Goal: Task Accomplishment & Management: Manage account settings

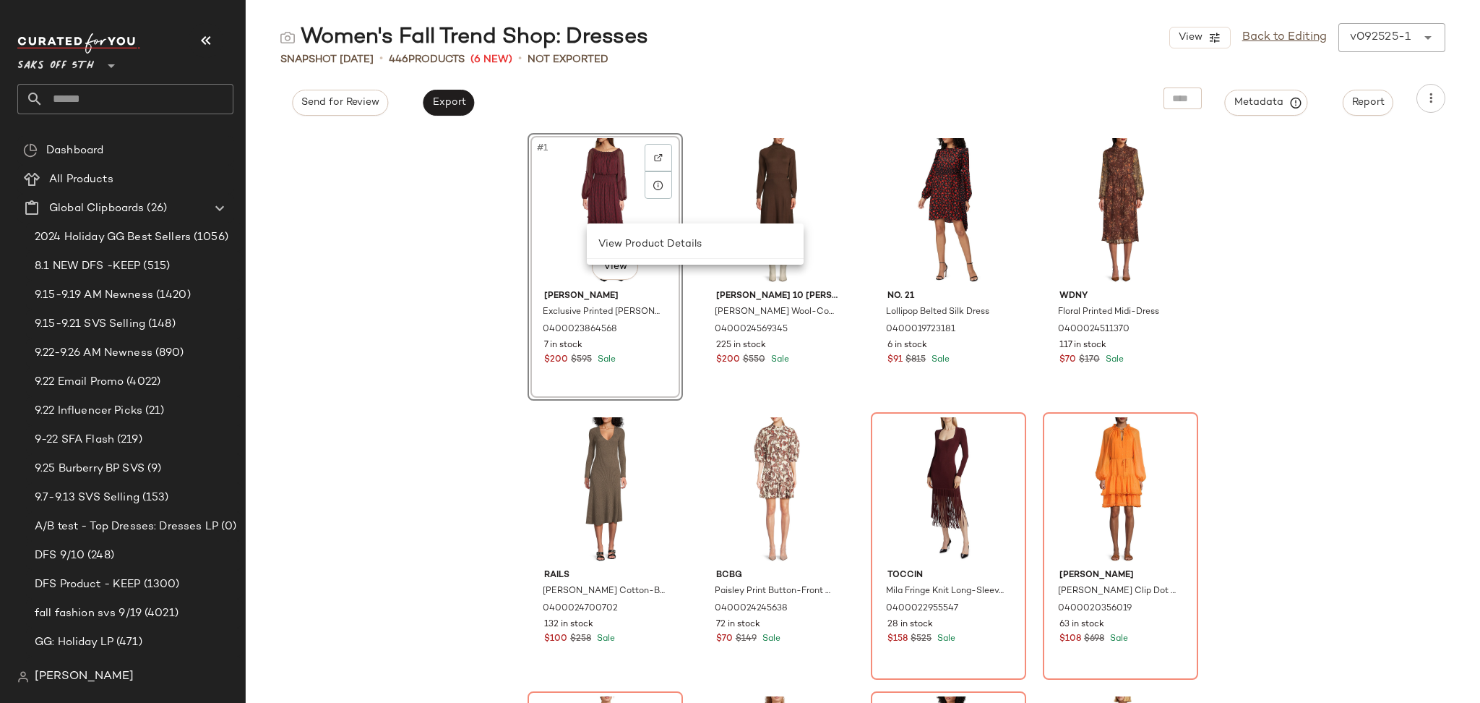
click at [168, 110] on input "text" at bounding box center [138, 99] width 190 height 30
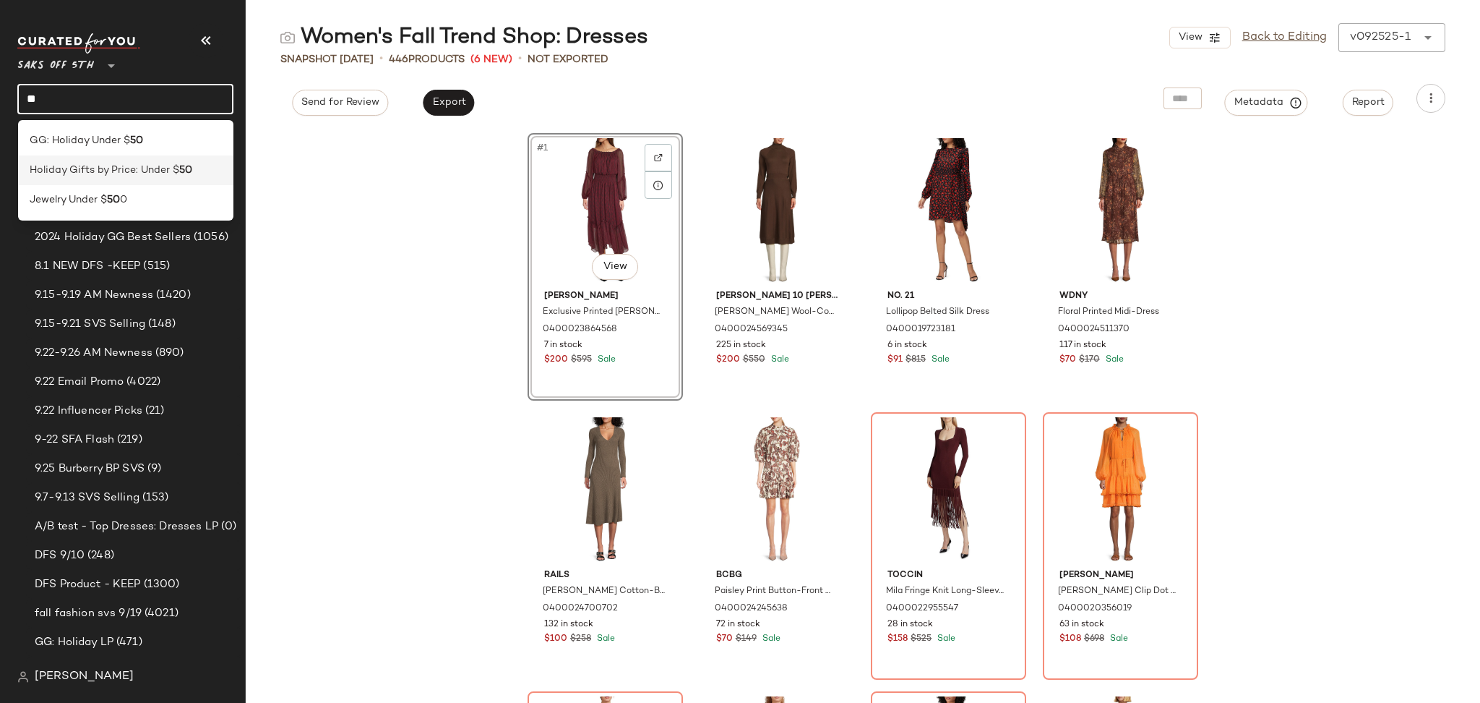
type input "**"
click at [130, 174] on span "Holiday Gifts by Price: Under $" at bounding box center [105, 170] width 150 height 15
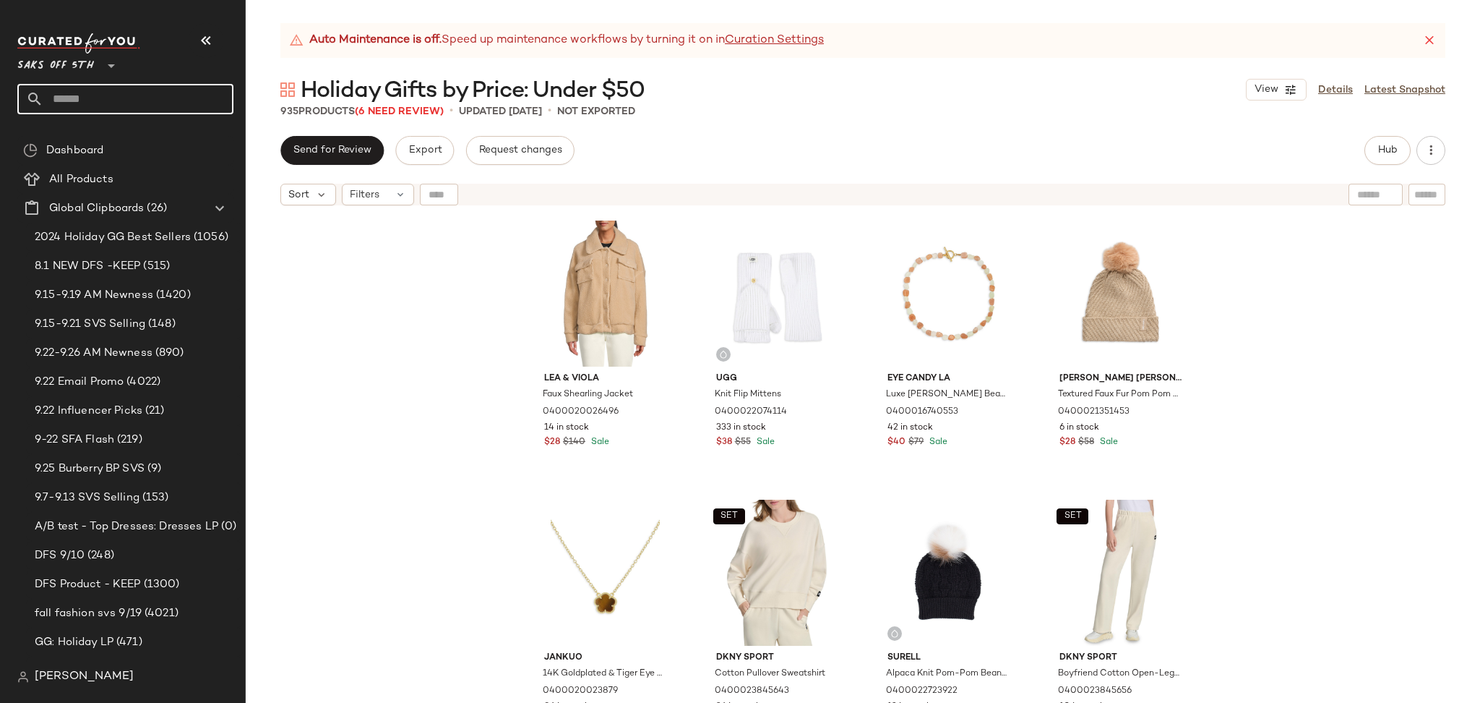
click at [108, 87] on input "text" at bounding box center [138, 99] width 190 height 30
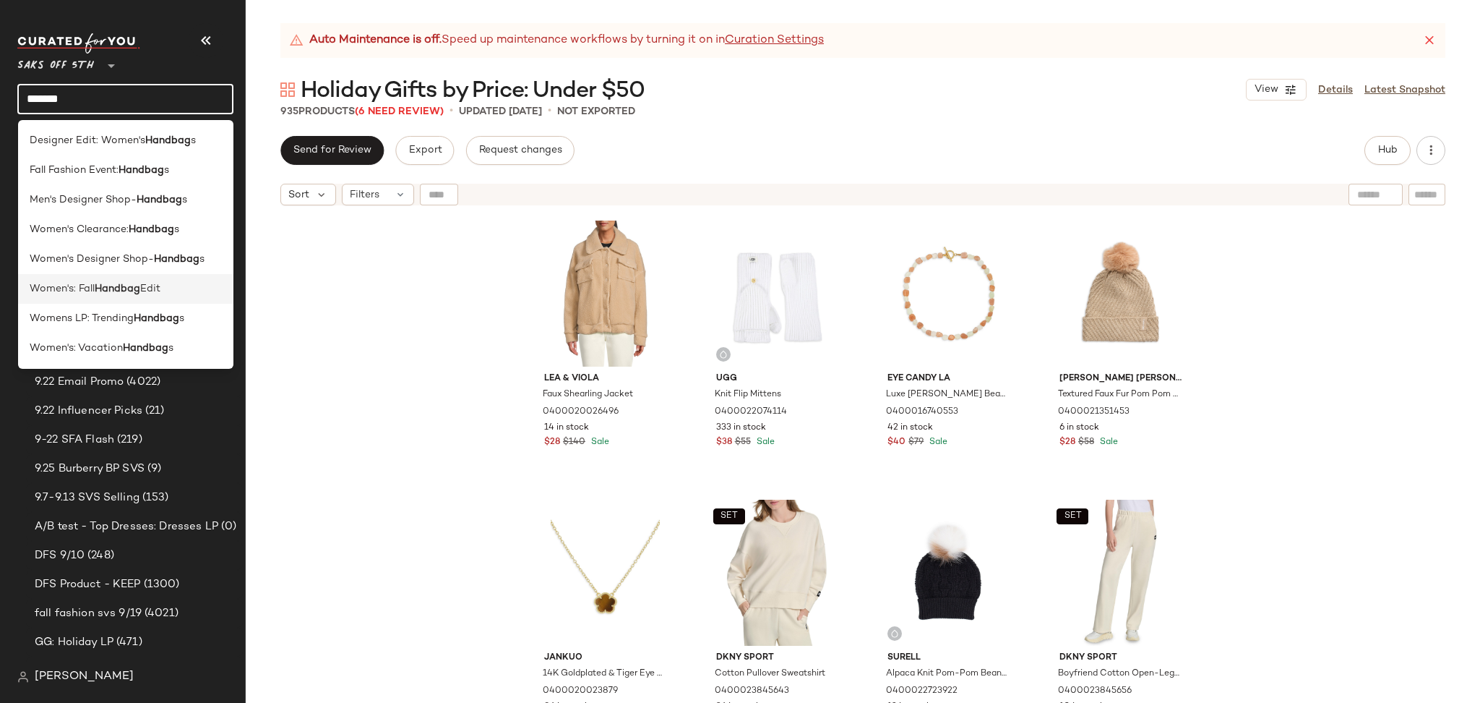
type input "*******"
click at [174, 292] on div "Women's: Fall Handbag Edit" at bounding box center [126, 288] width 193 height 15
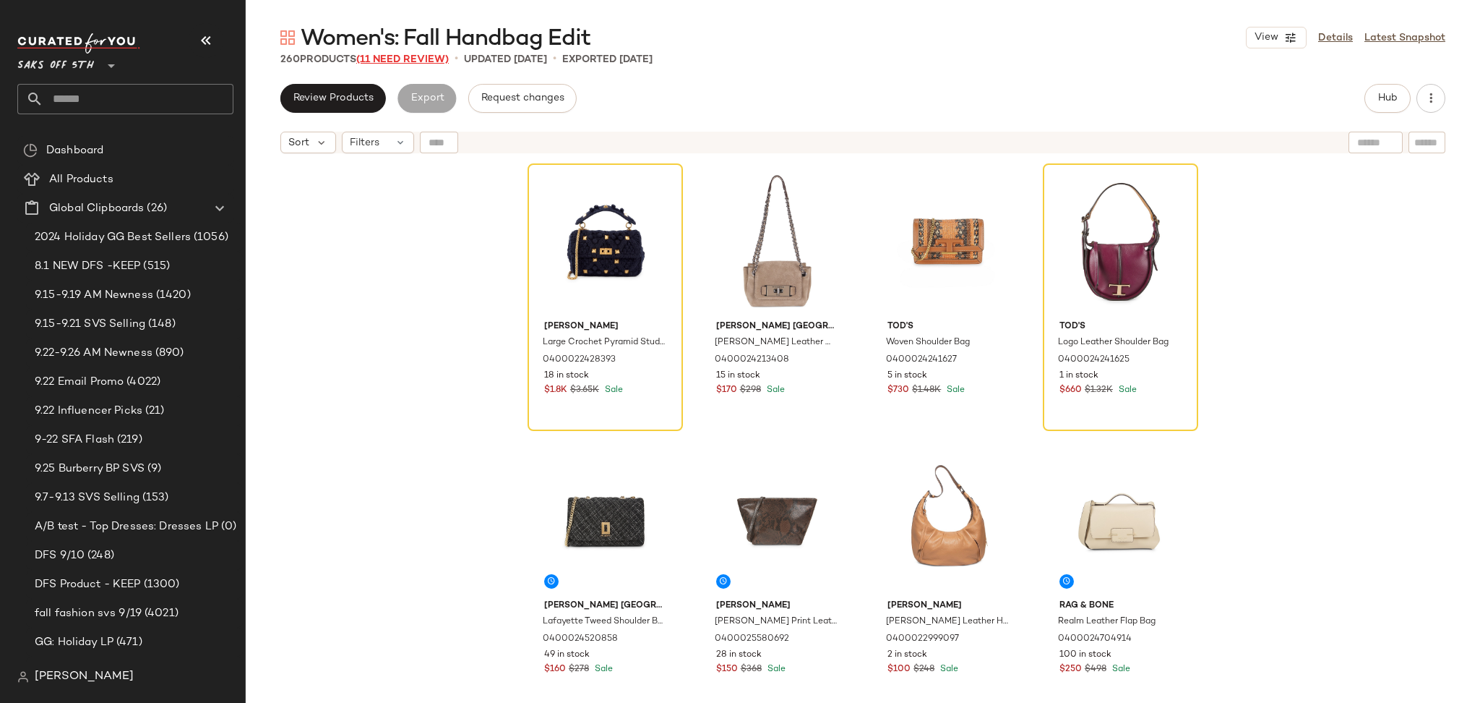
click at [427, 60] on span "(11 Need Review)" at bounding box center [402, 59] width 93 height 11
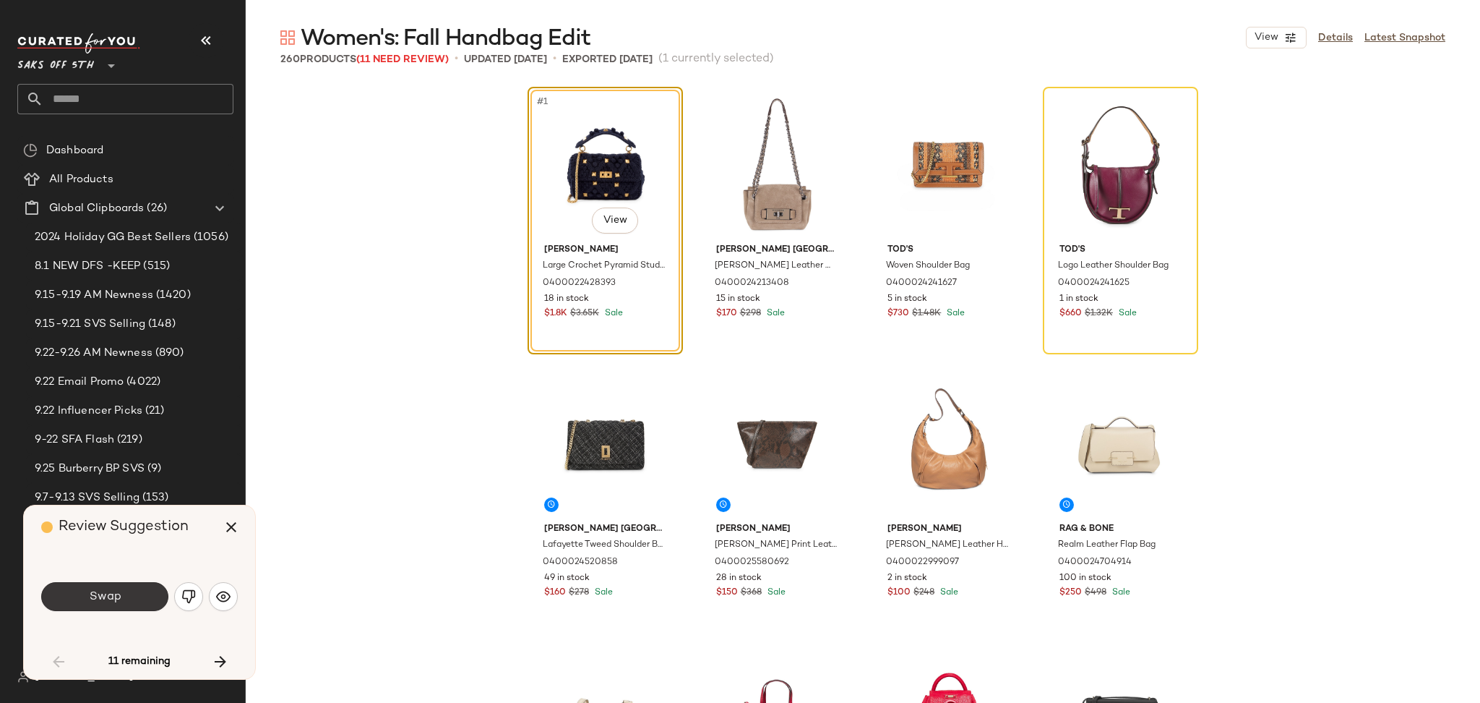
click at [126, 588] on button "Swap" at bounding box center [104, 596] width 127 height 29
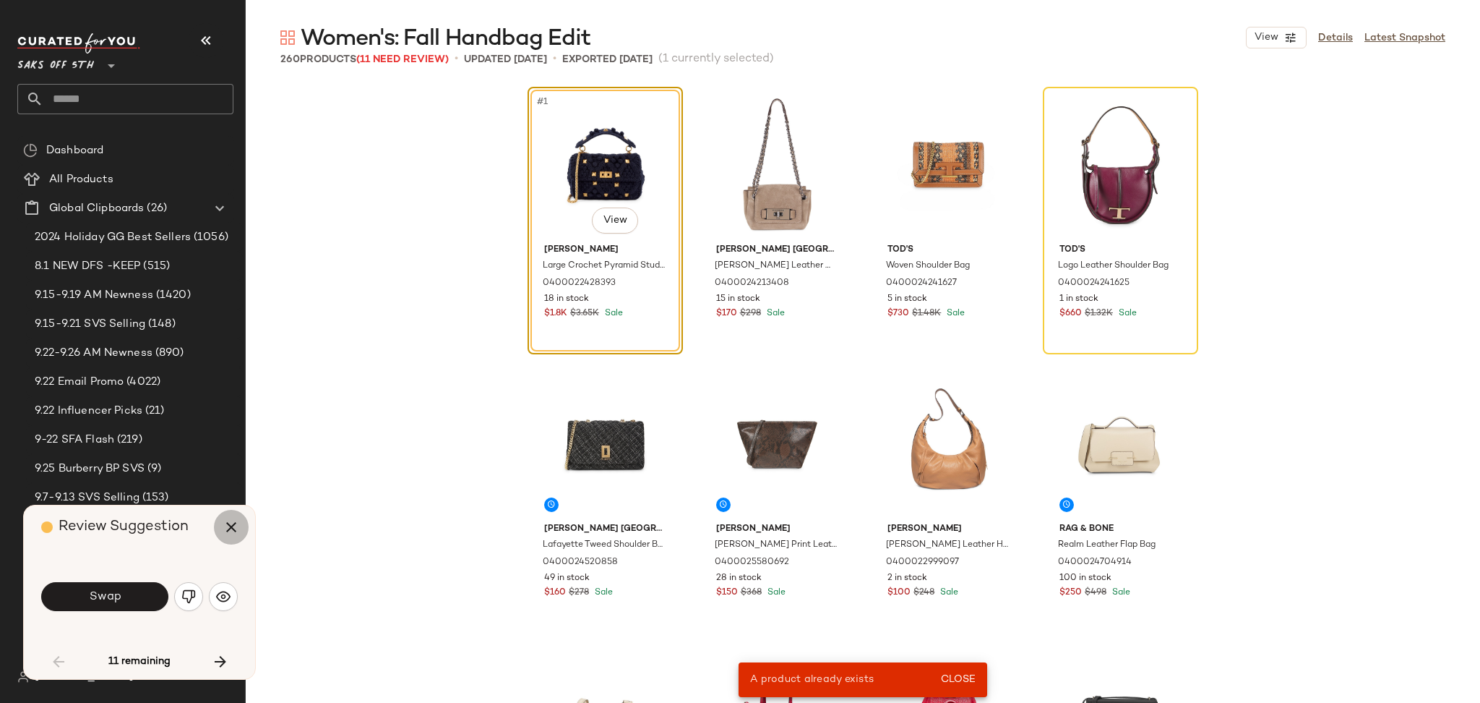
click at [228, 520] on icon "button" at bounding box center [231, 526] width 17 height 17
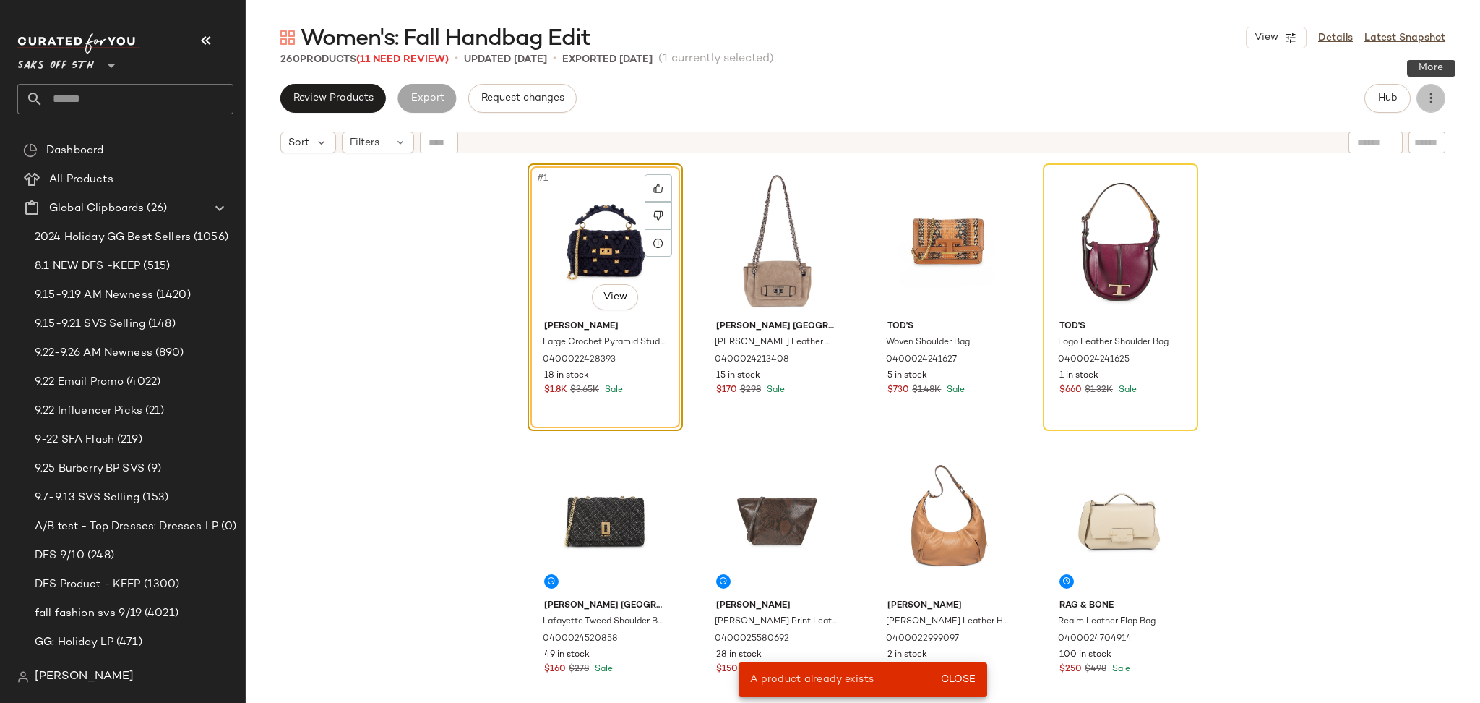
click at [1433, 99] on icon "button" at bounding box center [1431, 98] width 14 height 14
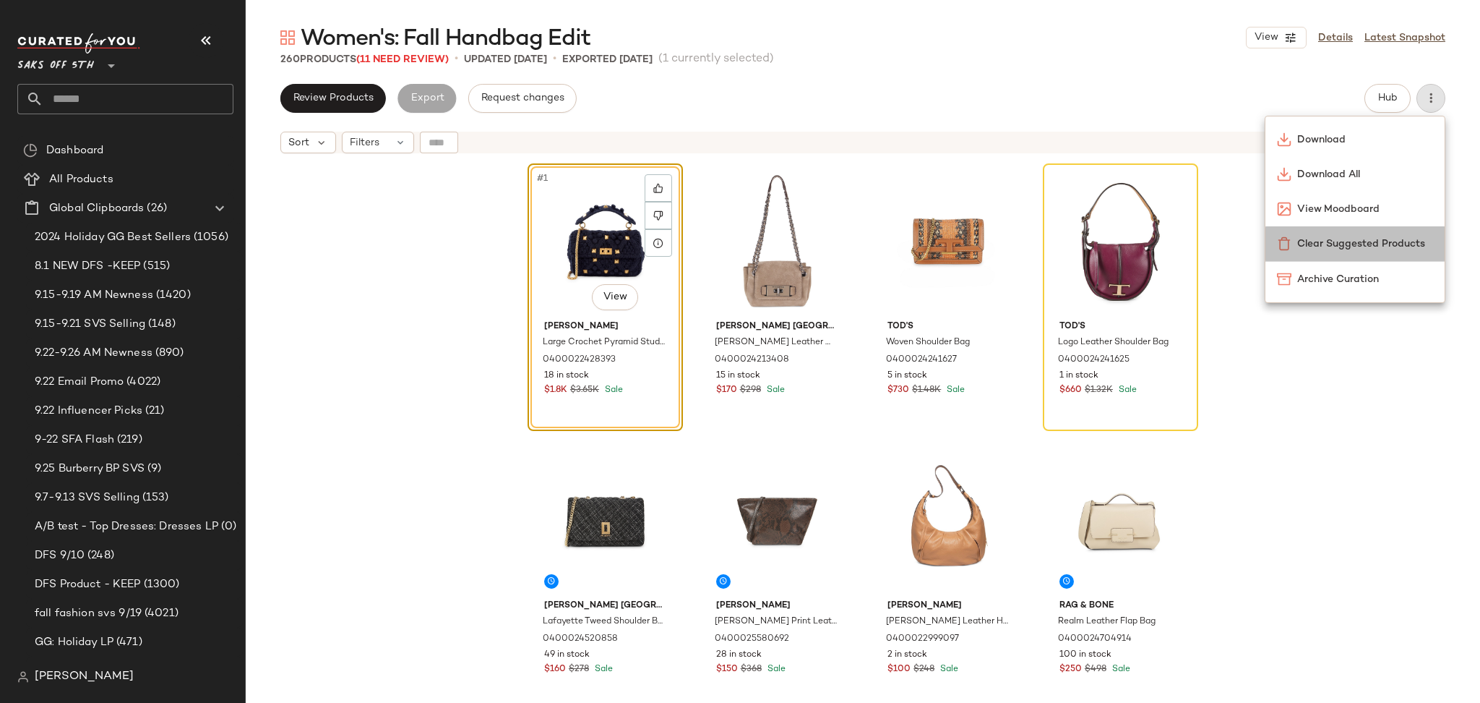
click at [1381, 246] on span "Clear Suggested Products" at bounding box center [1366, 243] width 136 height 15
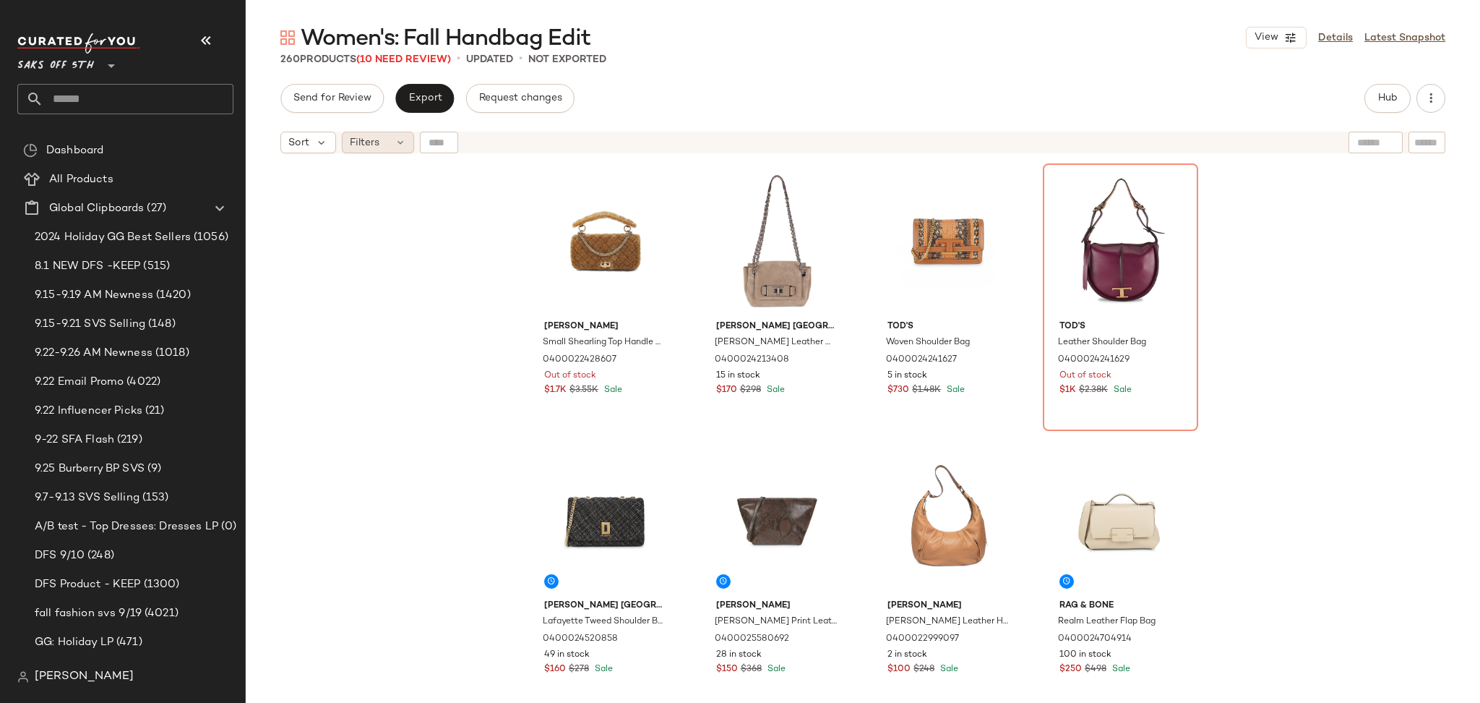
click at [382, 144] on div "Filters" at bounding box center [378, 143] width 72 height 22
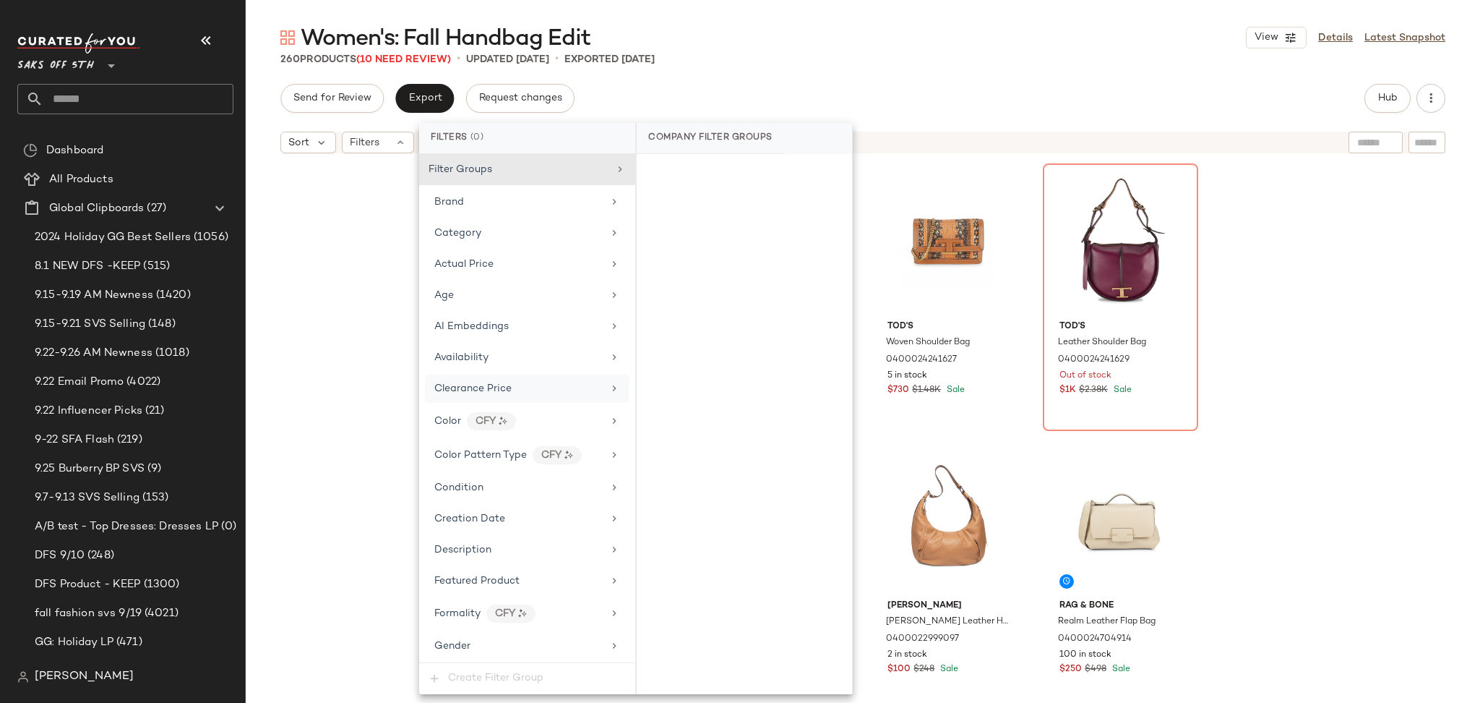
scroll to position [560, 0]
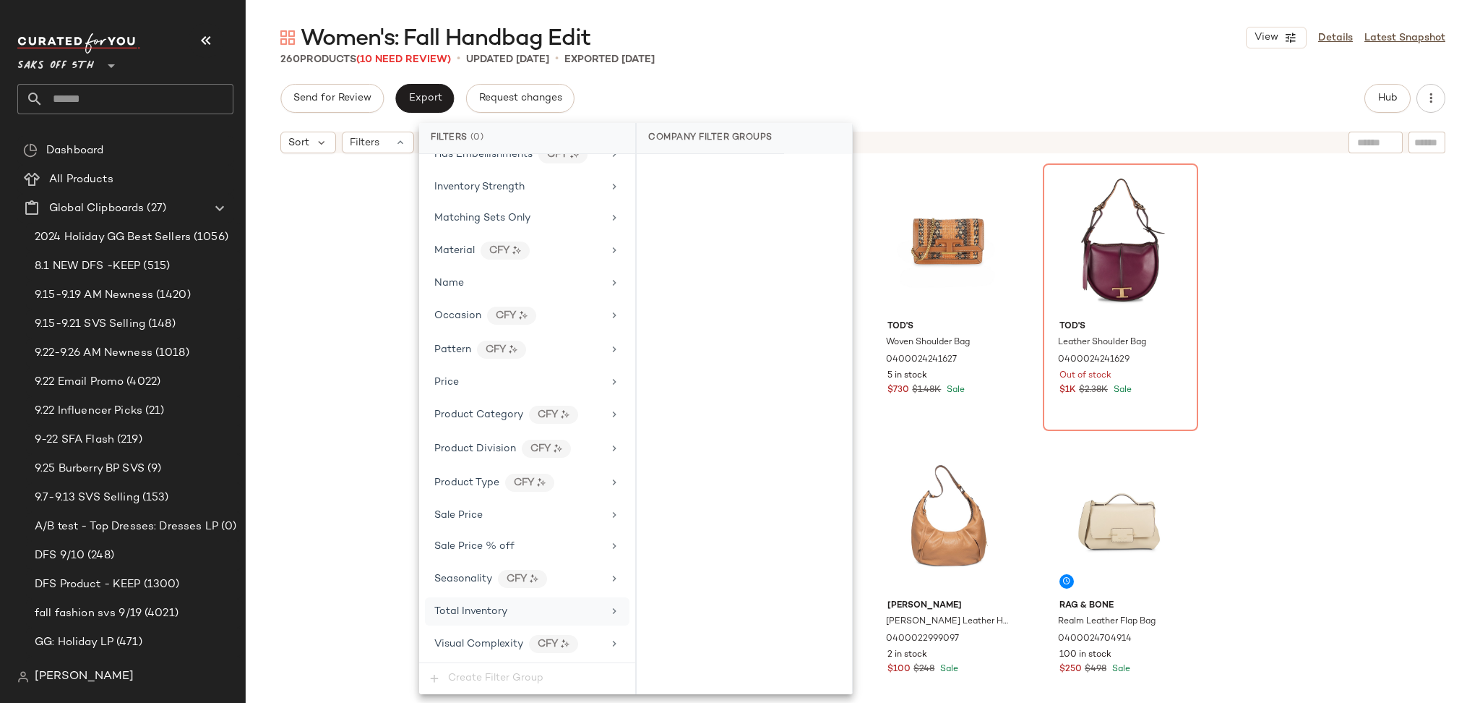
click at [540, 612] on div "Total Inventory" at bounding box center [518, 611] width 168 height 15
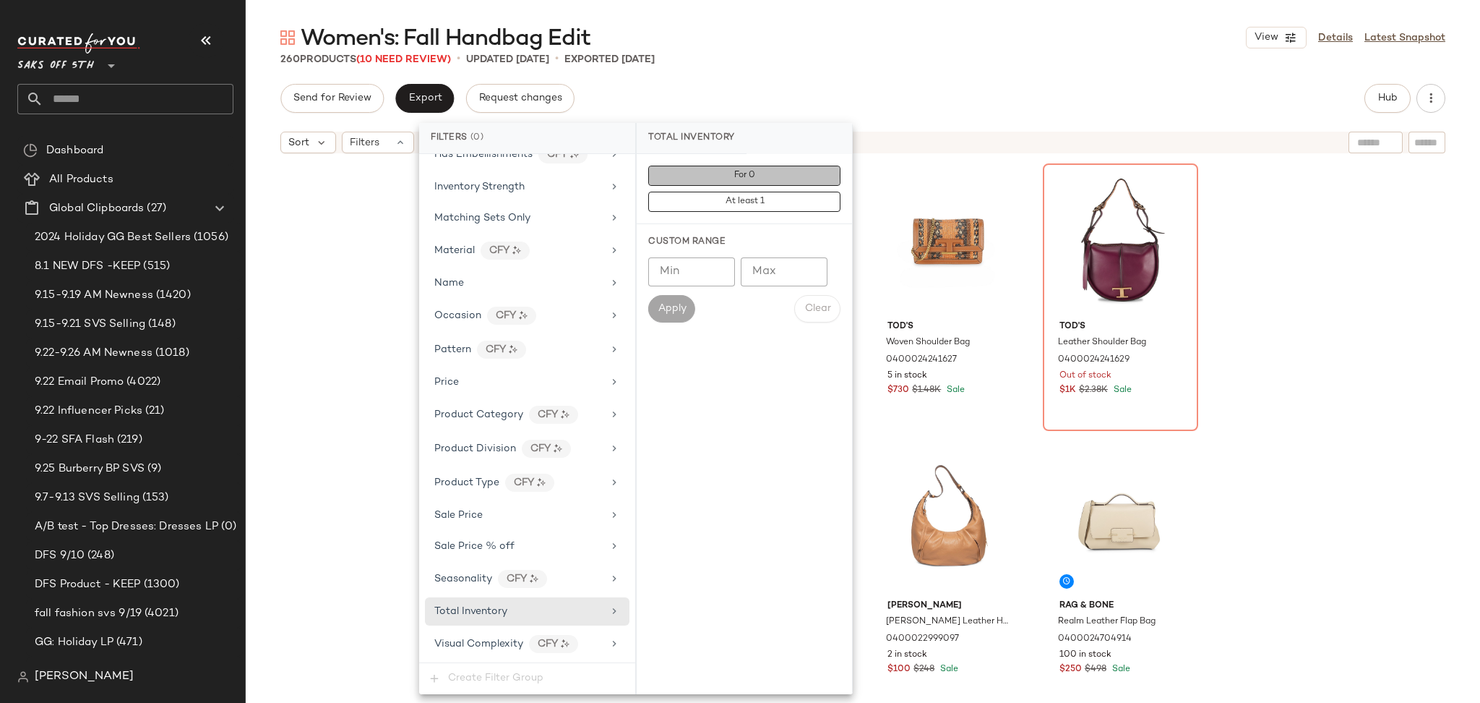
click at [805, 179] on button "For 0" at bounding box center [744, 176] width 192 height 20
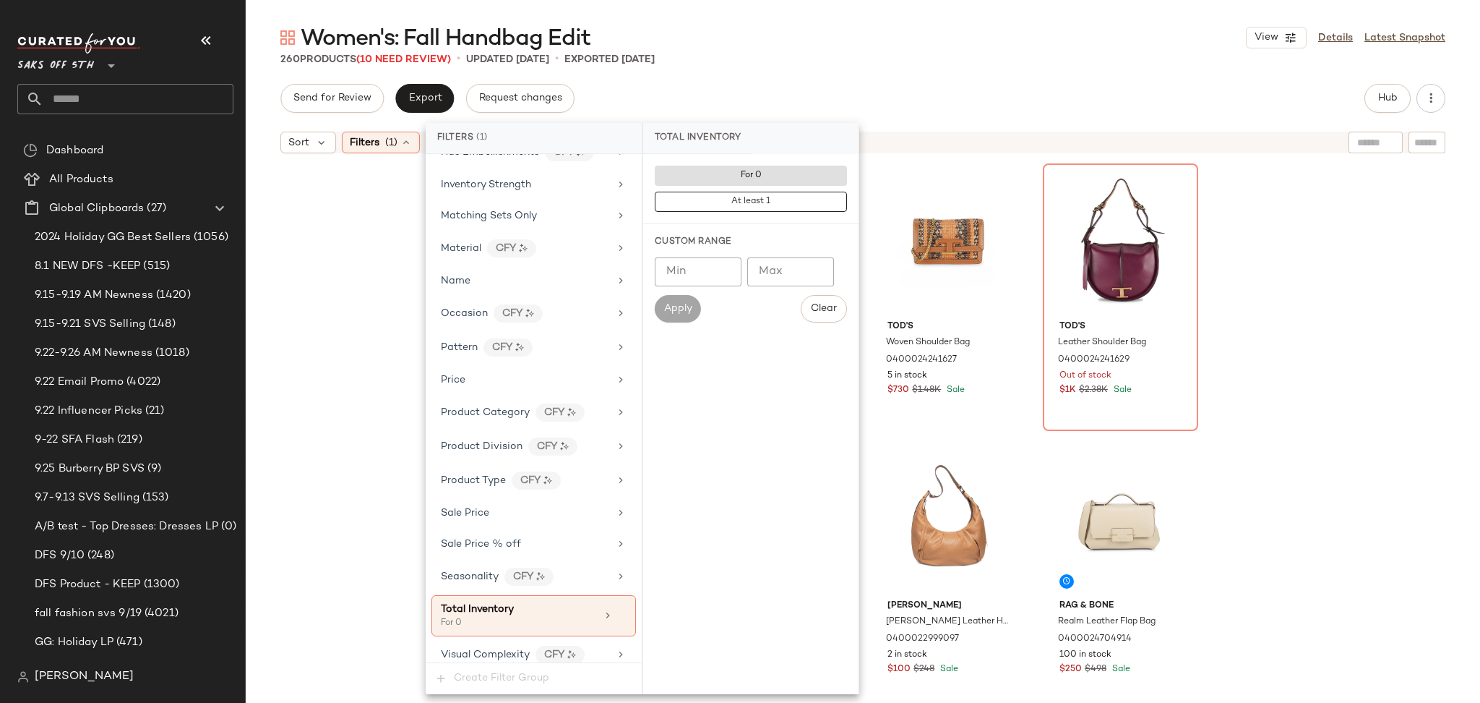
click at [933, 87] on div "Send for Review Export Request changes Hub" at bounding box center [862, 98] width 1165 height 29
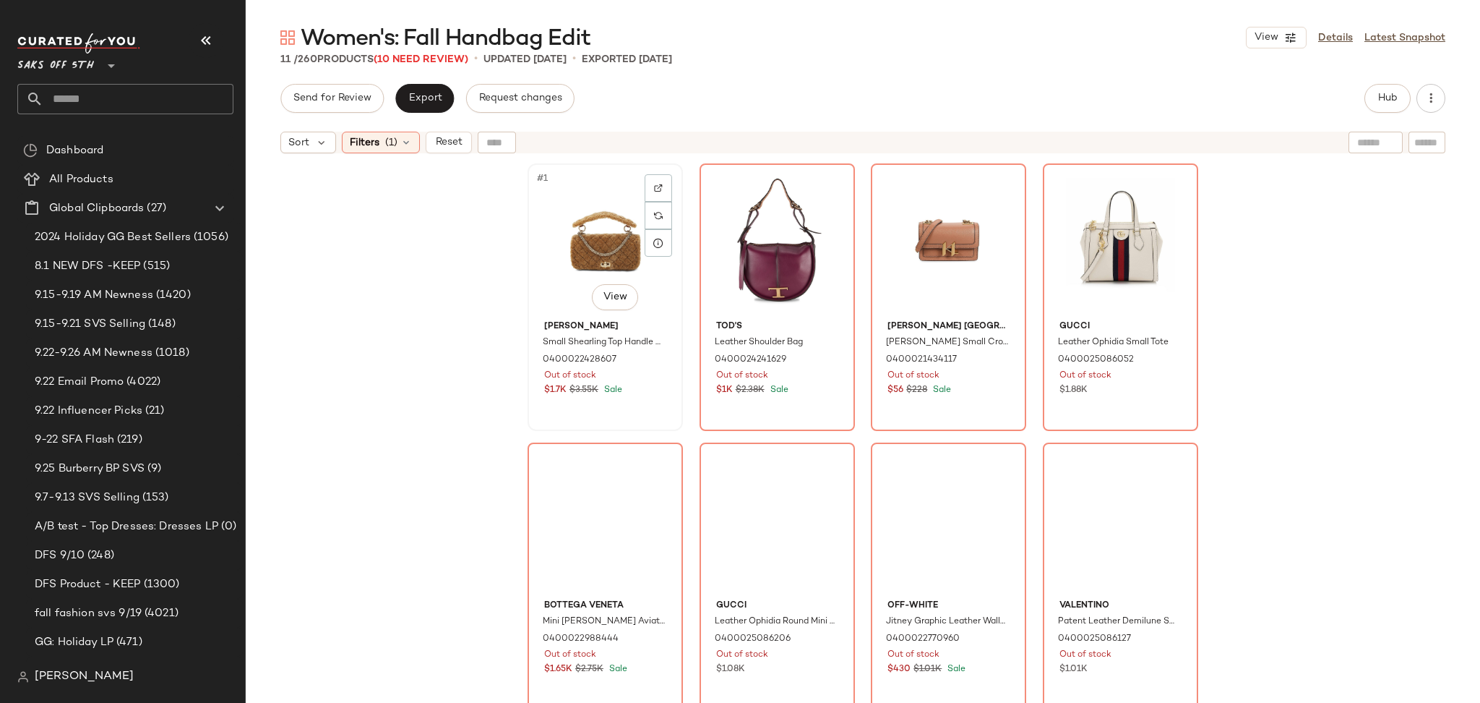
click at [583, 189] on div "#1 View" at bounding box center [605, 241] width 145 height 146
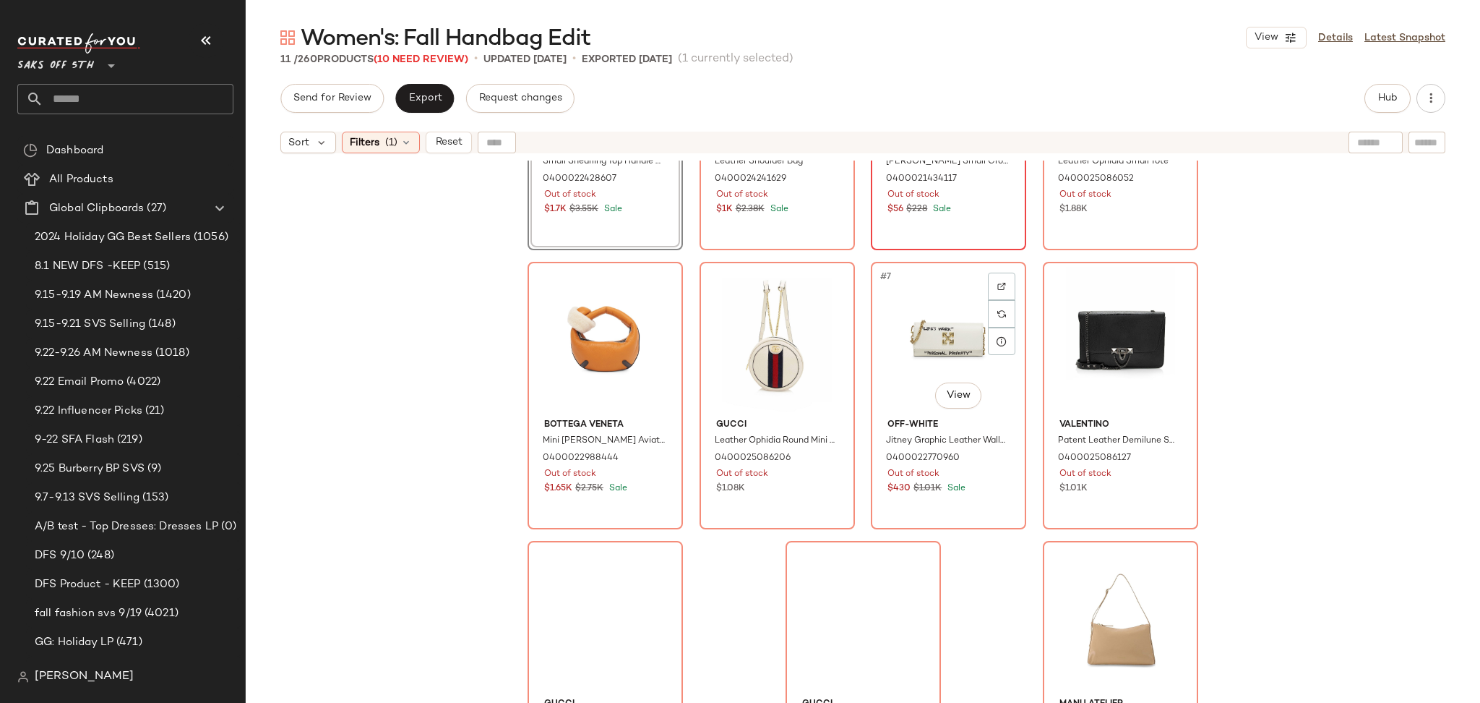
scroll to position [249, 0]
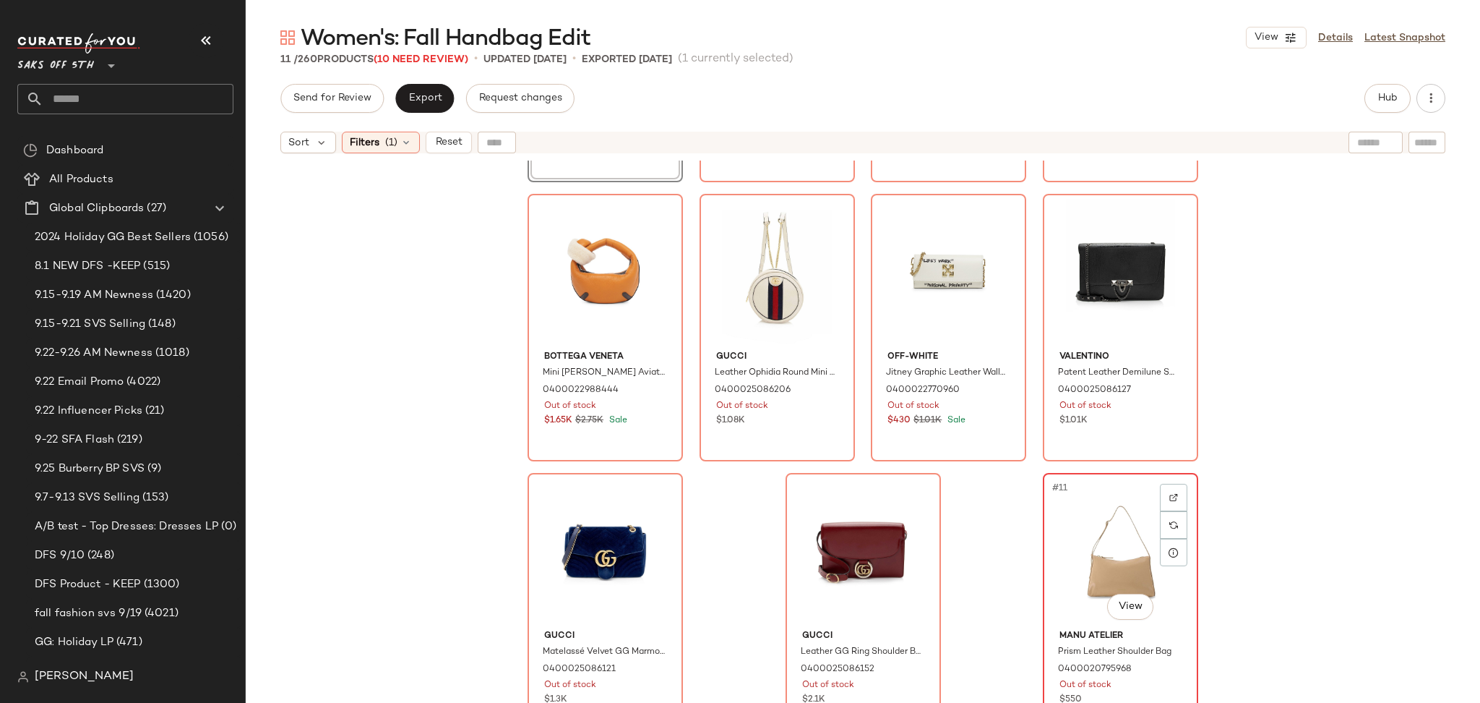
click at [1109, 544] on div "#11 View" at bounding box center [1120, 551] width 145 height 146
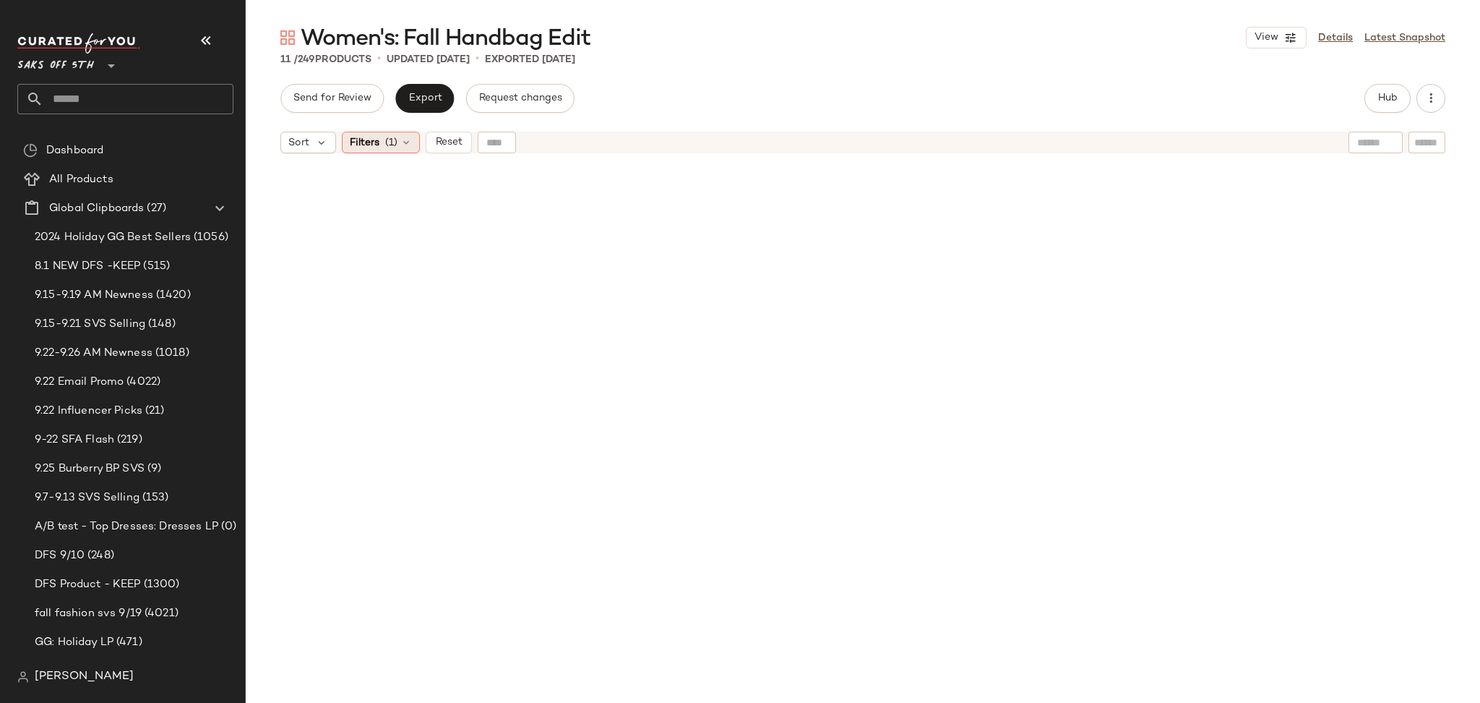
click at [392, 145] on span "(1)" at bounding box center [391, 142] width 12 height 15
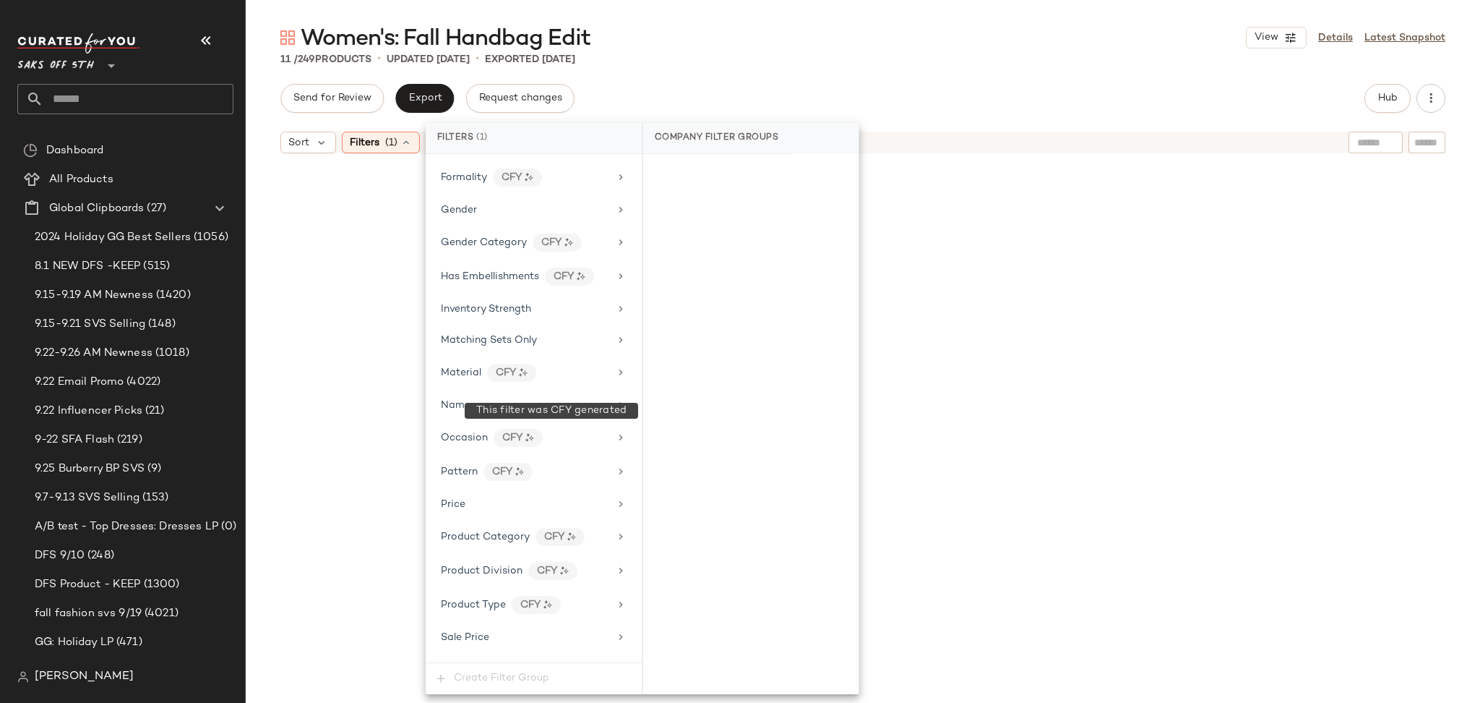
scroll to position [573, 0]
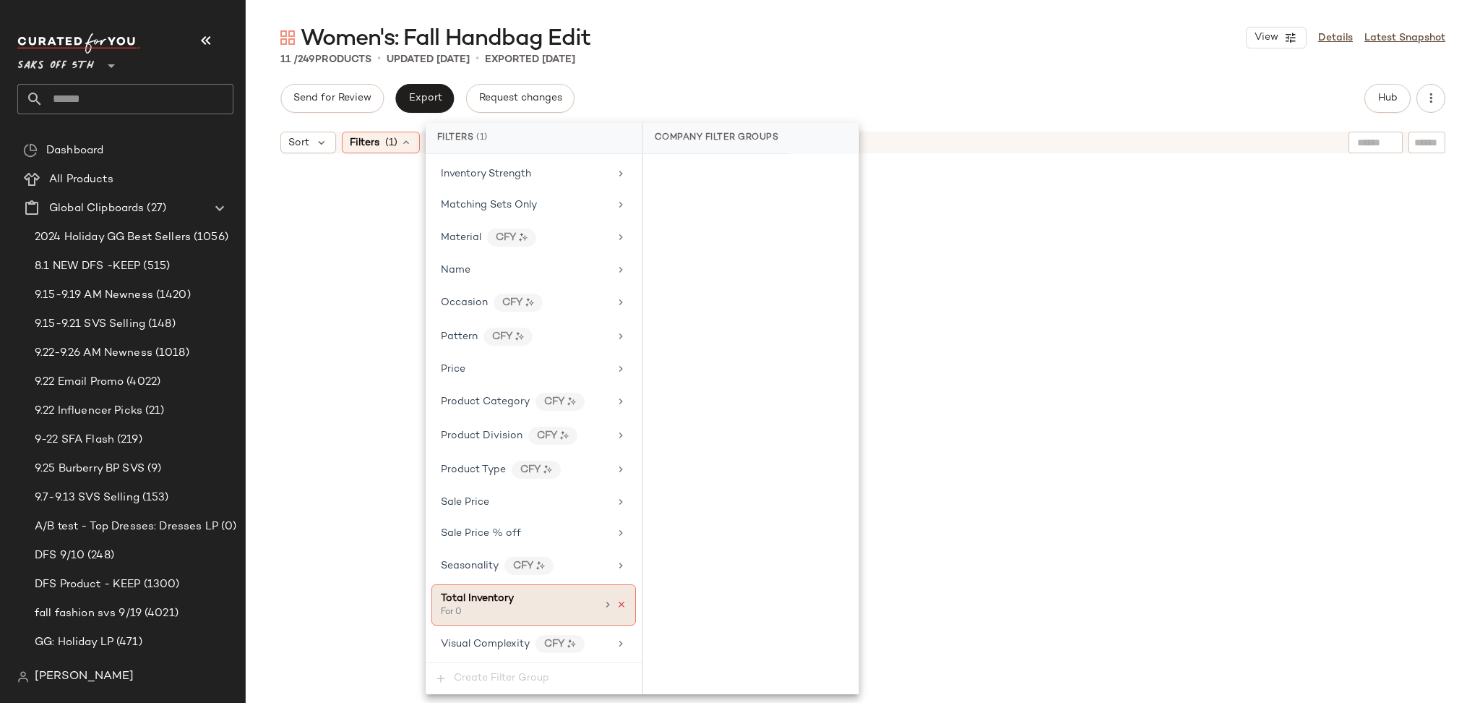
click at [617, 599] on icon at bounding box center [622, 604] width 10 height 10
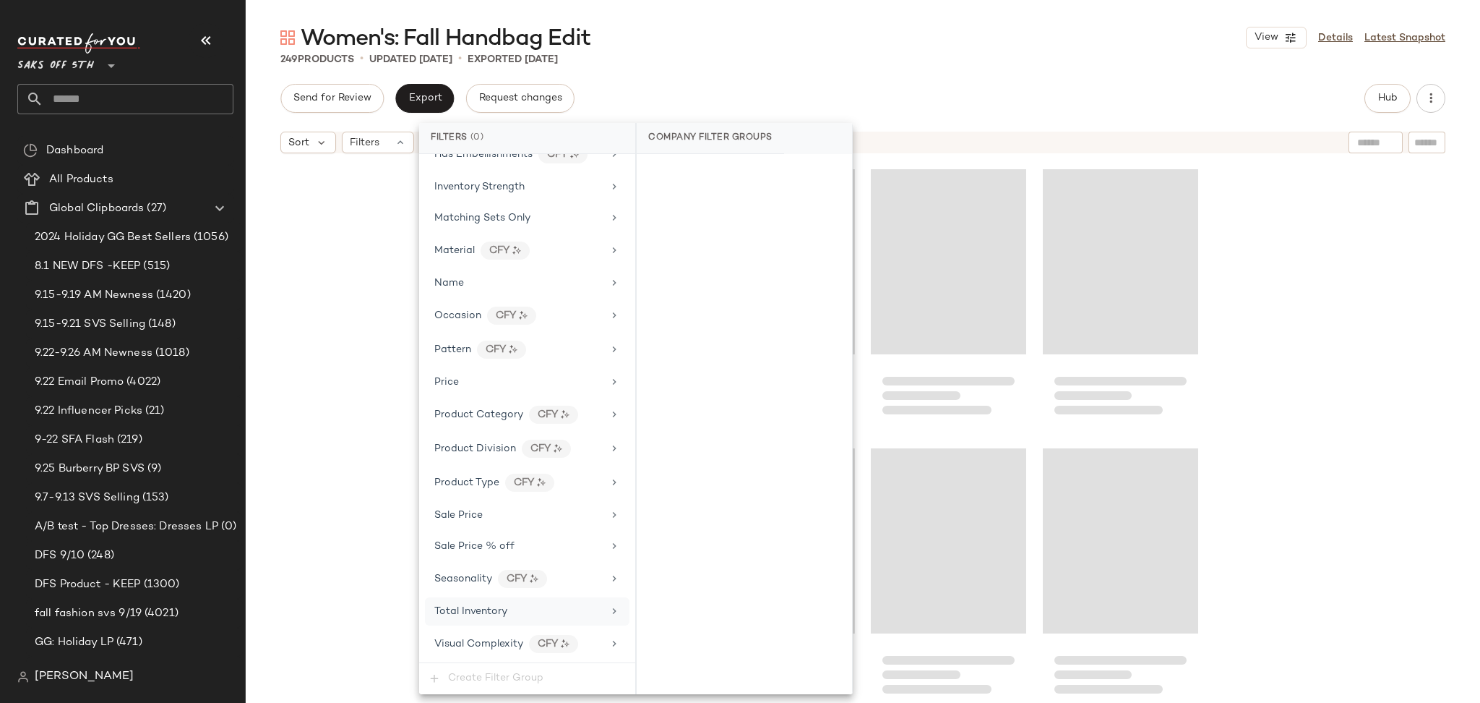
click at [998, 95] on div "Send for Review Export Request changes Hub" at bounding box center [862, 98] width 1165 height 29
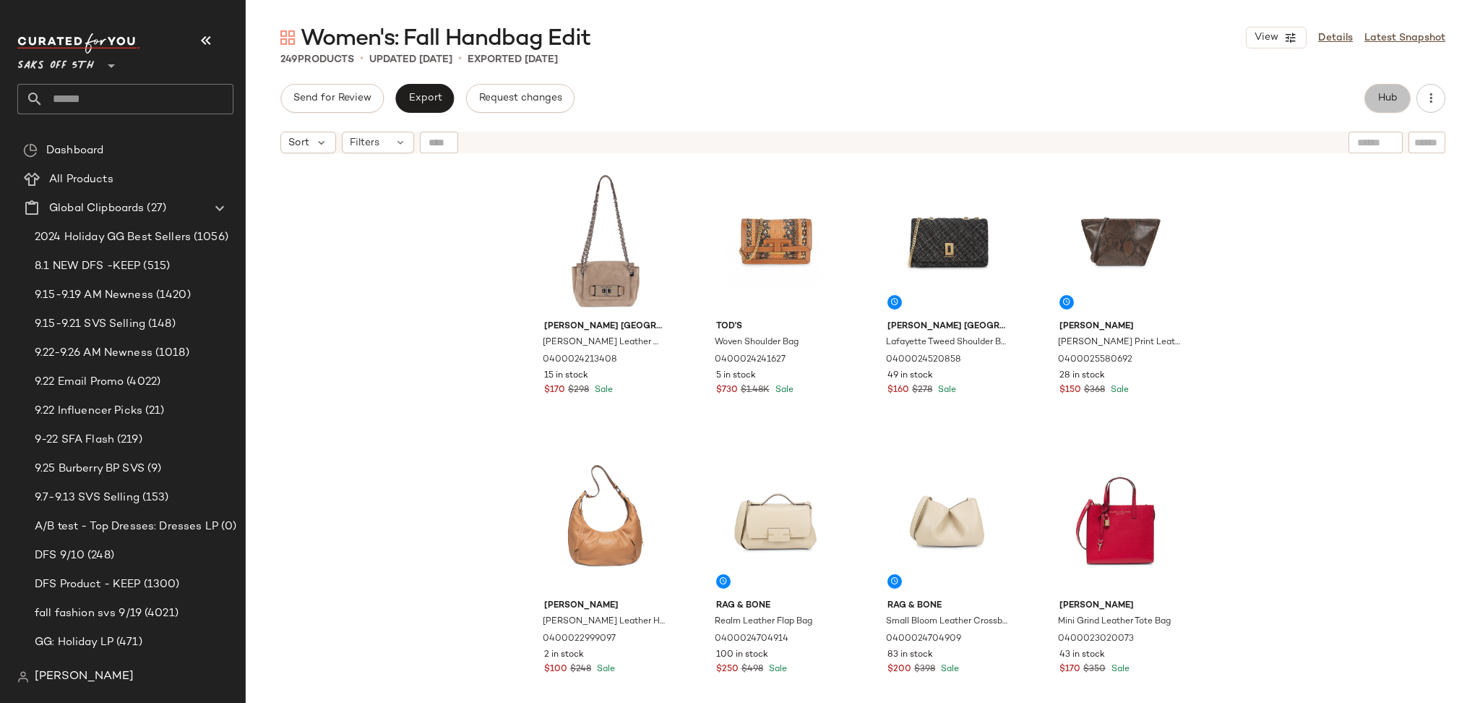
click at [1392, 100] on span "Hub" at bounding box center [1388, 99] width 20 height 12
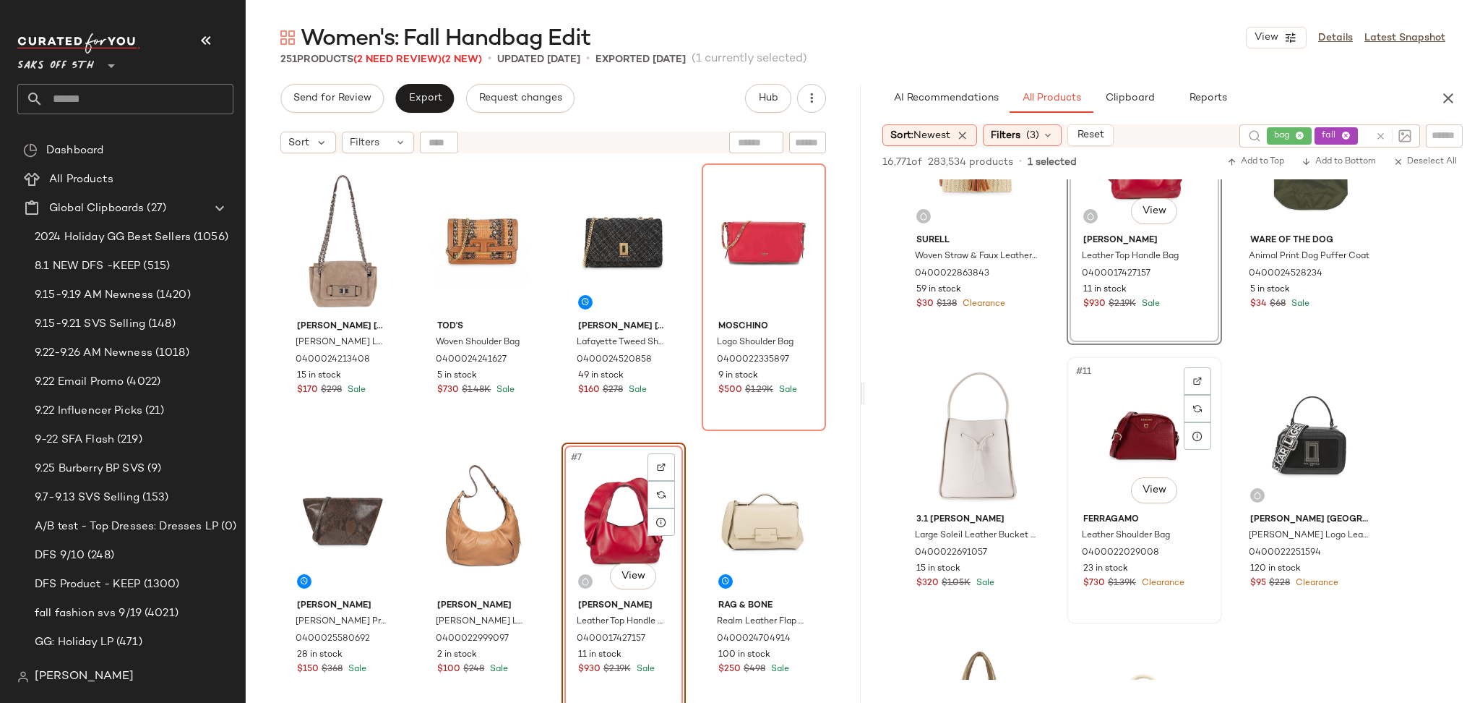
scroll to position [662, 0]
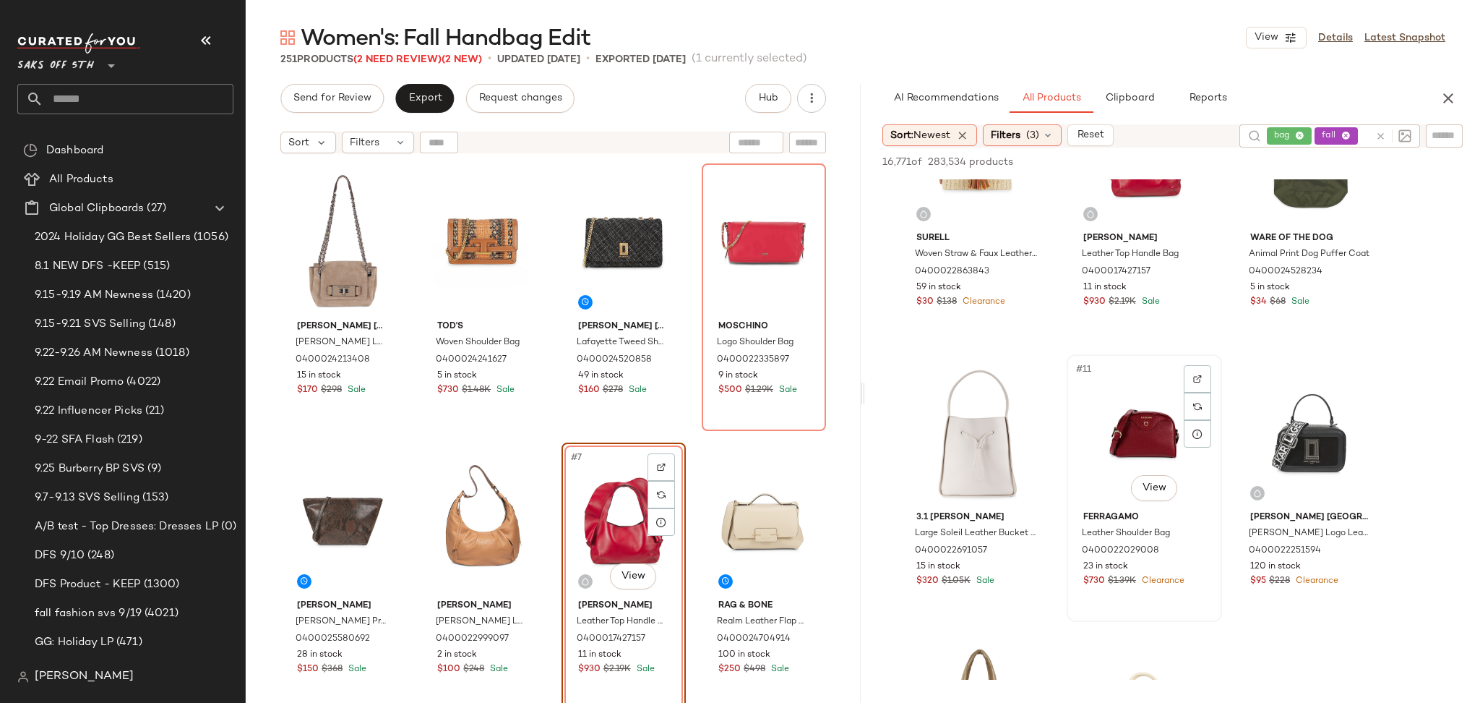
click at [1124, 449] on div "#11 View" at bounding box center [1144, 432] width 145 height 146
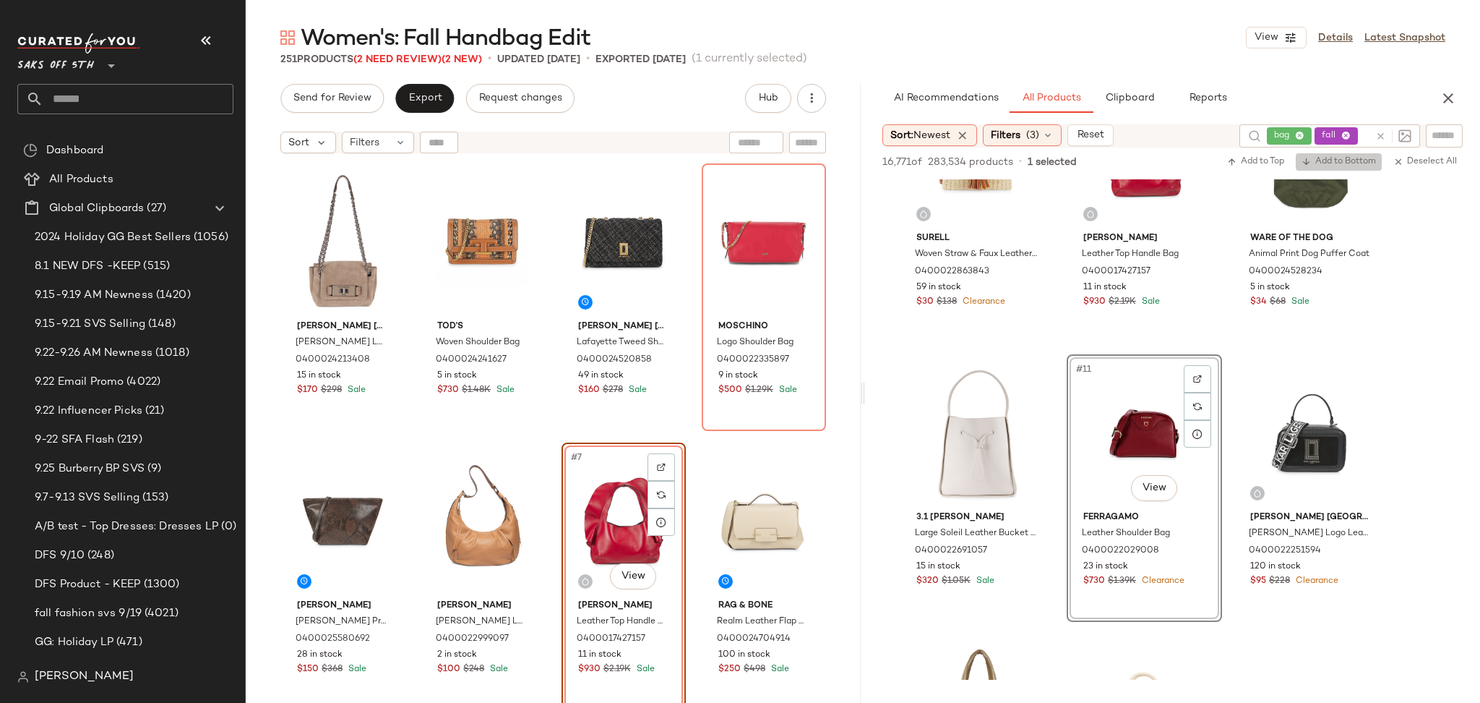
click at [1343, 165] on span "Add to Bottom" at bounding box center [1339, 162] width 74 height 10
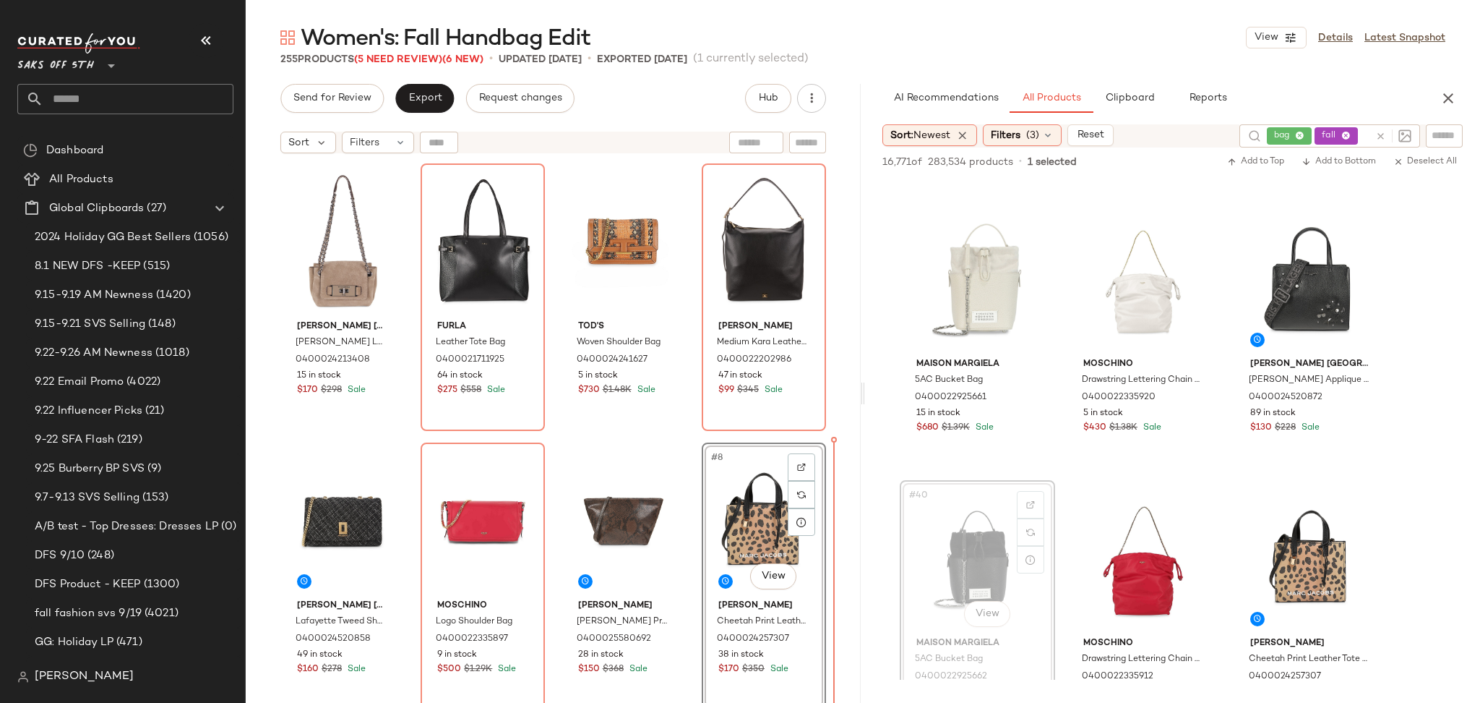
scroll to position [4, 0]
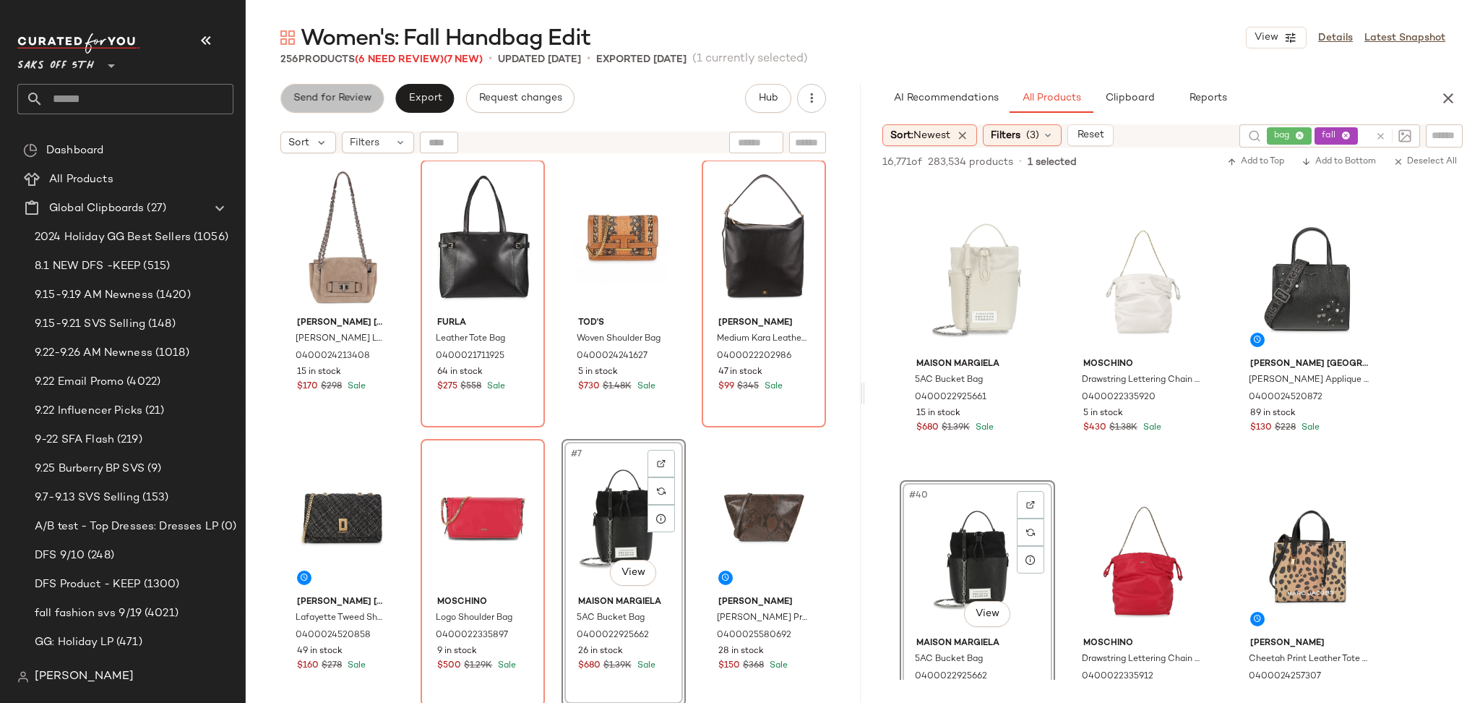
click at [360, 106] on button "Send for Review" at bounding box center [331, 98] width 103 height 29
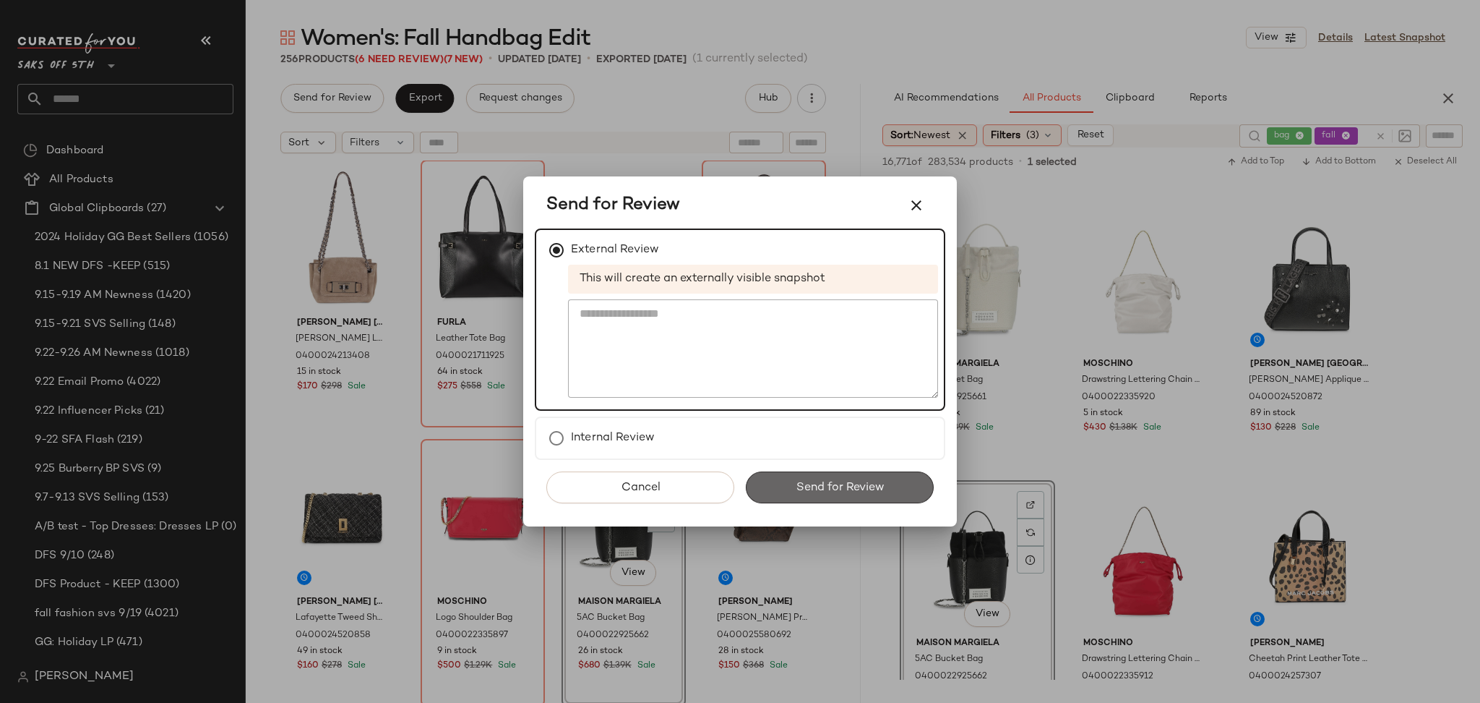
click at [781, 485] on button "Send for Review" at bounding box center [840, 487] width 188 height 32
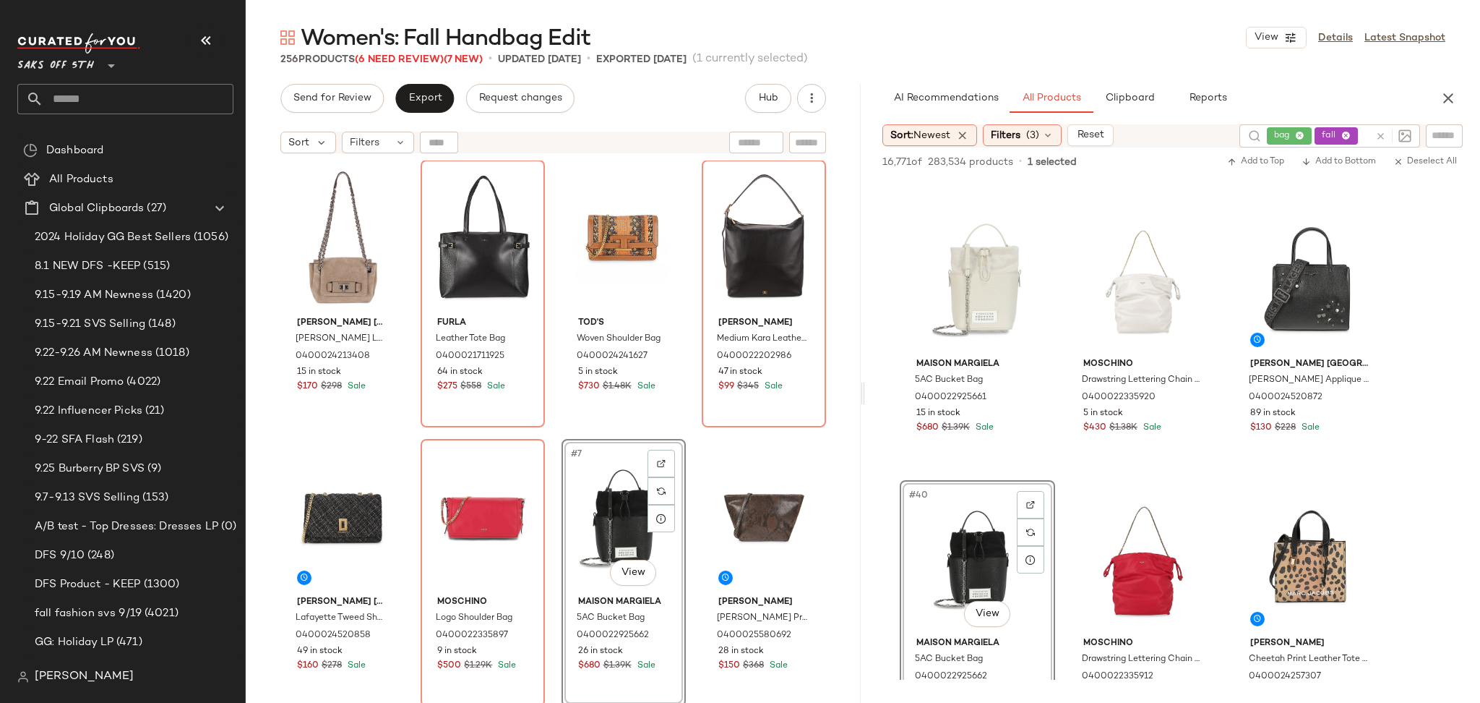
scroll to position [4722, 0]
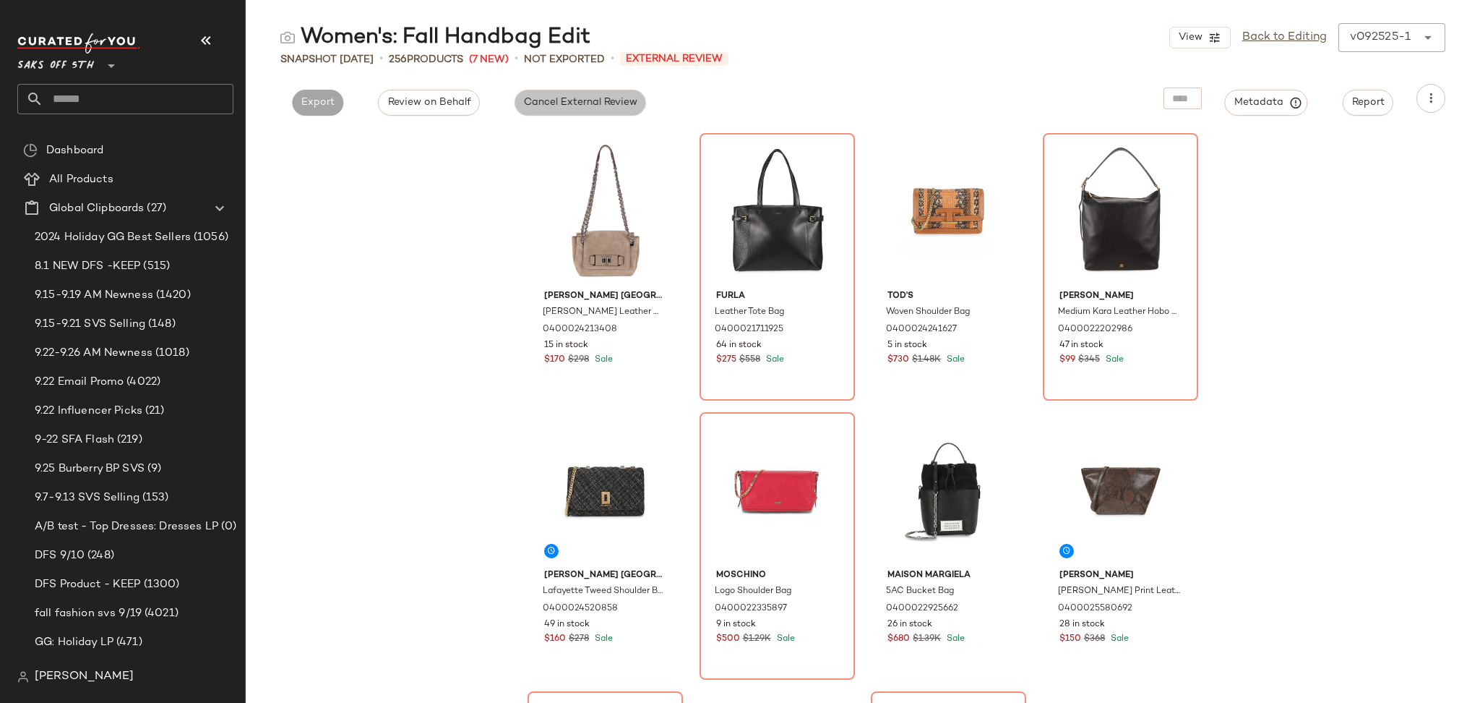
click at [583, 103] on span "Cancel External Review" at bounding box center [580, 103] width 114 height 12
click at [455, 100] on span "Export" at bounding box center [449, 103] width 34 height 12
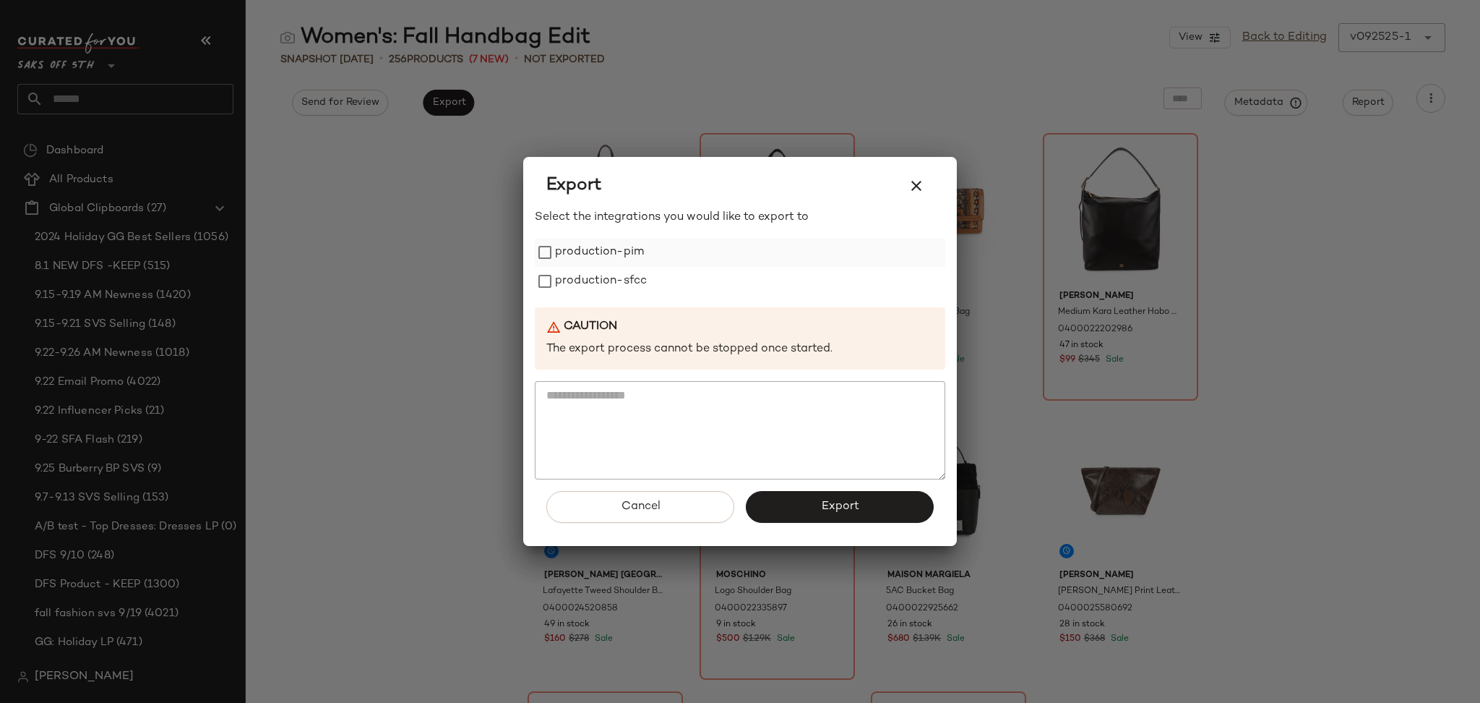
click at [558, 254] on label "production-pim" at bounding box center [599, 252] width 89 height 29
click at [567, 287] on label "production-sfcc" at bounding box center [601, 281] width 92 height 29
click at [835, 520] on button "Export" at bounding box center [840, 507] width 188 height 32
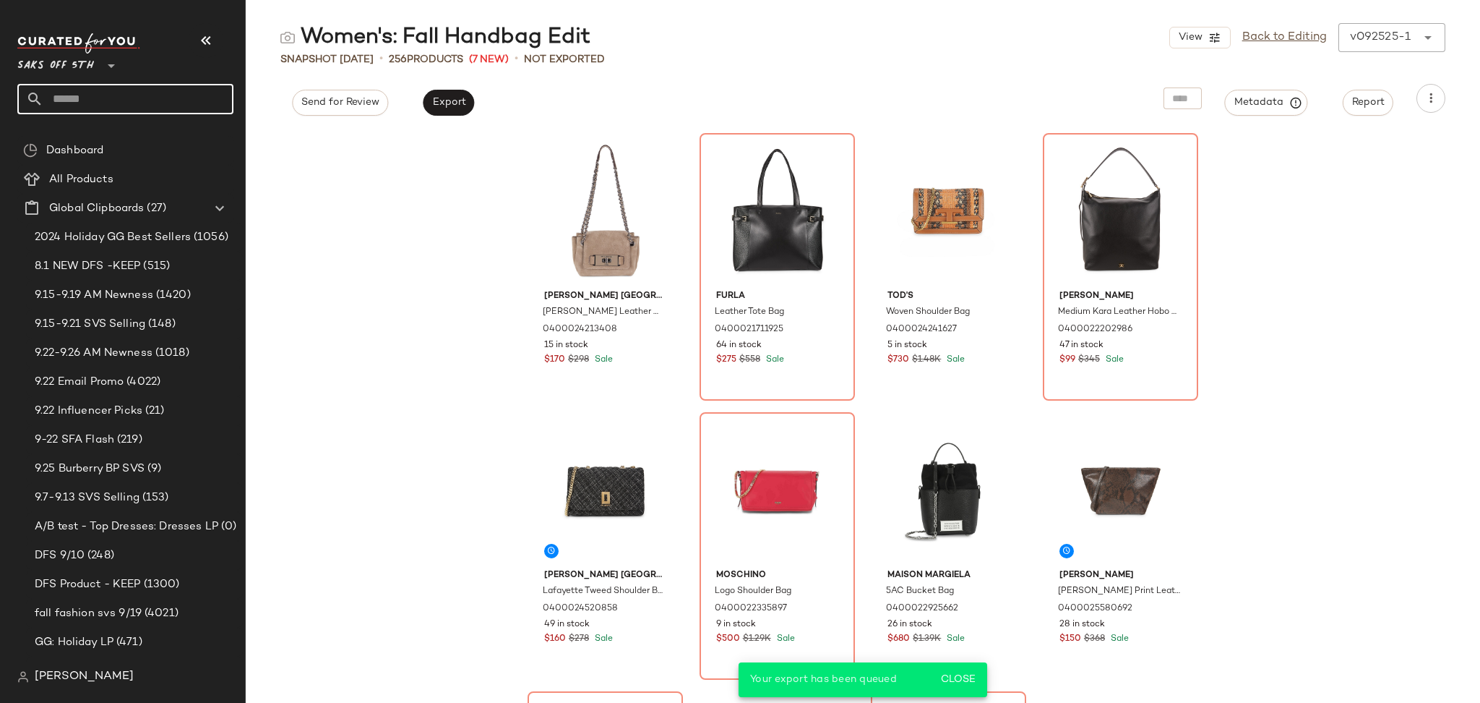
click at [174, 95] on input "text" at bounding box center [138, 99] width 190 height 30
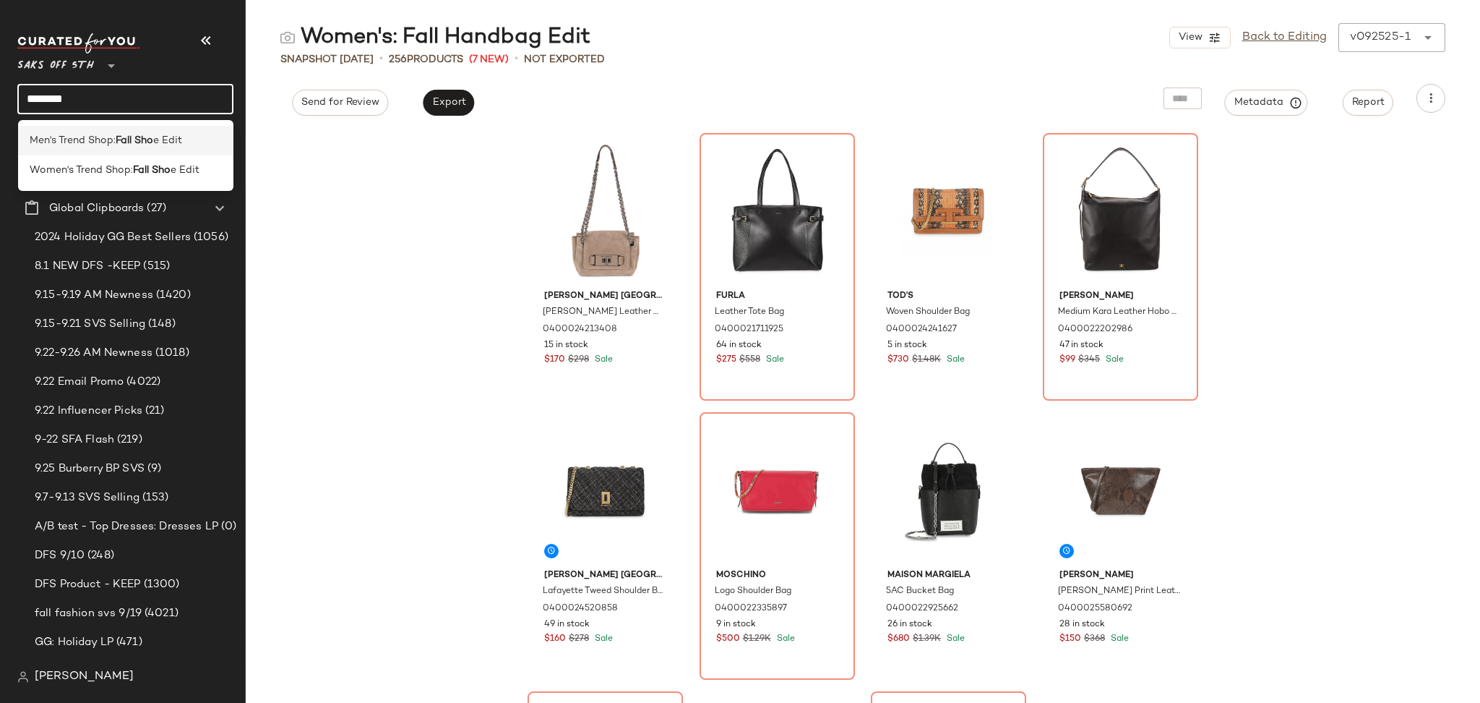
type input "********"
click at [112, 149] on div "Men's Trend Shop: Fall Sho e Edit" at bounding box center [126, 141] width 216 height 30
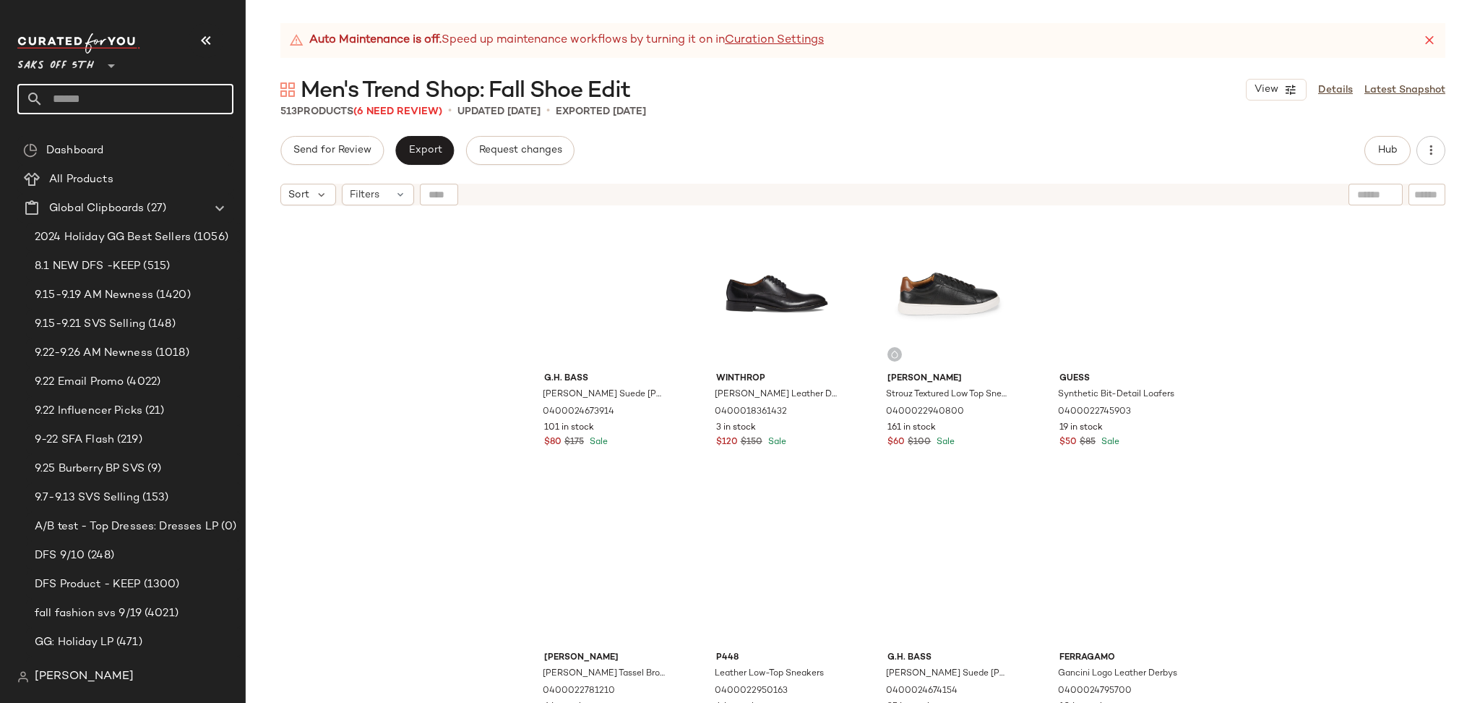
click at [145, 110] on input "text" at bounding box center [138, 99] width 190 height 30
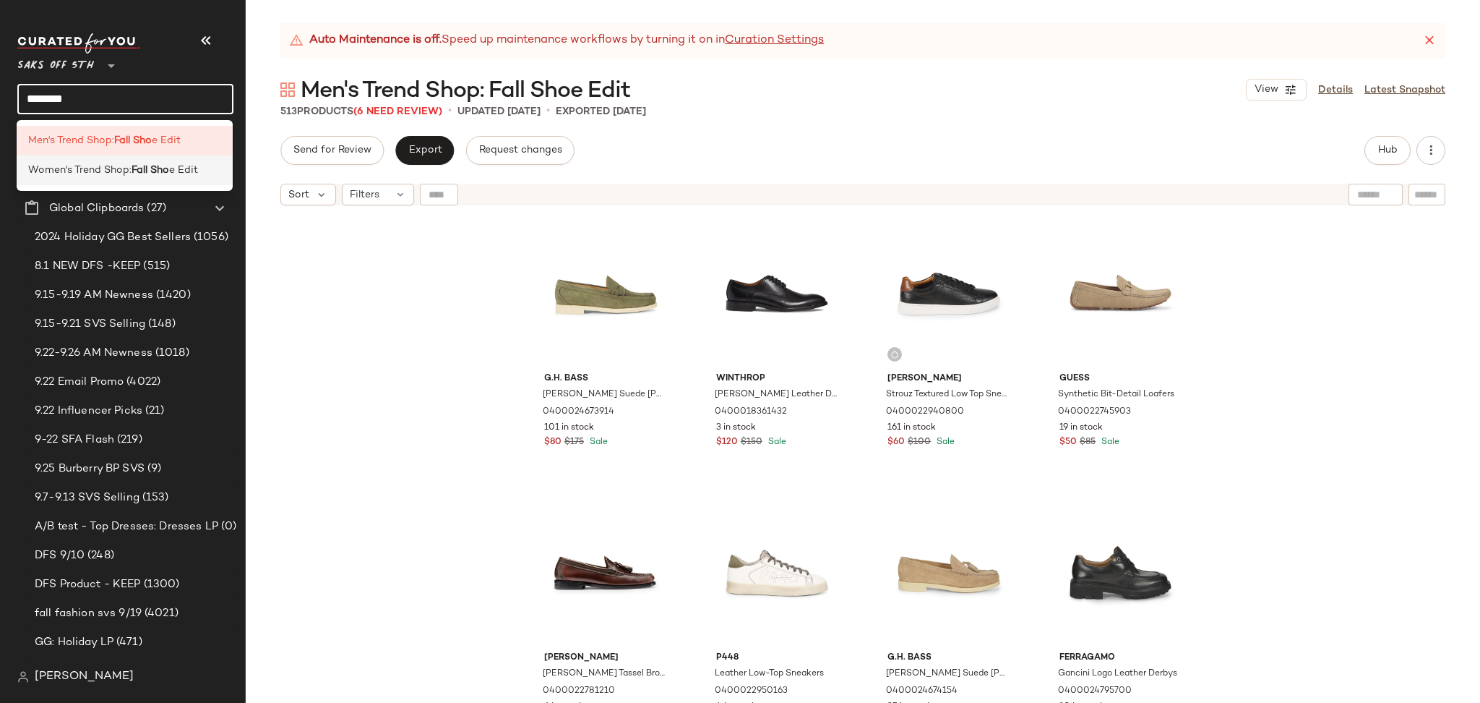
type input "********"
click at [152, 171] on b "Fall Sho" at bounding box center [151, 170] width 38 height 15
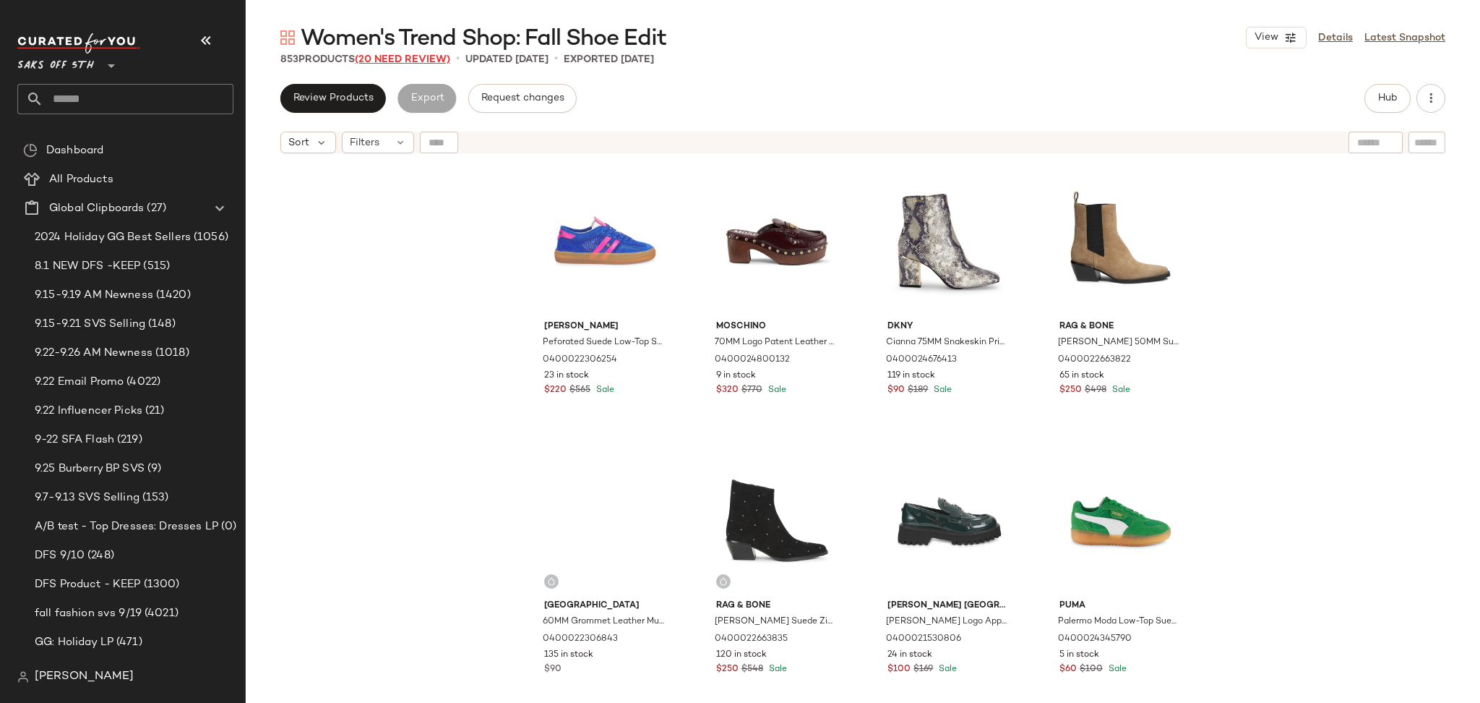
click at [408, 61] on span "(20 Need Review)" at bounding box center [402, 59] width 95 height 11
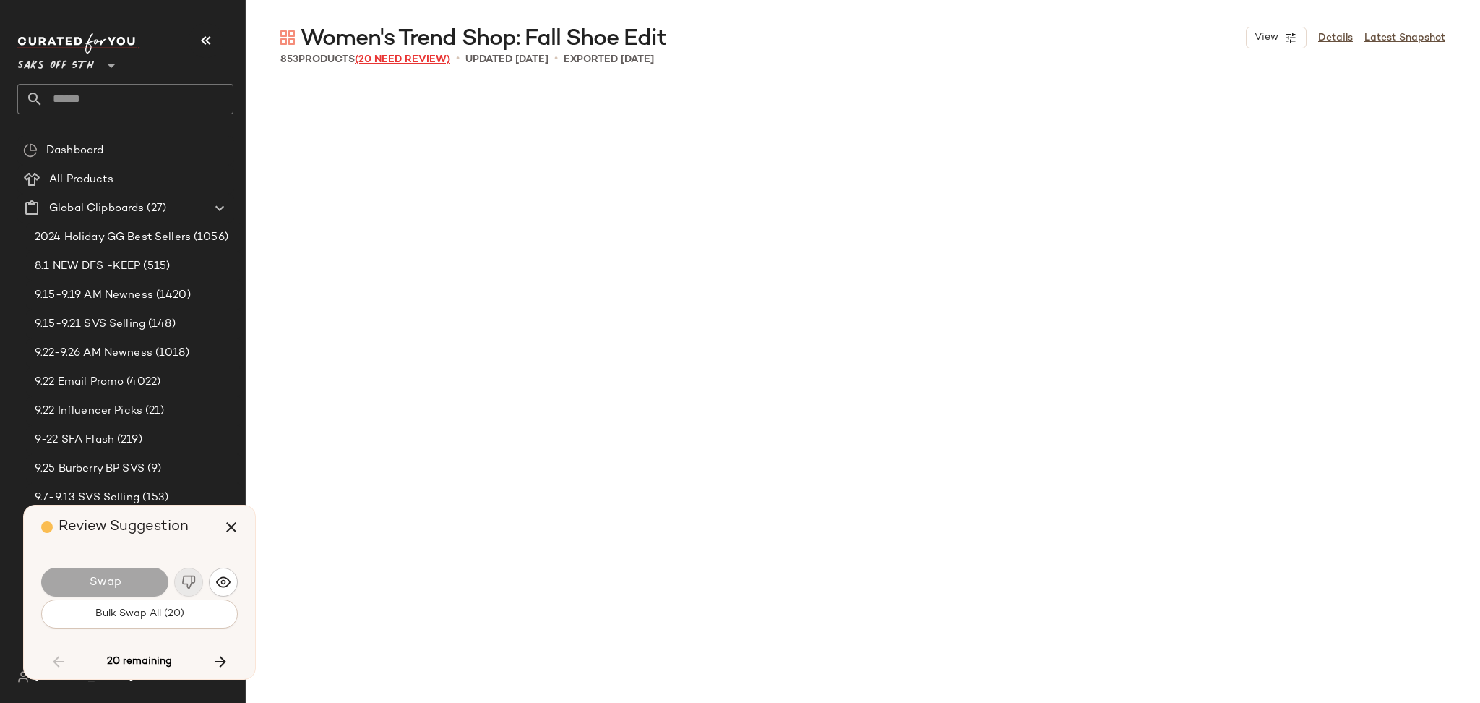
scroll to position [15905, 0]
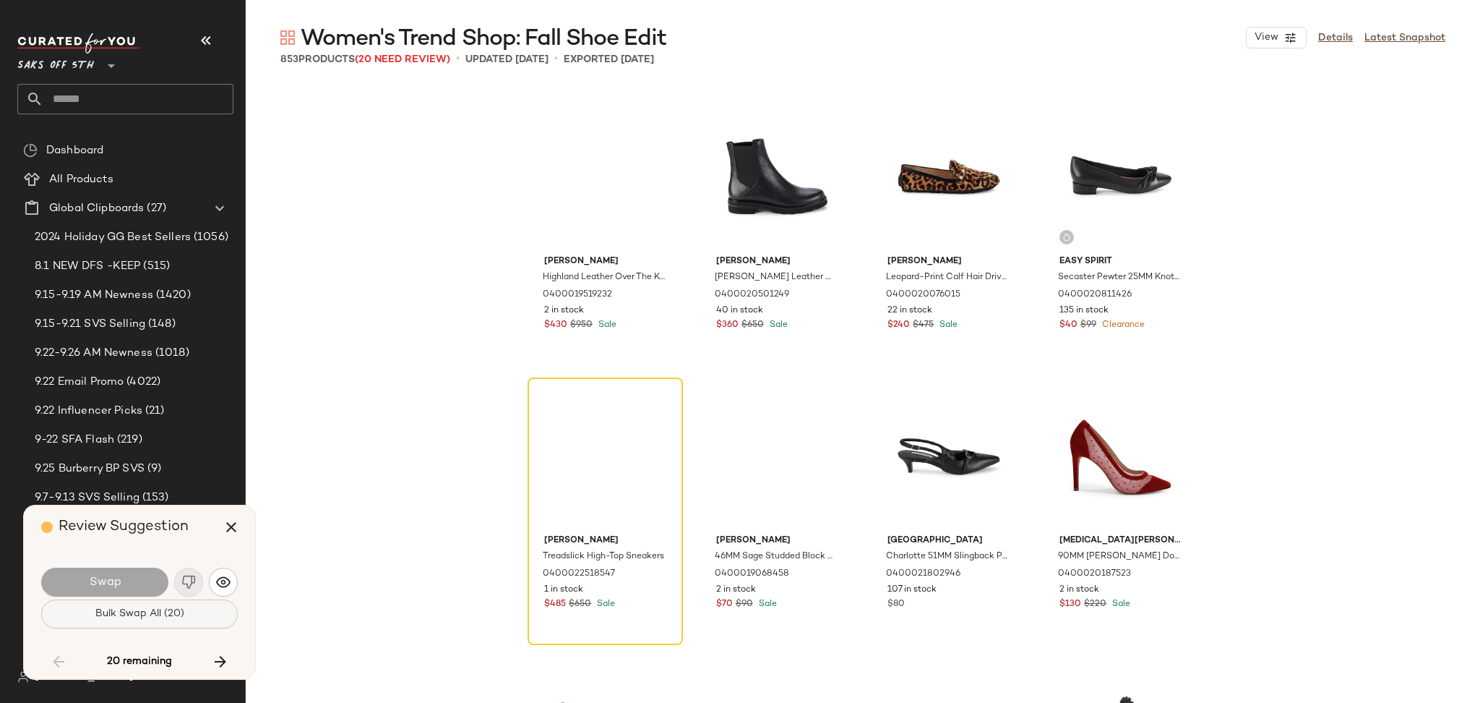
click at [194, 612] on button "Bulk Swap All (20)" at bounding box center [139, 613] width 197 height 29
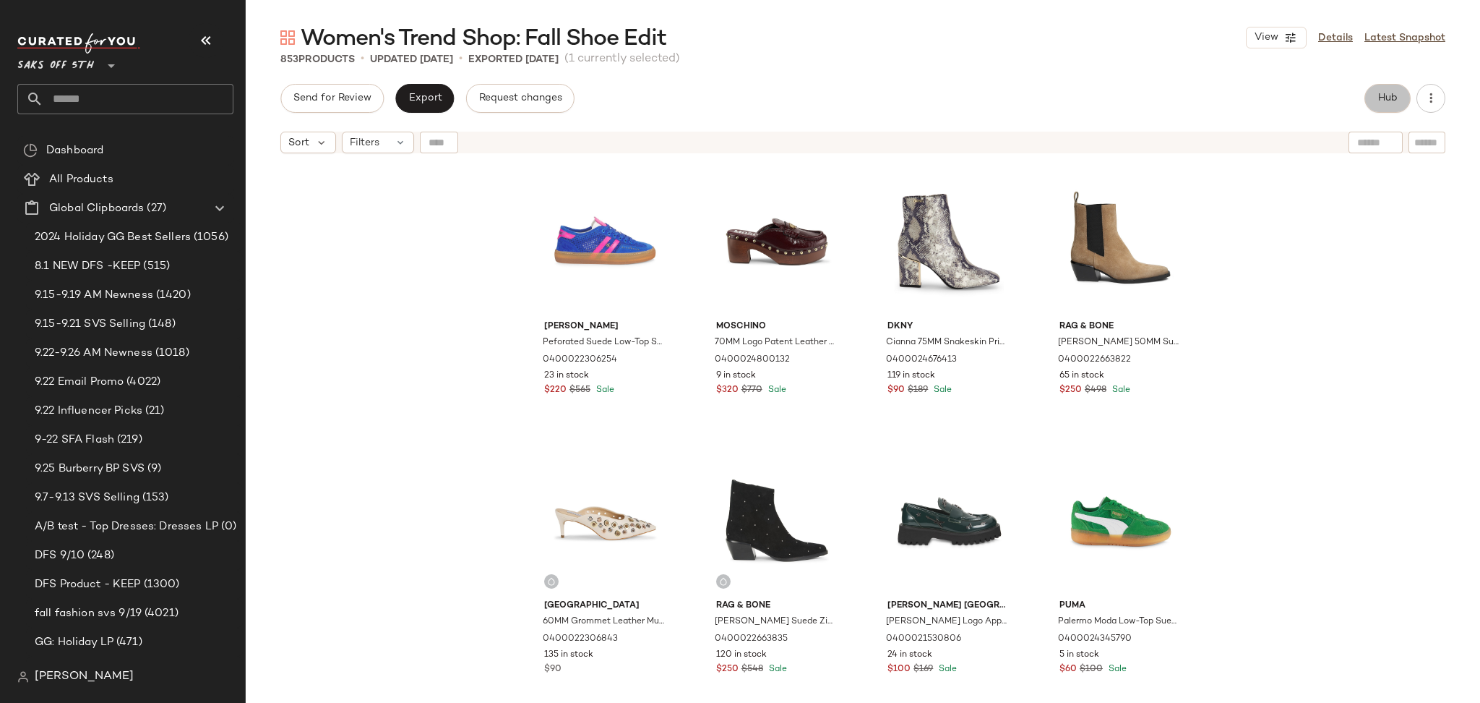
click at [1392, 93] on span "Hub" at bounding box center [1388, 99] width 20 height 12
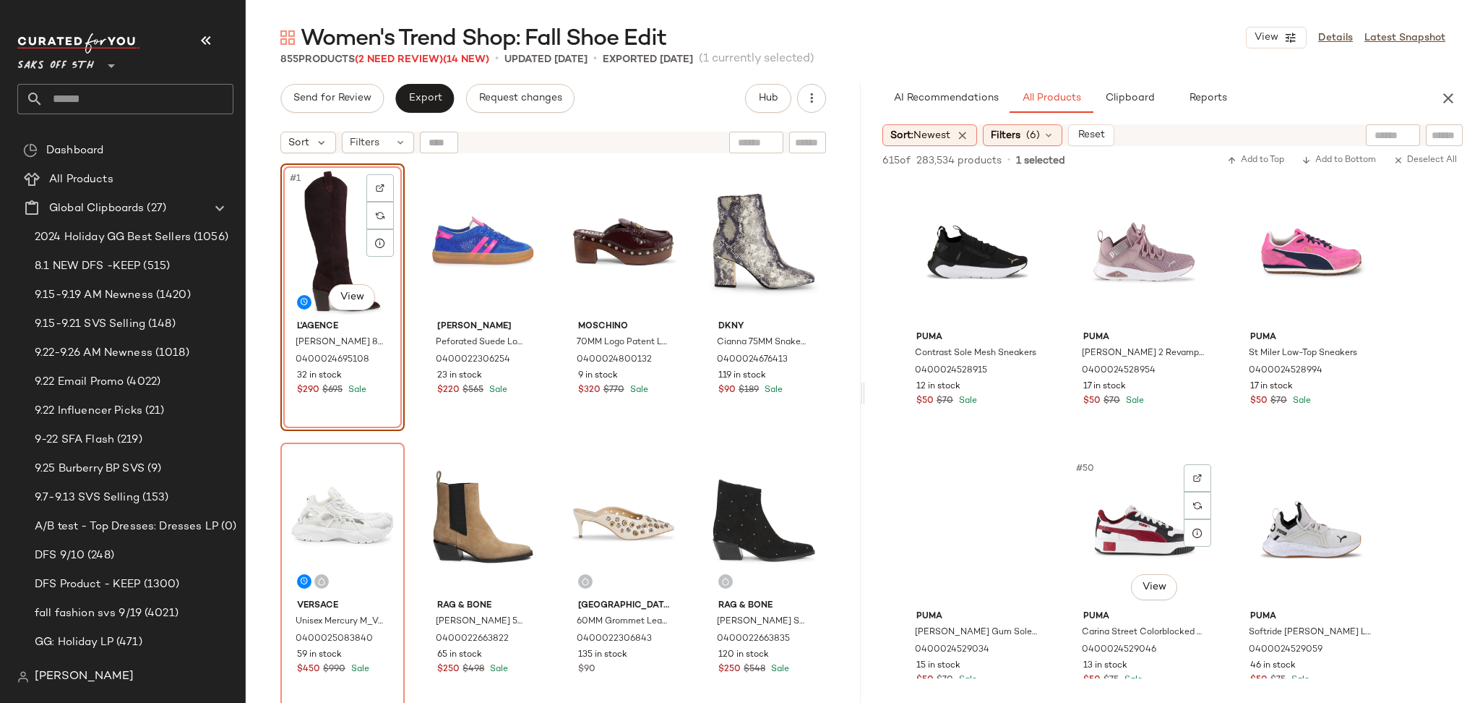
scroll to position [4190, 0]
click at [353, 106] on button "Send for Review" at bounding box center [331, 98] width 103 height 29
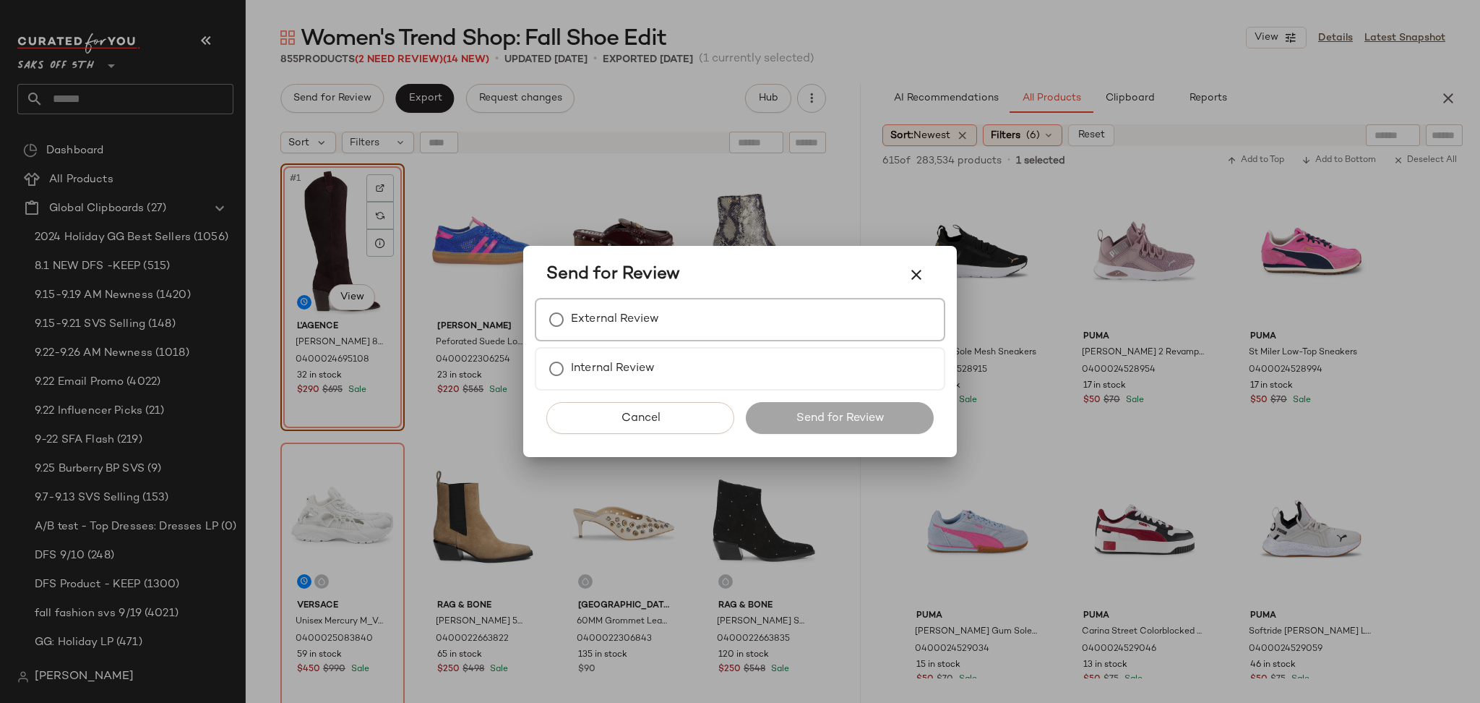
click at [596, 312] on label "External Review" at bounding box center [615, 319] width 88 height 29
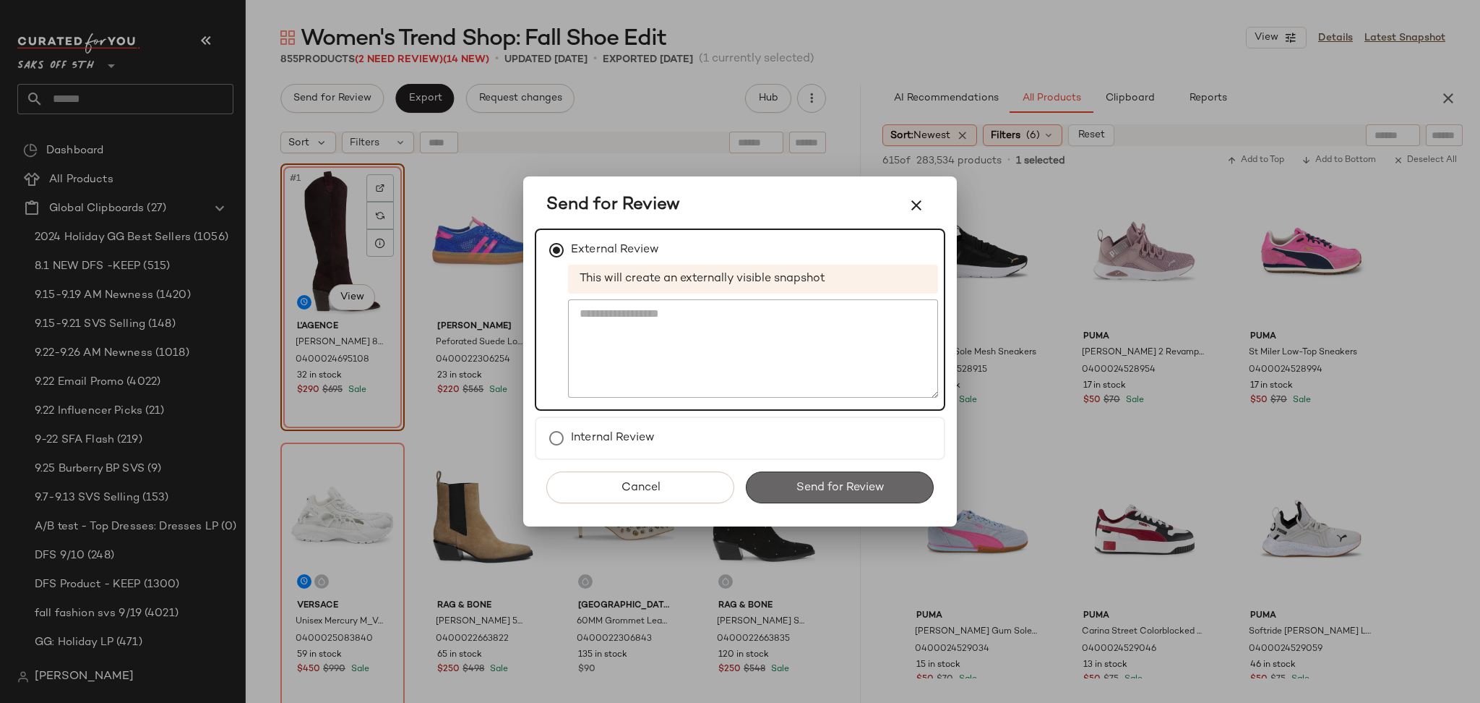
click at [813, 492] on span "Send for Review" at bounding box center [839, 488] width 89 height 14
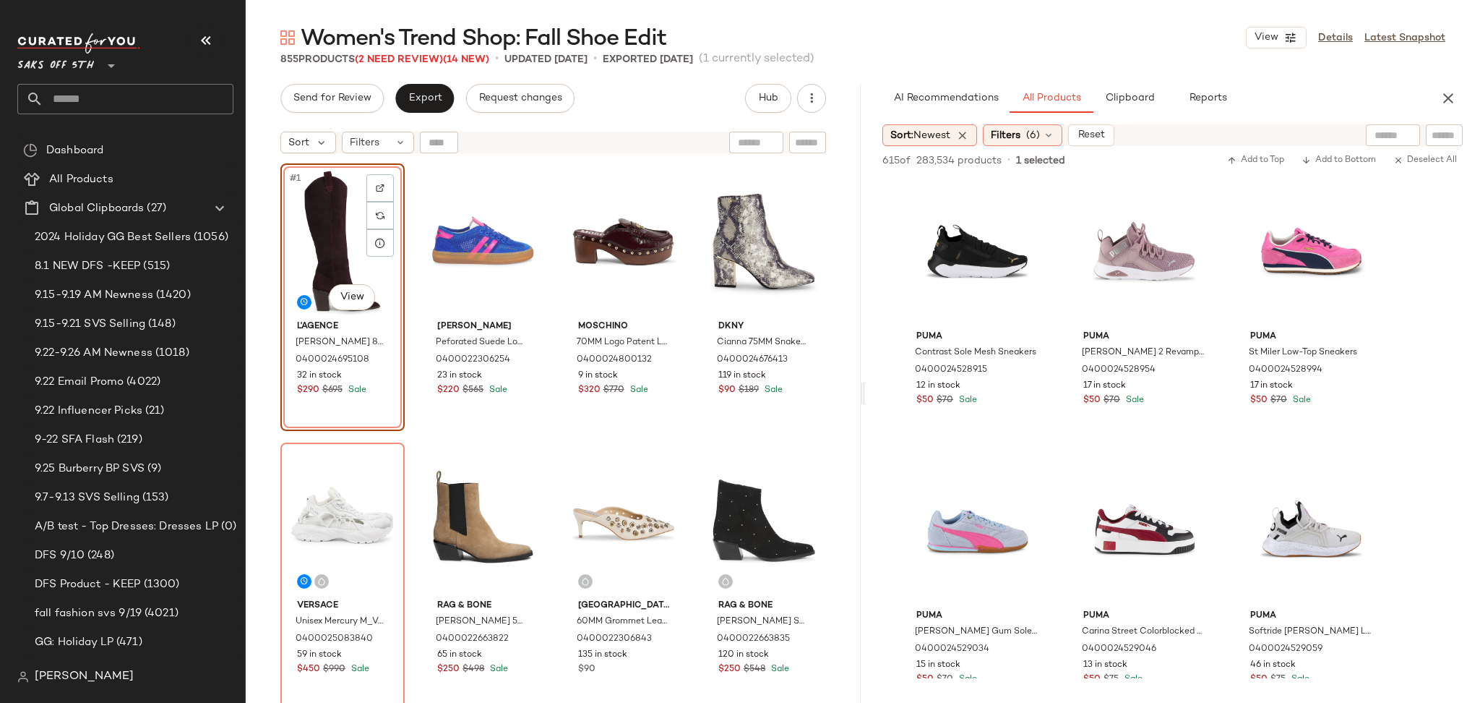
scroll to position [6143, 0]
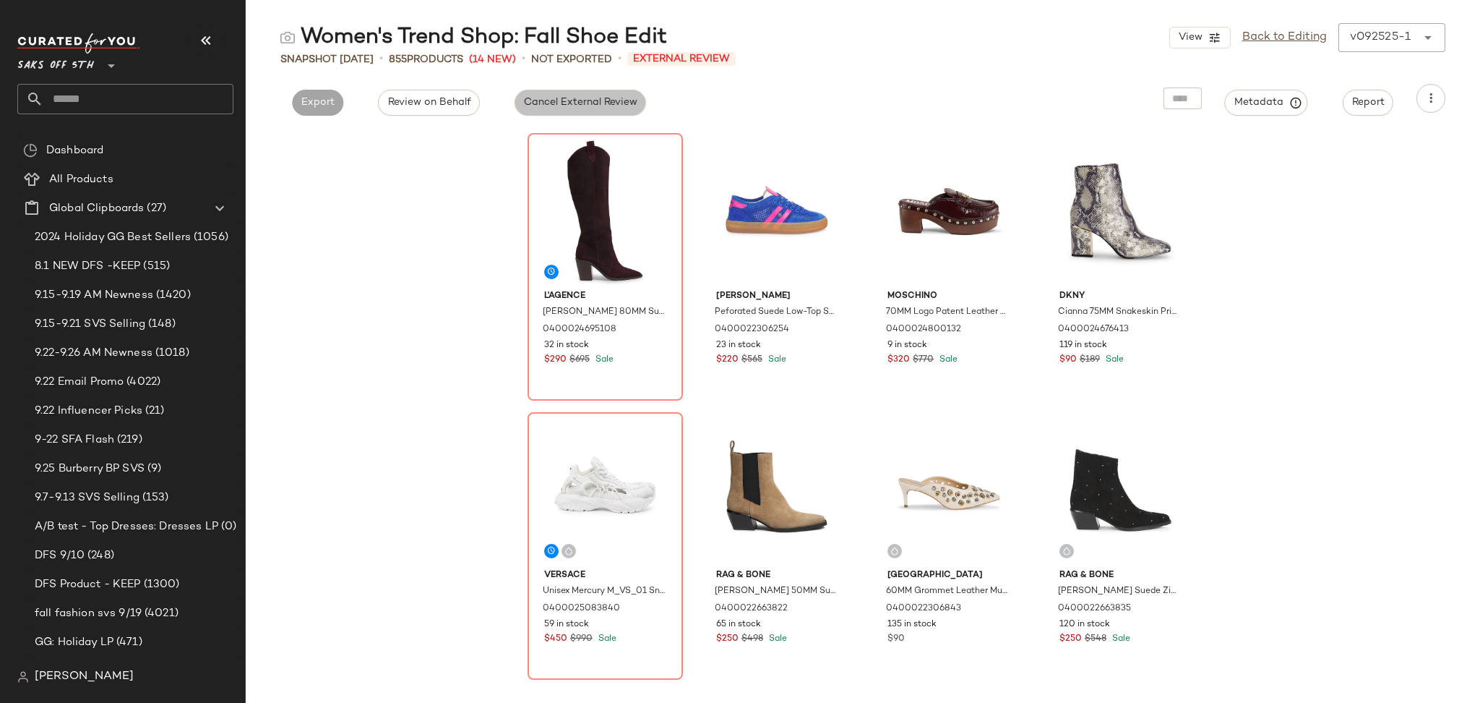
click at [617, 102] on span "Cancel External Review" at bounding box center [580, 103] width 114 height 12
click at [455, 108] on span "Export" at bounding box center [449, 103] width 34 height 12
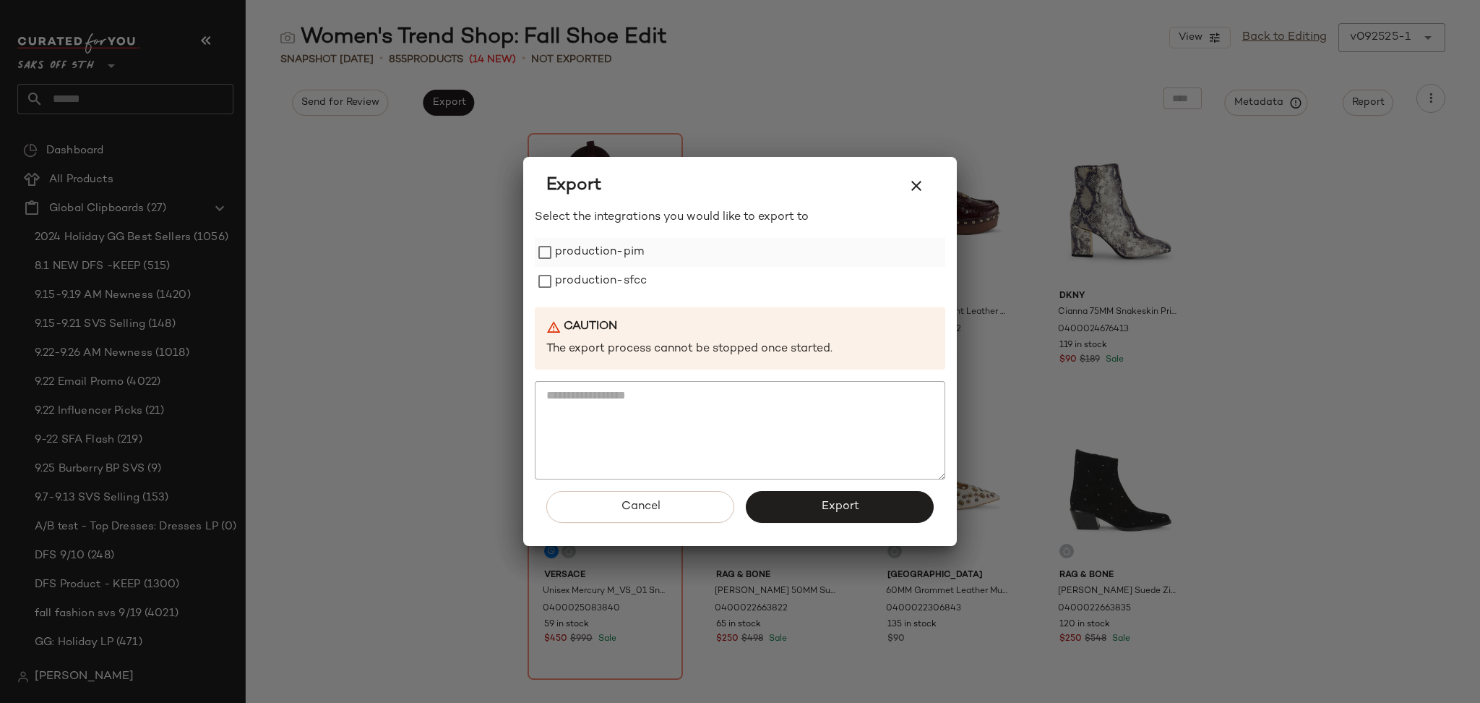
click at [598, 250] on label "production-pim" at bounding box center [599, 252] width 89 height 29
click at [602, 278] on label "production-sfcc" at bounding box center [601, 281] width 92 height 29
click at [788, 498] on button "Export" at bounding box center [840, 507] width 188 height 32
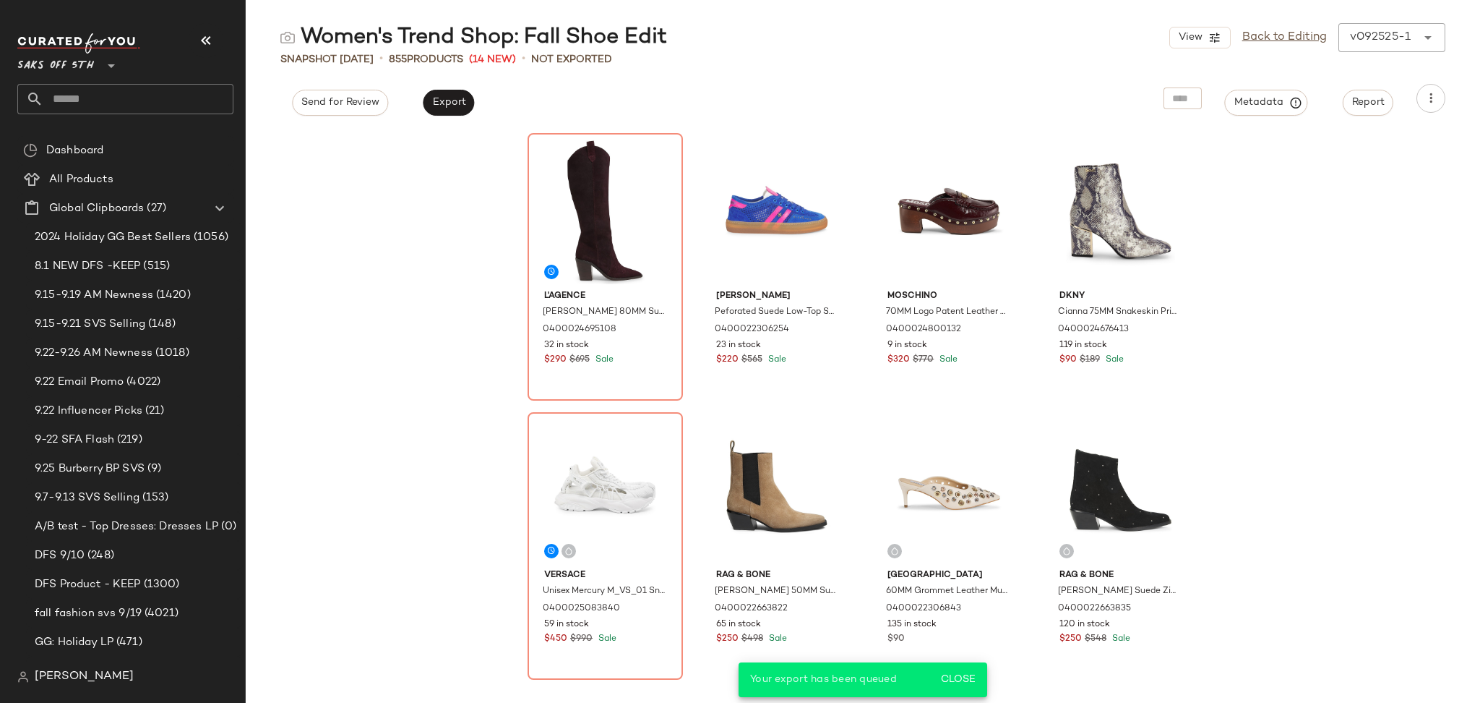
click at [149, 115] on div "Saks OFF 5TH **" at bounding box center [131, 74] width 228 height 90
click at [153, 91] on input "text" at bounding box center [138, 99] width 190 height 30
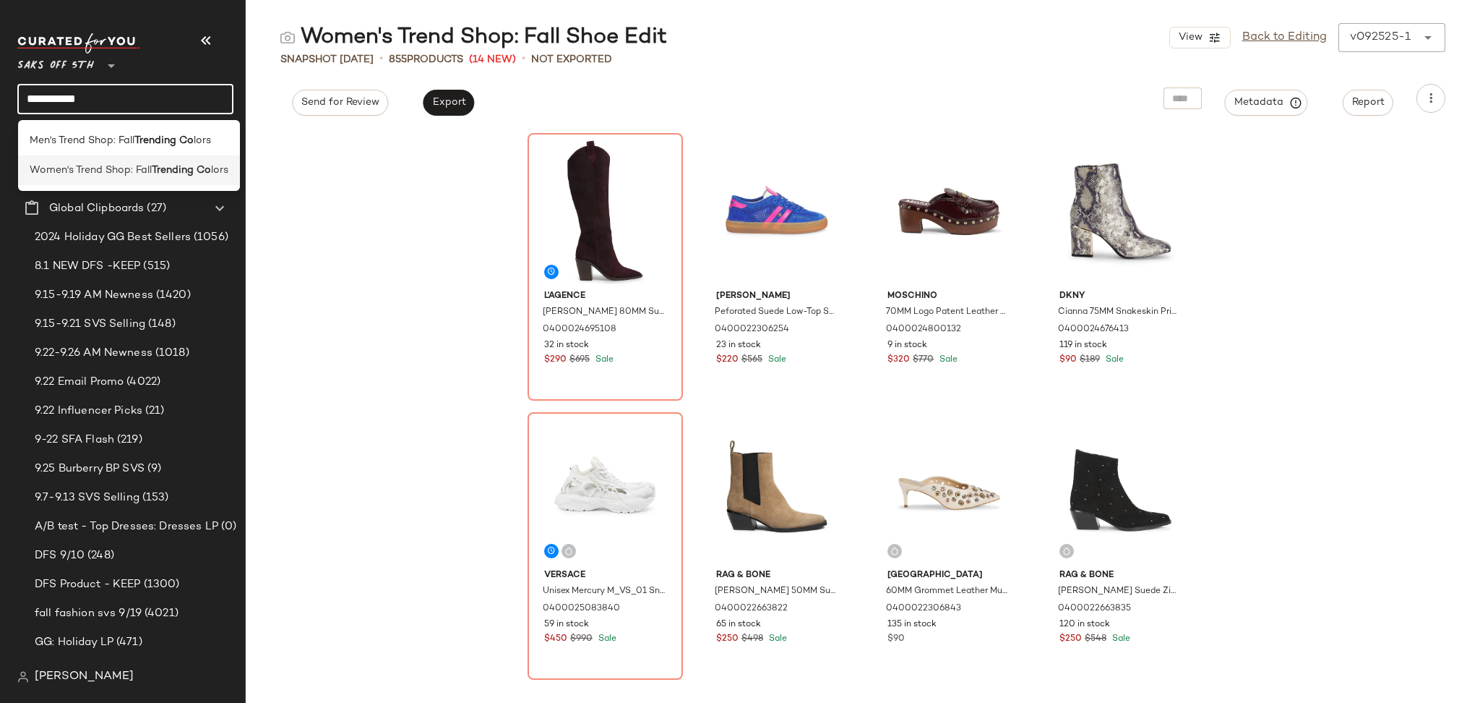
type input "**********"
click at [166, 169] on b "Trending Co" at bounding box center [181, 170] width 59 height 15
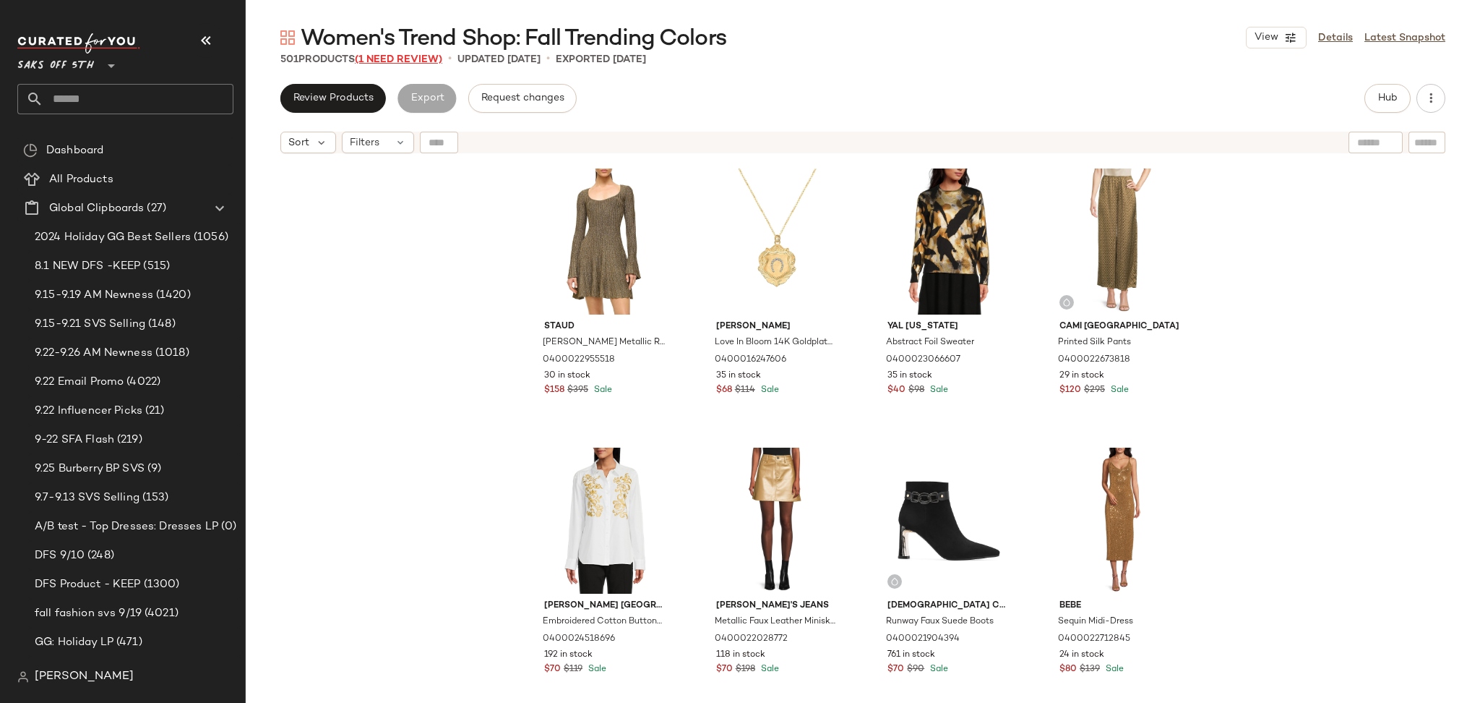
click at [410, 61] on span "(1 Need Review)" at bounding box center [398, 59] width 87 height 11
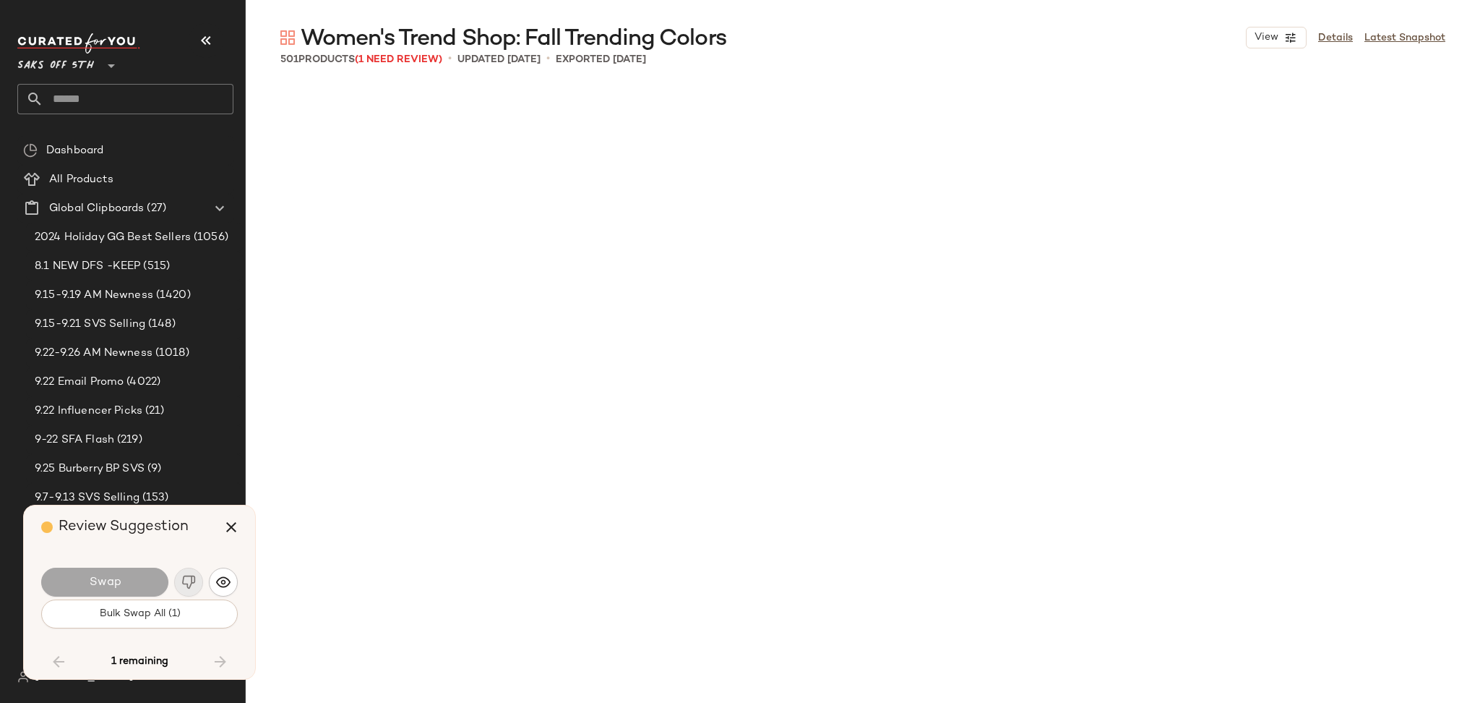
scroll to position [16184, 0]
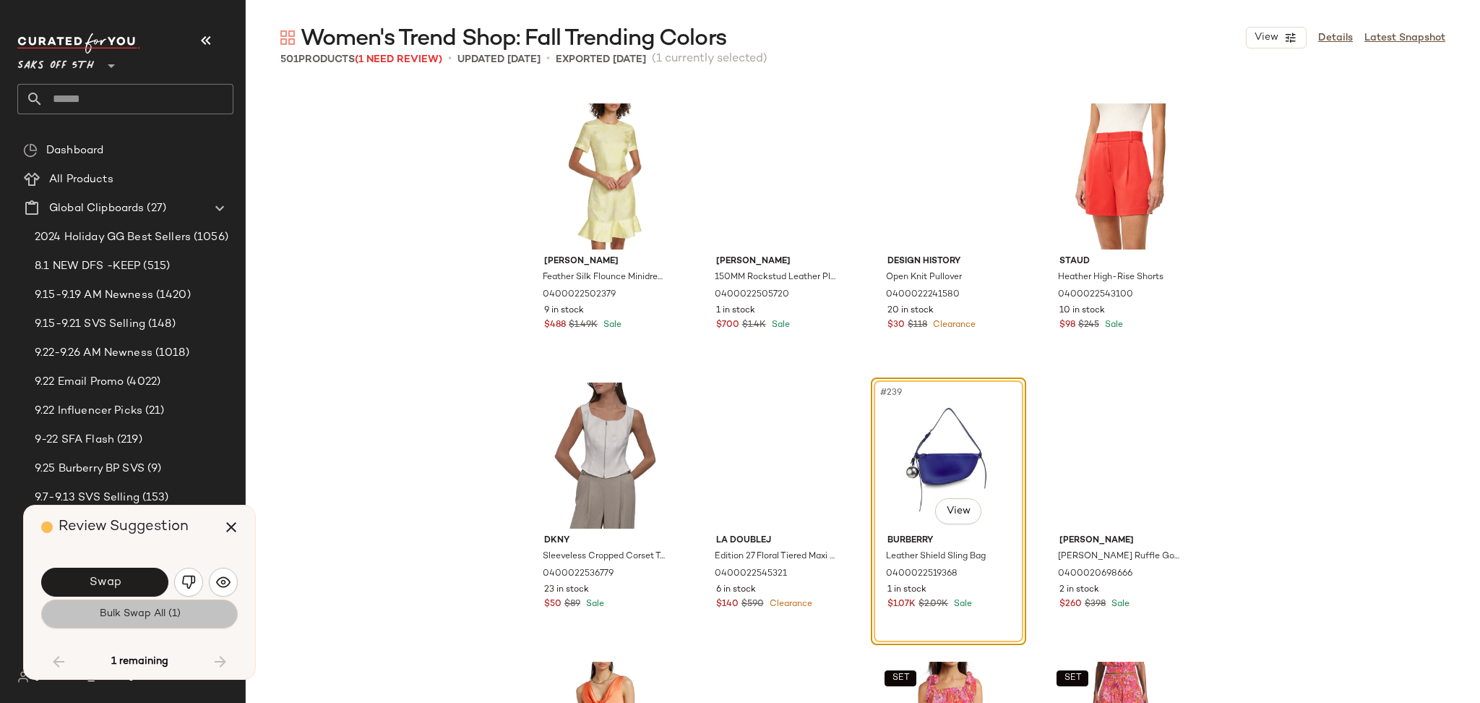
click at [148, 624] on button "Bulk Swap All (1)" at bounding box center [139, 613] width 197 height 29
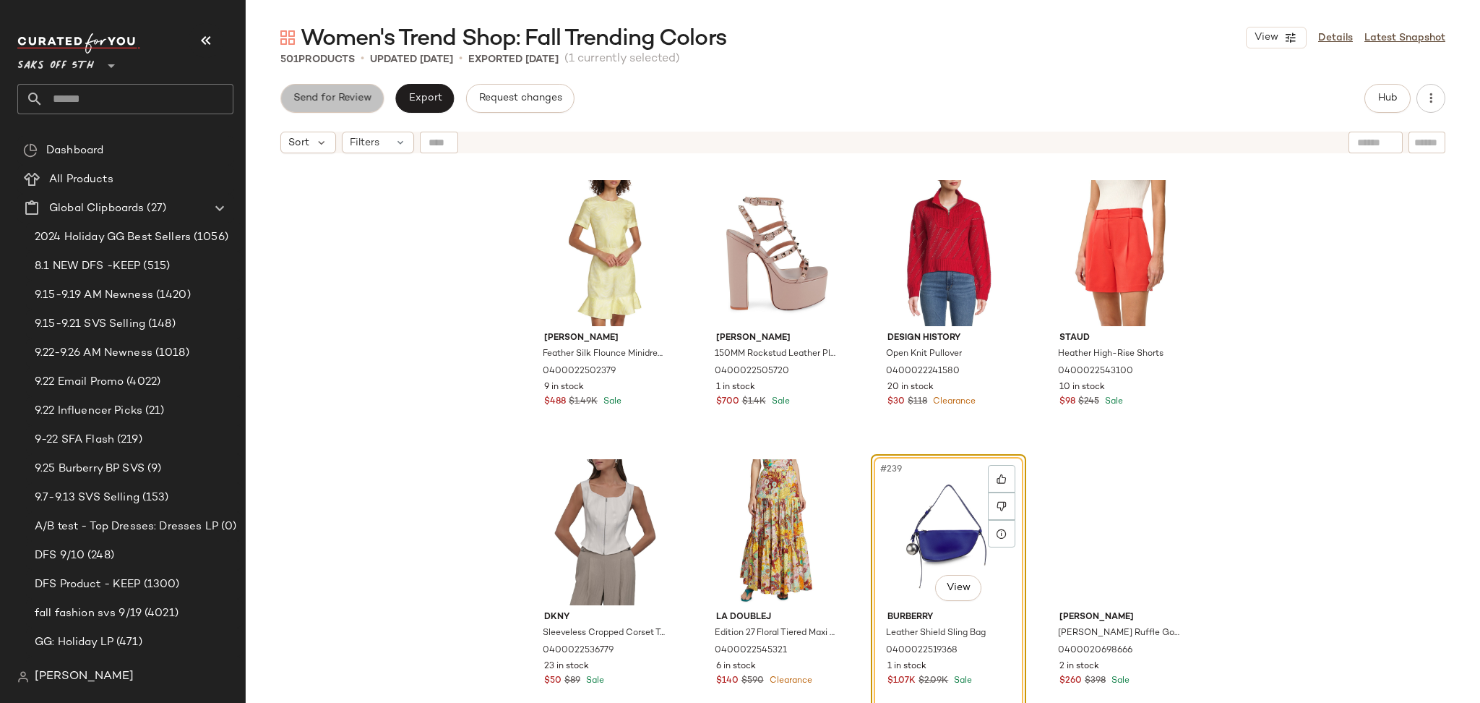
click at [343, 98] on span "Send for Review" at bounding box center [332, 99] width 79 height 12
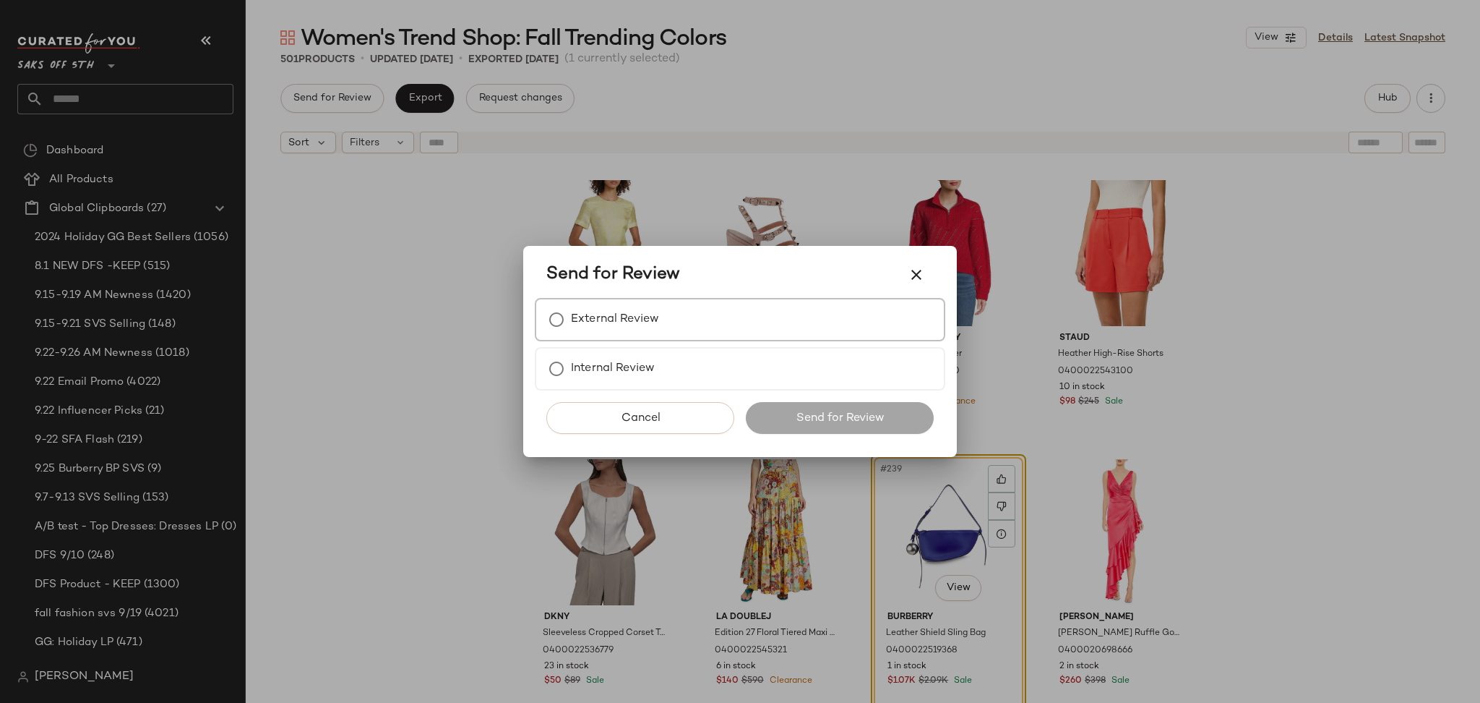
click at [669, 312] on div "External Review" at bounding box center [740, 319] width 411 height 43
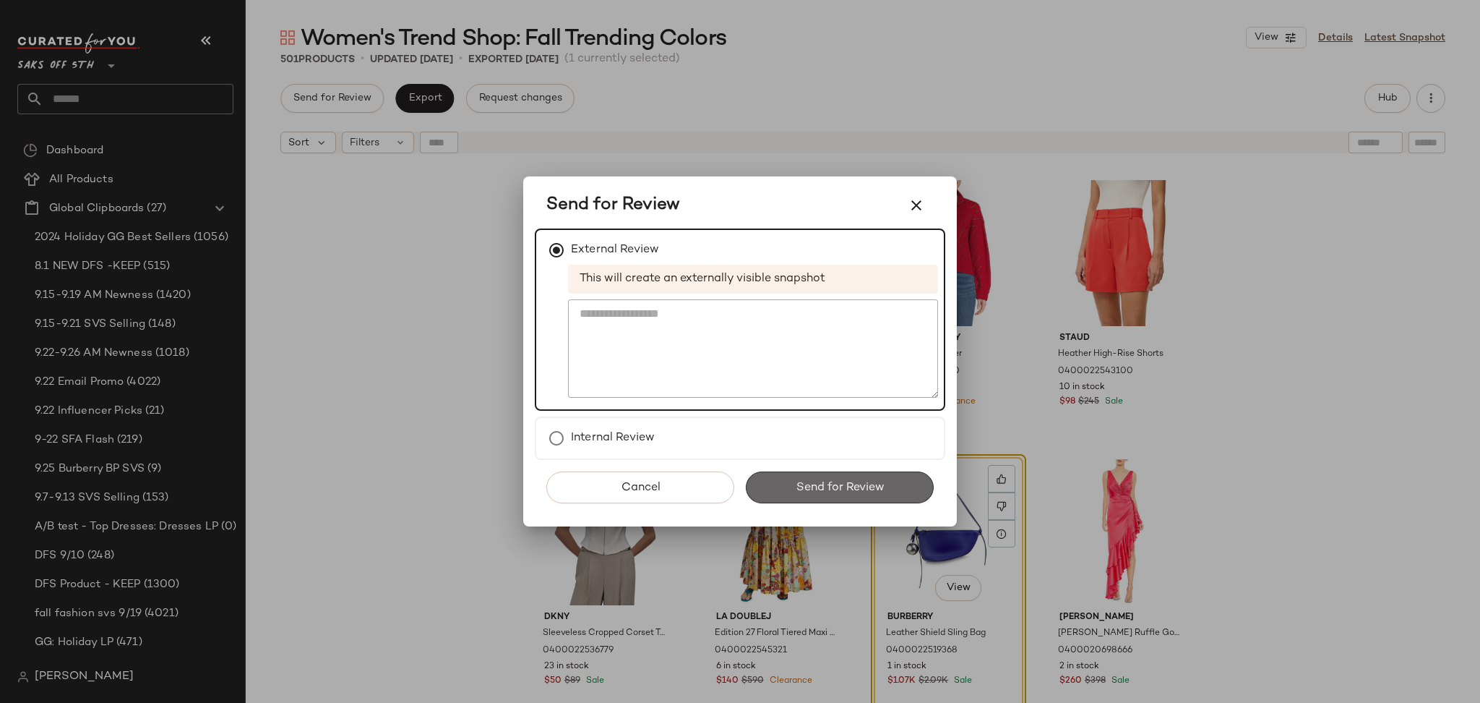
click at [792, 479] on button "Send for Review" at bounding box center [840, 487] width 188 height 32
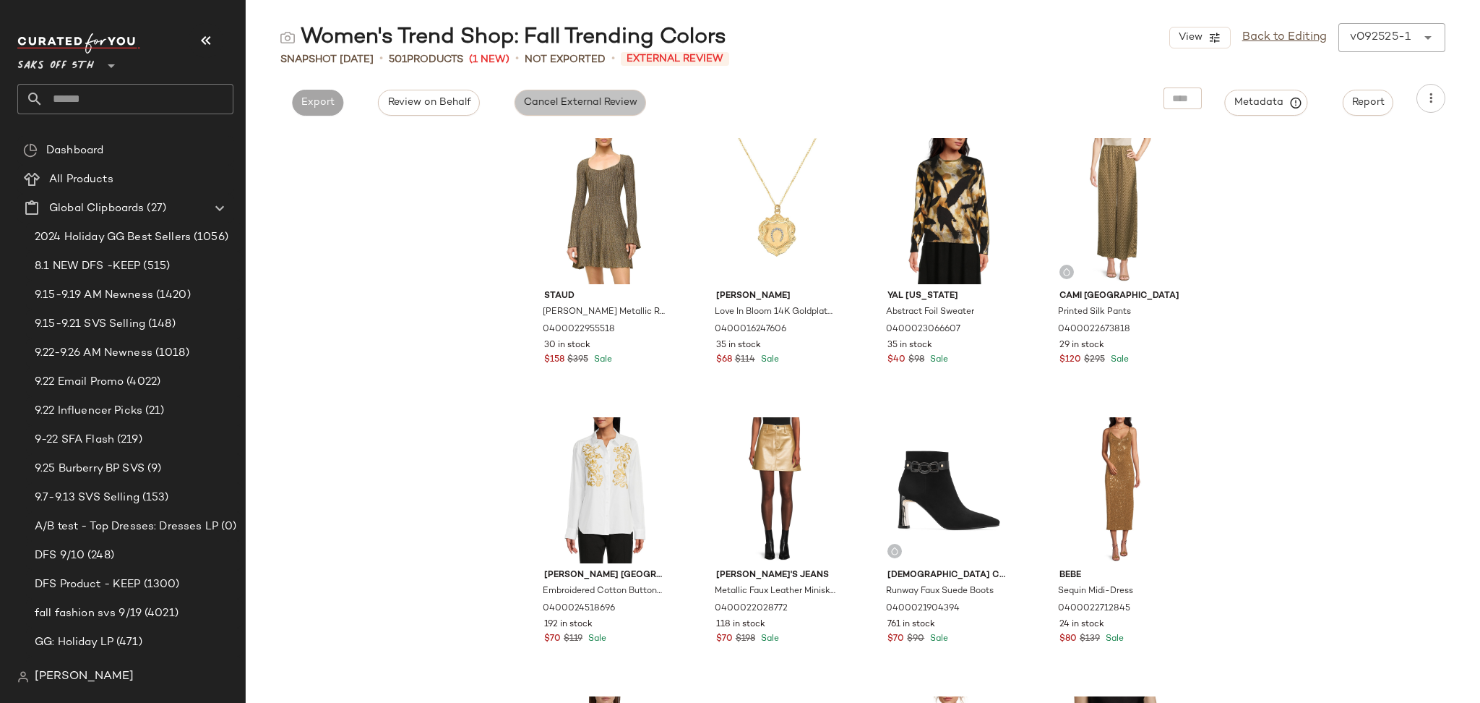
click at [569, 110] on button "Cancel External Review" at bounding box center [581, 103] width 132 height 26
click at [456, 102] on span "Export" at bounding box center [449, 103] width 34 height 12
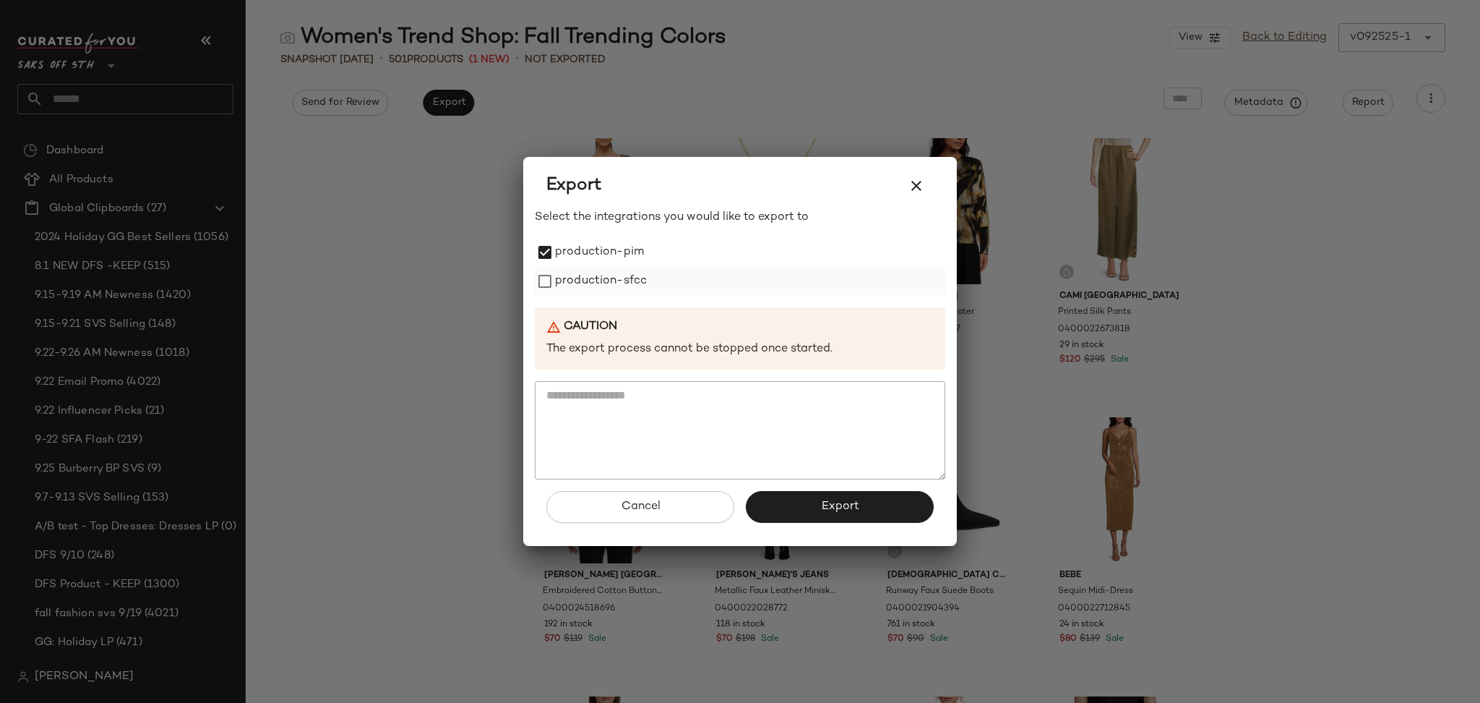
click at [555, 286] on label "production-sfcc" at bounding box center [601, 281] width 92 height 29
click at [807, 502] on button "Export" at bounding box center [840, 507] width 188 height 32
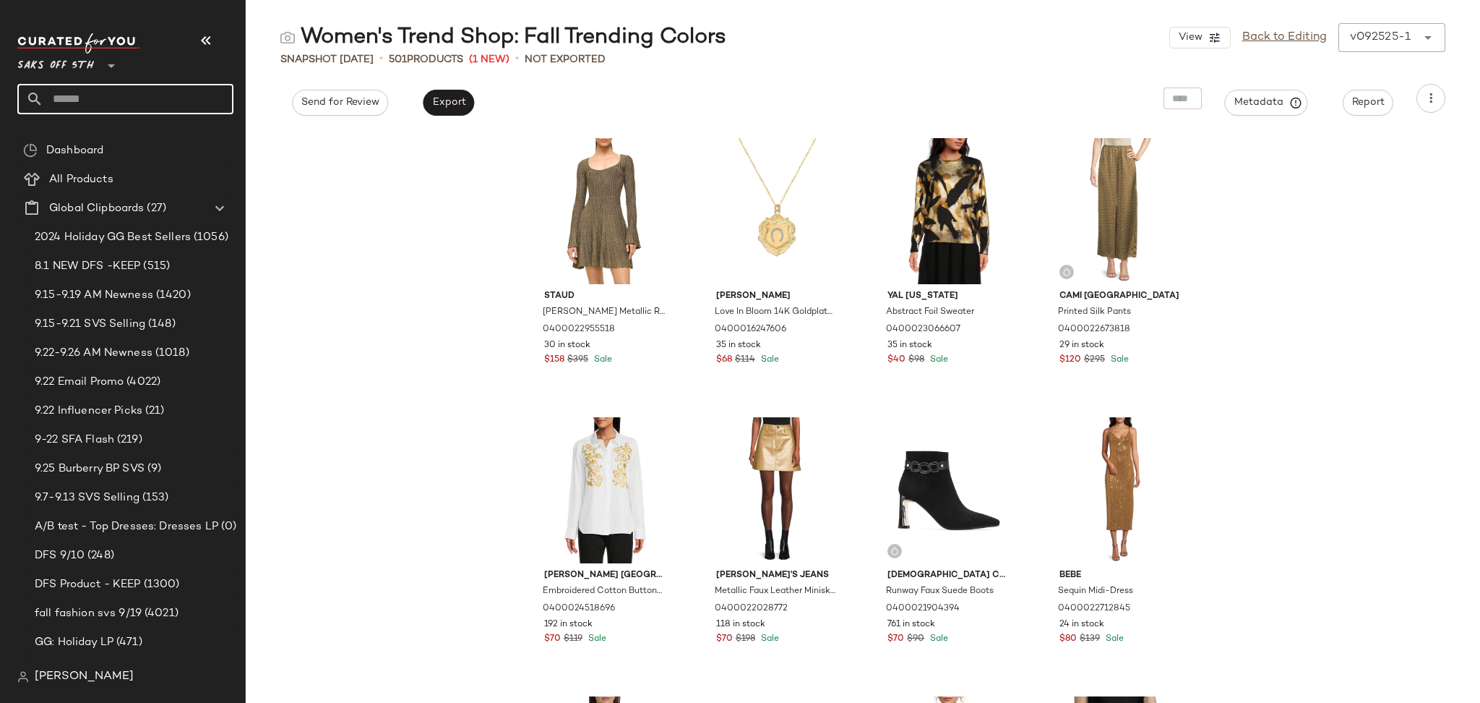
click at [124, 107] on input "text" at bounding box center [138, 99] width 190 height 30
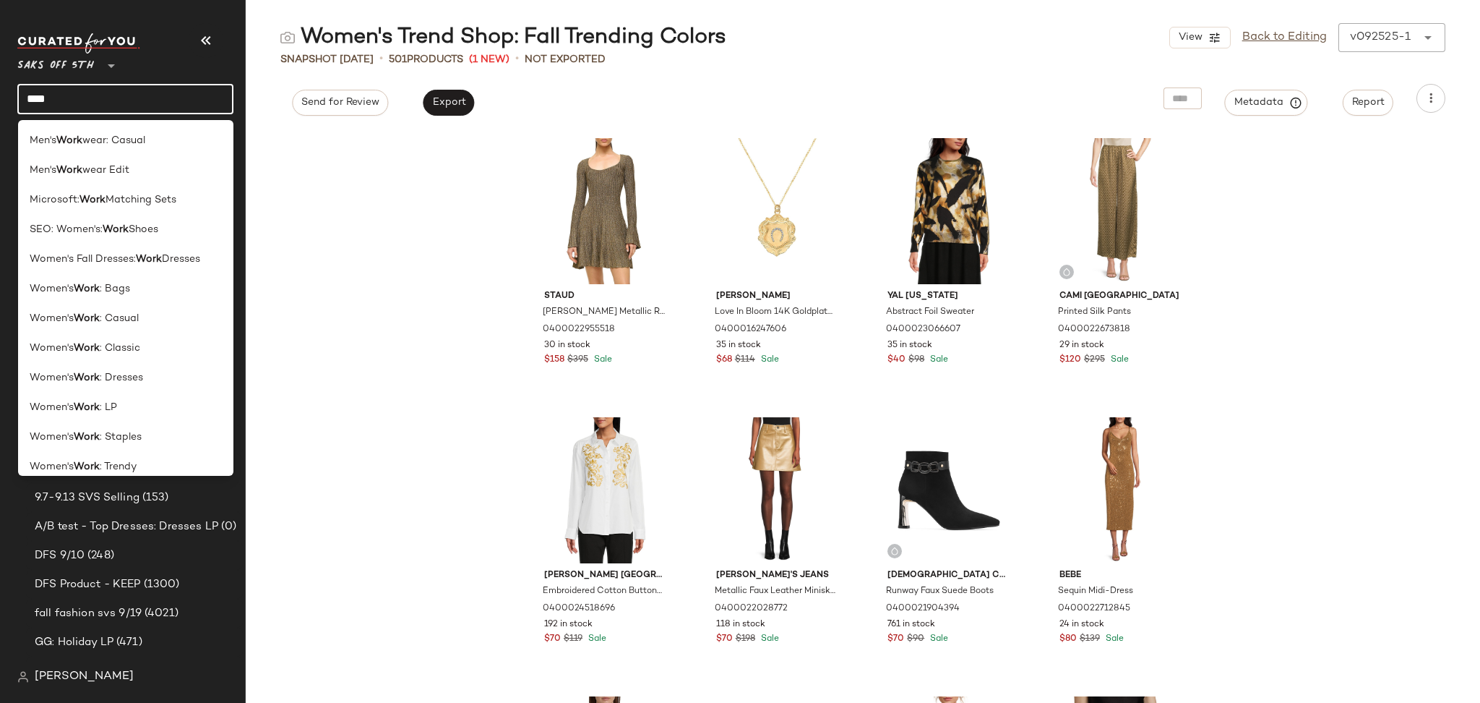
type input "****"
click at [152, 382] on div "Women's Work : Dresses" at bounding box center [126, 377] width 193 height 15
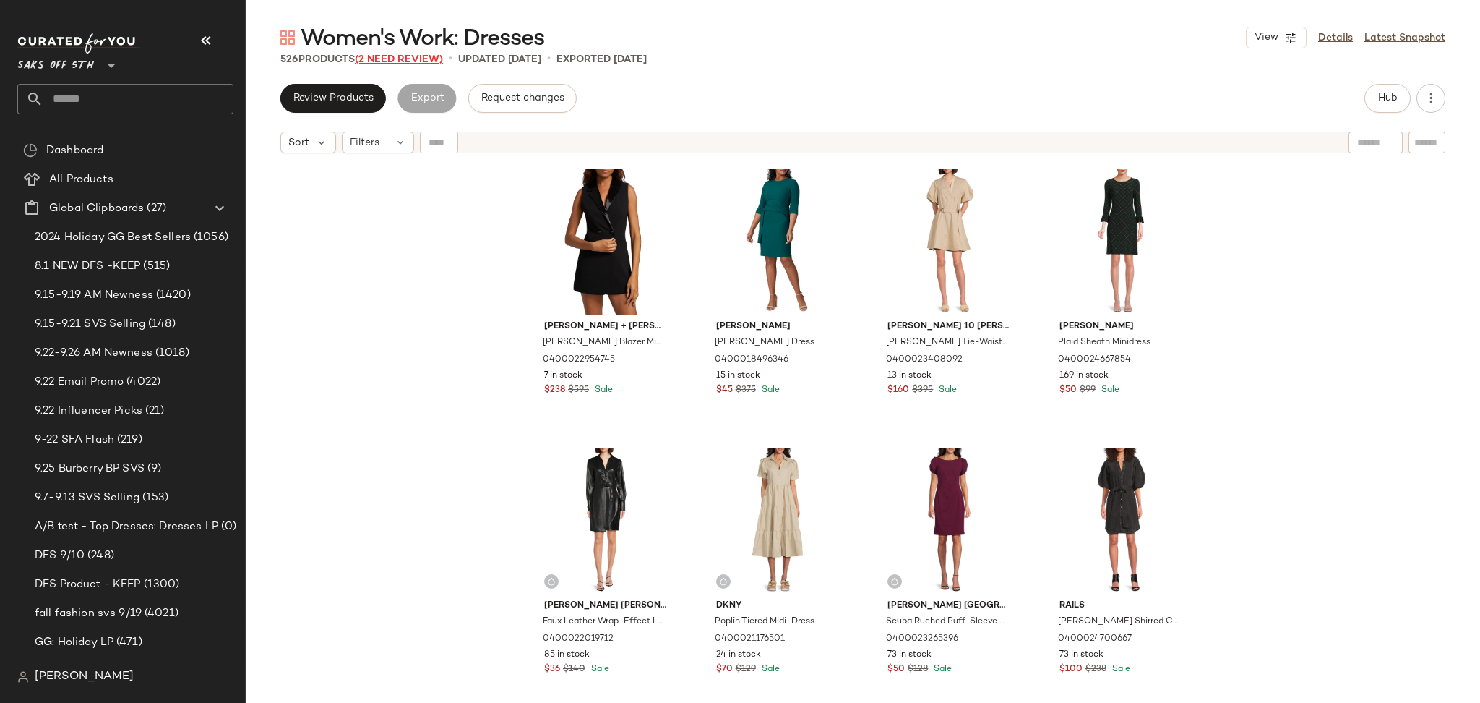
click at [419, 56] on span "(2 Need Review)" at bounding box center [399, 59] width 88 height 11
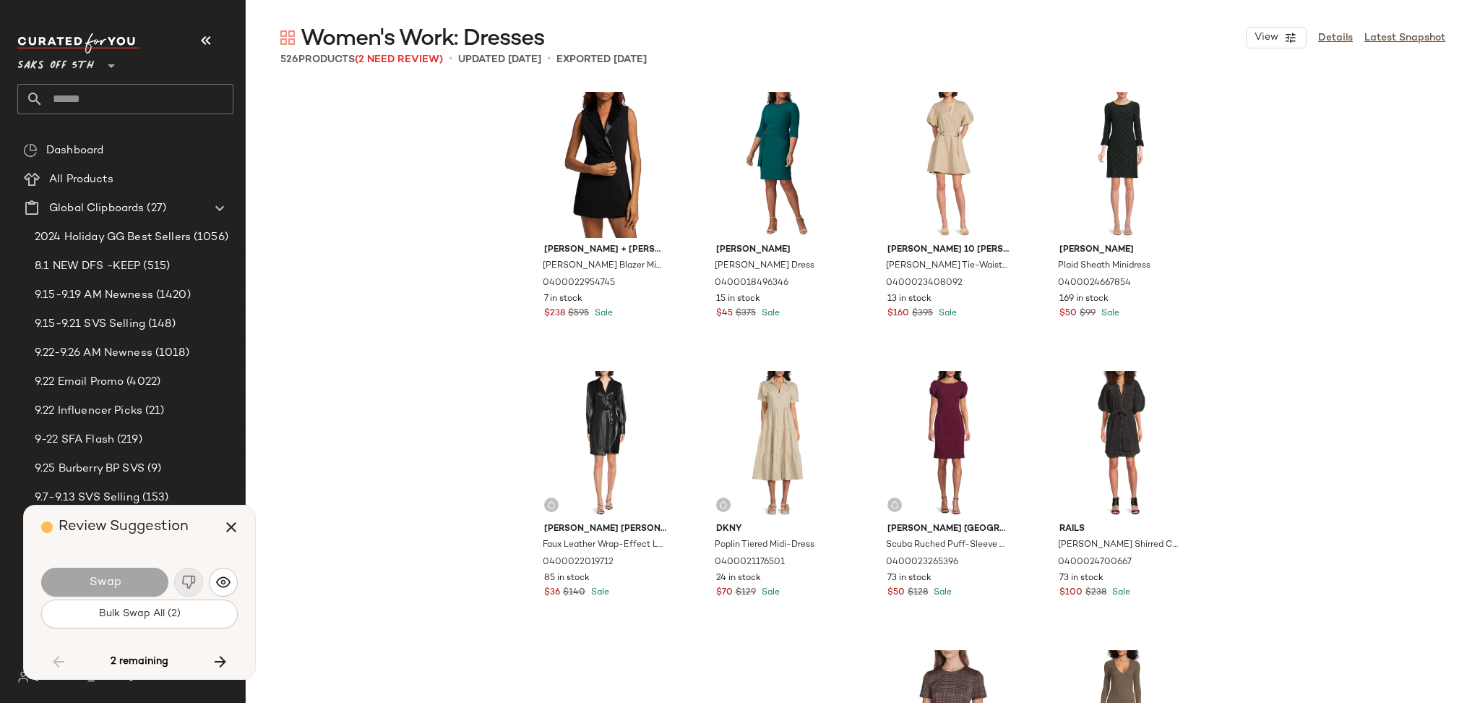
scroll to position [20091, 0]
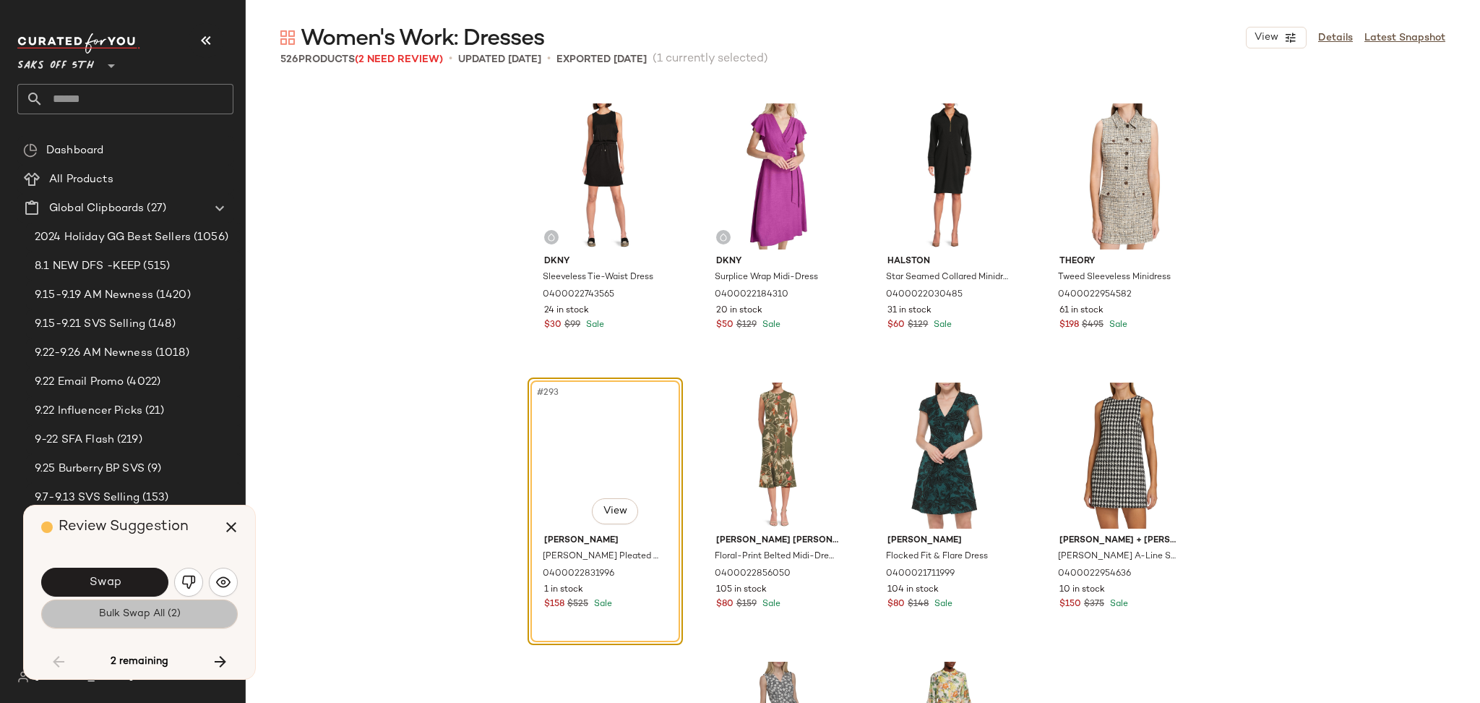
click at [163, 614] on span "Bulk Swap All (2)" at bounding box center [139, 614] width 82 height 12
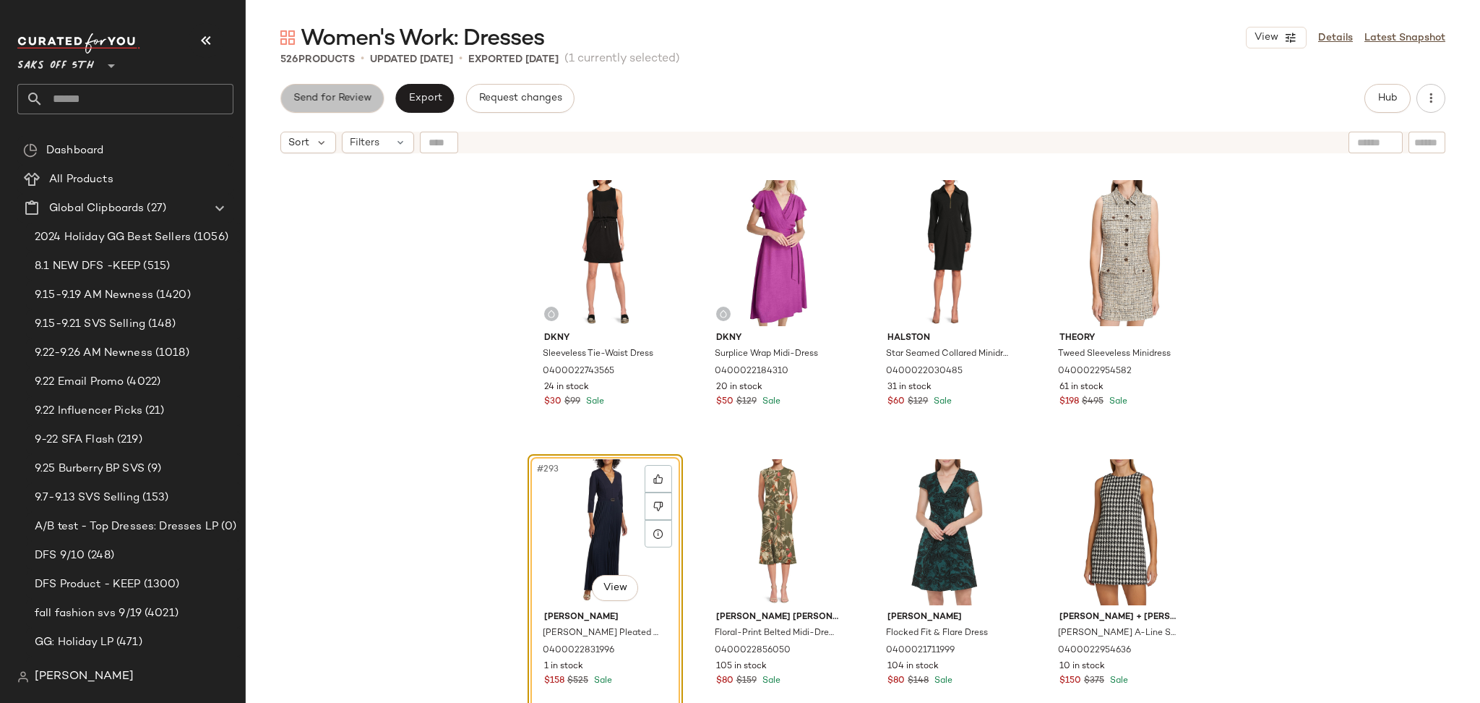
click at [309, 101] on span "Send for Review" at bounding box center [332, 99] width 79 height 12
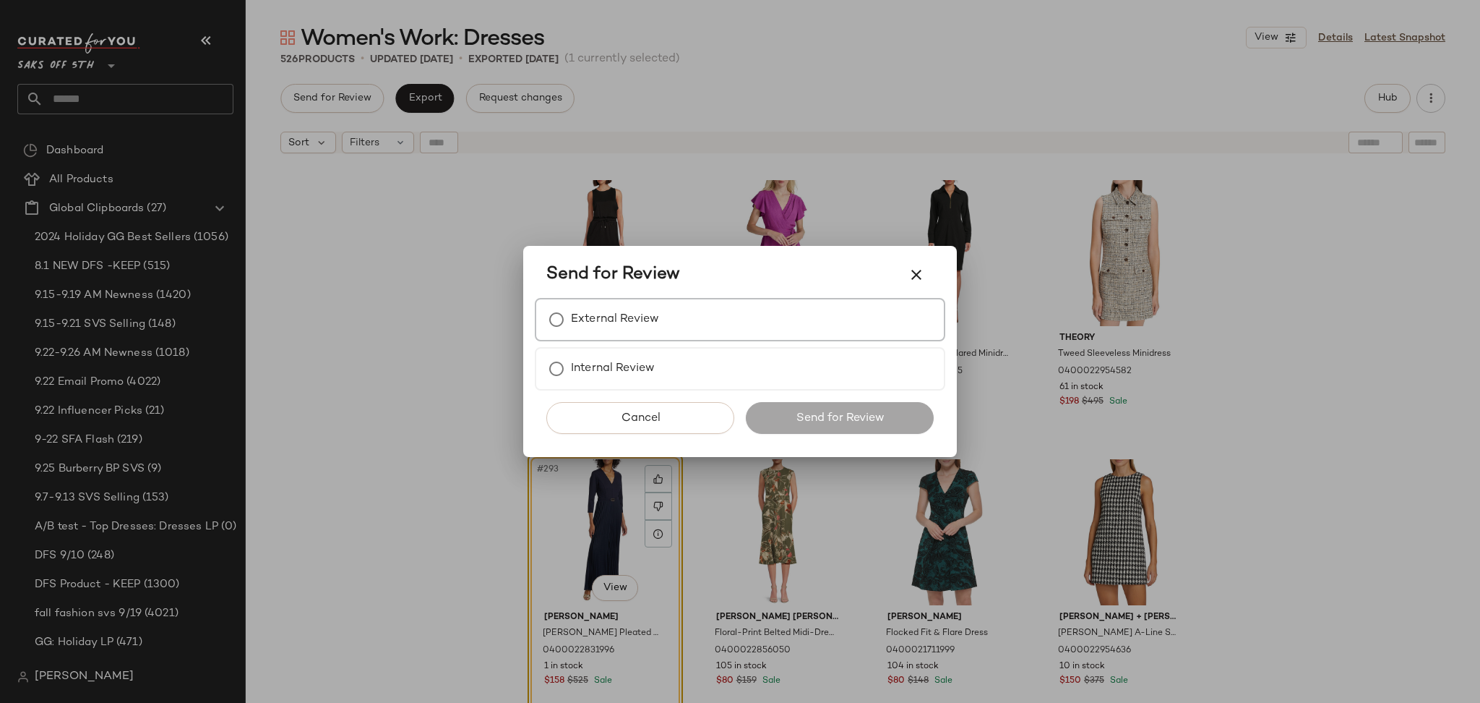
click at [575, 303] on div "External Review" at bounding box center [740, 319] width 411 height 43
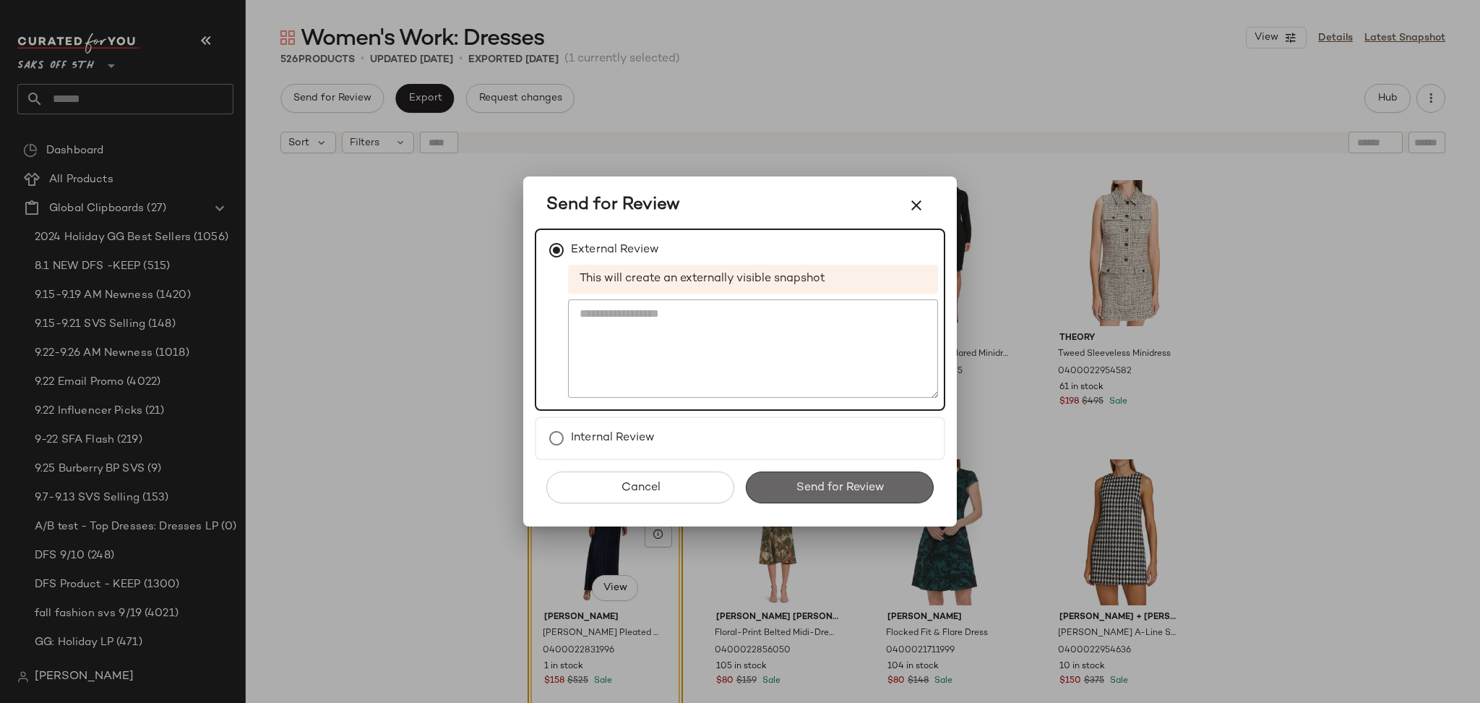
click at [797, 487] on span "Send for Review" at bounding box center [839, 488] width 89 height 14
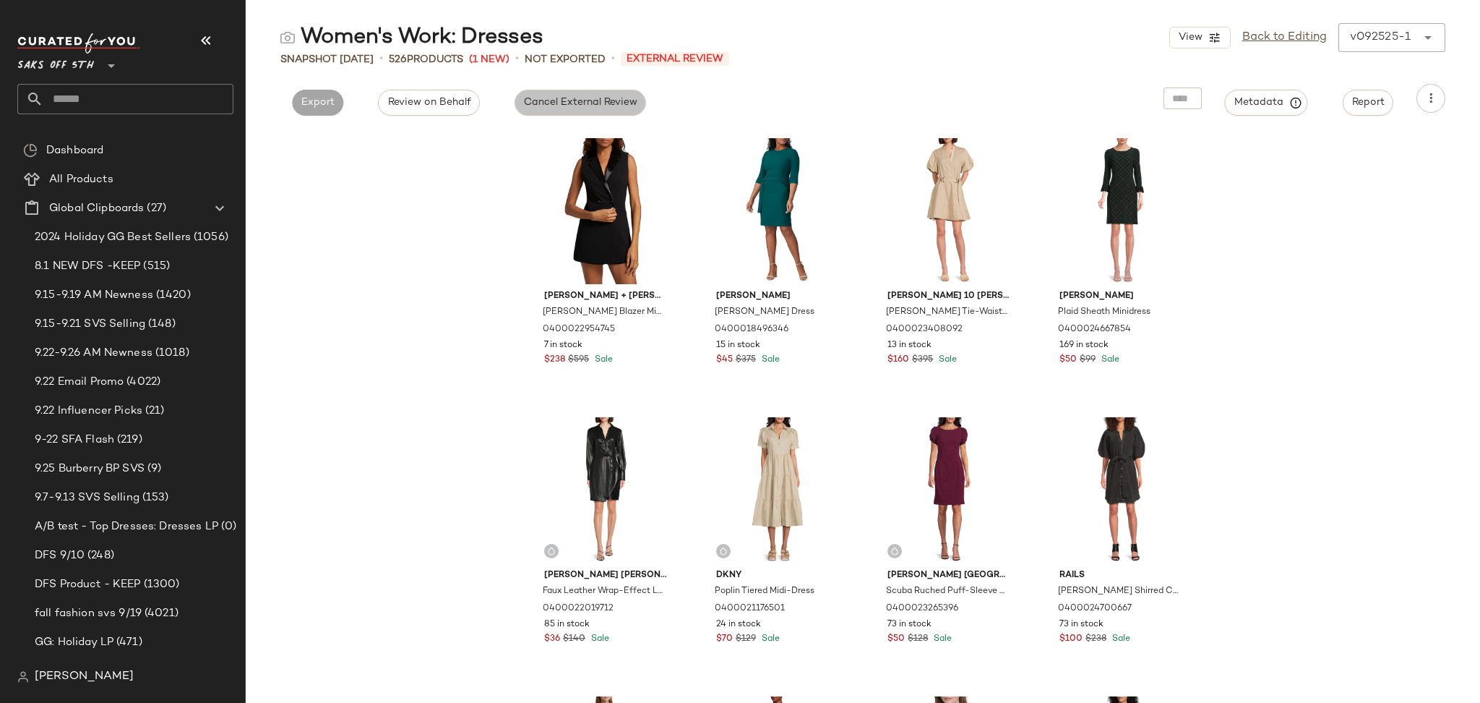
click at [617, 102] on span "Cancel External Review" at bounding box center [580, 103] width 114 height 12
click at [455, 107] on span "Export" at bounding box center [449, 103] width 34 height 12
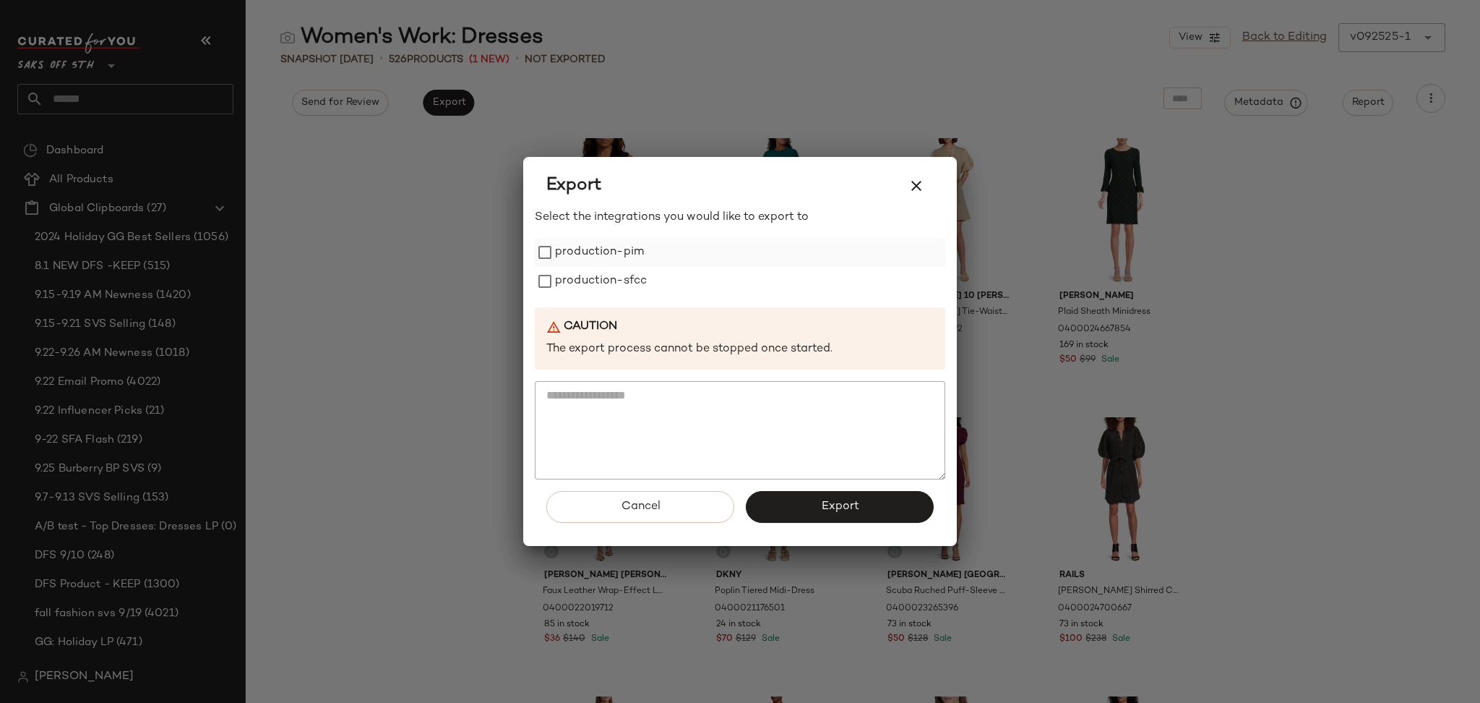
click at [571, 247] on label "production-pim" at bounding box center [599, 252] width 89 height 29
click at [591, 294] on label "production-sfcc" at bounding box center [601, 281] width 92 height 29
click at [795, 506] on button "Export" at bounding box center [840, 507] width 188 height 32
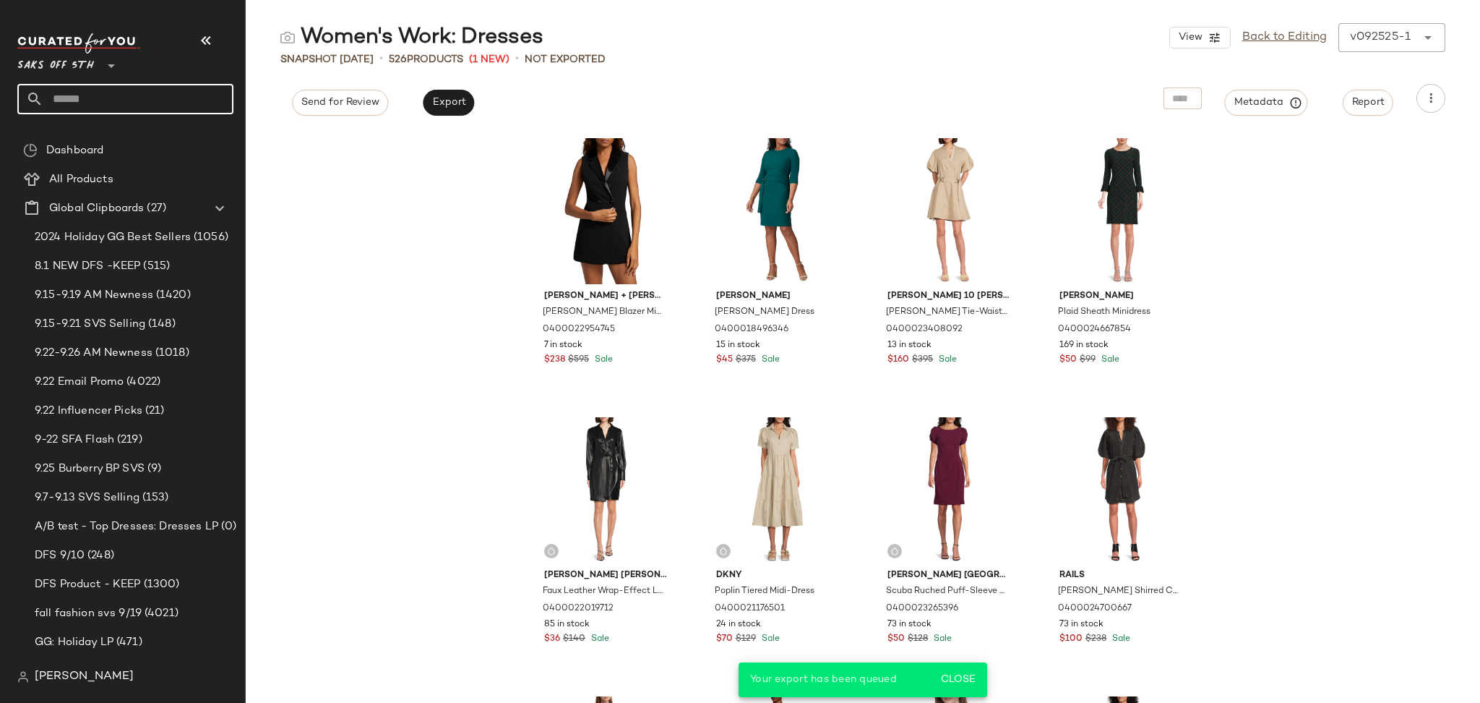
click at [200, 101] on input "text" at bounding box center [138, 99] width 190 height 30
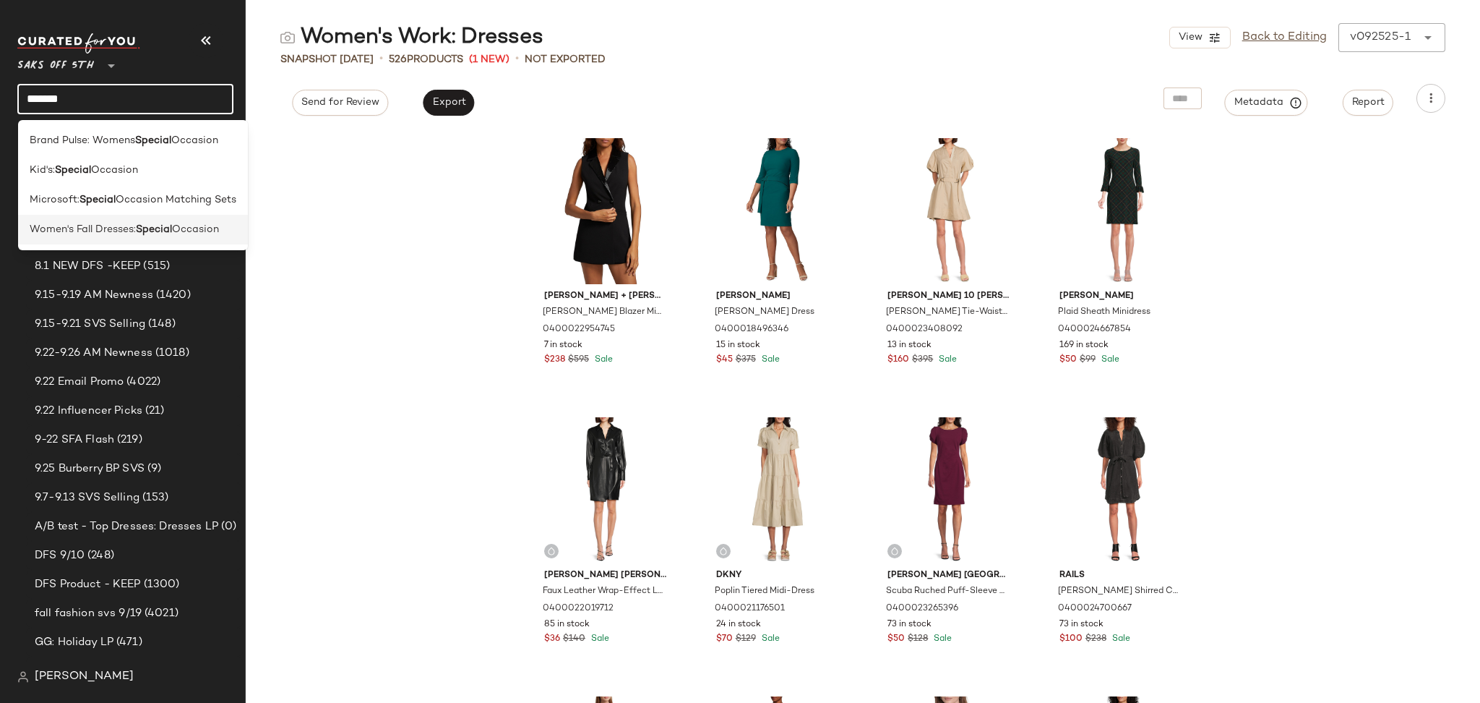
type input "*******"
click at [207, 225] on span "Occasion" at bounding box center [195, 229] width 47 height 15
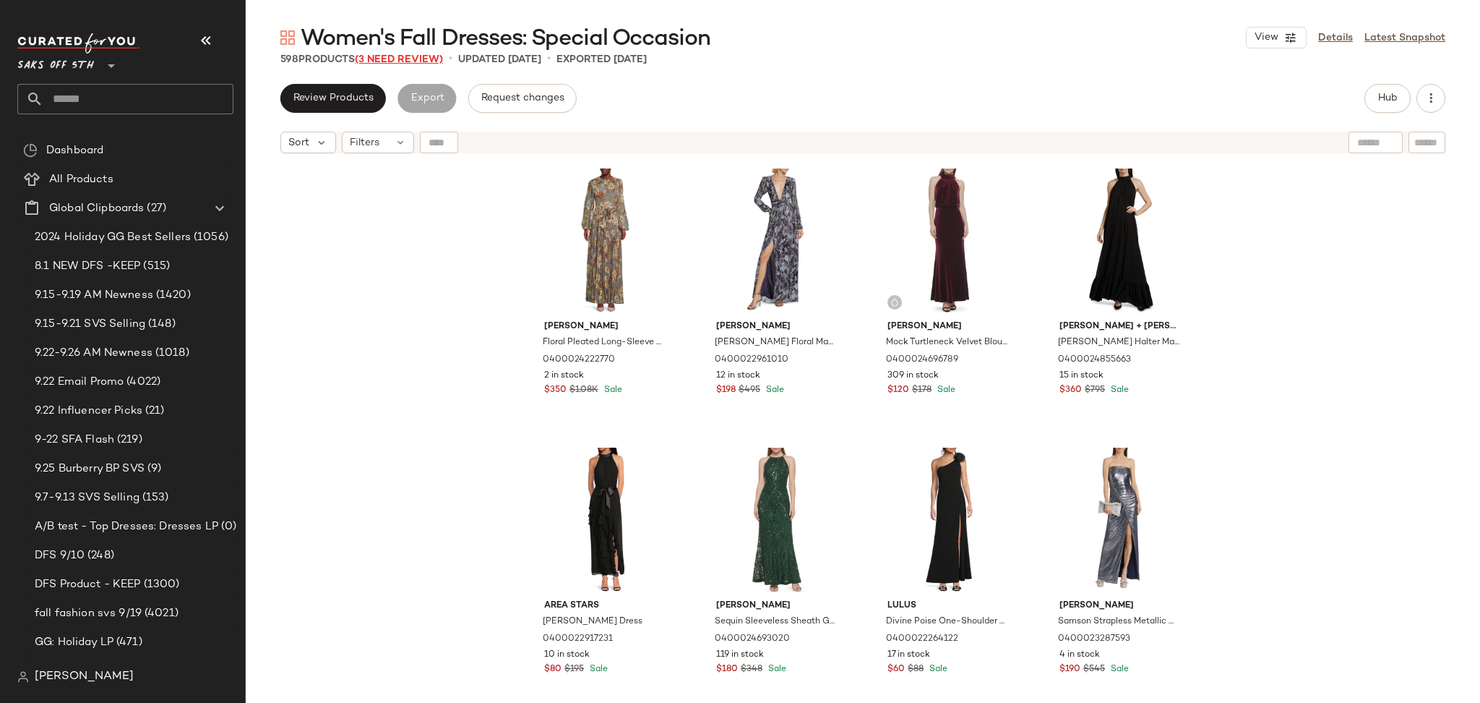
click at [408, 59] on span "(3 Need Review)" at bounding box center [399, 59] width 88 height 11
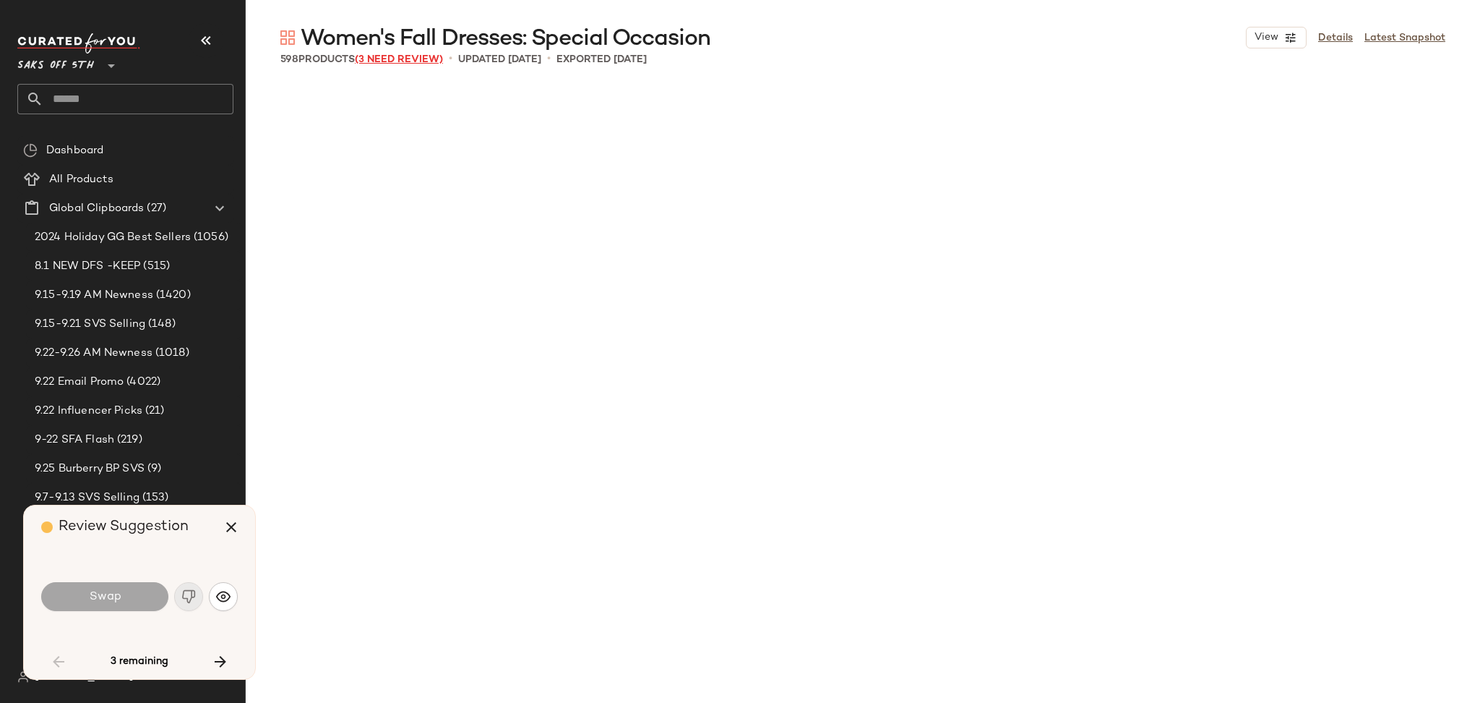
scroll to position [1394, 0]
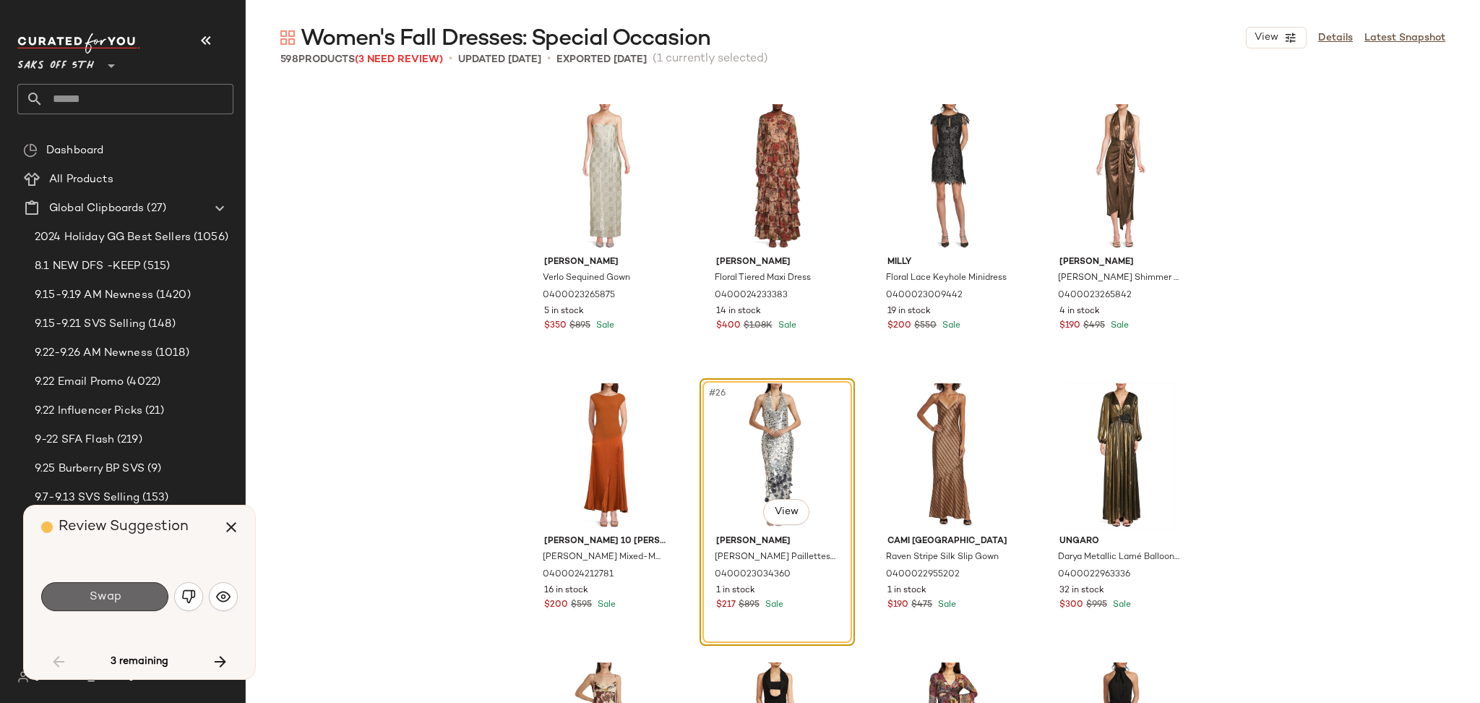
click at [107, 599] on span "Swap" at bounding box center [104, 597] width 33 height 14
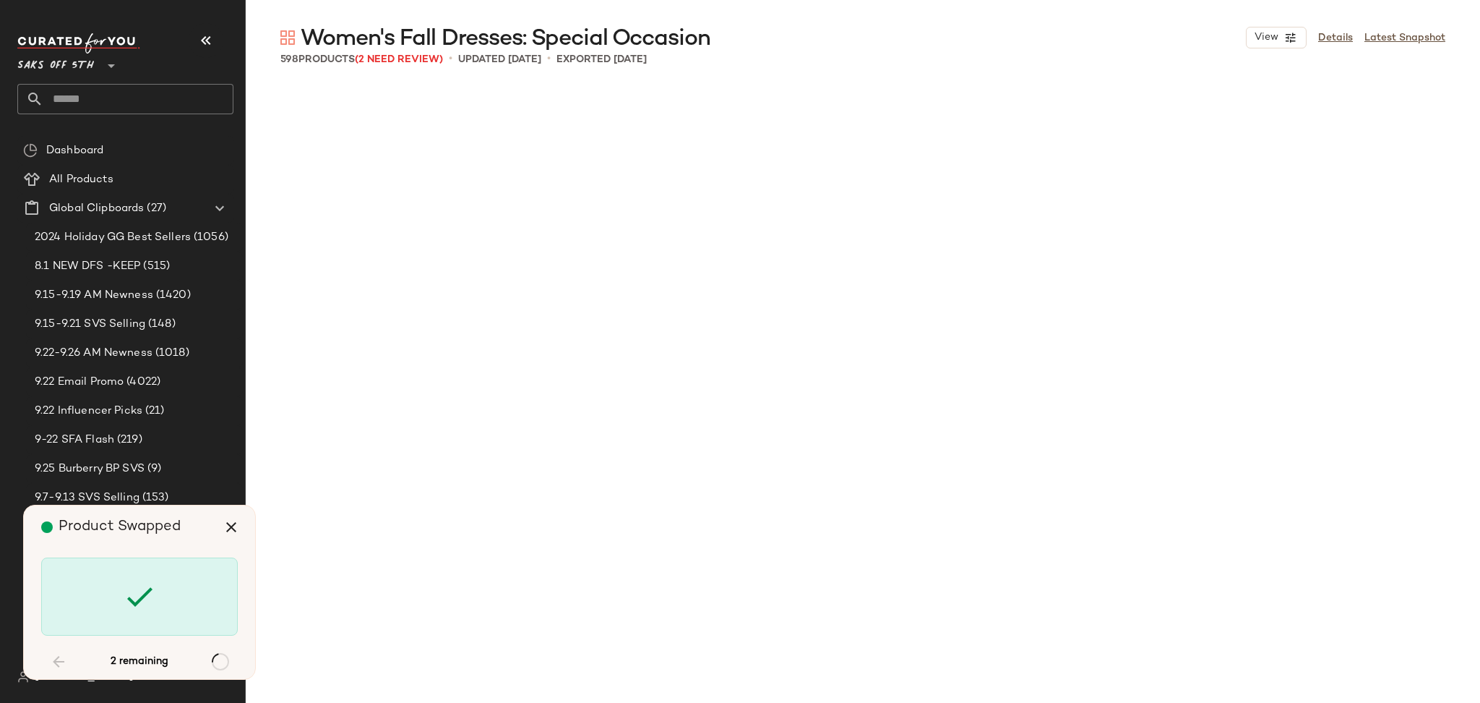
scroll to position [18975, 0]
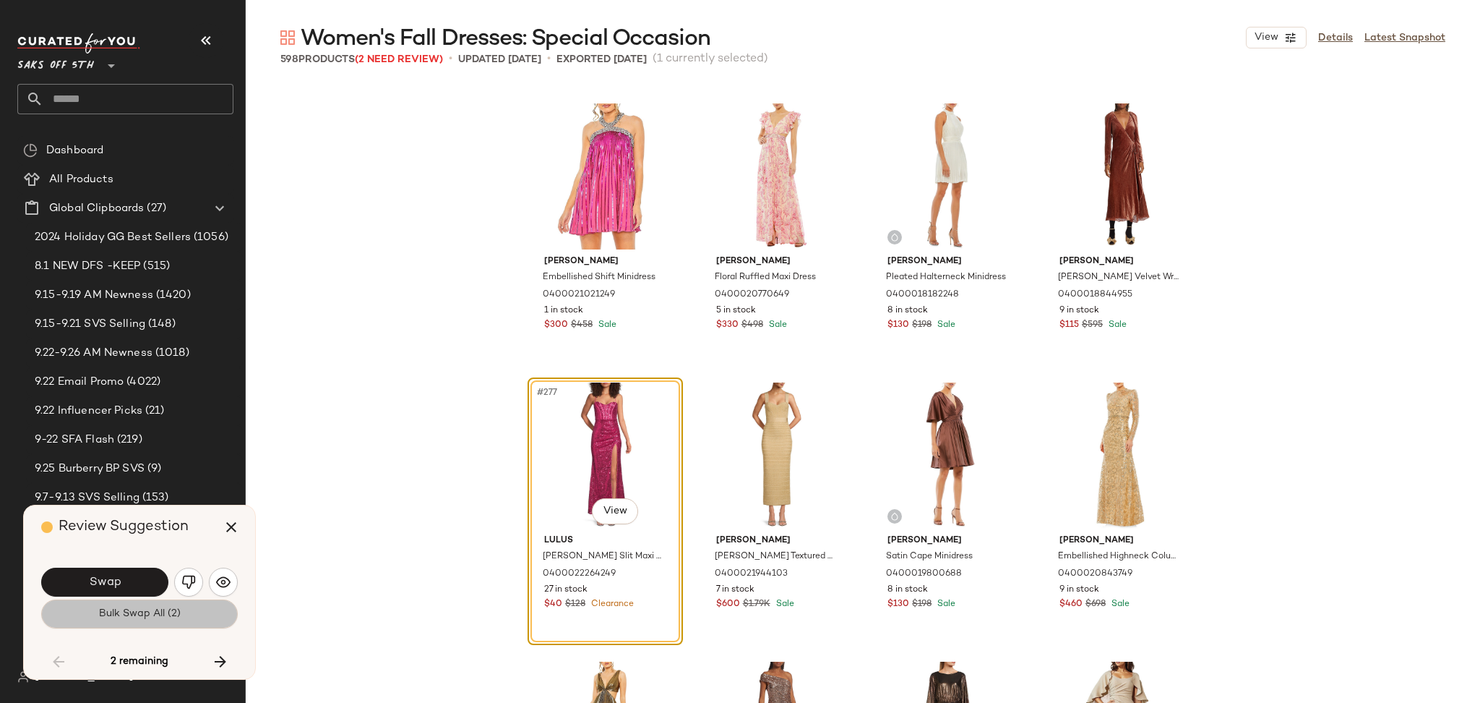
click at [112, 612] on span "Bulk Swap All (2)" at bounding box center [139, 614] width 82 height 12
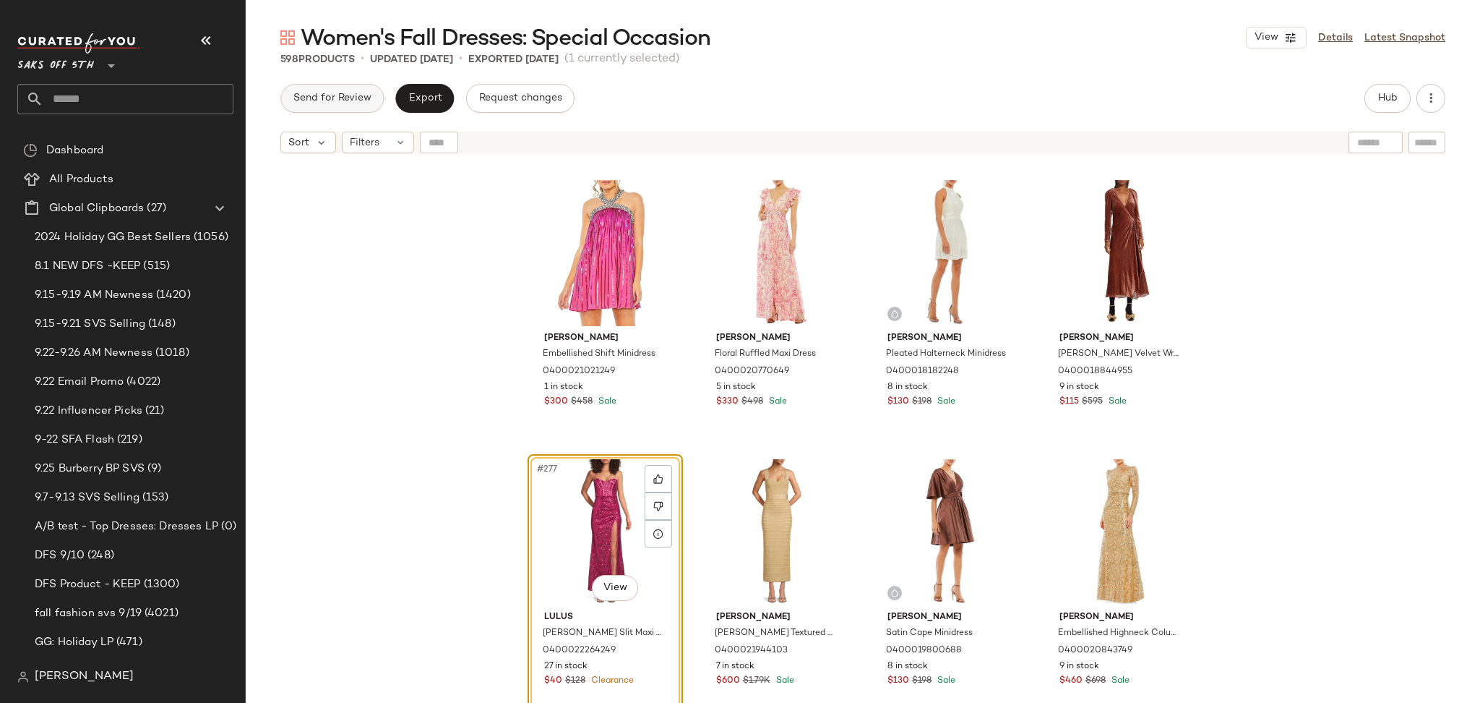
click at [372, 104] on button "Send for Review" at bounding box center [331, 98] width 103 height 29
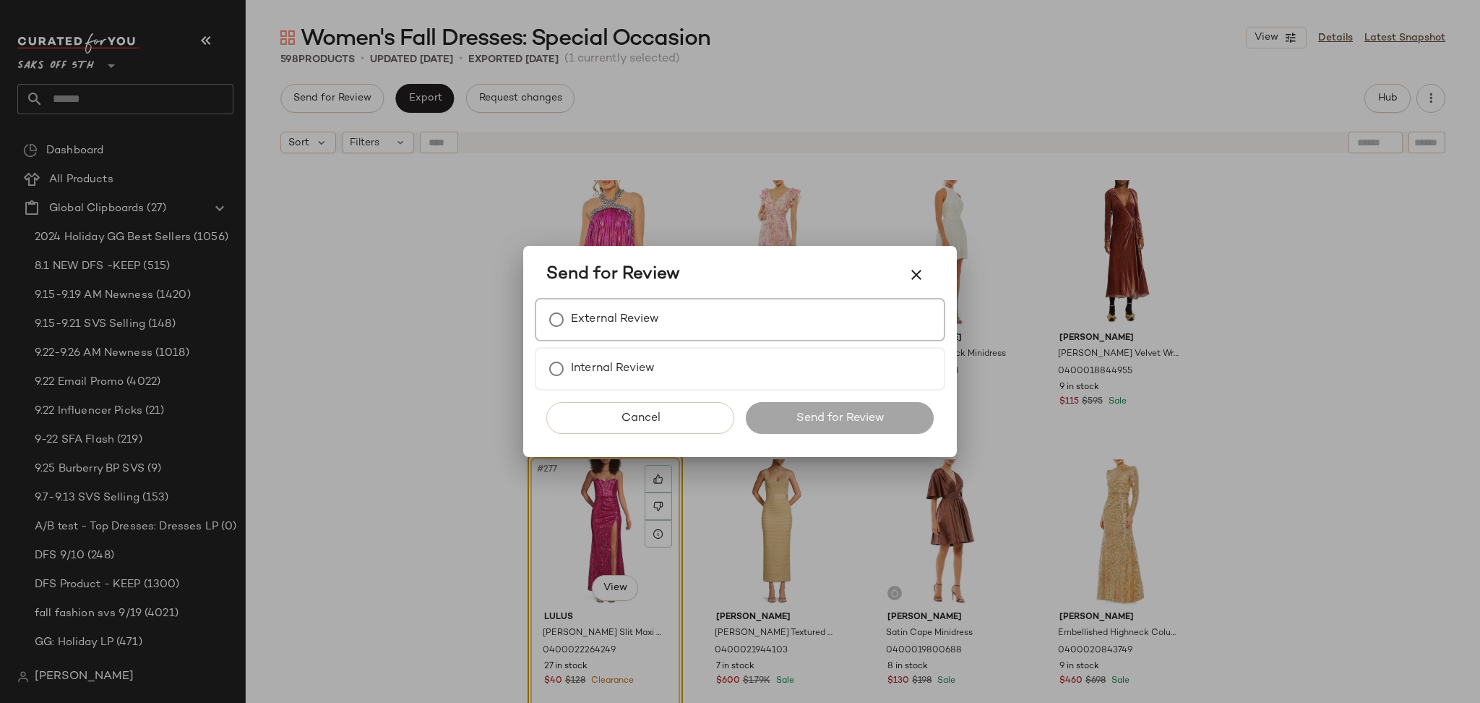
click at [578, 318] on label "External Review" at bounding box center [615, 319] width 88 height 29
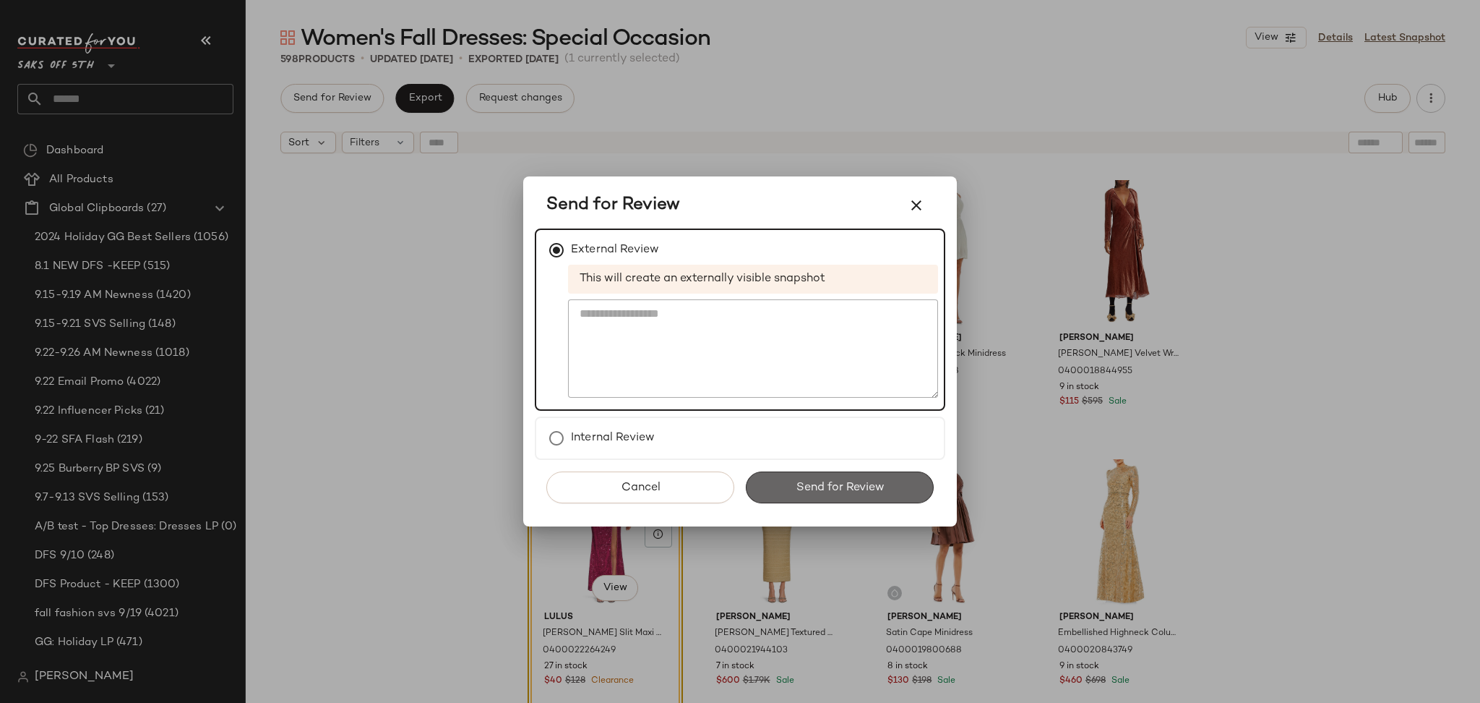
click at [785, 489] on button "Send for Review" at bounding box center [840, 487] width 188 height 32
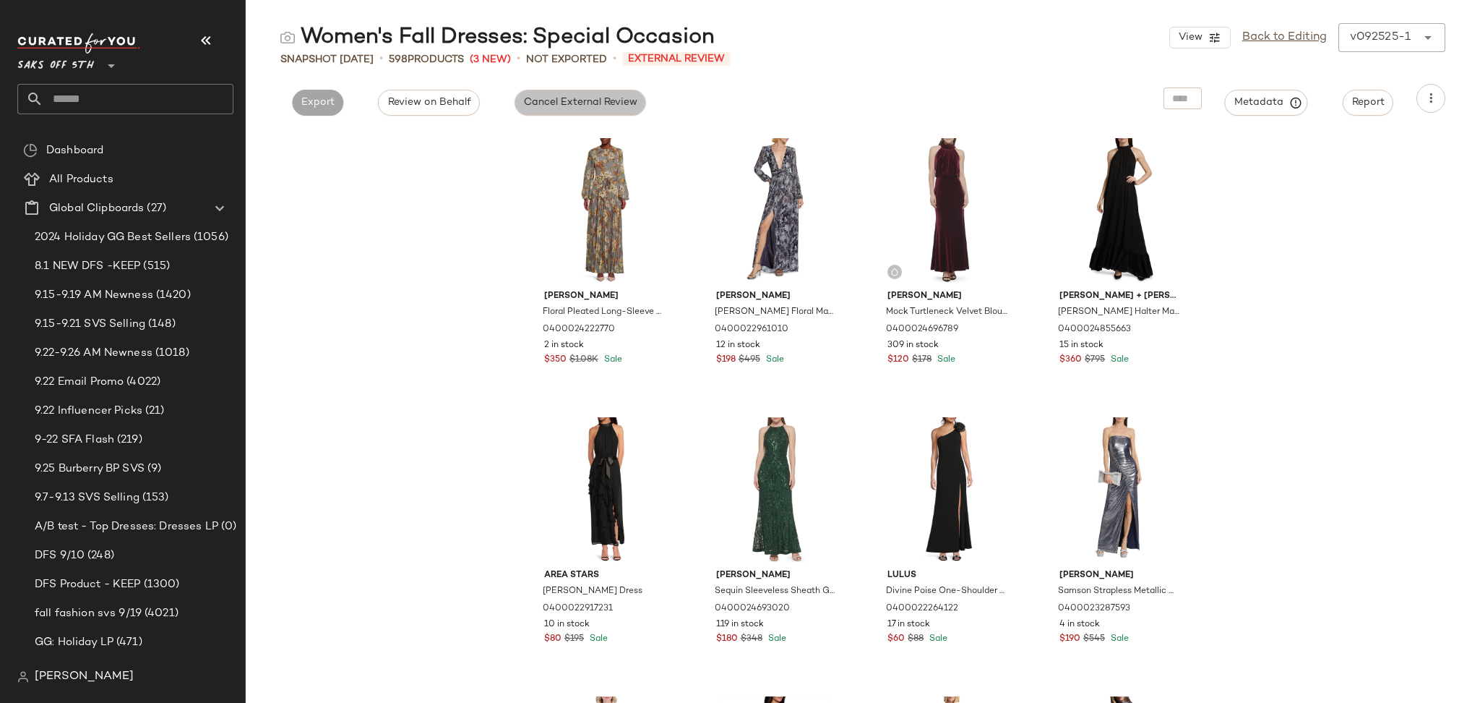
click at [561, 95] on button "Cancel External Review" at bounding box center [581, 103] width 132 height 26
click at [463, 97] on span "Export" at bounding box center [449, 103] width 34 height 12
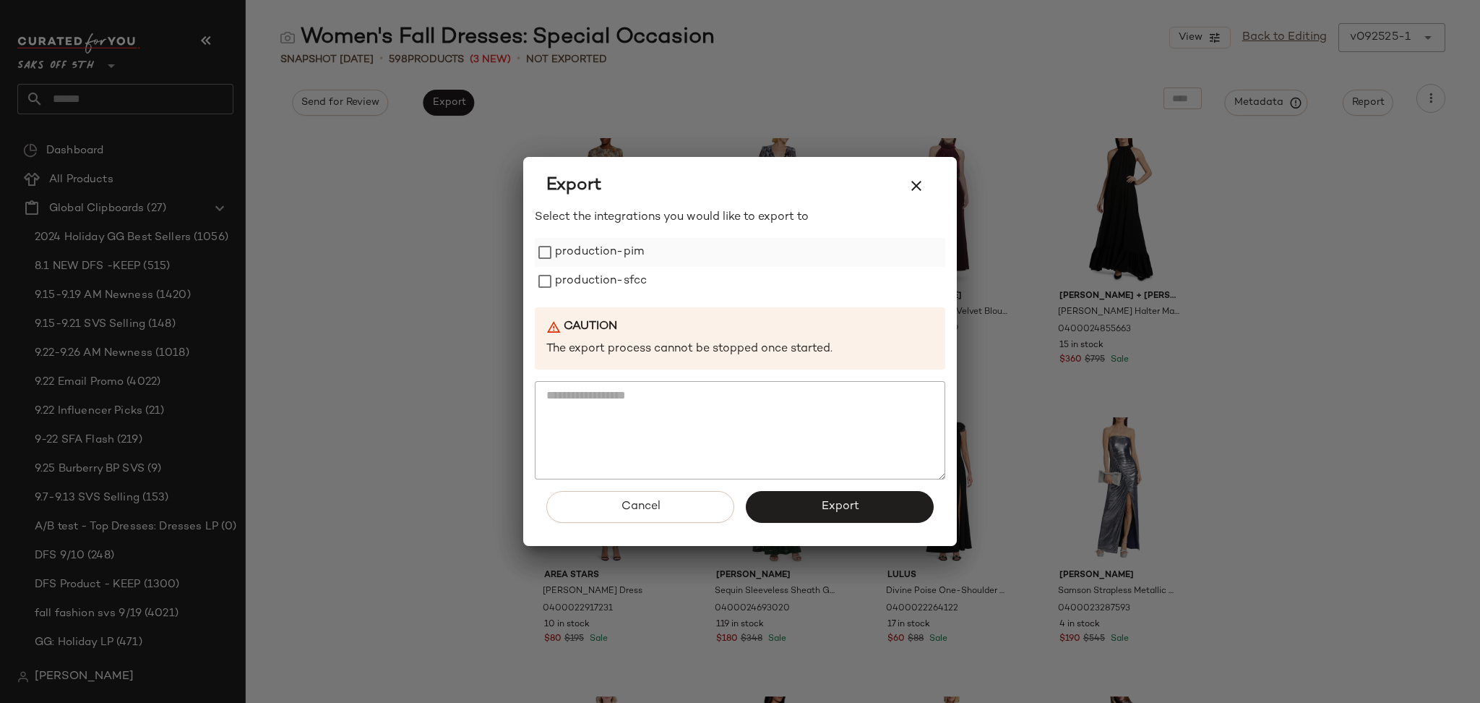
click at [580, 258] on label "production-pim" at bounding box center [599, 252] width 89 height 29
click at [583, 280] on label "production-sfcc" at bounding box center [601, 281] width 92 height 29
click at [794, 500] on button "Export" at bounding box center [840, 507] width 188 height 32
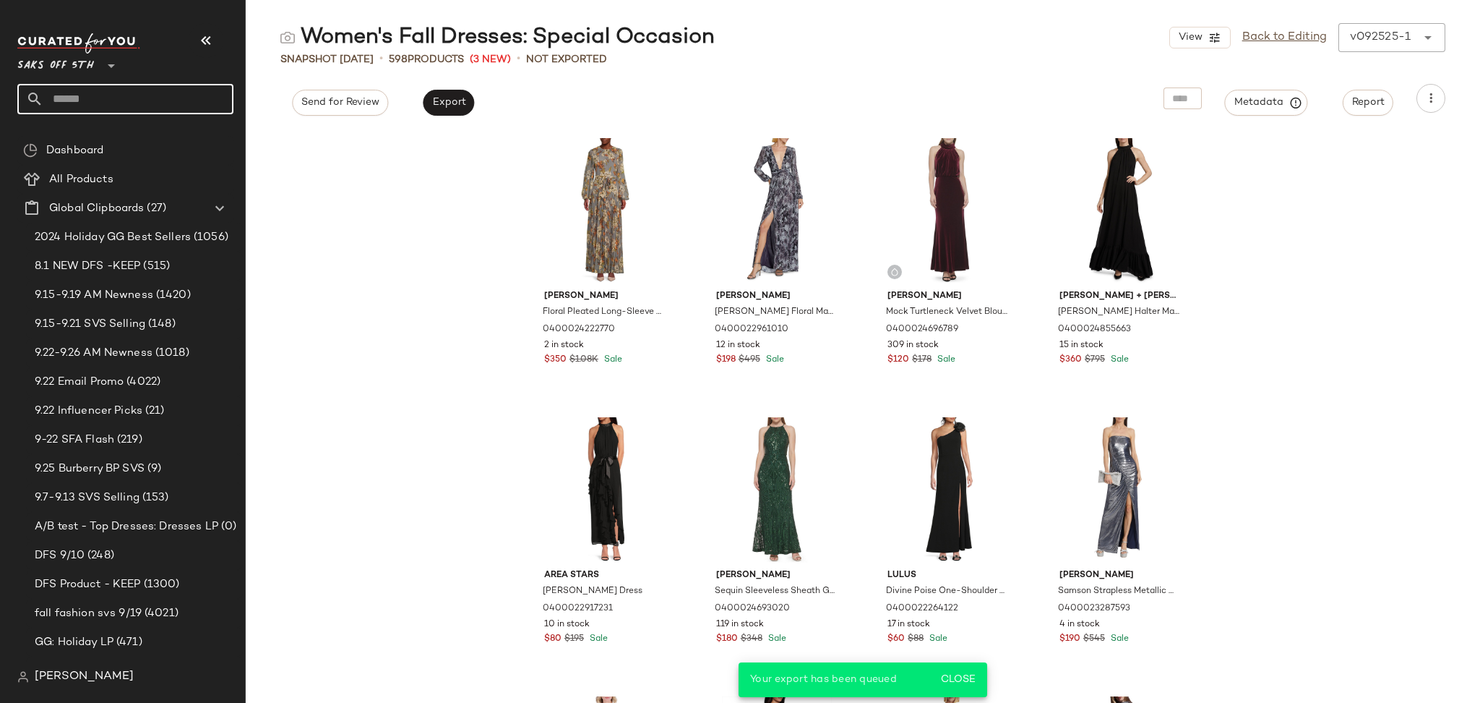
click at [200, 98] on input "text" at bounding box center [138, 99] width 190 height 30
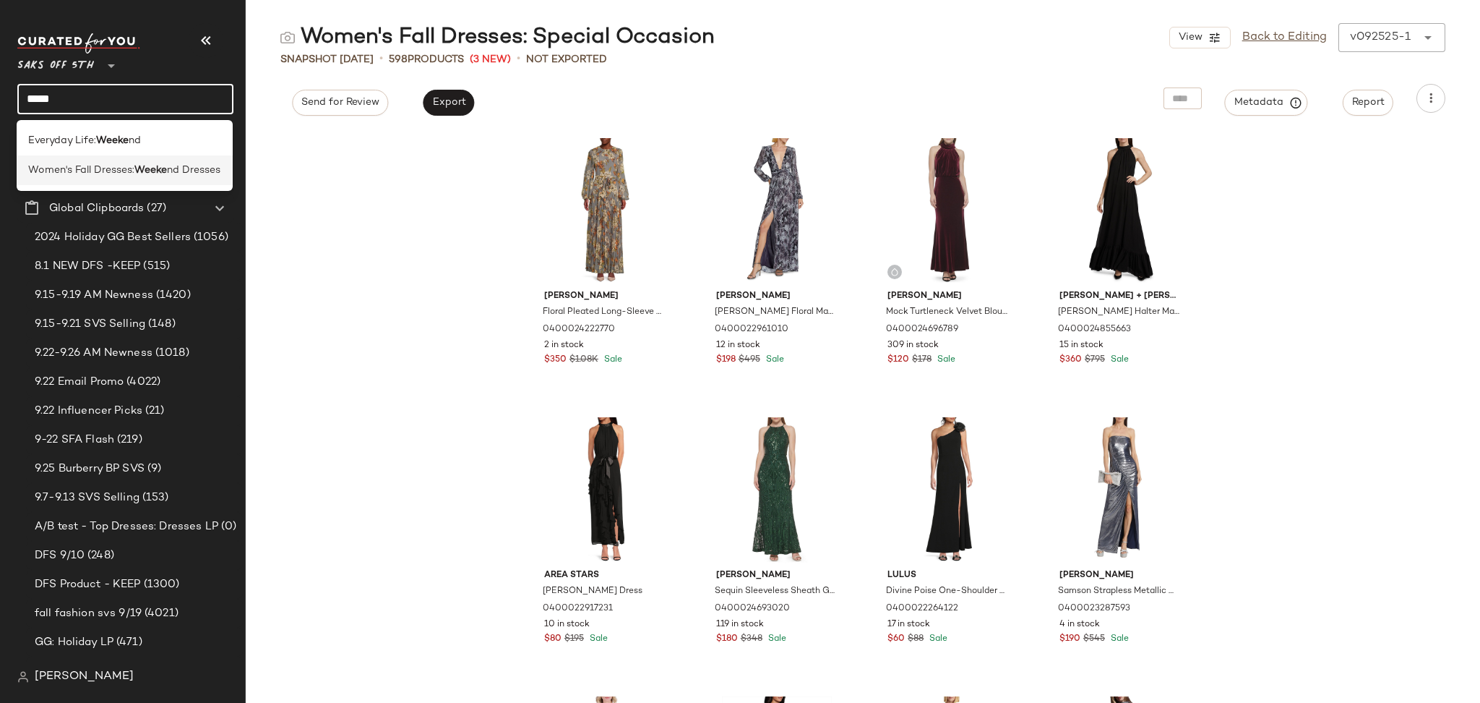
type input "*****"
click at [151, 171] on b "Weeke" at bounding box center [150, 170] width 33 height 15
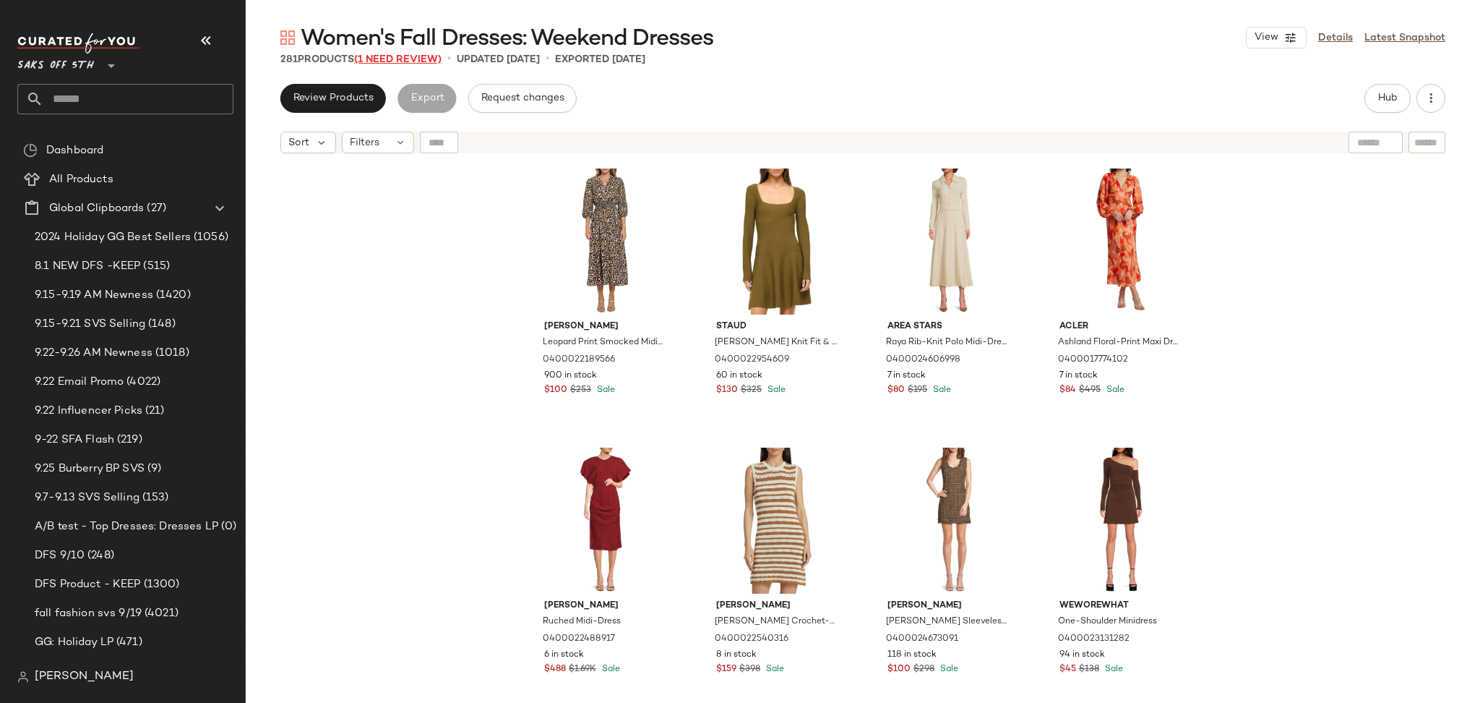
click at [402, 59] on span "(1 Need Review)" at bounding box center [397, 59] width 87 height 11
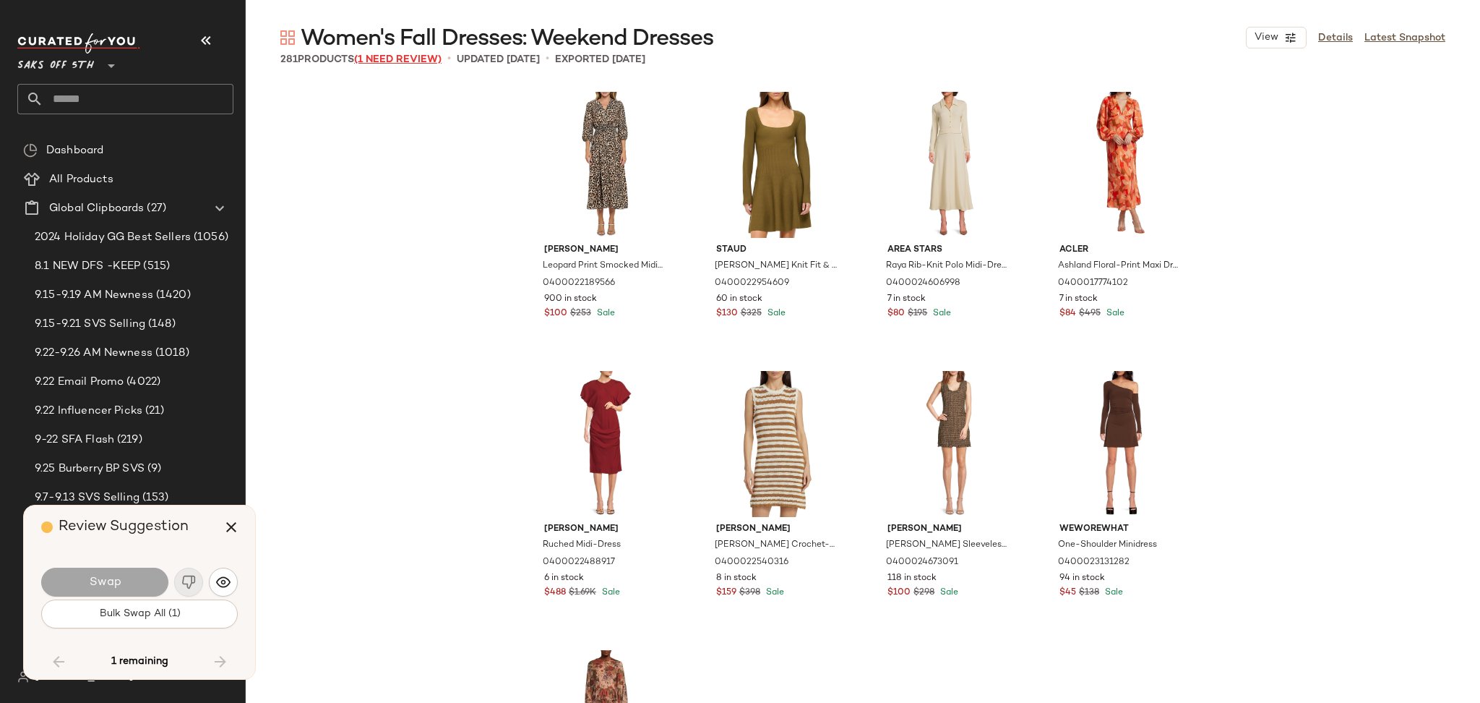
scroll to position [10603, 0]
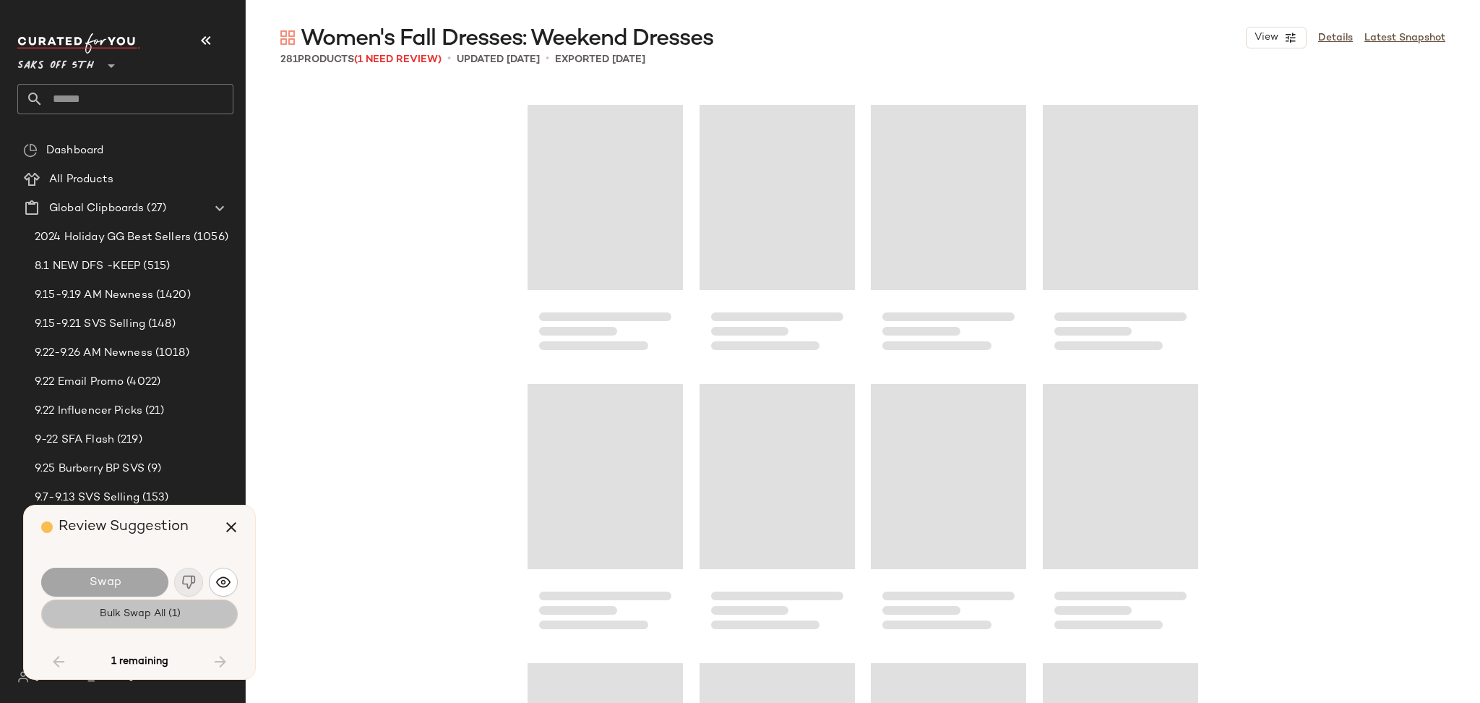
click at [200, 622] on button "Bulk Swap All (1)" at bounding box center [139, 613] width 197 height 29
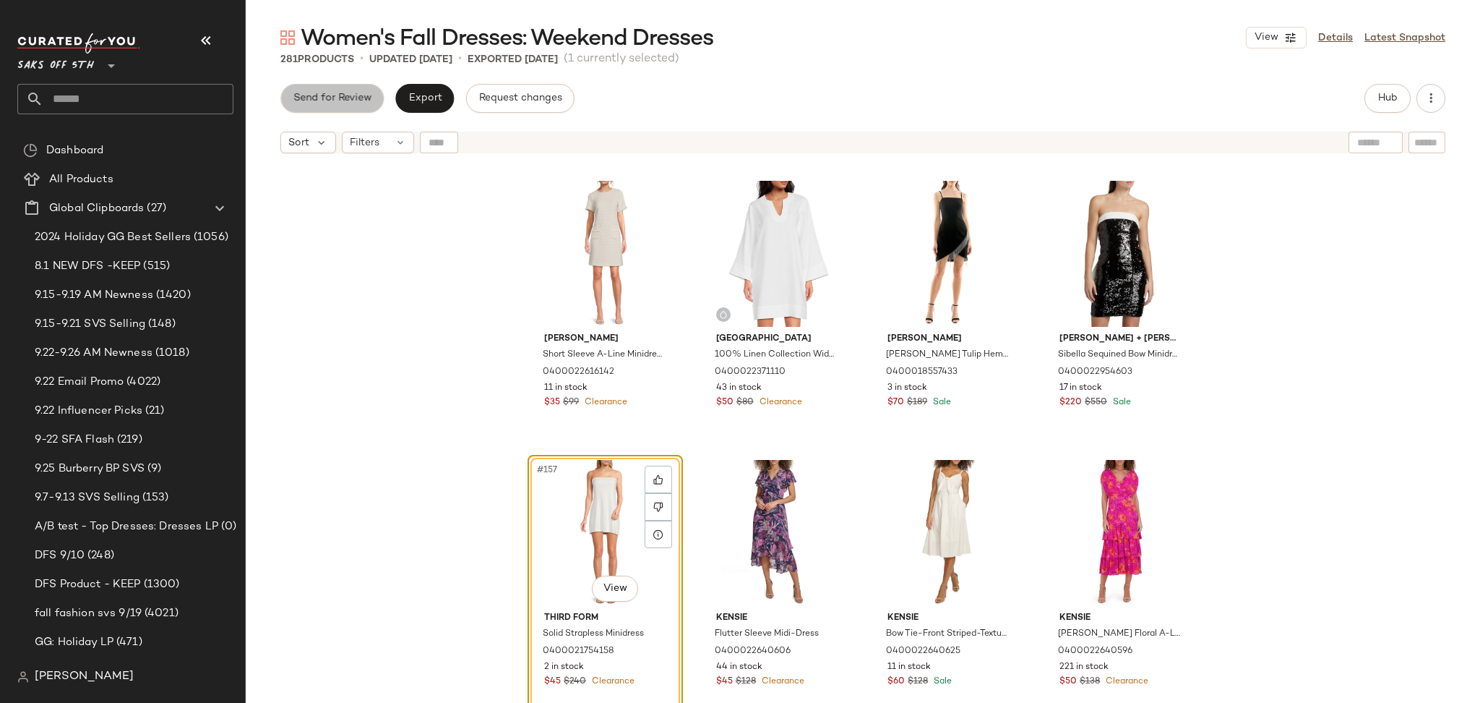
click at [338, 102] on span "Send for Review" at bounding box center [332, 99] width 79 height 12
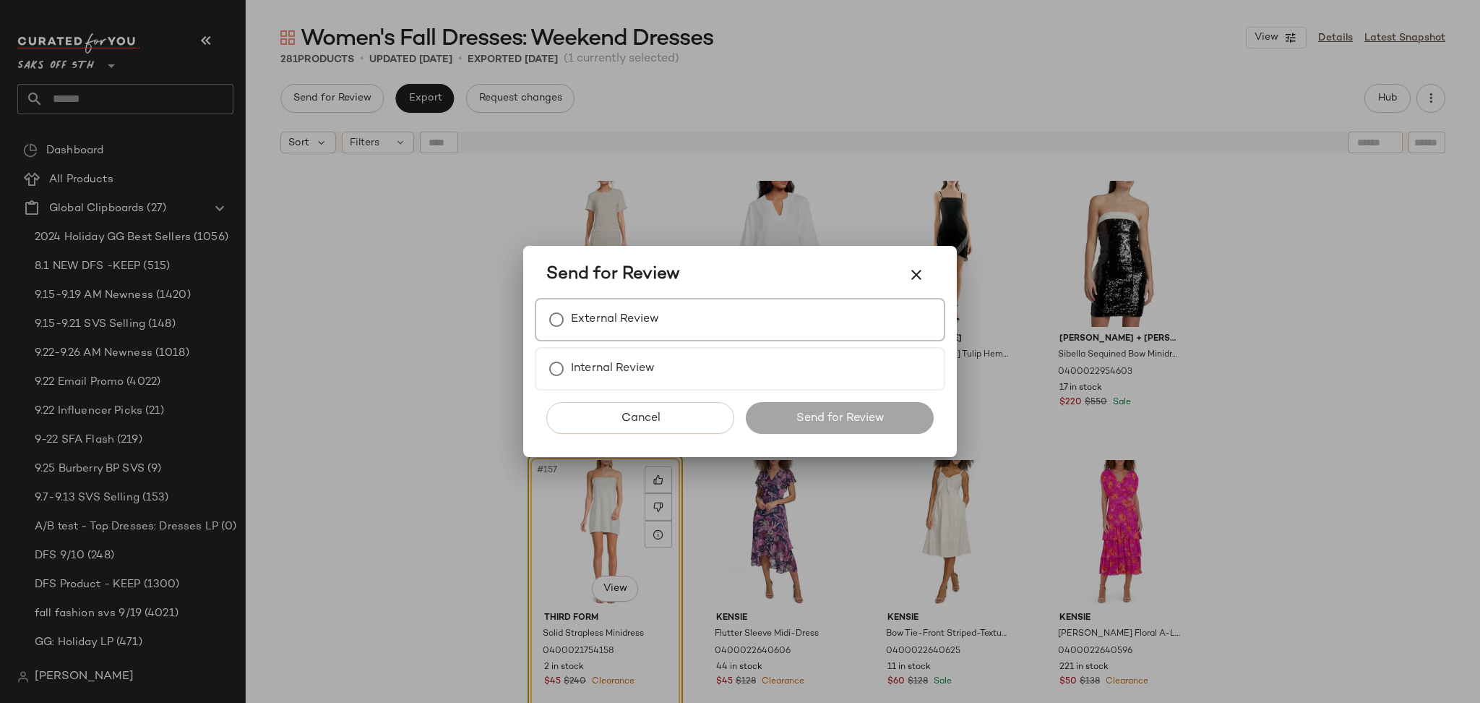
click at [617, 314] on label "External Review" at bounding box center [615, 319] width 88 height 29
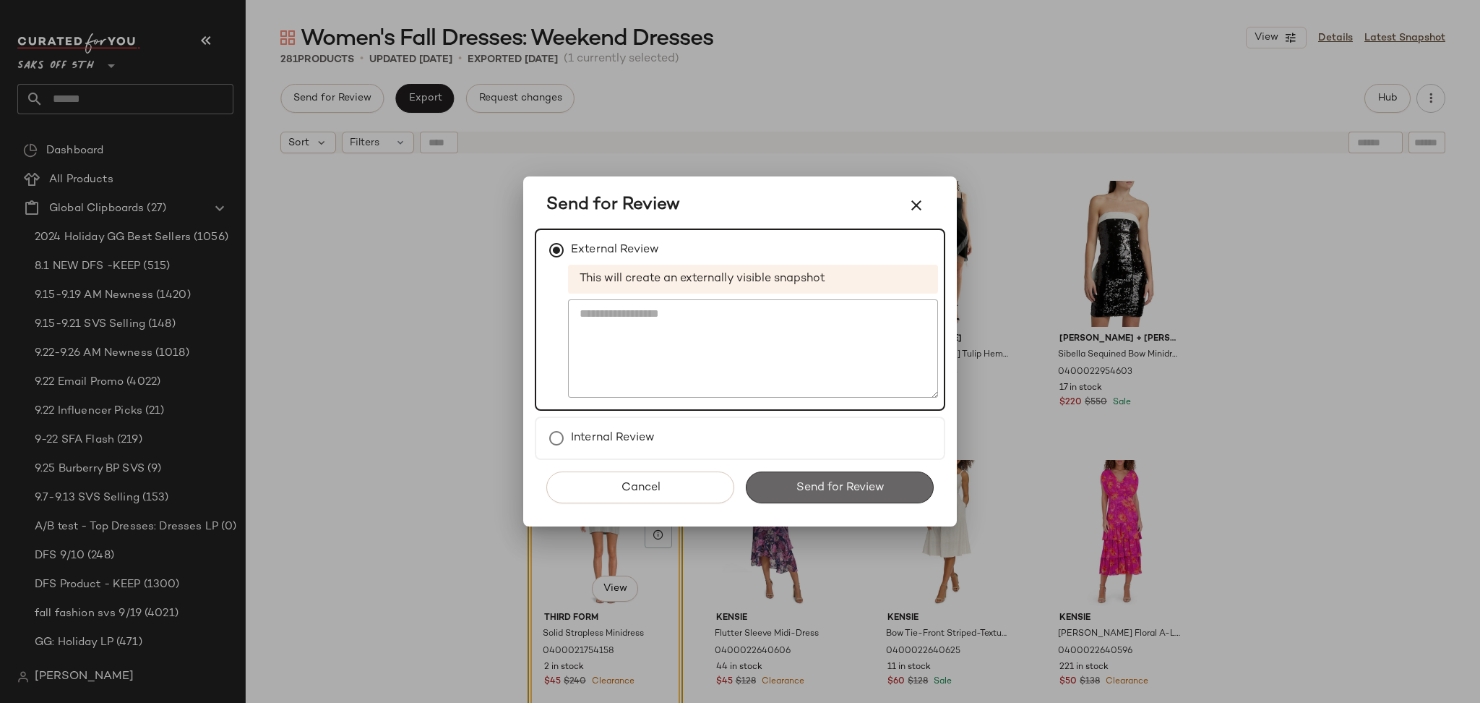
click at [792, 481] on button "Send for Review" at bounding box center [840, 487] width 188 height 32
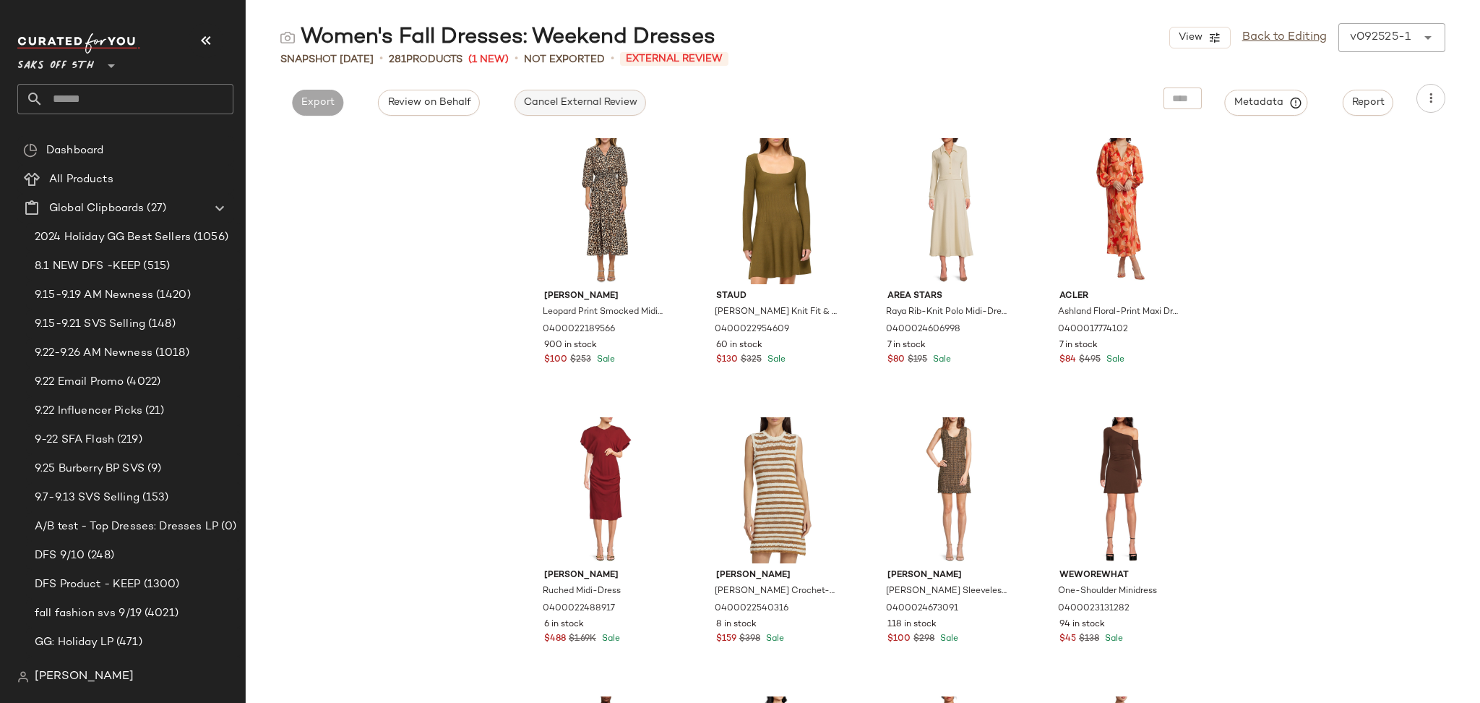
click at [548, 99] on span "Cancel External Review" at bounding box center [580, 103] width 114 height 12
drag, startPoint x: 467, startPoint y: 90, endPoint x: 459, endPoint y: 99, distance: 11.8
click at [459, 99] on div "Export" at bounding box center [448, 98] width 74 height 29
click at [459, 99] on span "Export" at bounding box center [449, 103] width 34 height 12
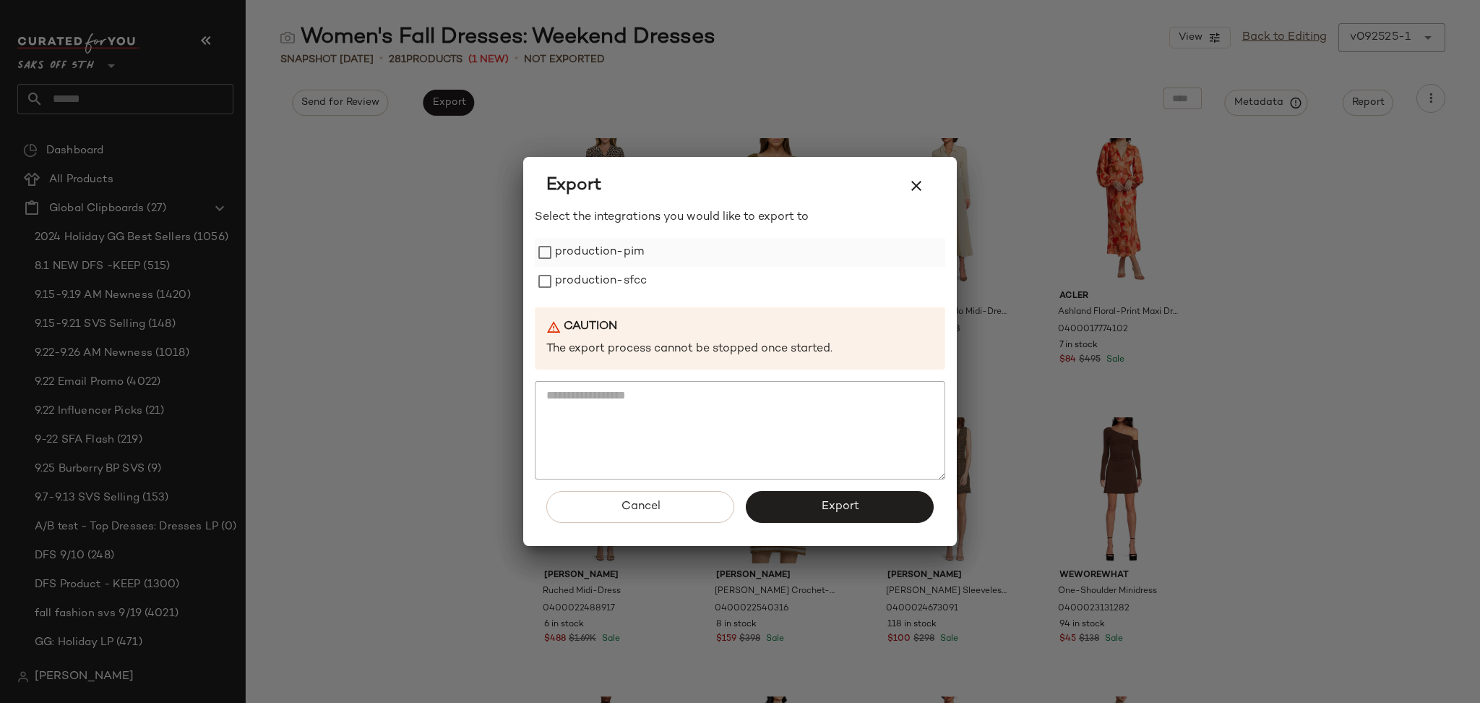
click at [583, 258] on label "production-pim" at bounding box center [599, 252] width 89 height 29
click at [584, 280] on label "production-sfcc" at bounding box center [601, 281] width 92 height 29
click at [834, 510] on span "Export" at bounding box center [839, 507] width 38 height 14
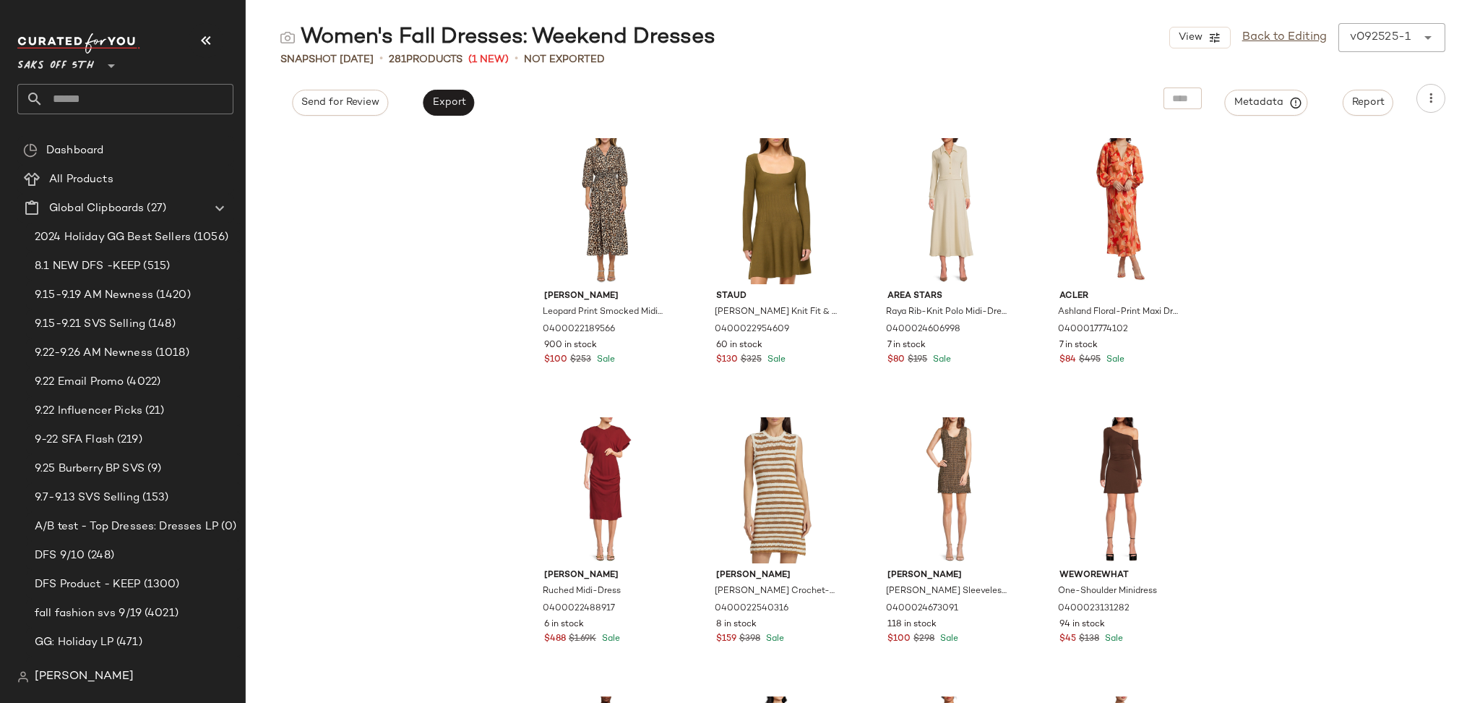
click at [183, 92] on input "text" at bounding box center [138, 99] width 190 height 30
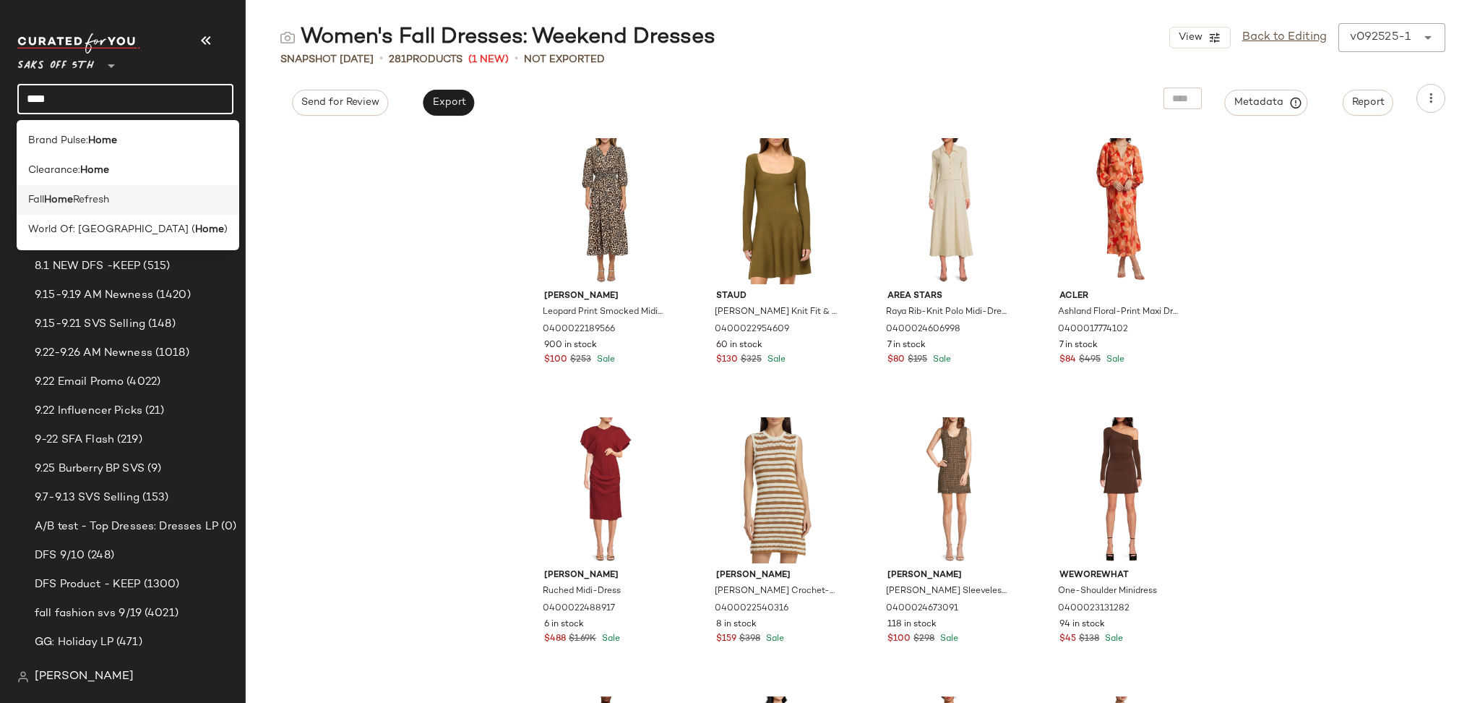
type input "****"
click at [157, 202] on div "Fall Home Refresh" at bounding box center [128, 199] width 200 height 15
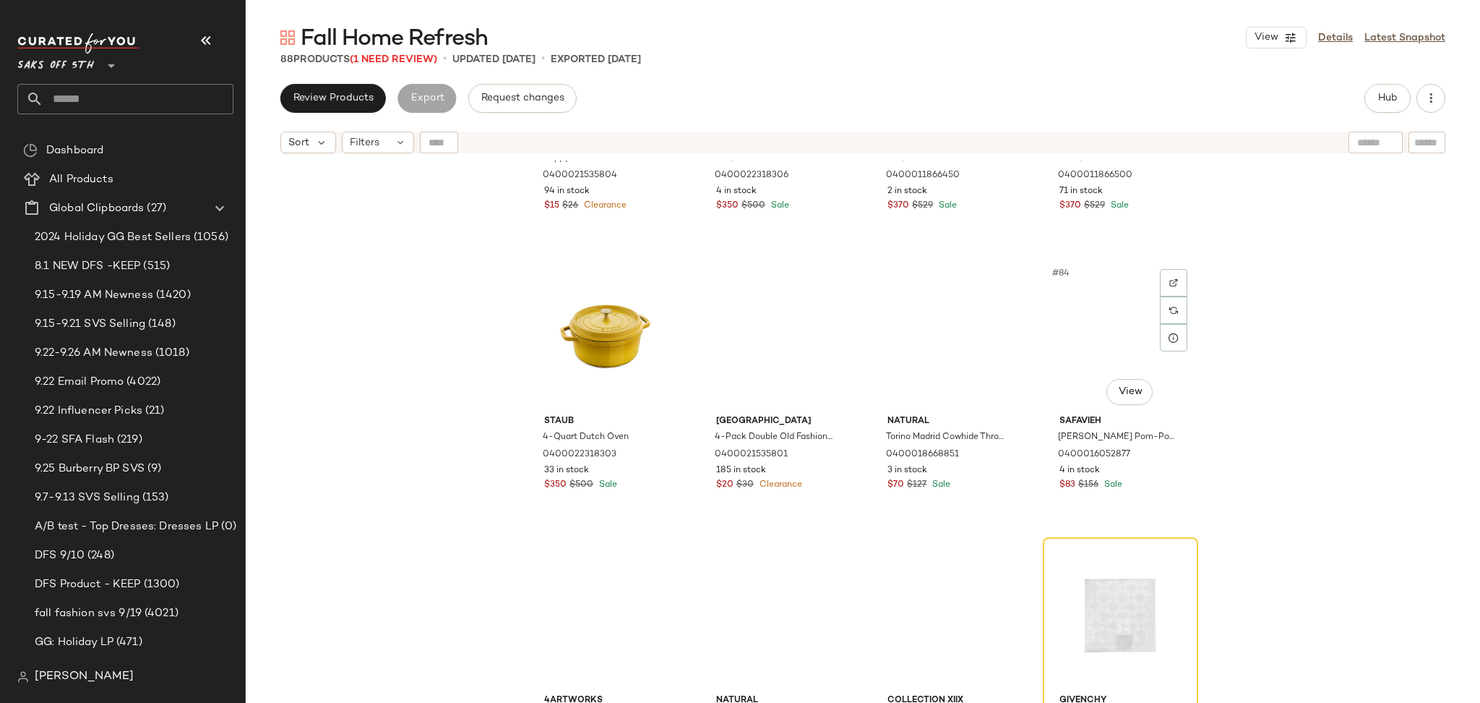
scroll to position [5562, 0]
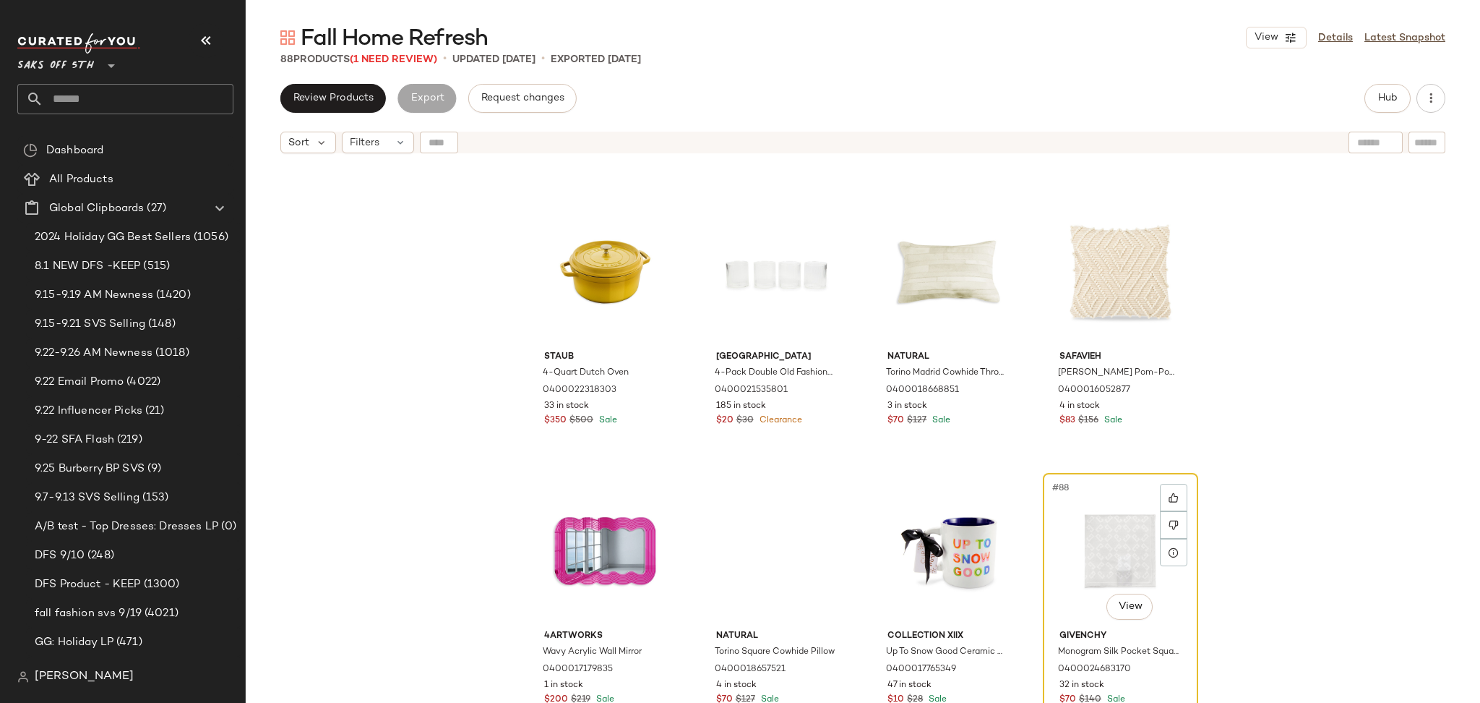
click at [1055, 550] on div "#88 View" at bounding box center [1120, 551] width 145 height 146
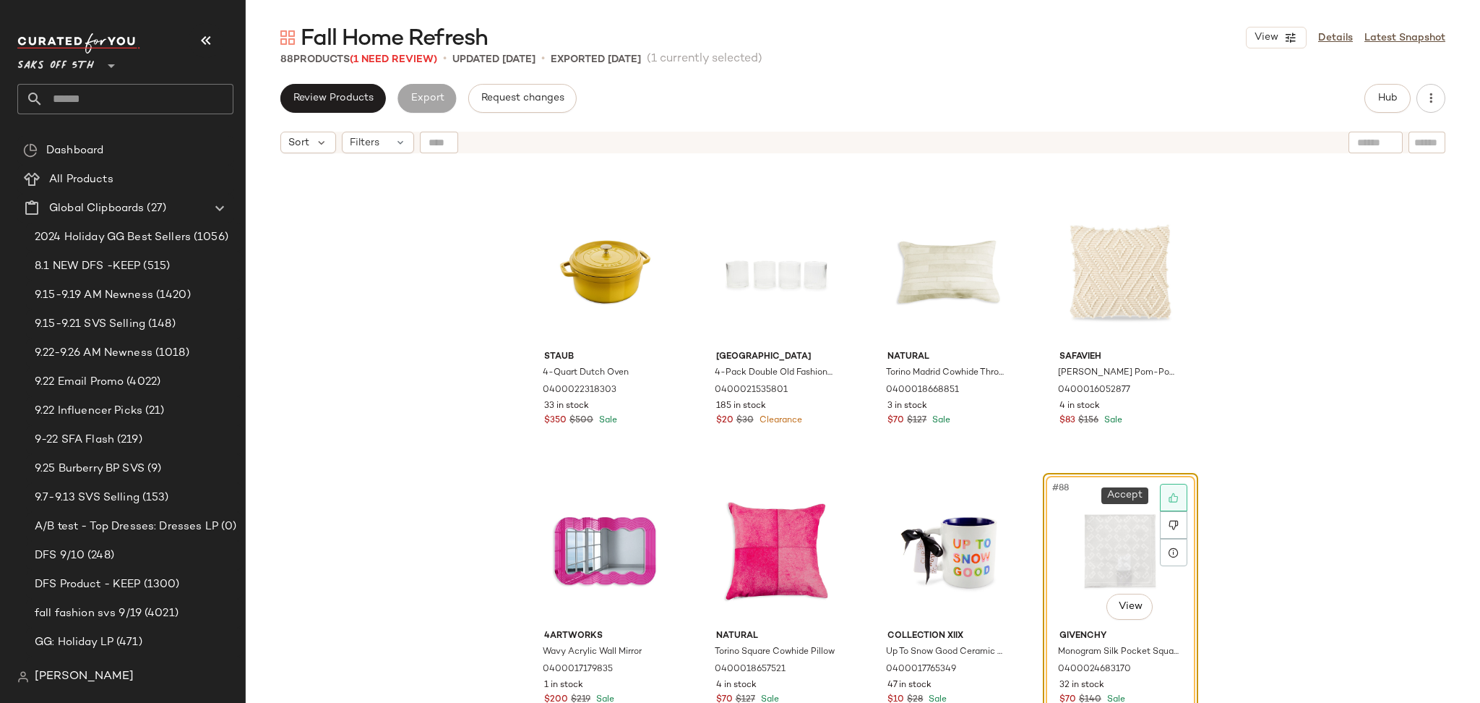
click at [1169, 496] on icon at bounding box center [1173, 497] width 9 height 9
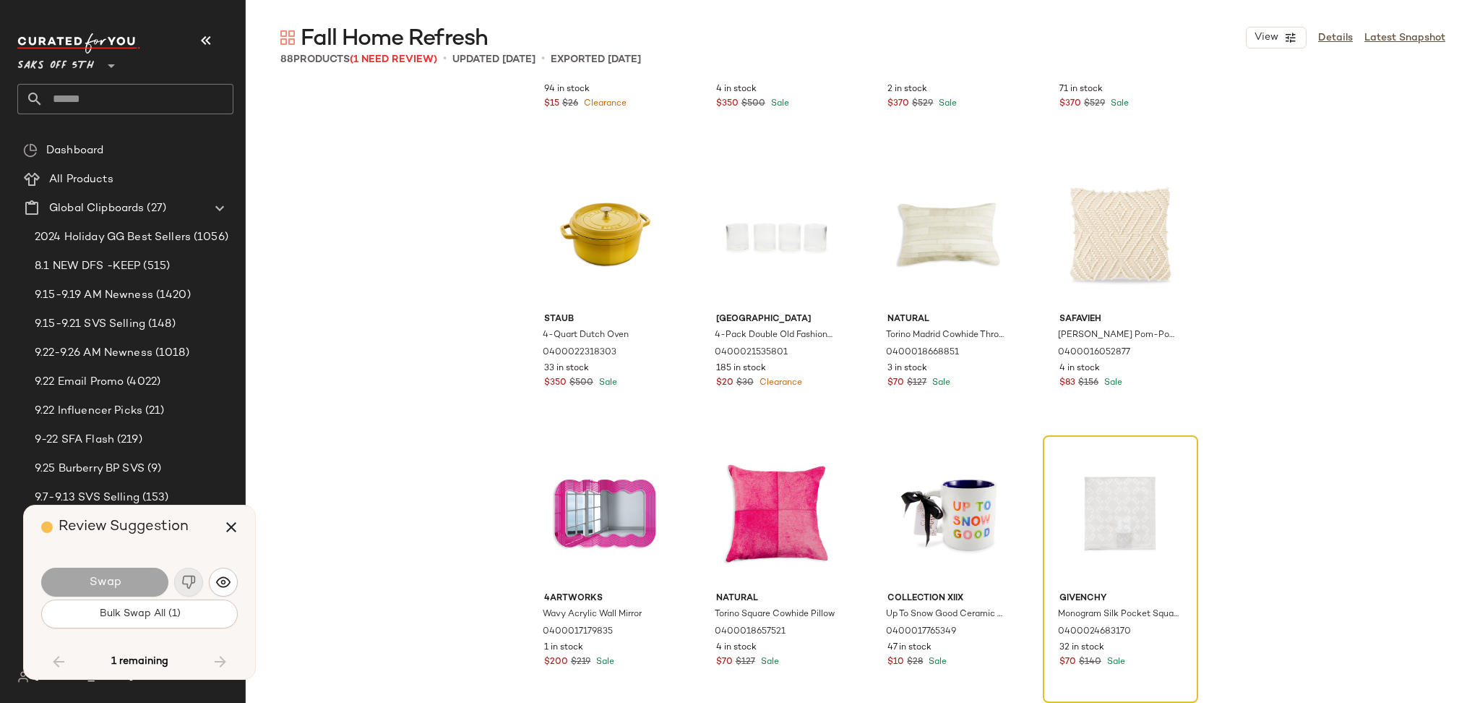
scroll to position [5522, 0]
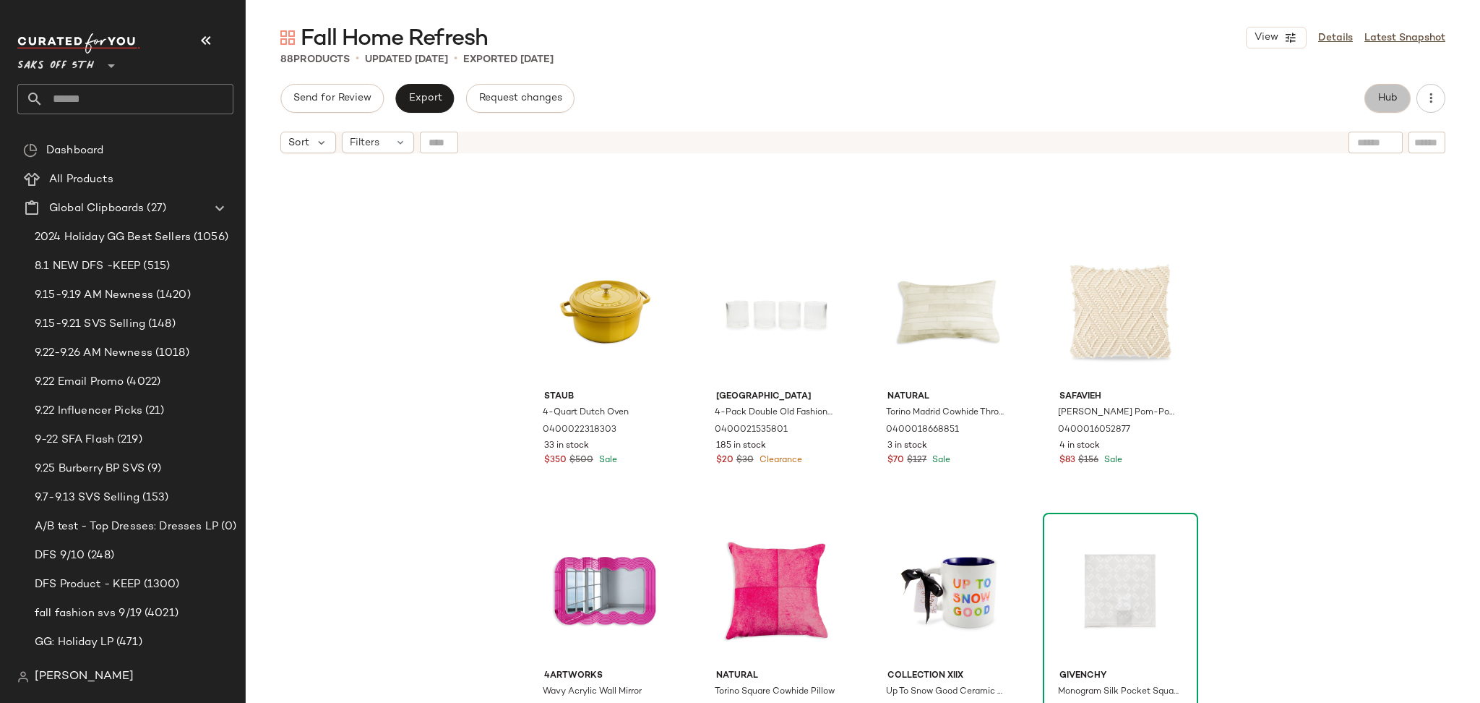
click at [1385, 95] on span "Hub" at bounding box center [1388, 99] width 20 height 12
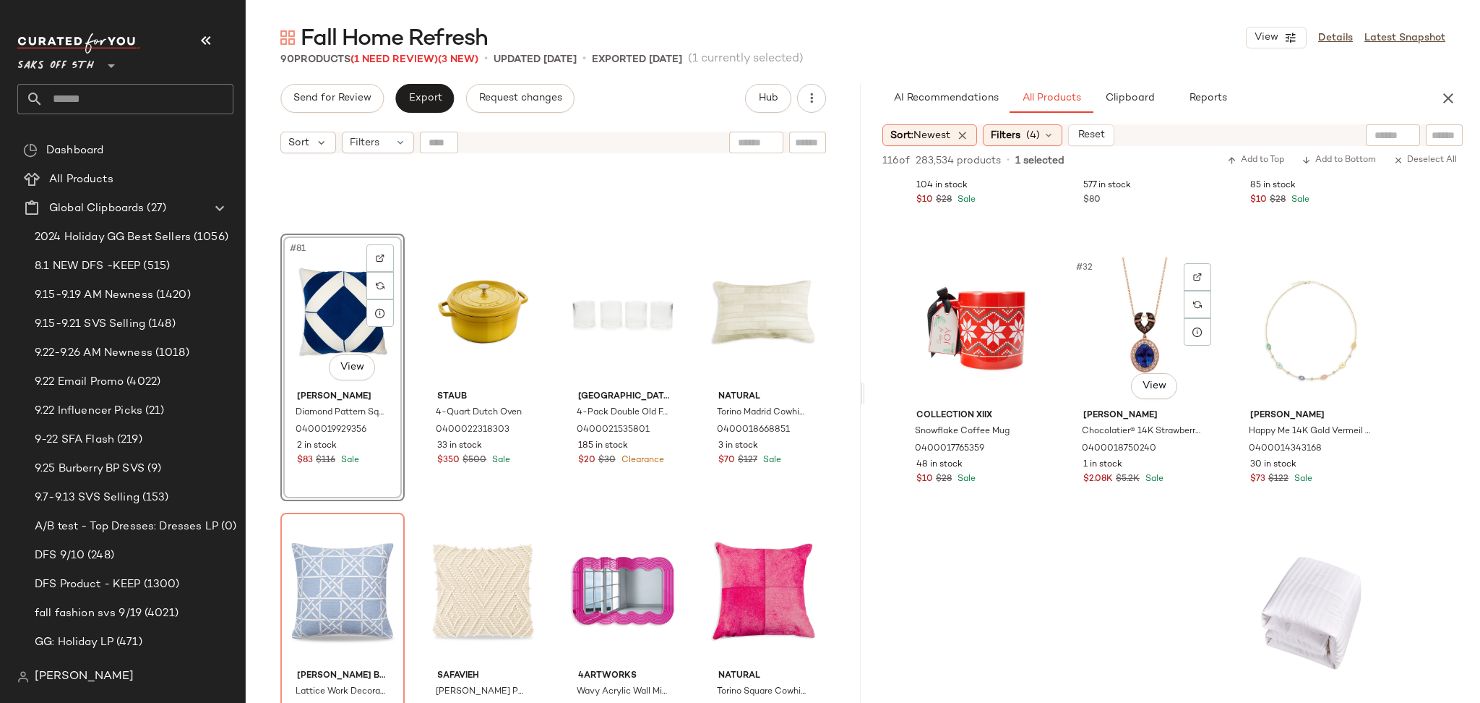
scroll to position [2718, 0]
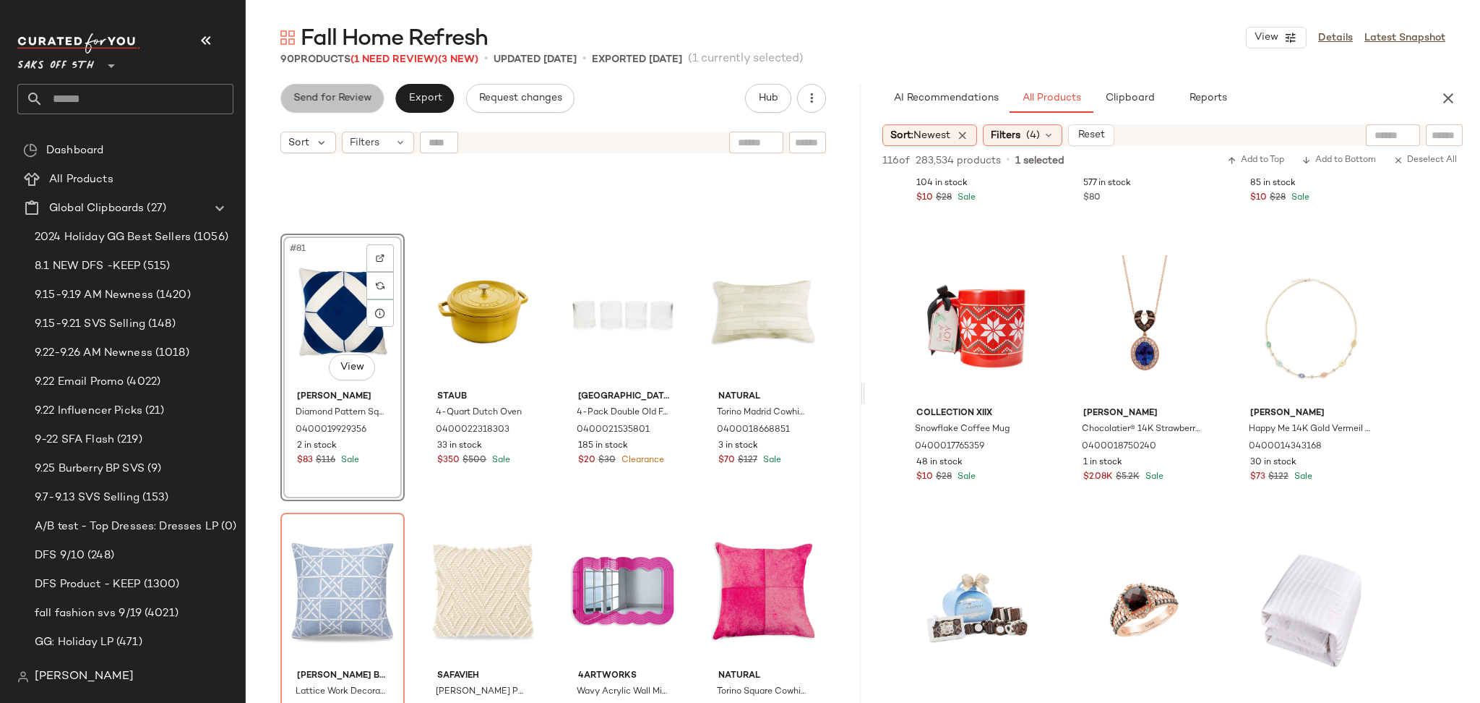
click at [317, 99] on span "Send for Review" at bounding box center [332, 99] width 79 height 12
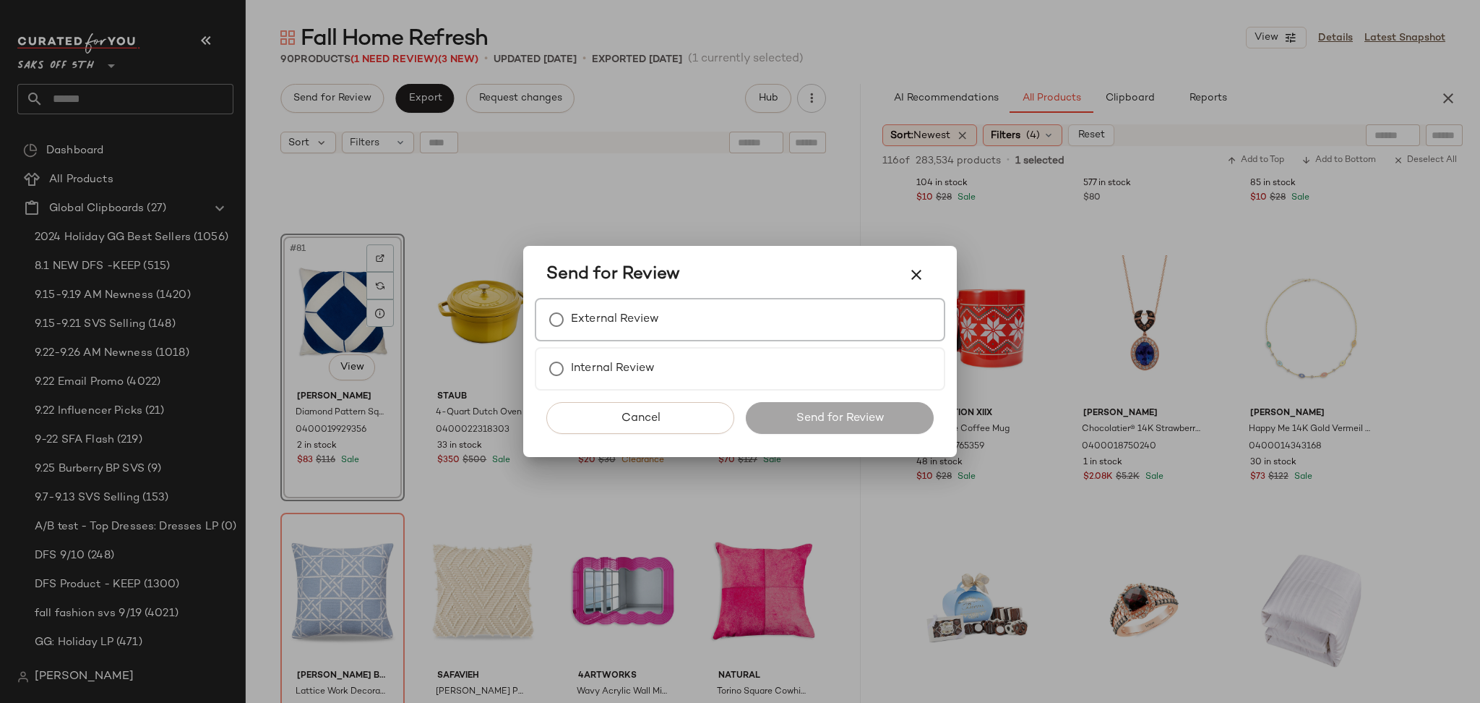
click at [596, 326] on label "External Review" at bounding box center [615, 319] width 88 height 29
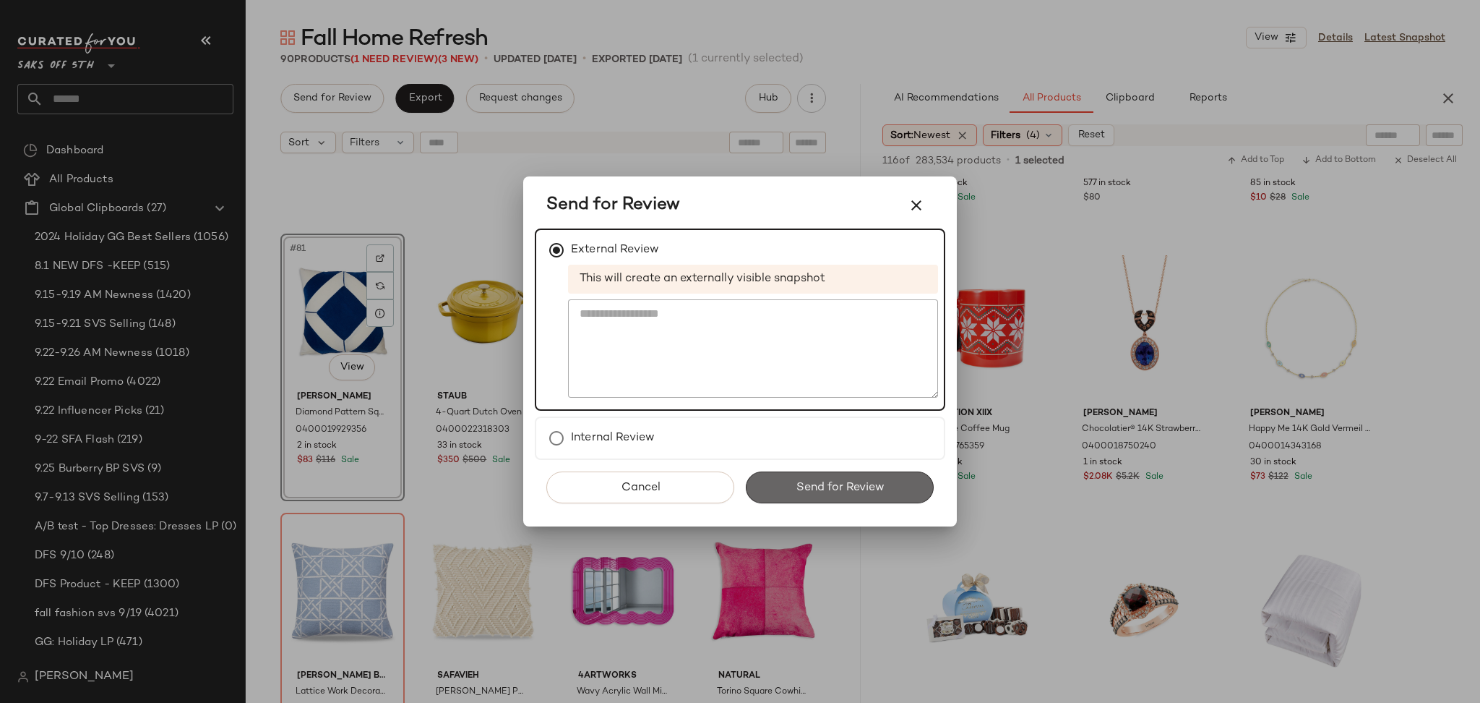
click at [868, 498] on button "Send for Review" at bounding box center [840, 487] width 188 height 32
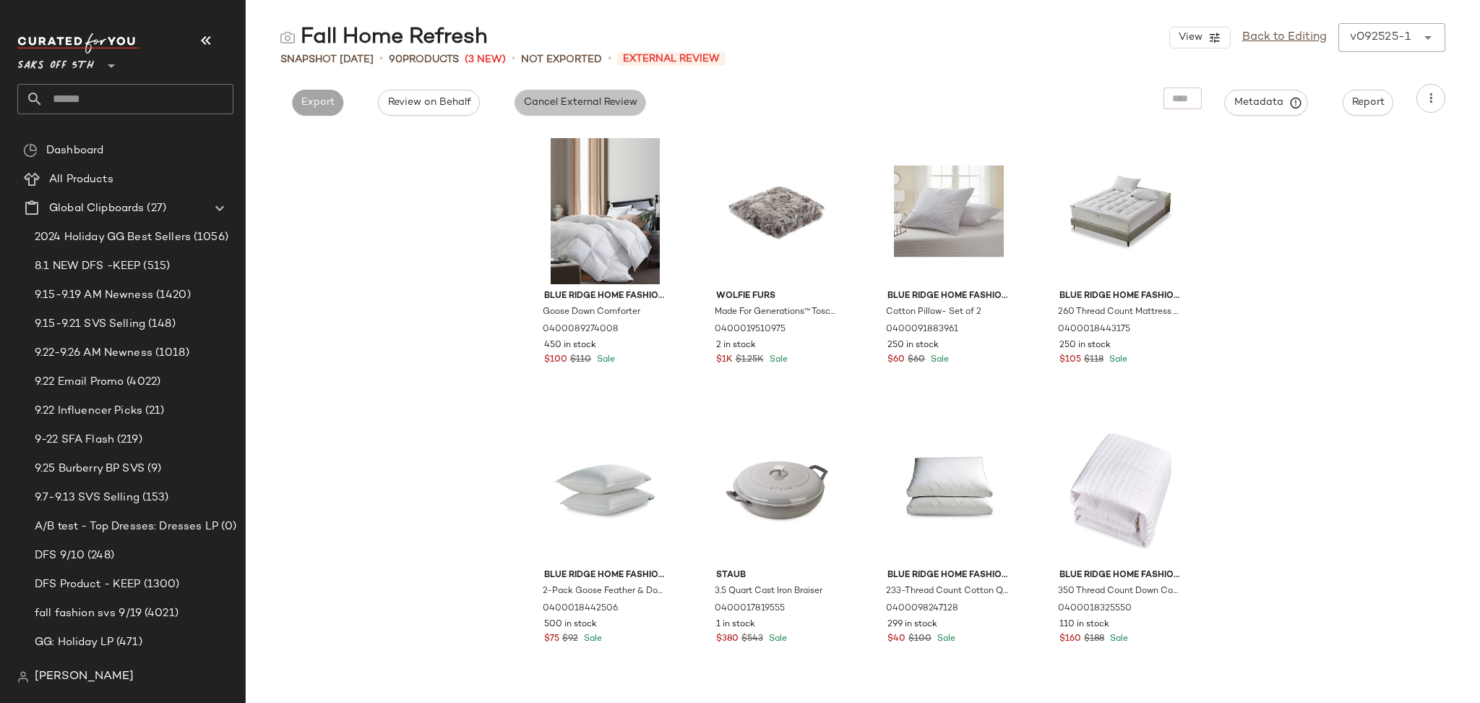
click at [558, 101] on span "Cancel External Review" at bounding box center [580, 103] width 114 height 12
click at [467, 104] on button "Export" at bounding box center [448, 103] width 51 height 26
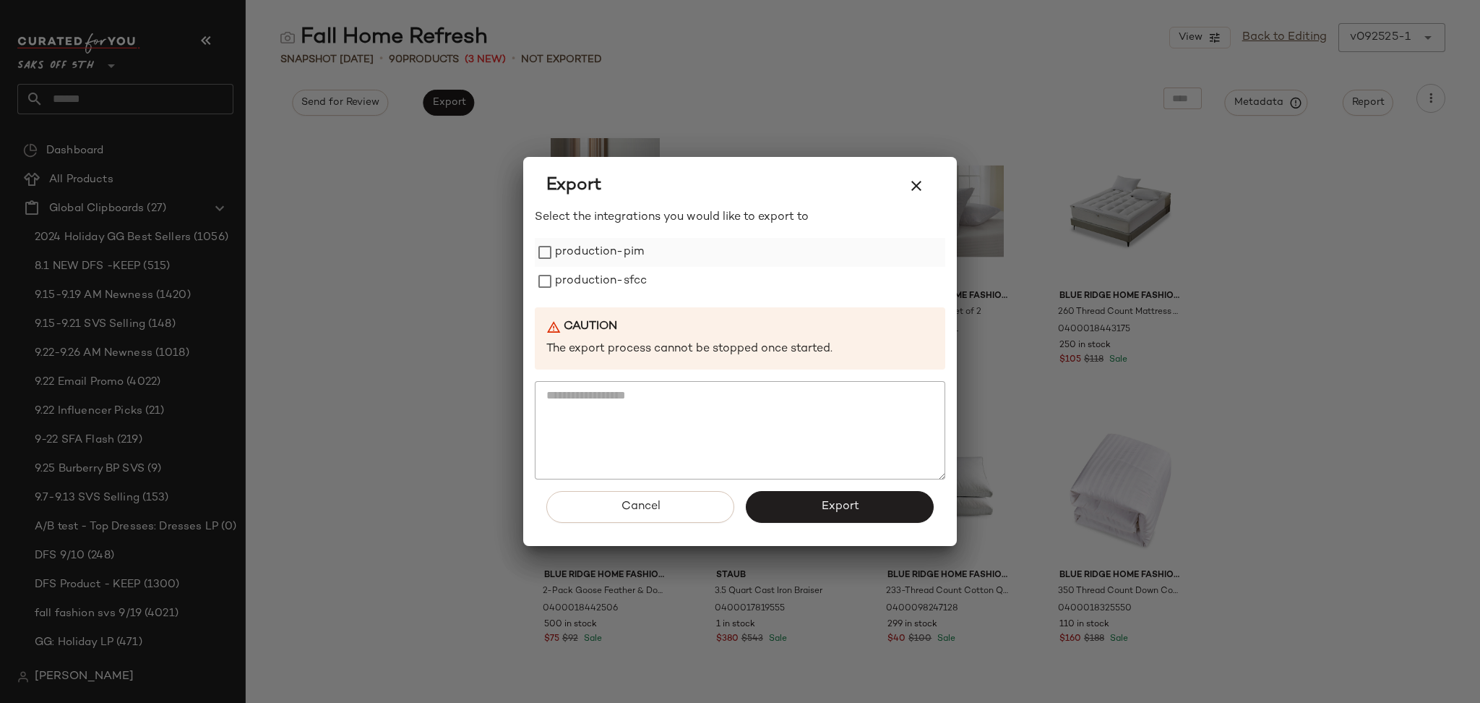
click at [561, 253] on label "production-pim" at bounding box center [599, 252] width 89 height 29
click at [573, 279] on label "production-sfcc" at bounding box center [601, 281] width 92 height 29
click at [800, 507] on button "Export" at bounding box center [840, 507] width 188 height 32
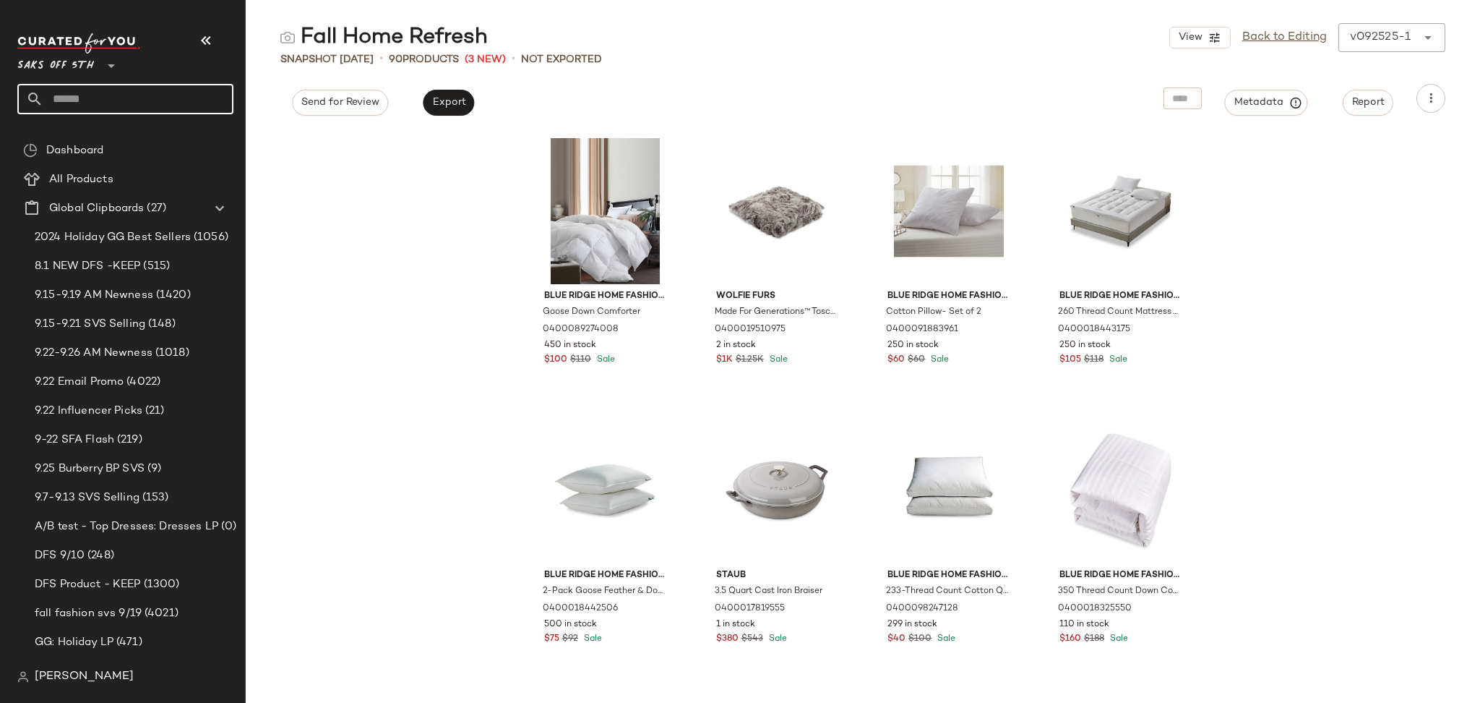
click at [192, 95] on input "text" at bounding box center [138, 99] width 190 height 30
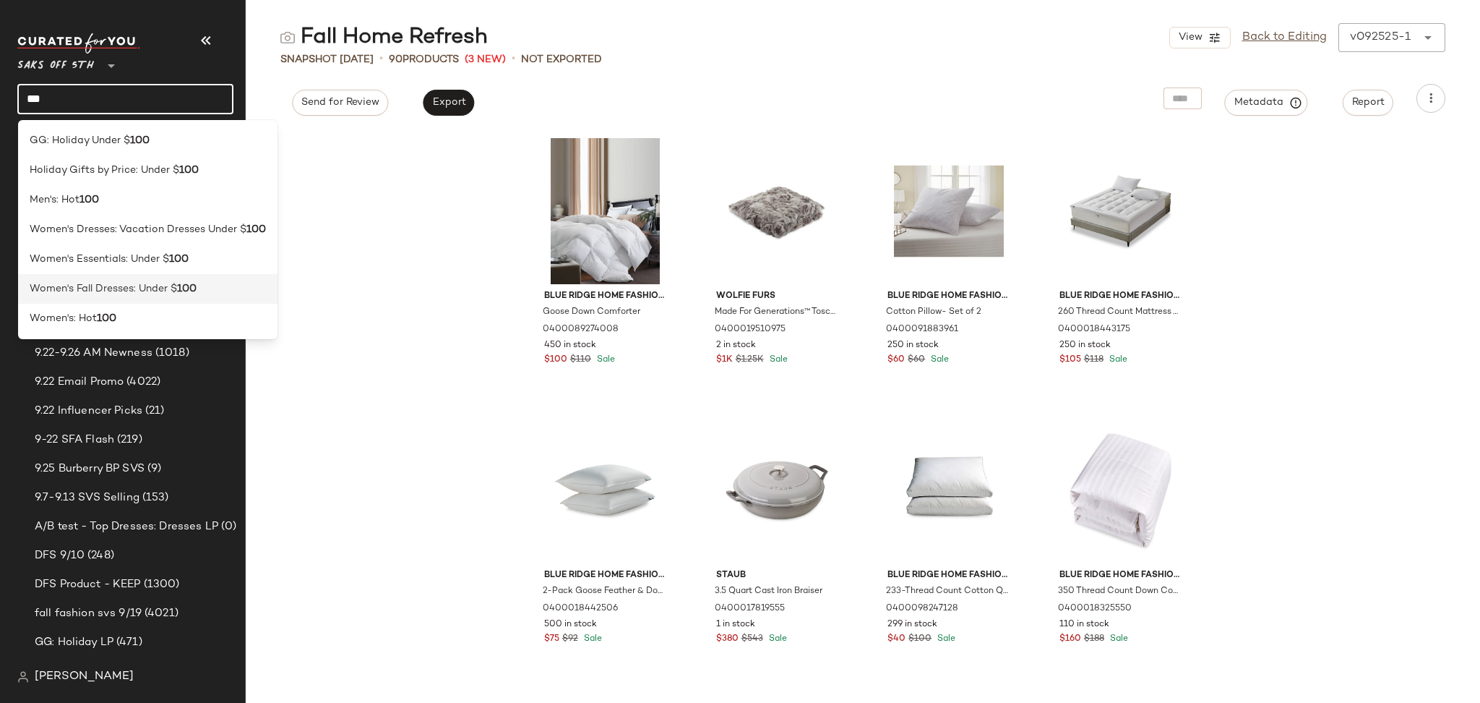
type input "***"
click at [101, 291] on span "Women's Fall Dresses: Under $" at bounding box center [103, 288] width 147 height 15
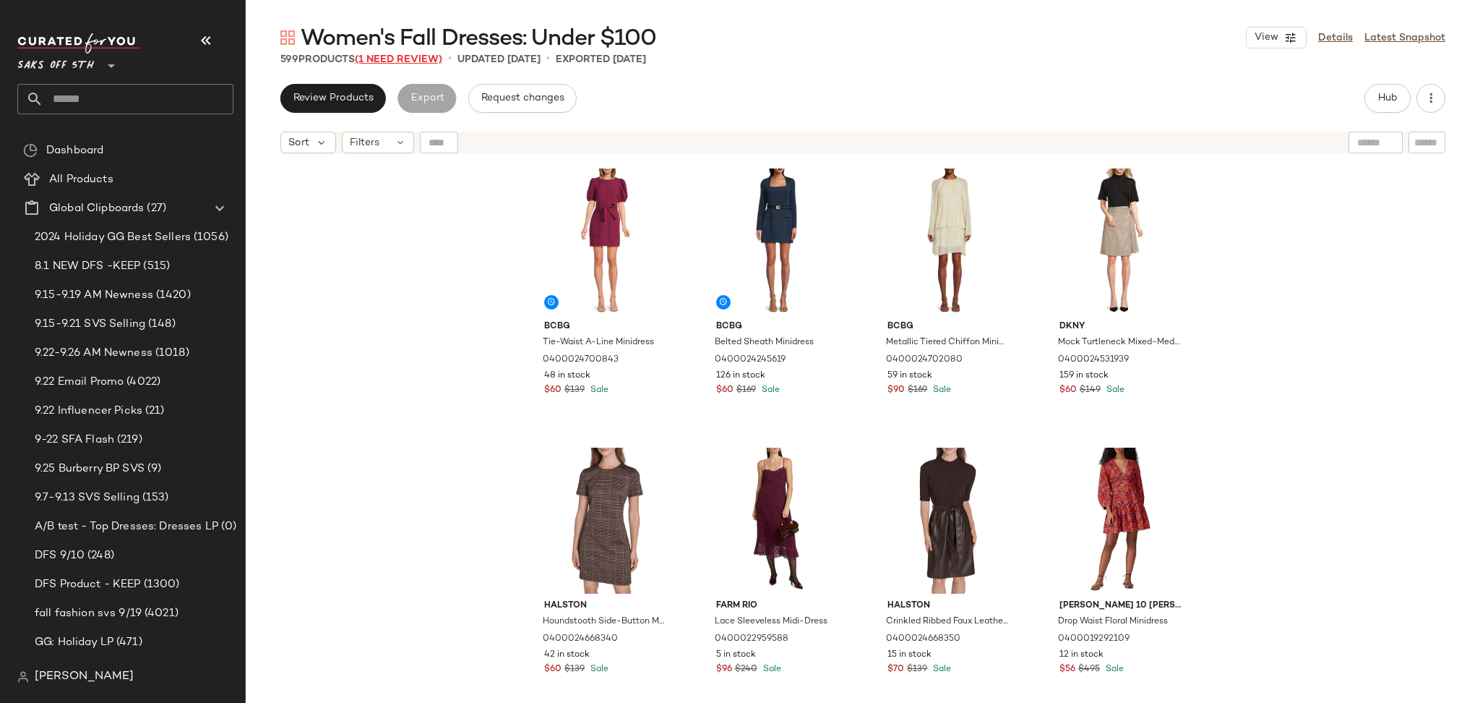
click at [419, 63] on span "(1 Need Review)" at bounding box center [398, 59] width 87 height 11
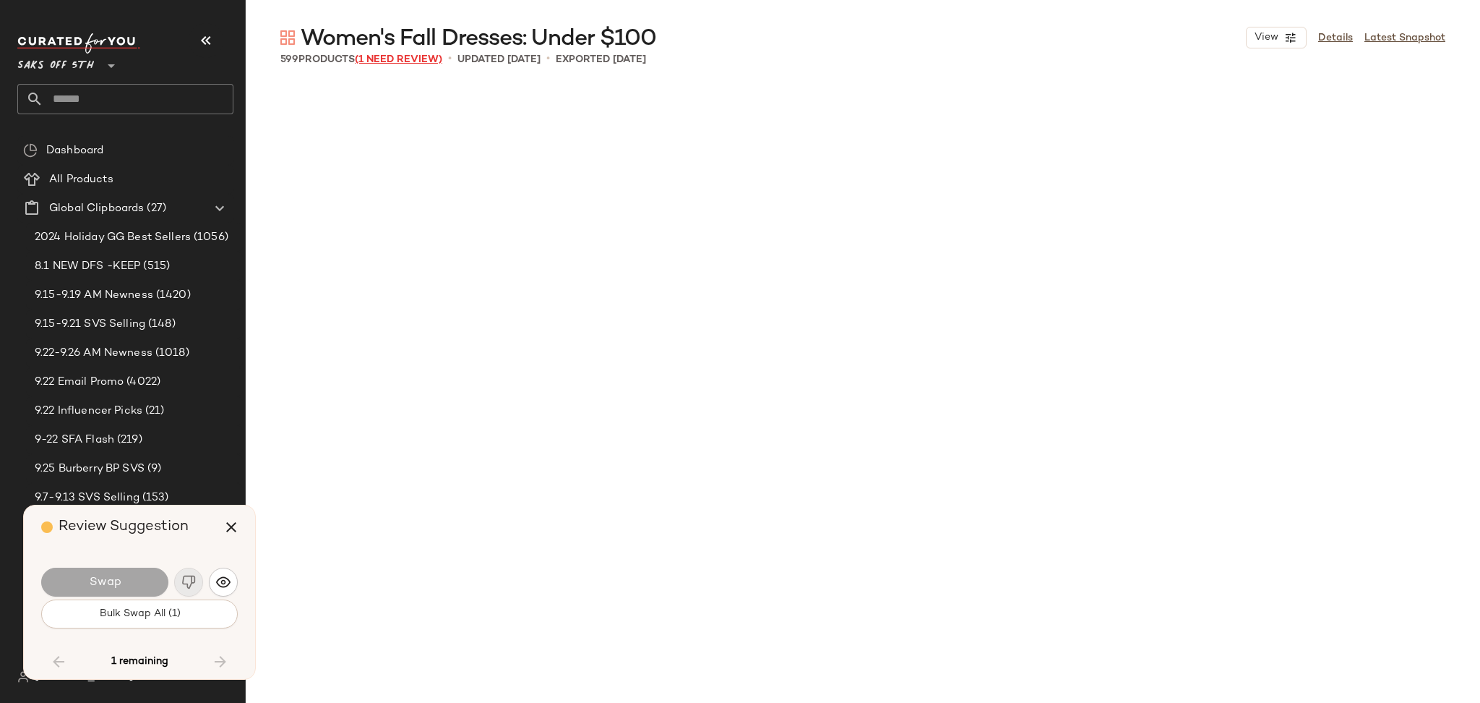
scroll to position [8929, 0]
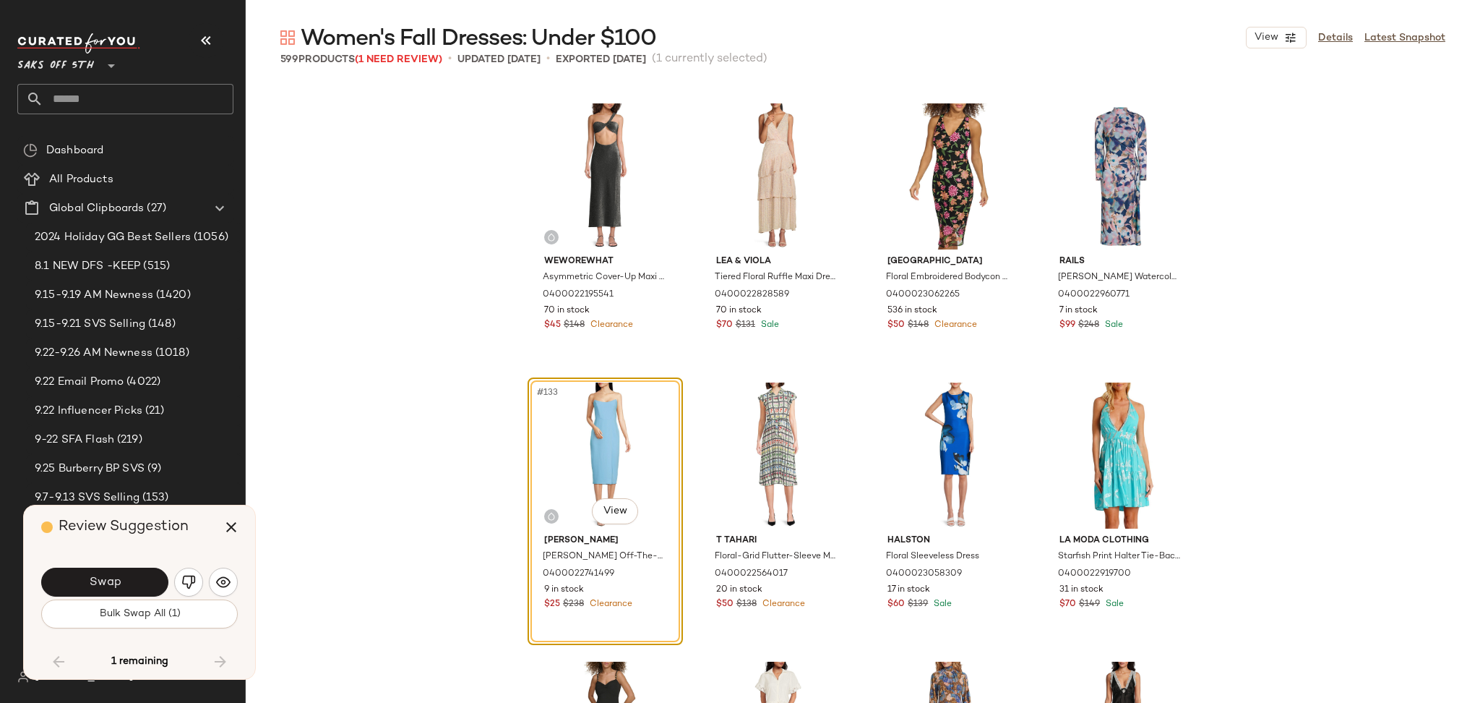
click at [601, 426] on div "#133 View" at bounding box center [605, 455] width 145 height 146
click at [162, 578] on button "Swap" at bounding box center [104, 581] width 127 height 29
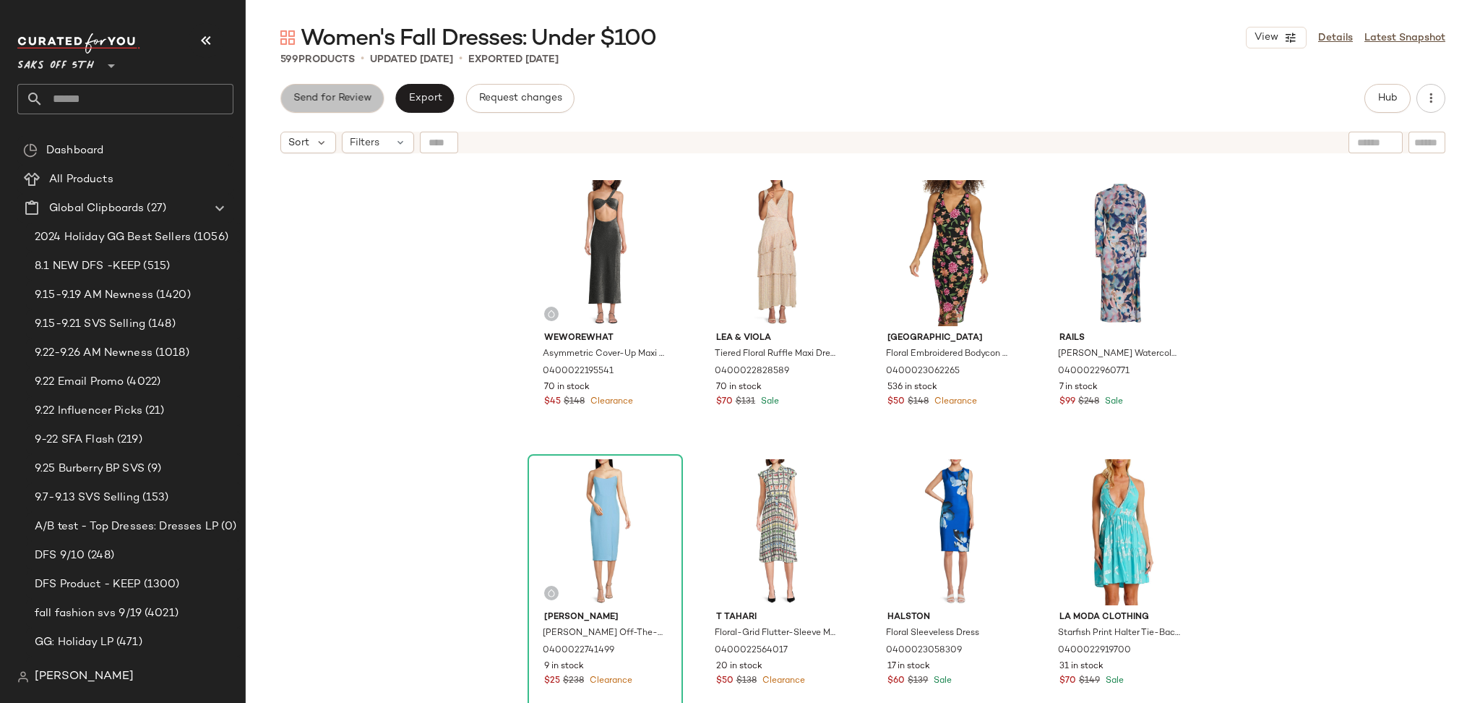
click at [359, 103] on span "Send for Review" at bounding box center [332, 99] width 79 height 12
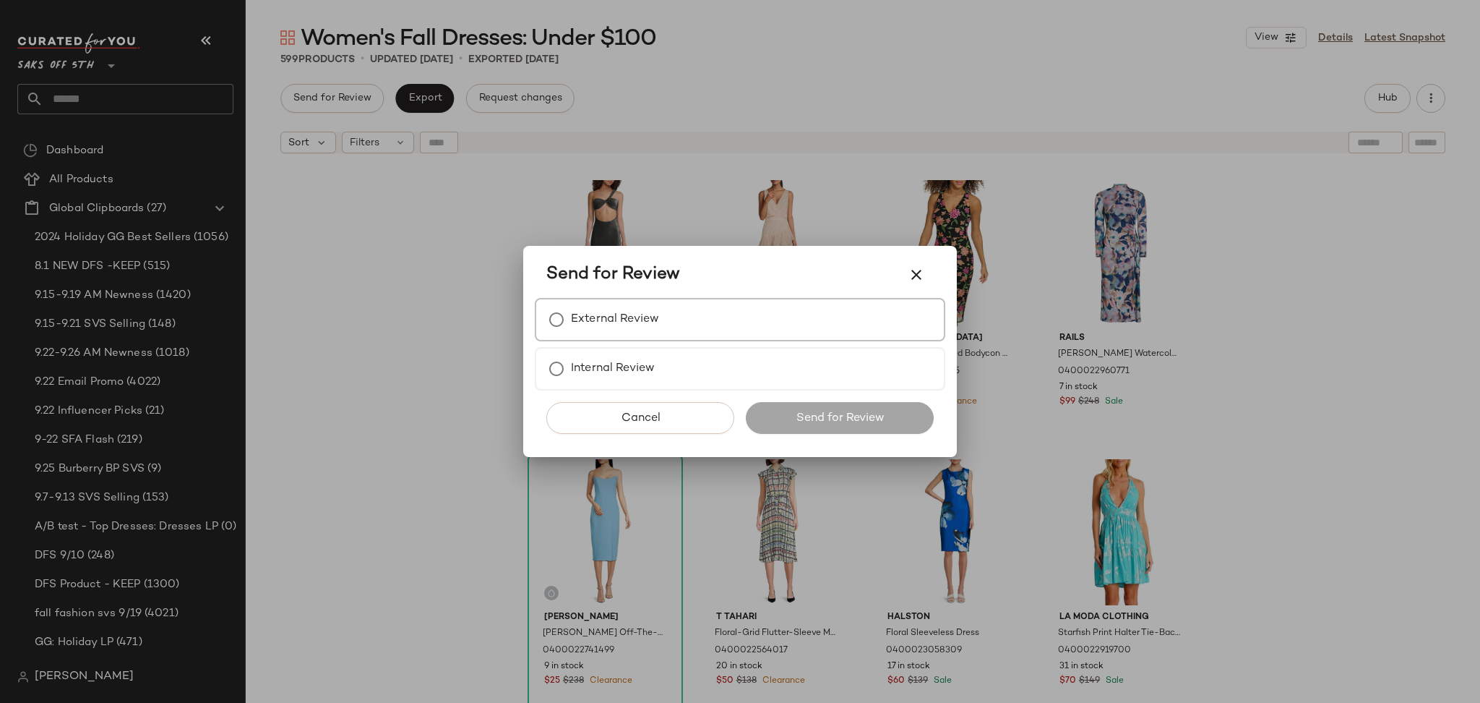
click at [582, 307] on label "External Review" at bounding box center [615, 319] width 88 height 29
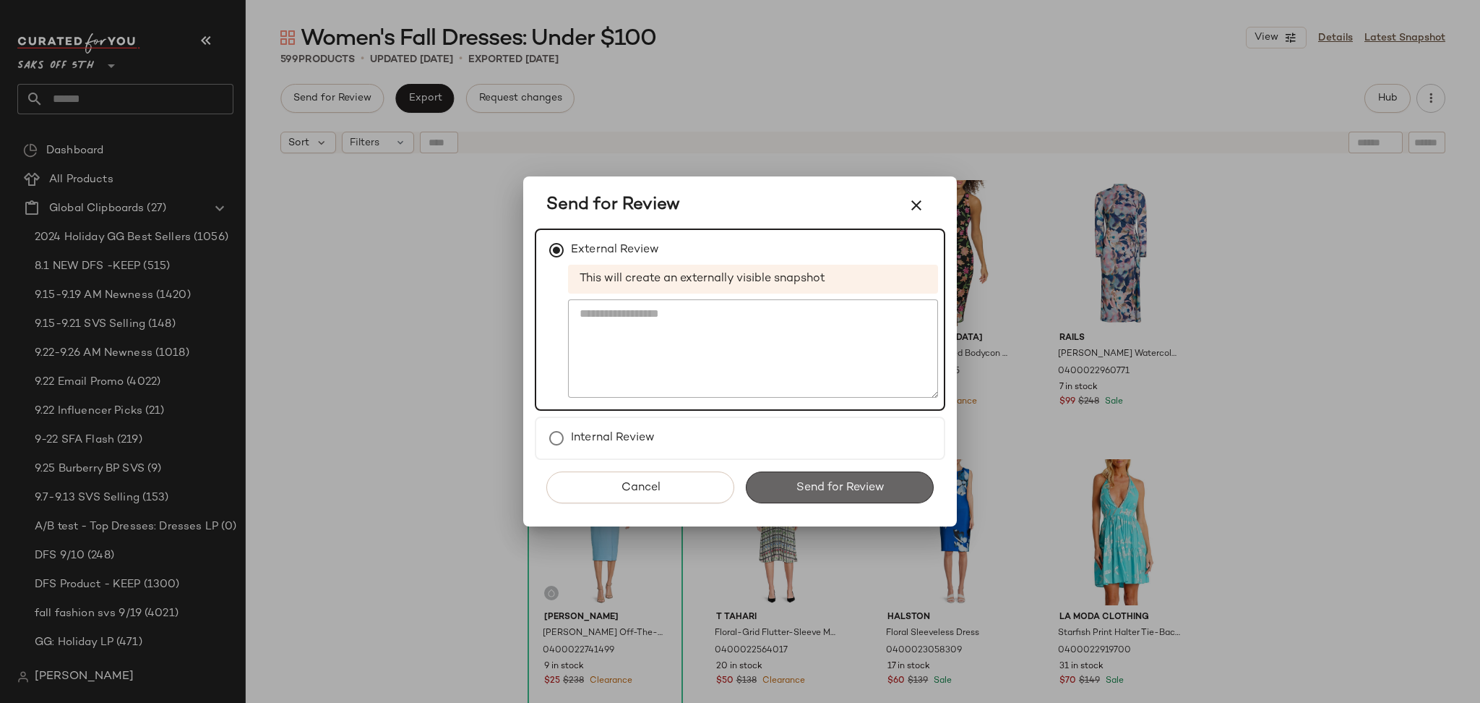
click at [781, 497] on button "Send for Review" at bounding box center [840, 487] width 188 height 32
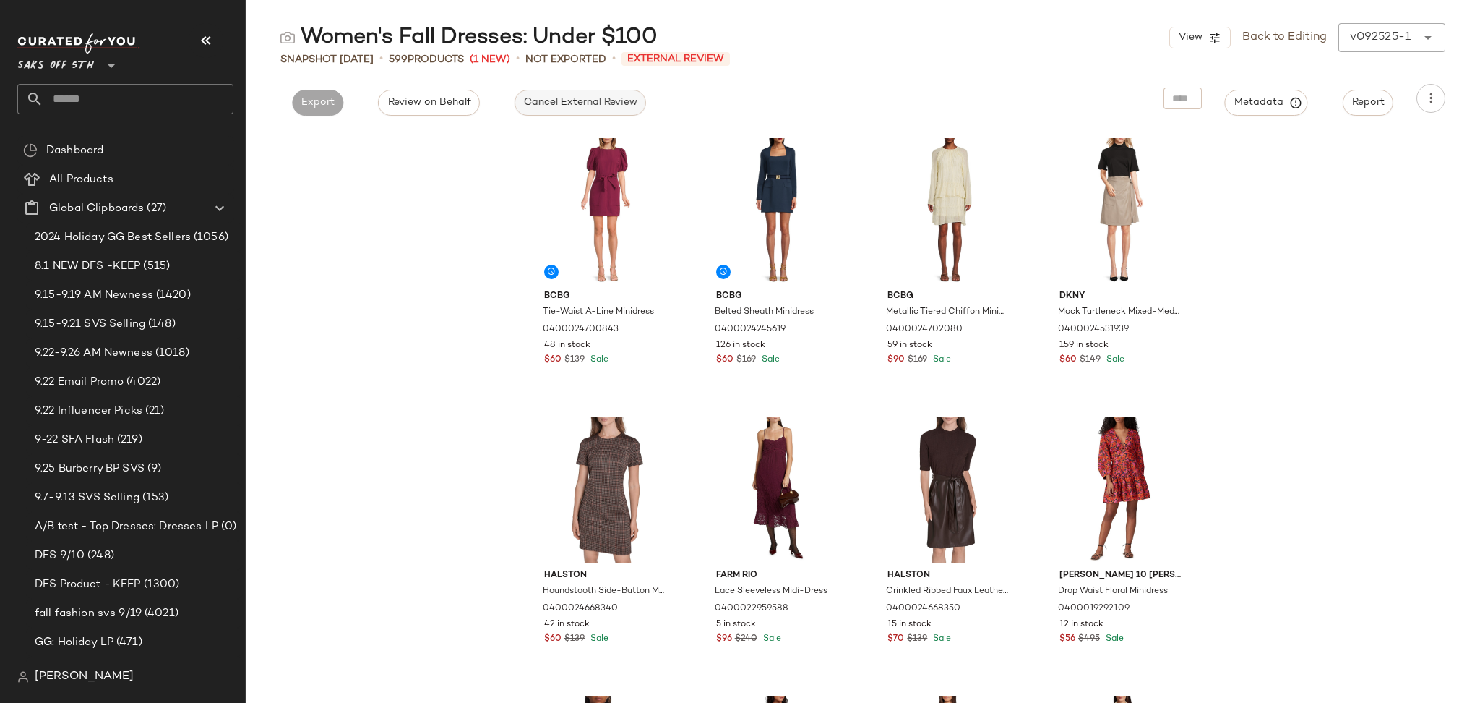
click at [544, 108] on span "Cancel External Review" at bounding box center [580, 103] width 114 height 12
click at [466, 108] on button "Export" at bounding box center [448, 103] width 51 height 26
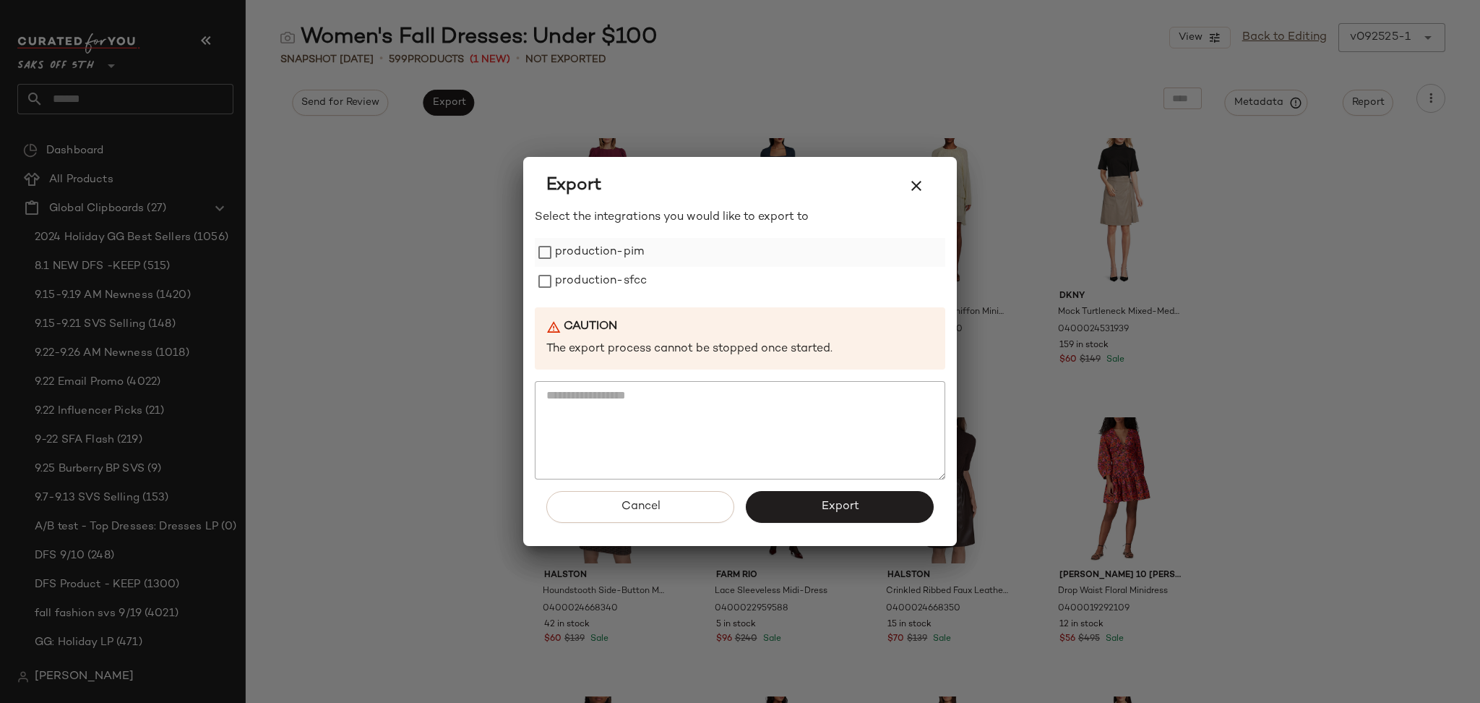
click at [561, 244] on label "production-pim" at bounding box center [599, 252] width 89 height 29
click at [573, 293] on label "production-sfcc" at bounding box center [601, 281] width 92 height 29
click at [771, 505] on button "Export" at bounding box center [840, 507] width 188 height 32
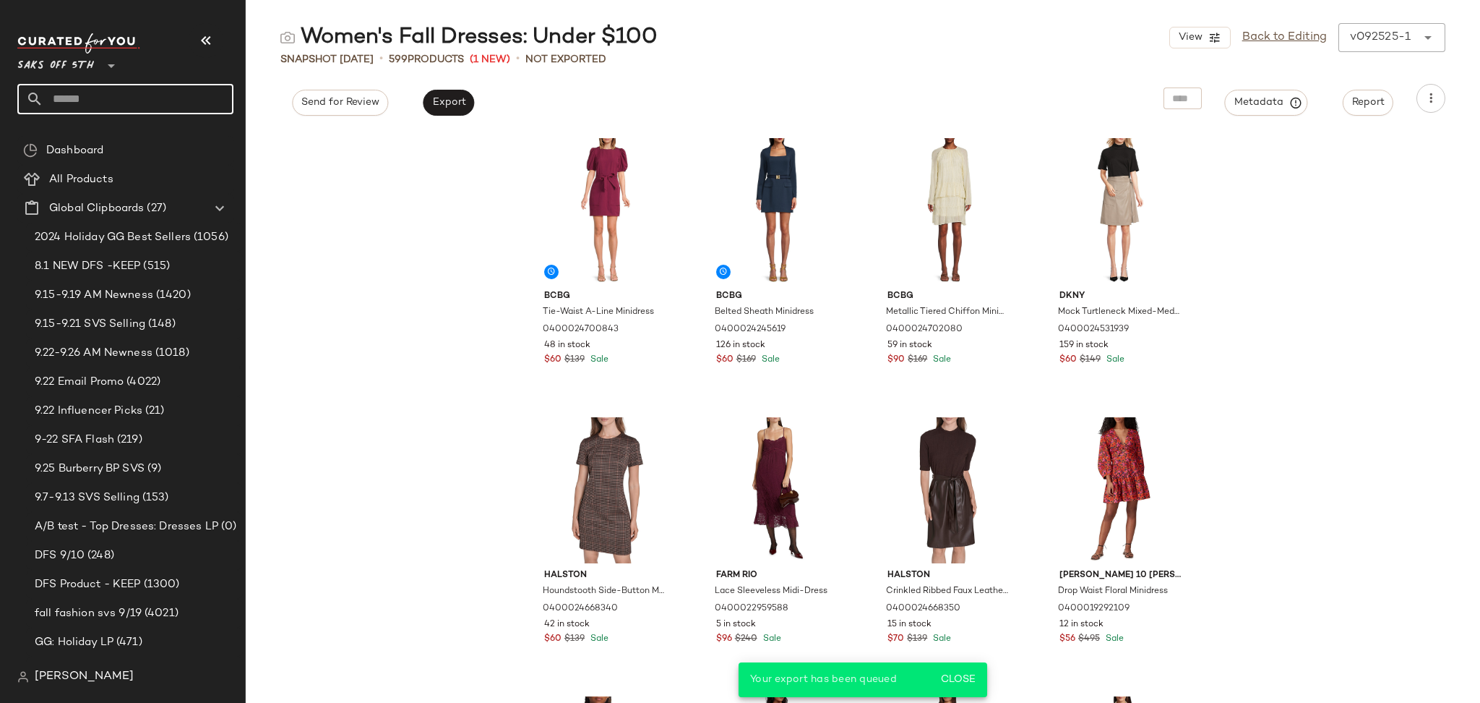
click at [148, 104] on input "text" at bounding box center [138, 99] width 190 height 30
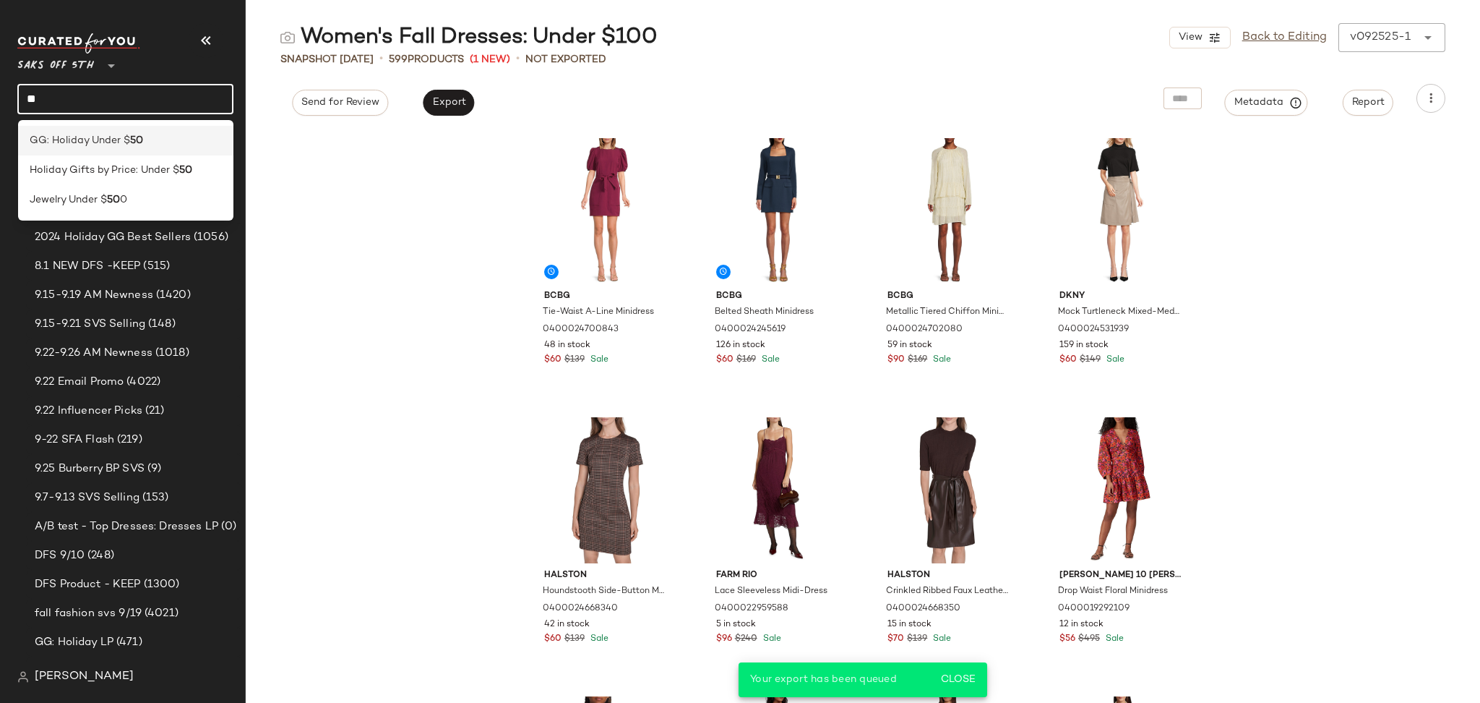
type input "**"
click at [143, 134] on div "GG: Holiday Under $ 50" at bounding box center [126, 140] width 193 height 15
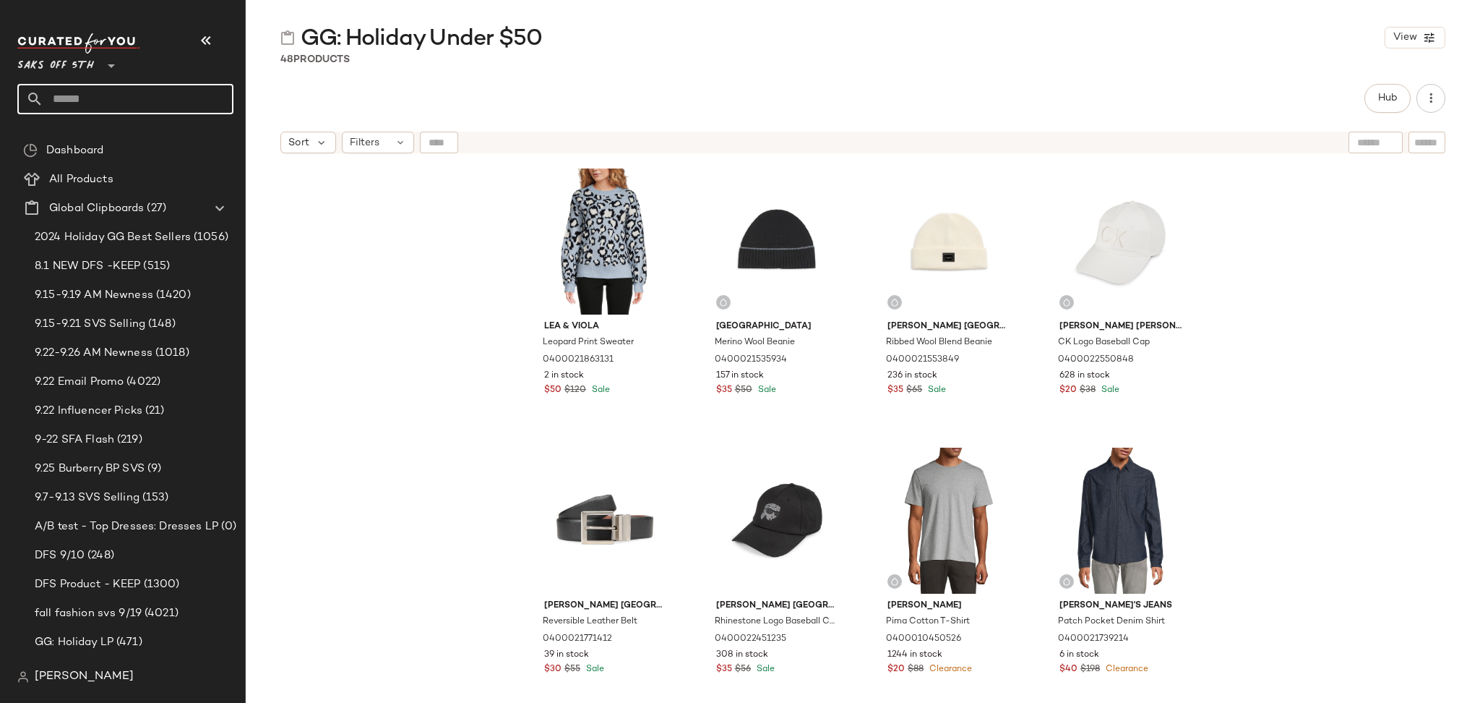
click at [194, 93] on input "text" at bounding box center [138, 99] width 190 height 30
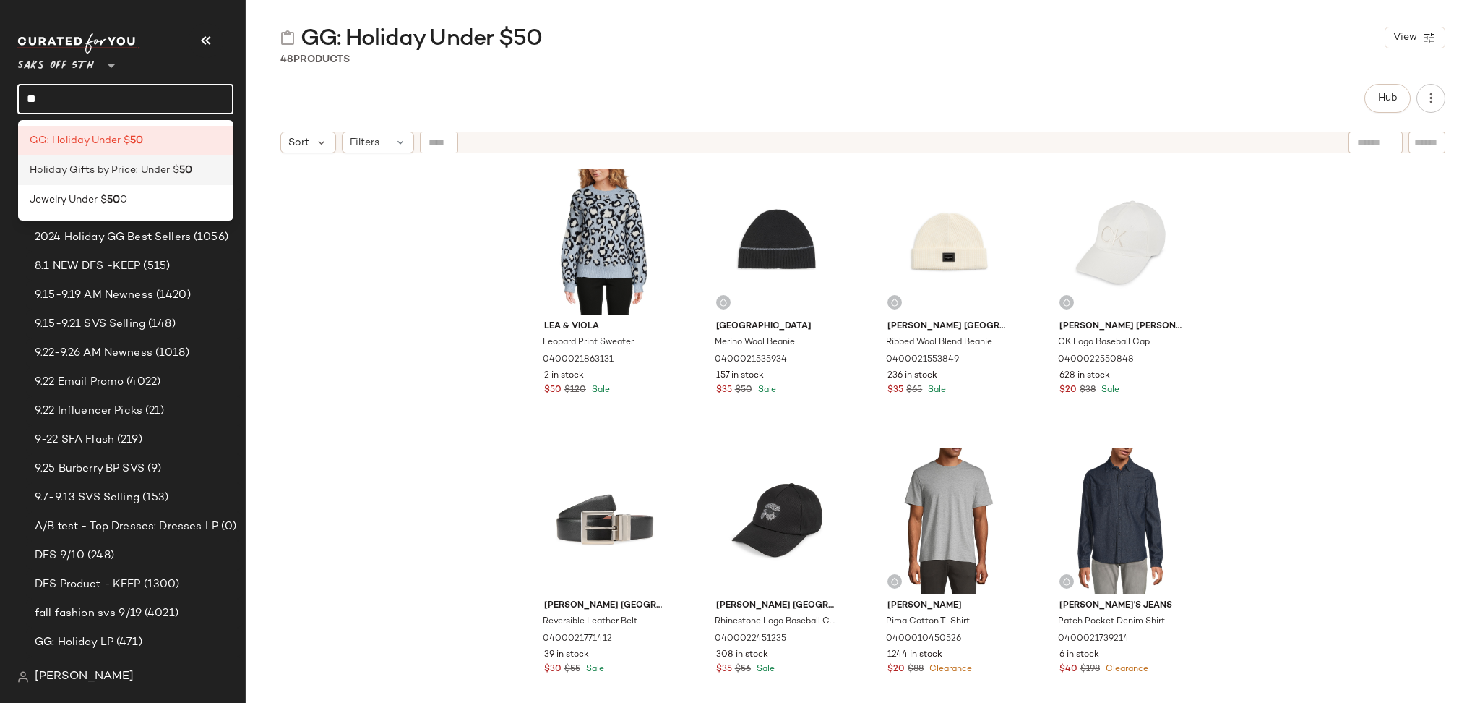
type input "**"
click at [173, 166] on span "Holiday Gifts by Price: Under $" at bounding box center [105, 170] width 150 height 15
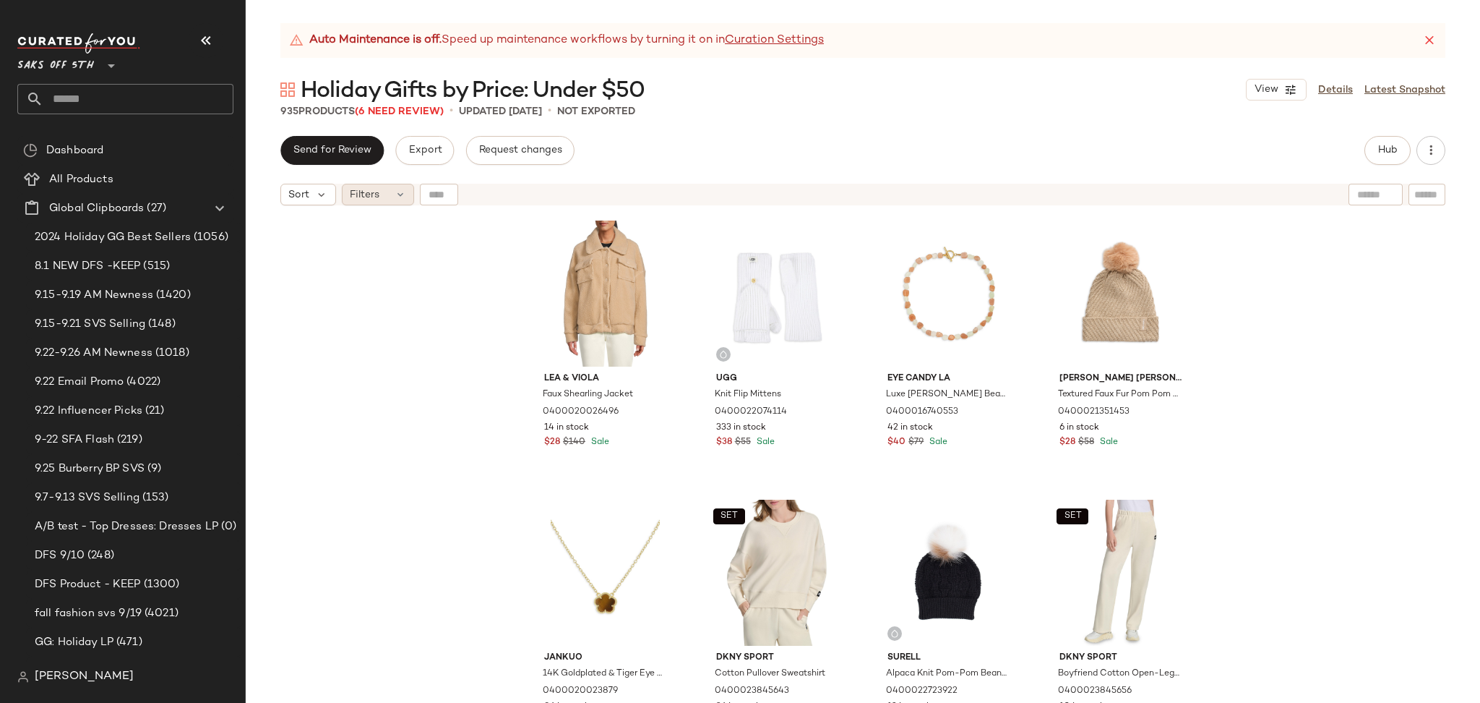
click at [382, 187] on div "Filters" at bounding box center [378, 195] width 72 height 22
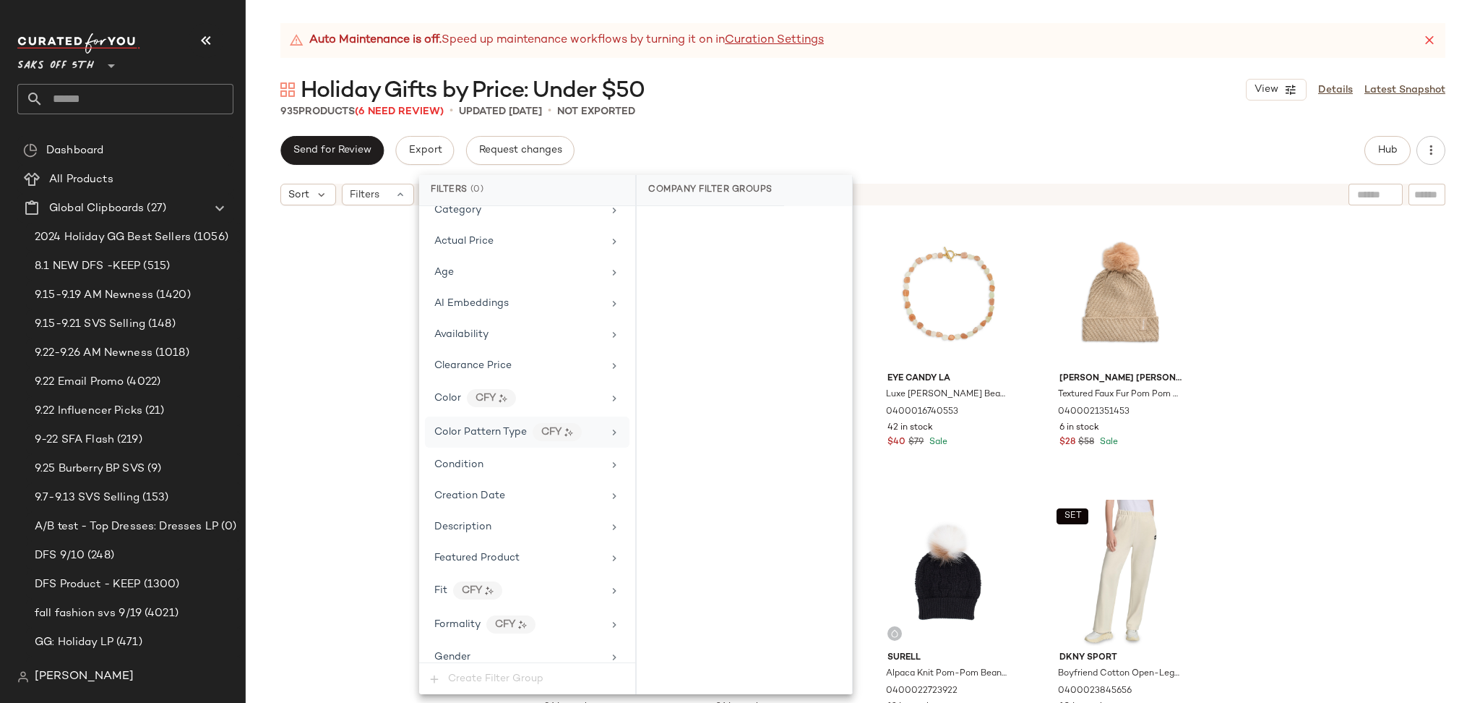
scroll to position [68, 0]
click at [533, 253] on div "Actual Price" at bounding box center [518, 248] width 168 height 15
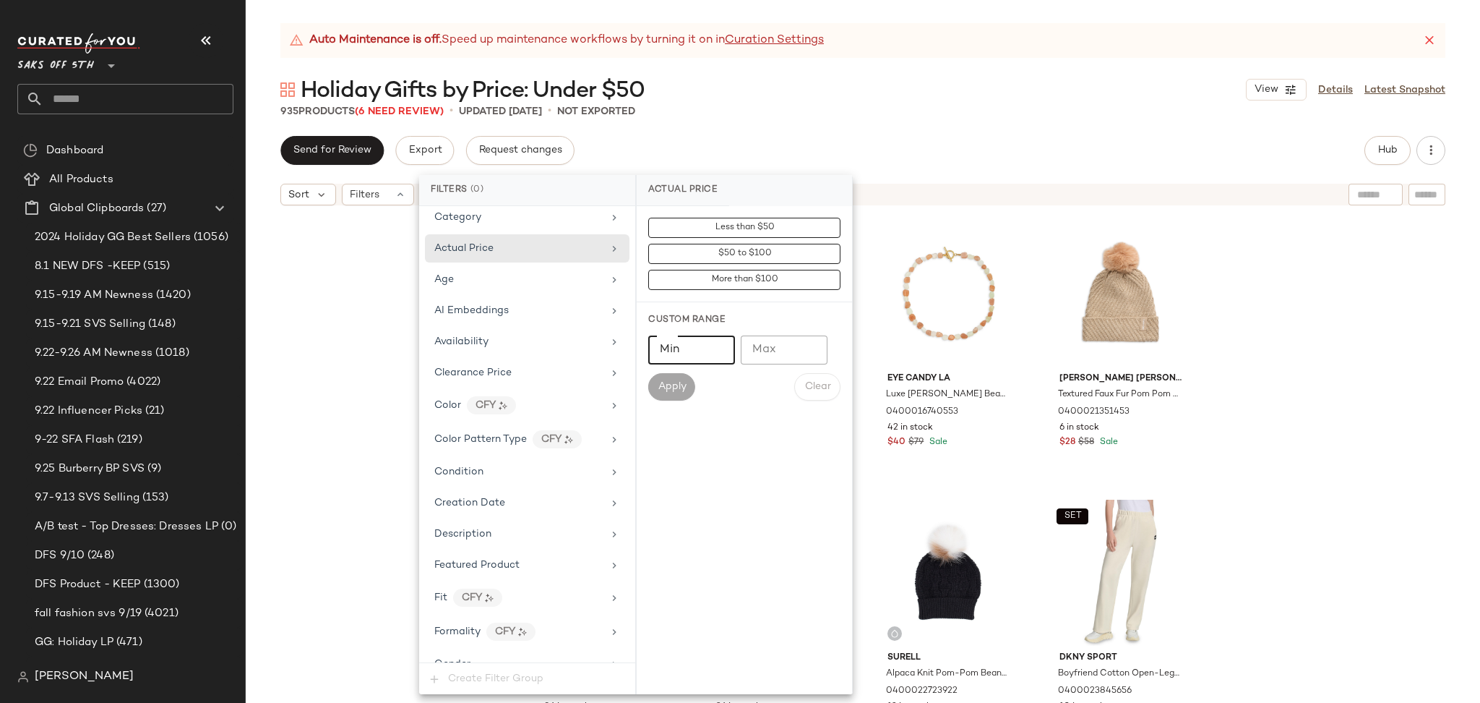
click at [686, 339] on input "Min" at bounding box center [691, 349] width 87 height 29
type input "*****"
drag, startPoint x: 685, startPoint y: 402, endPoint x: 686, endPoint y: 393, distance: 9.4
click at [686, 393] on div "Custom Range Min ***** Min Max Max Apply Clear" at bounding box center [744, 357] width 215 height 110
click at [686, 393] on span "Apply" at bounding box center [671, 387] width 29 height 12
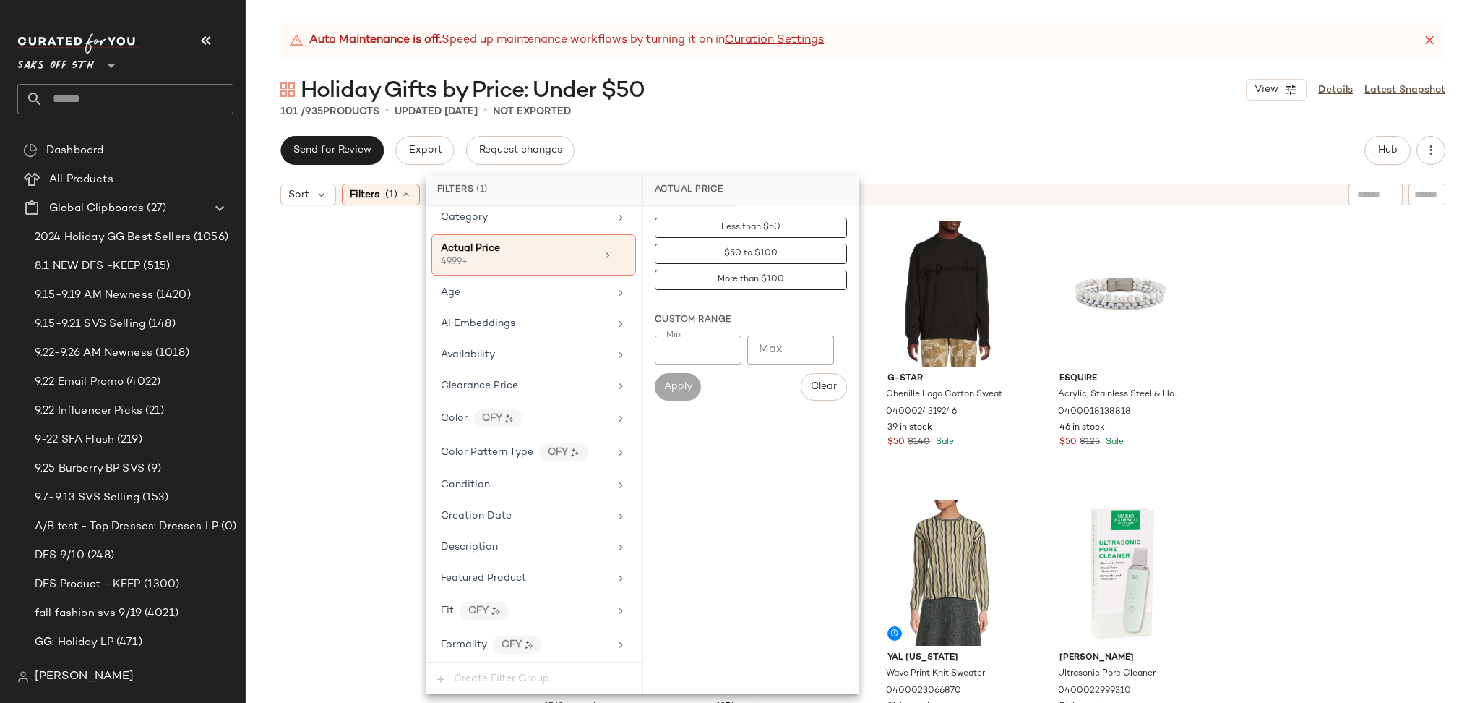
click at [951, 134] on div "Auto Maintenance is off. Speed up maintenance workflows by turning it on in Cur…" at bounding box center [863, 363] width 1235 height 680
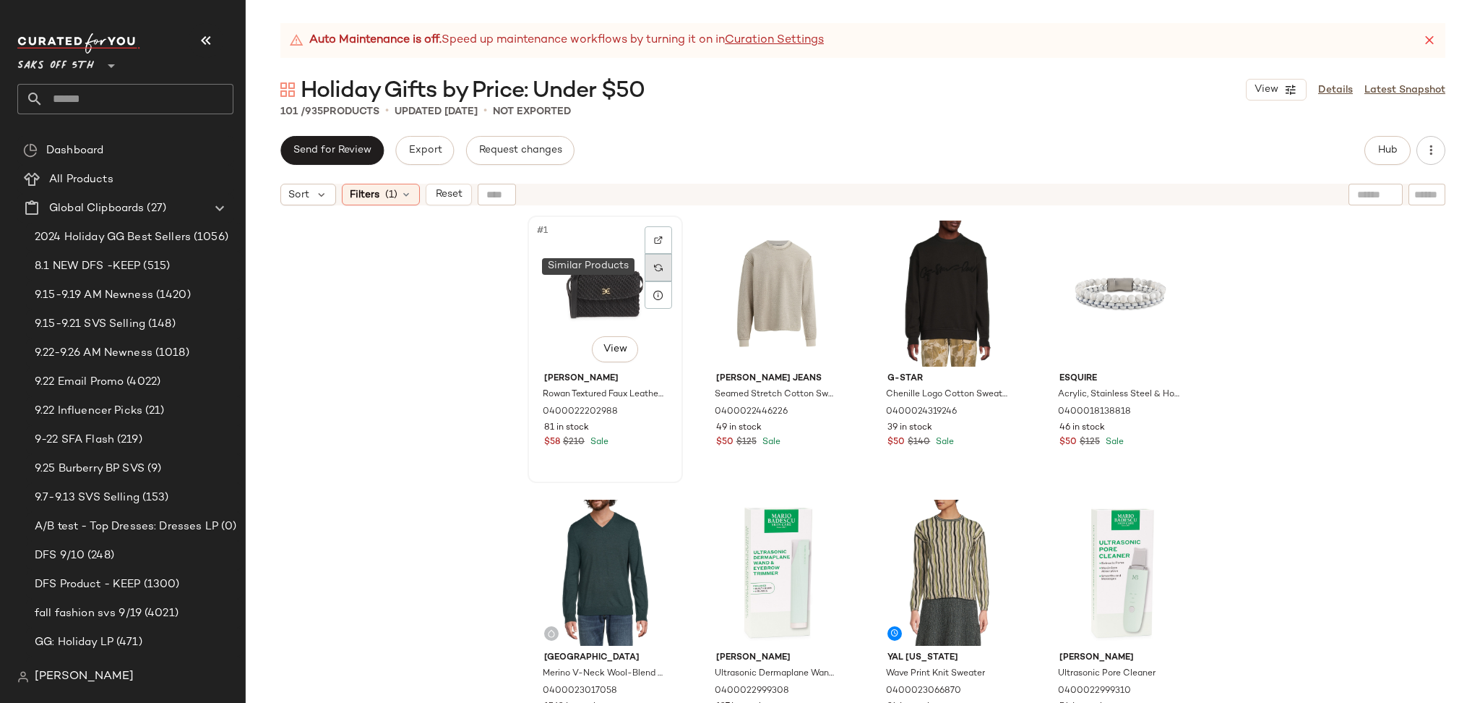
click at [659, 265] on img at bounding box center [658, 267] width 9 height 9
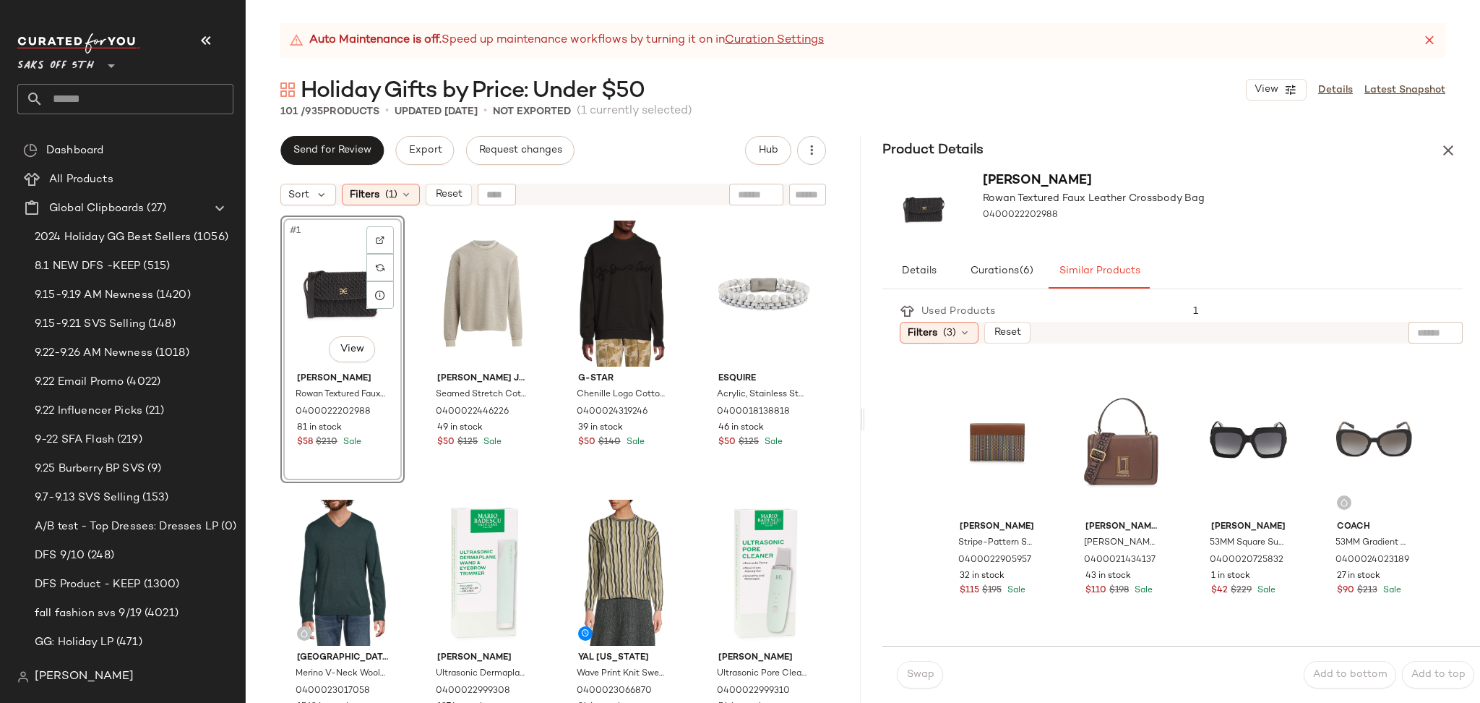
scroll to position [1105, 0]
click at [1241, 446] on div "#19 View" at bounding box center [1249, 445] width 98 height 146
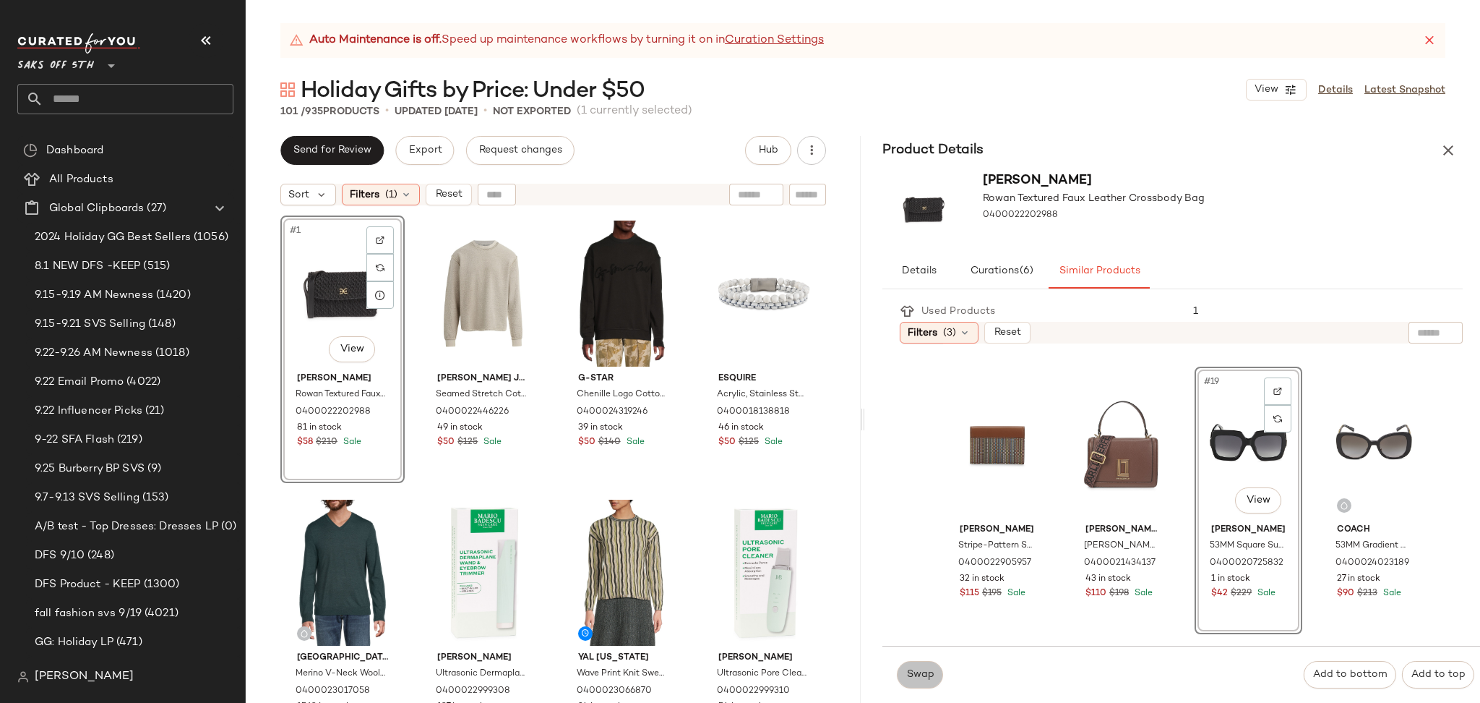
click at [925, 669] on span "Swap" at bounding box center [920, 675] width 28 height 12
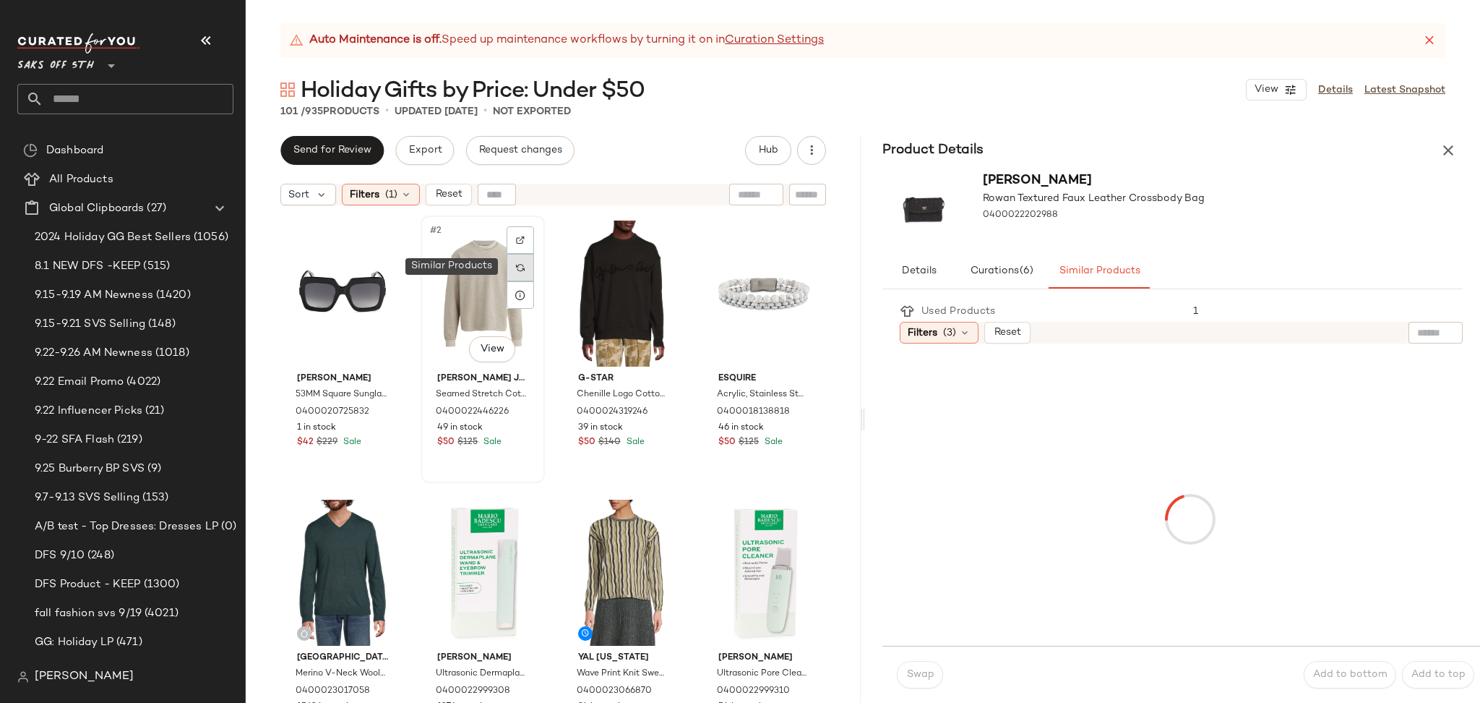
click at [523, 260] on div at bounding box center [520, 267] width 27 height 27
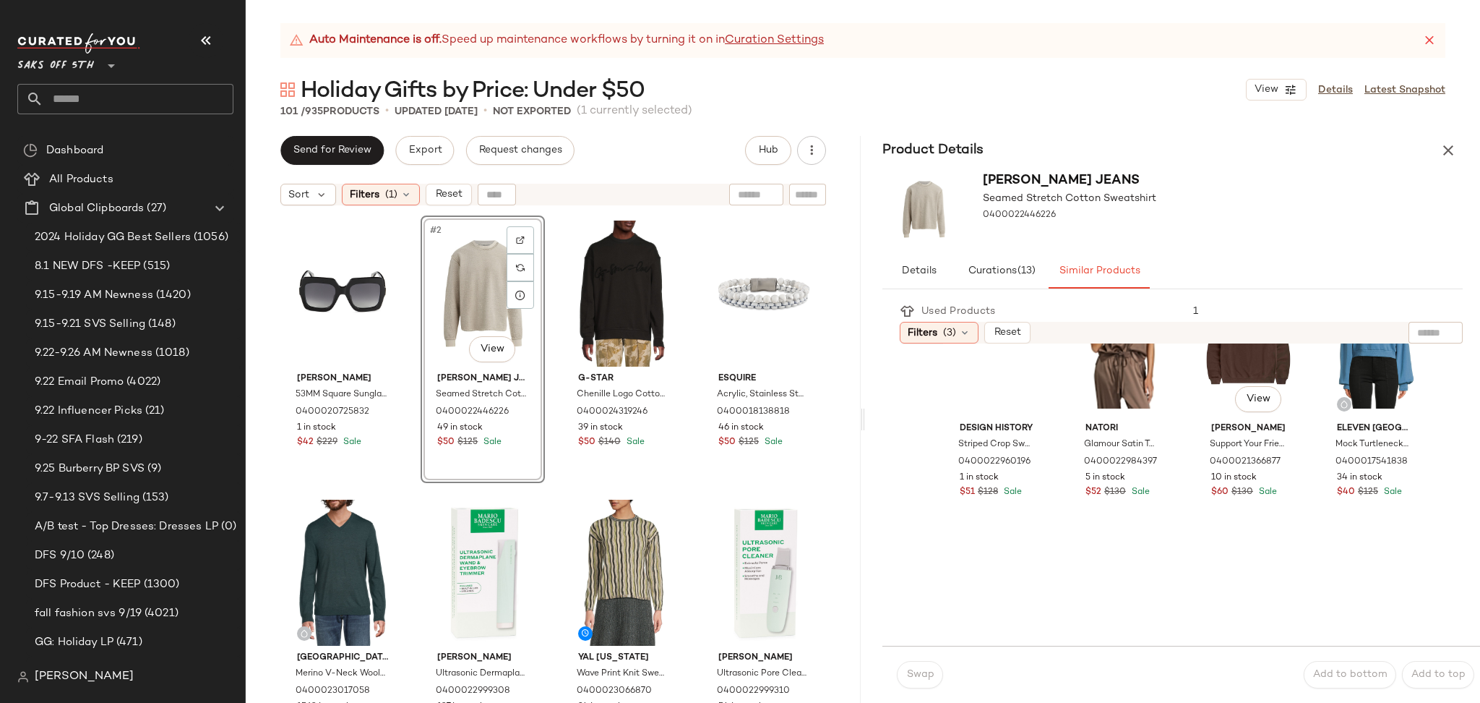
scroll to position [1211, 0]
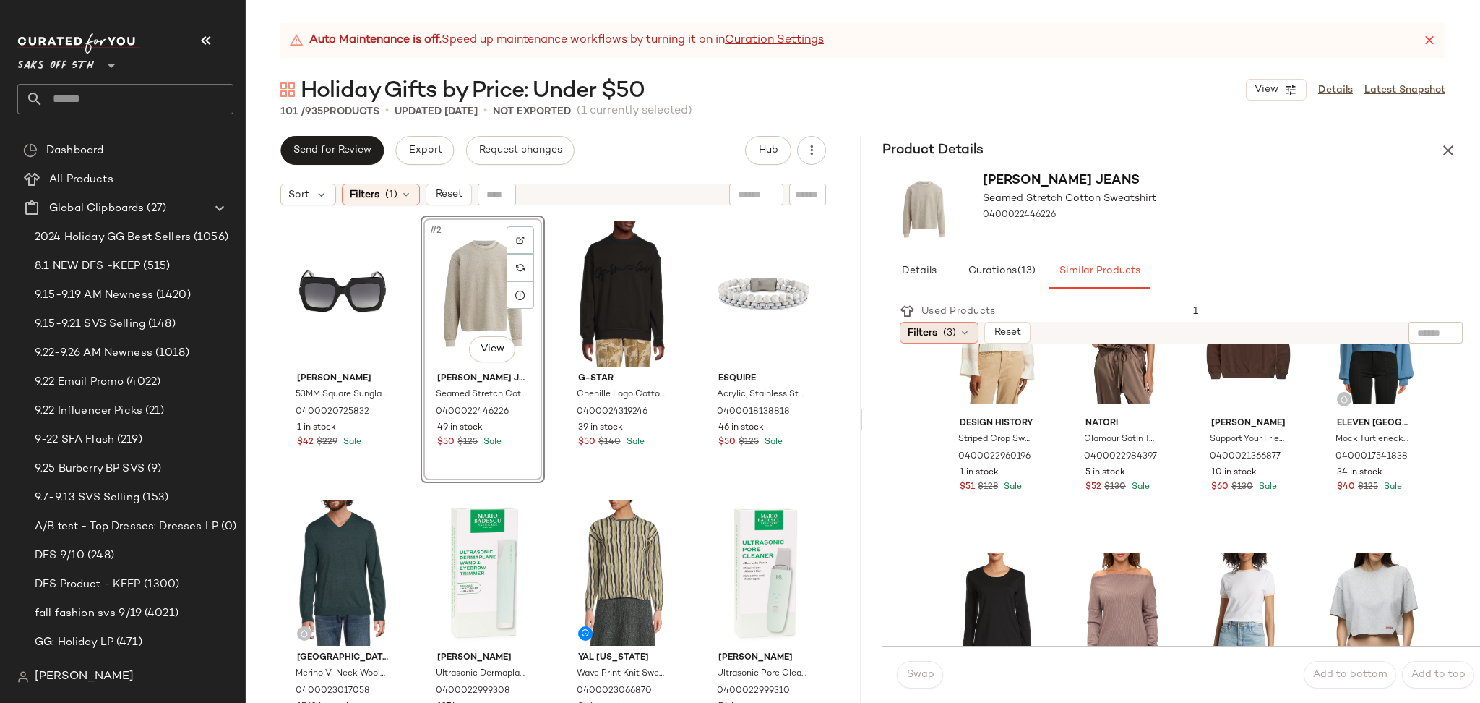
click at [964, 327] on icon at bounding box center [965, 333] width 12 height 12
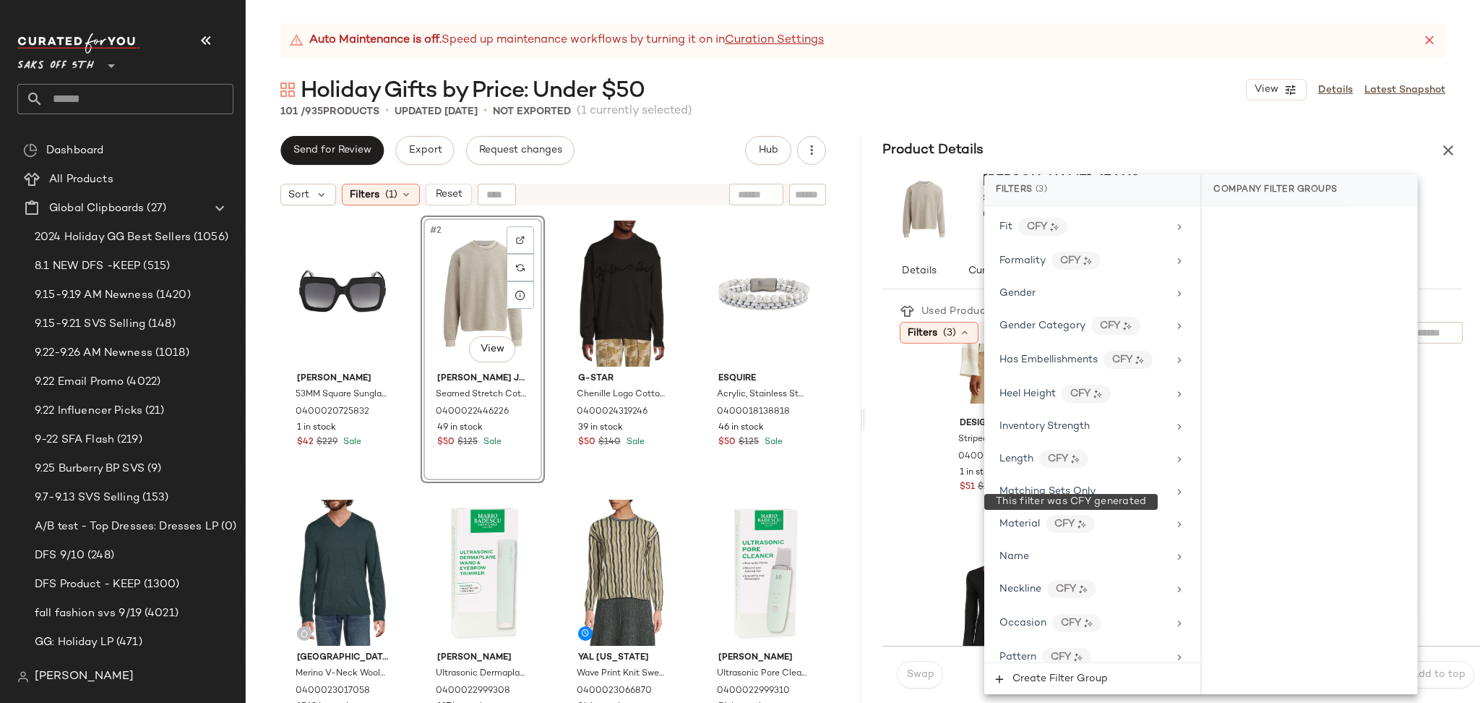
scroll to position [453, 0]
click at [1045, 299] on div "Gender" at bounding box center [1084, 291] width 168 height 15
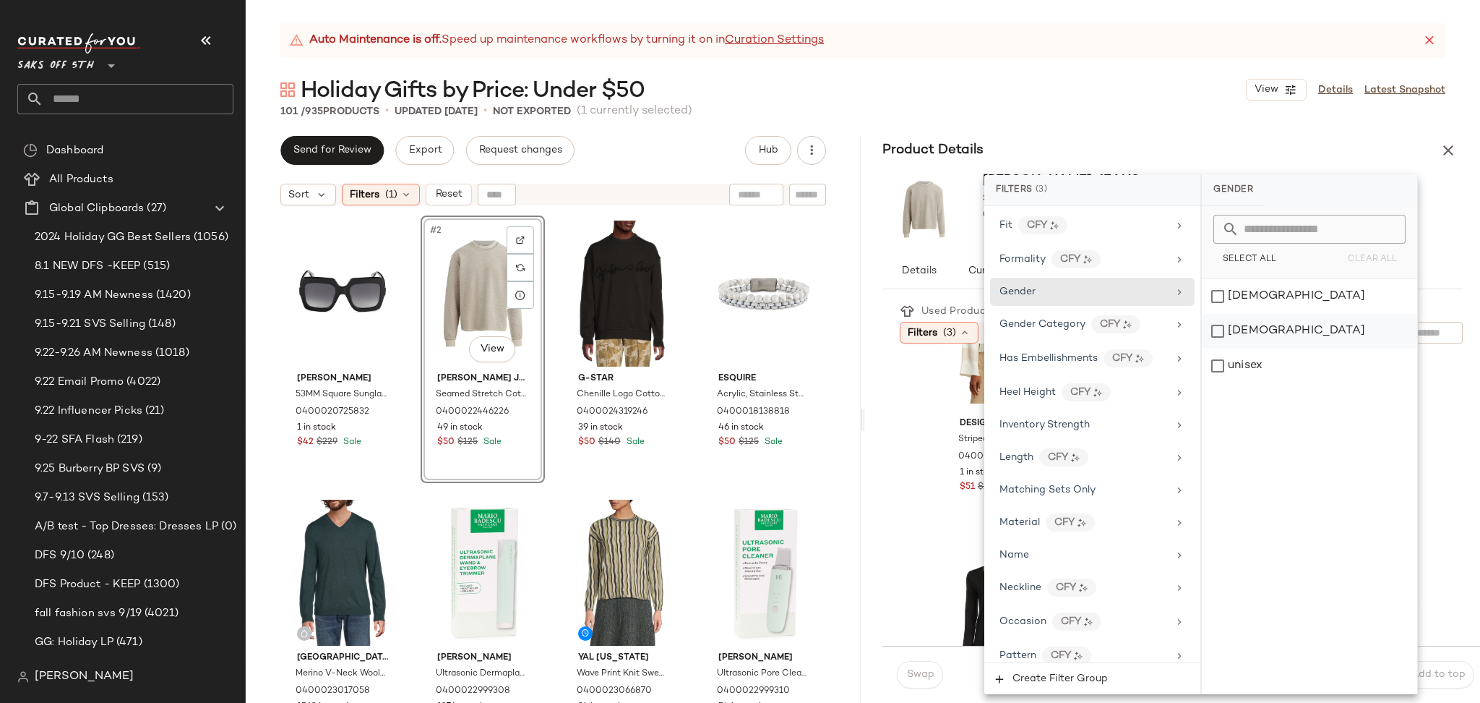
click at [1221, 327] on div "[DEMOGRAPHIC_DATA]" at bounding box center [1309, 331] width 215 height 35
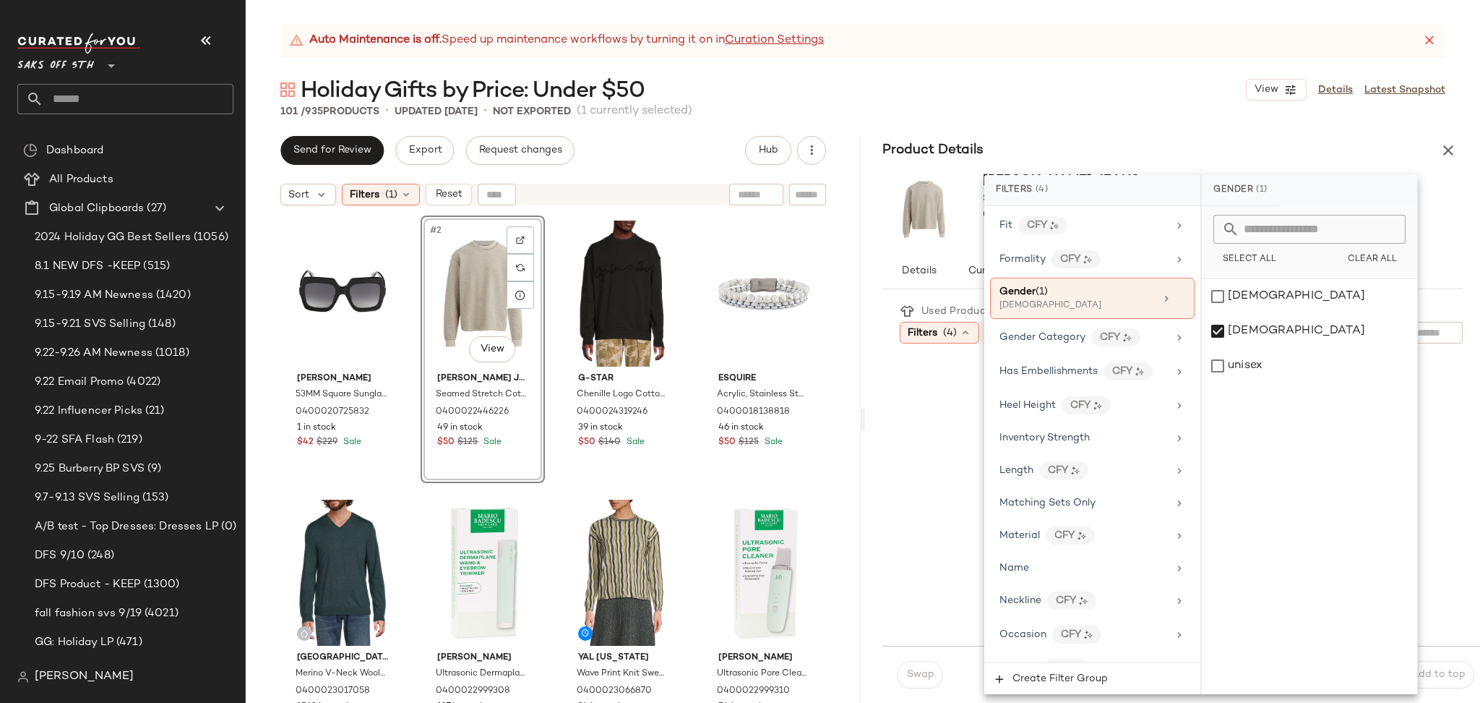
click at [1136, 125] on div "Auto Maintenance is off. Speed up maintenance workflows by turning it on in Cur…" at bounding box center [863, 363] width 1235 height 680
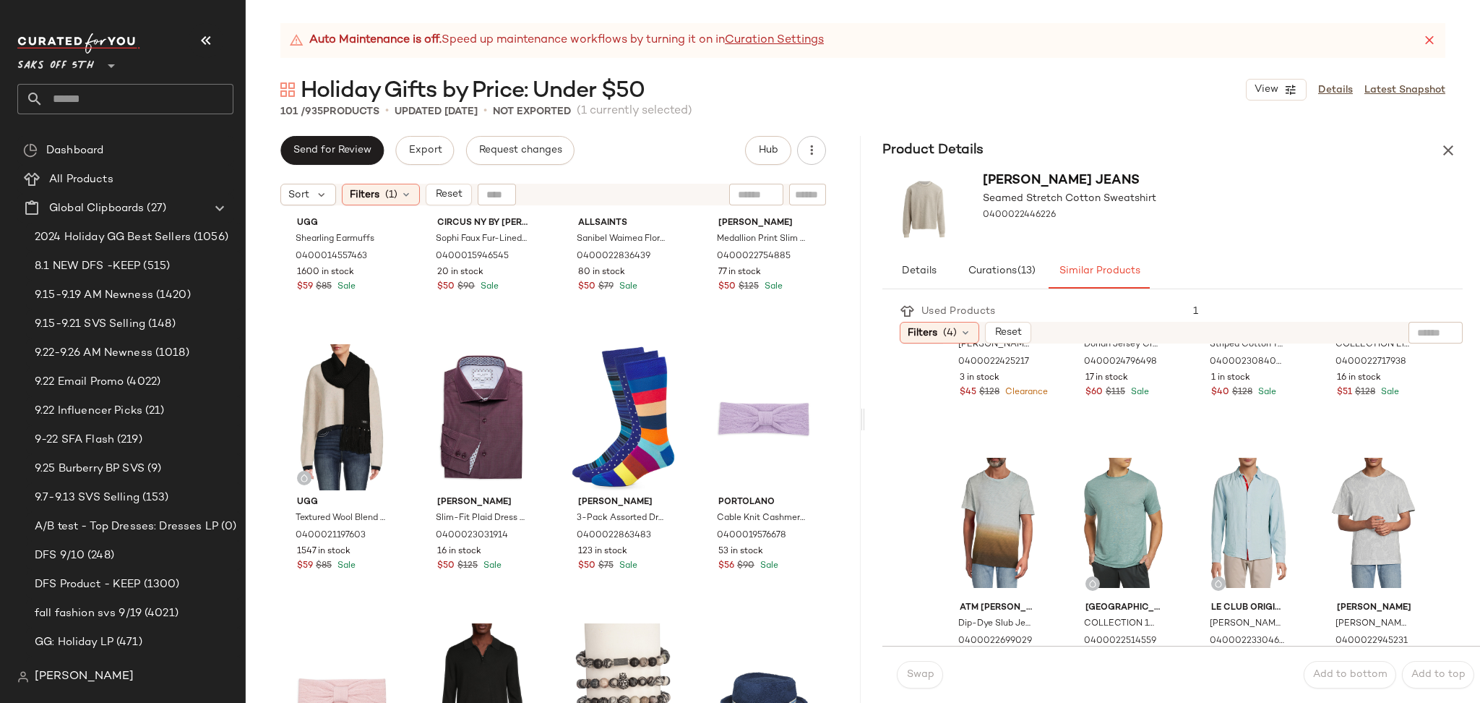
scroll to position [2121, 0]
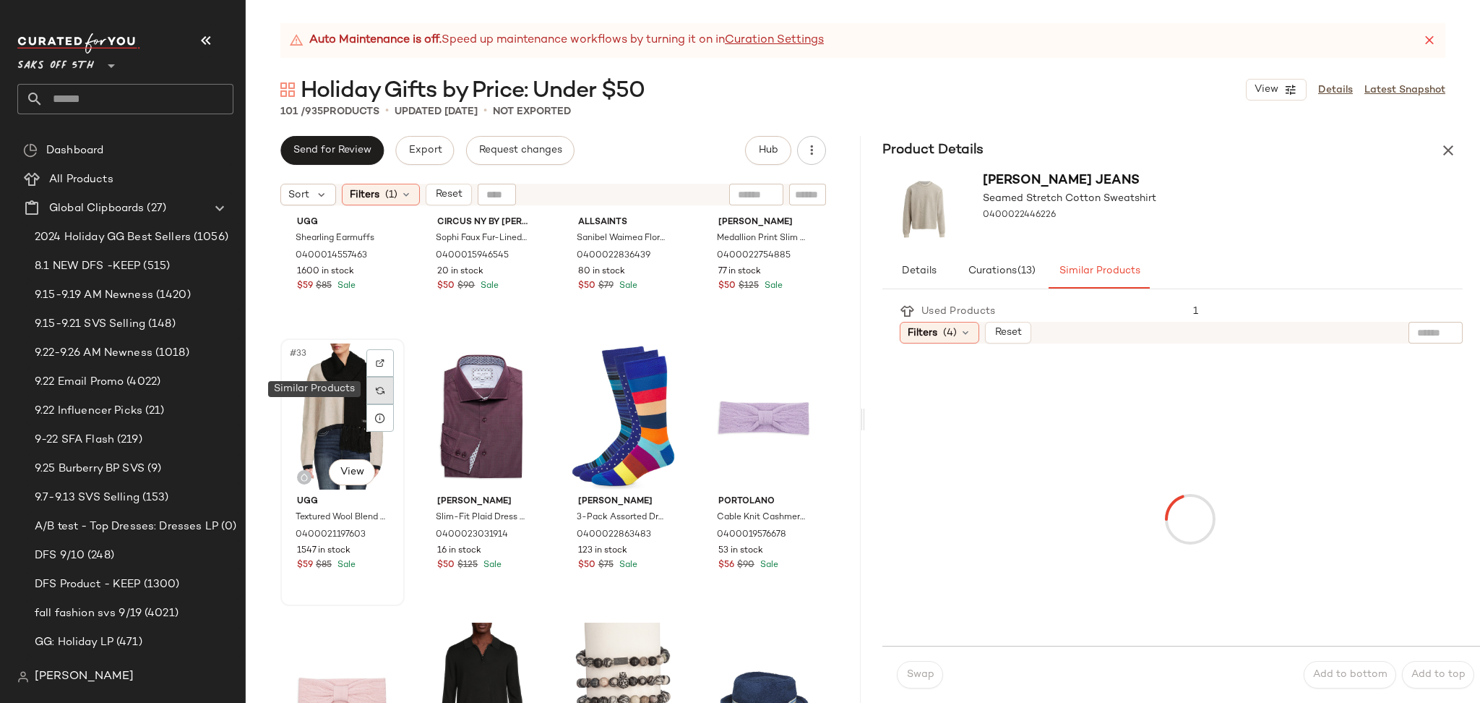
click at [377, 386] on img at bounding box center [380, 390] width 9 height 9
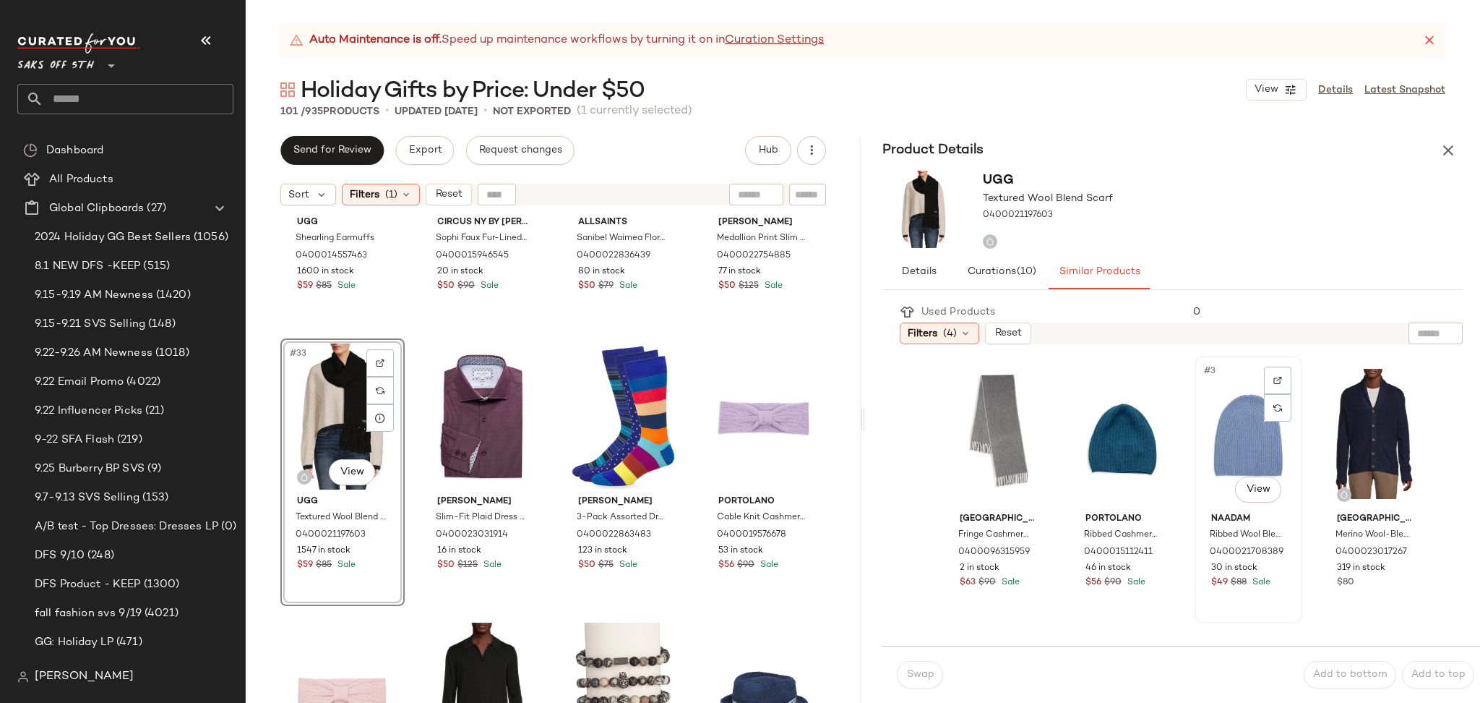
click at [1210, 434] on div "#3 View" at bounding box center [1249, 434] width 98 height 146
click at [914, 672] on span "Swap" at bounding box center [920, 675] width 28 height 12
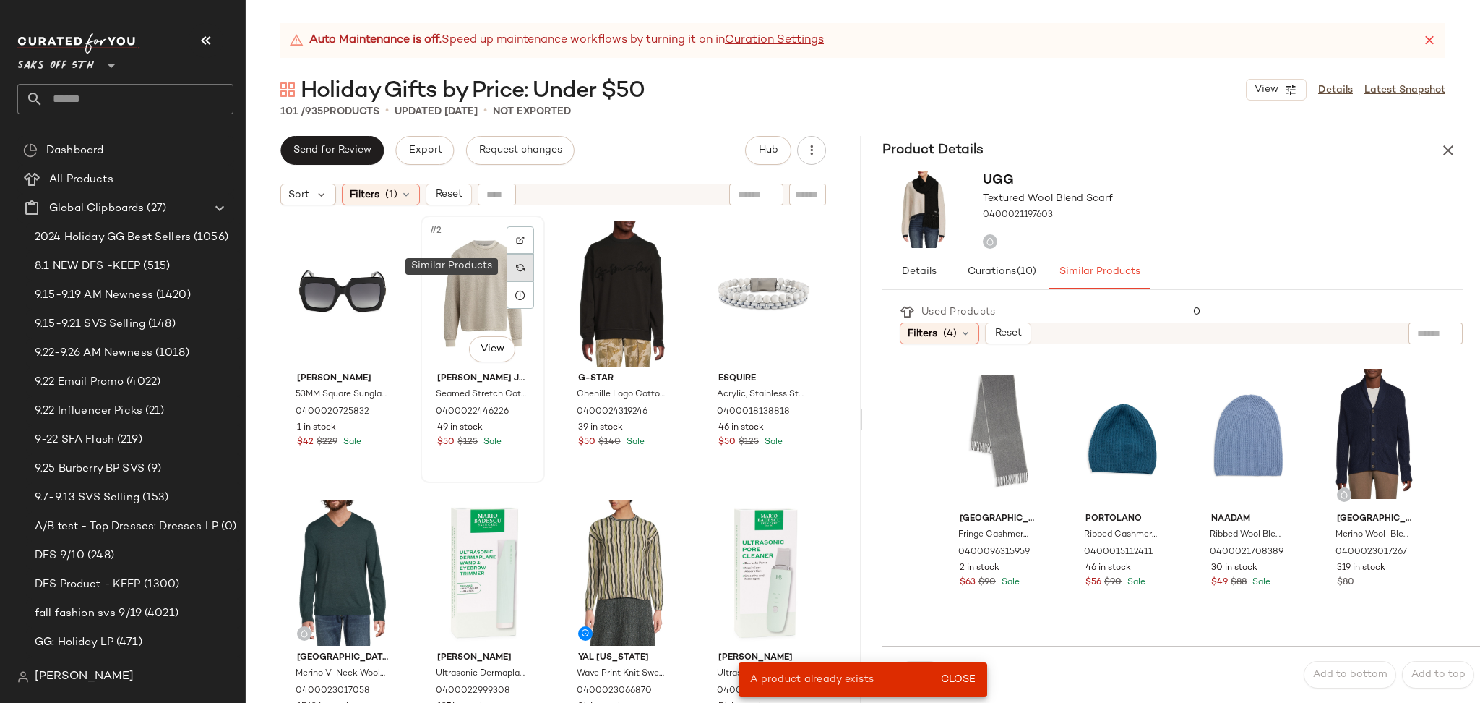
click at [522, 260] on div at bounding box center [520, 267] width 27 height 27
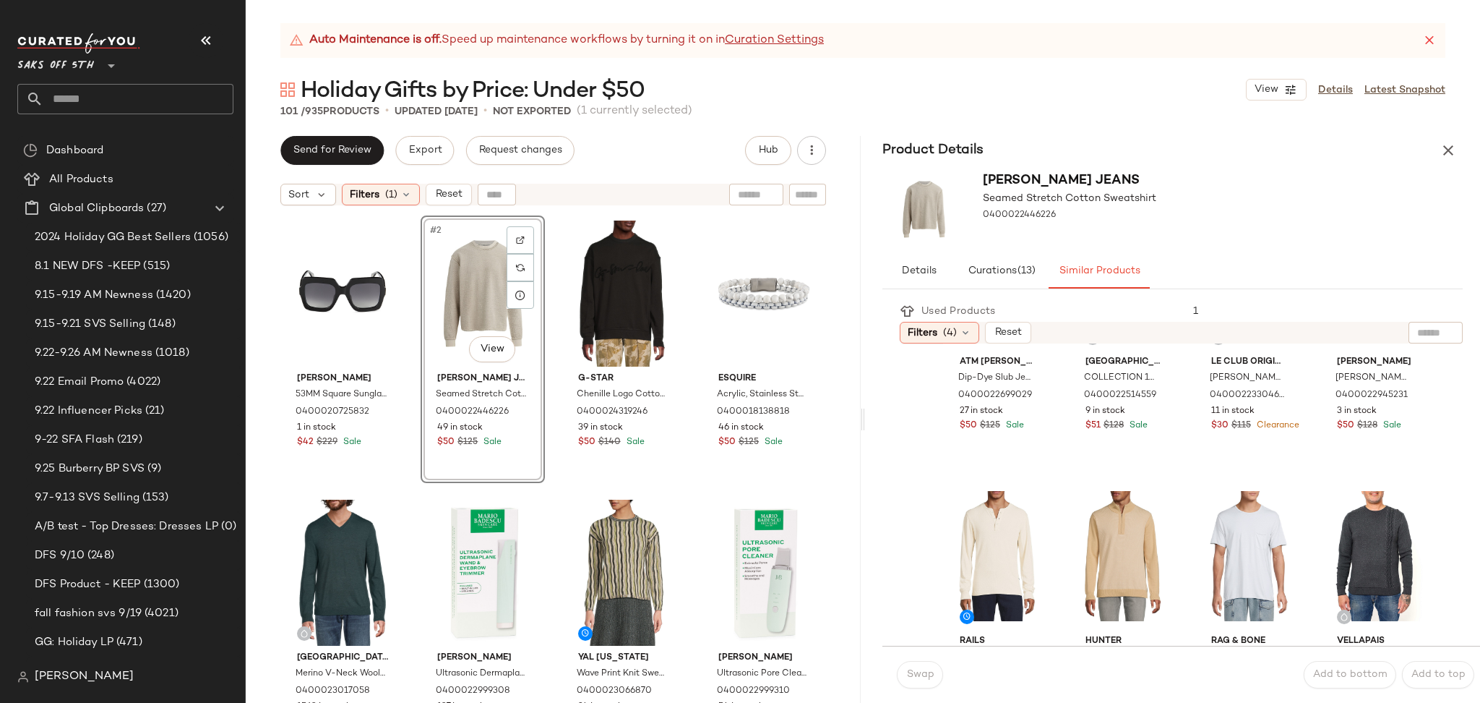
scroll to position [1371, 0]
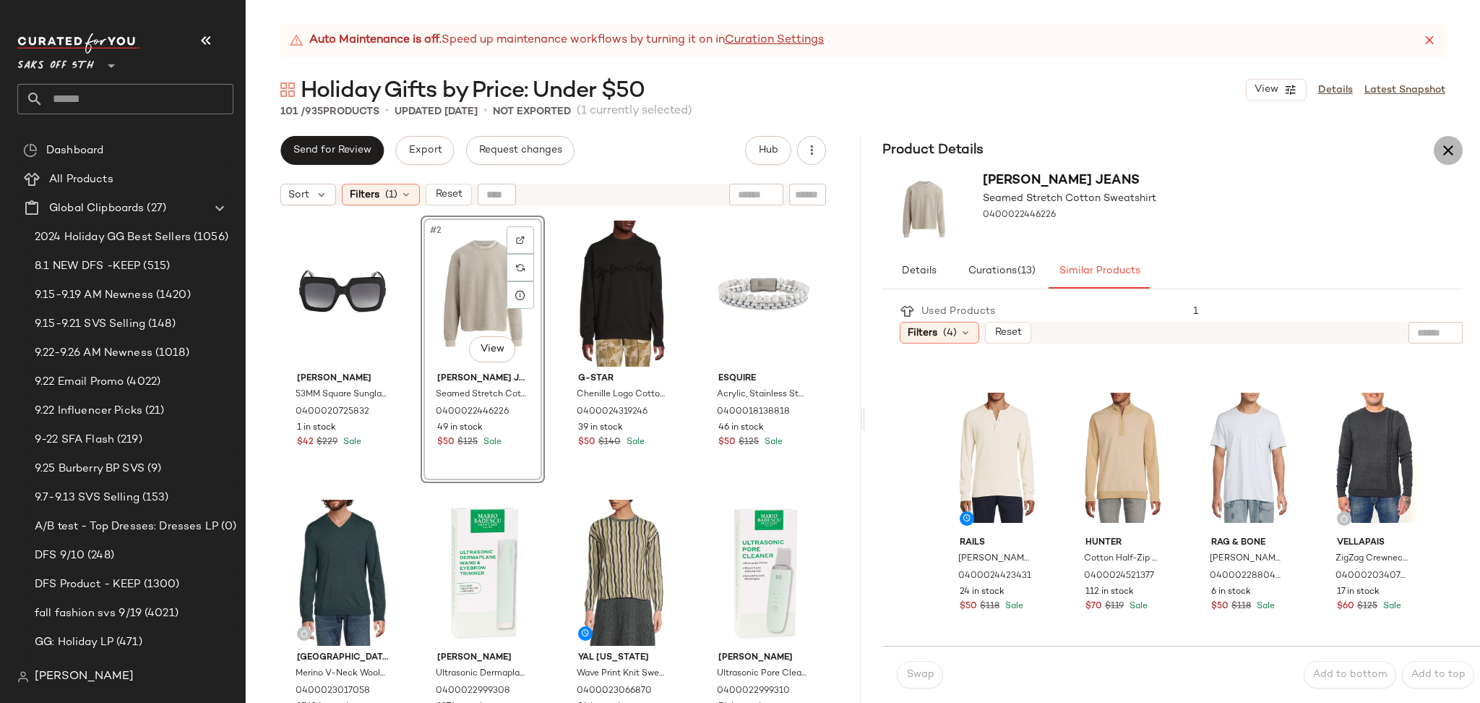
click at [1452, 142] on icon "button" at bounding box center [1448, 150] width 17 height 17
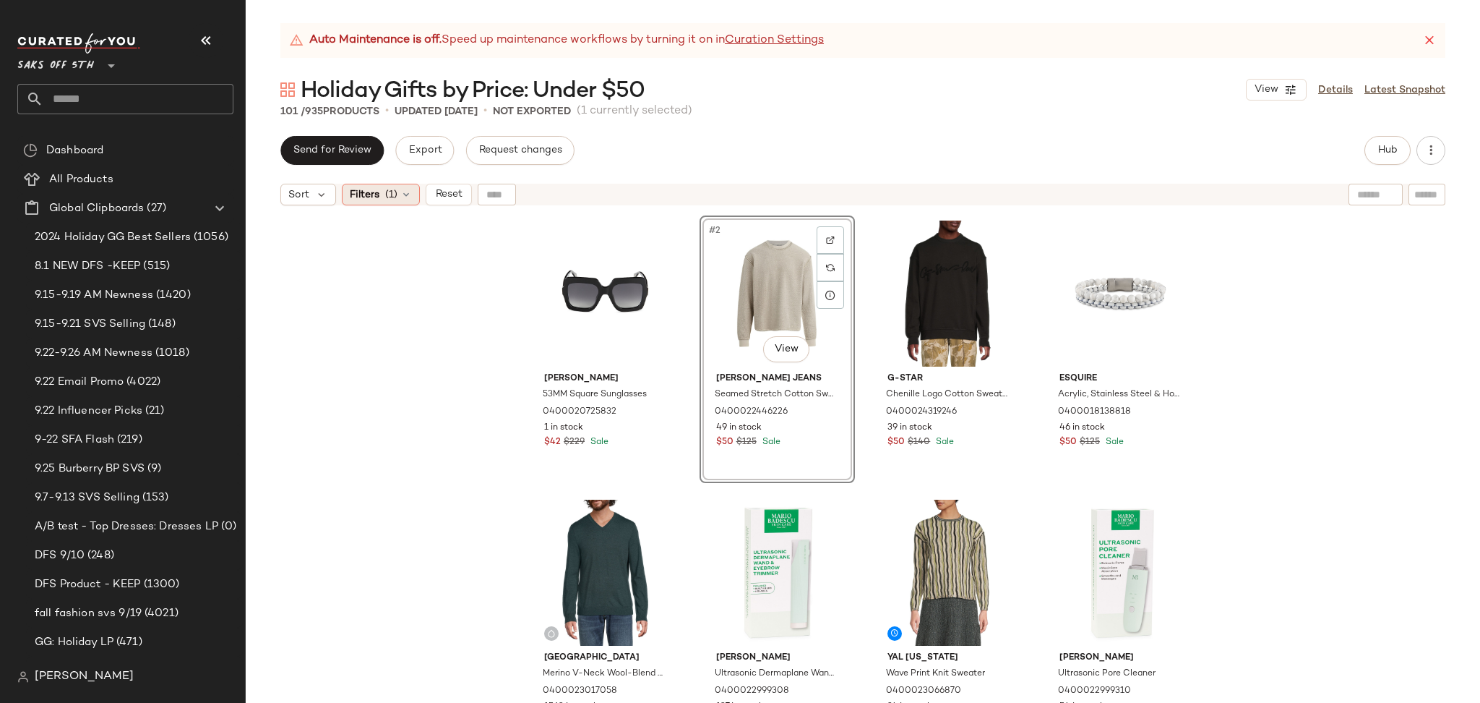
click at [395, 198] on span "(1)" at bounding box center [391, 194] width 12 height 15
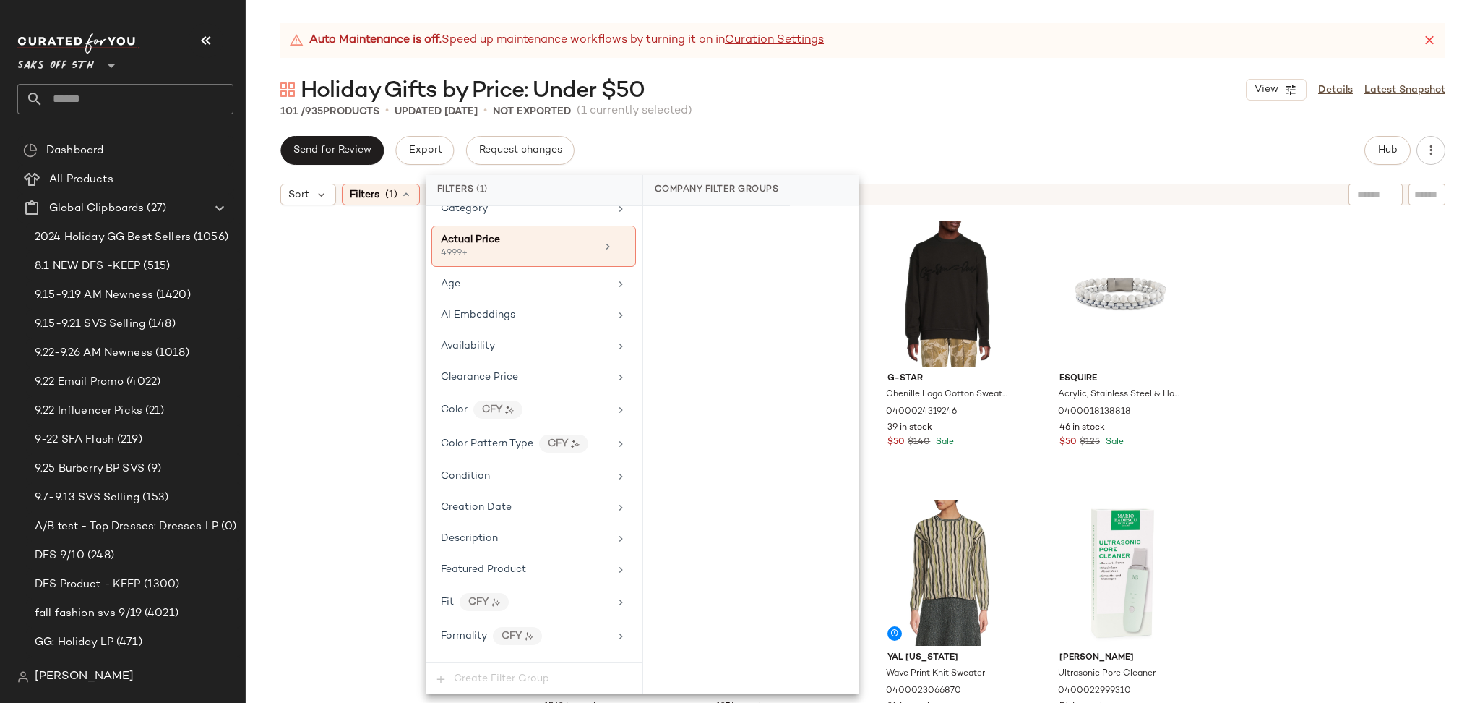
scroll to position [0, 0]
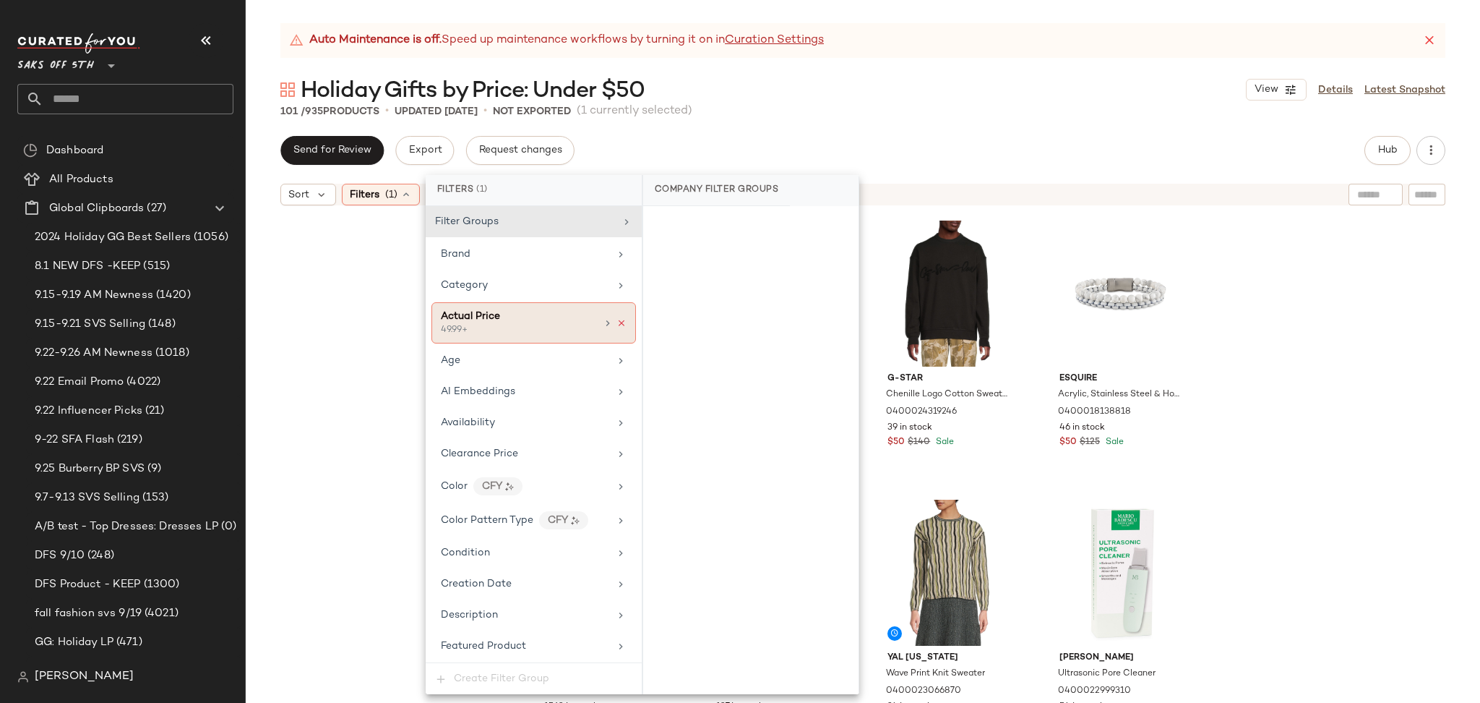
click at [617, 325] on icon at bounding box center [622, 323] width 10 height 10
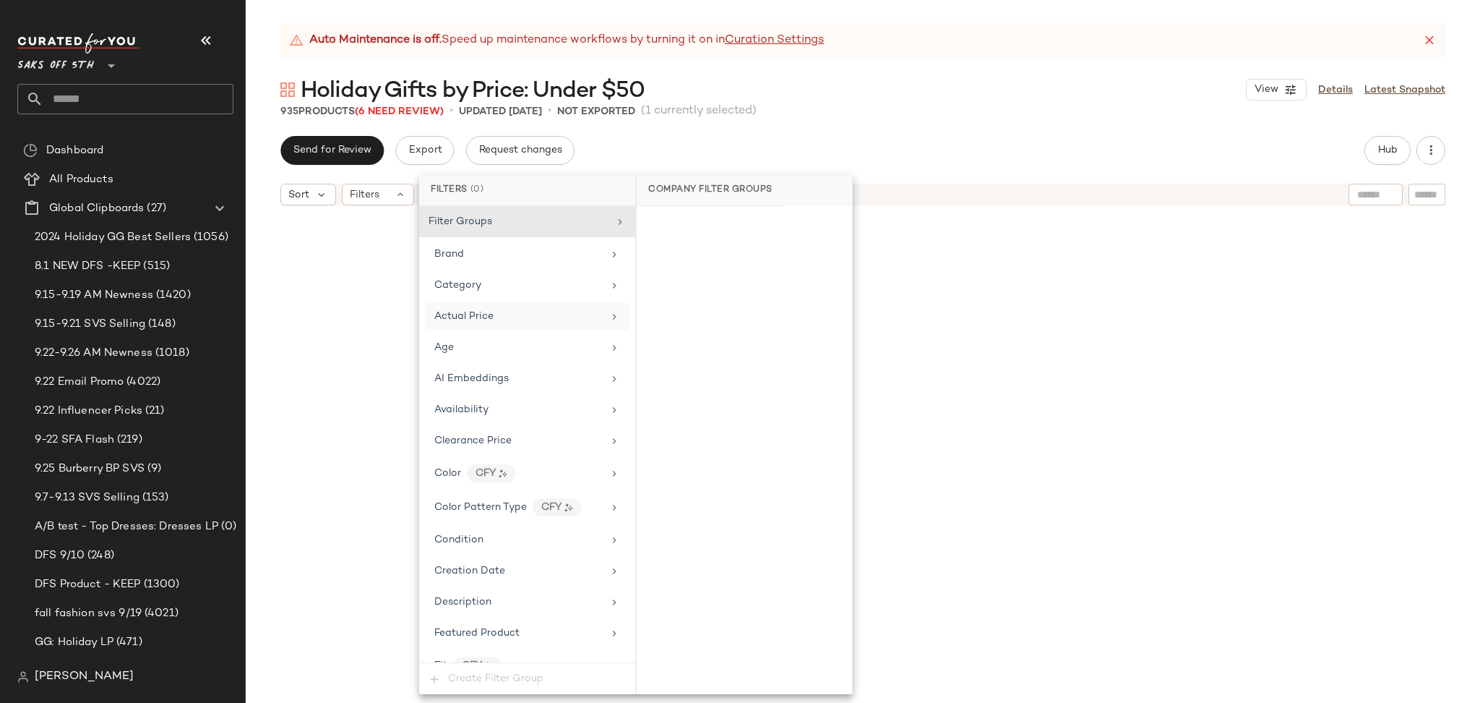
scroll to position [1116, 0]
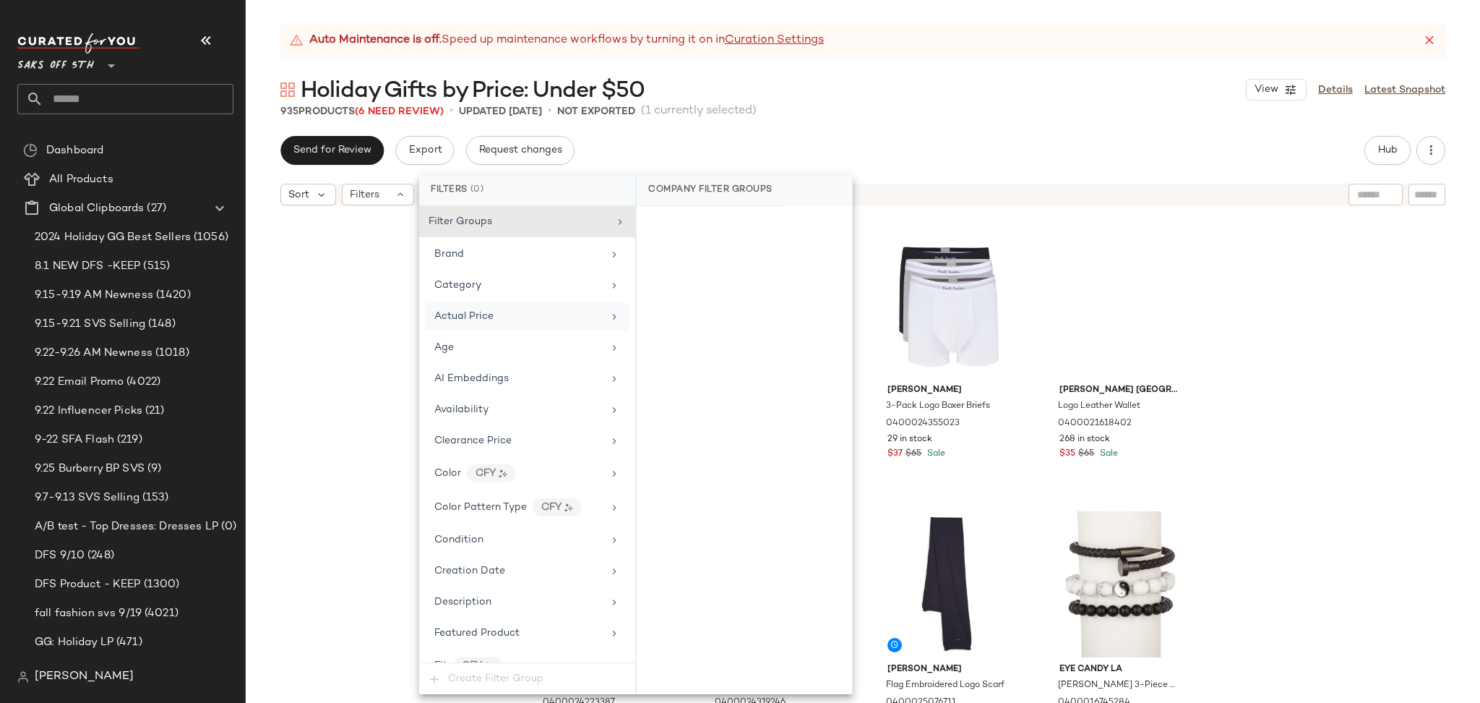
click at [909, 120] on div "Auto Maintenance is off. Speed up maintenance workflows by turning it on in Cur…" at bounding box center [863, 363] width 1235 height 680
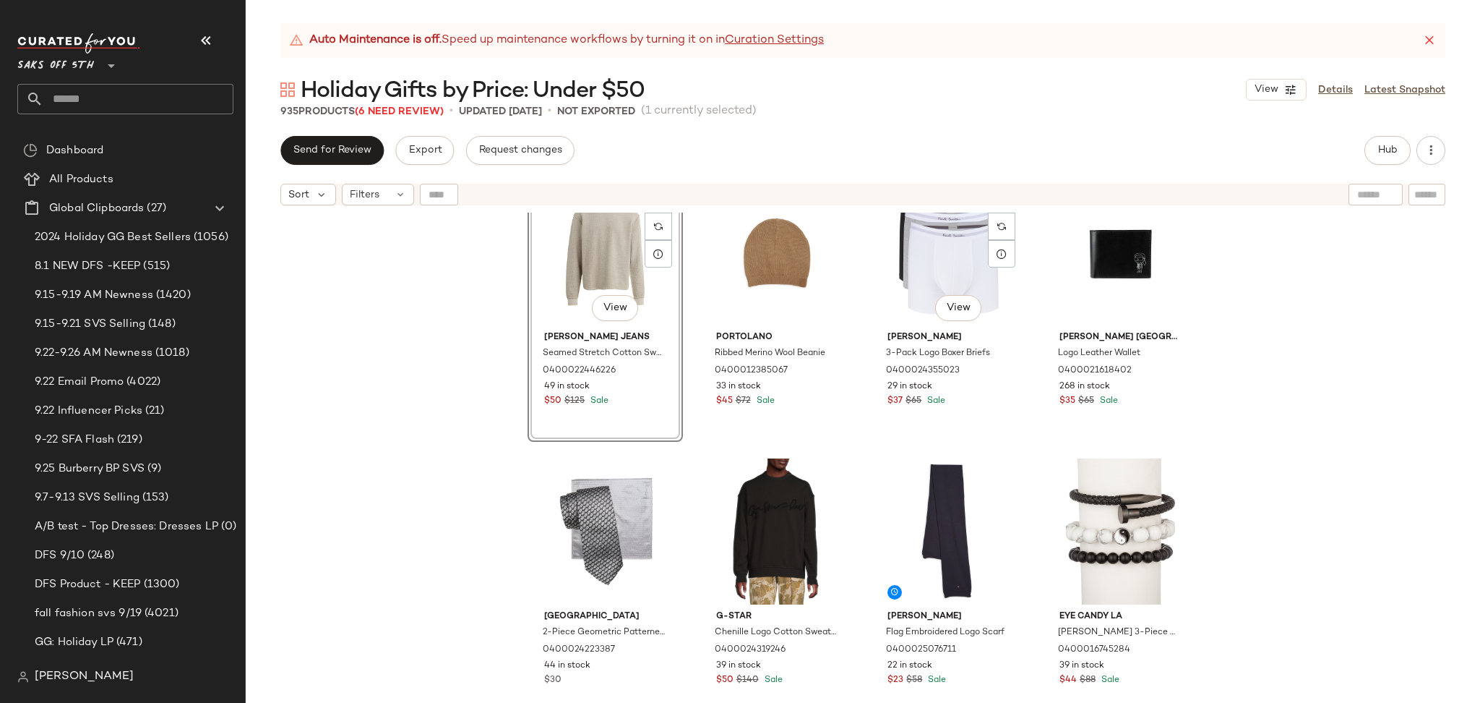
scroll to position [1171, 0]
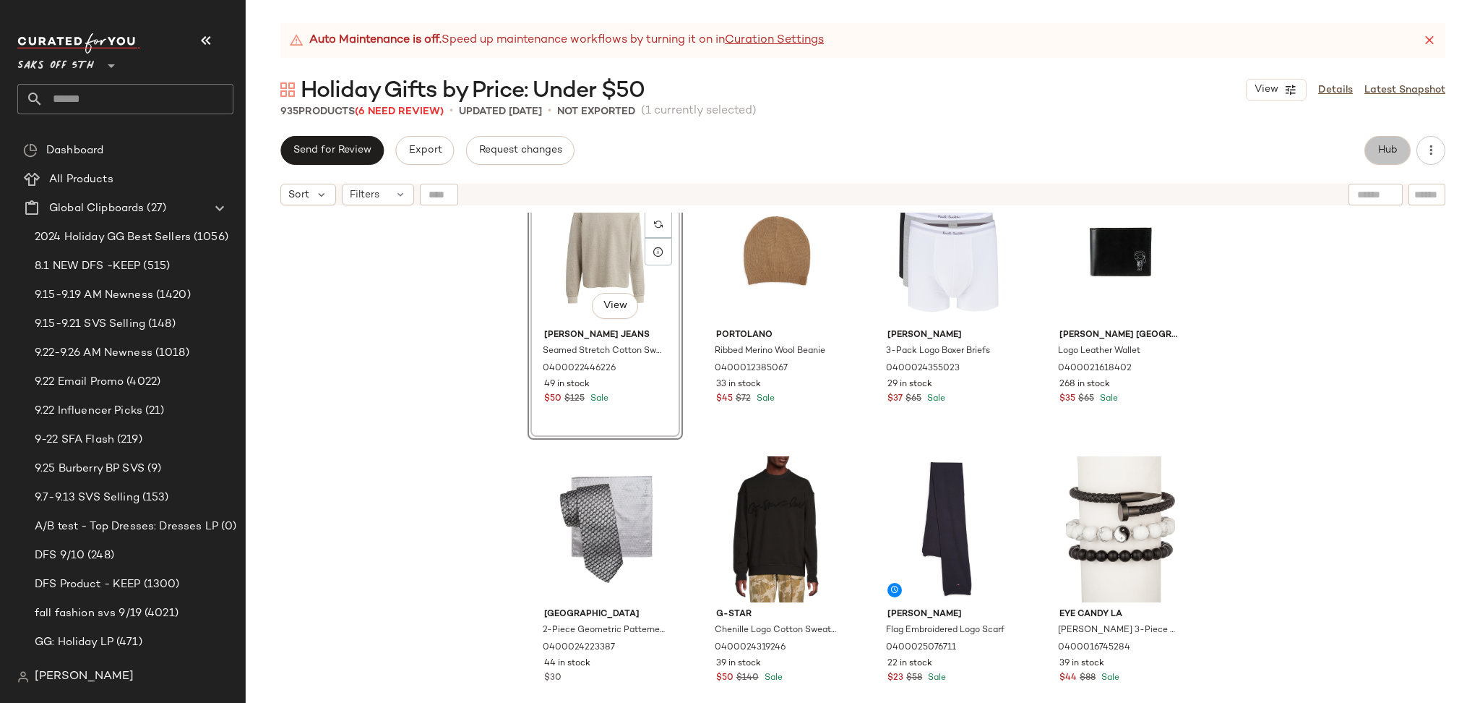
click at [1383, 146] on span "Hub" at bounding box center [1388, 151] width 20 height 12
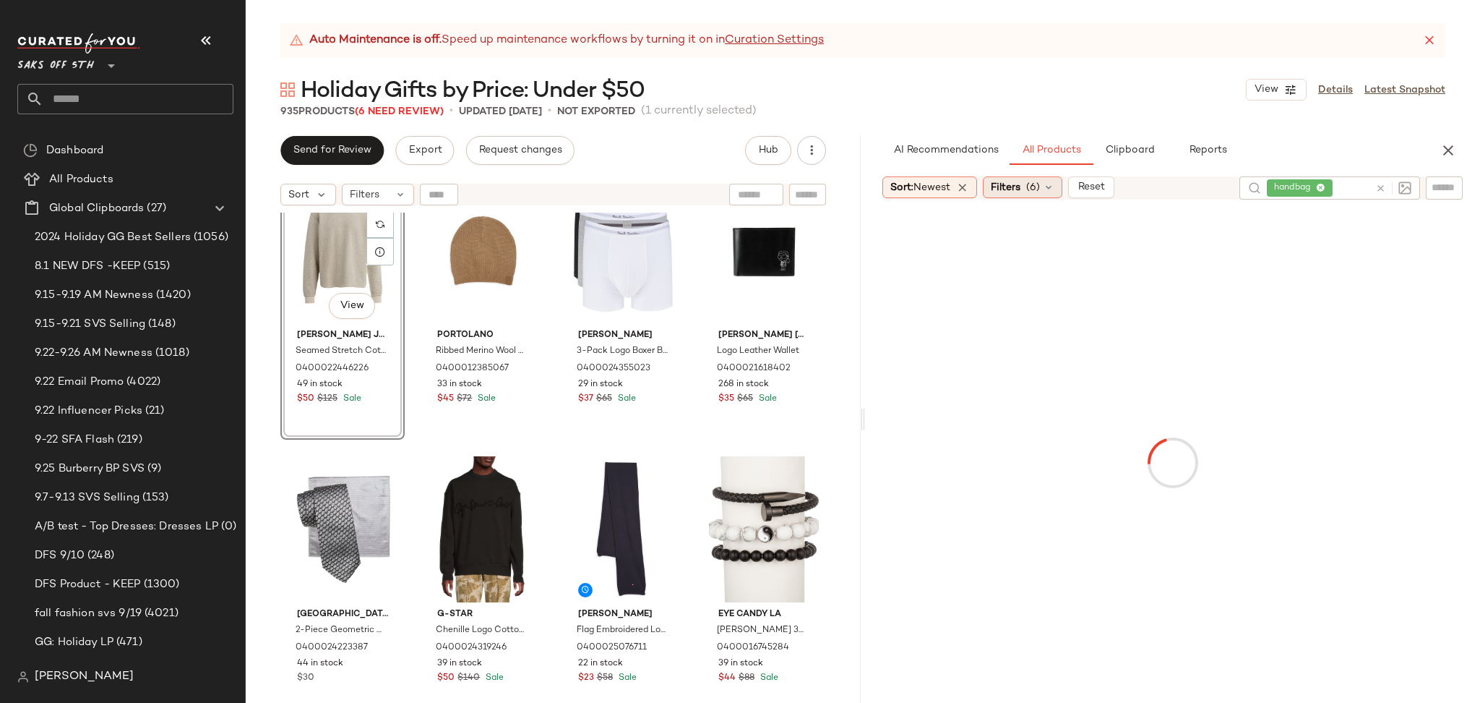
click at [1055, 179] on div "Filters (6)" at bounding box center [1023, 187] width 80 height 22
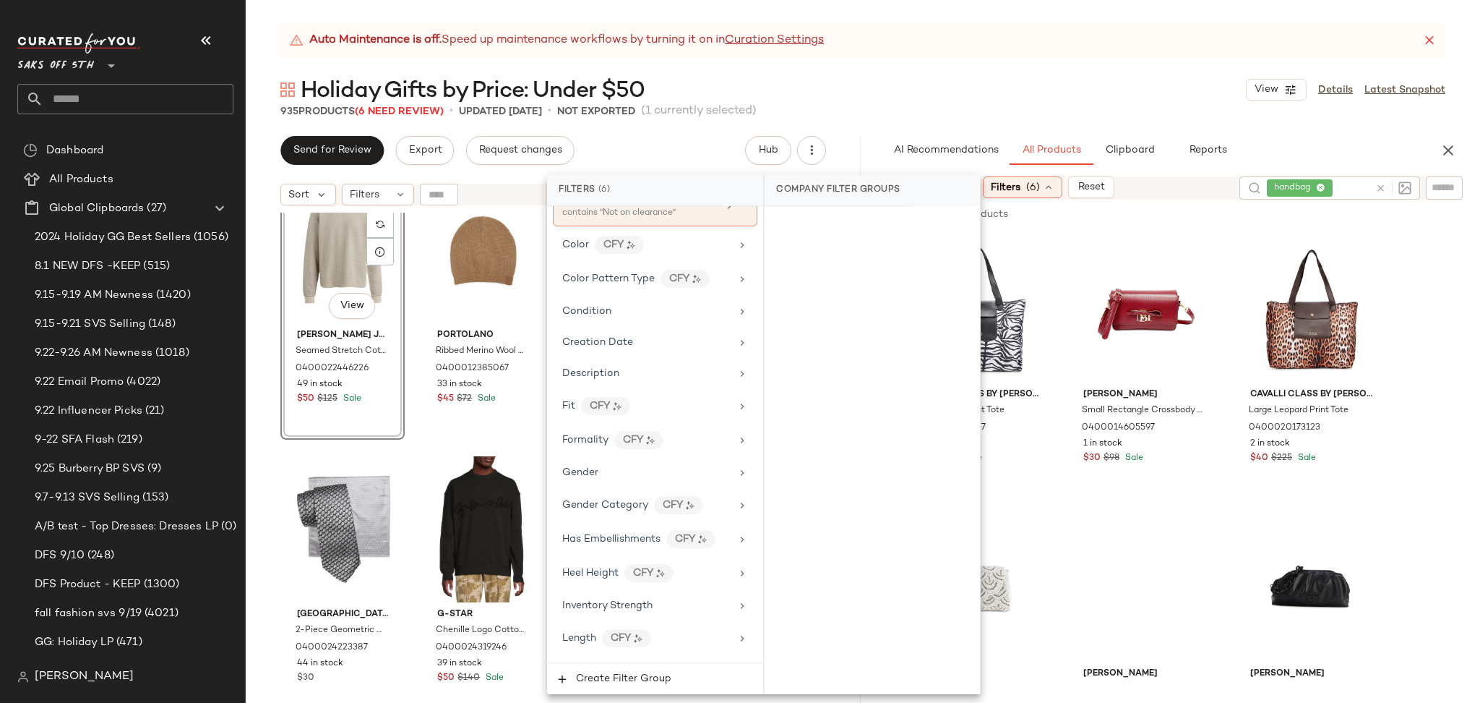
scroll to position [307, 0]
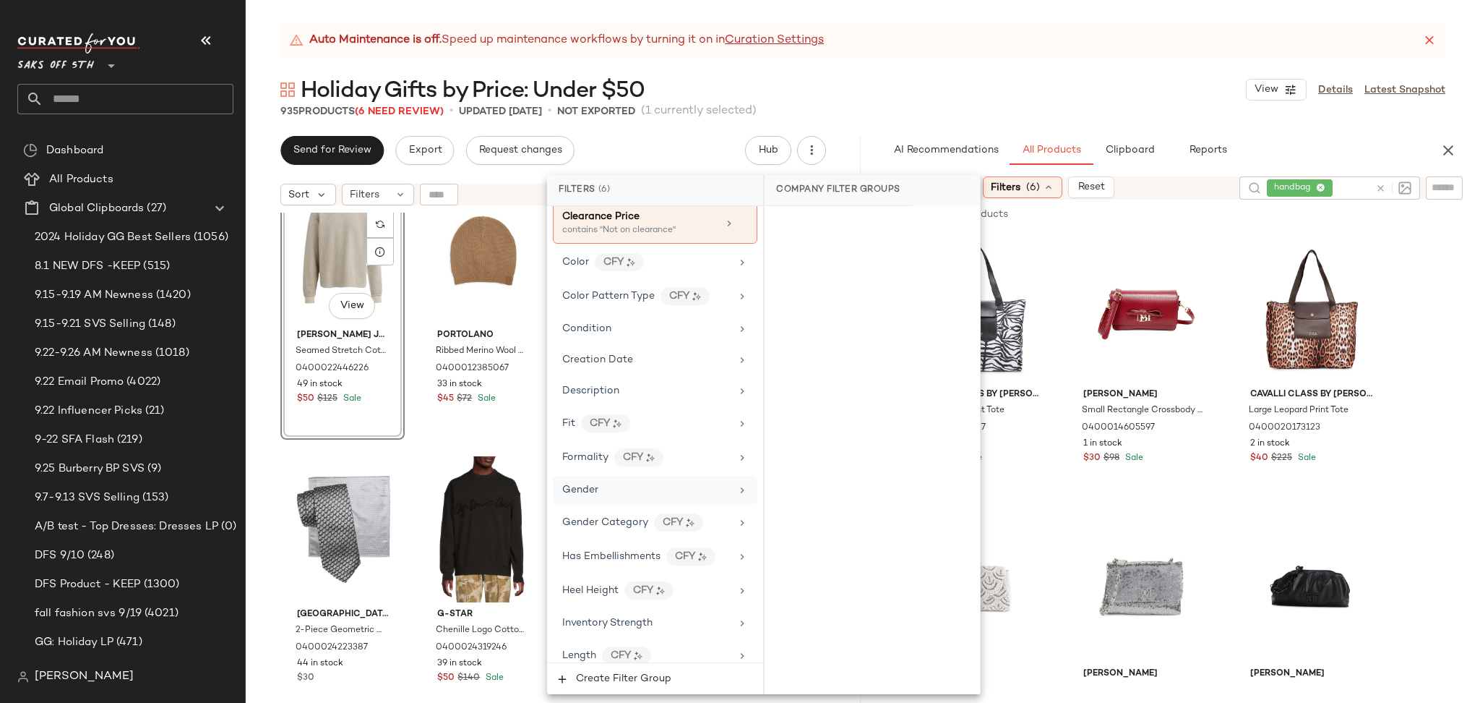
click at [661, 481] on div "Gender" at bounding box center [655, 490] width 205 height 28
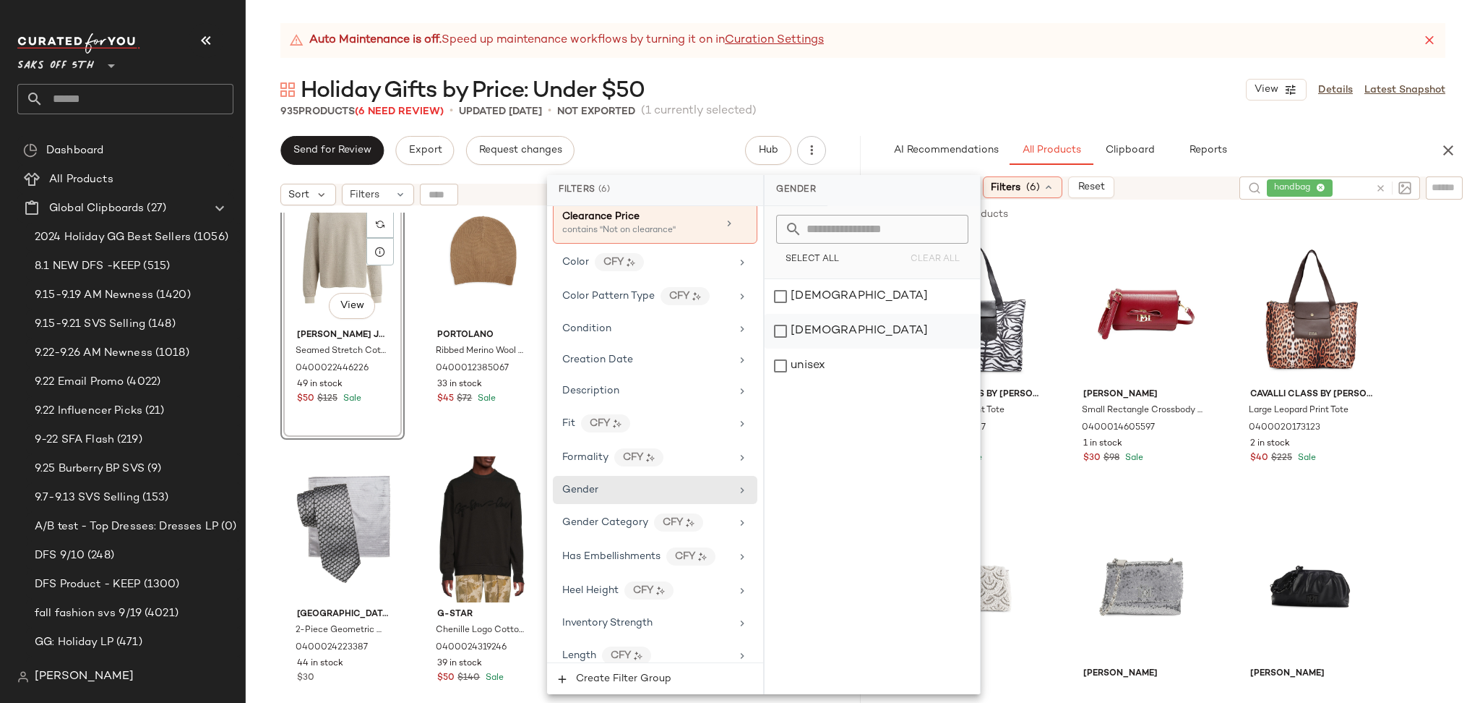
click at [817, 330] on div "[DEMOGRAPHIC_DATA]" at bounding box center [872, 331] width 215 height 35
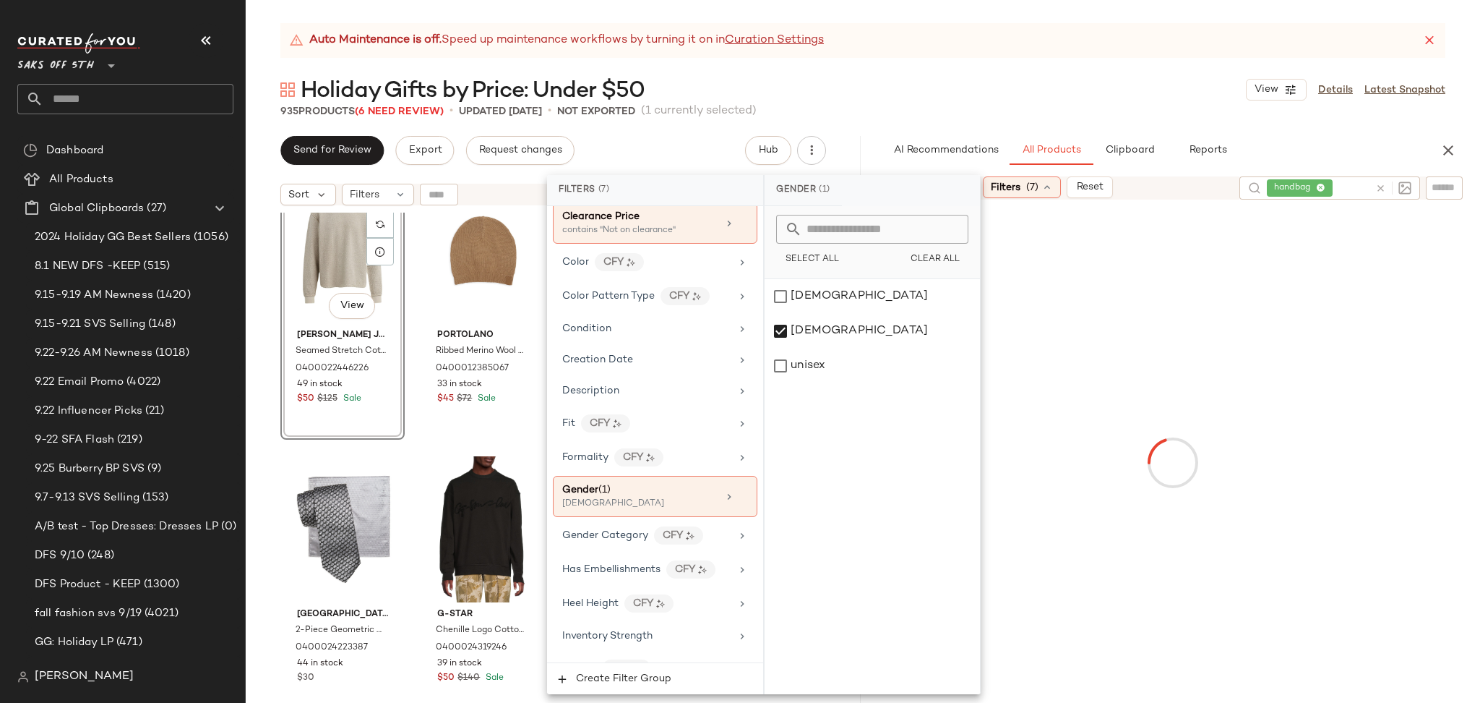
click at [1011, 116] on div "935 Products (6 Need Review) • updated [DATE] • Not Exported (1 currently selec…" at bounding box center [863, 111] width 1235 height 14
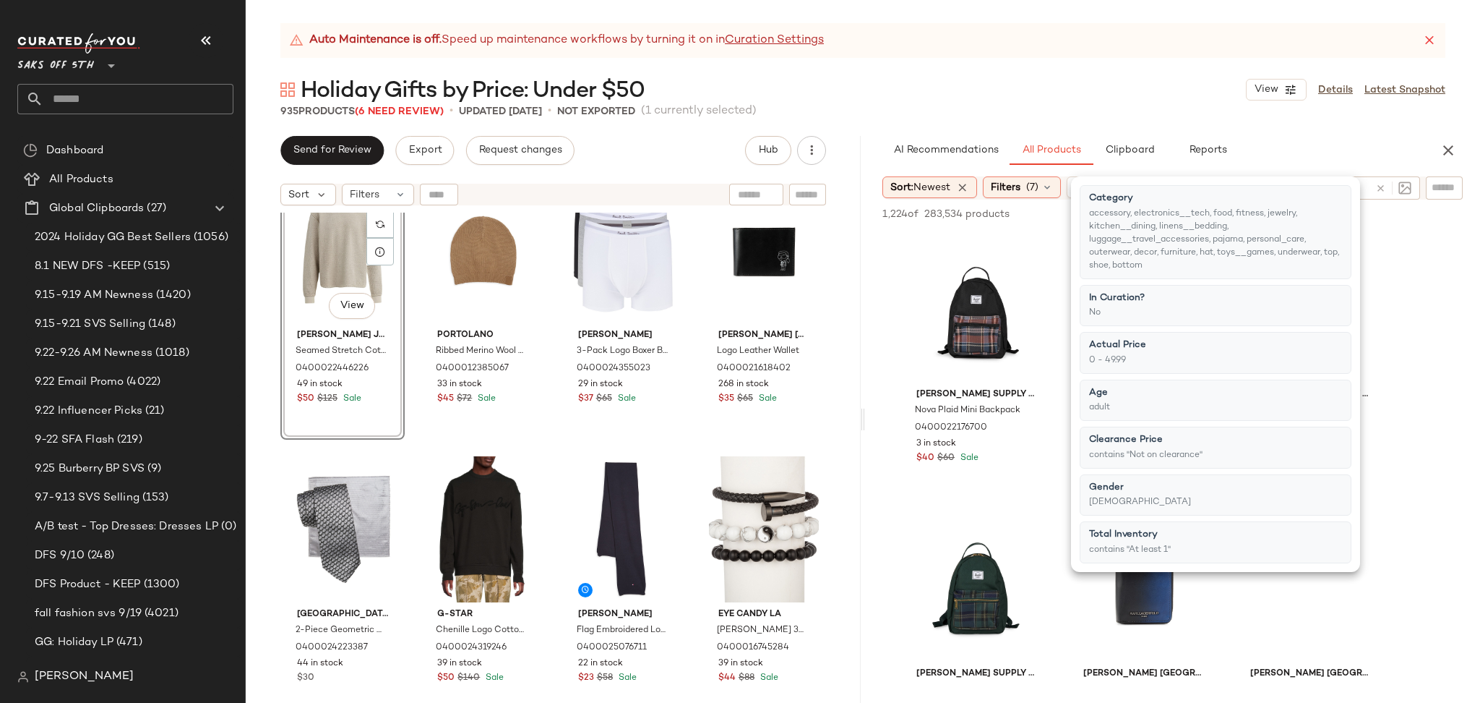
click at [1011, 116] on div "935 Products (6 Need Review) • updated [DATE] • Not Exported (1 currently selec…" at bounding box center [863, 111] width 1235 height 14
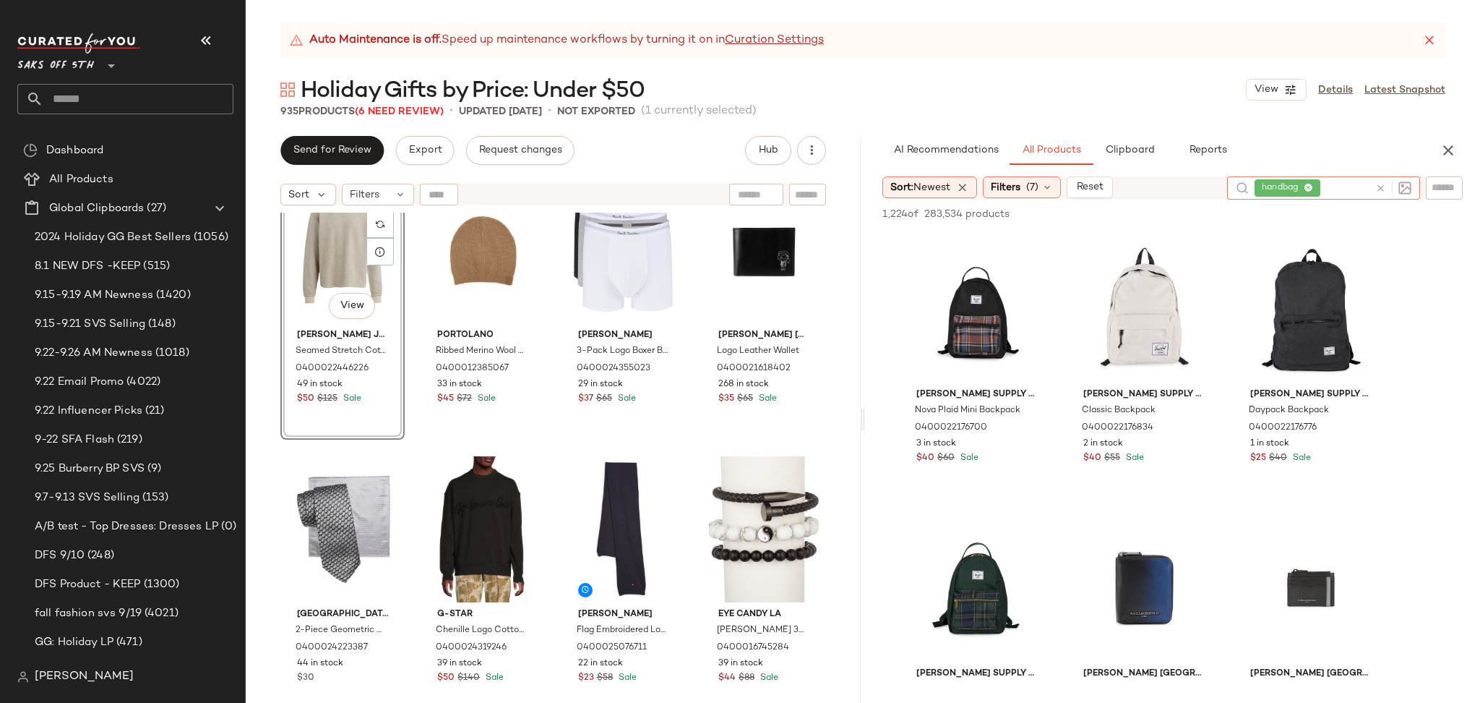
click at [1376, 187] on icon at bounding box center [1381, 188] width 11 height 11
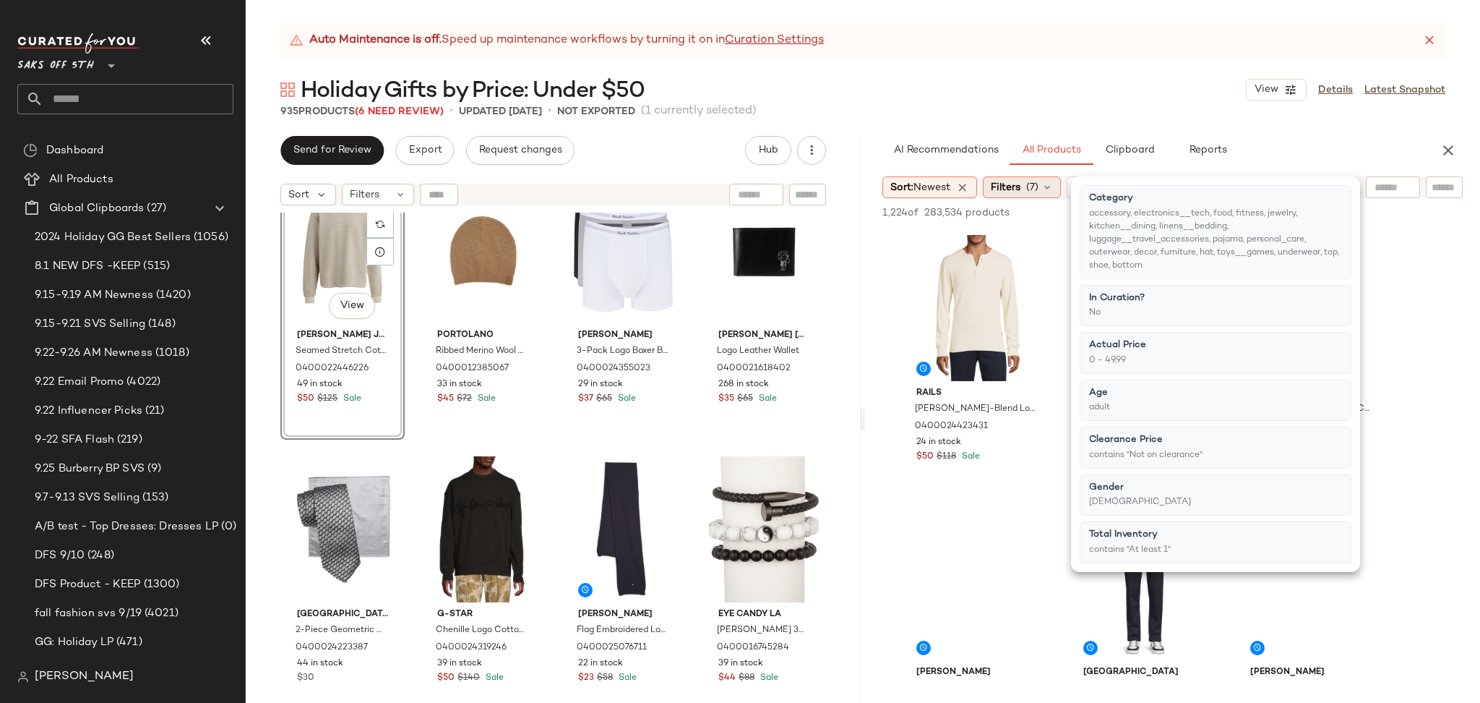
click at [1032, 183] on span "(7)" at bounding box center [1033, 187] width 12 height 15
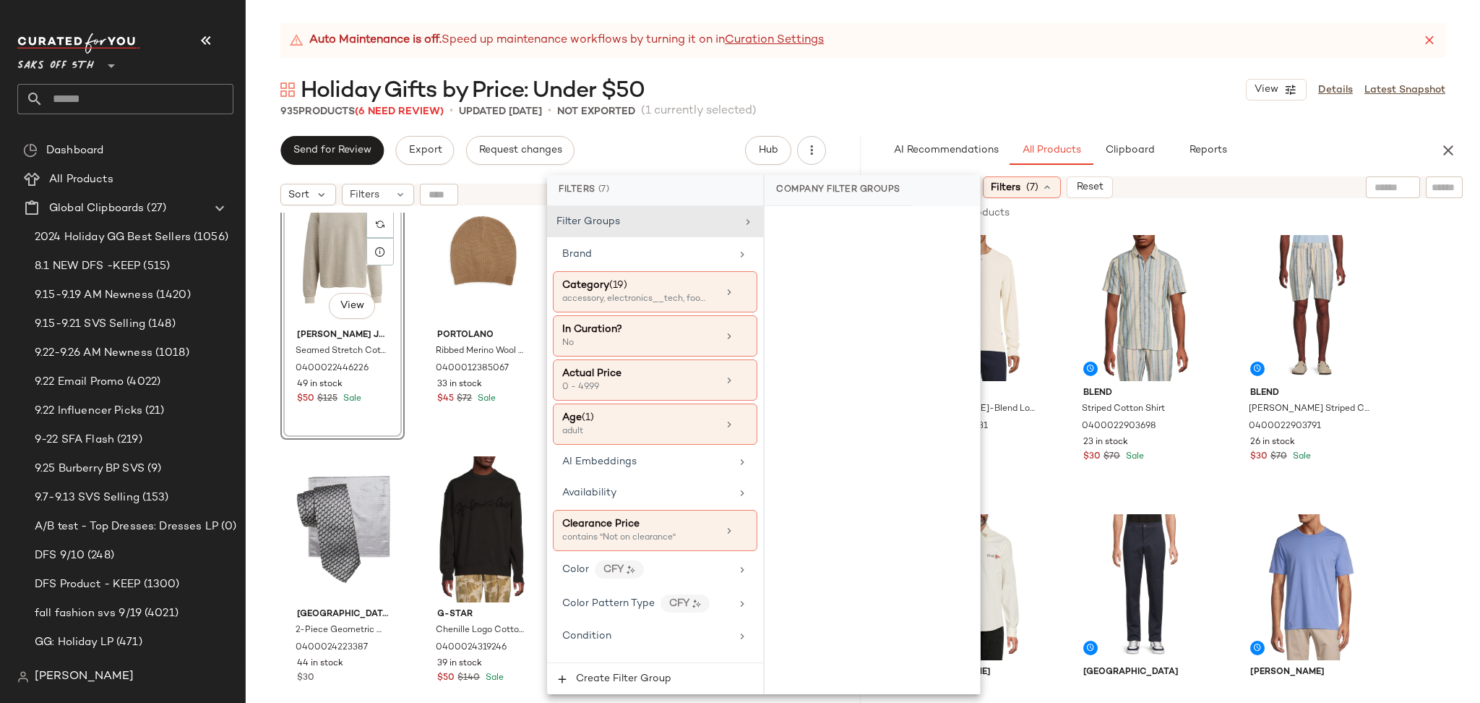
click at [1083, 93] on div "Holiday Gifts by Price: Under $50 View Details Latest Snapshot" at bounding box center [863, 89] width 1235 height 29
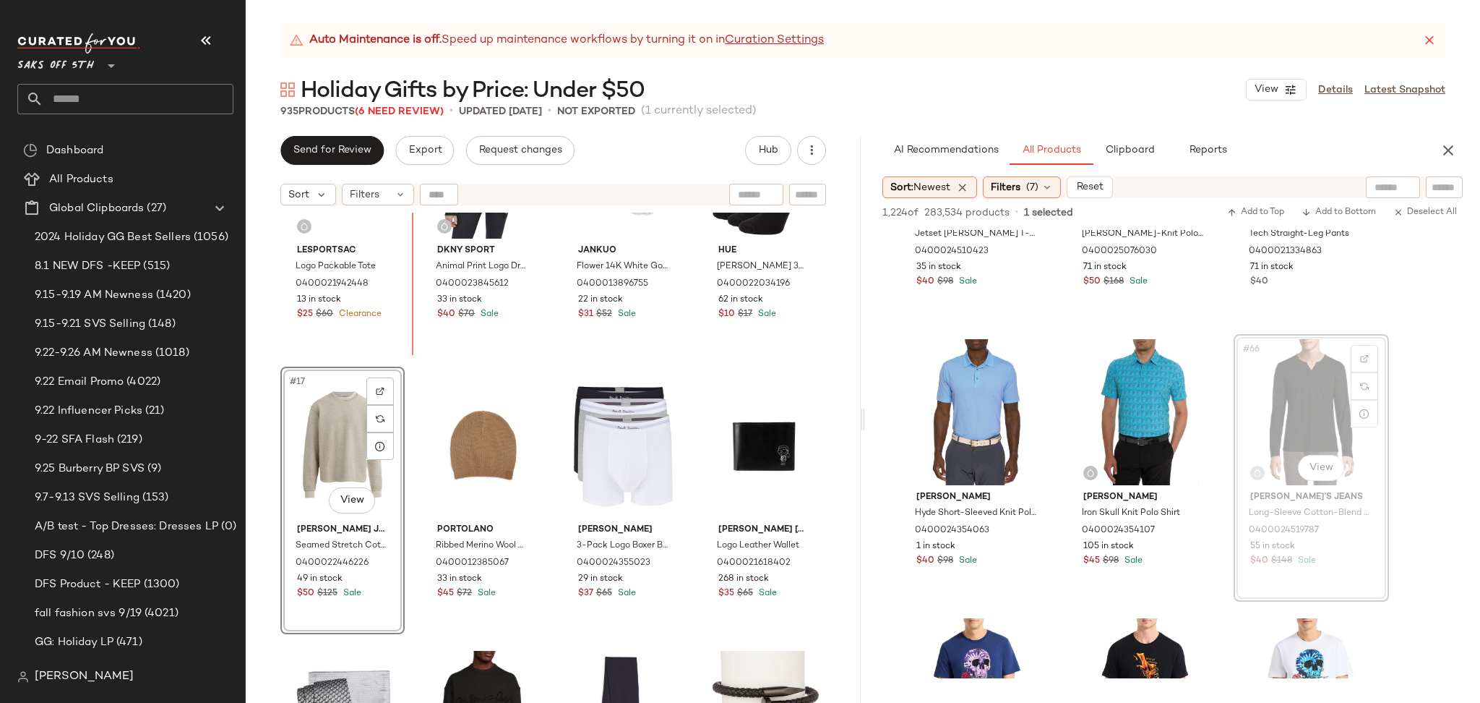
scroll to position [974, 0]
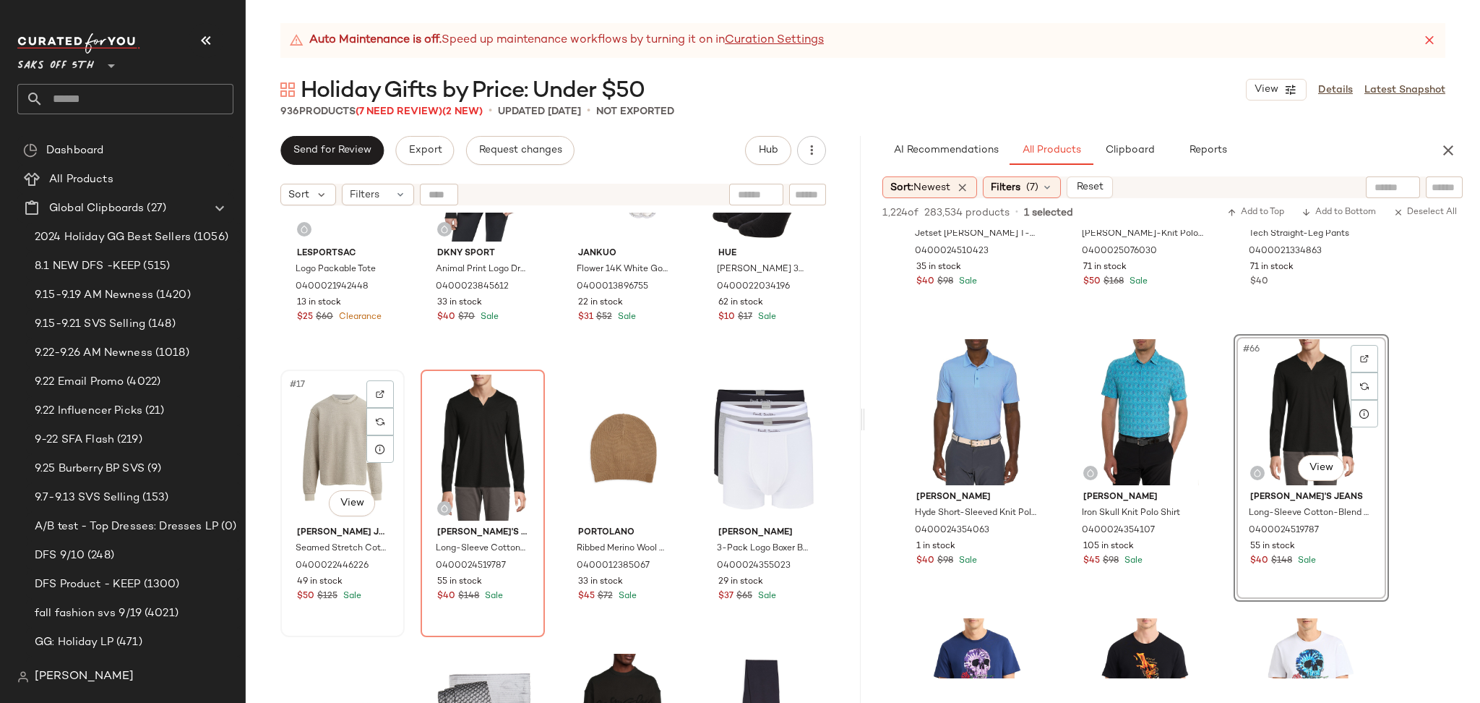
click at [325, 430] on div "#17 View" at bounding box center [343, 447] width 114 height 146
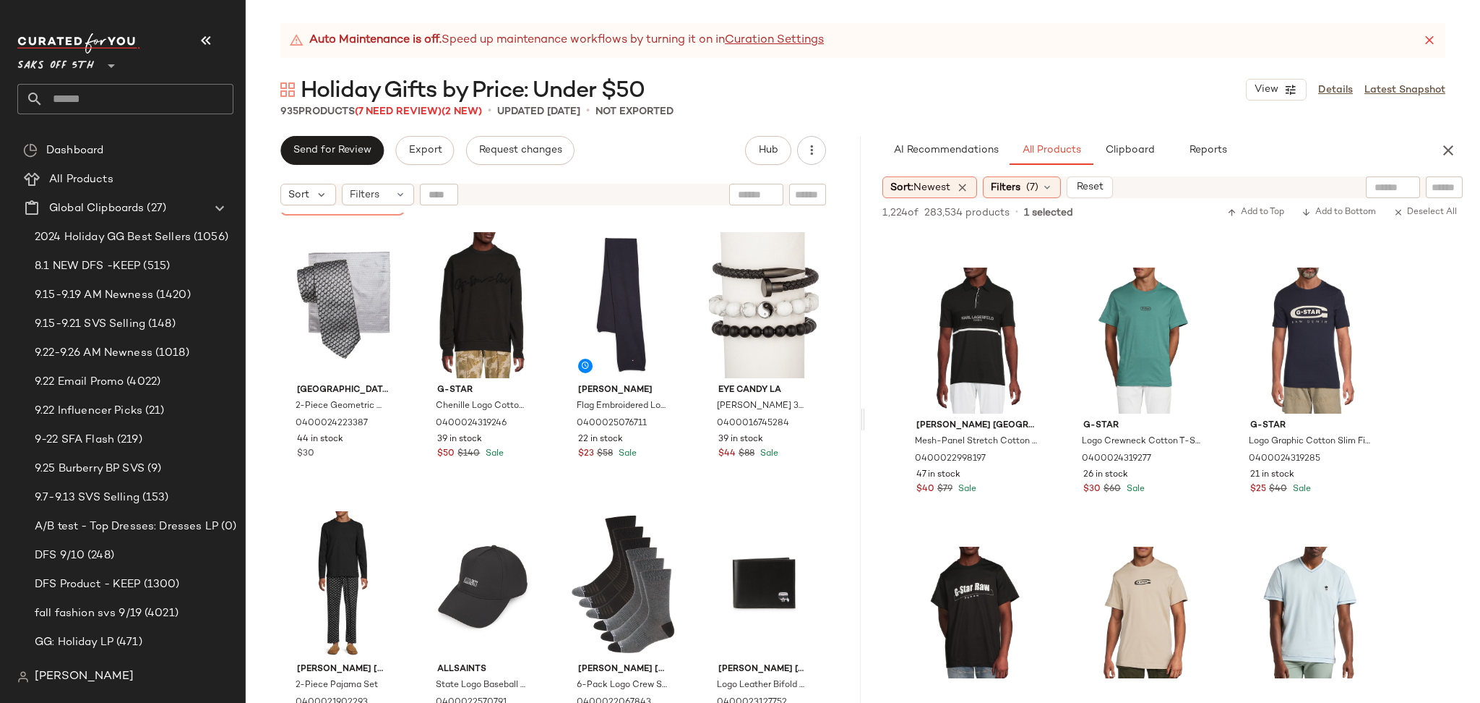
scroll to position [7771, 0]
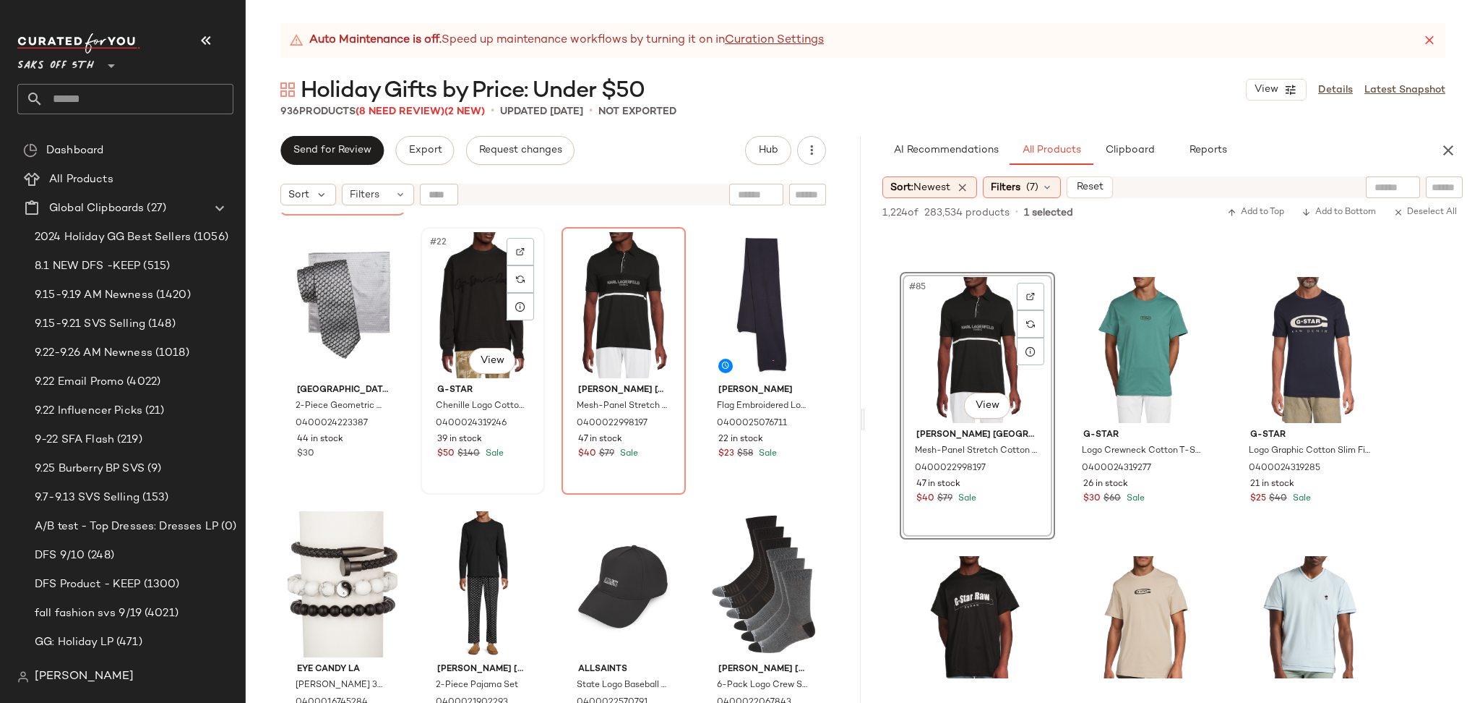
click at [455, 327] on div "#22 View" at bounding box center [483, 305] width 114 height 146
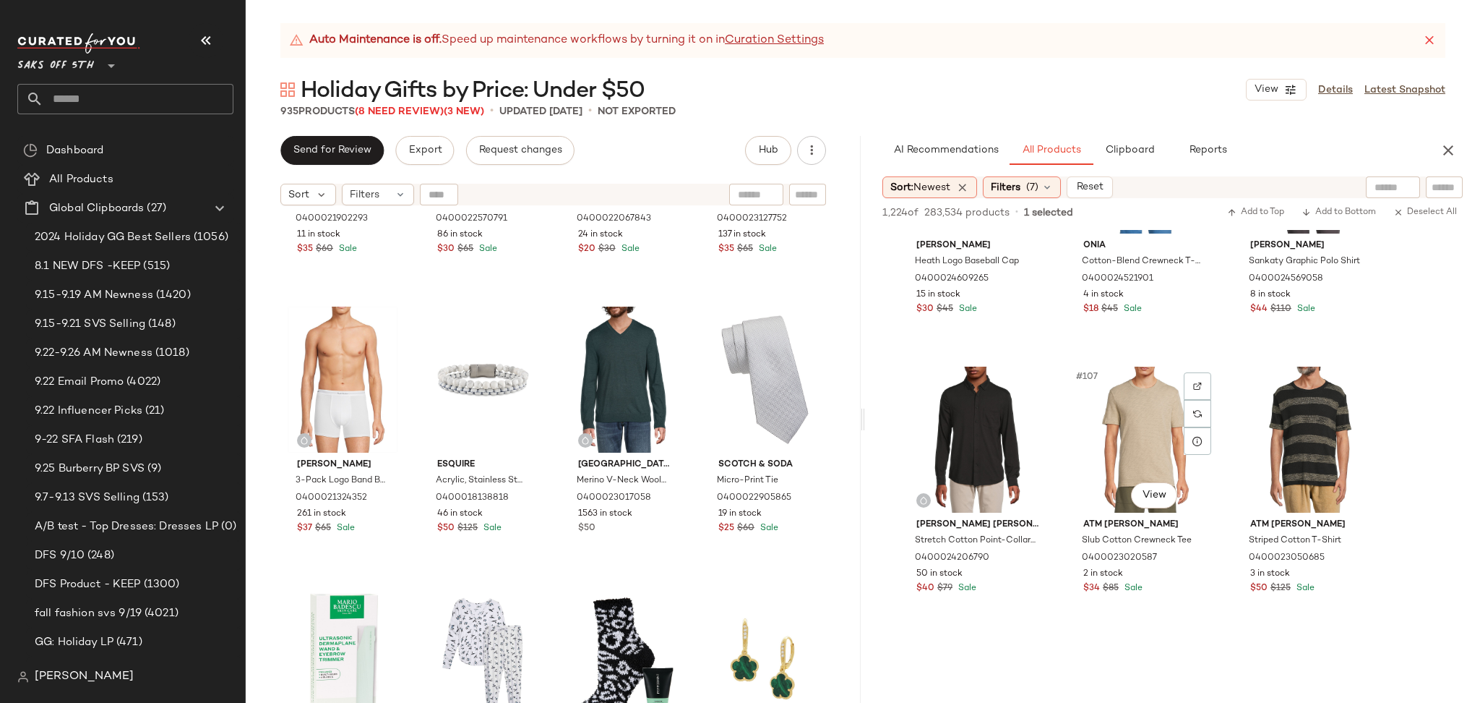
scroll to position [9635, 0]
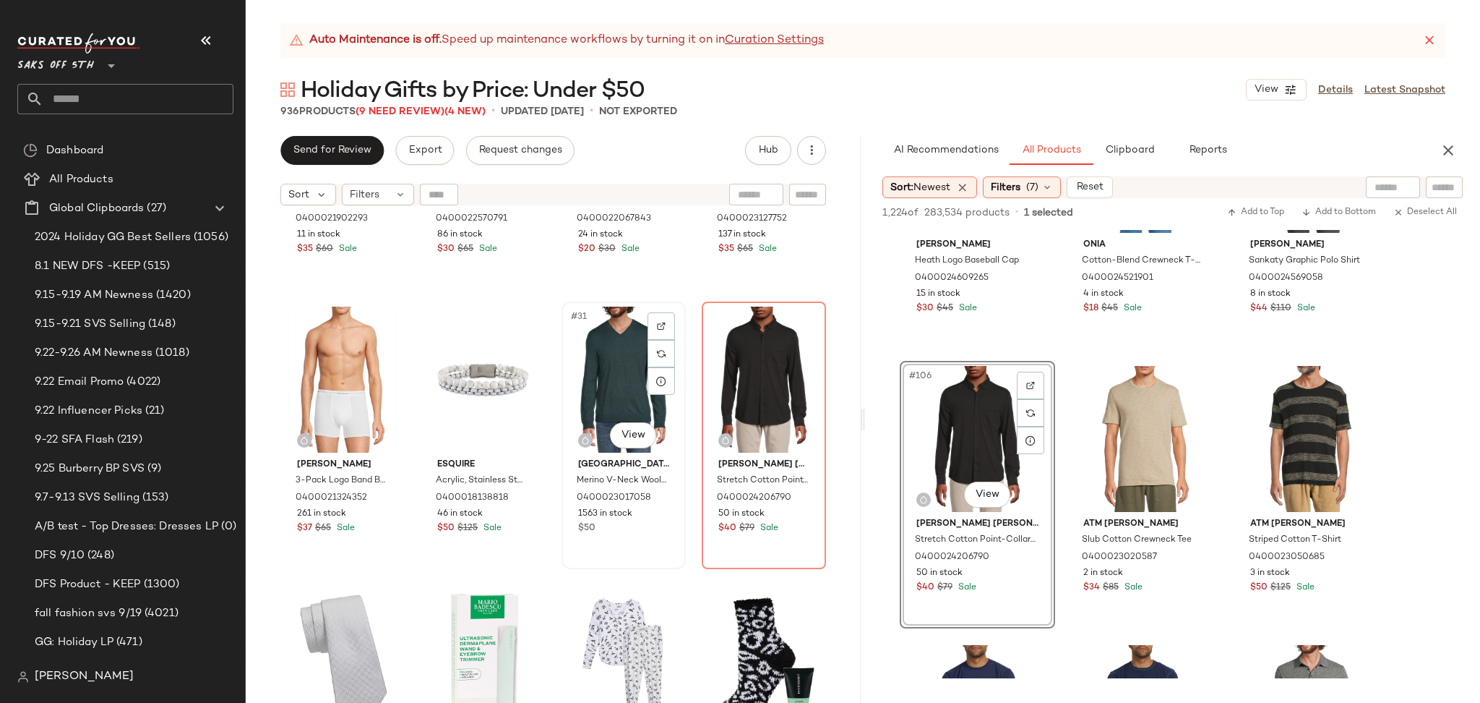
click at [612, 391] on div "#31 View" at bounding box center [624, 380] width 114 height 146
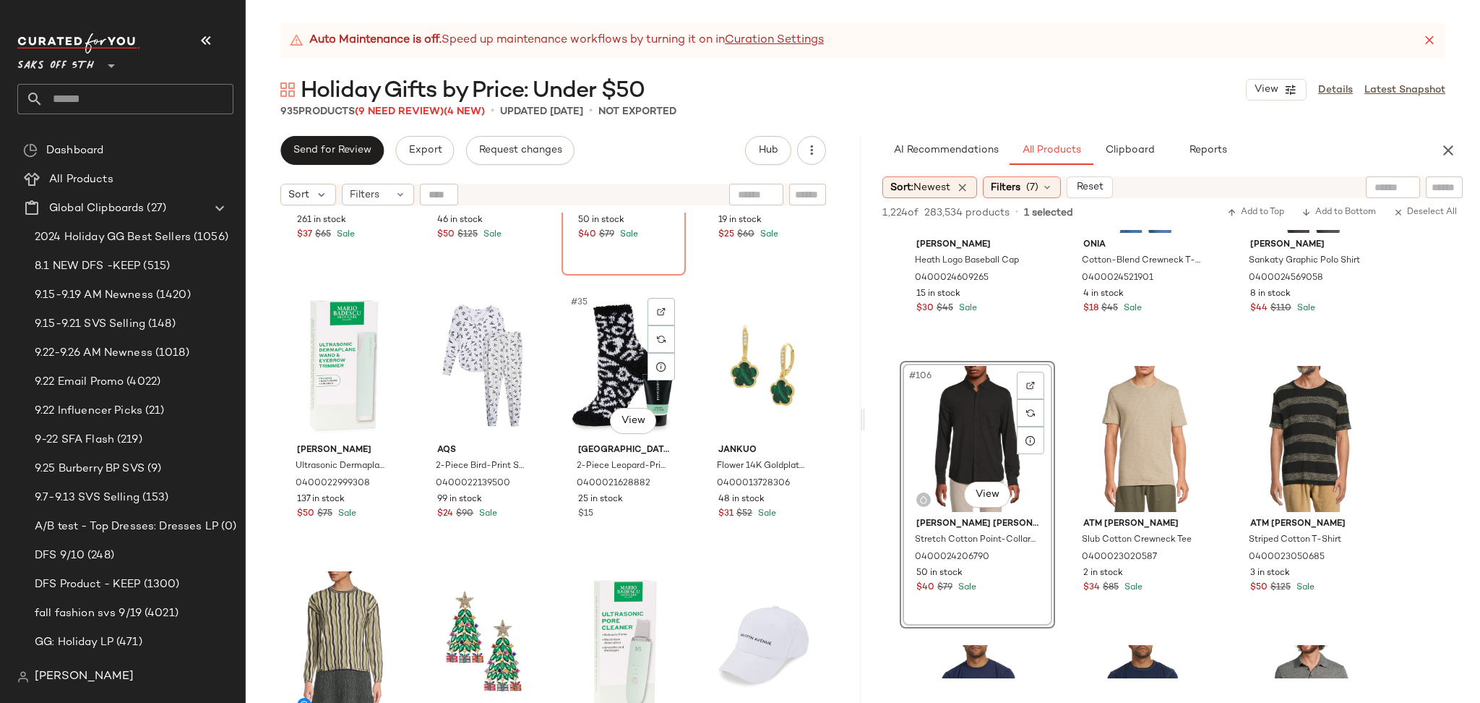
scroll to position [2174, 0]
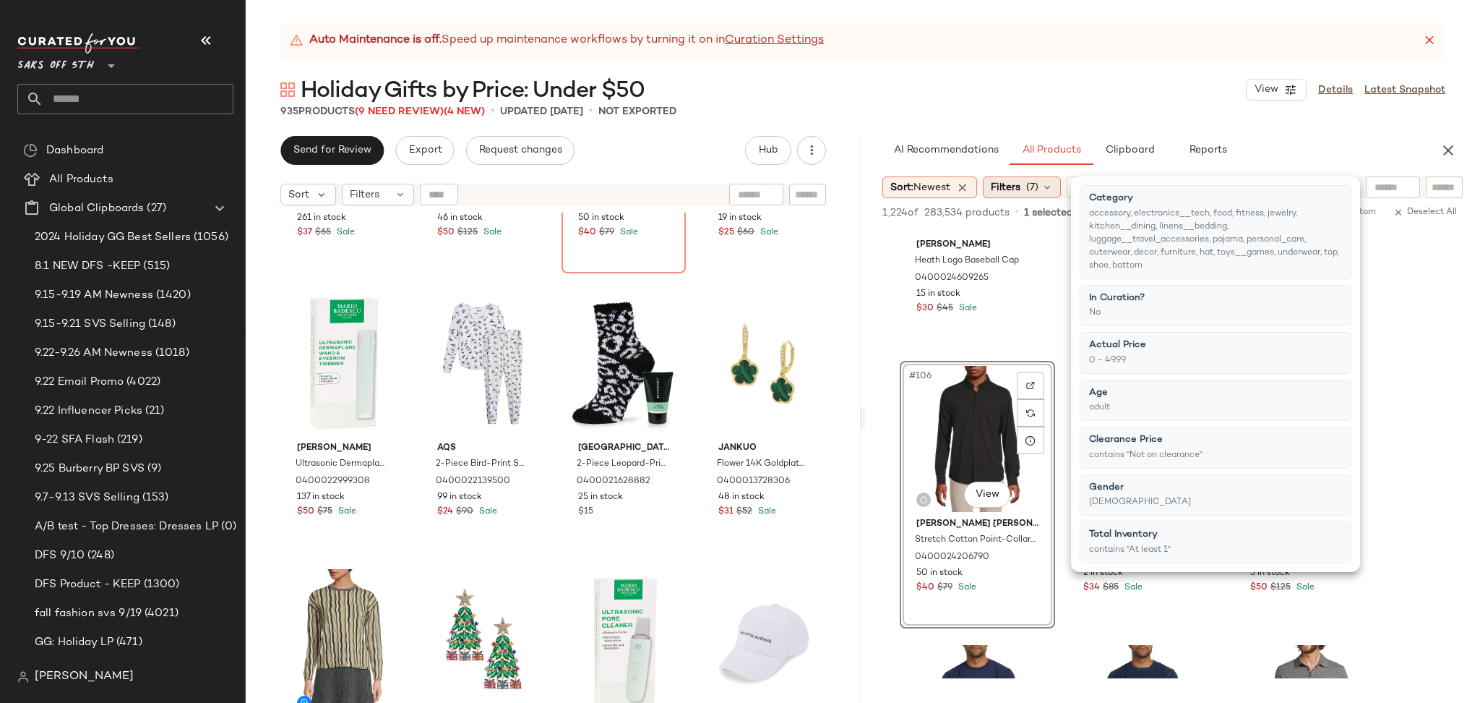
click at [1004, 186] on span "Filters" at bounding box center [1006, 187] width 30 height 15
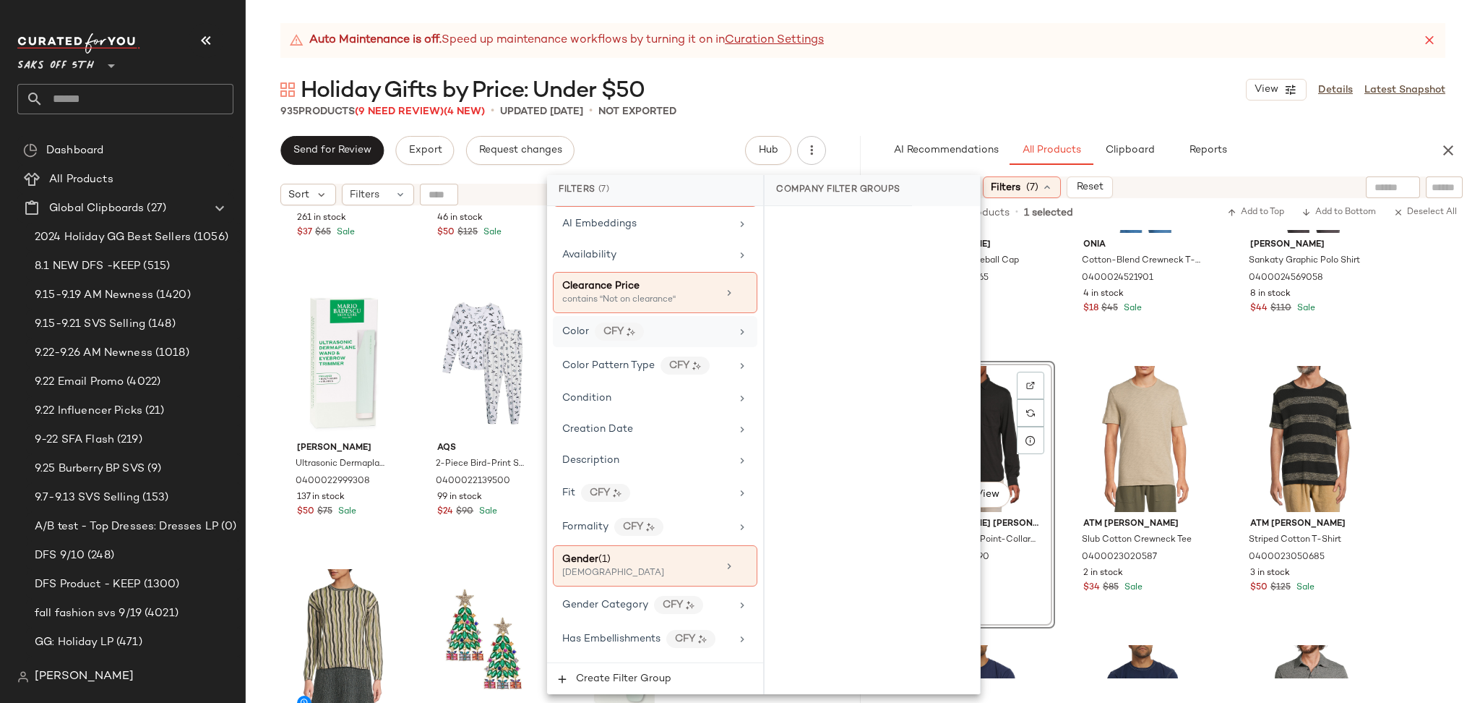
scroll to position [244, 0]
click at [619, 570] on div "[DEMOGRAPHIC_DATA]" at bounding box center [634, 567] width 145 height 13
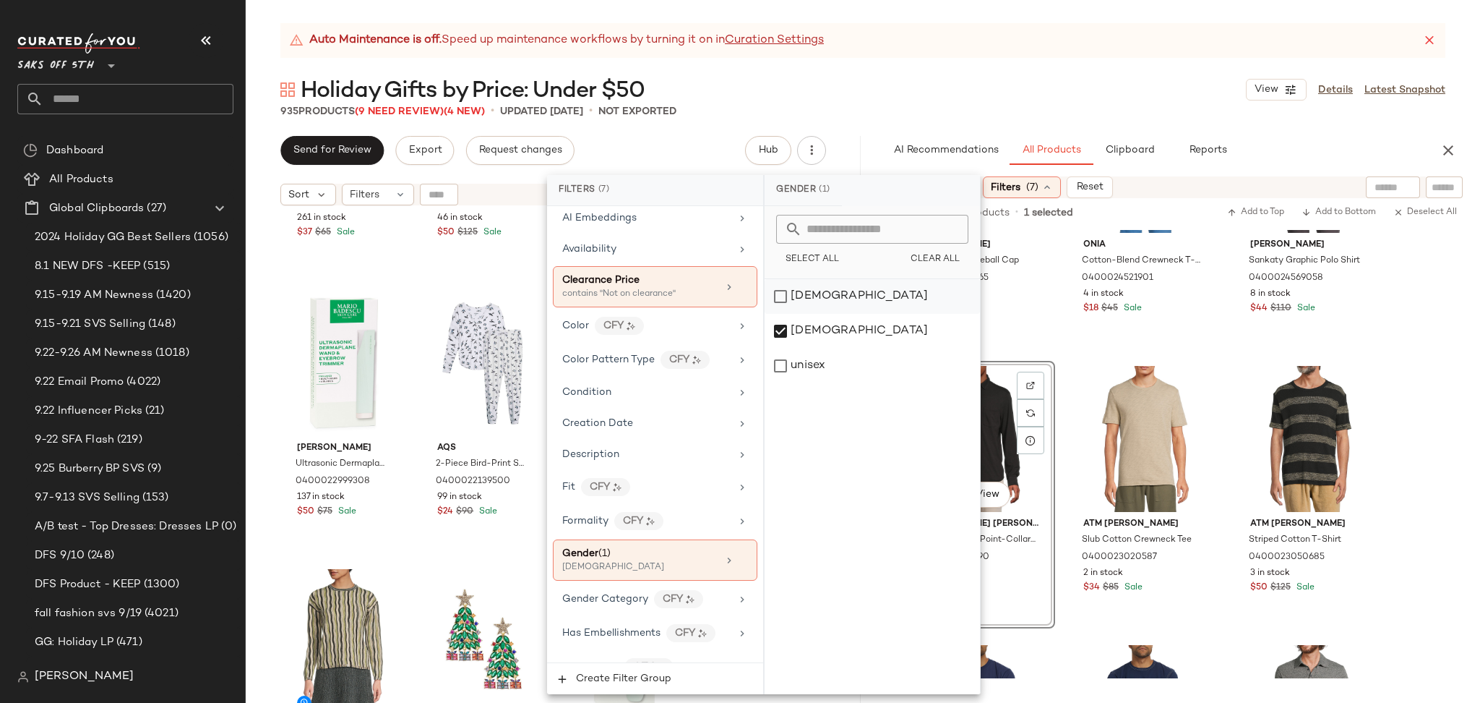
click at [778, 296] on div "[DEMOGRAPHIC_DATA]" at bounding box center [872, 296] width 215 height 35
click at [779, 322] on div "[DEMOGRAPHIC_DATA]" at bounding box center [872, 331] width 215 height 35
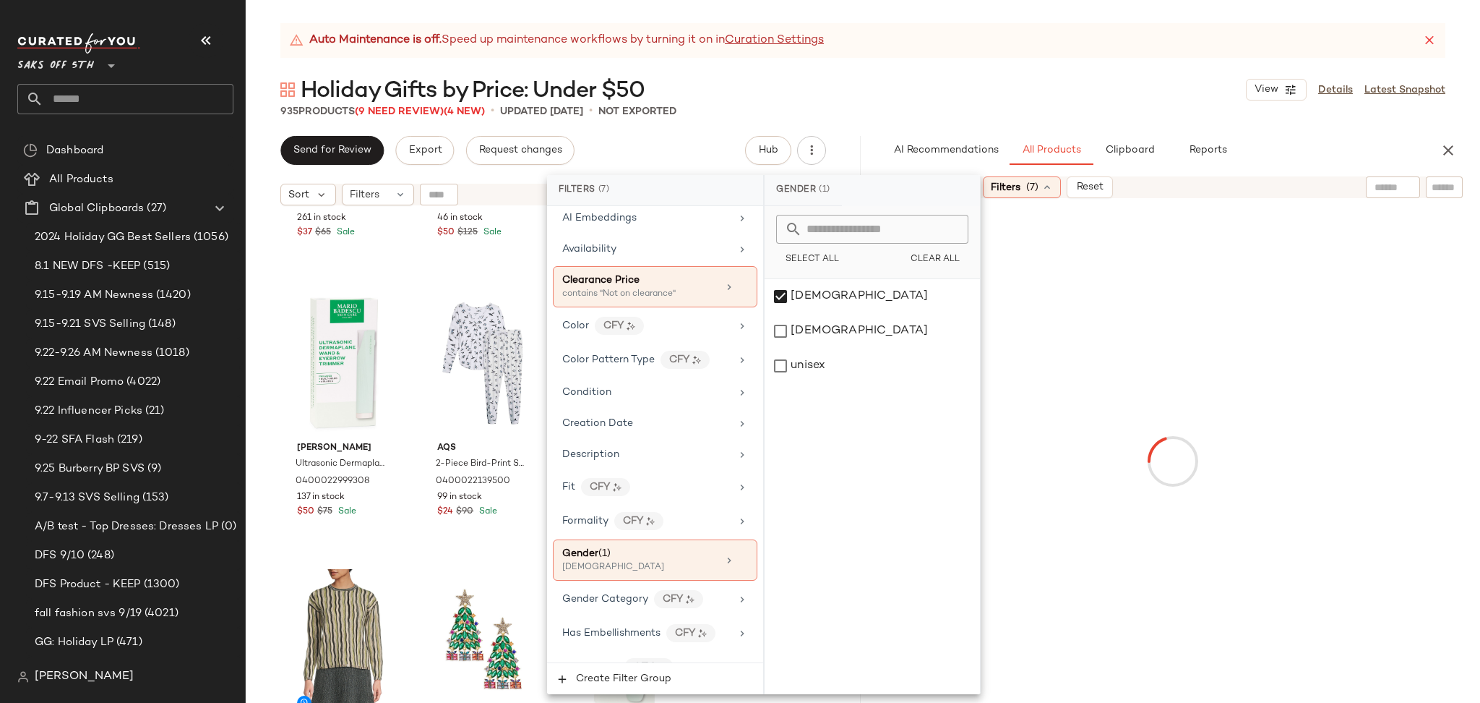
click at [965, 102] on div "Holiday Gifts by Price: Under $50 View Details Latest Snapshot" at bounding box center [863, 89] width 1235 height 29
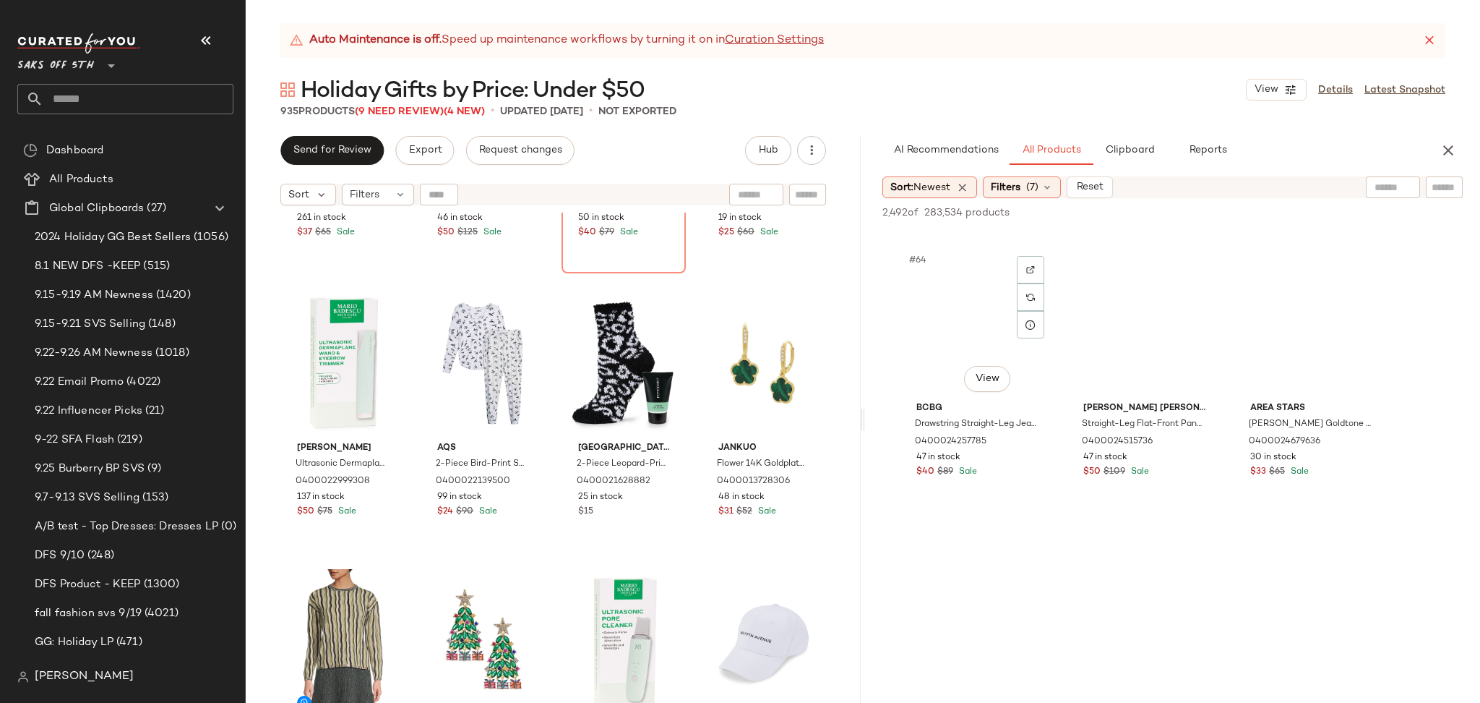
scroll to position [5843, 0]
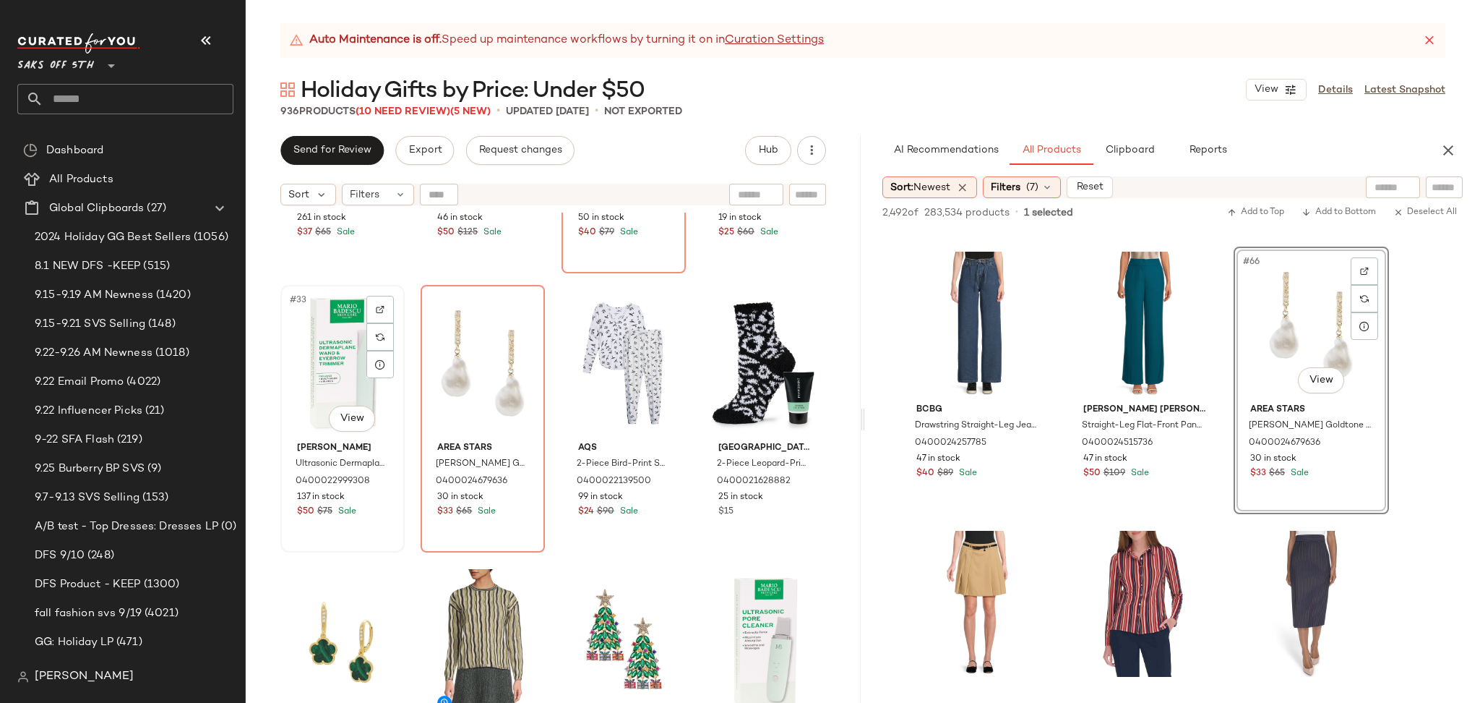
click at [312, 348] on div "#33 View" at bounding box center [343, 363] width 114 height 146
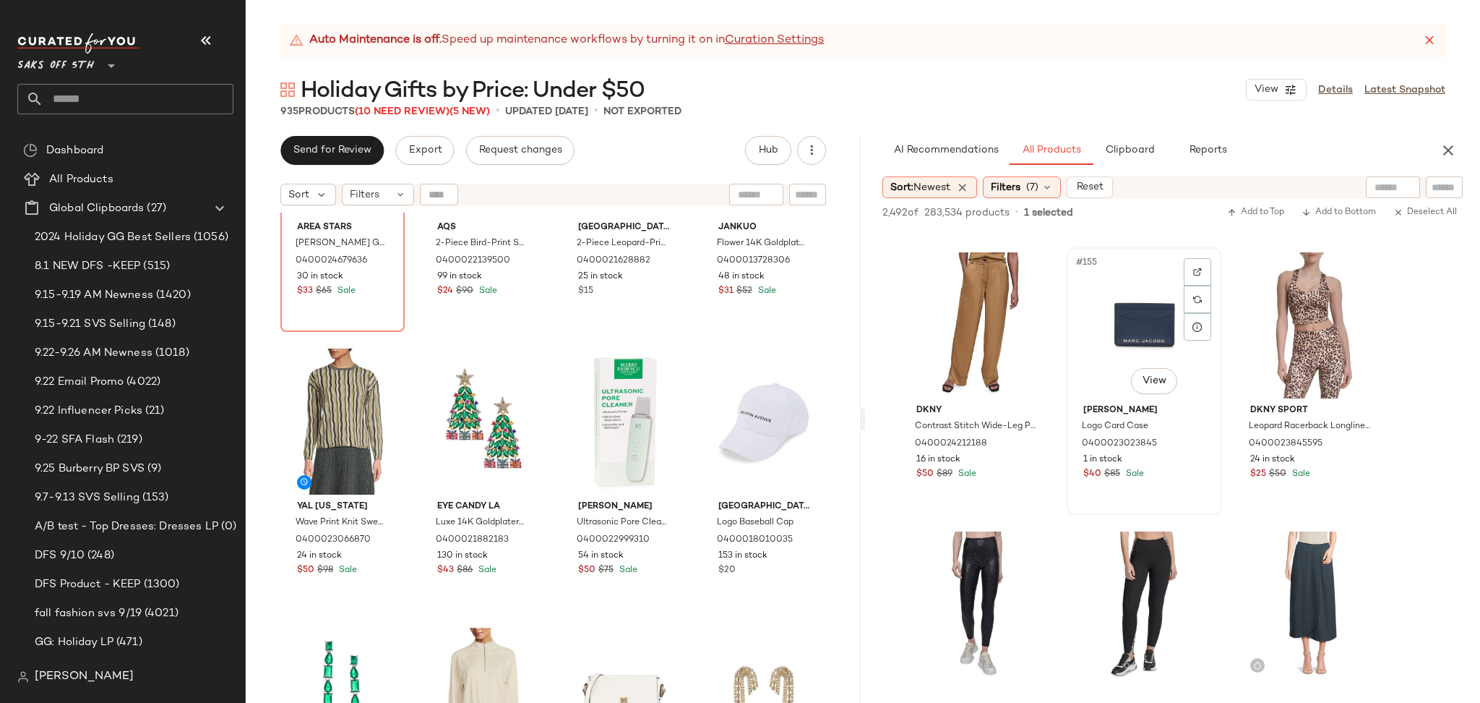
scroll to position [14217, 0]
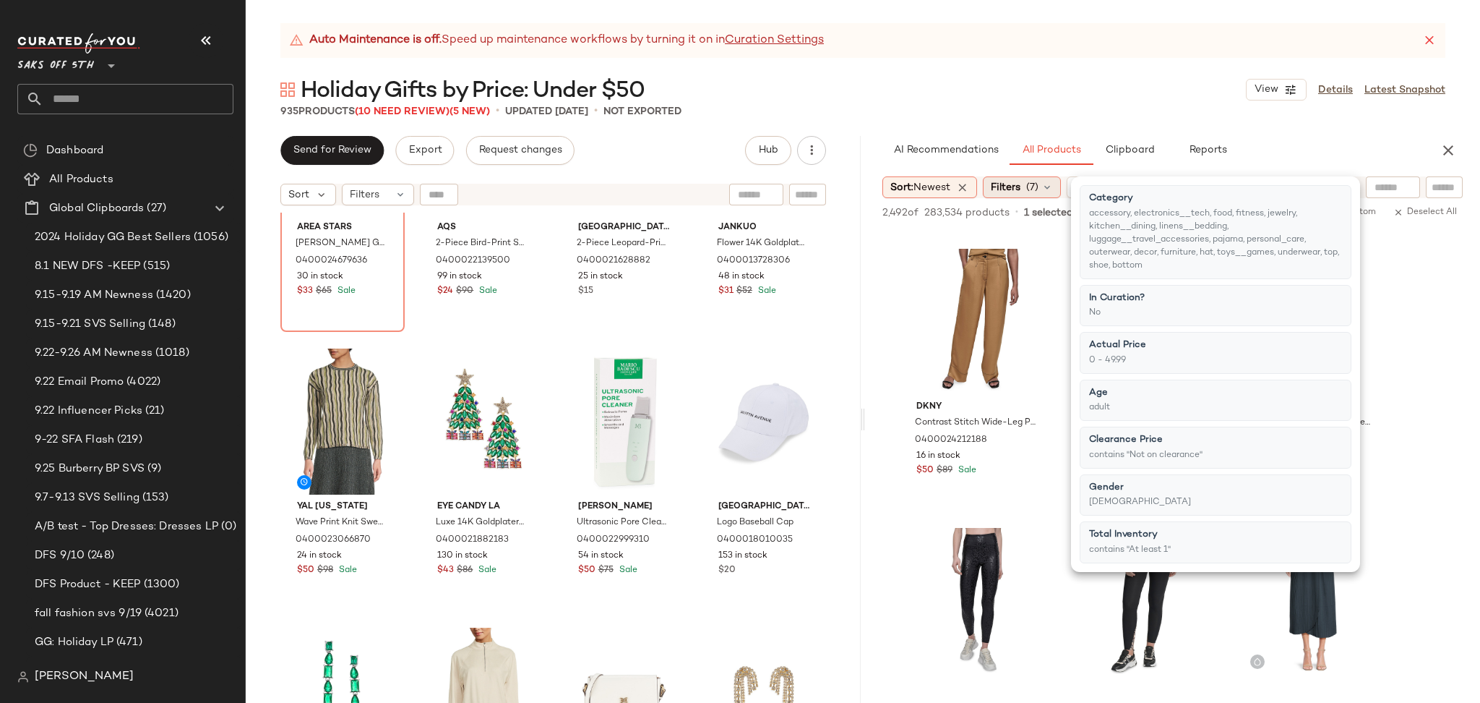
click at [1021, 187] on span "Filters" at bounding box center [1006, 187] width 30 height 15
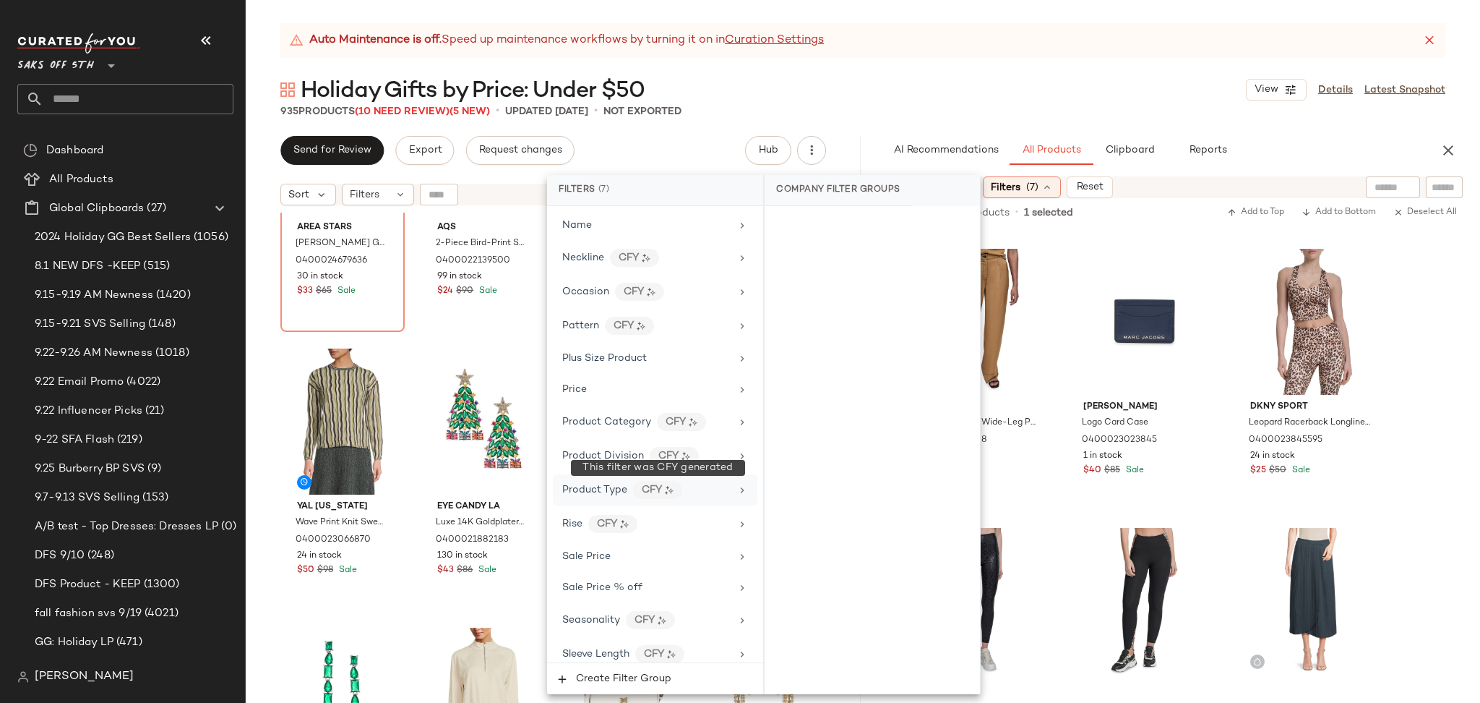
scroll to position [939, 0]
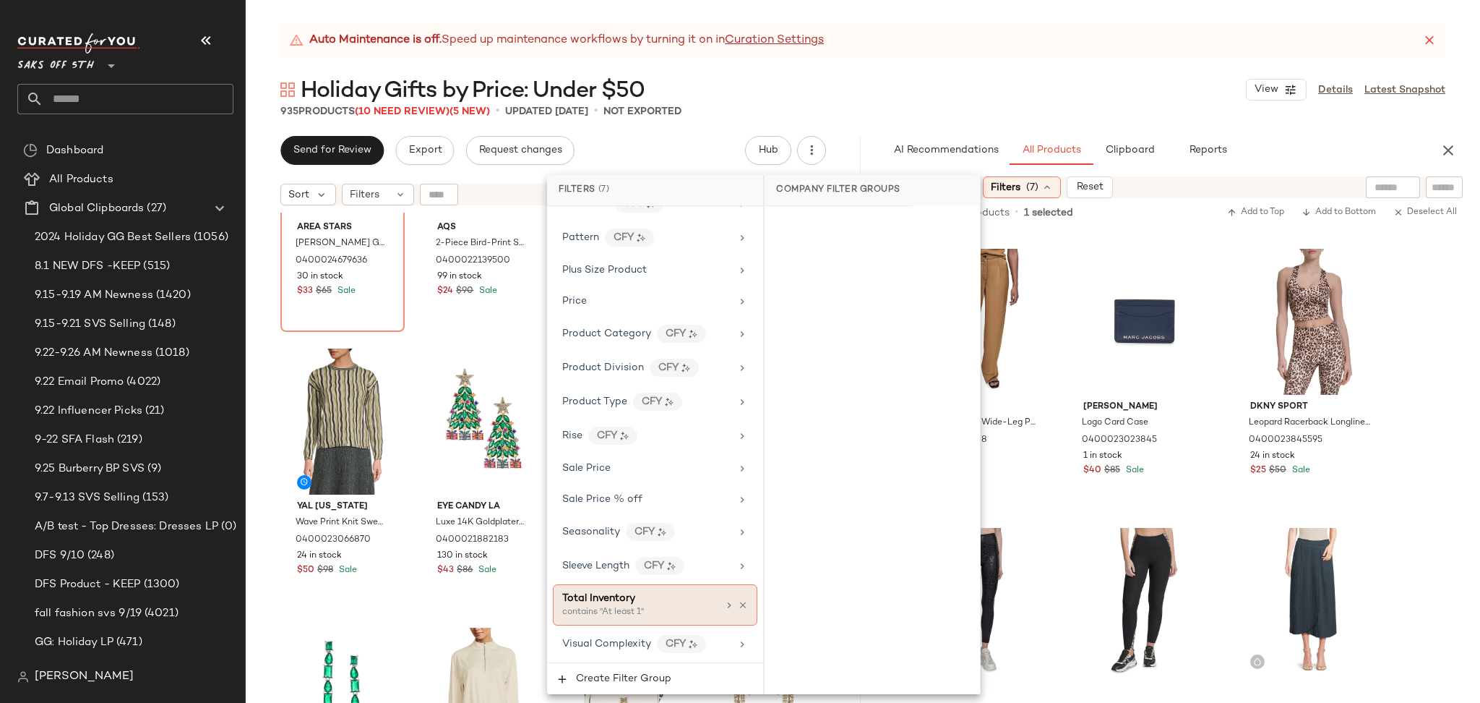
click at [633, 607] on div "contains "At least 1"" at bounding box center [634, 612] width 145 height 13
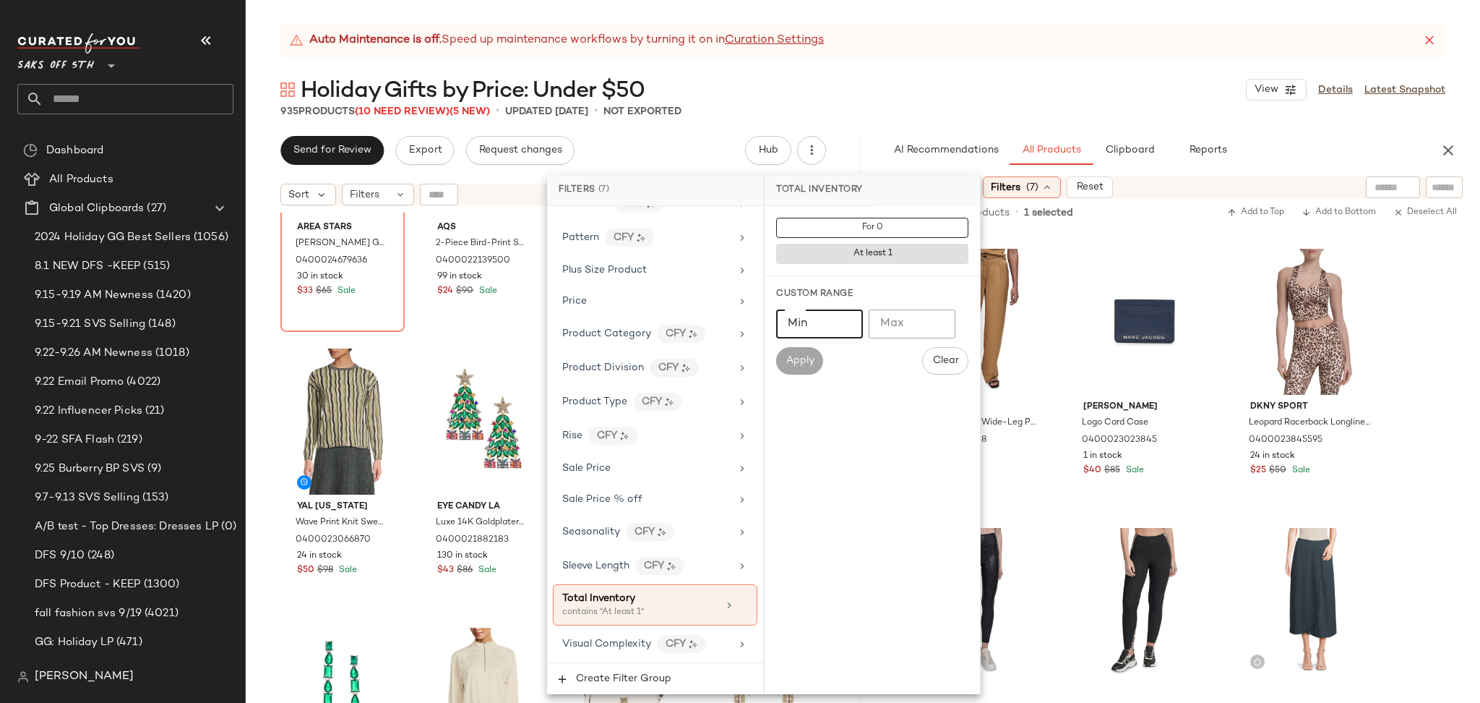
click at [797, 327] on input "Min" at bounding box center [819, 323] width 87 height 29
type input "*"
click at [803, 367] on span "Apply" at bounding box center [799, 361] width 29 height 12
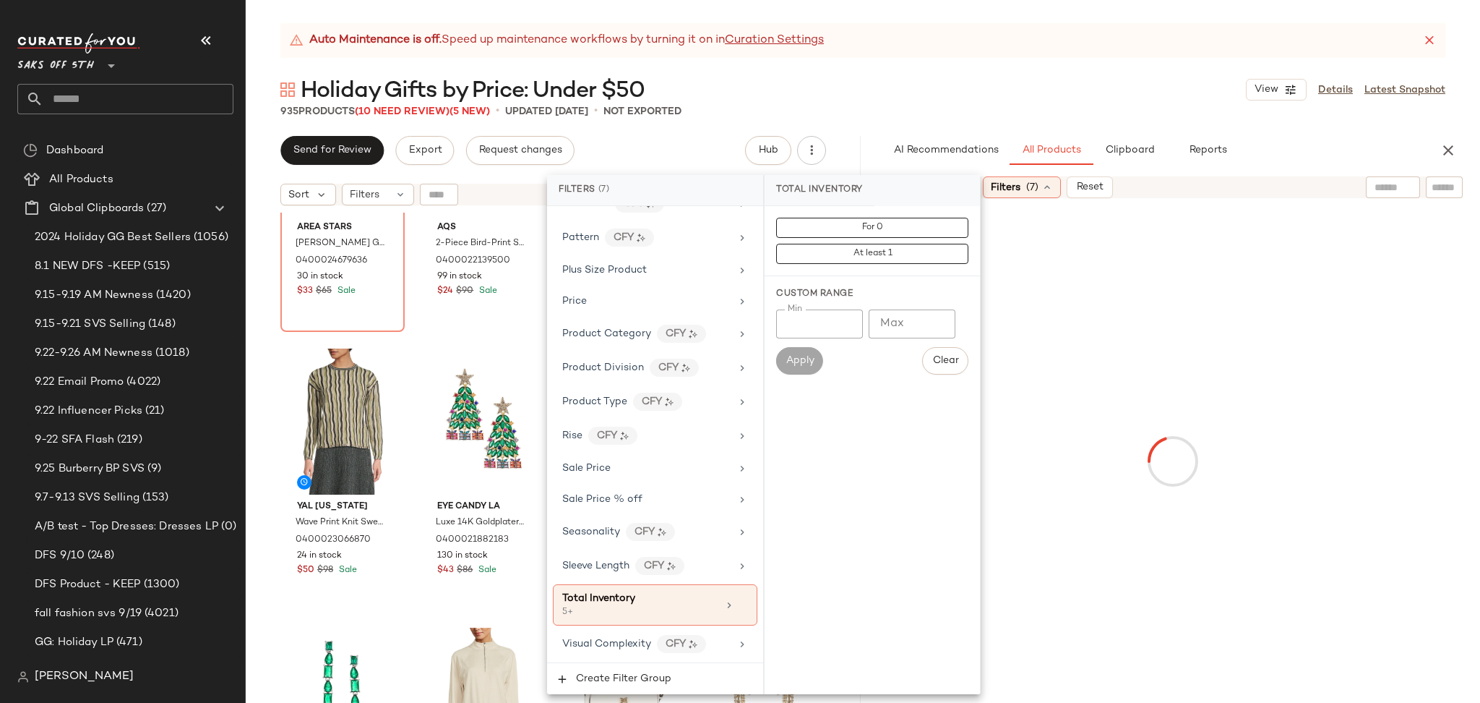
click at [943, 104] on div "935 Products (10 Need Review) (5 New) • updated [DATE] • Not Exported" at bounding box center [863, 111] width 1235 height 14
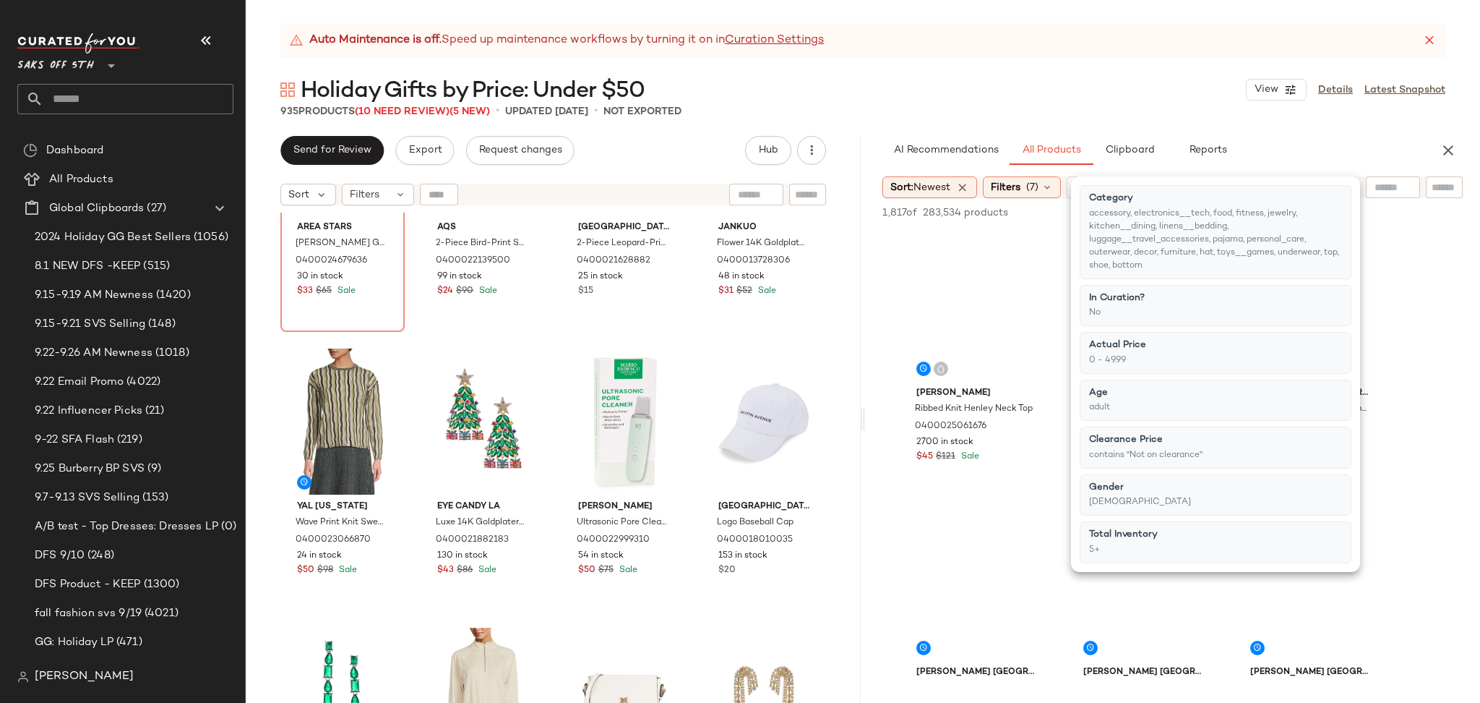
click at [943, 104] on div "935 Products (10 Need Review) (5 New) • updated [DATE] • Not Exported" at bounding box center [863, 111] width 1235 height 14
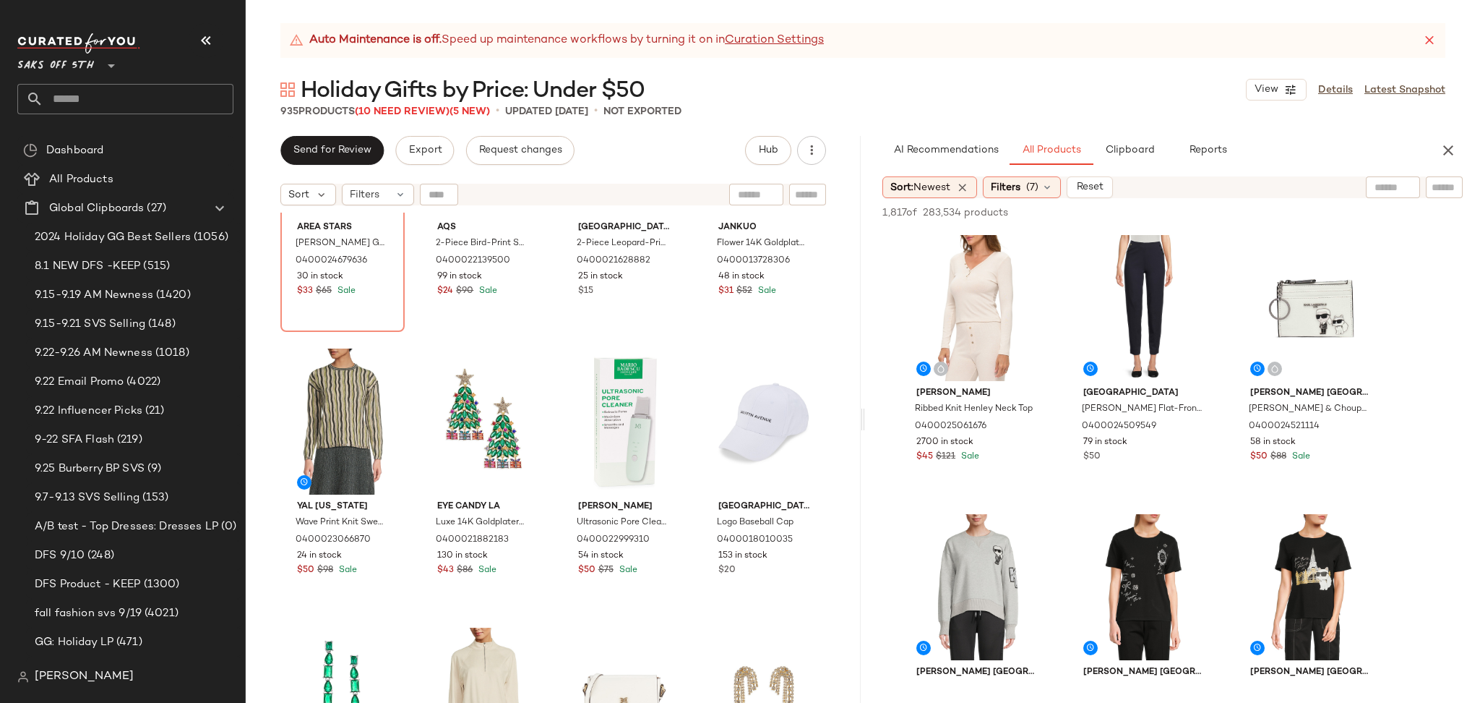
click at [943, 104] on div "935 Products (10 Need Review) (5 New) • updated [DATE] • Not Exported" at bounding box center [863, 111] width 1235 height 14
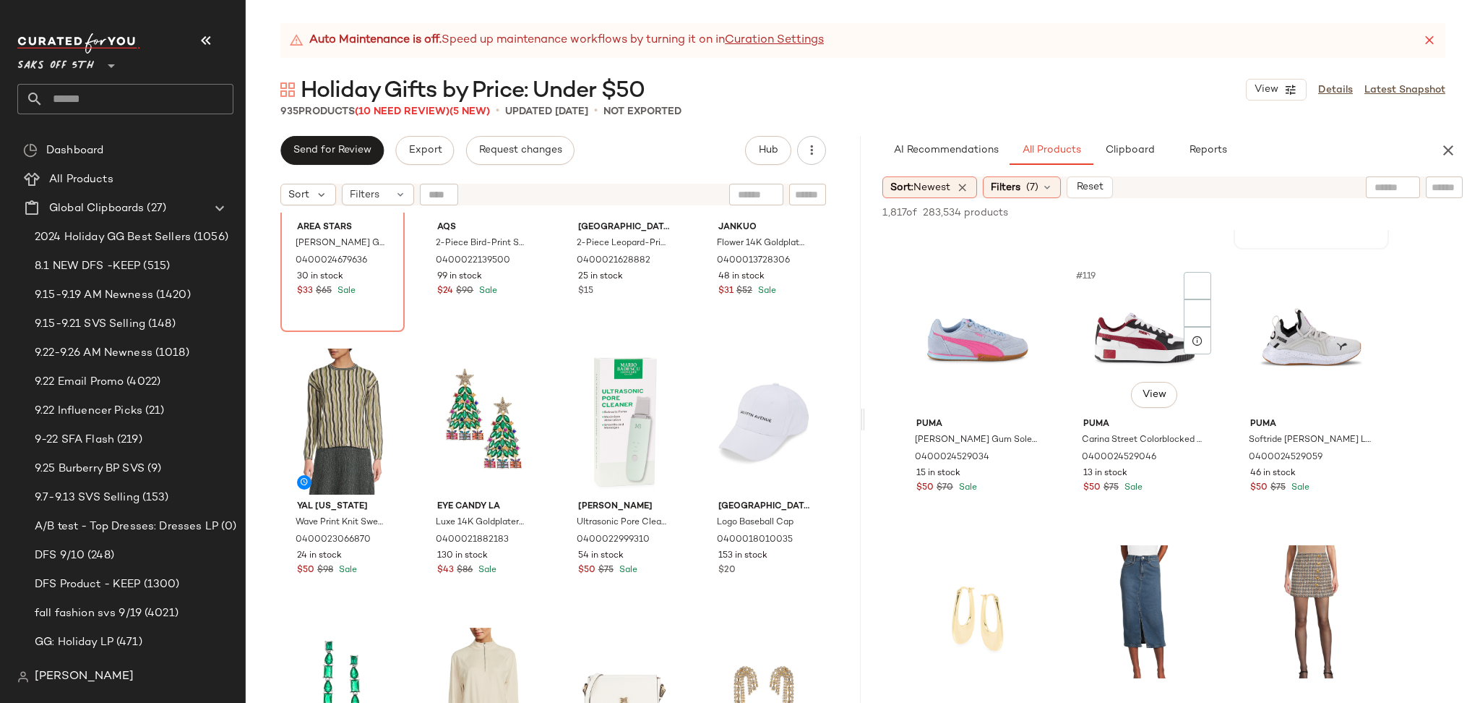
scroll to position [10859, 0]
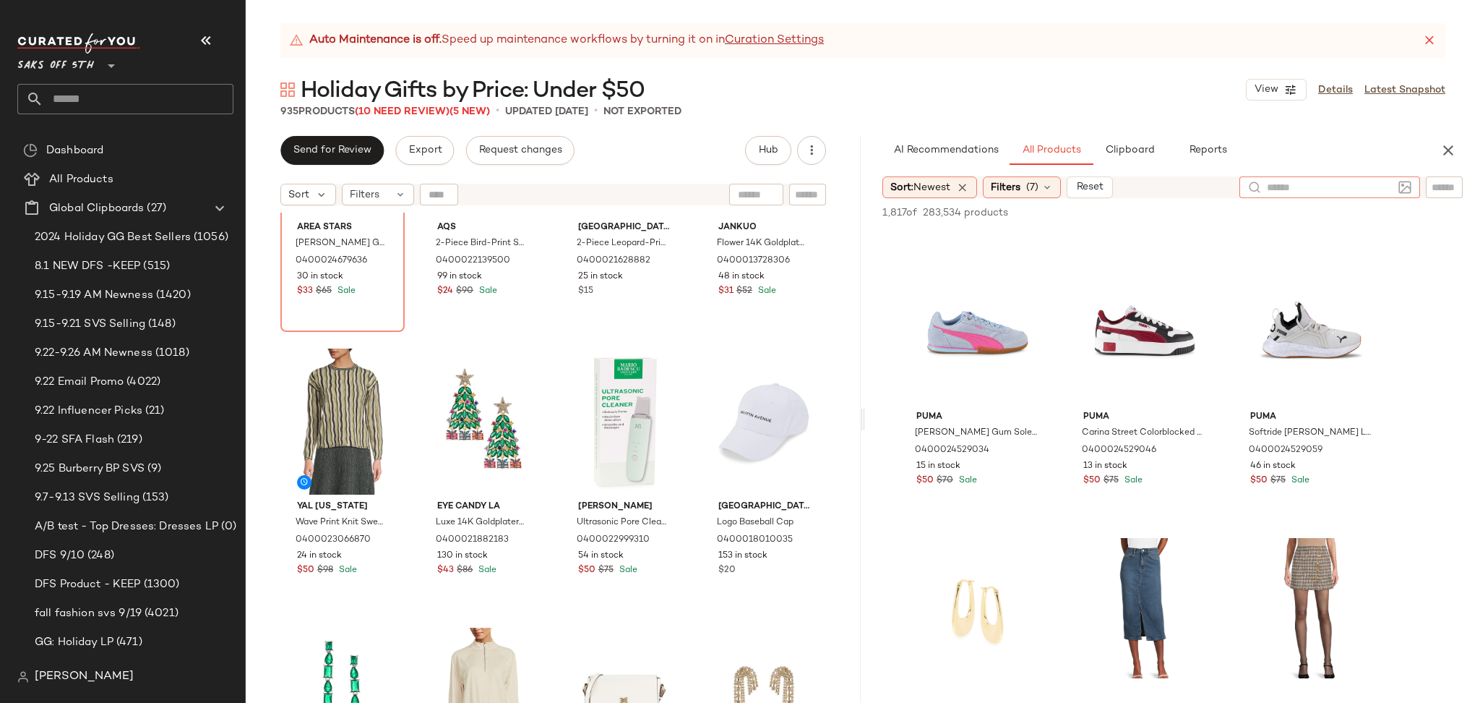
click at [1397, 184] on div at bounding box center [1330, 187] width 181 height 22
type input "****"
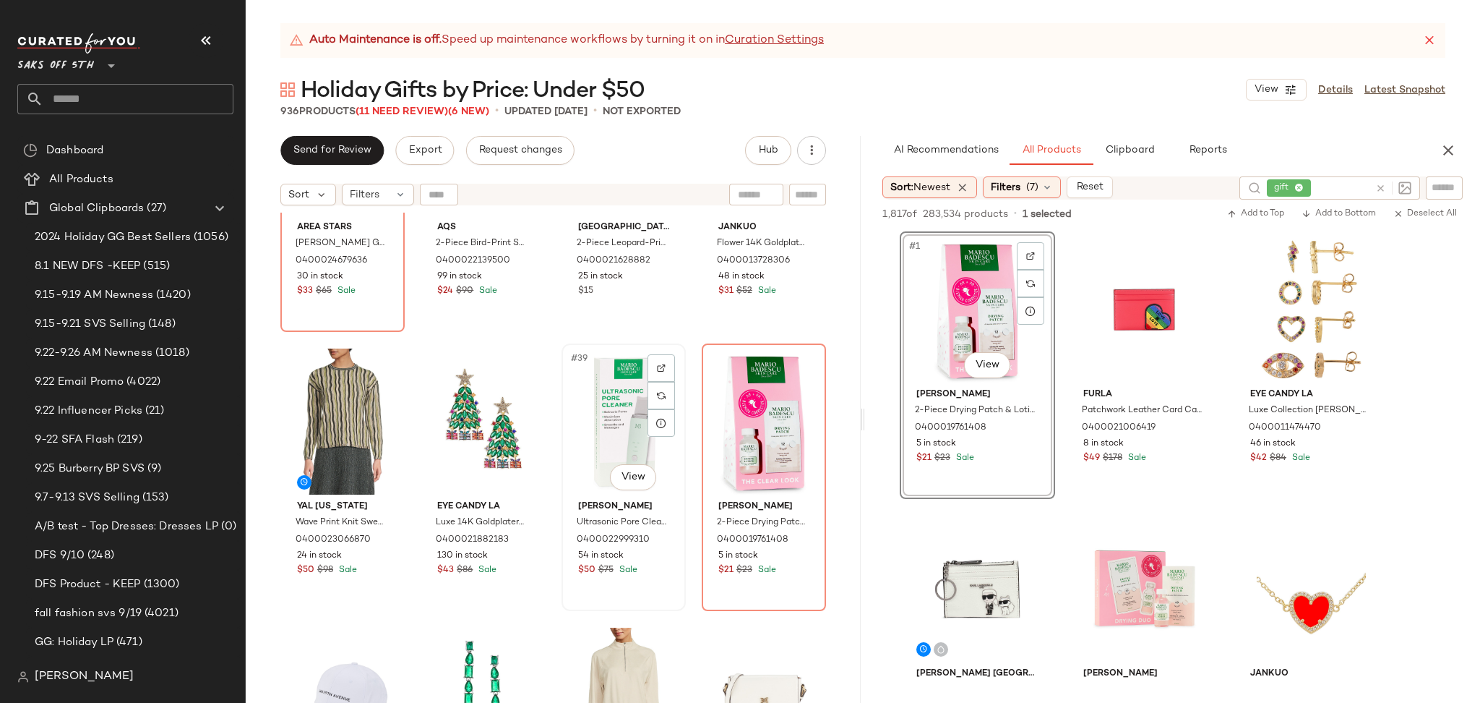
click at [617, 417] on div "#39 View" at bounding box center [624, 421] width 114 height 146
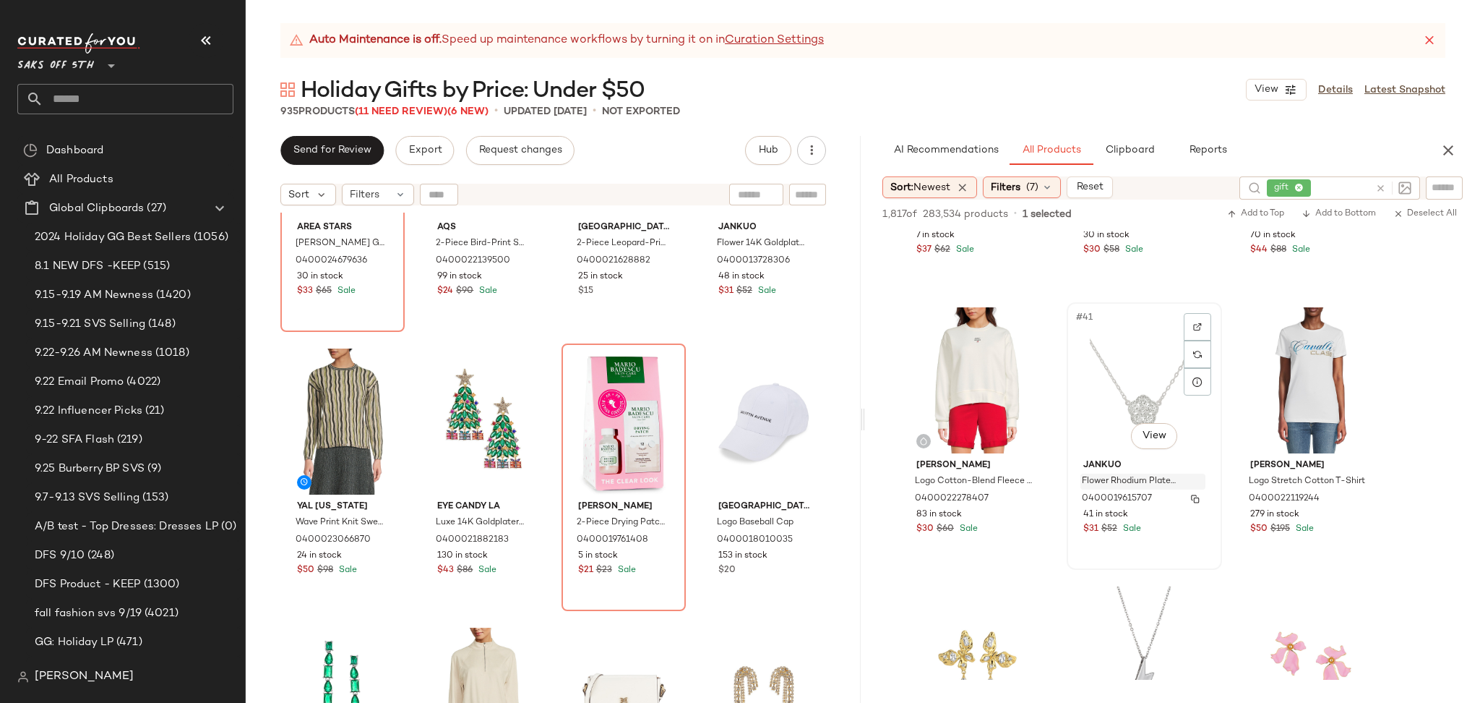
scroll to position [3551, 0]
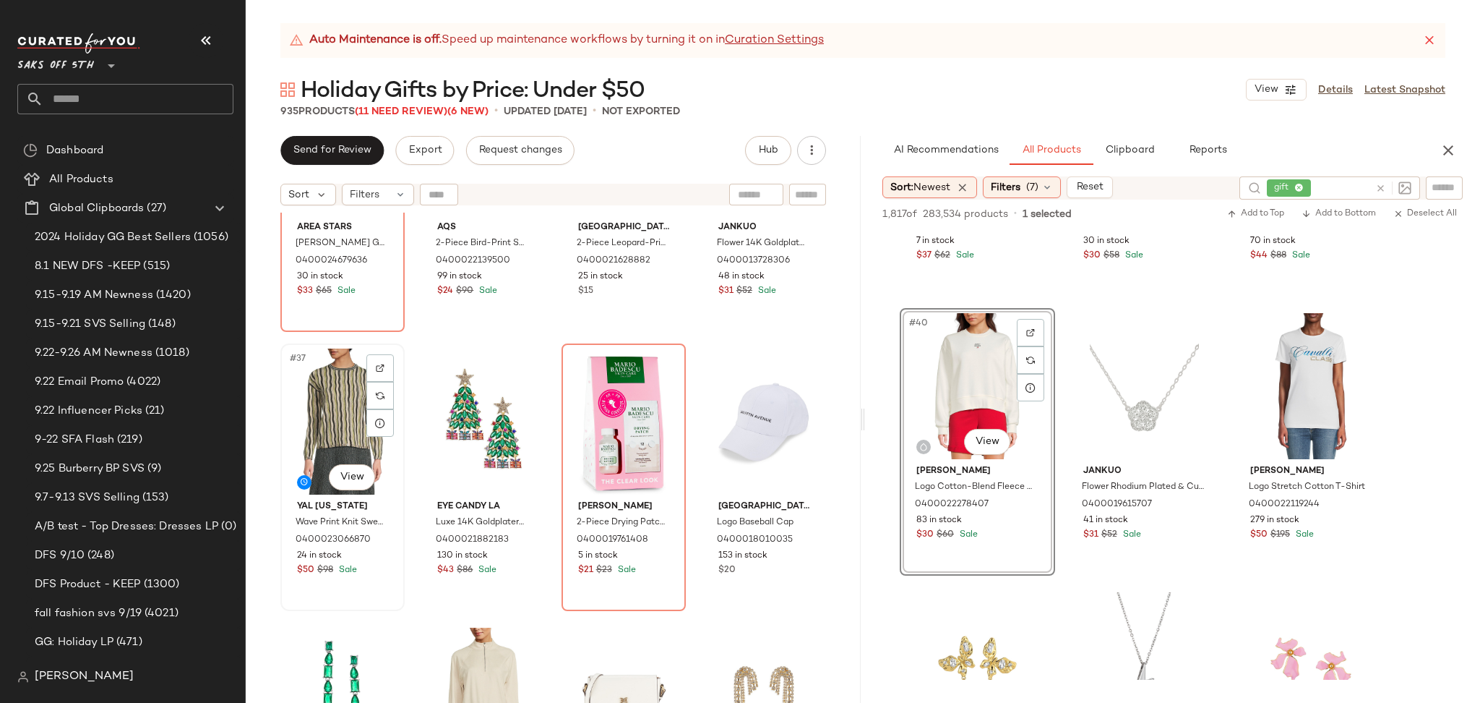
click at [320, 415] on div "#37 View" at bounding box center [343, 421] width 114 height 146
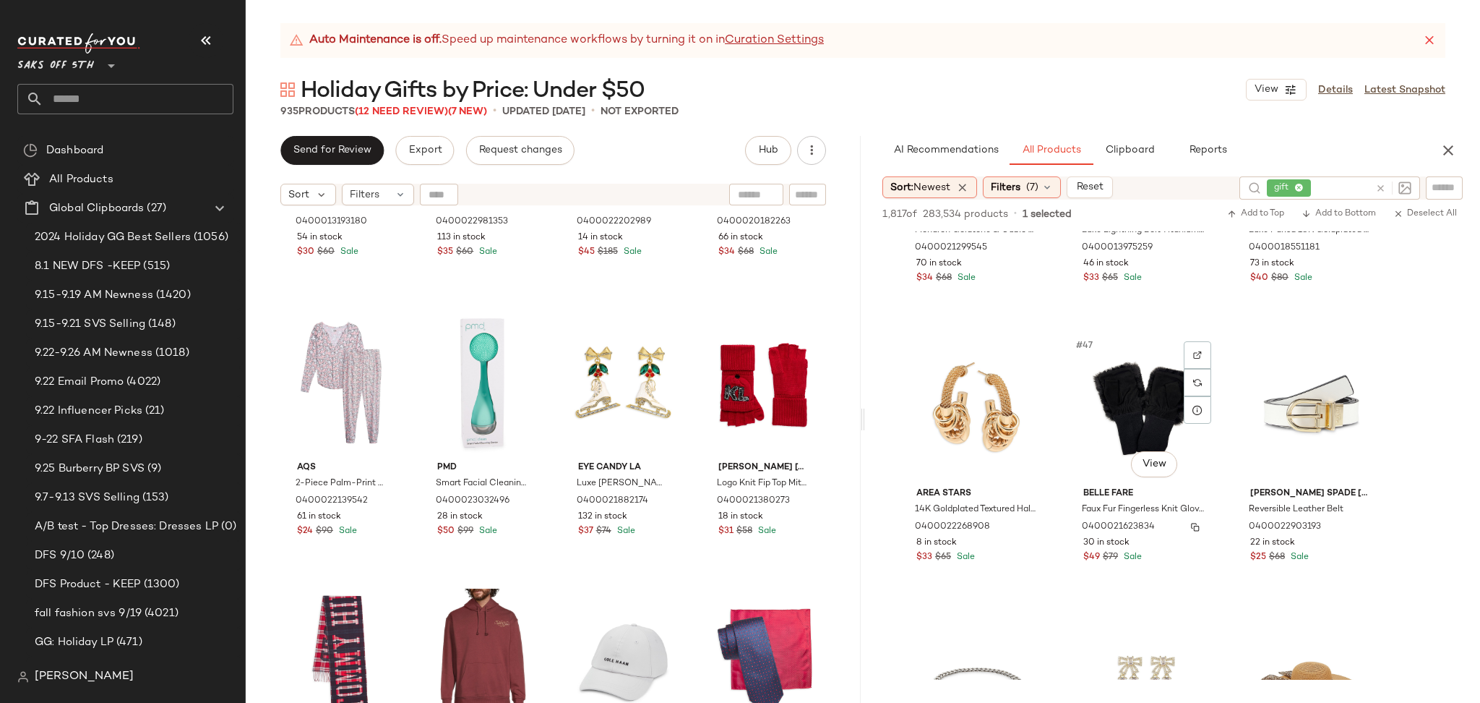
scroll to position [4087, 0]
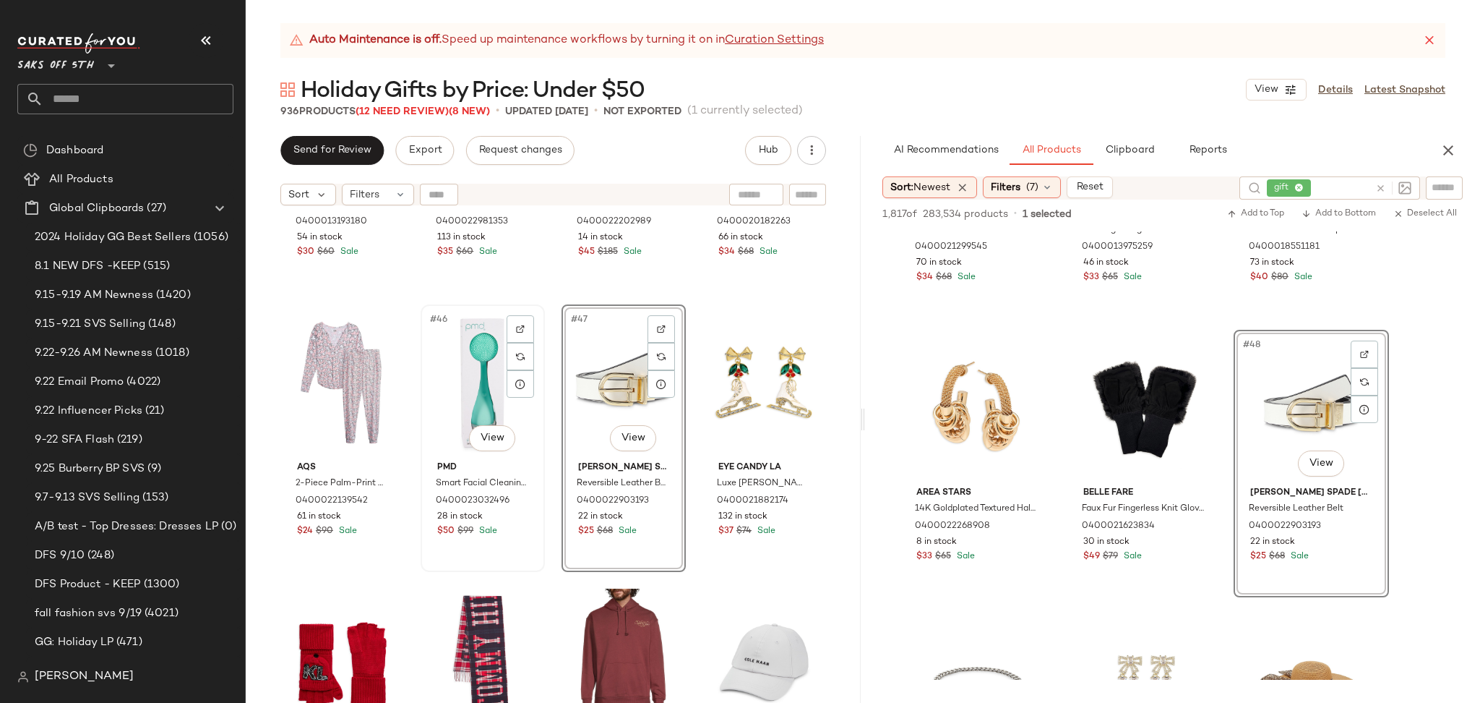
click at [491, 399] on div "#46 View" at bounding box center [483, 382] width 114 height 146
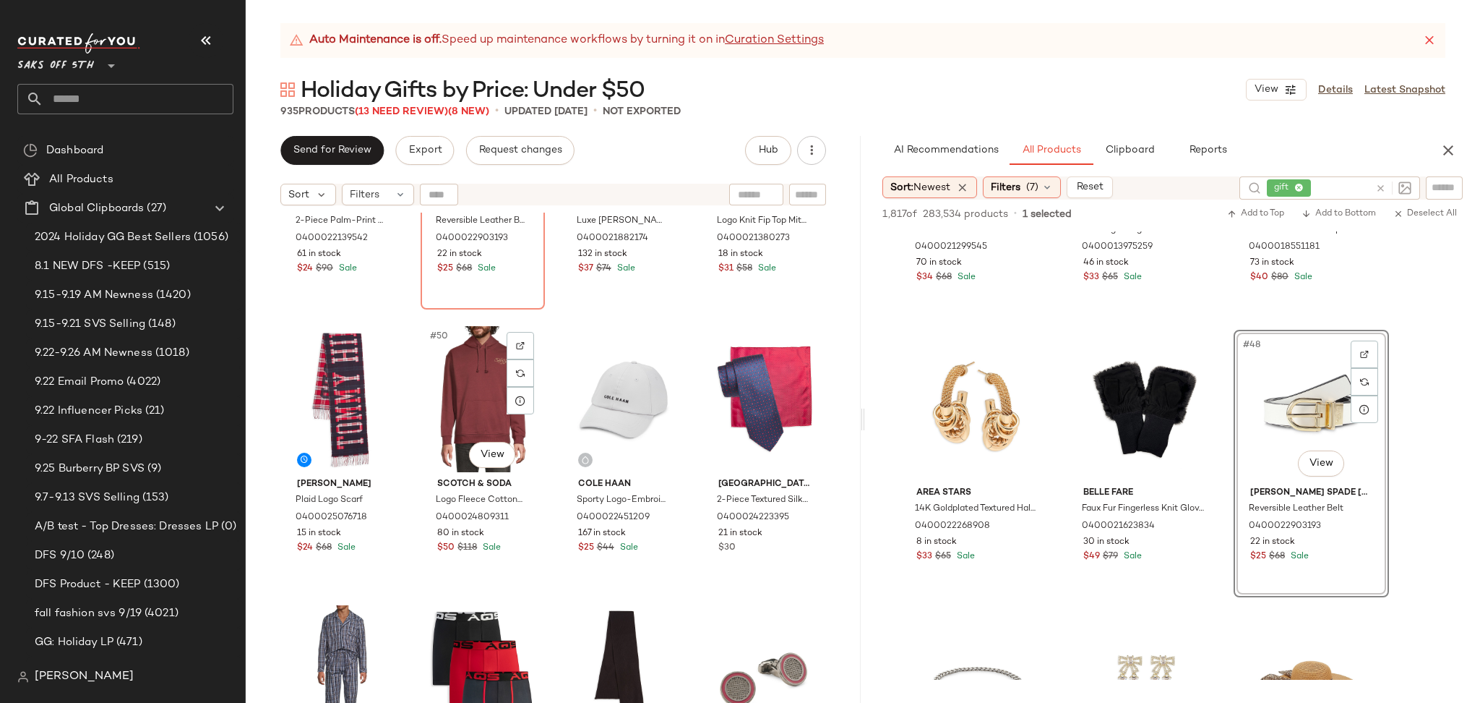
scroll to position [3260, 0]
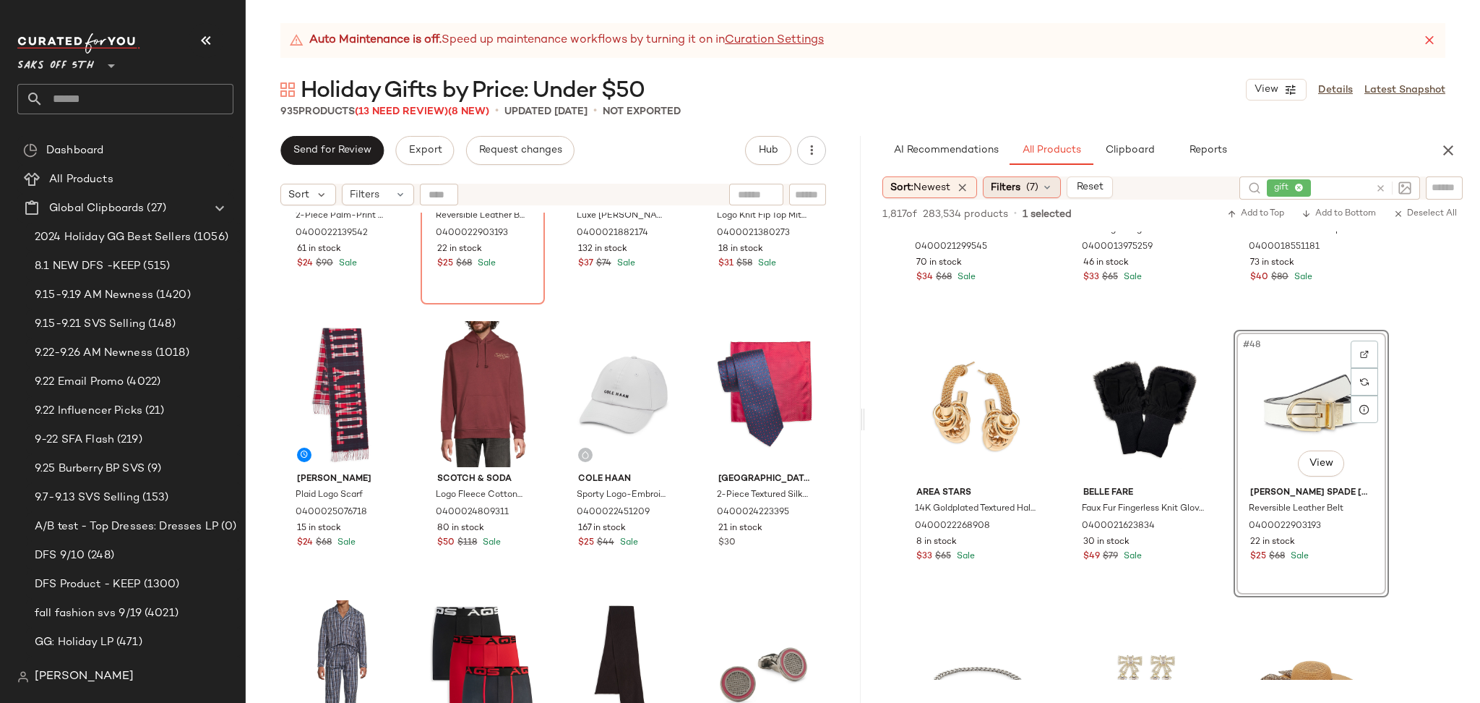
click at [1032, 180] on span "(7)" at bounding box center [1033, 187] width 12 height 15
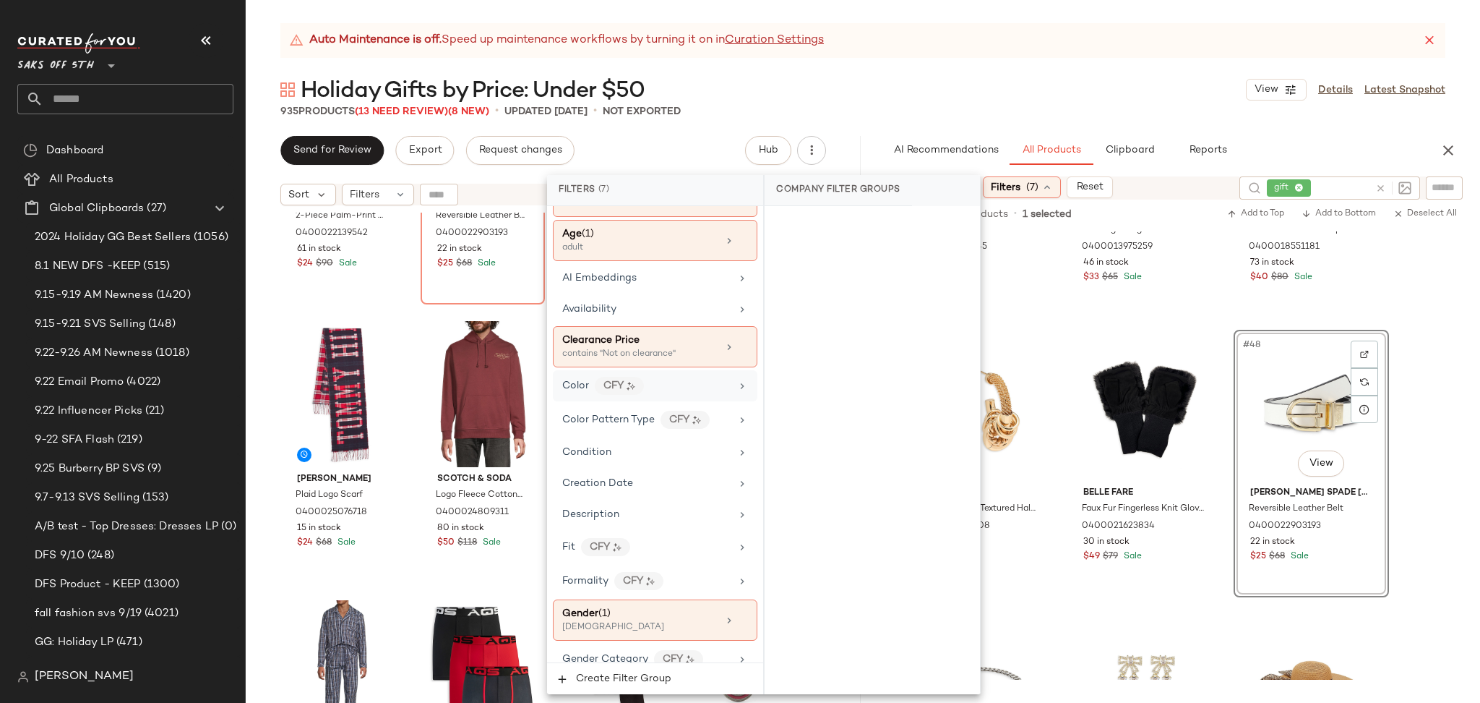
scroll to position [193, 0]
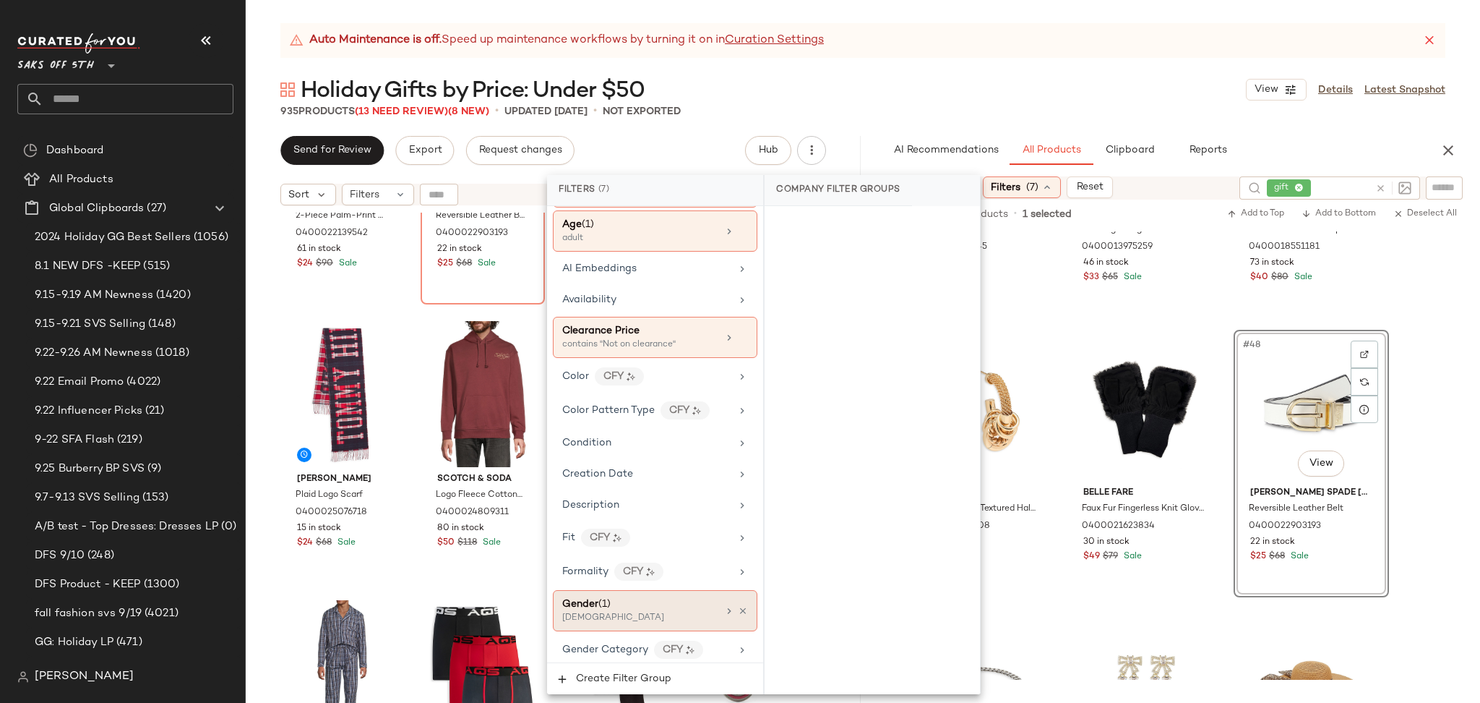
click at [631, 602] on div "Gender (1)" at bounding box center [639, 603] width 155 height 15
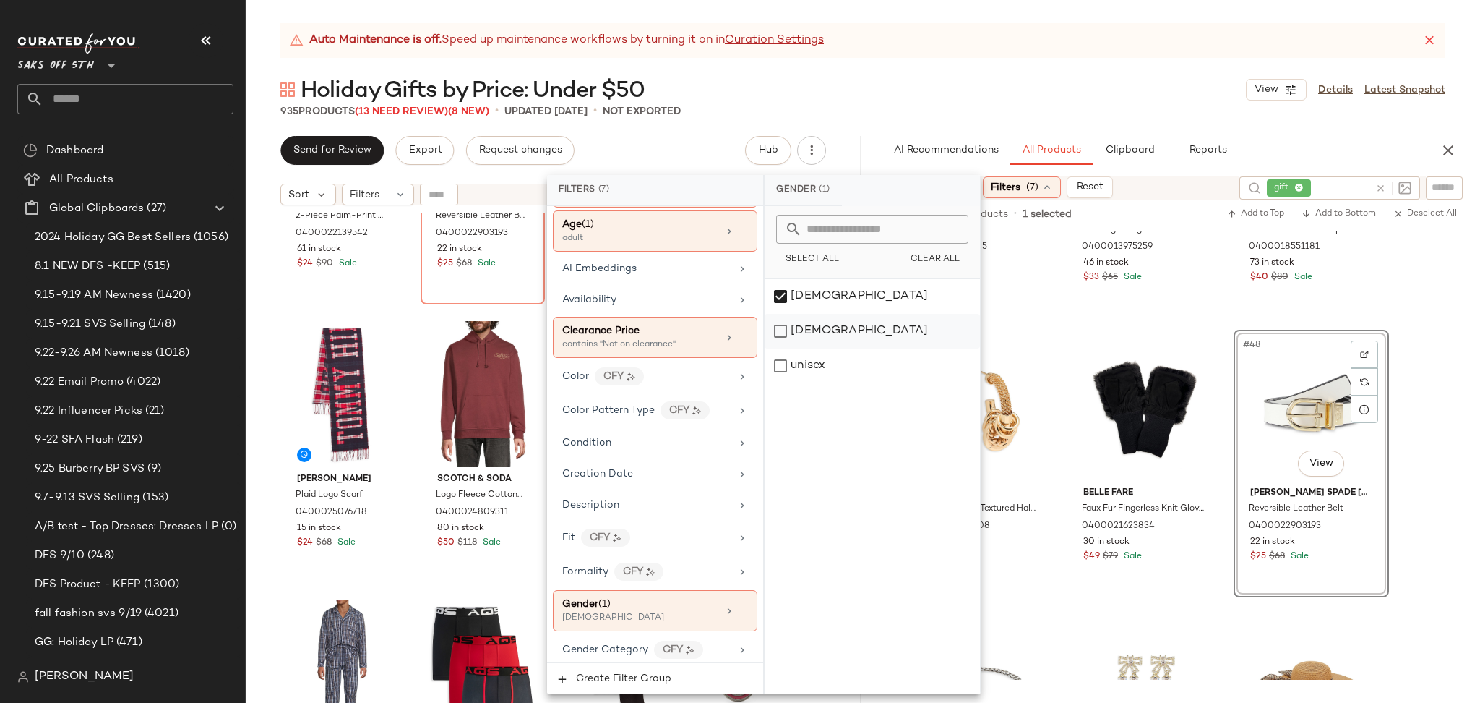
click at [784, 326] on div "[DEMOGRAPHIC_DATA]" at bounding box center [872, 331] width 215 height 35
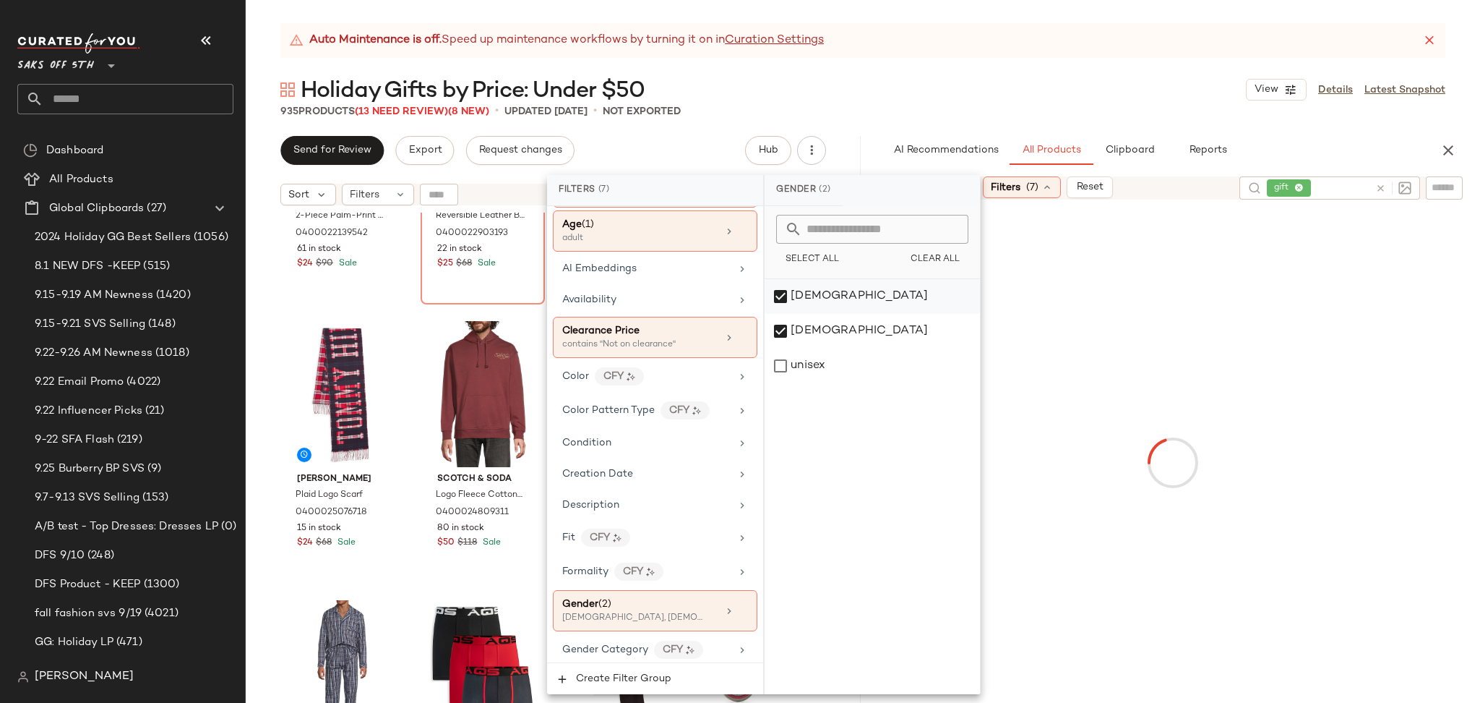
click at [784, 299] on div "[DEMOGRAPHIC_DATA]" at bounding box center [872, 296] width 215 height 35
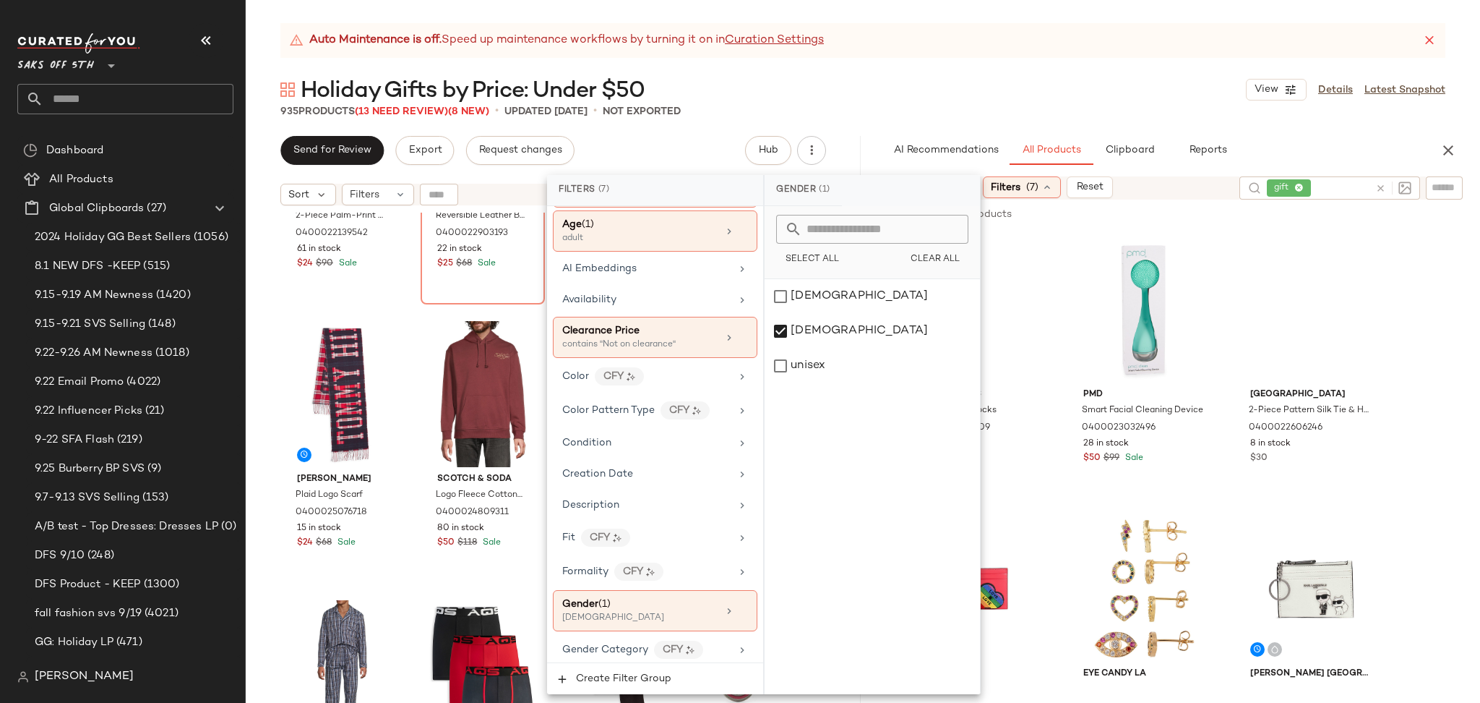
click at [976, 94] on div "Holiday Gifts by Price: Under $50 View Details Latest Snapshot" at bounding box center [863, 89] width 1235 height 29
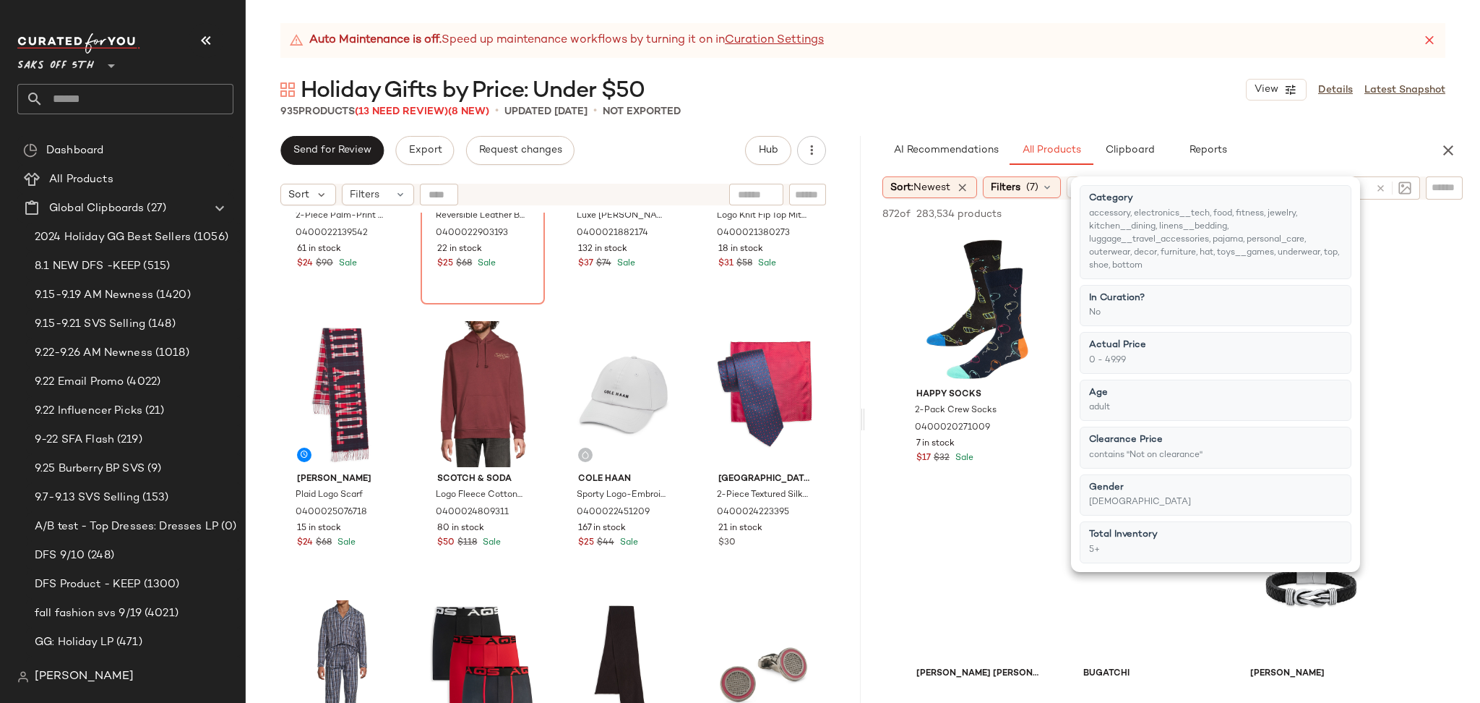
click at [976, 94] on div "Holiday Gifts by Price: Under $50 View Details Latest Snapshot" at bounding box center [863, 89] width 1235 height 29
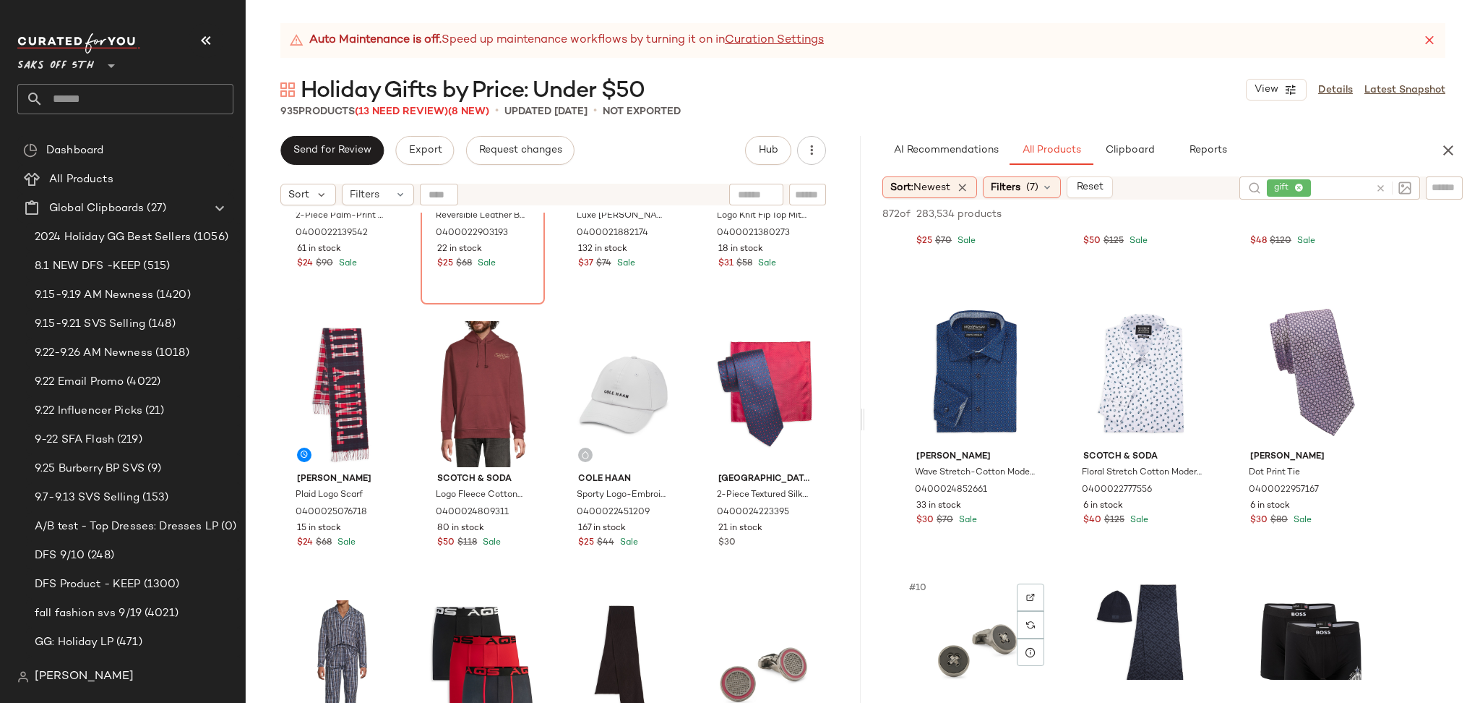
scroll to position [487, 0]
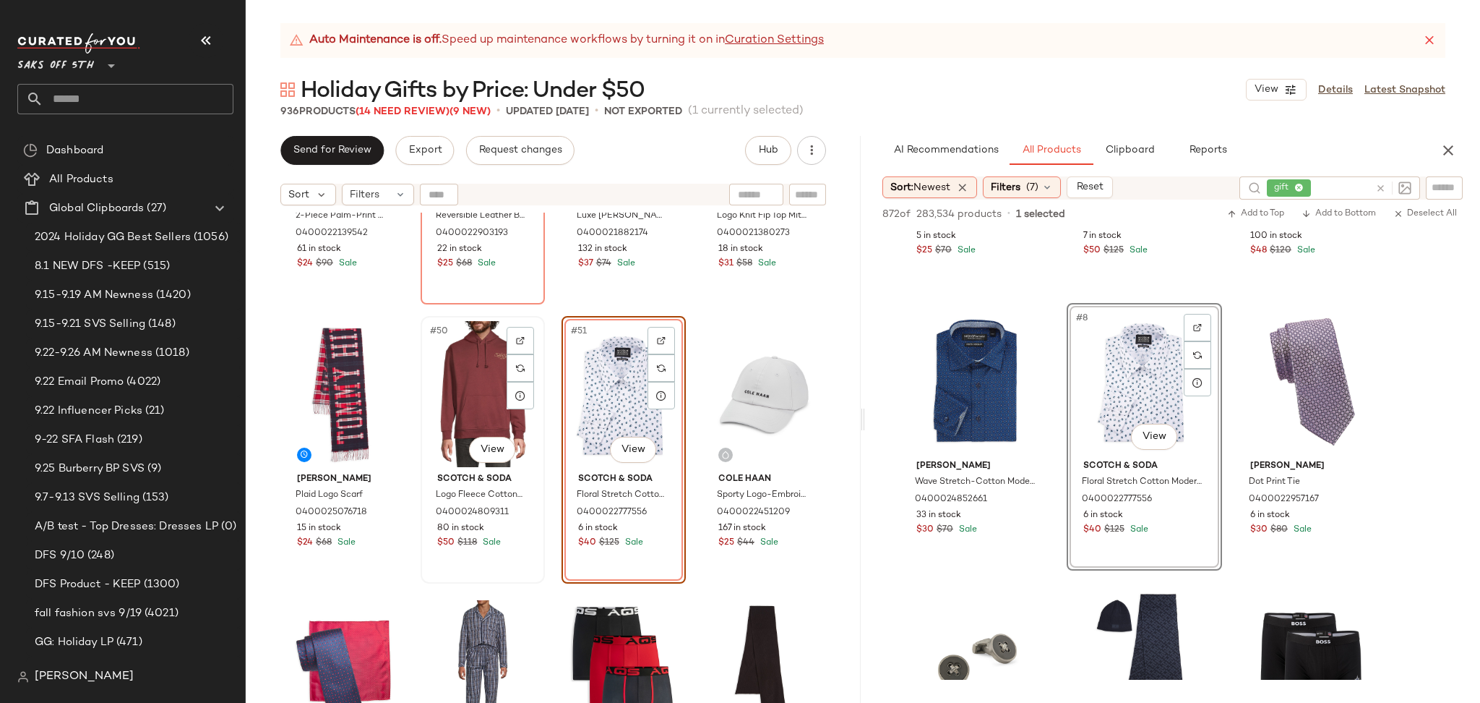
click at [474, 396] on div "#50 View" at bounding box center [483, 394] width 114 height 146
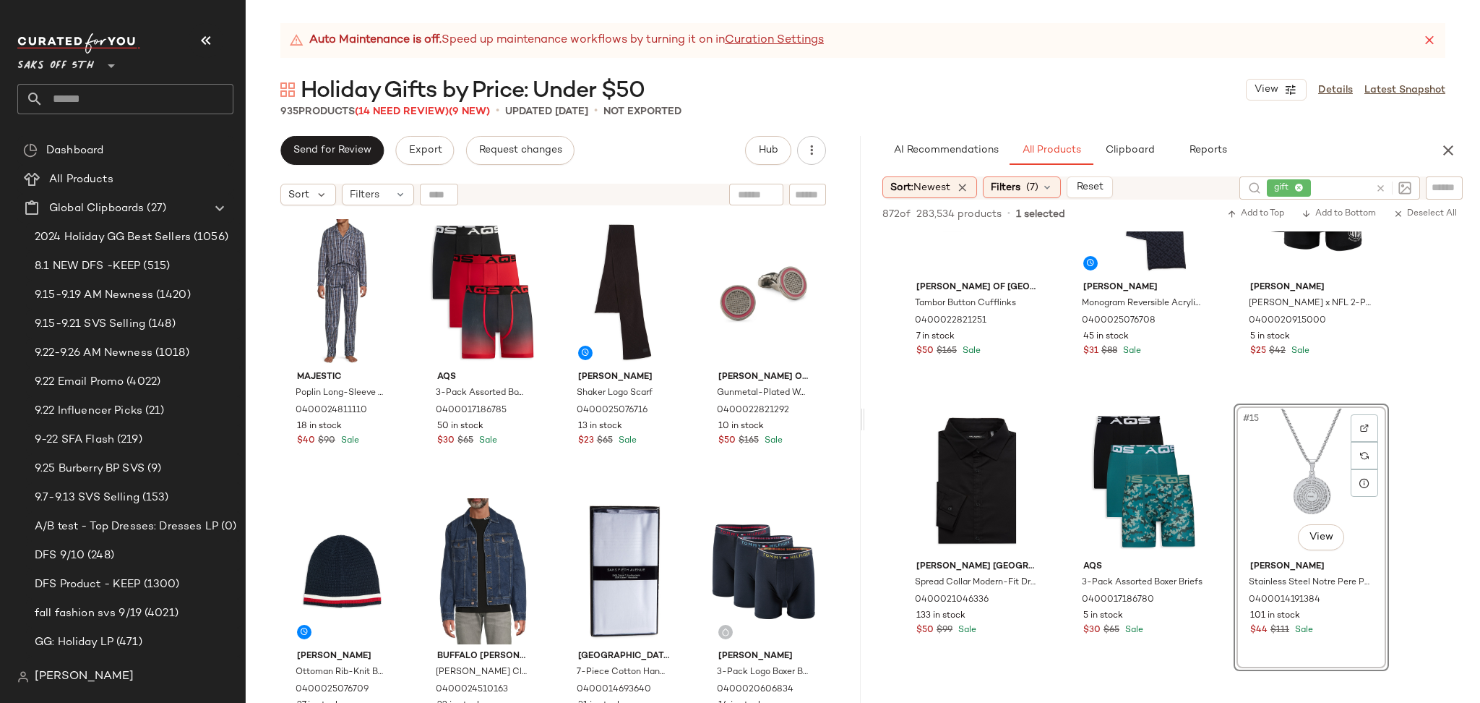
scroll to position [3639, 0]
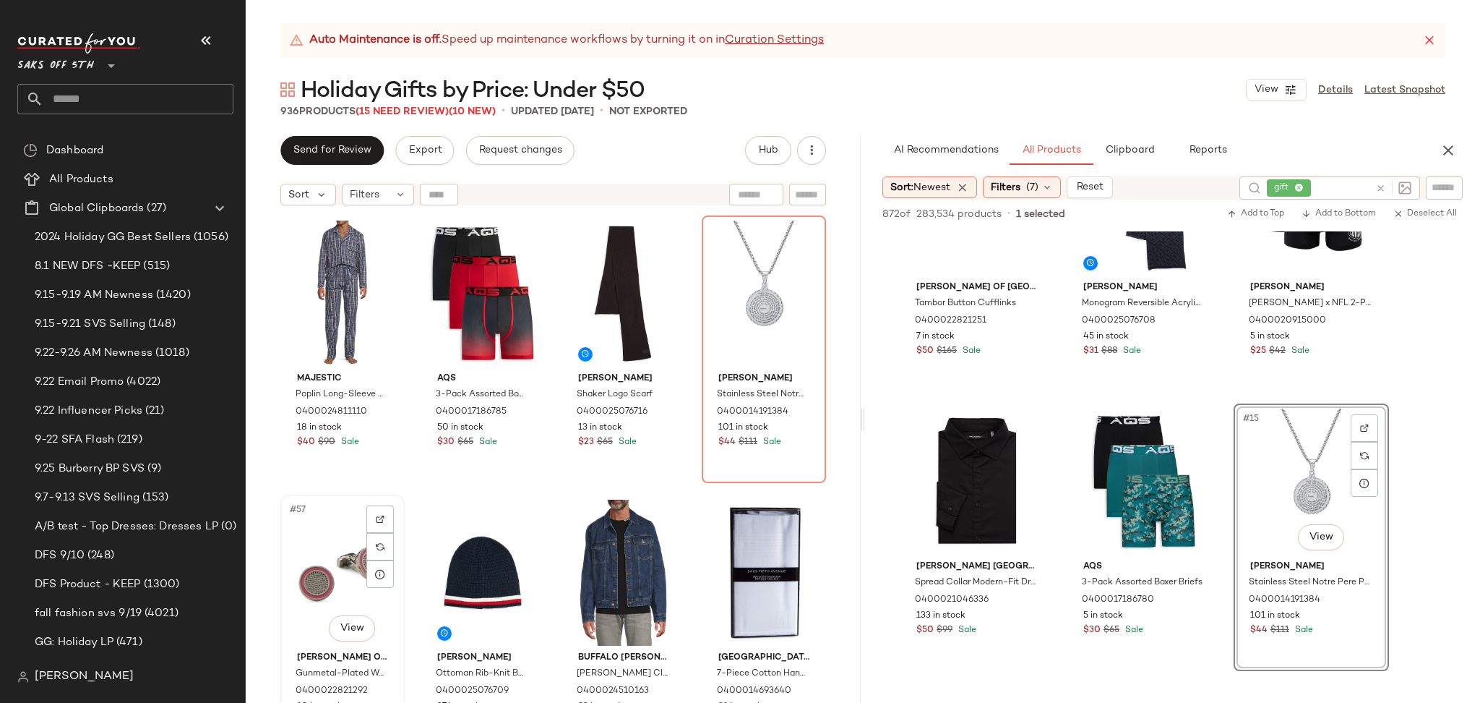
click at [325, 552] on div "#57 View" at bounding box center [343, 573] width 114 height 146
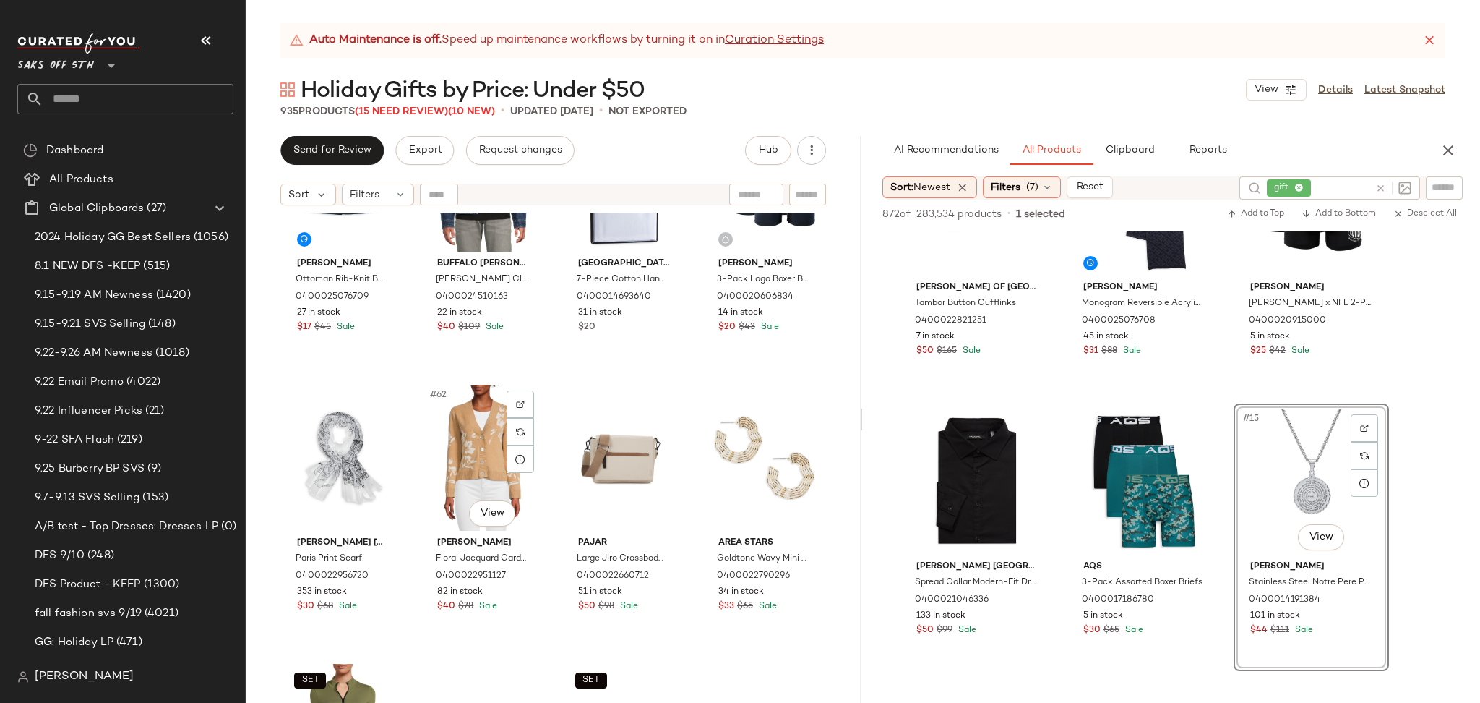
scroll to position [4045, 0]
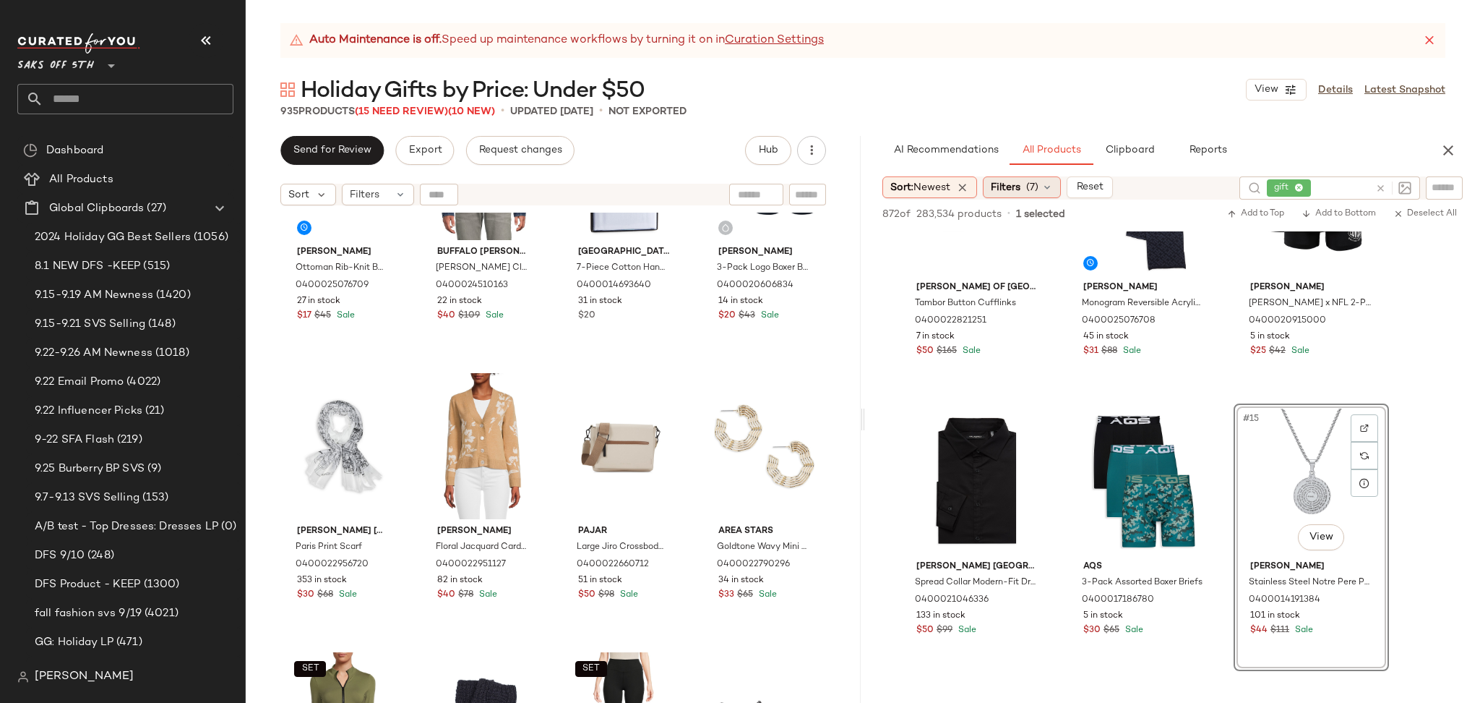
click at [1044, 194] on div "Filters (7)" at bounding box center [1022, 187] width 78 height 22
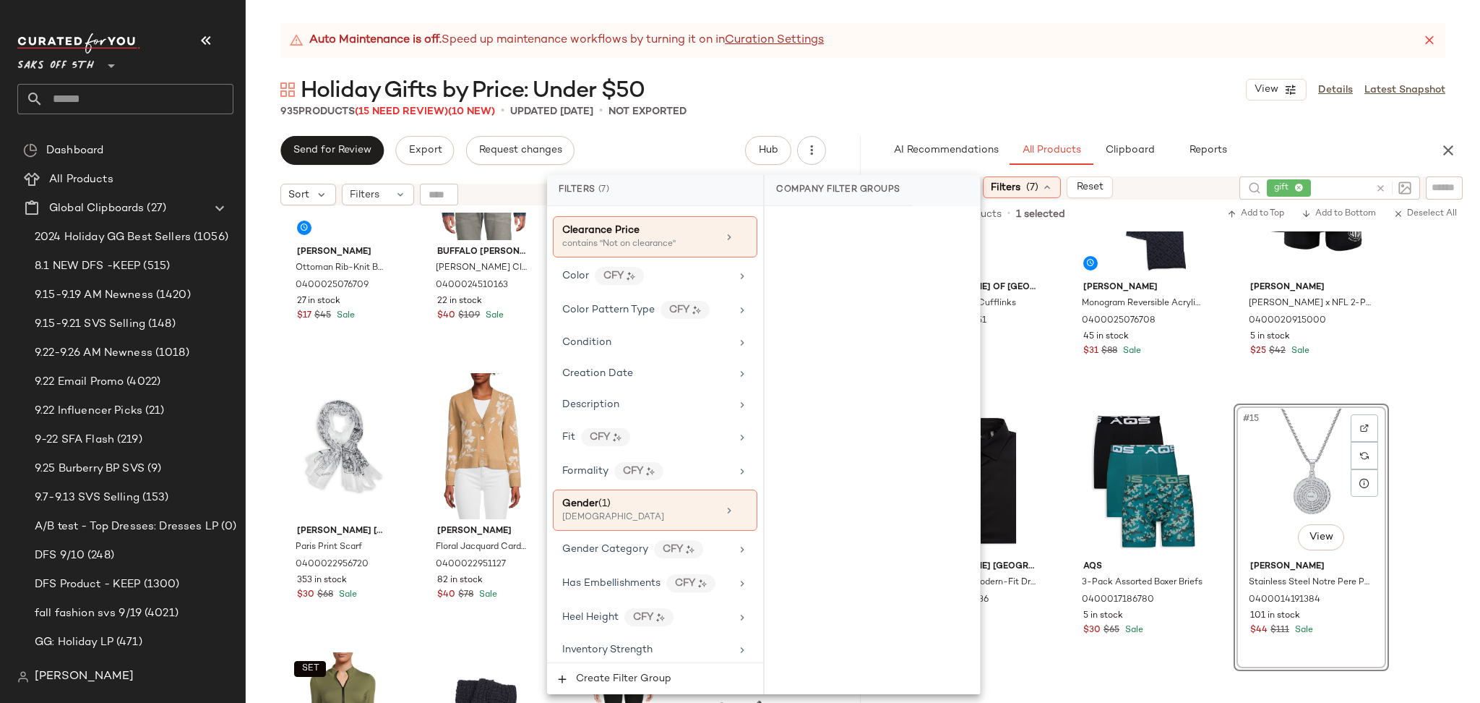
scroll to position [297, 0]
click at [641, 500] on div "Gender (1)" at bounding box center [639, 499] width 155 height 15
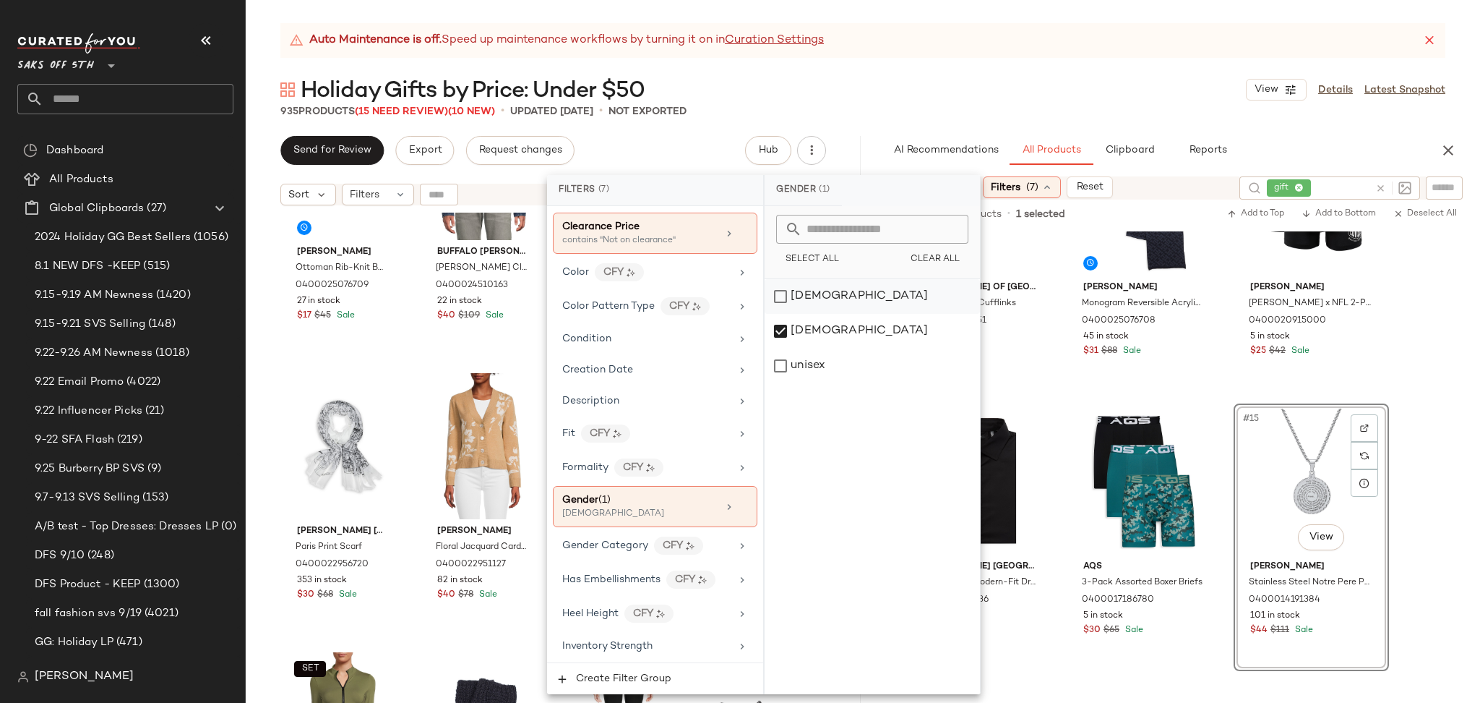
click at [793, 301] on div "[DEMOGRAPHIC_DATA]" at bounding box center [872, 296] width 215 height 35
click at [784, 320] on div "[DEMOGRAPHIC_DATA]" at bounding box center [872, 331] width 215 height 35
click at [944, 106] on div "935 Products (15 Need Review) (10 New) • updated [DATE] • Not Exported" at bounding box center [863, 111] width 1235 height 14
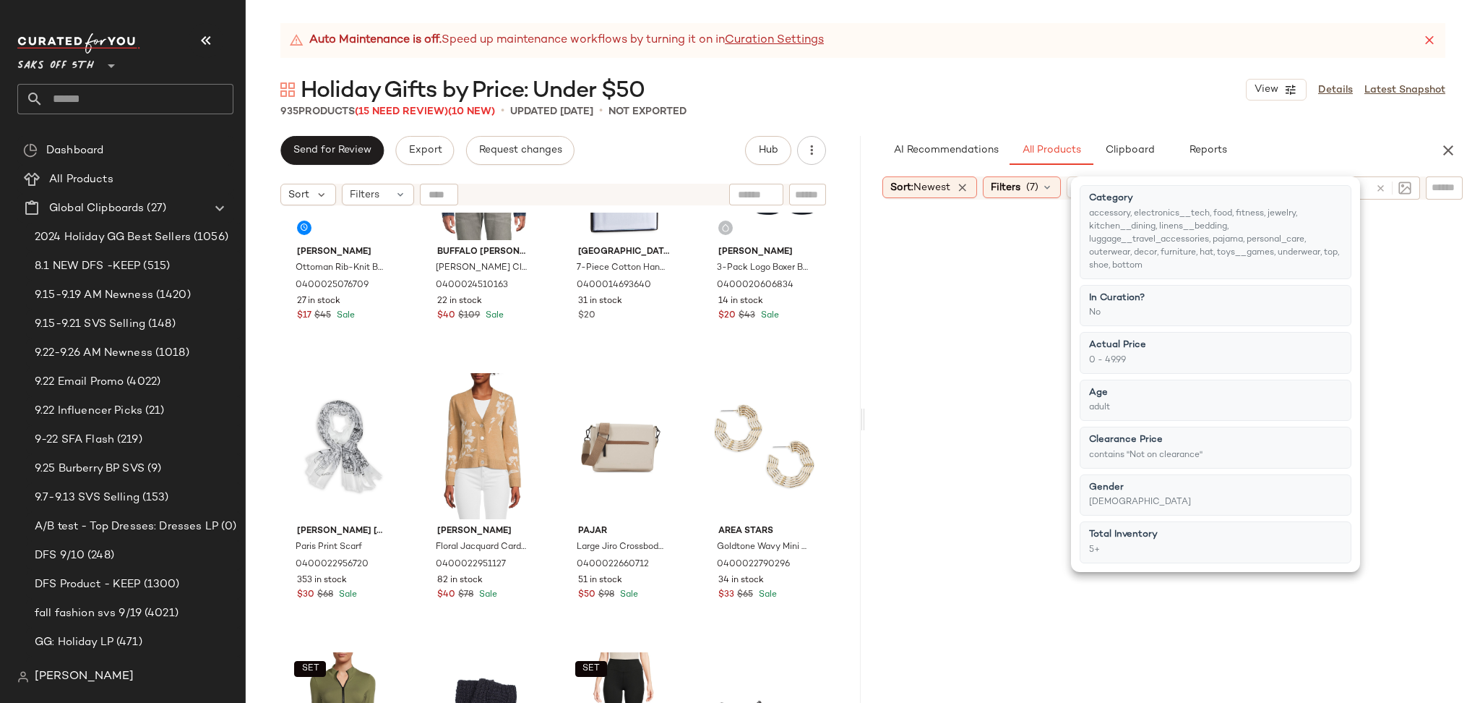
click at [944, 106] on div "935 Products (15 Need Review) (10 New) • updated [DATE] • Not Exported" at bounding box center [863, 111] width 1235 height 14
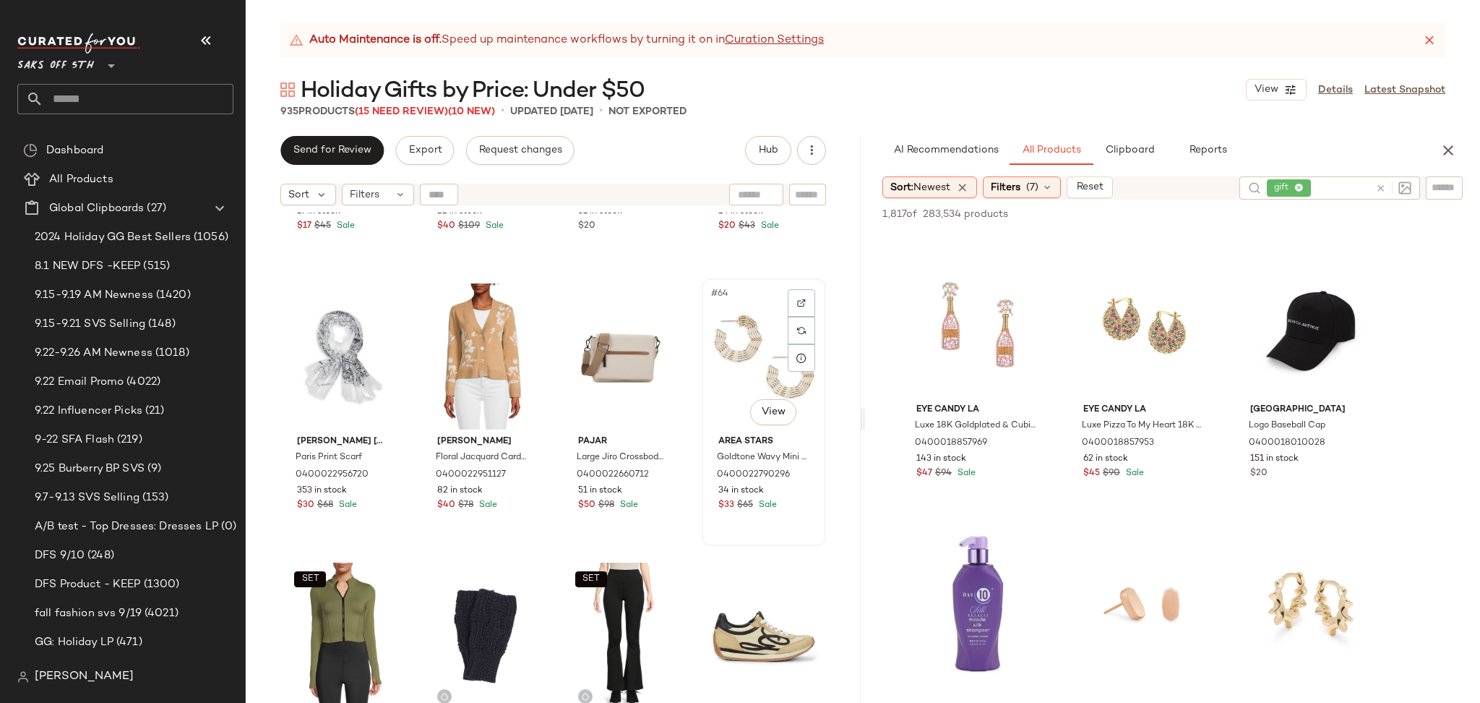
scroll to position [4144, 0]
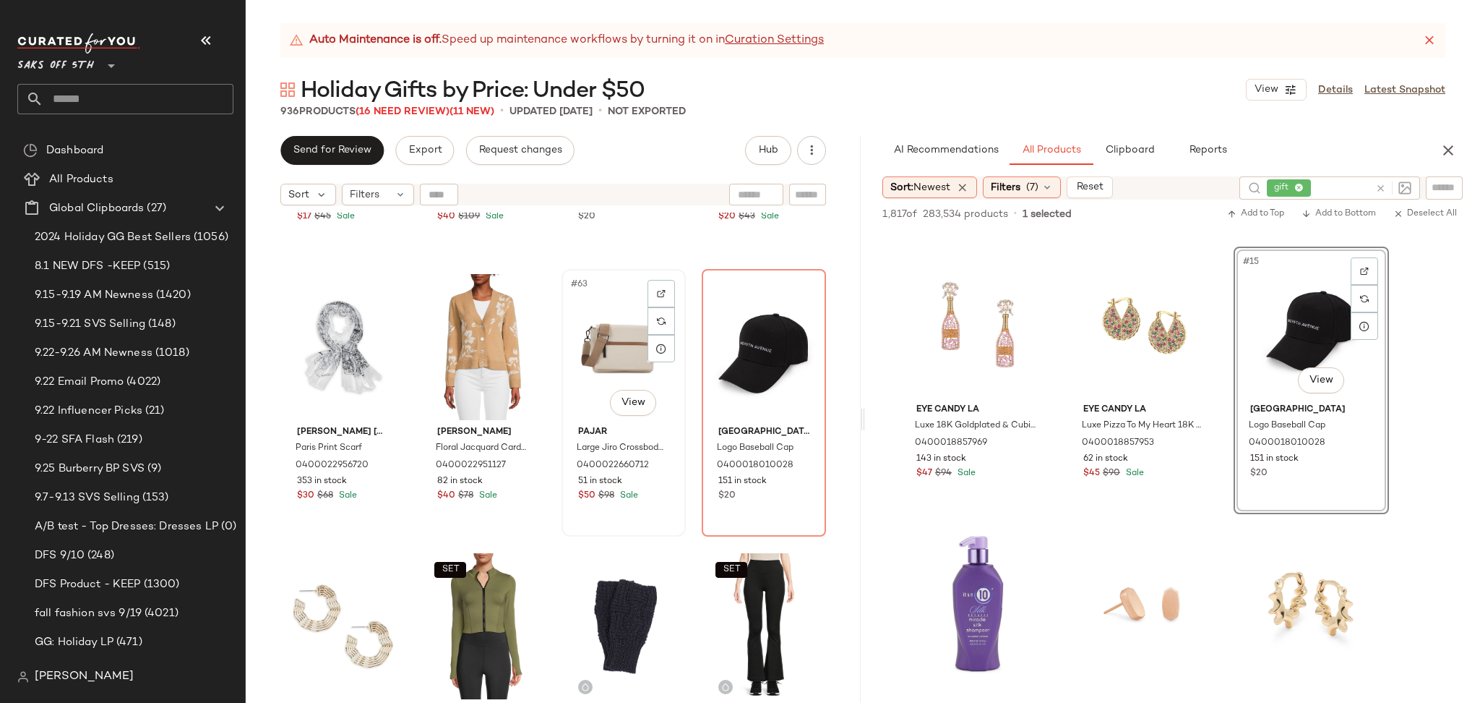
click at [606, 354] on div "#63 View" at bounding box center [624, 347] width 114 height 146
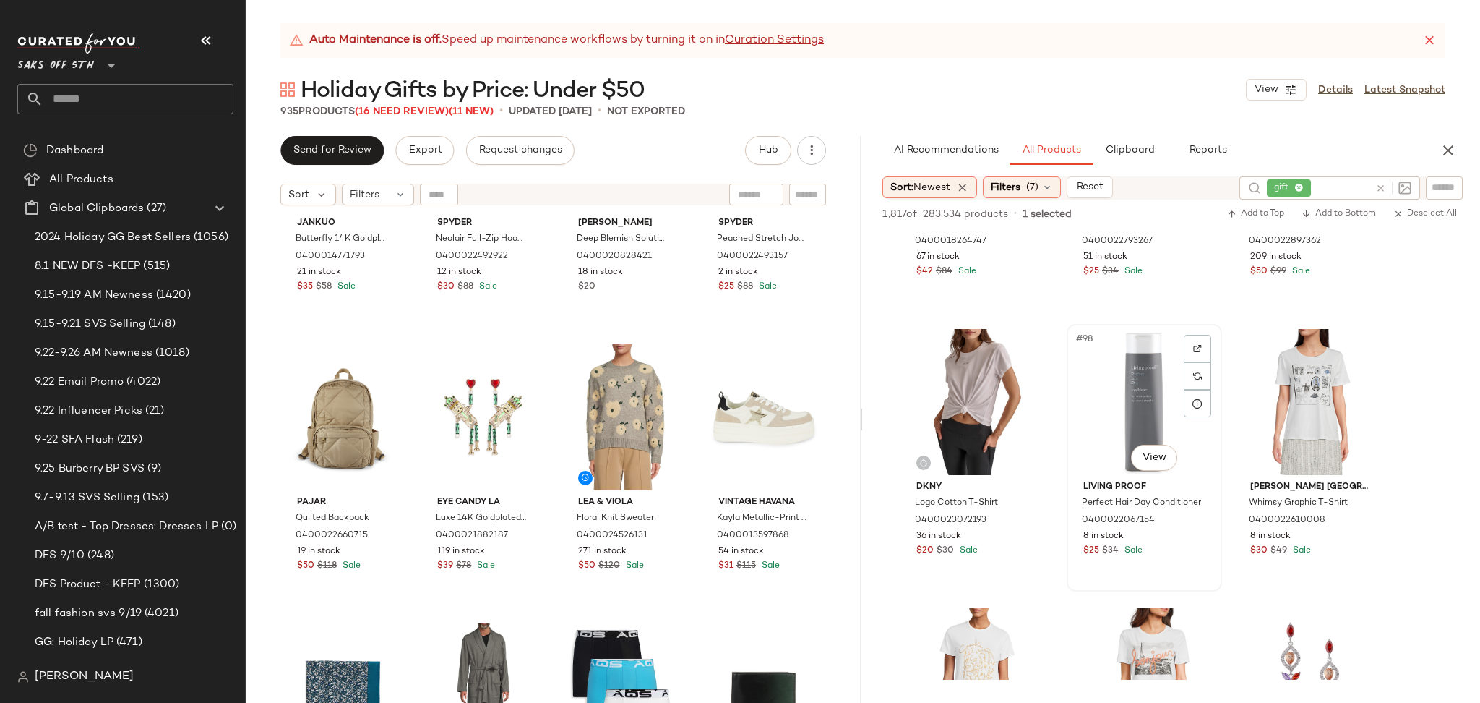
scroll to position [8835, 0]
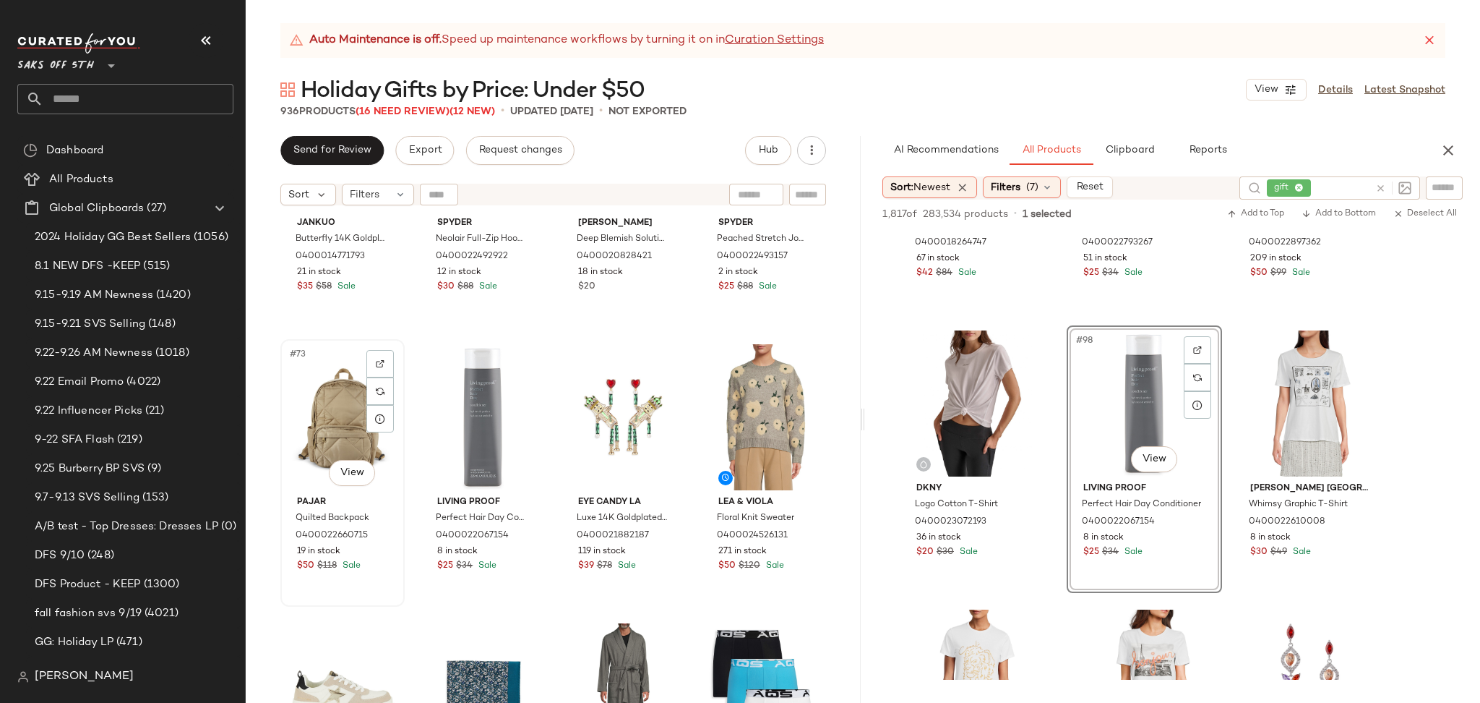
click at [336, 425] on div "#73 View" at bounding box center [343, 417] width 114 height 146
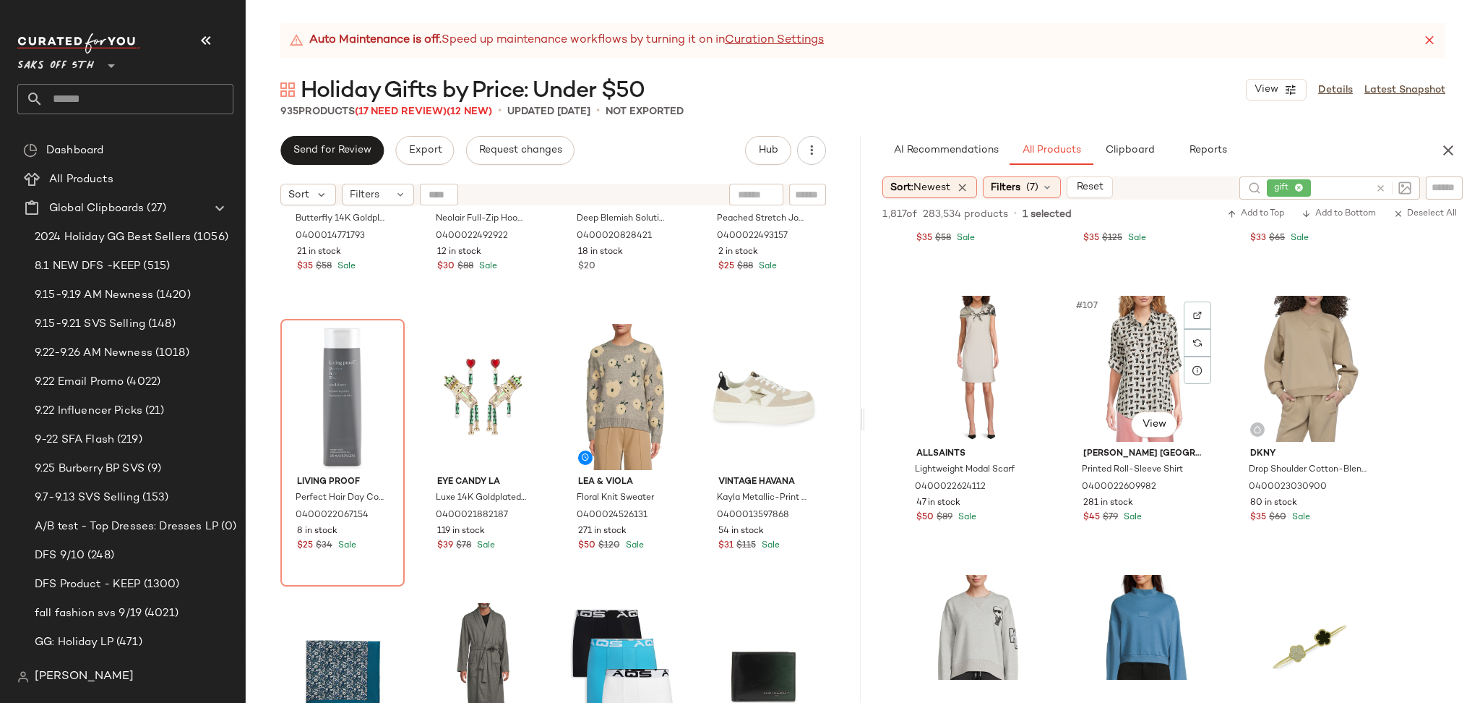
scroll to position [9706, 0]
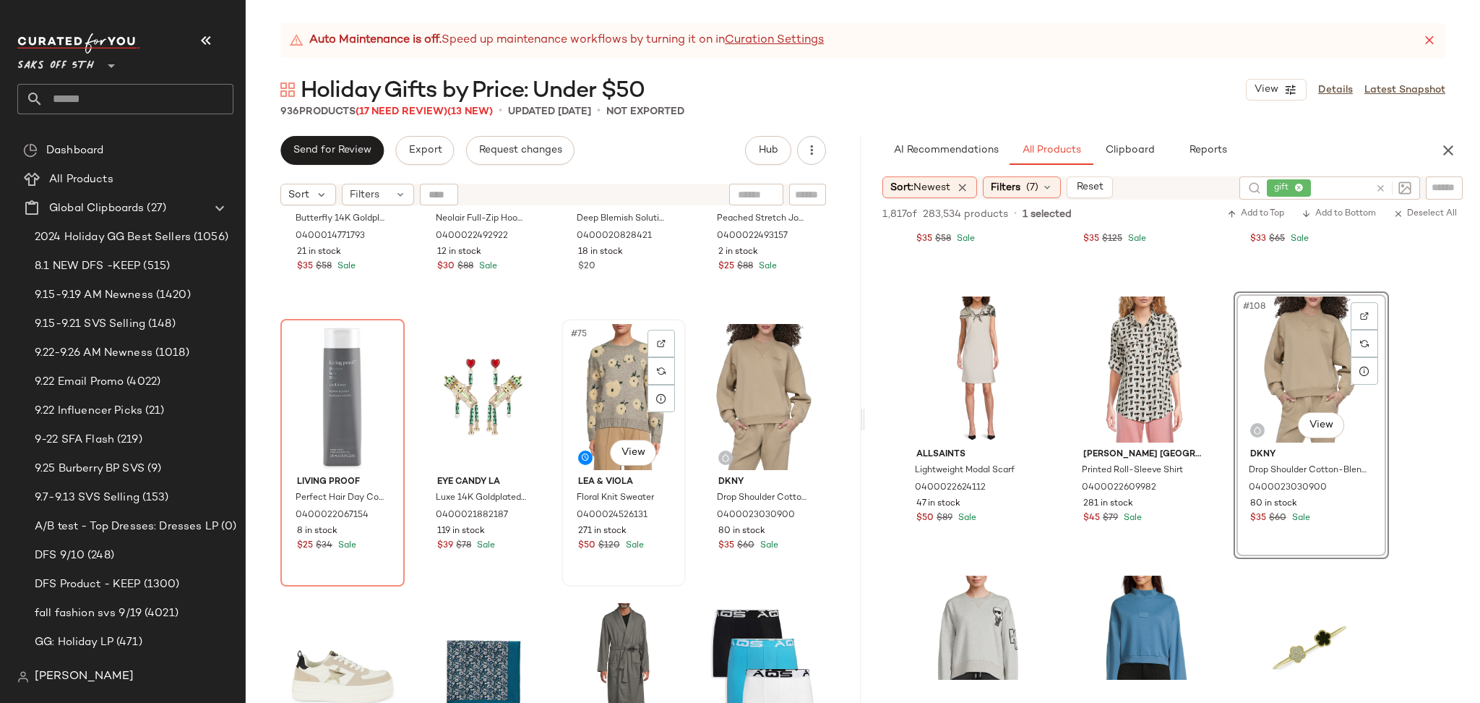
click at [599, 407] on div "#75 View" at bounding box center [624, 397] width 114 height 146
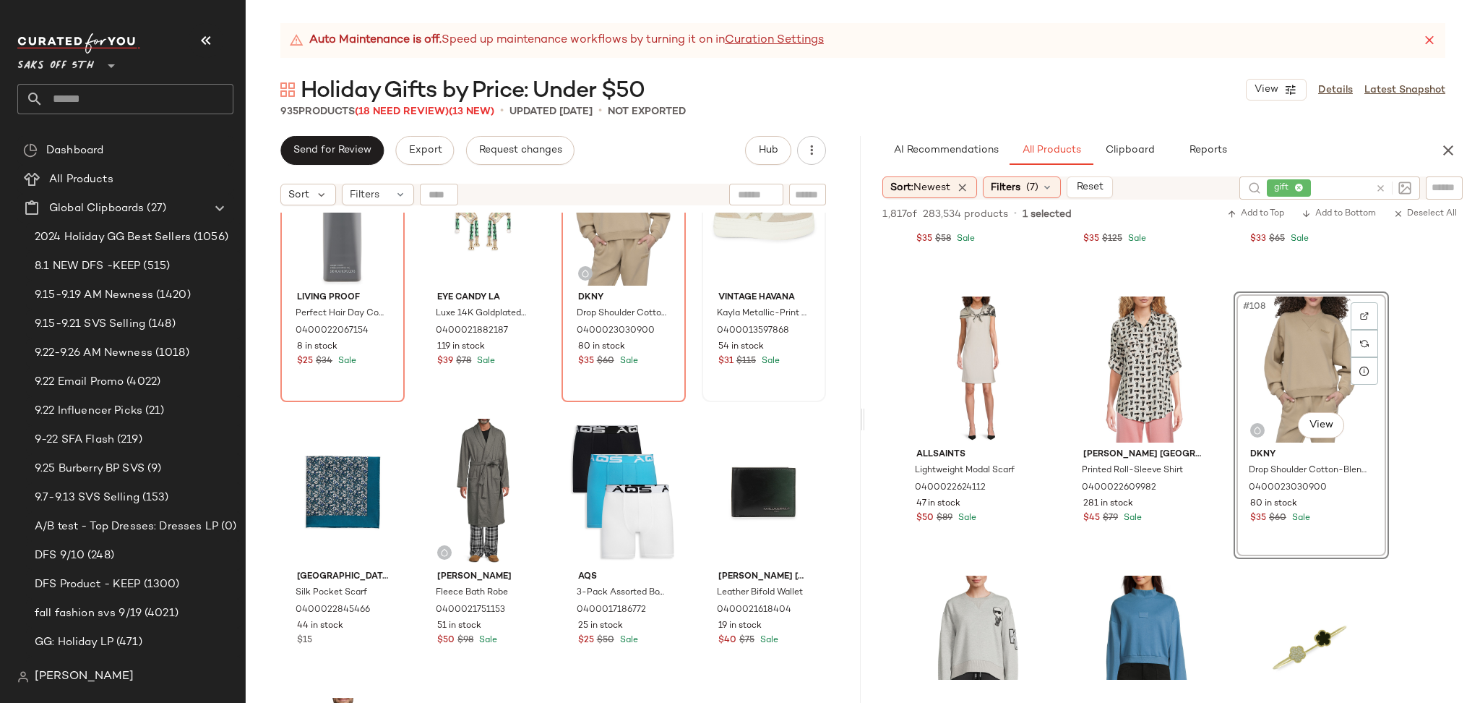
scroll to position [5120, 0]
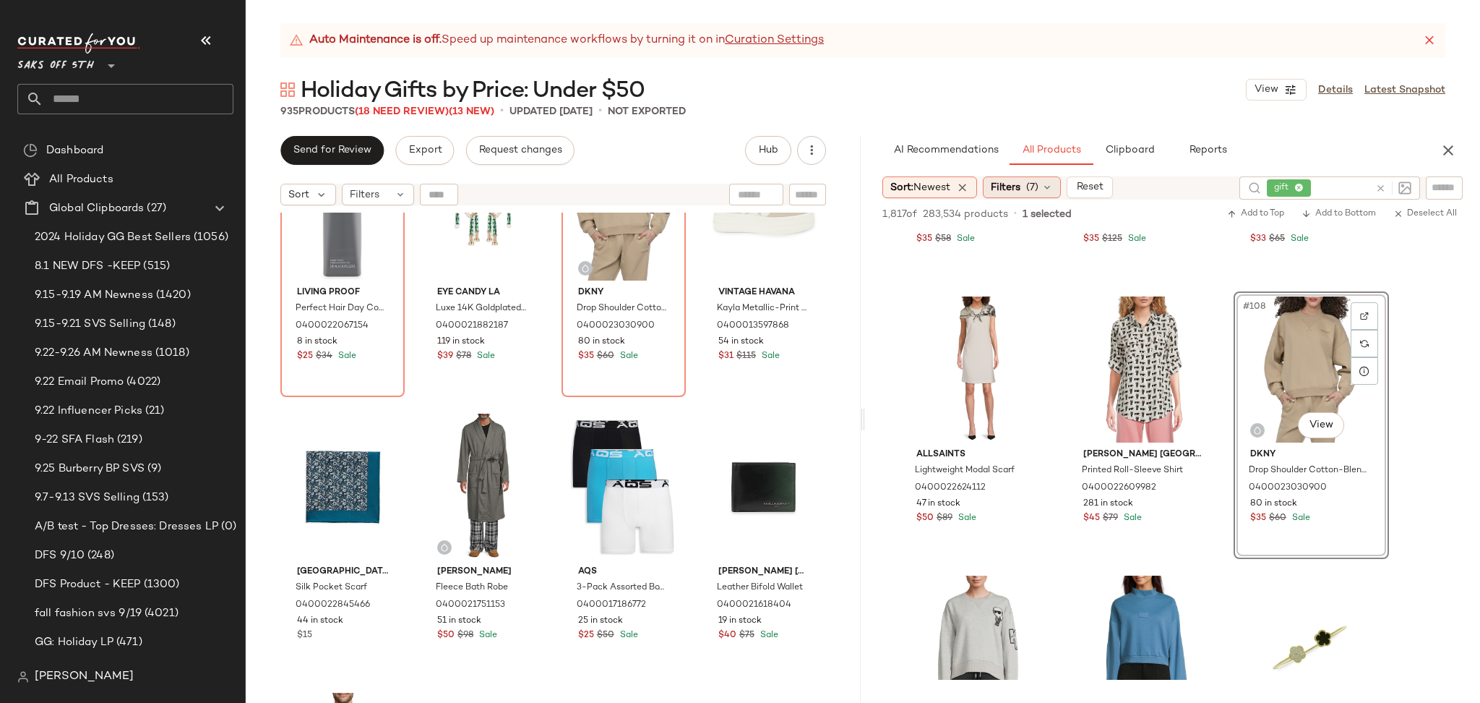
click at [1019, 189] on span "Filters" at bounding box center [1006, 187] width 30 height 15
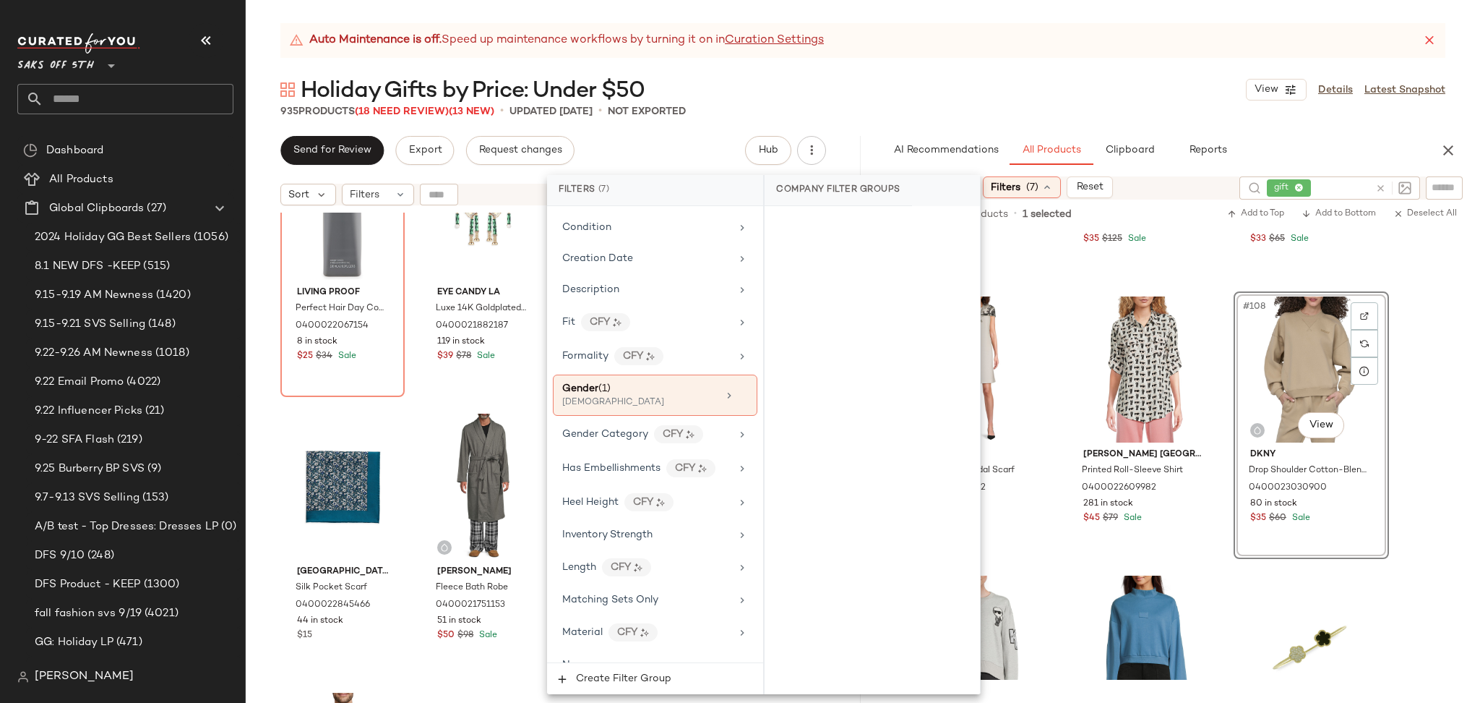
scroll to position [424, 0]
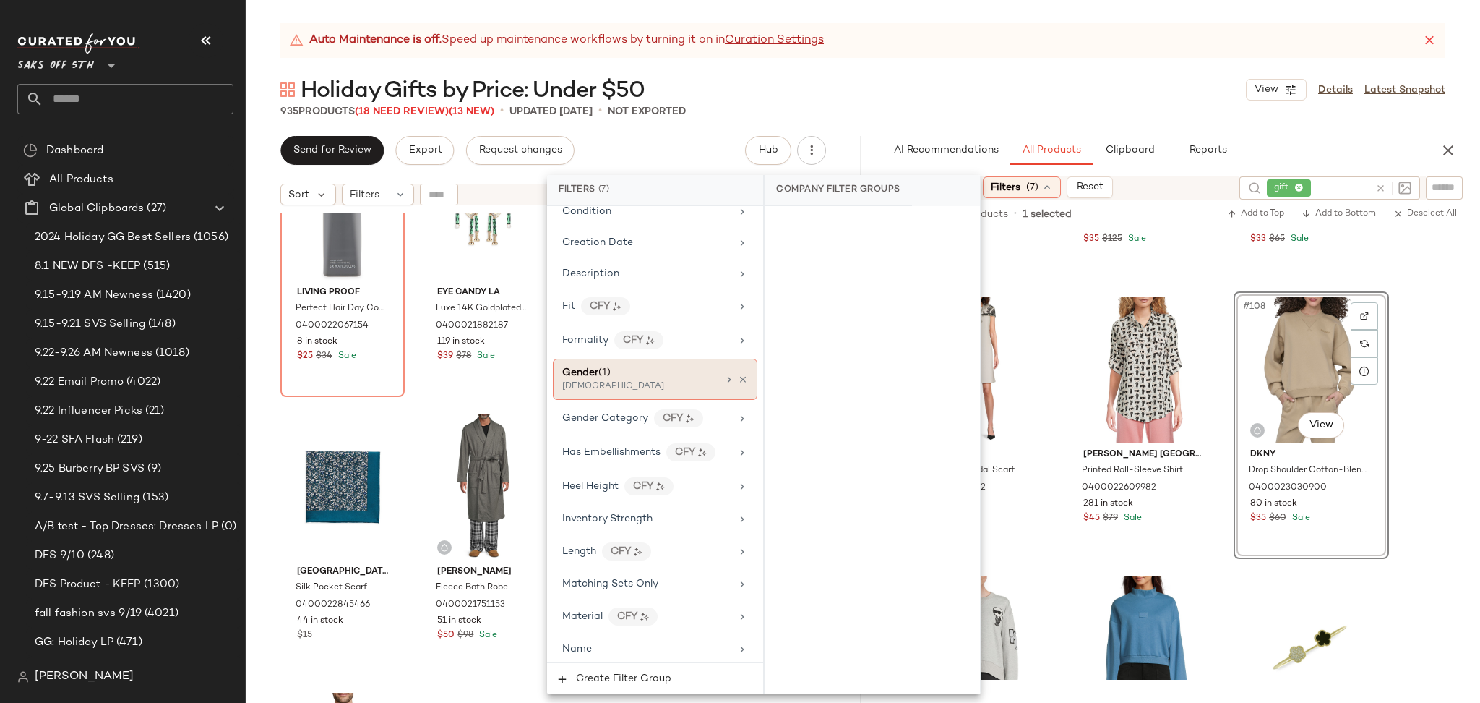
click at [640, 383] on div "[DEMOGRAPHIC_DATA]" at bounding box center [634, 386] width 145 height 13
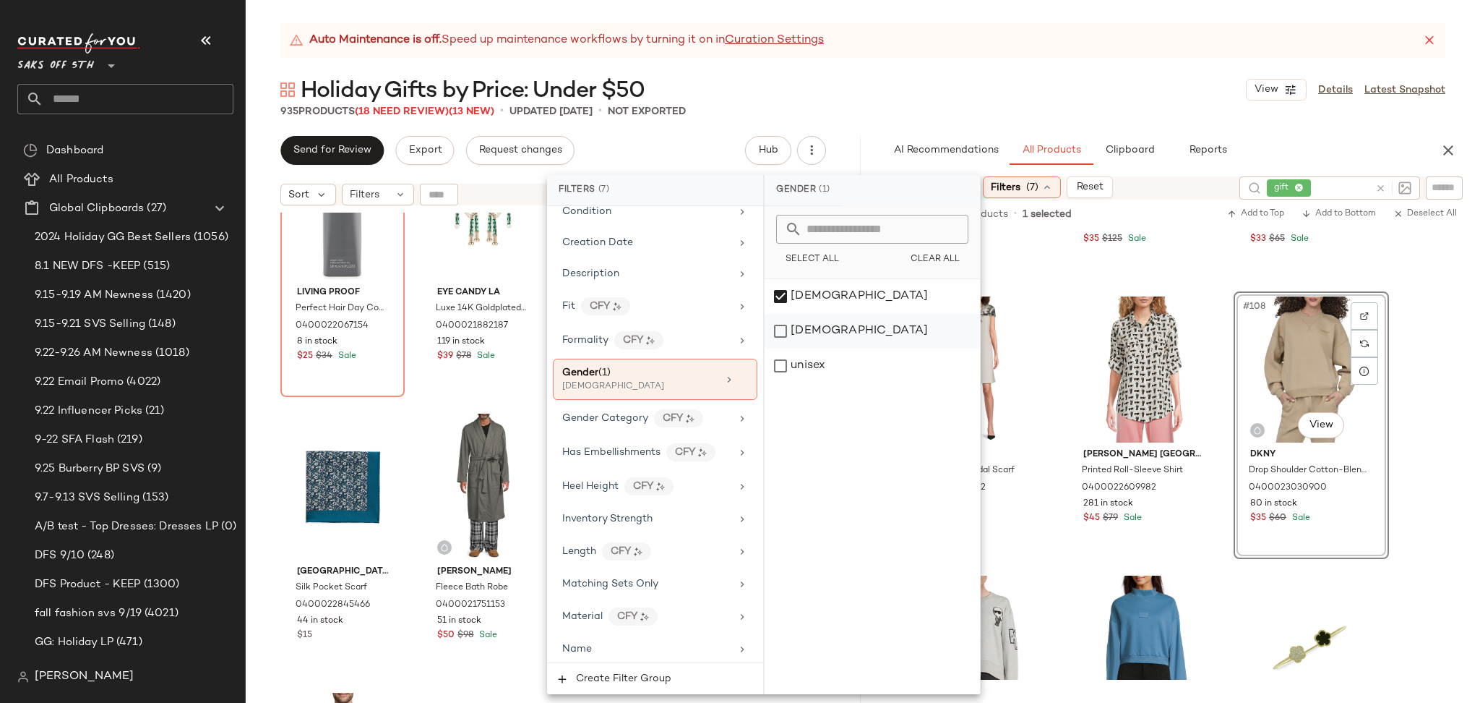
click at [787, 328] on div "[DEMOGRAPHIC_DATA]" at bounding box center [872, 331] width 215 height 35
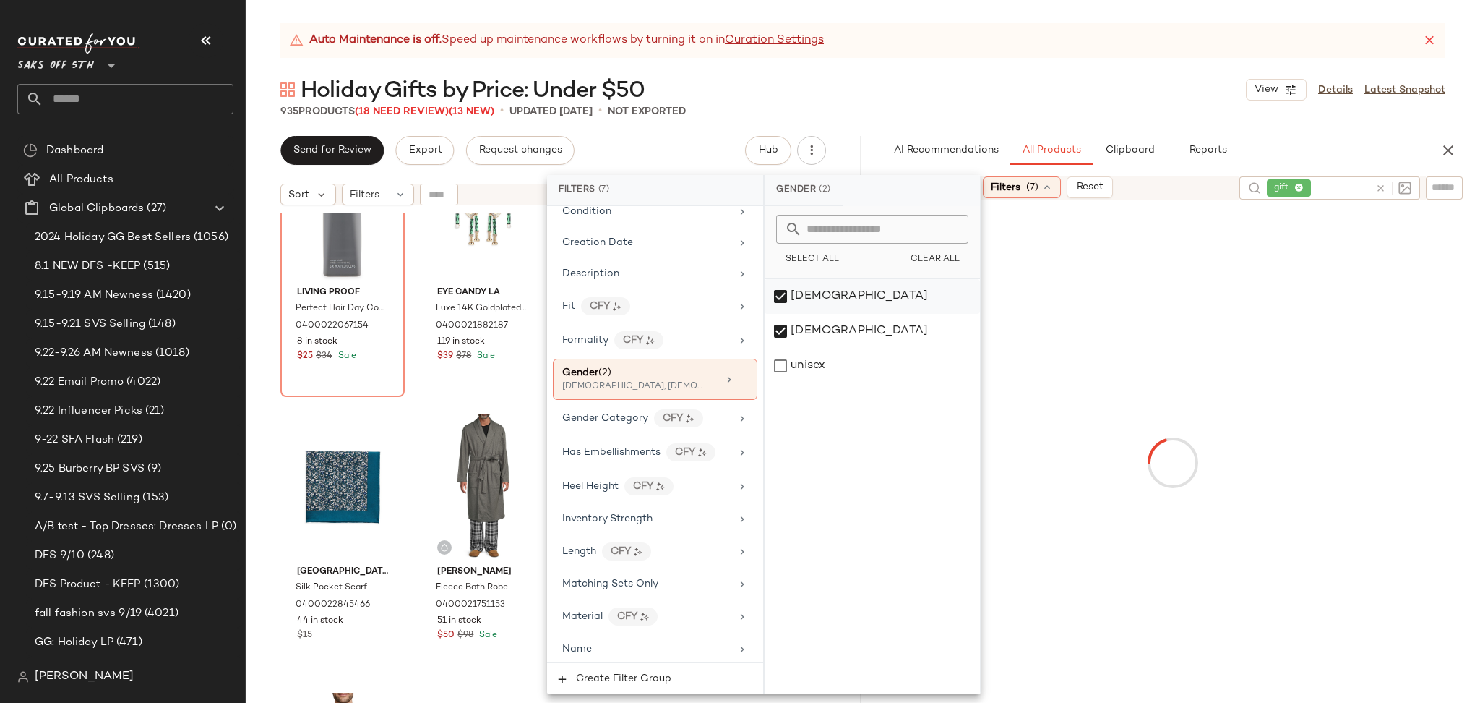
click at [787, 296] on div "[DEMOGRAPHIC_DATA]" at bounding box center [872, 296] width 215 height 35
click at [1010, 75] on div "Holiday Gifts by Price: Under $50 View Details Latest Snapshot" at bounding box center [863, 89] width 1235 height 29
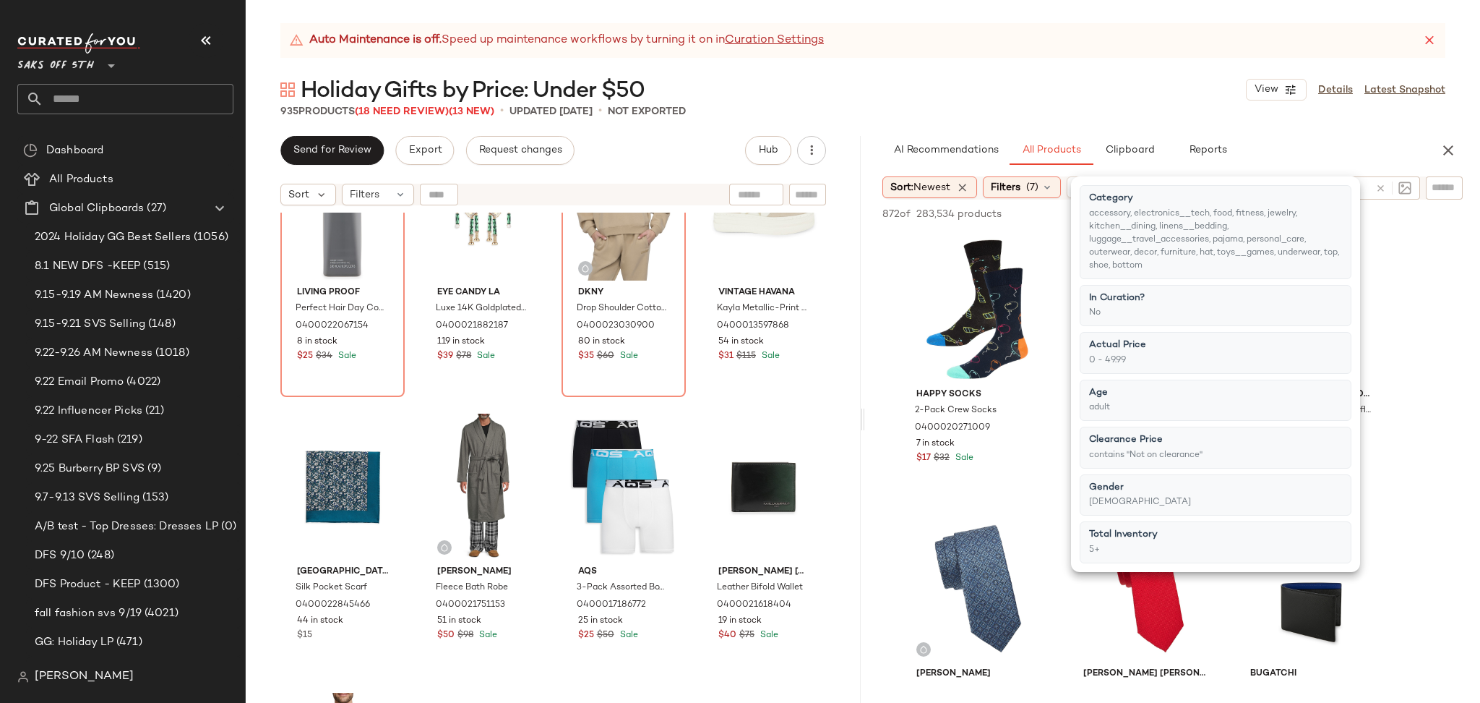
click at [1010, 75] on div "Holiday Gifts by Price: Under $50 View Details Latest Snapshot" at bounding box center [863, 89] width 1235 height 29
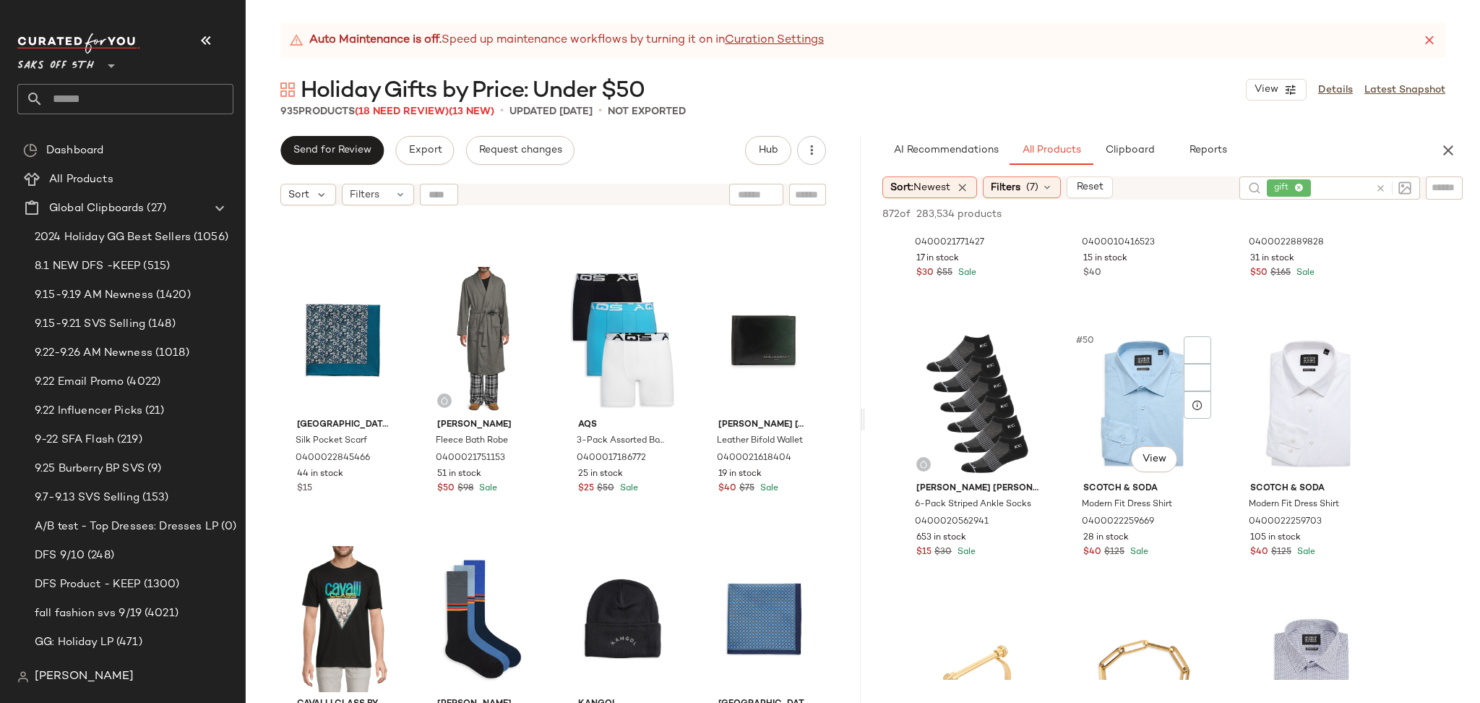
scroll to position [4370, 0]
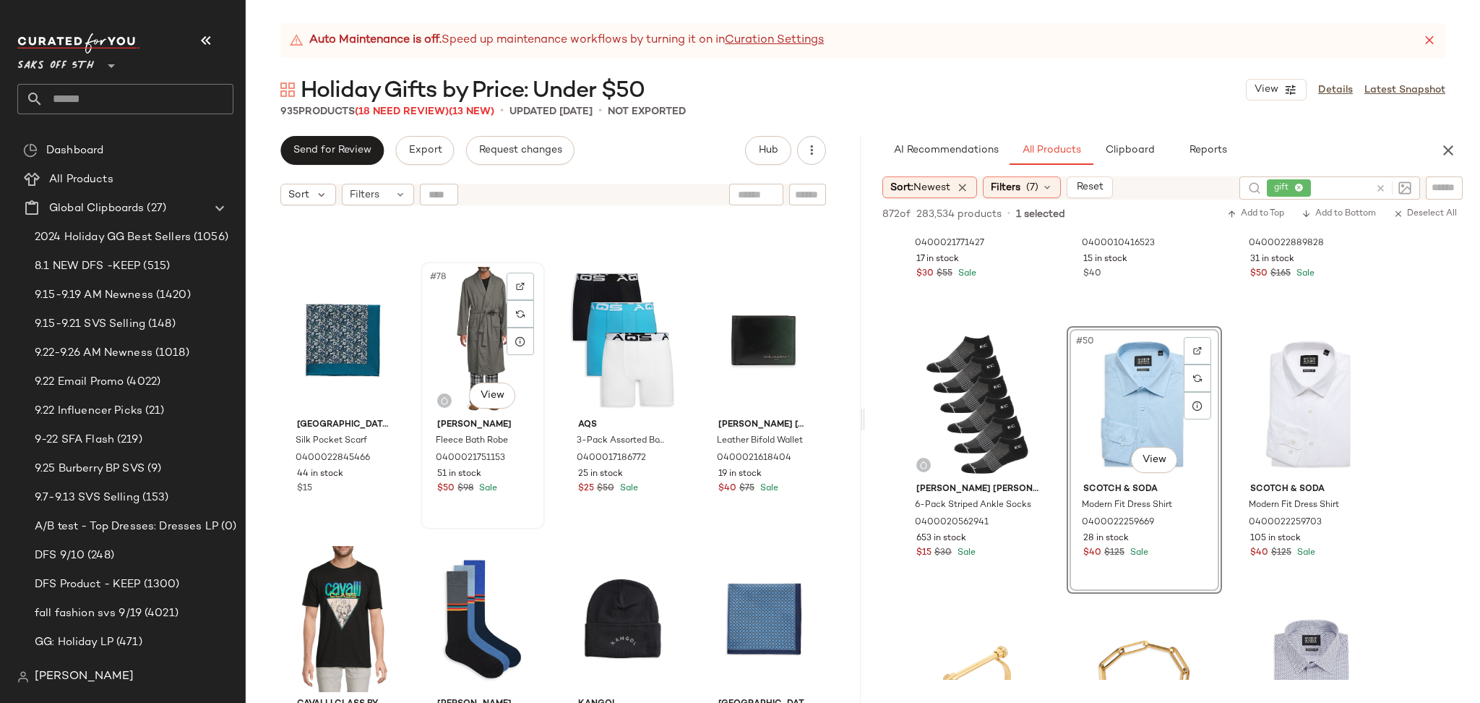
click at [468, 328] on div "#78 View" at bounding box center [483, 340] width 114 height 146
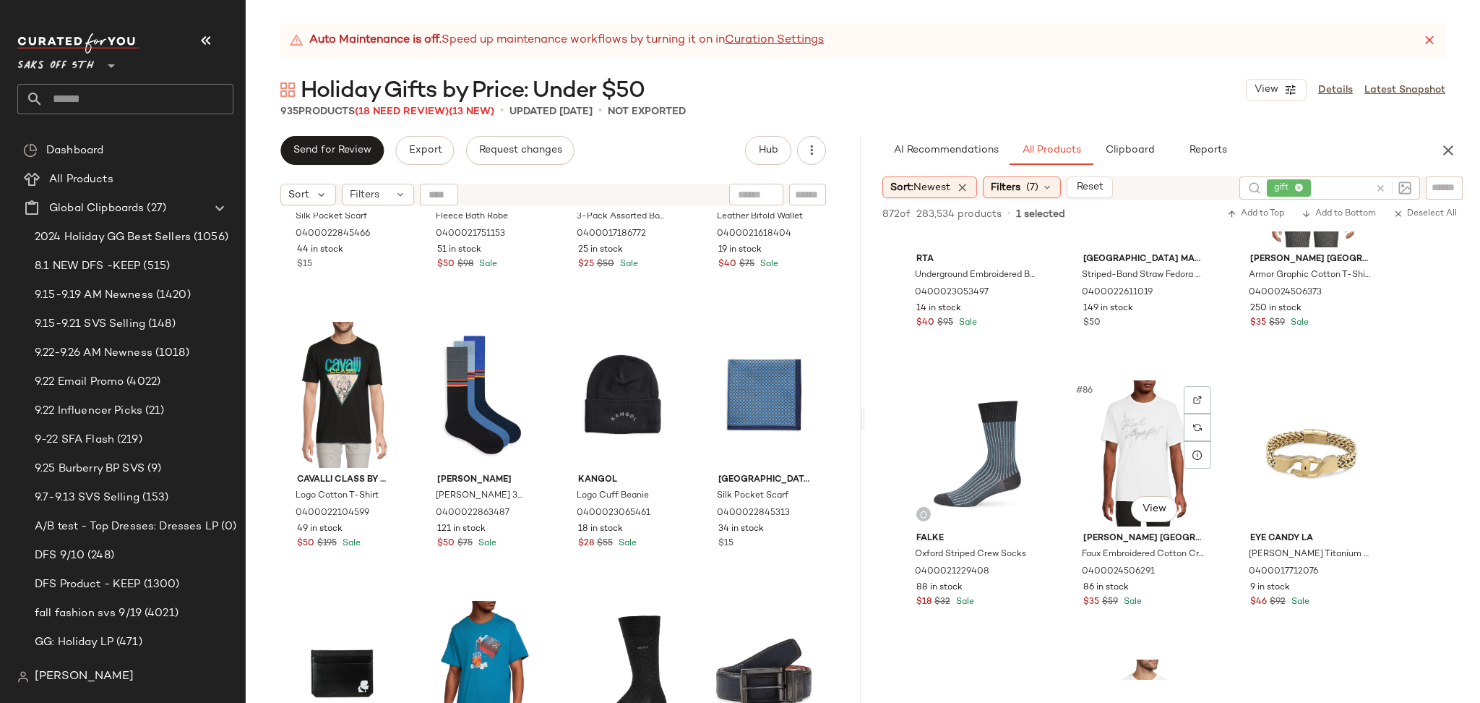
scroll to position [7676, 0]
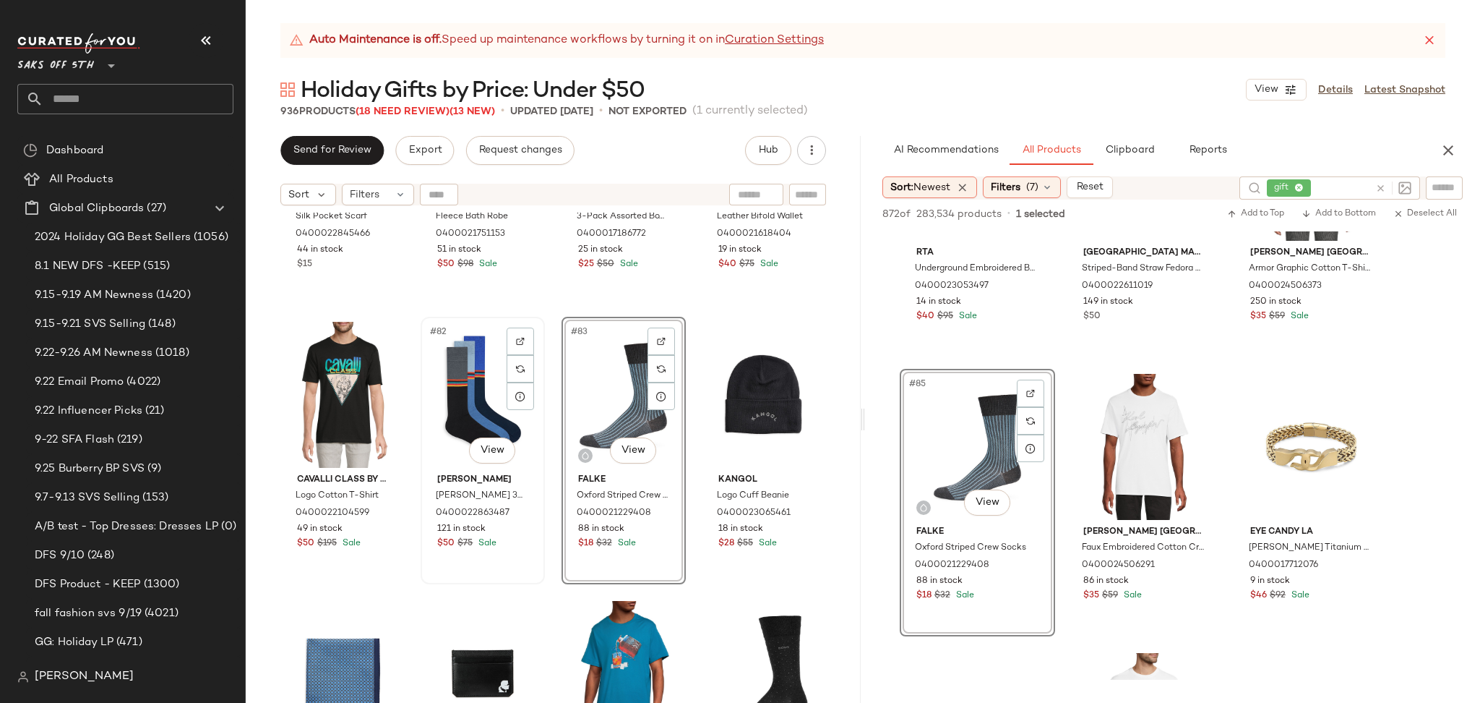
click at [455, 398] on div "#82 View" at bounding box center [483, 395] width 114 height 146
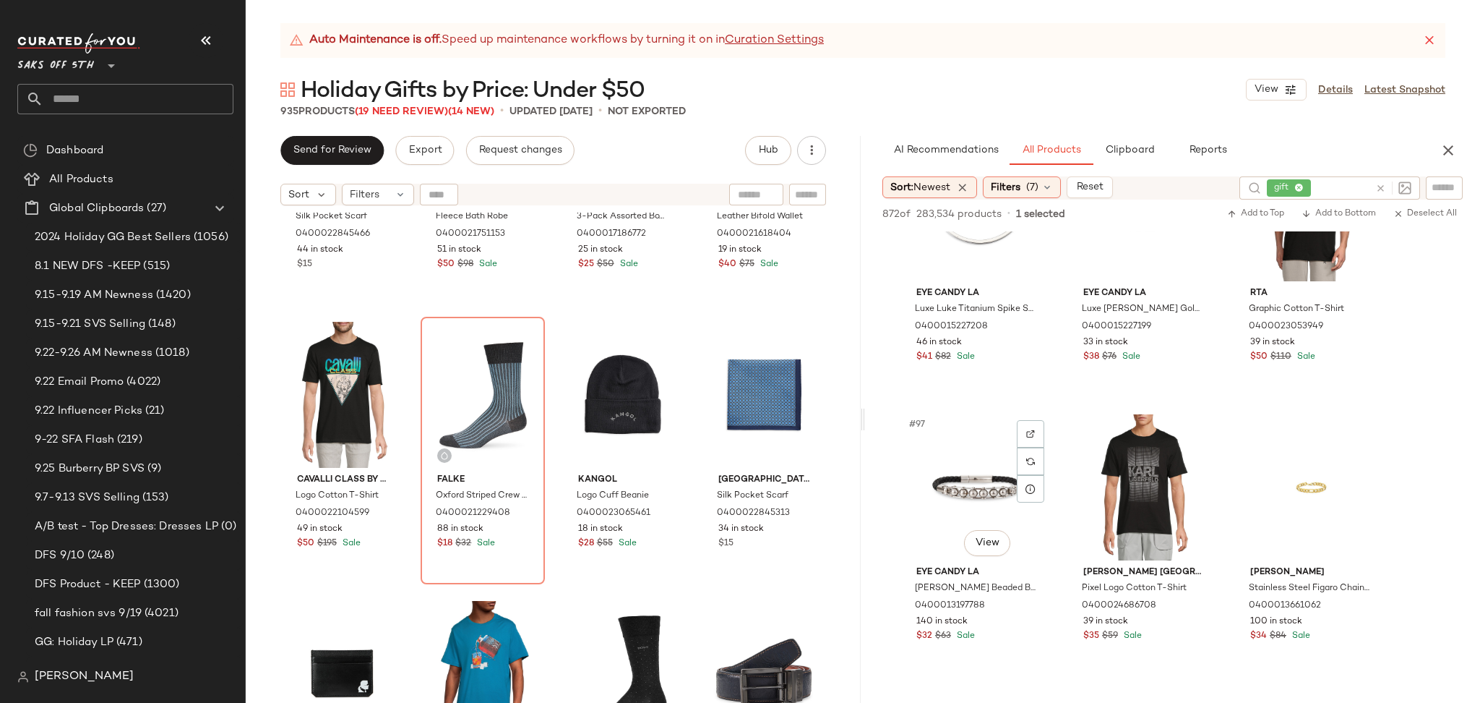
scroll to position [8758, 0]
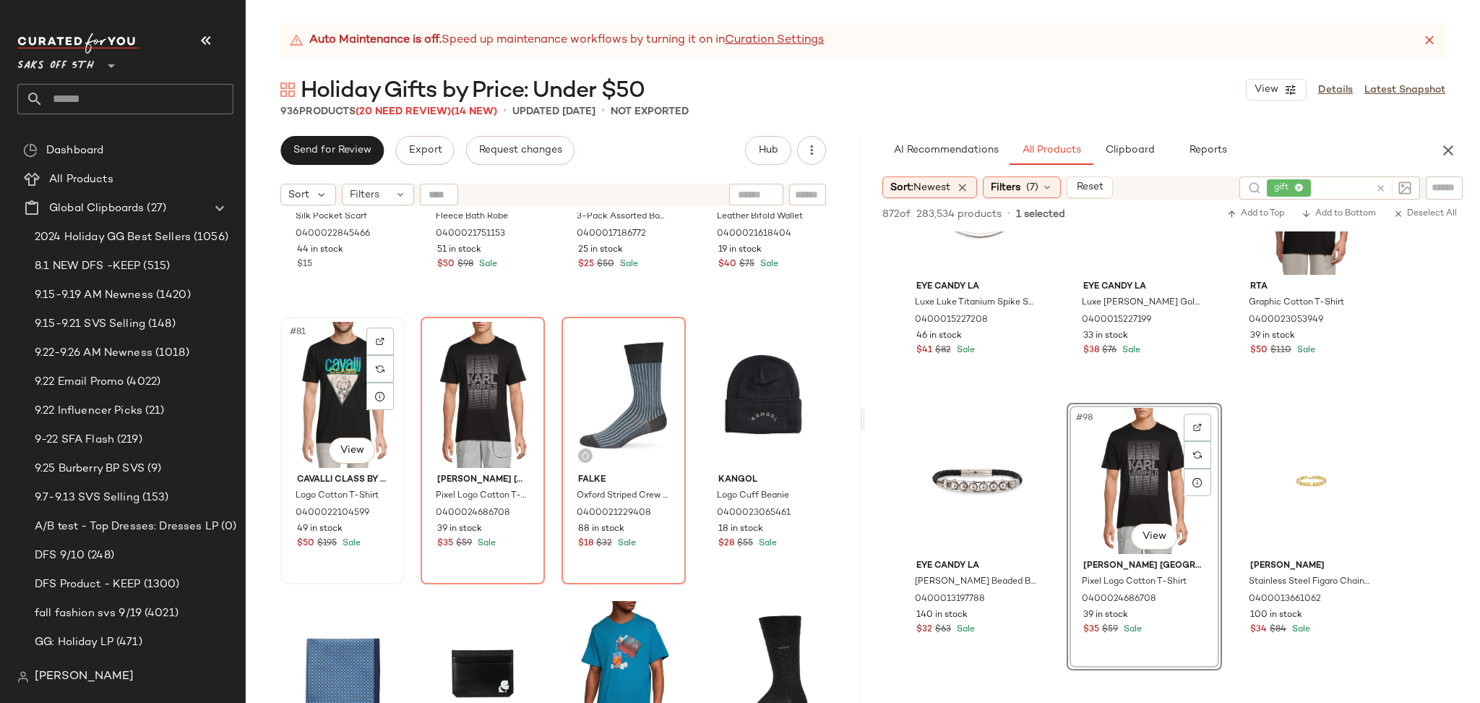
click at [349, 400] on div "#81 View" at bounding box center [343, 395] width 114 height 146
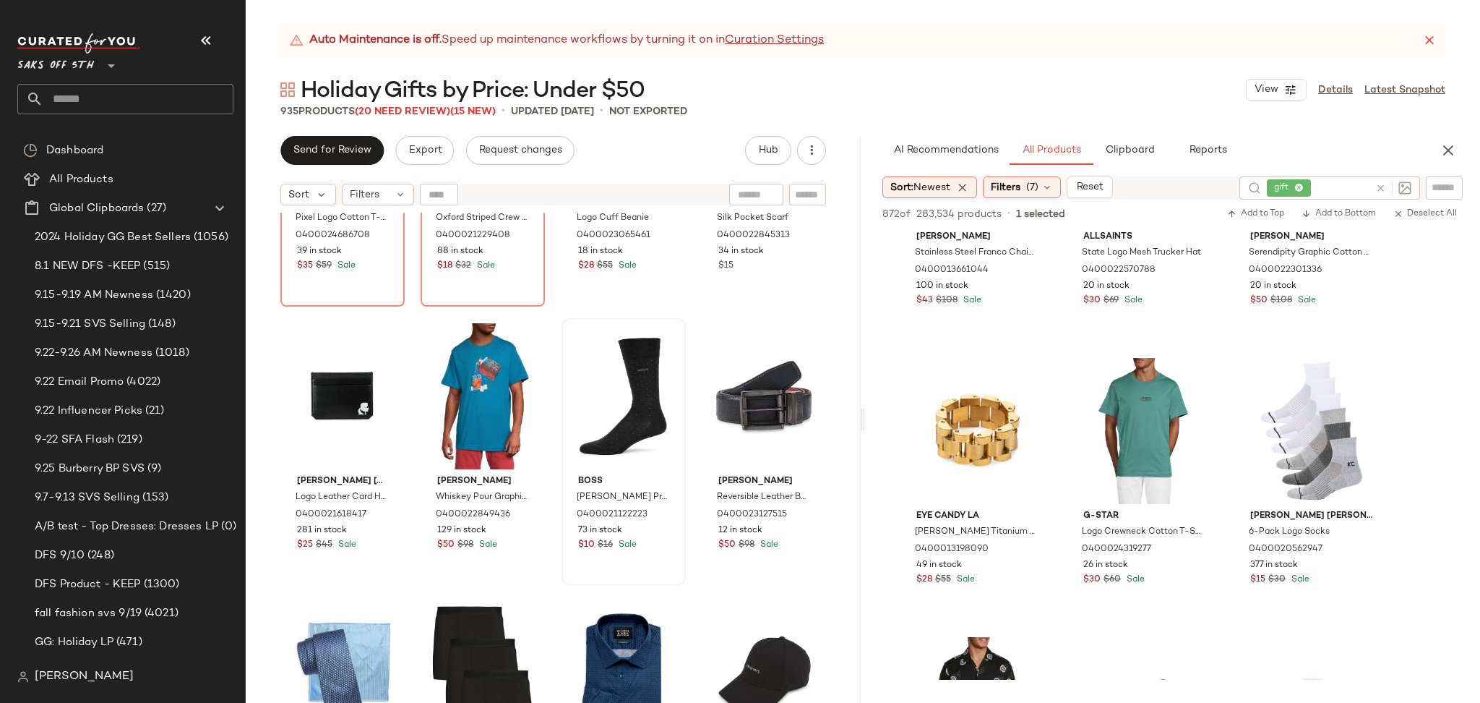
scroll to position [5795, 0]
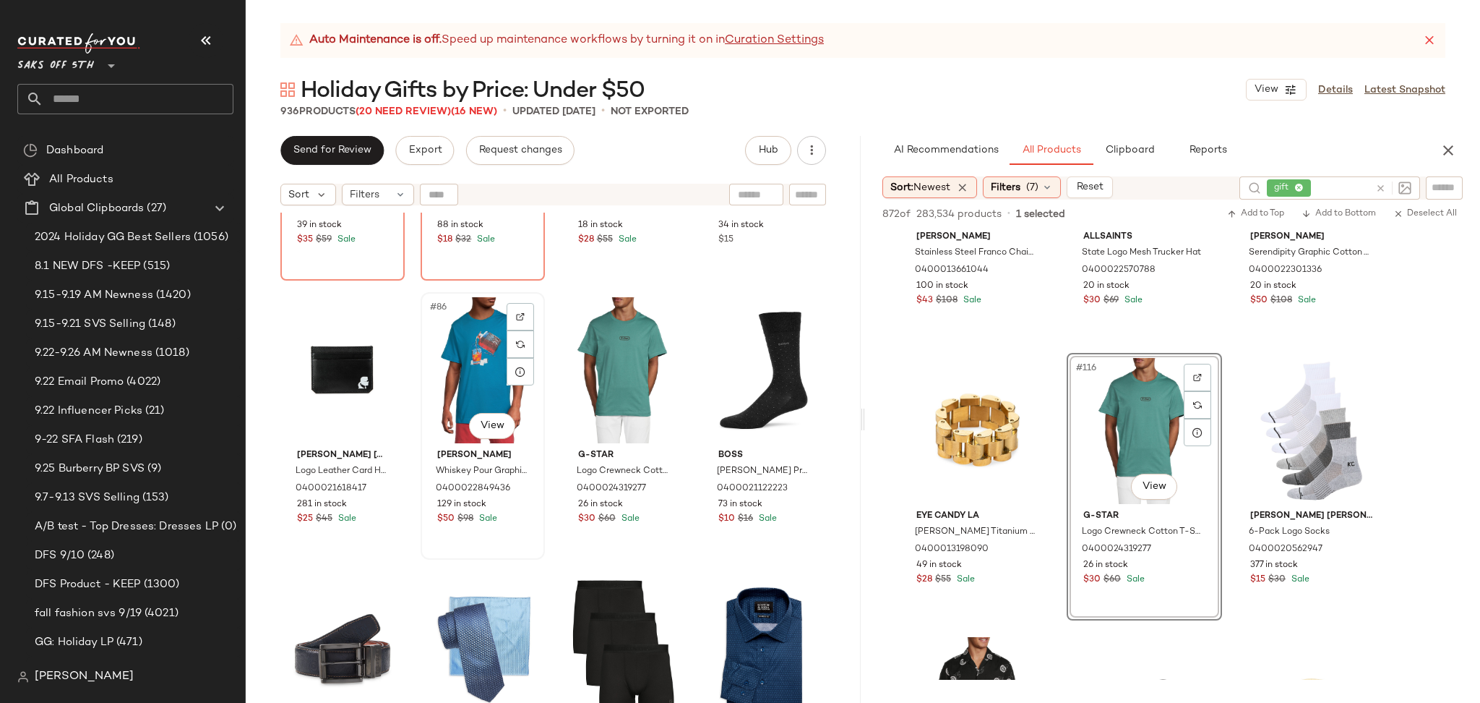
click at [454, 371] on div "#86 View" at bounding box center [483, 370] width 114 height 146
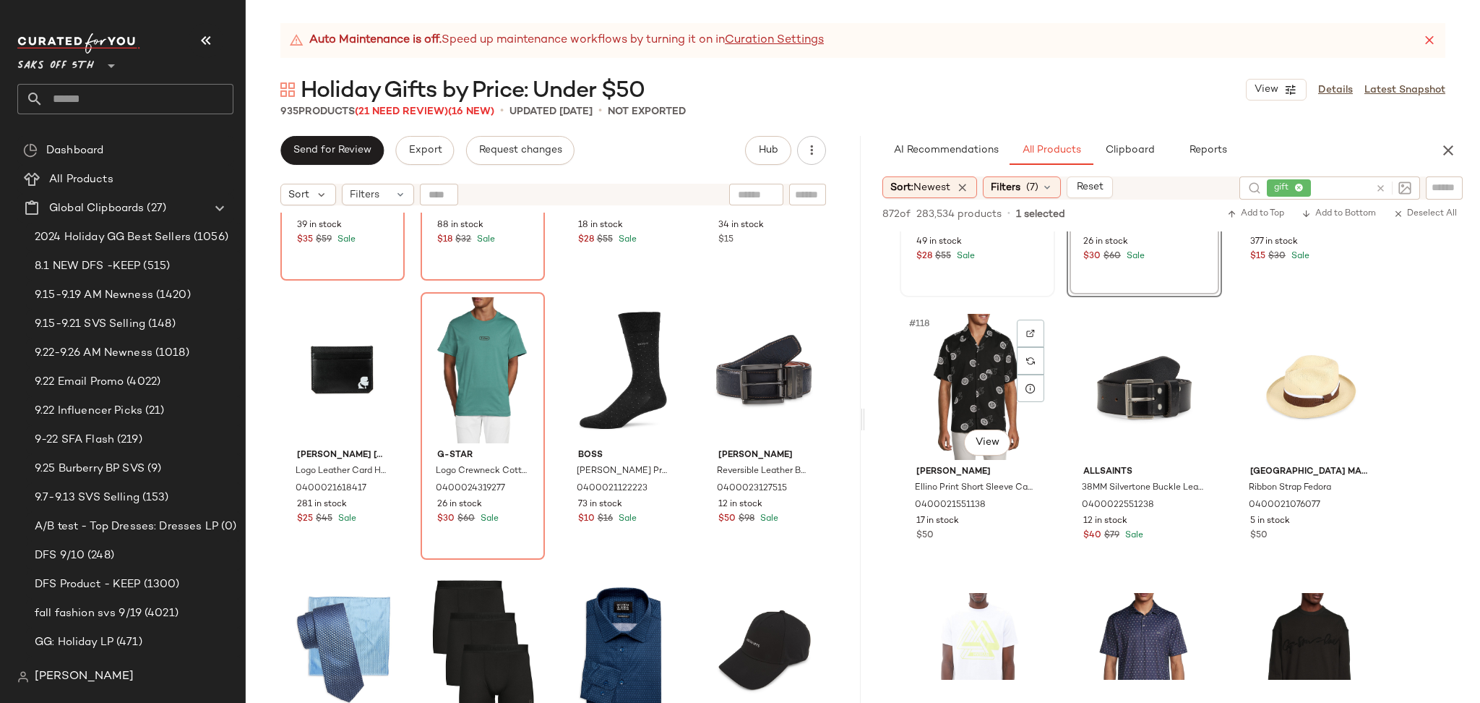
scroll to position [10806, 0]
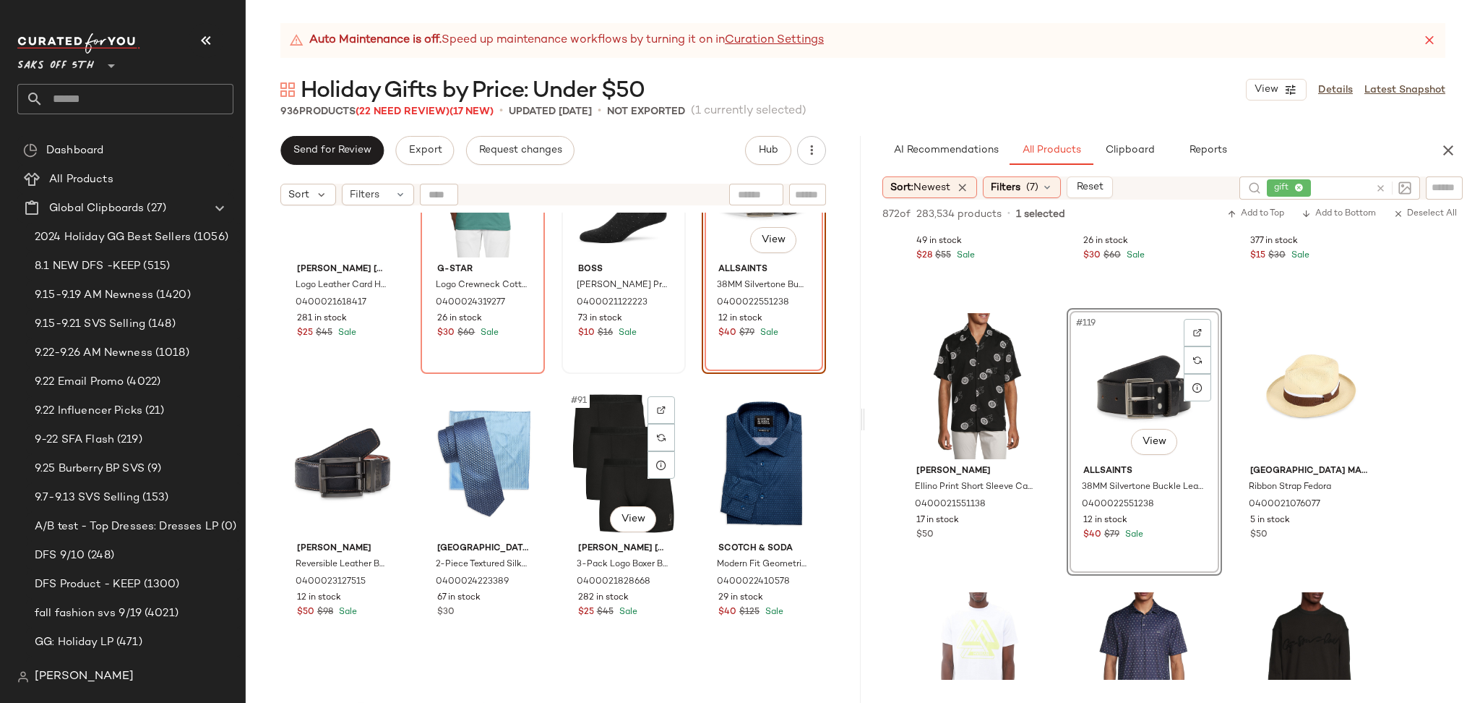
scroll to position [5996, 0]
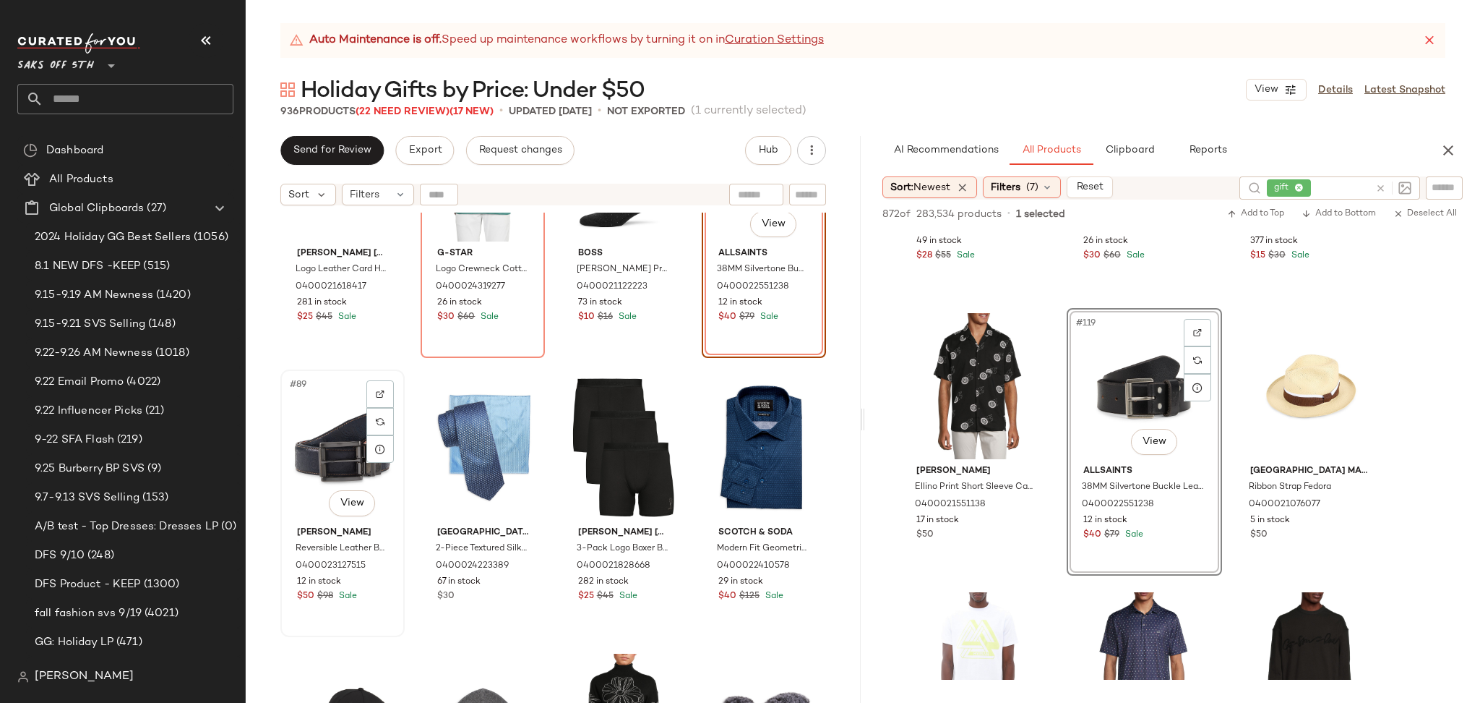
click at [335, 427] on div "#89 View" at bounding box center [343, 447] width 114 height 146
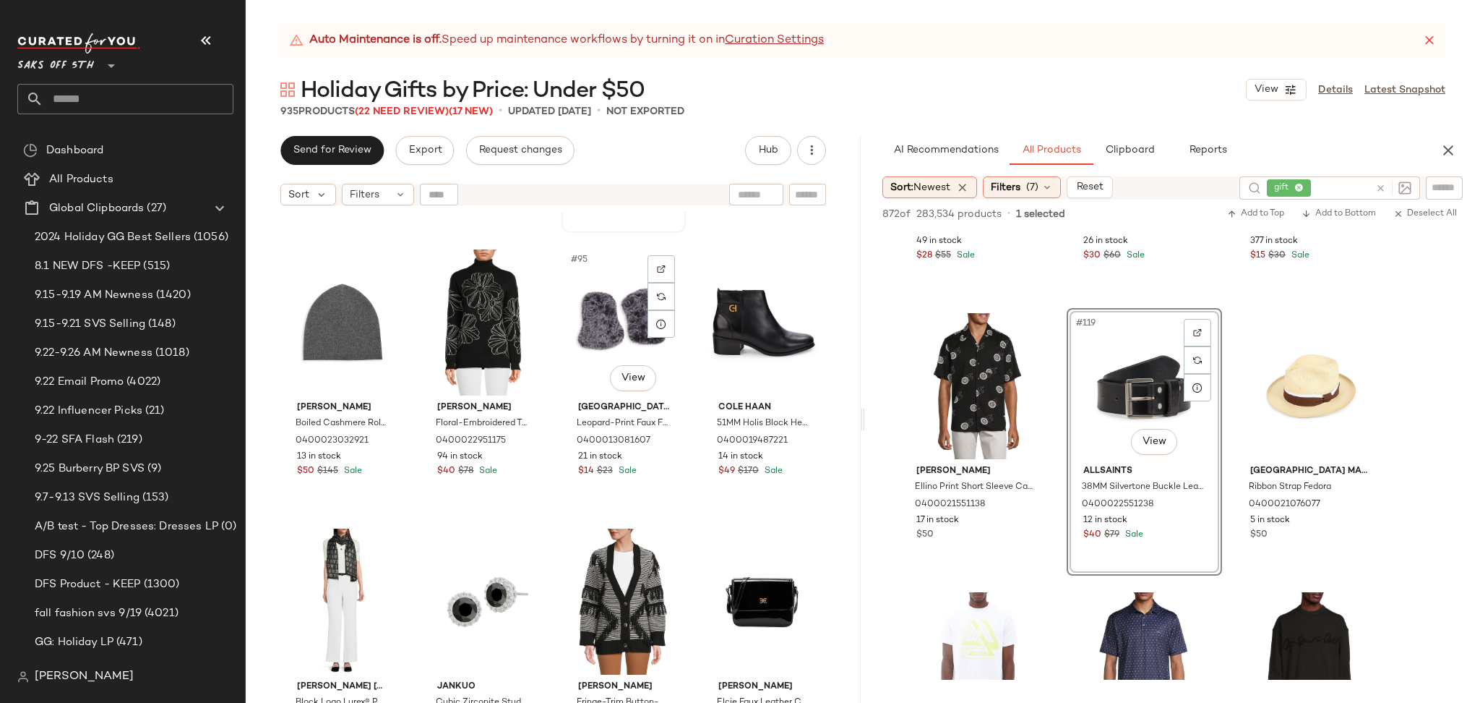
scroll to position [6406, 0]
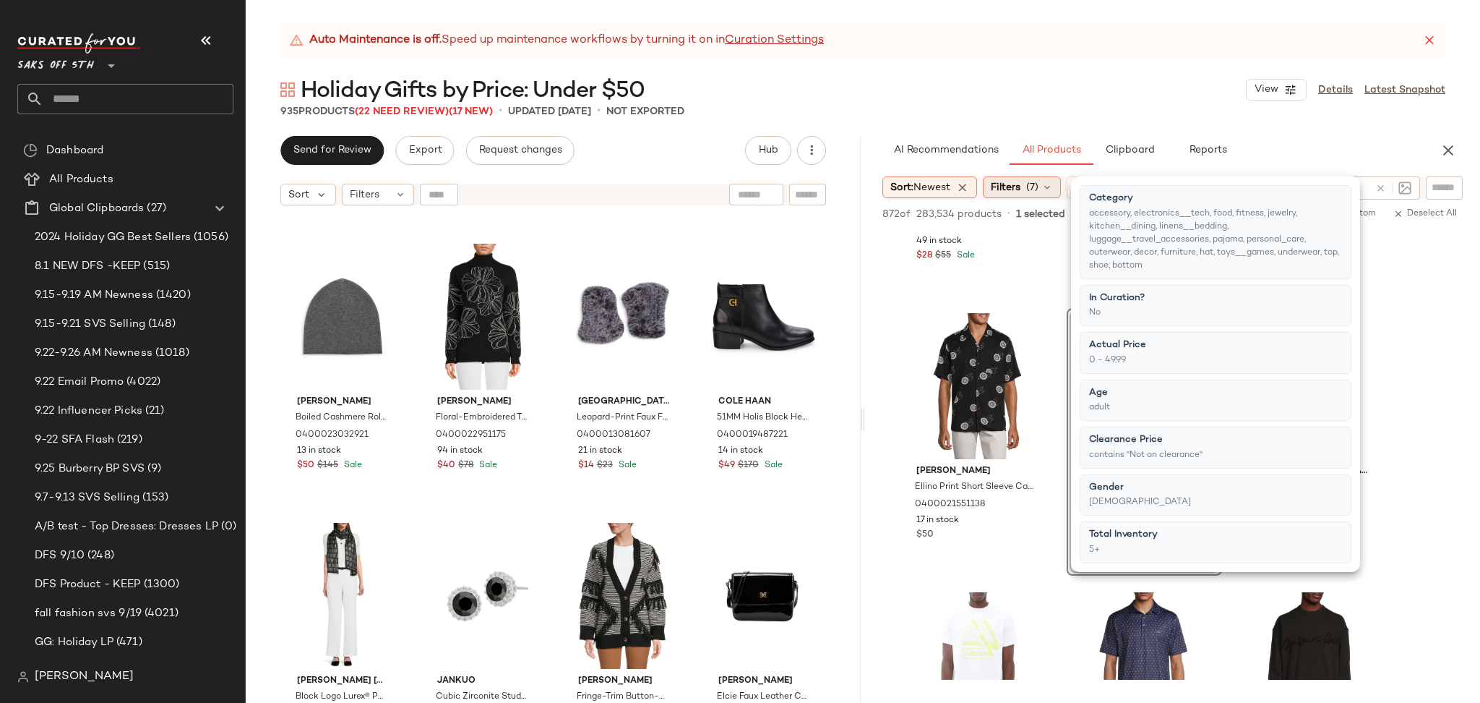
click at [1020, 188] on span "Filters" at bounding box center [1006, 187] width 30 height 15
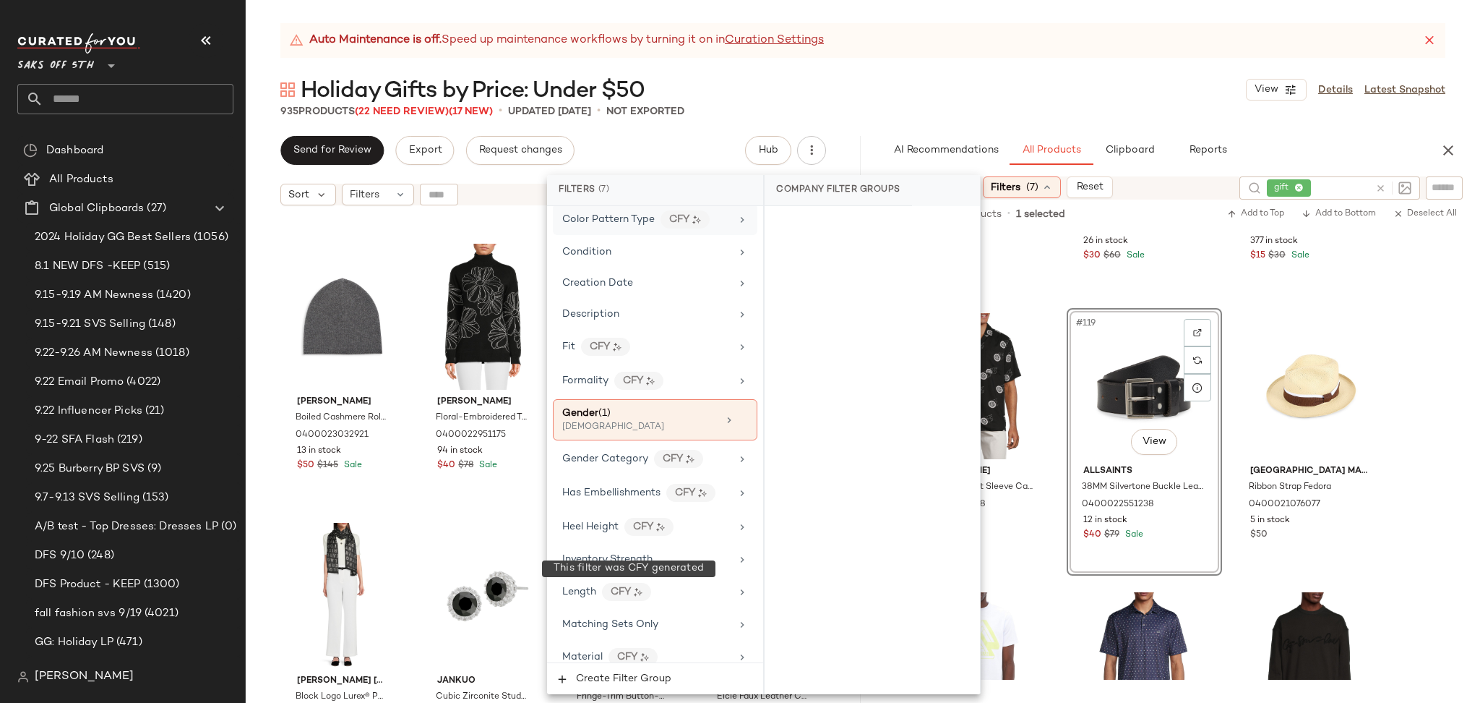
scroll to position [385, 0]
click at [641, 429] on div "[DEMOGRAPHIC_DATA]" at bounding box center [634, 426] width 145 height 13
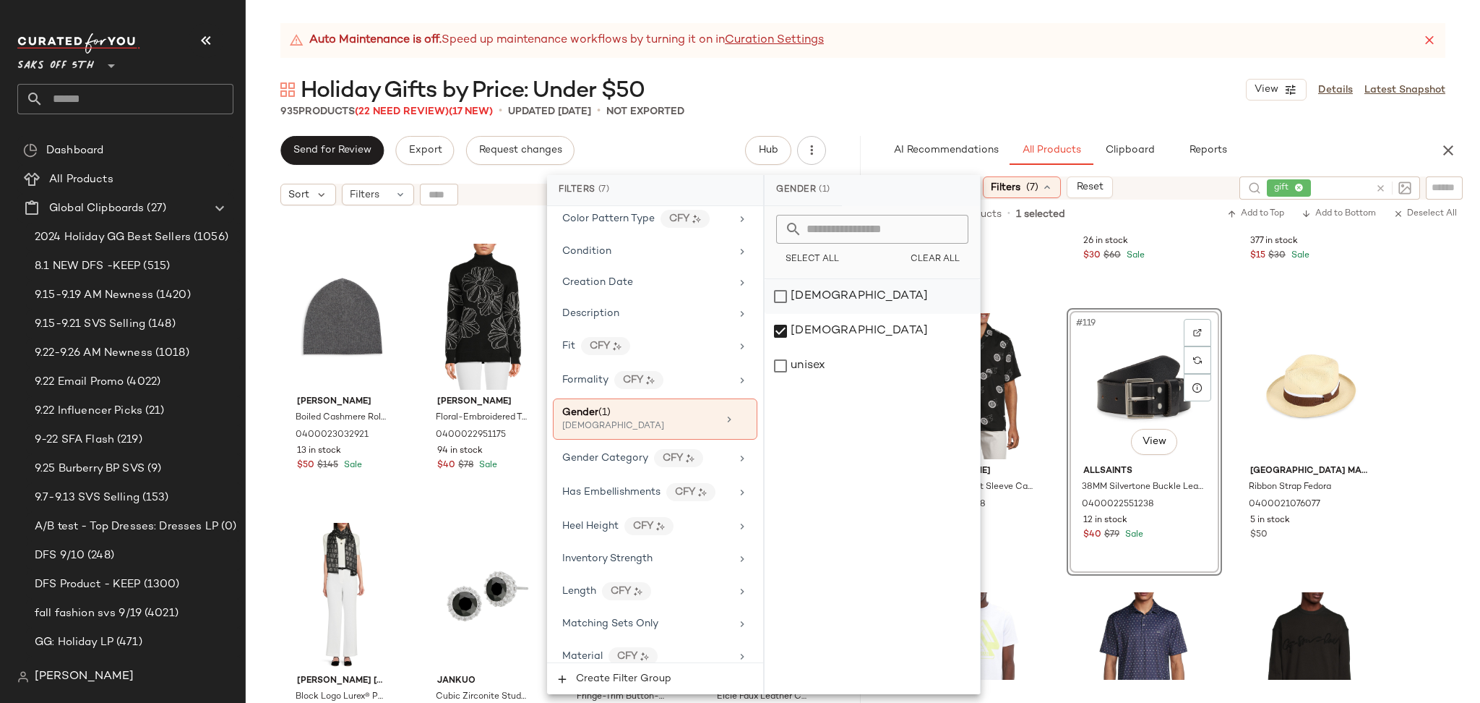
click at [785, 289] on div "[DEMOGRAPHIC_DATA]" at bounding box center [872, 296] width 215 height 35
click at [782, 338] on div "[DEMOGRAPHIC_DATA]" at bounding box center [872, 331] width 215 height 35
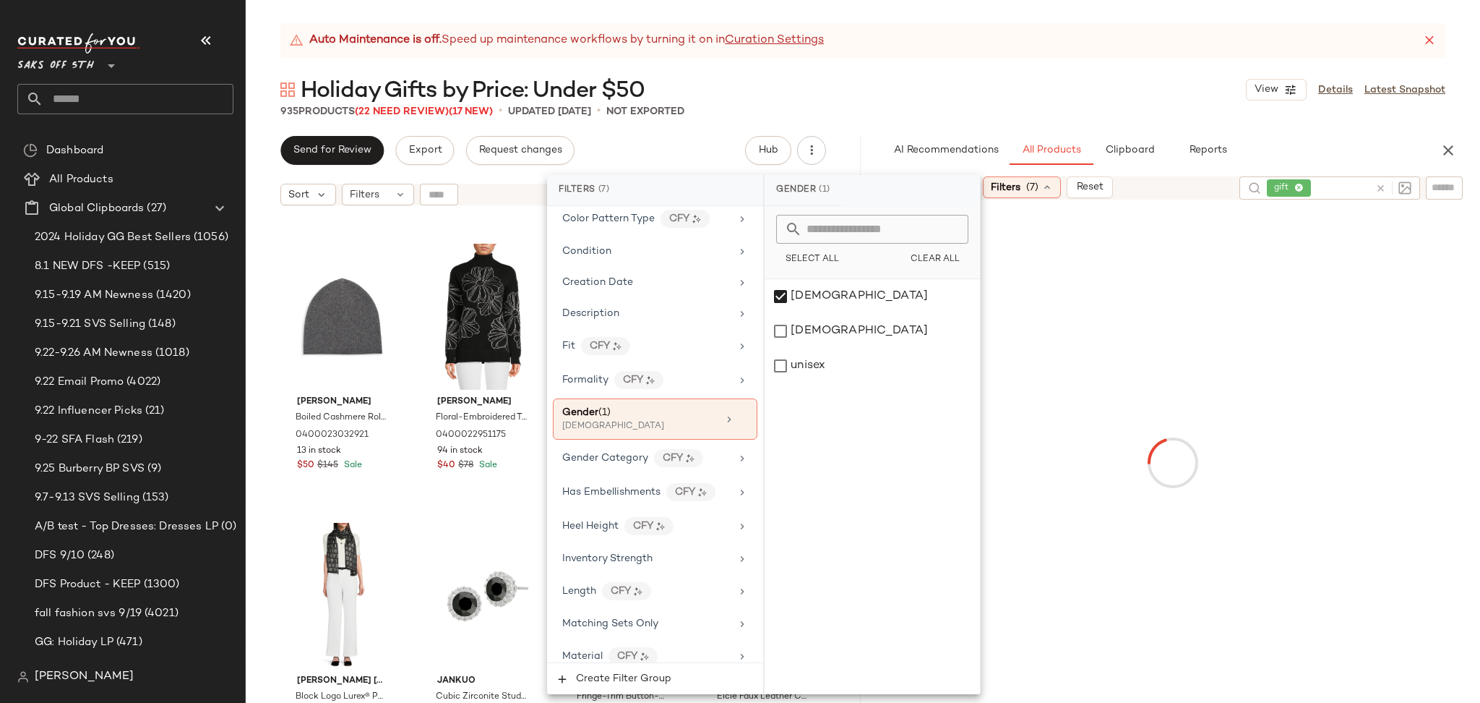
click at [999, 111] on div "935 Products (22 Need Review) (17 New) • updated Sep 25th • Not Exported" at bounding box center [863, 111] width 1235 height 14
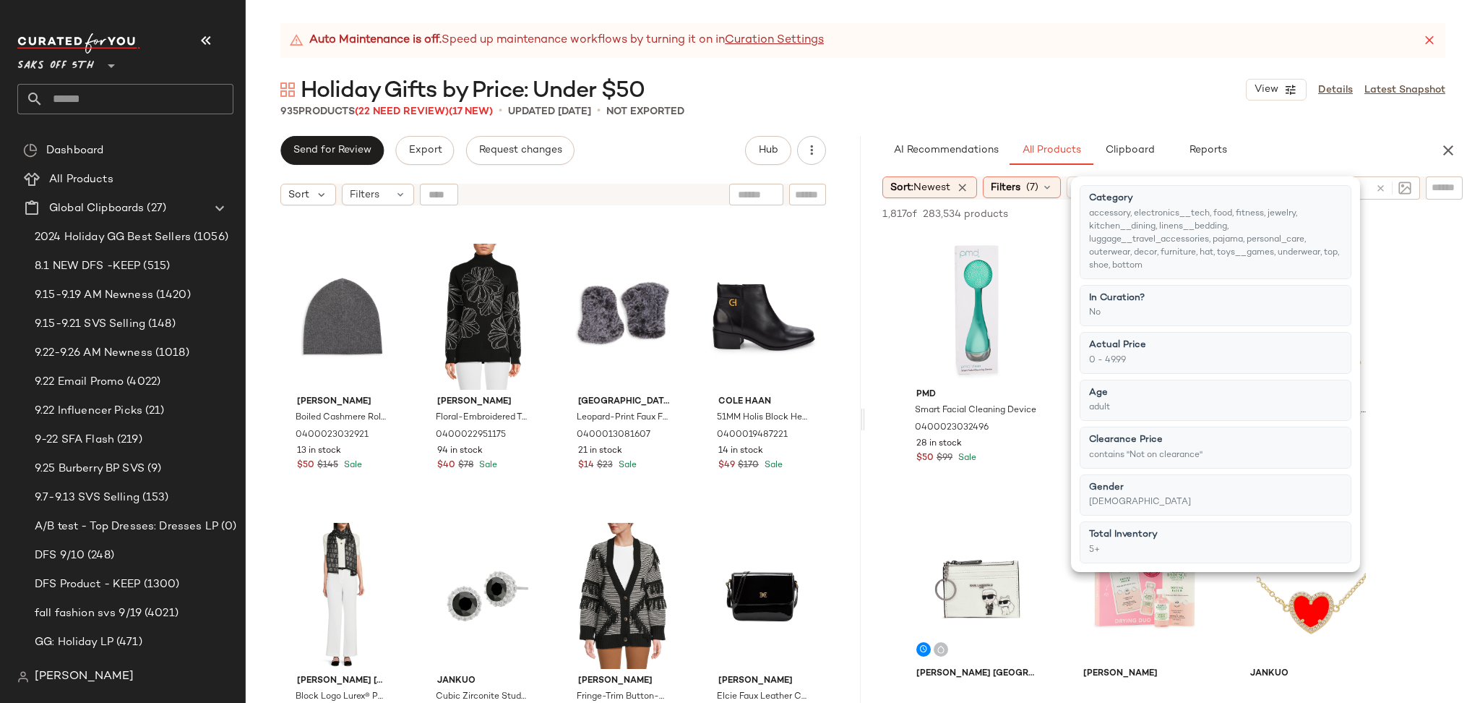
click at [999, 111] on div "935 Products (22 Need Review) (17 New) • updated Sep 25th • Not Exported" at bounding box center [863, 111] width 1235 height 14
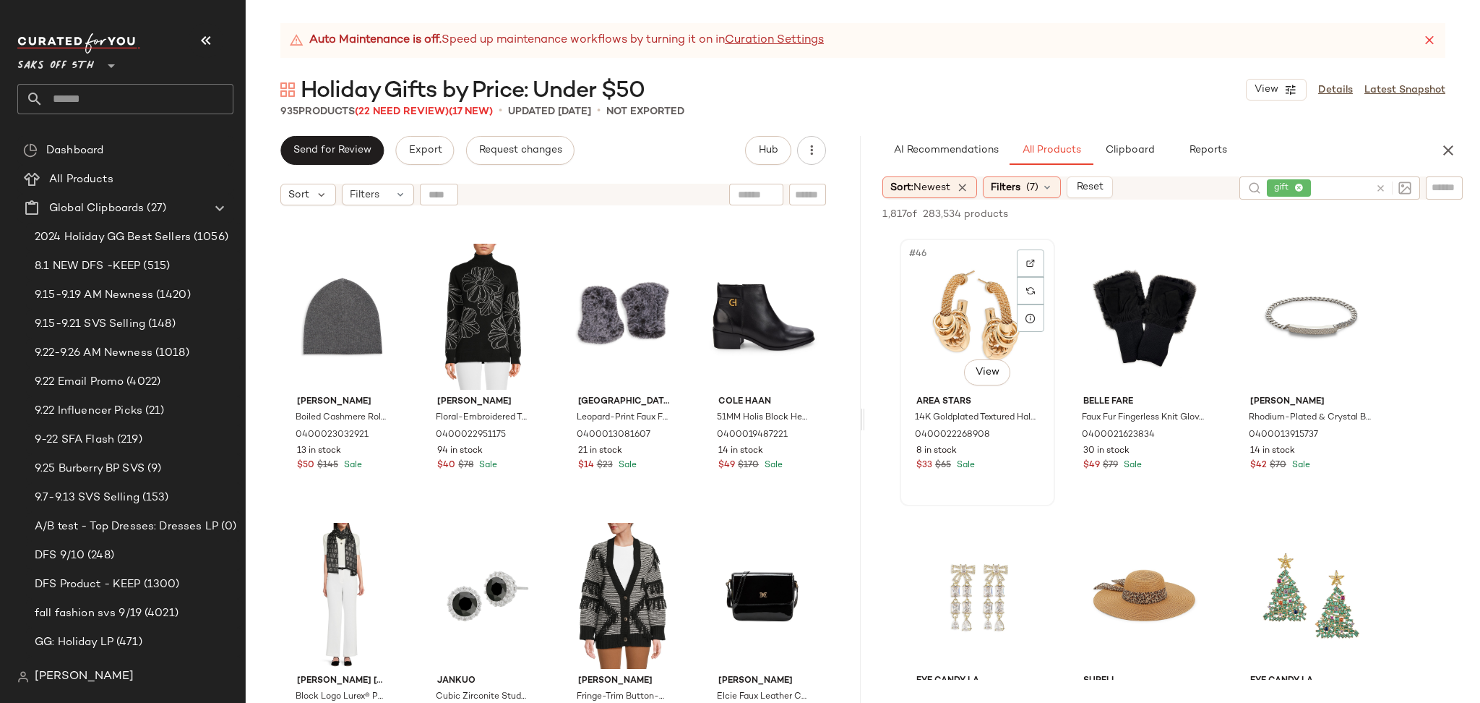
scroll to position [4170, 0]
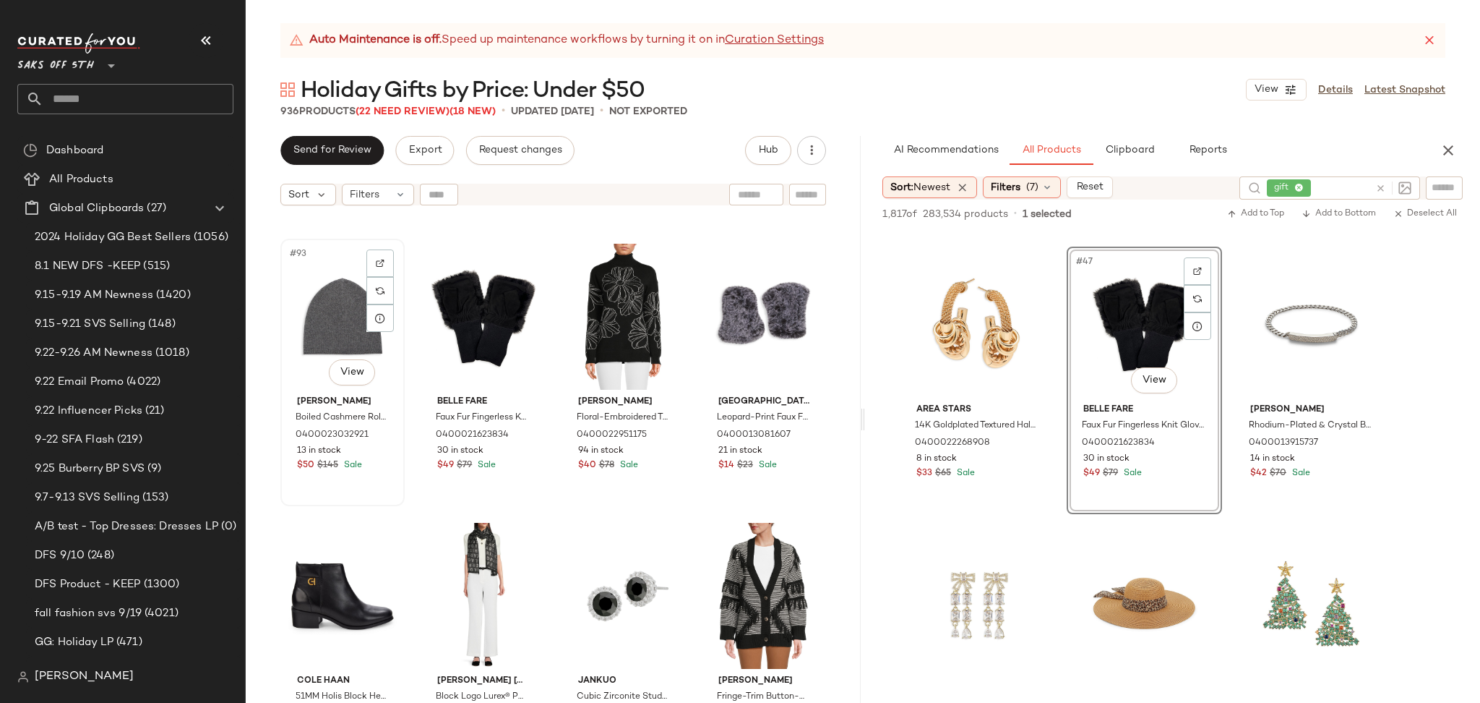
click at [336, 326] on div "#93 View" at bounding box center [343, 317] width 114 height 146
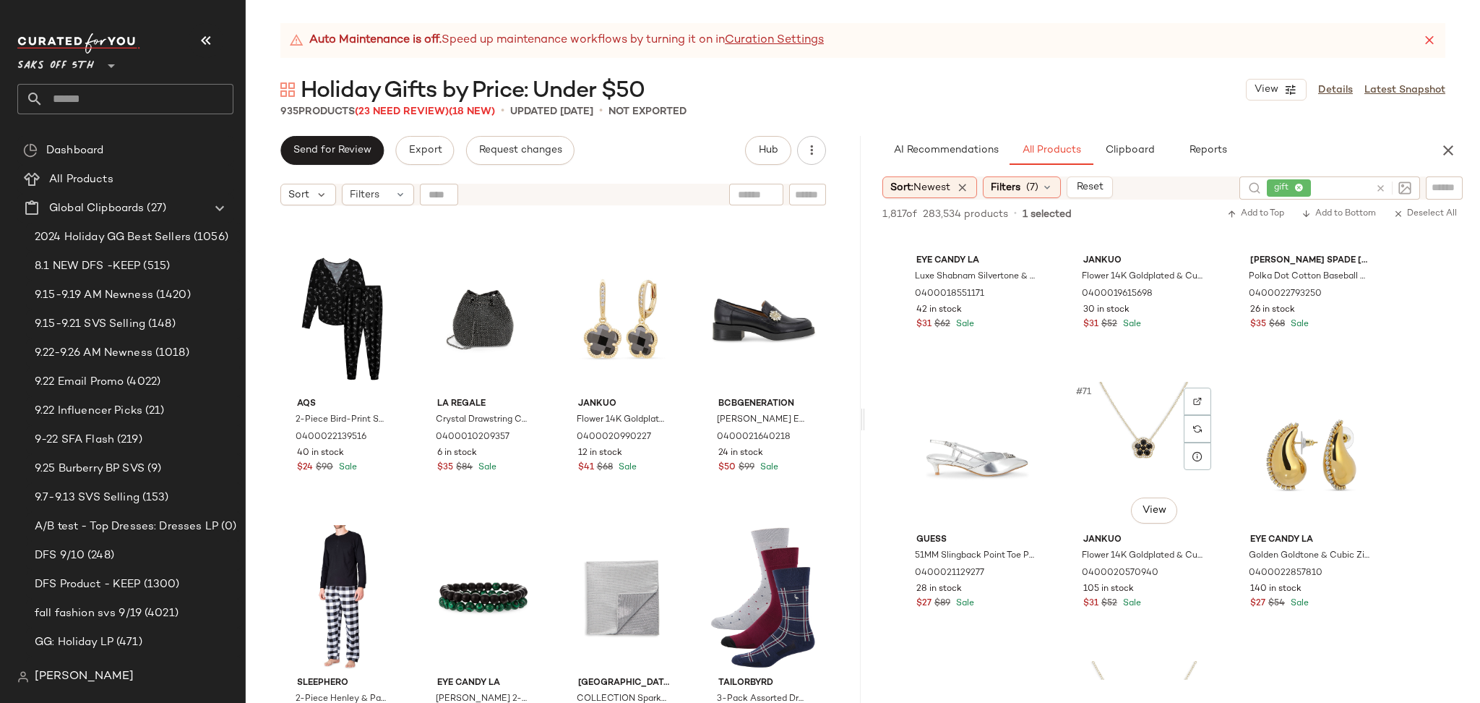
scroll to position [6281, 0]
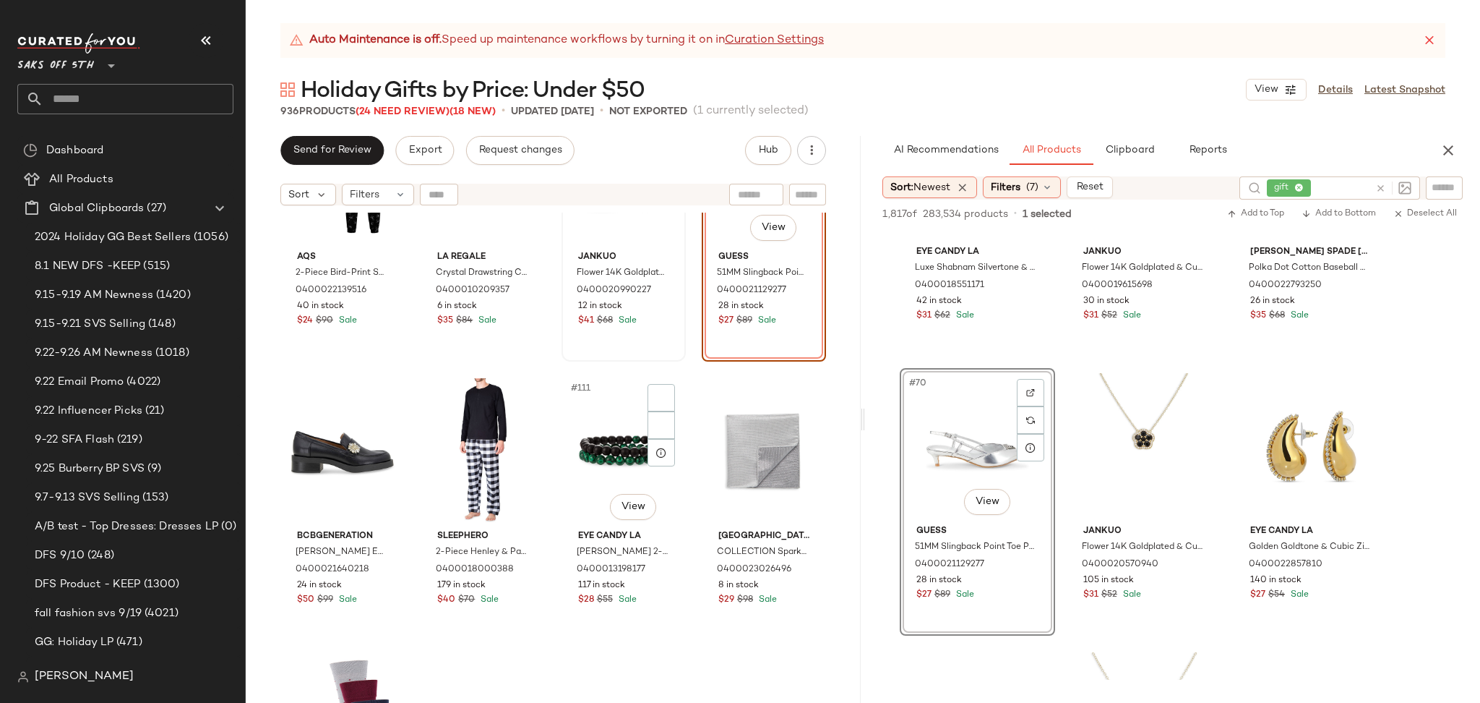
scroll to position [7392, 0]
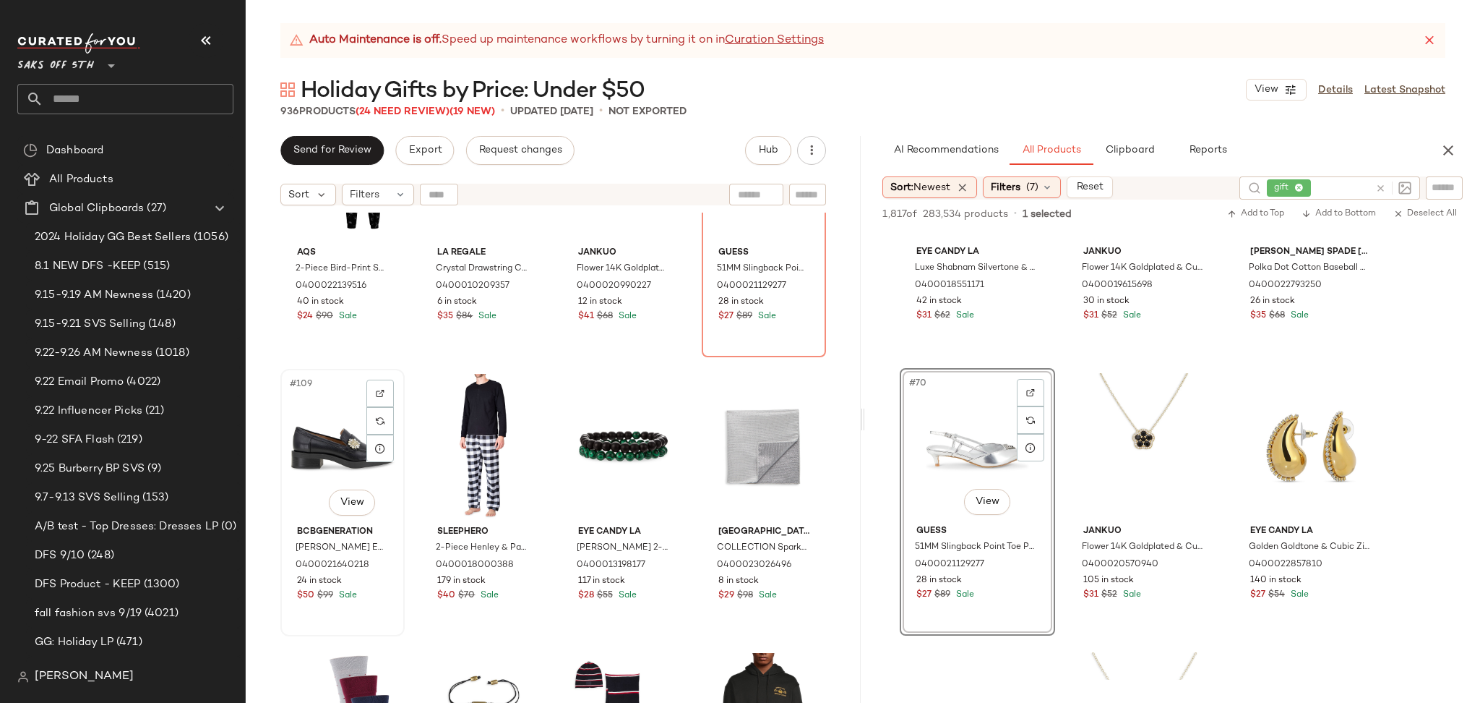
click at [340, 435] on div "#109 View" at bounding box center [343, 447] width 114 height 146
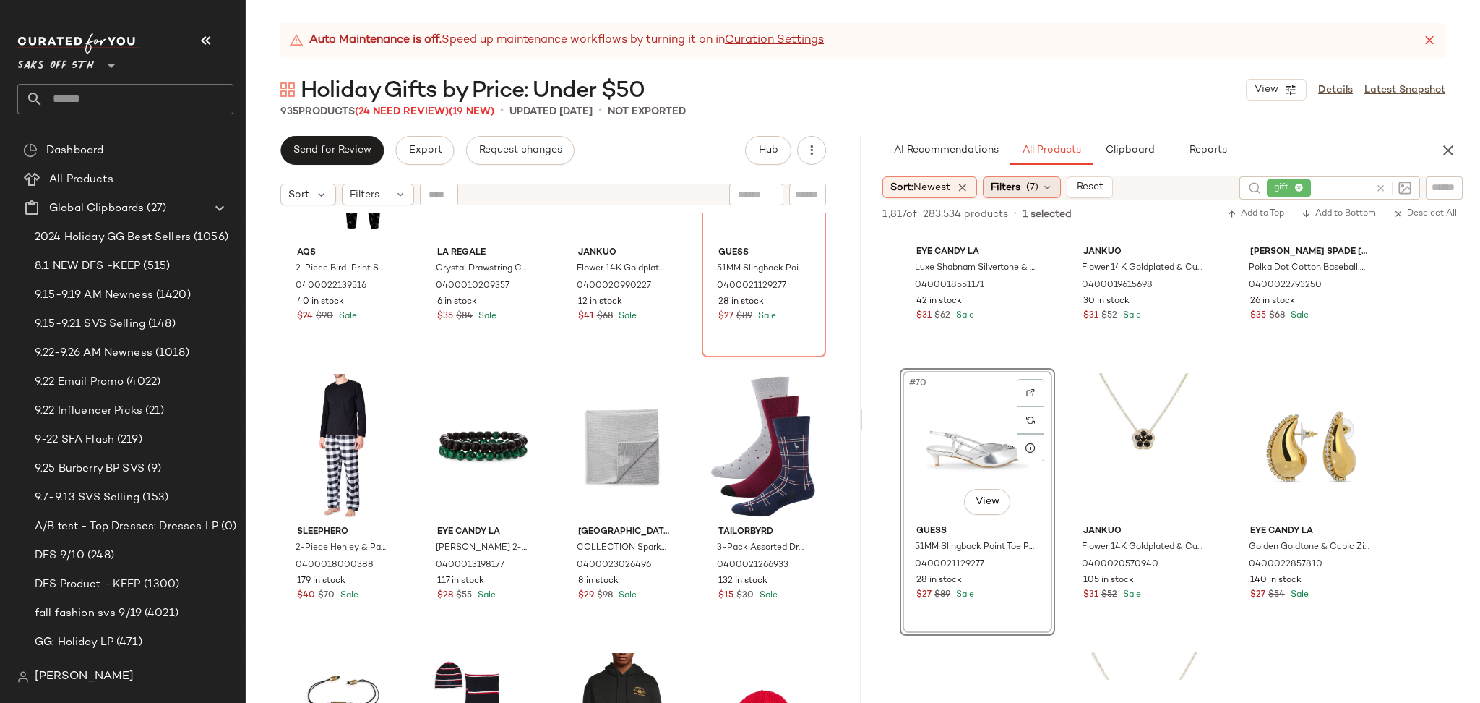
click at [1047, 183] on icon at bounding box center [1048, 187] width 12 height 12
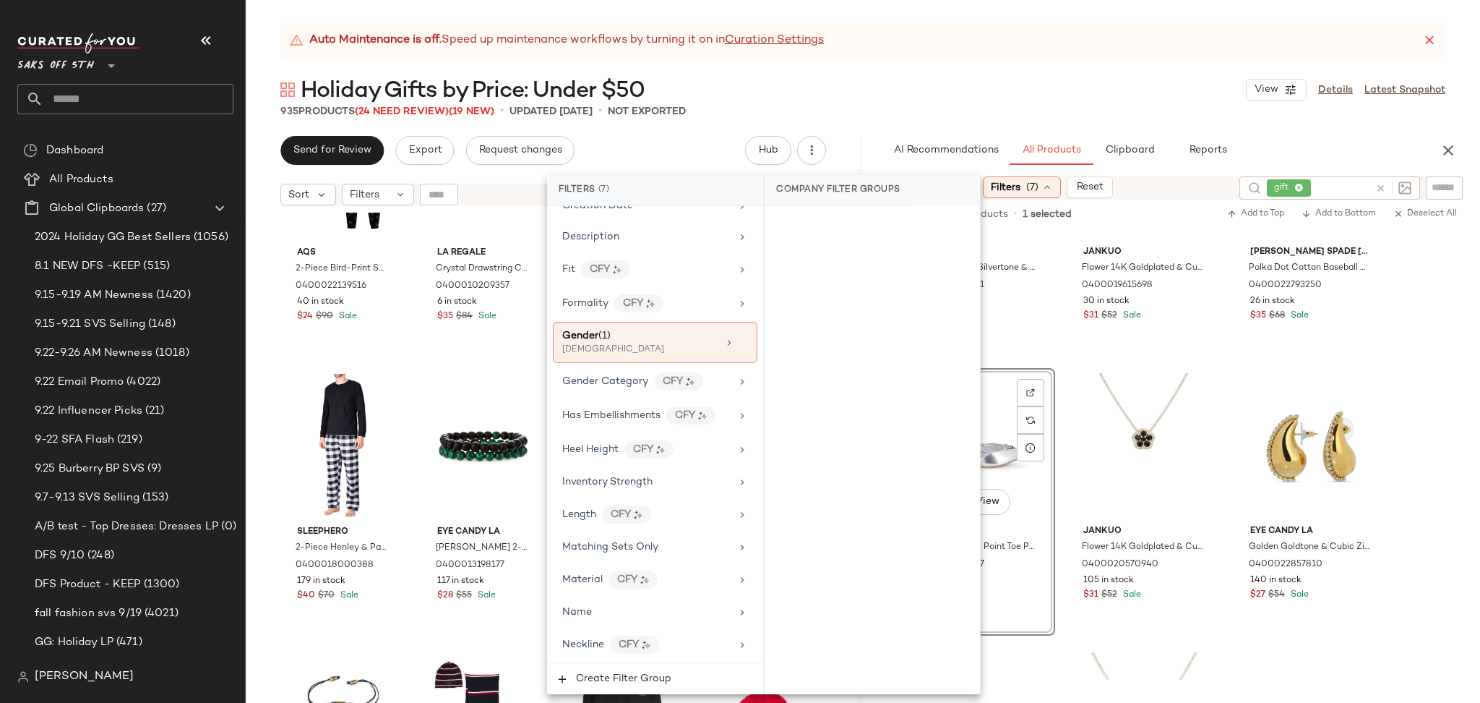
scroll to position [460, 0]
click at [619, 350] on div "[DEMOGRAPHIC_DATA]" at bounding box center [634, 350] width 145 height 13
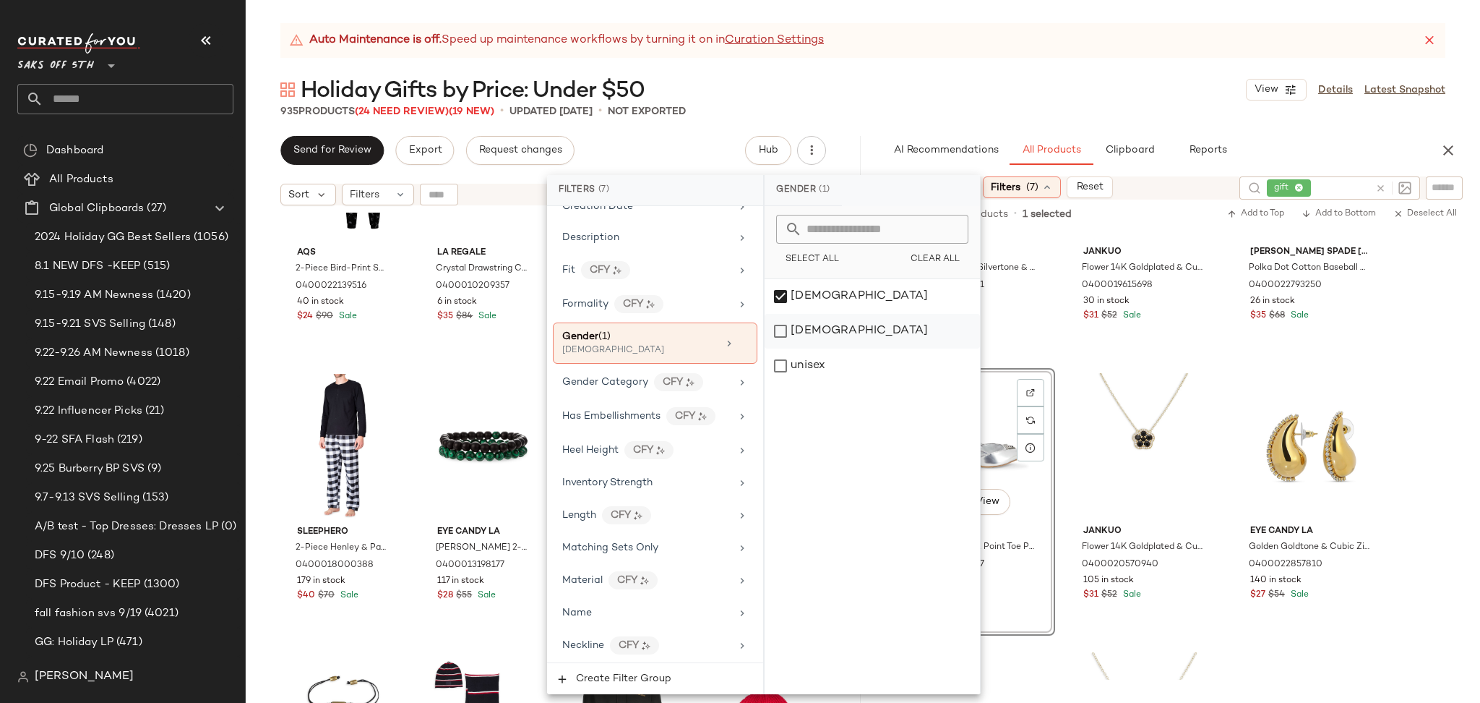
click at [778, 323] on div "[DEMOGRAPHIC_DATA]" at bounding box center [872, 331] width 215 height 35
click at [781, 290] on div "[DEMOGRAPHIC_DATA]" at bounding box center [872, 296] width 215 height 35
click at [995, 90] on div "Holiday Gifts by Price: Under $50 View Details Latest Snapshot" at bounding box center [863, 89] width 1235 height 29
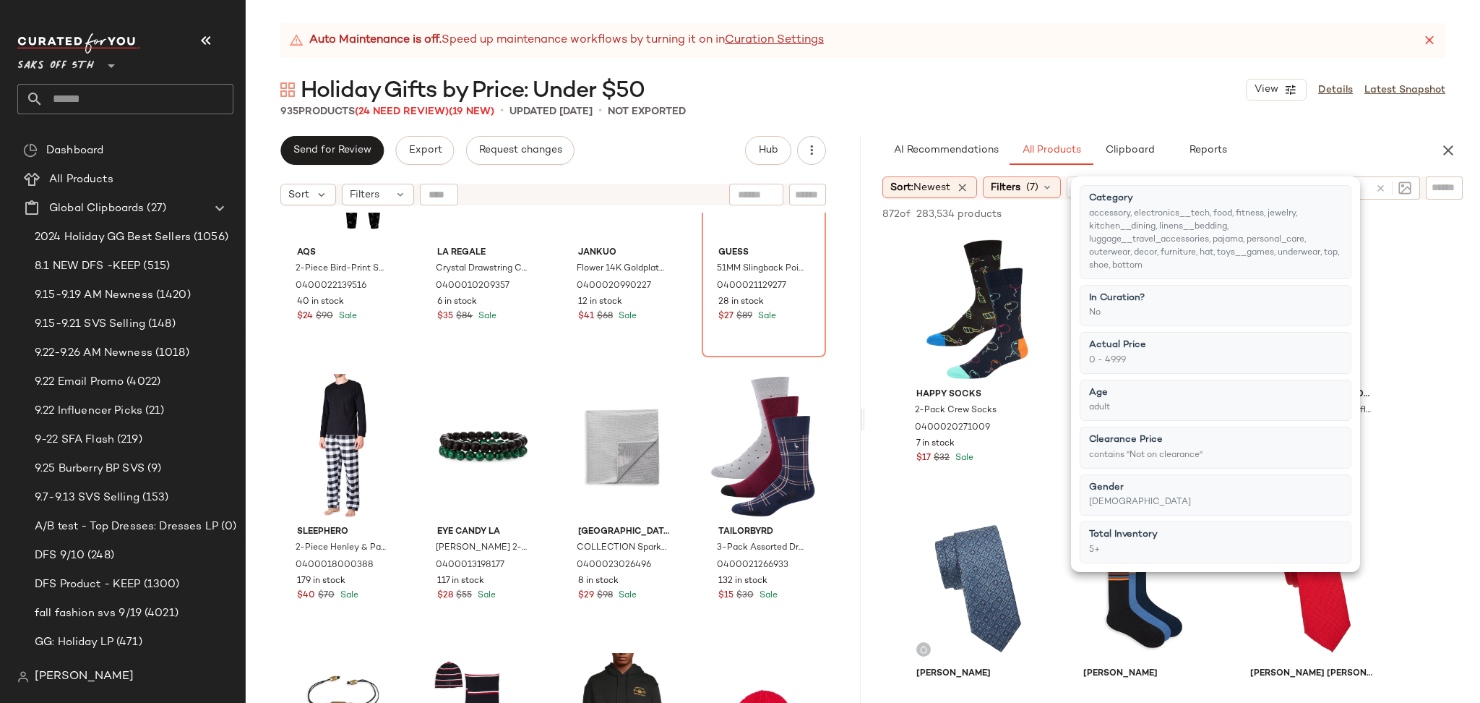
click at [995, 90] on div "Holiday Gifts by Price: Under $50 View Details Latest Snapshot" at bounding box center [863, 89] width 1235 height 29
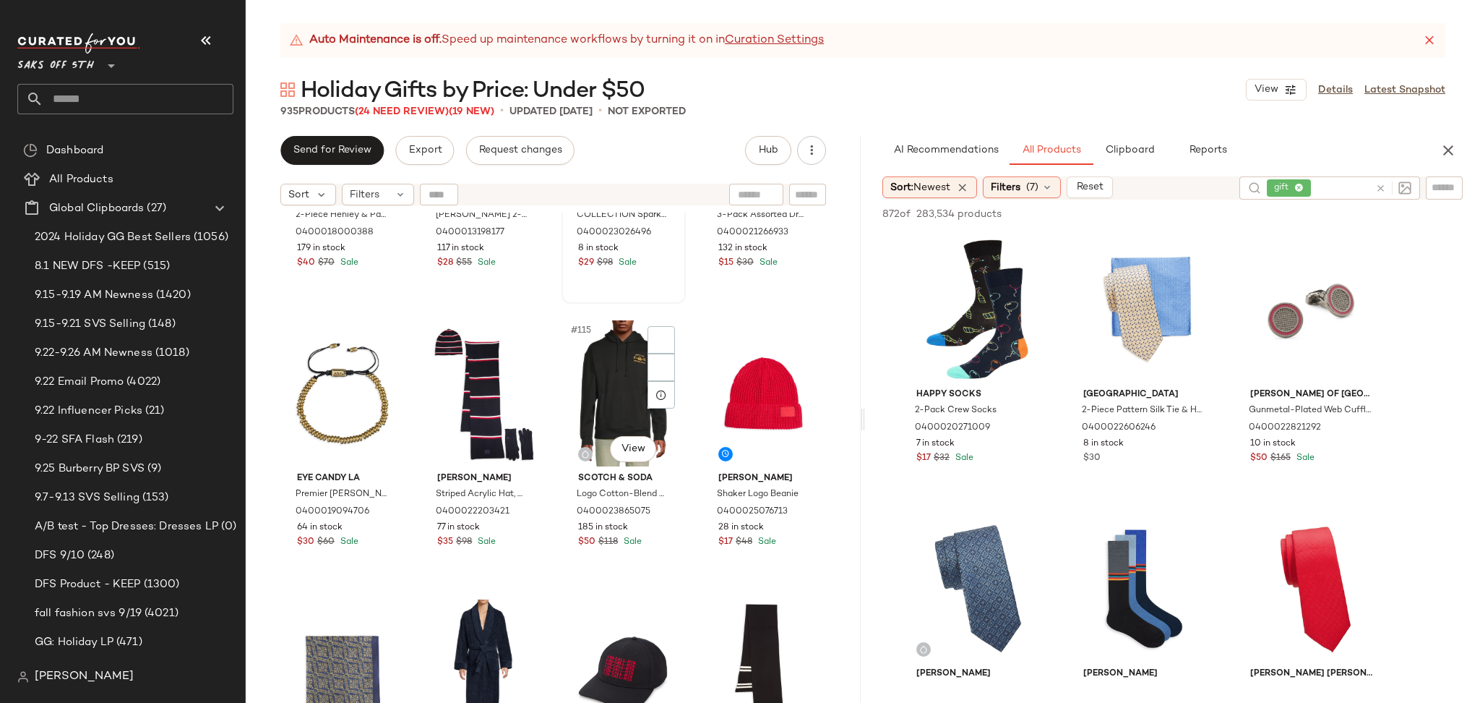
scroll to position [7726, 0]
click at [1330, 190] on input "text" at bounding box center [1342, 188] width 56 height 15
type input "*******"
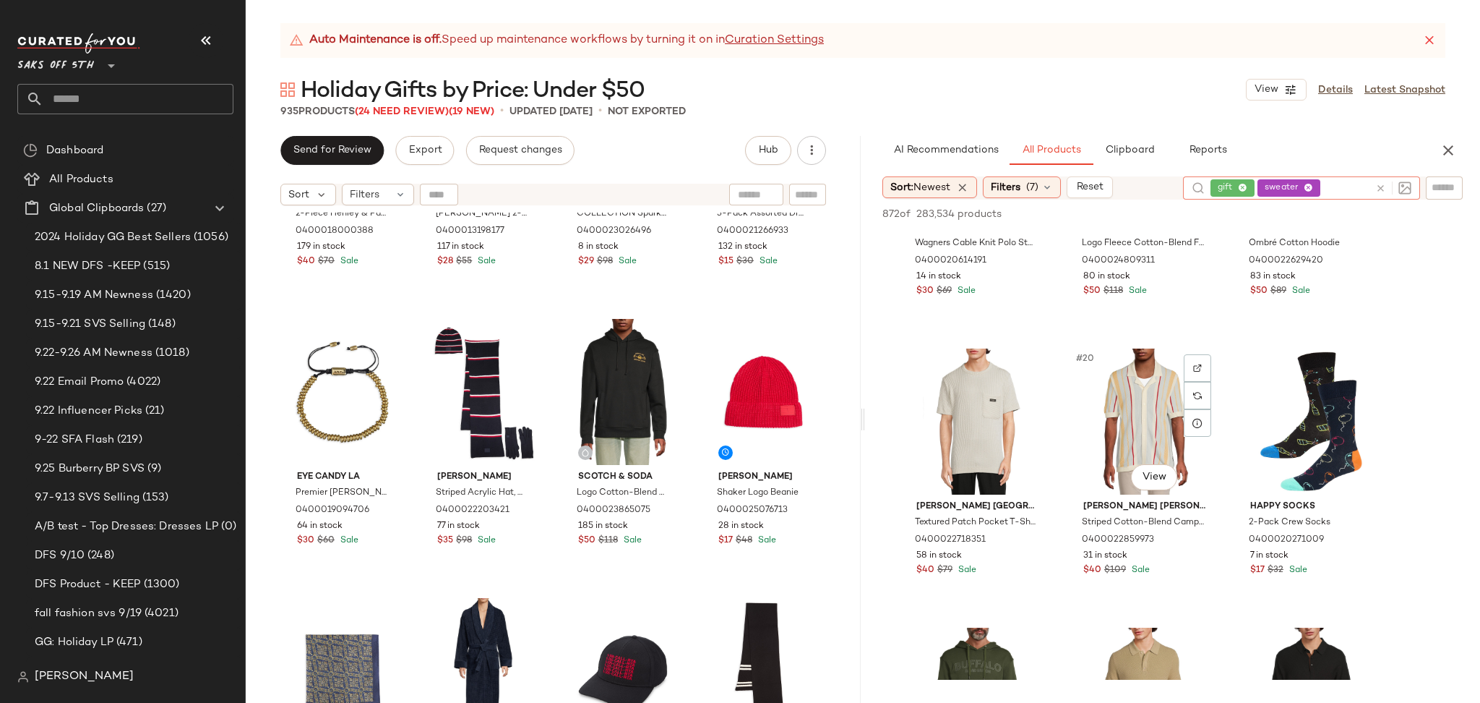
scroll to position [1564, 0]
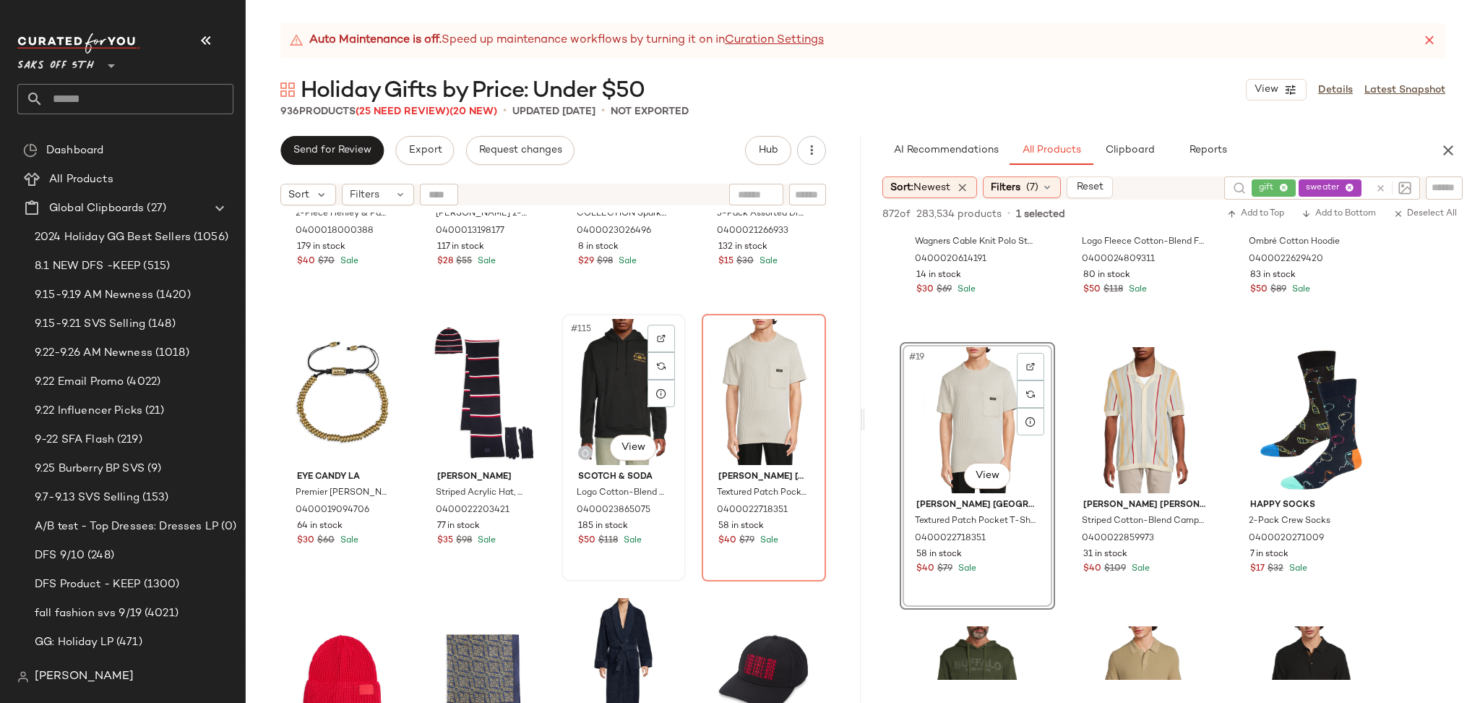
click at [609, 382] on div "#115 View" at bounding box center [624, 392] width 114 height 146
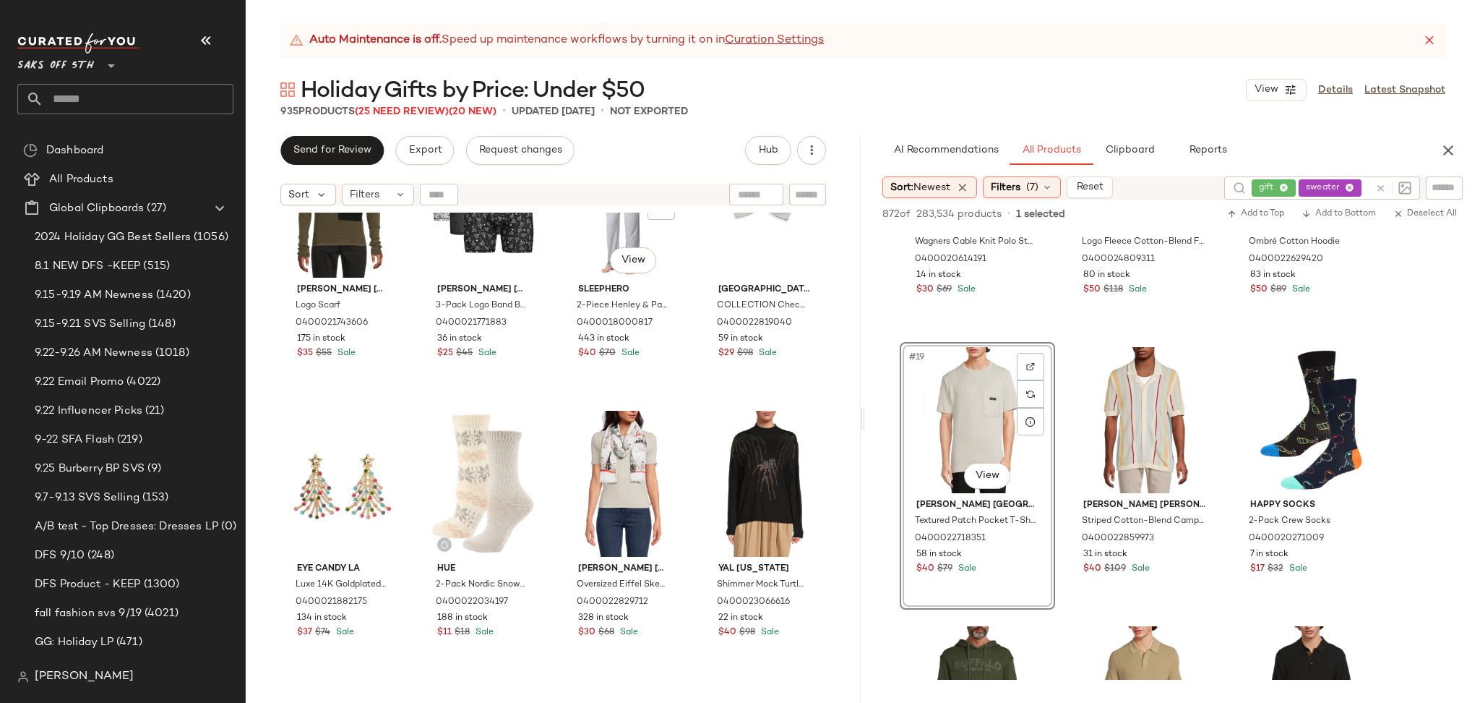
scroll to position [8479, 0]
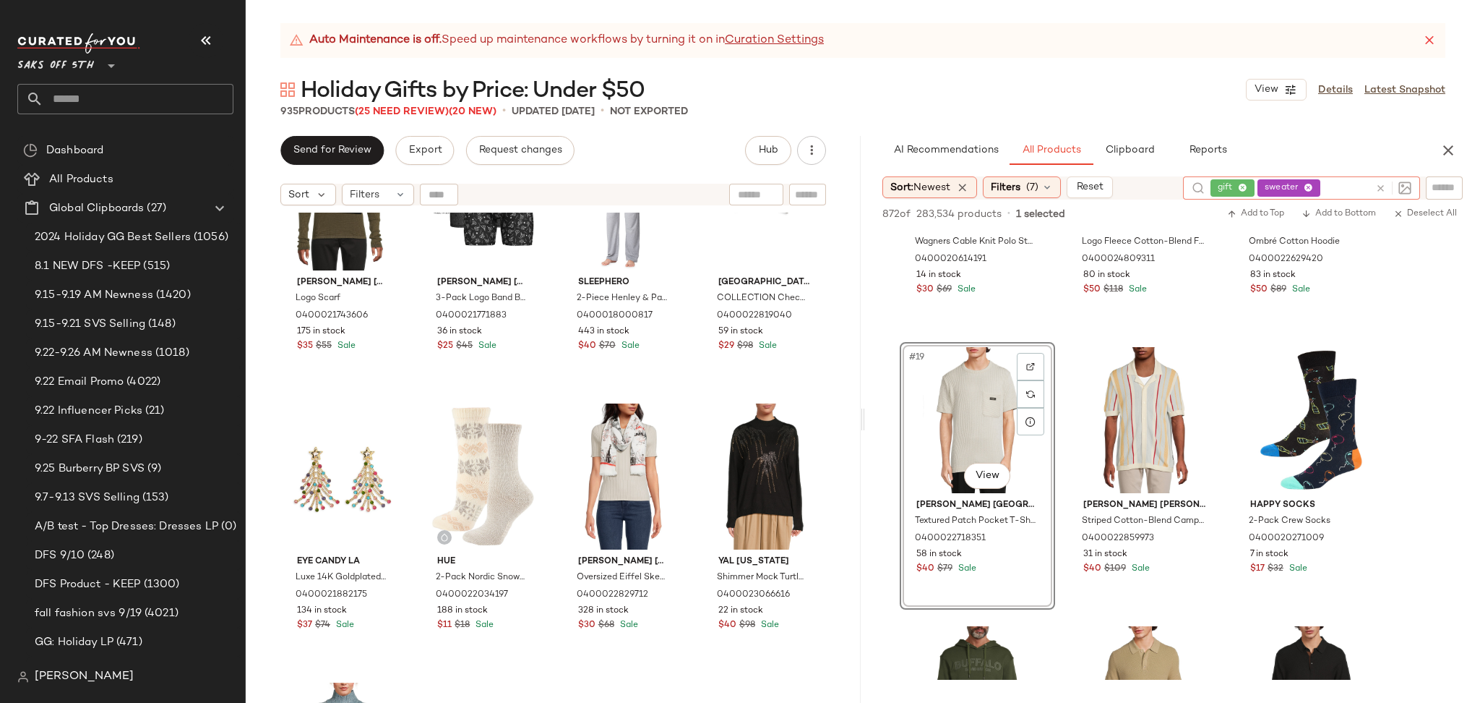
click at [1381, 185] on icon at bounding box center [1381, 188] width 11 height 11
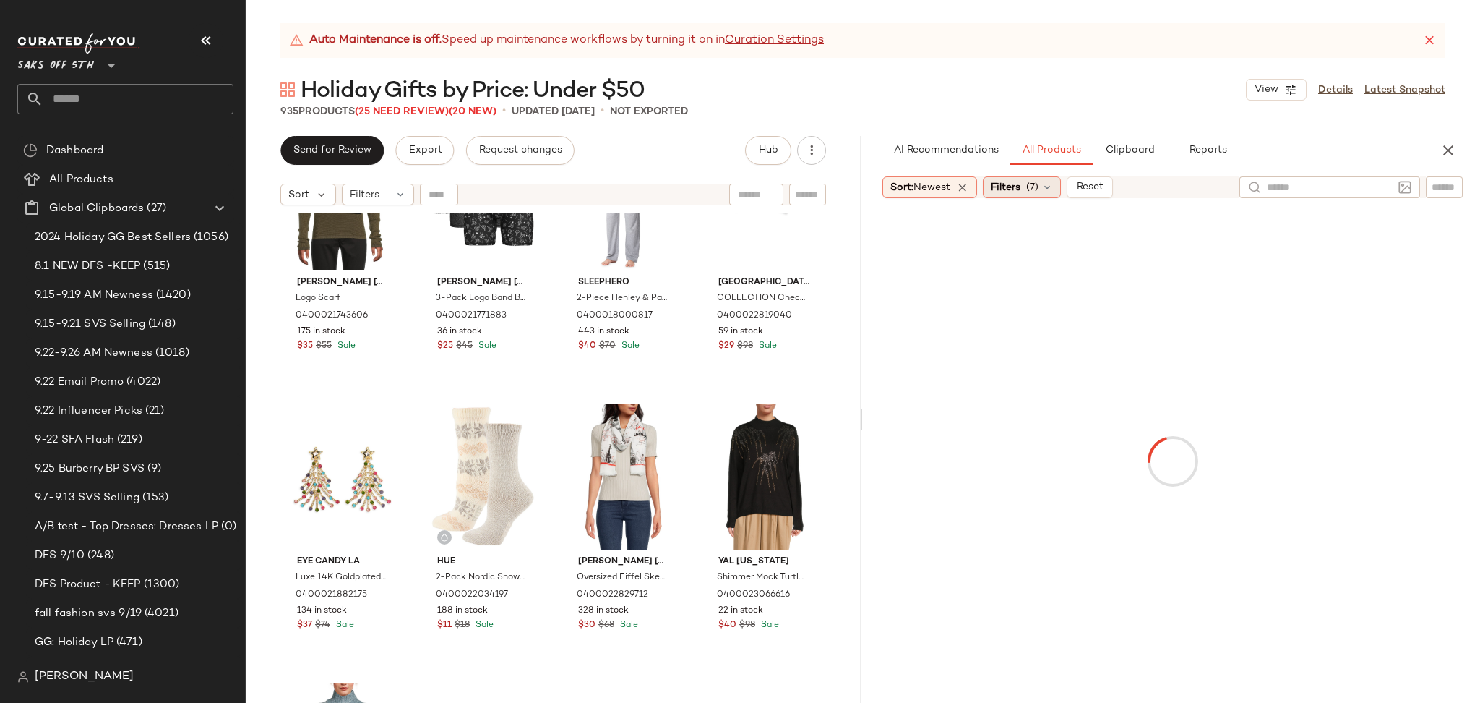
click at [1038, 185] on span "(7)" at bounding box center [1033, 187] width 12 height 15
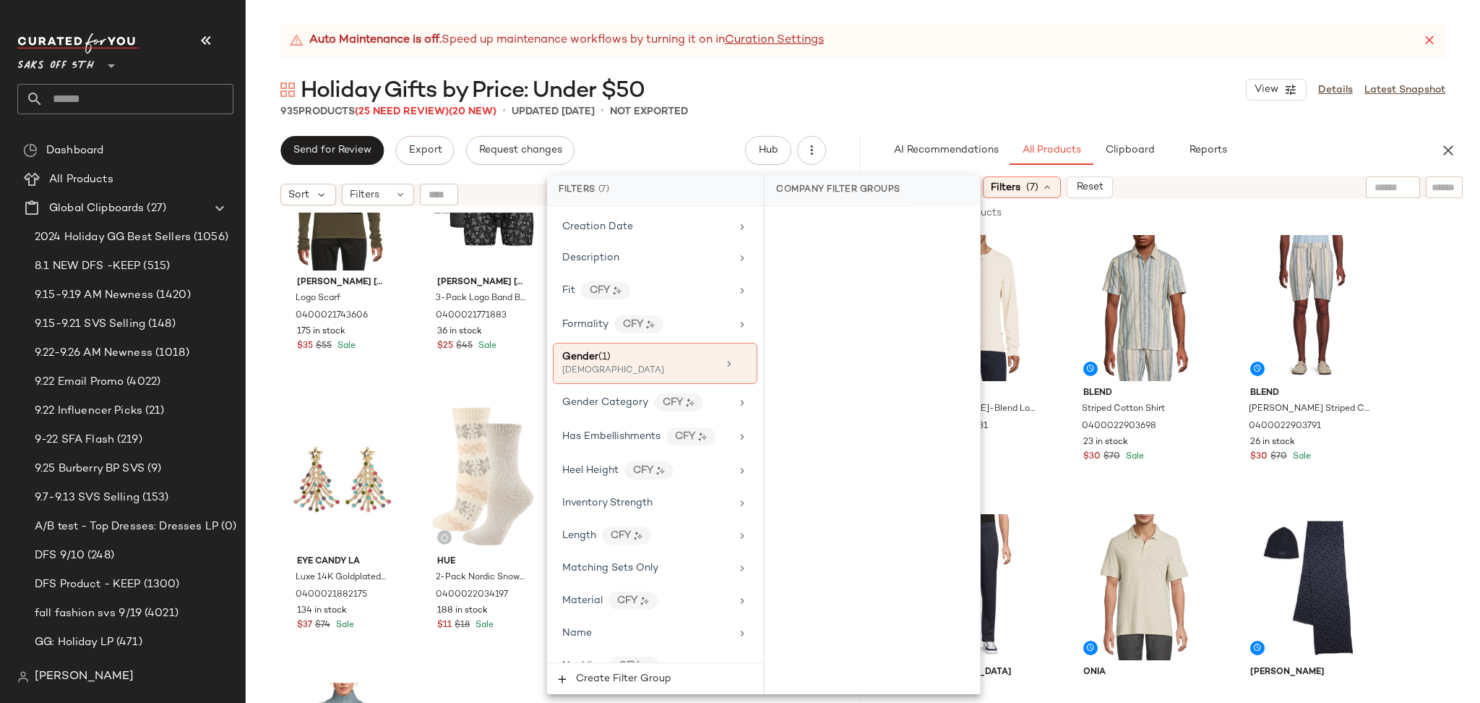
scroll to position [443, 0]
click at [641, 364] on div "[DEMOGRAPHIC_DATA]" at bounding box center [634, 367] width 145 height 13
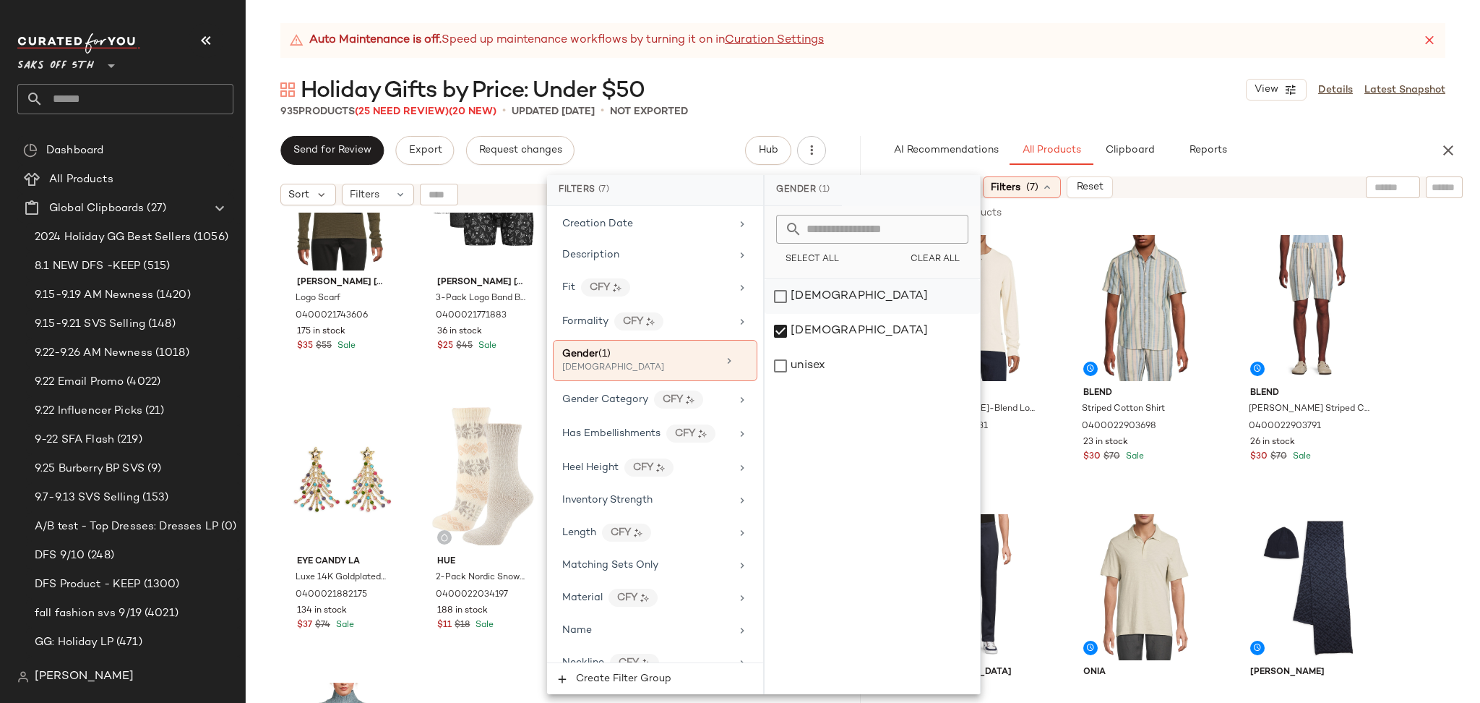
click at [781, 299] on div "[DEMOGRAPHIC_DATA]" at bounding box center [872, 296] width 215 height 35
click at [781, 331] on div "[DEMOGRAPHIC_DATA]" at bounding box center [872, 331] width 215 height 35
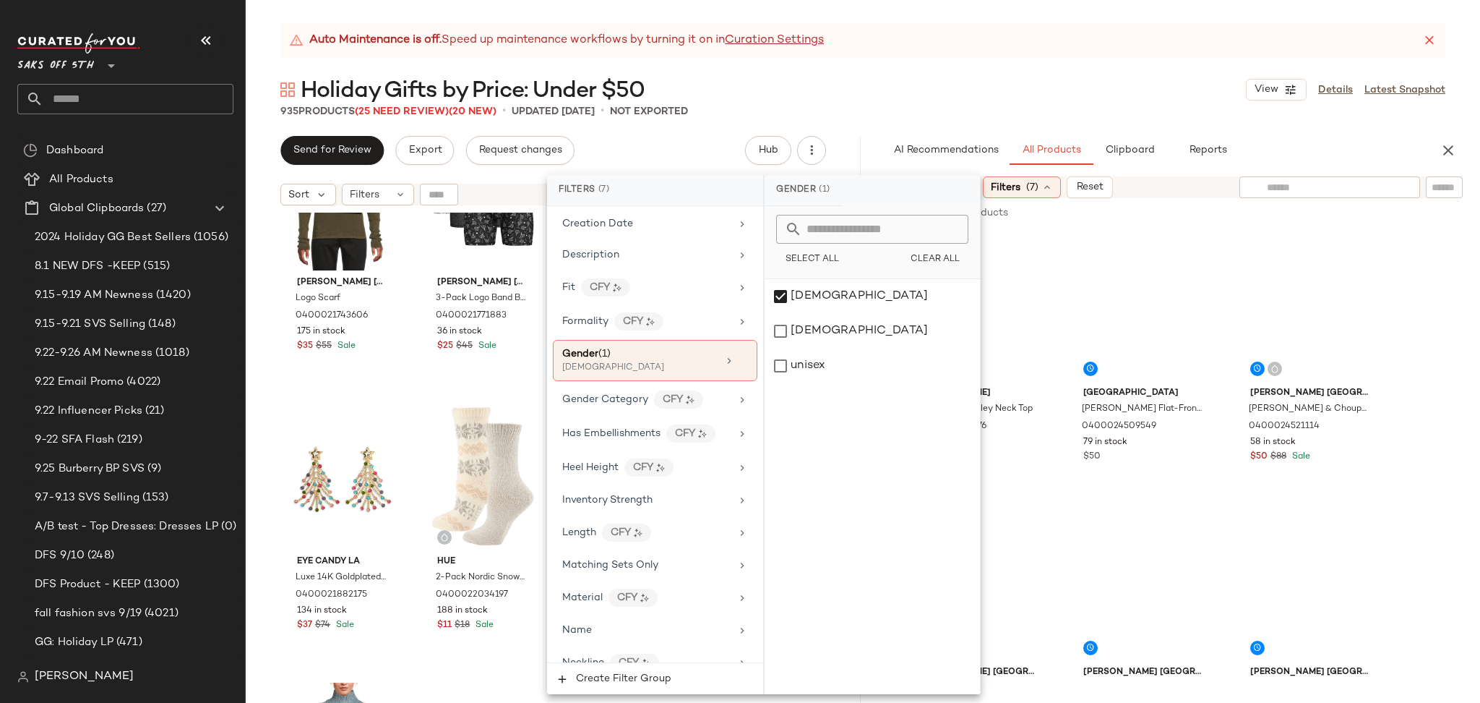
click at [1395, 190] on div at bounding box center [1330, 187] width 181 height 22
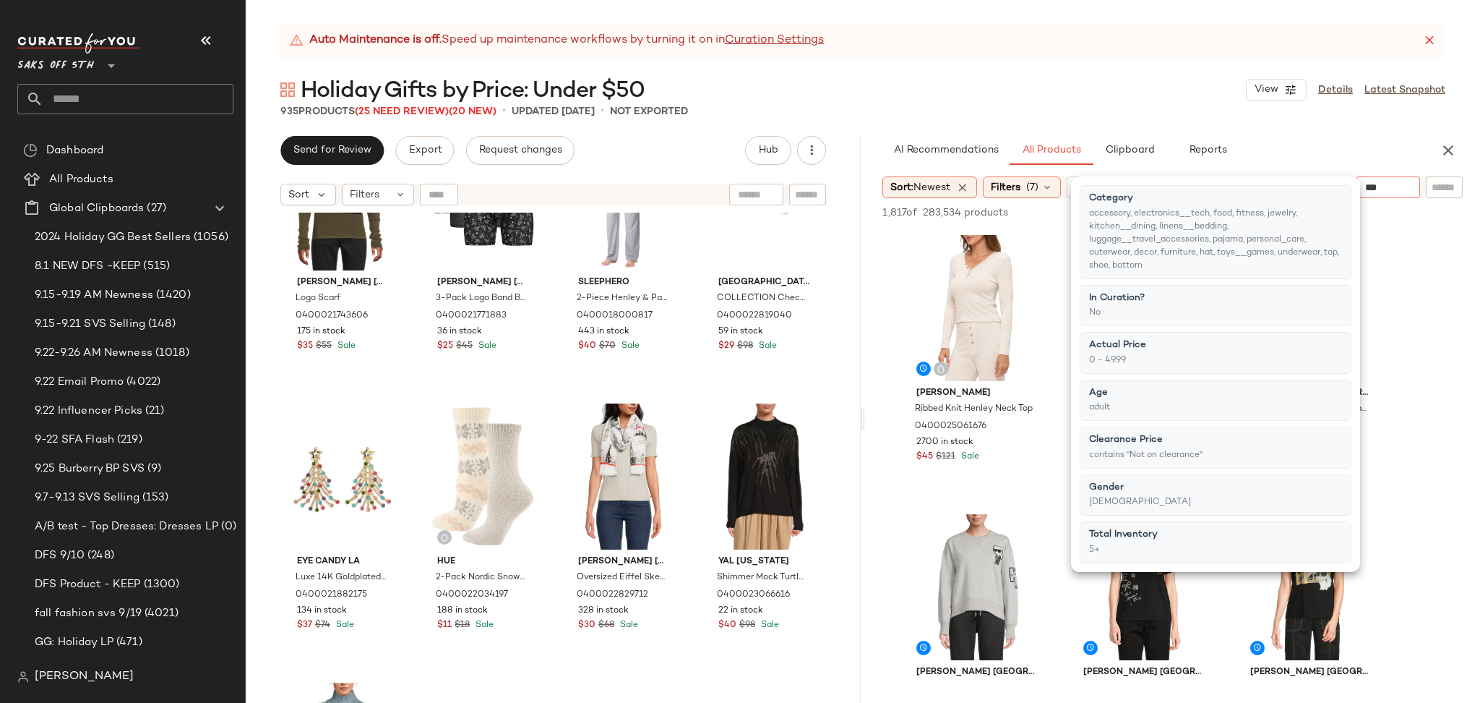
type input "****"
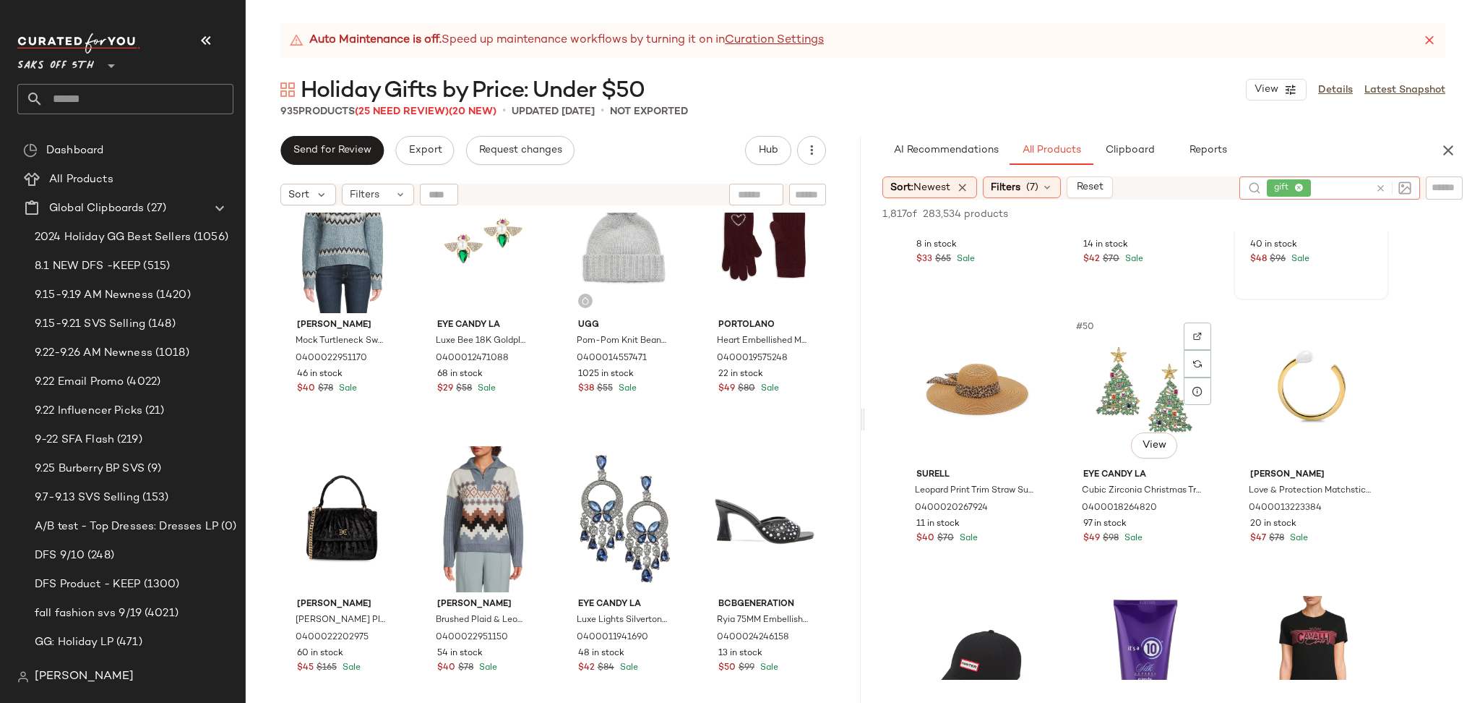
scroll to position [4388, 0]
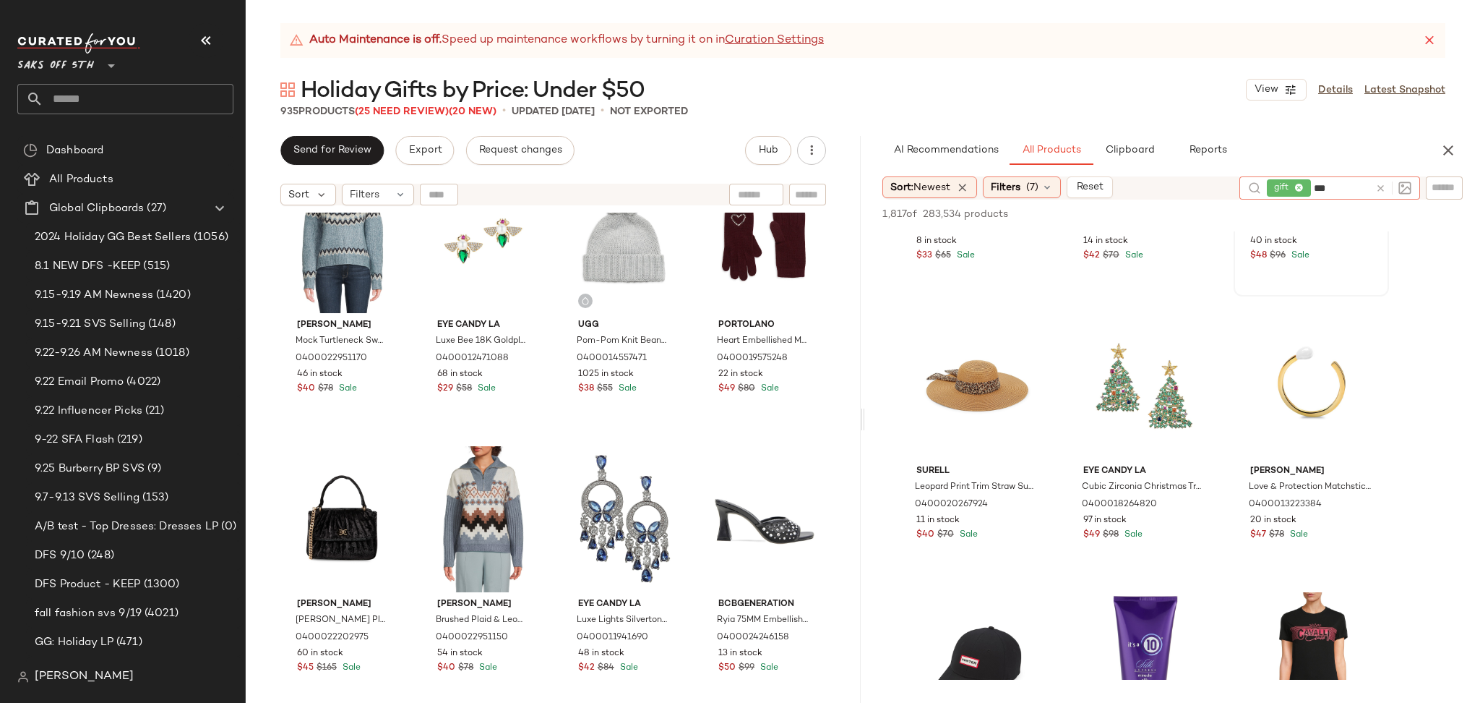
type input "****"
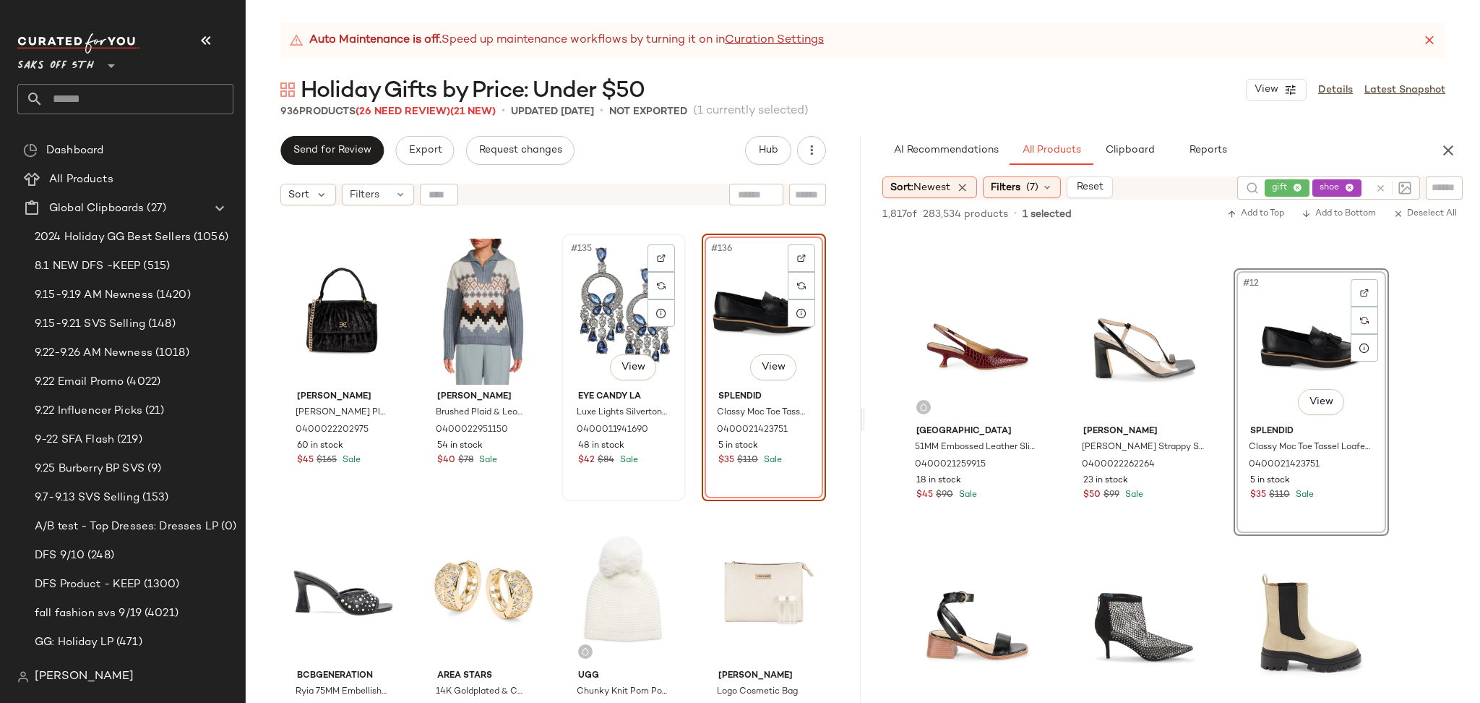
scroll to position [9225, 0]
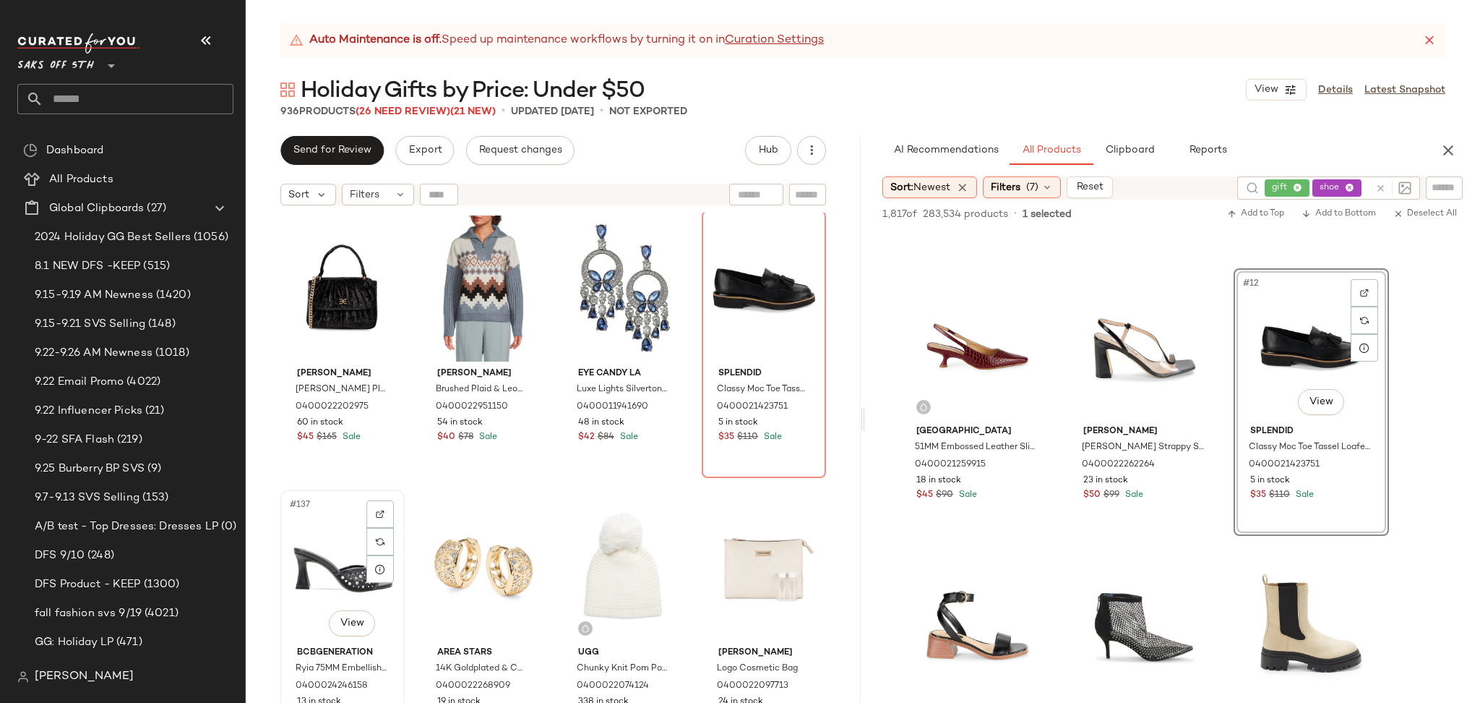
click at [320, 561] on div "#137 View" at bounding box center [343, 567] width 114 height 146
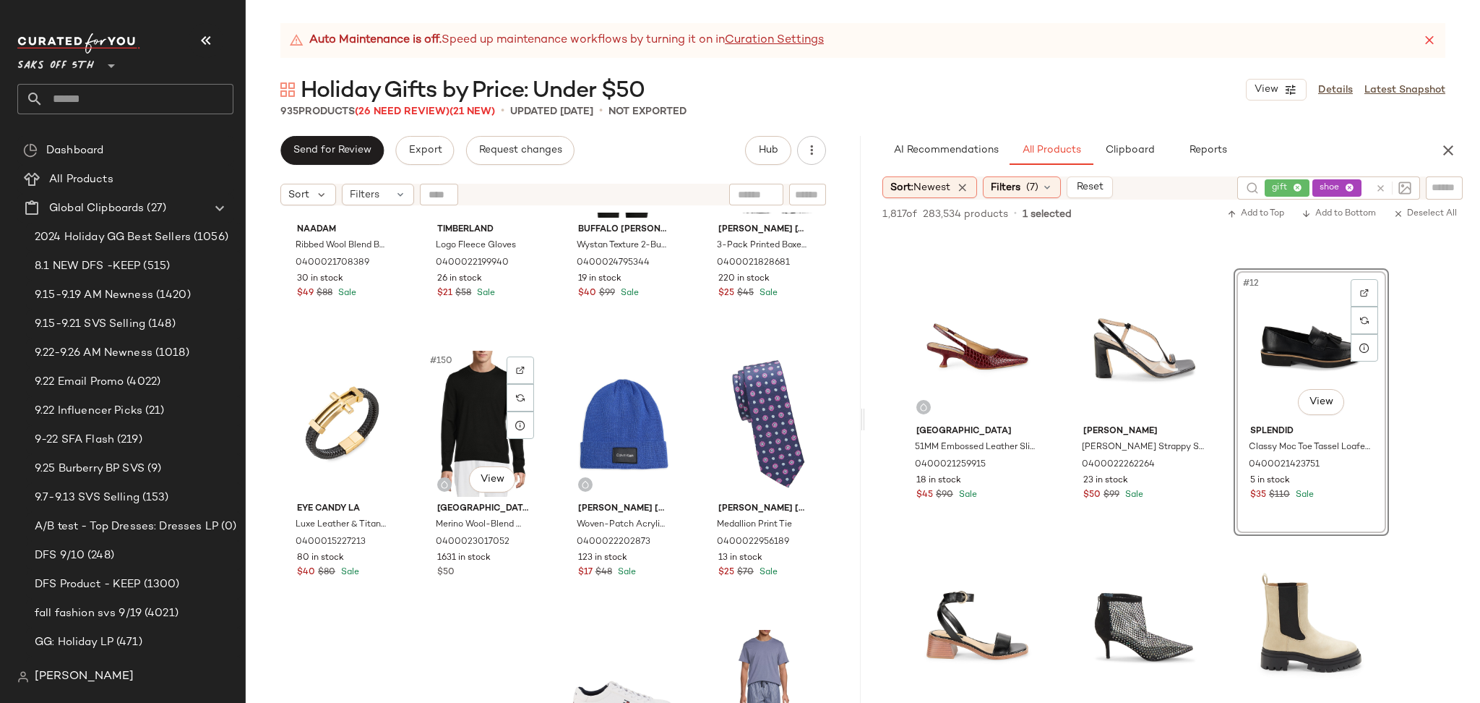
scroll to position [10207, 0]
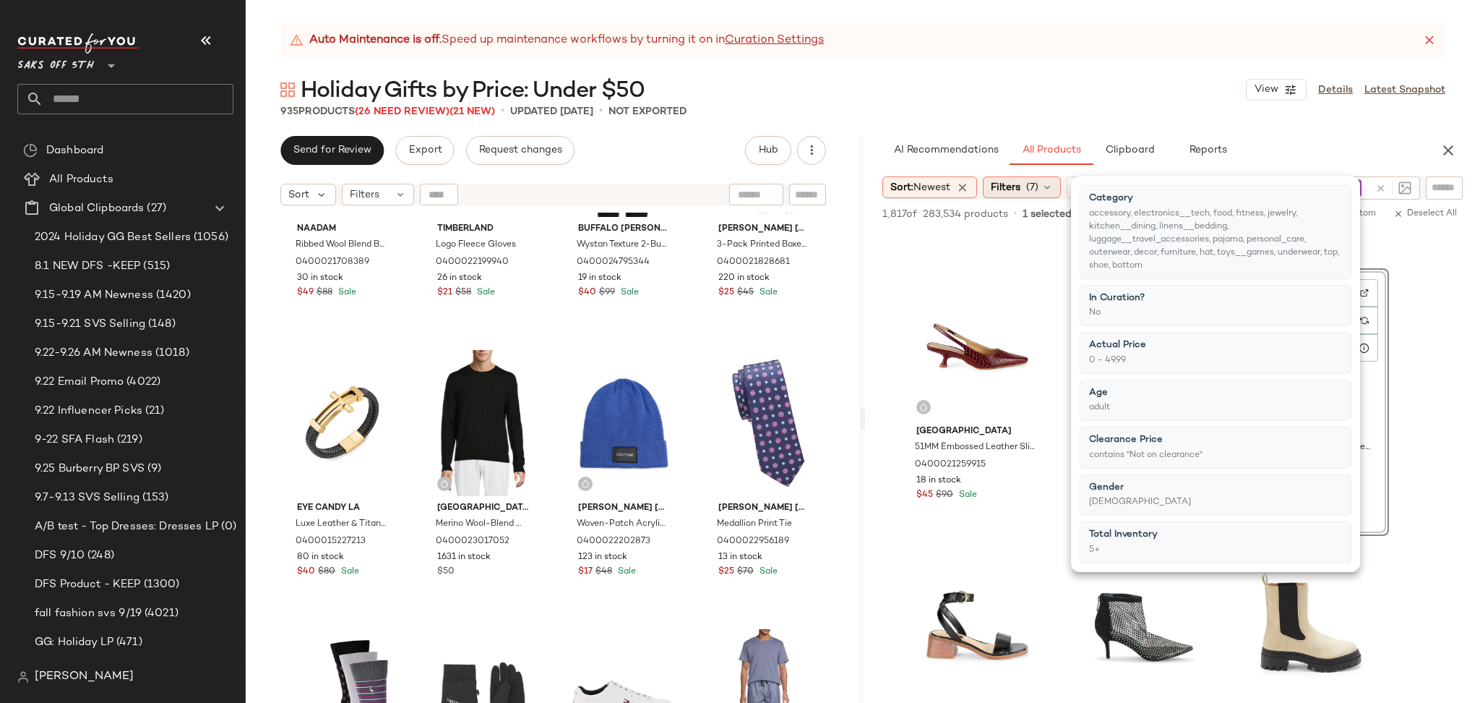
click at [1039, 191] on span "(7)" at bounding box center [1033, 187] width 12 height 15
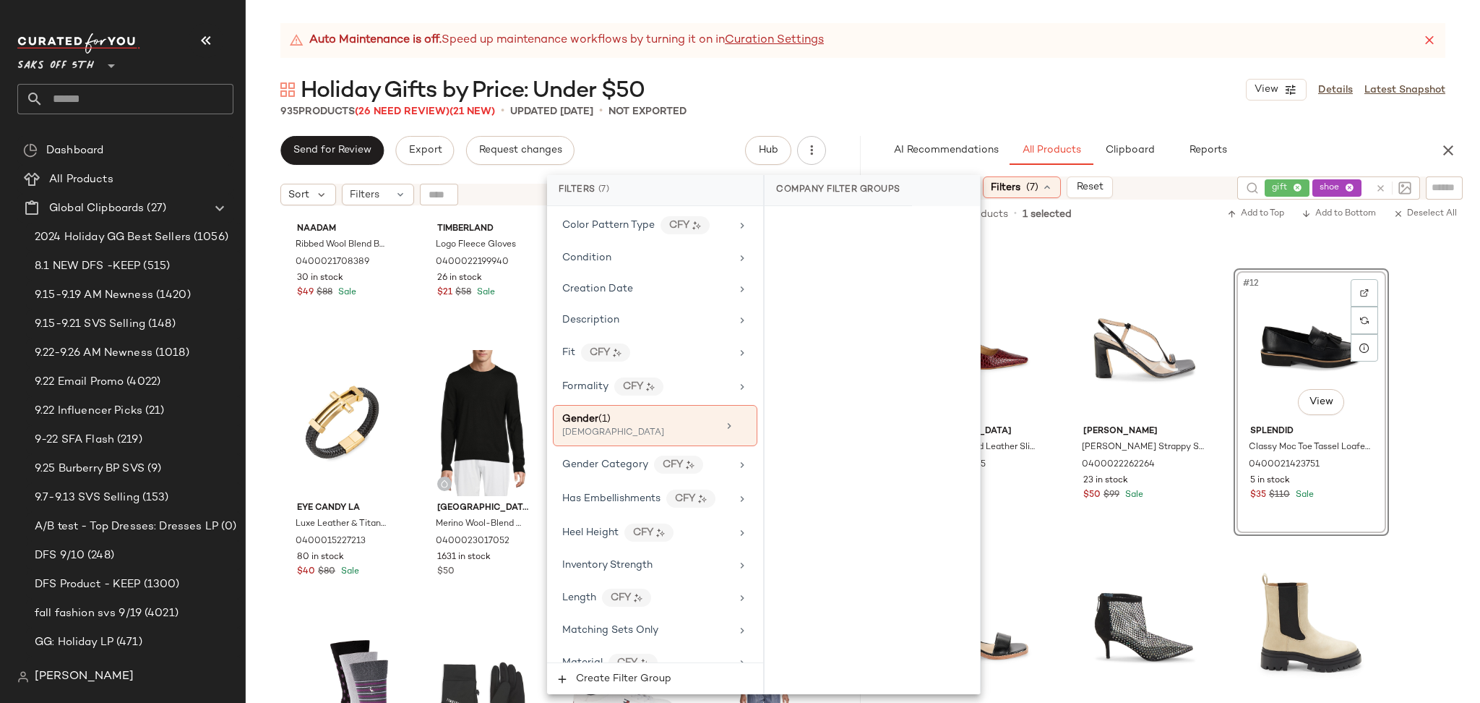
scroll to position [440, 0]
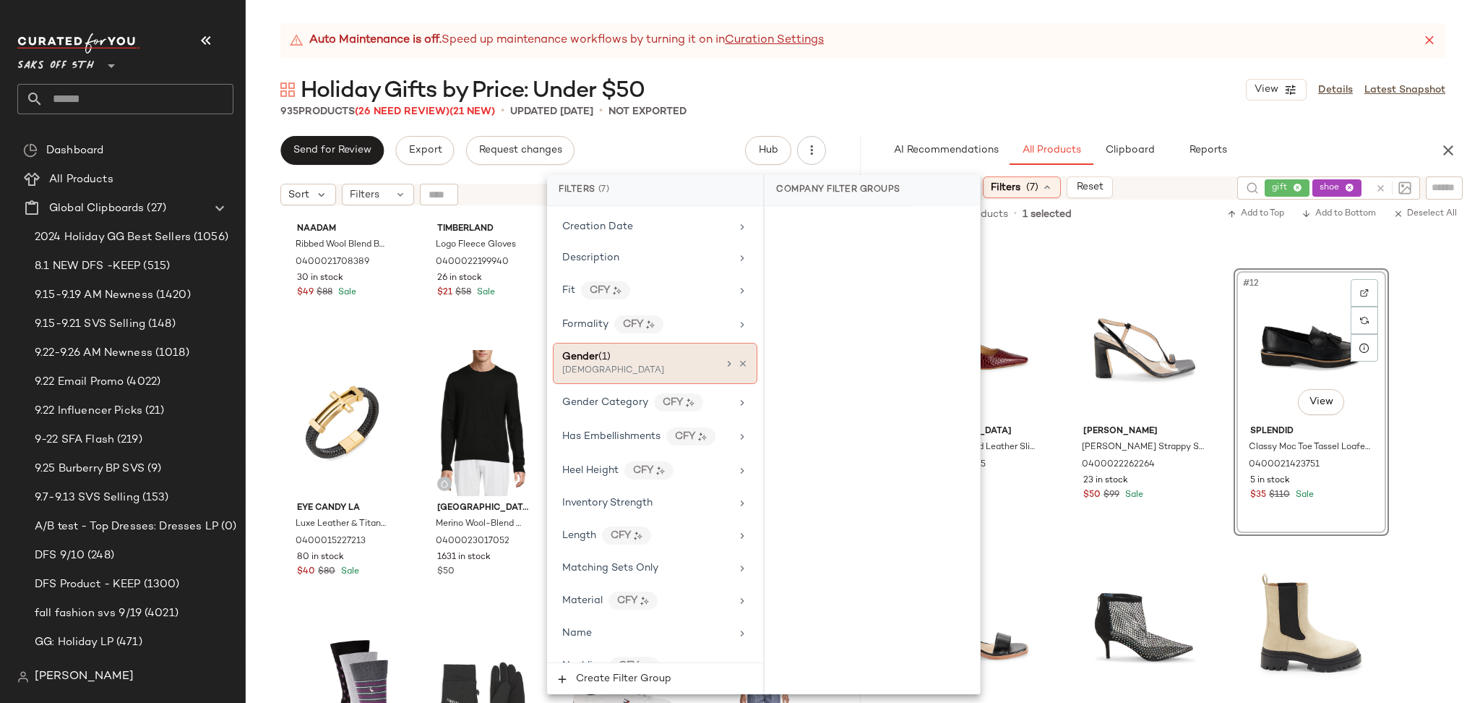
click at [644, 369] on div "[DEMOGRAPHIC_DATA]" at bounding box center [634, 370] width 145 height 13
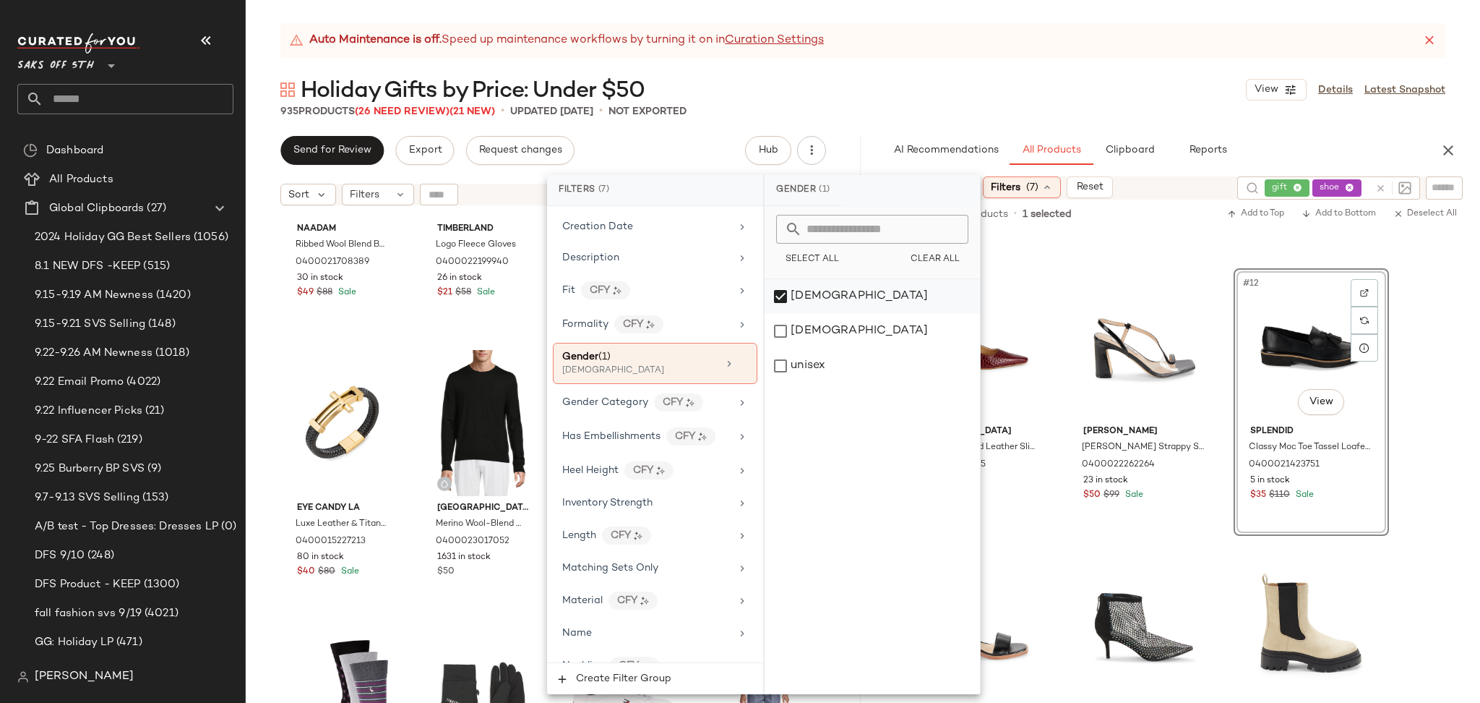
click at [787, 296] on div "[DEMOGRAPHIC_DATA]" at bounding box center [872, 296] width 215 height 35
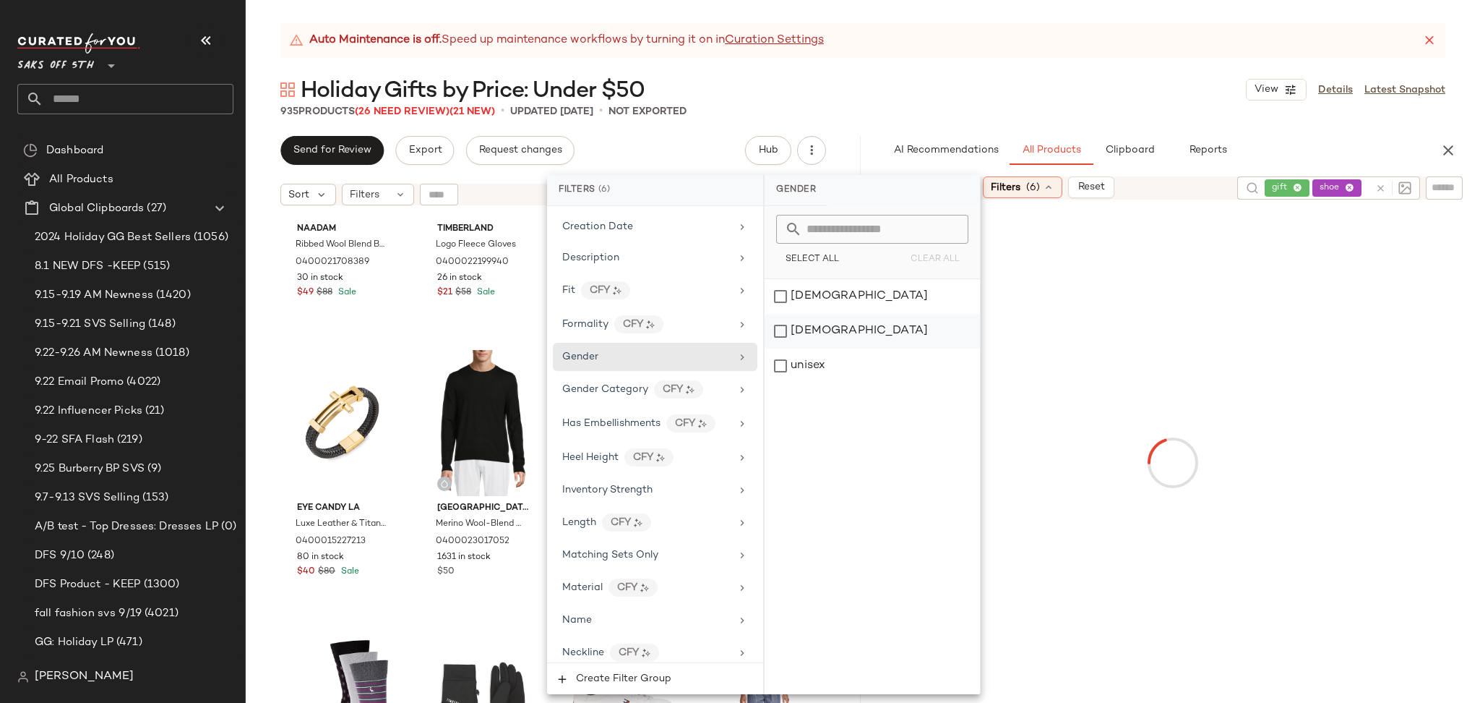
click at [784, 322] on div "[DEMOGRAPHIC_DATA]" at bounding box center [872, 331] width 215 height 35
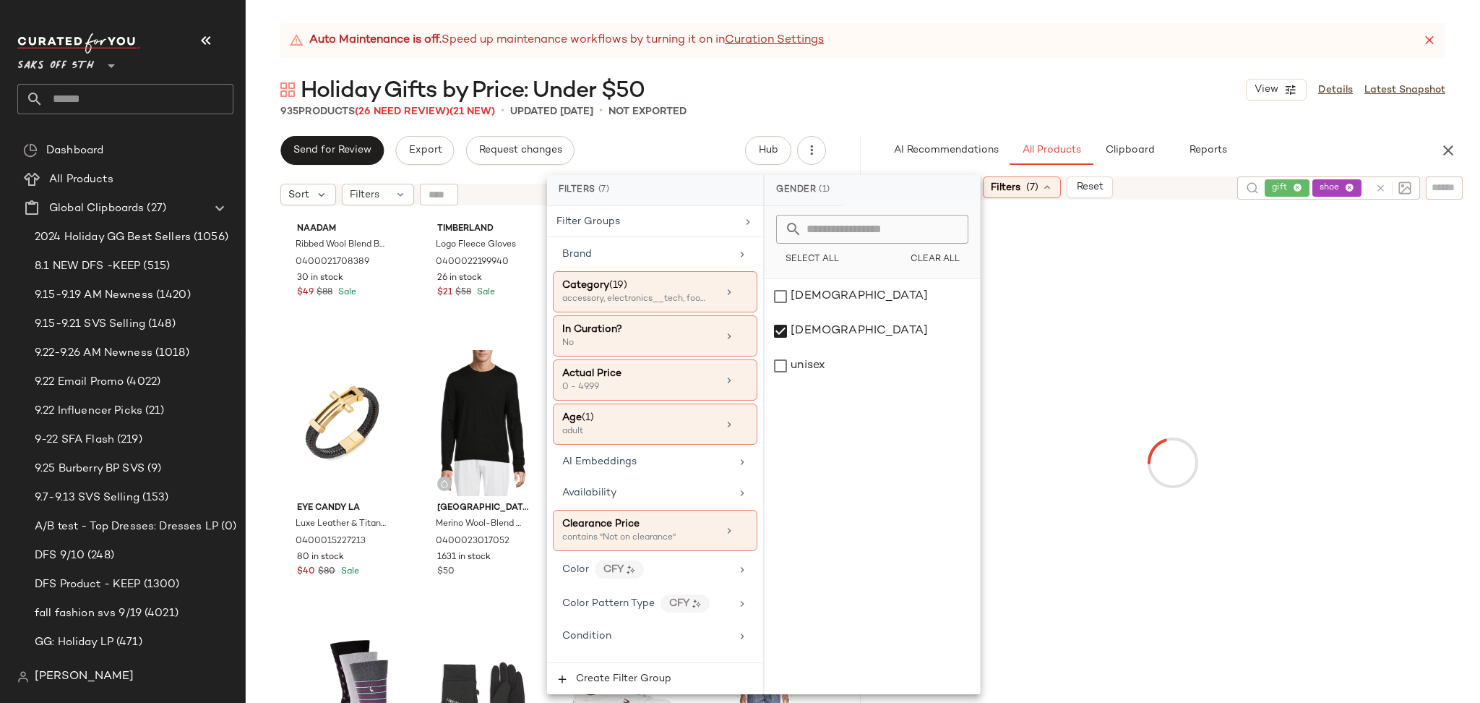
click at [1345, 190] on icon at bounding box center [1349, 188] width 9 height 9
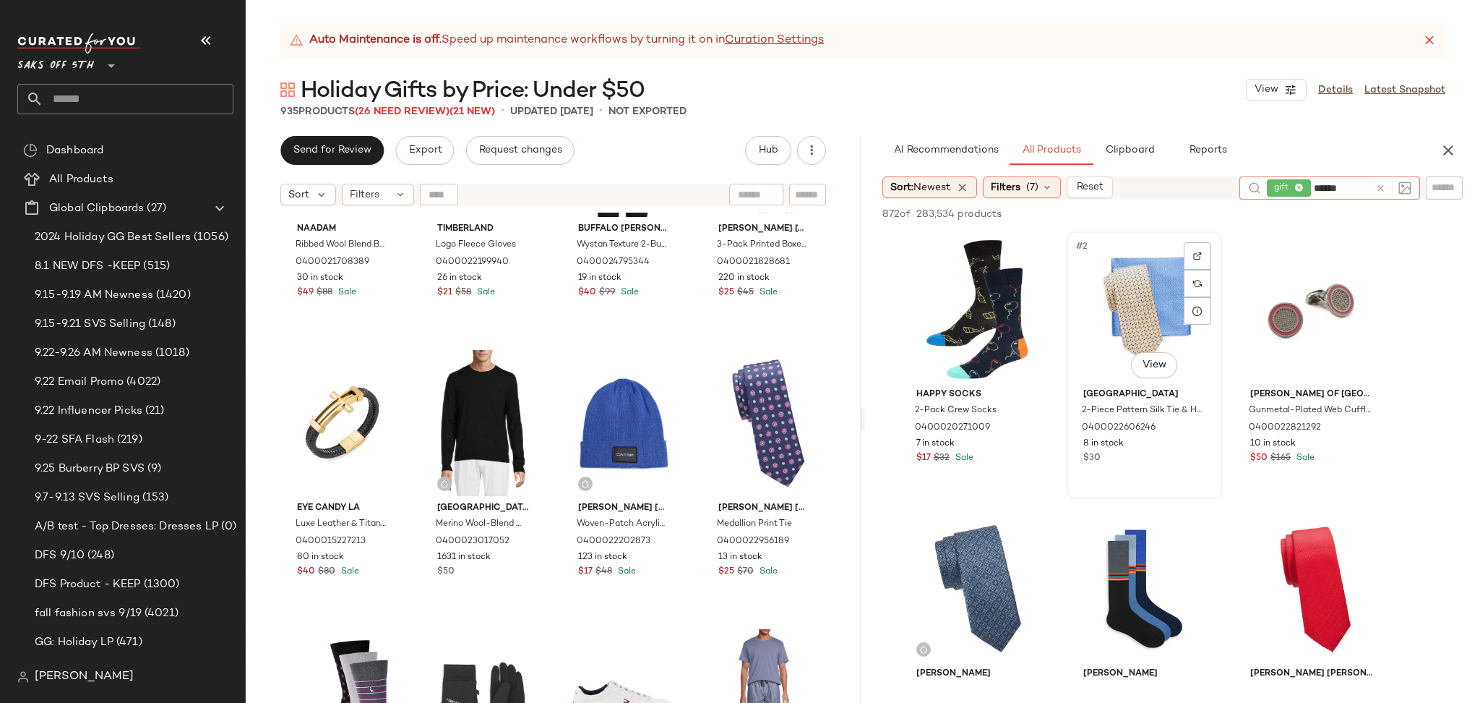
type input "*******"
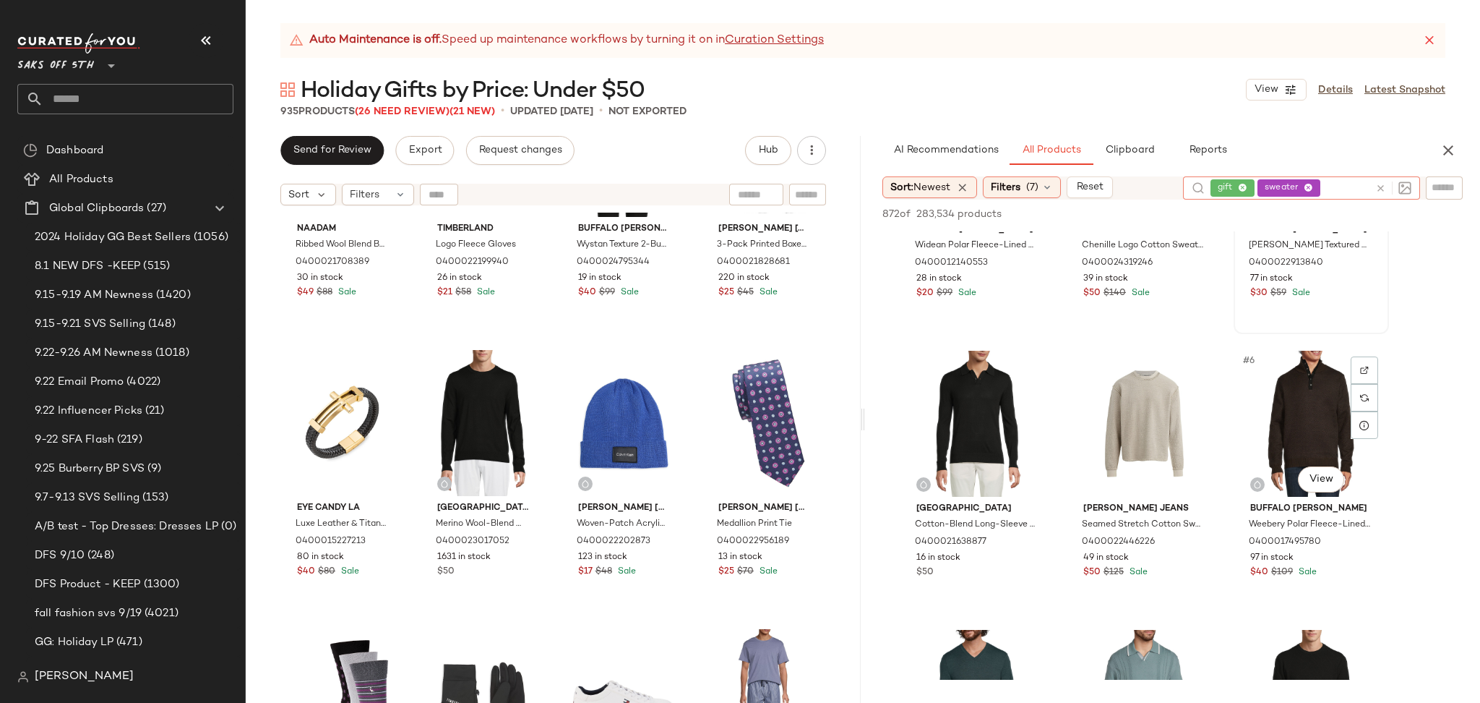
scroll to position [170, 0]
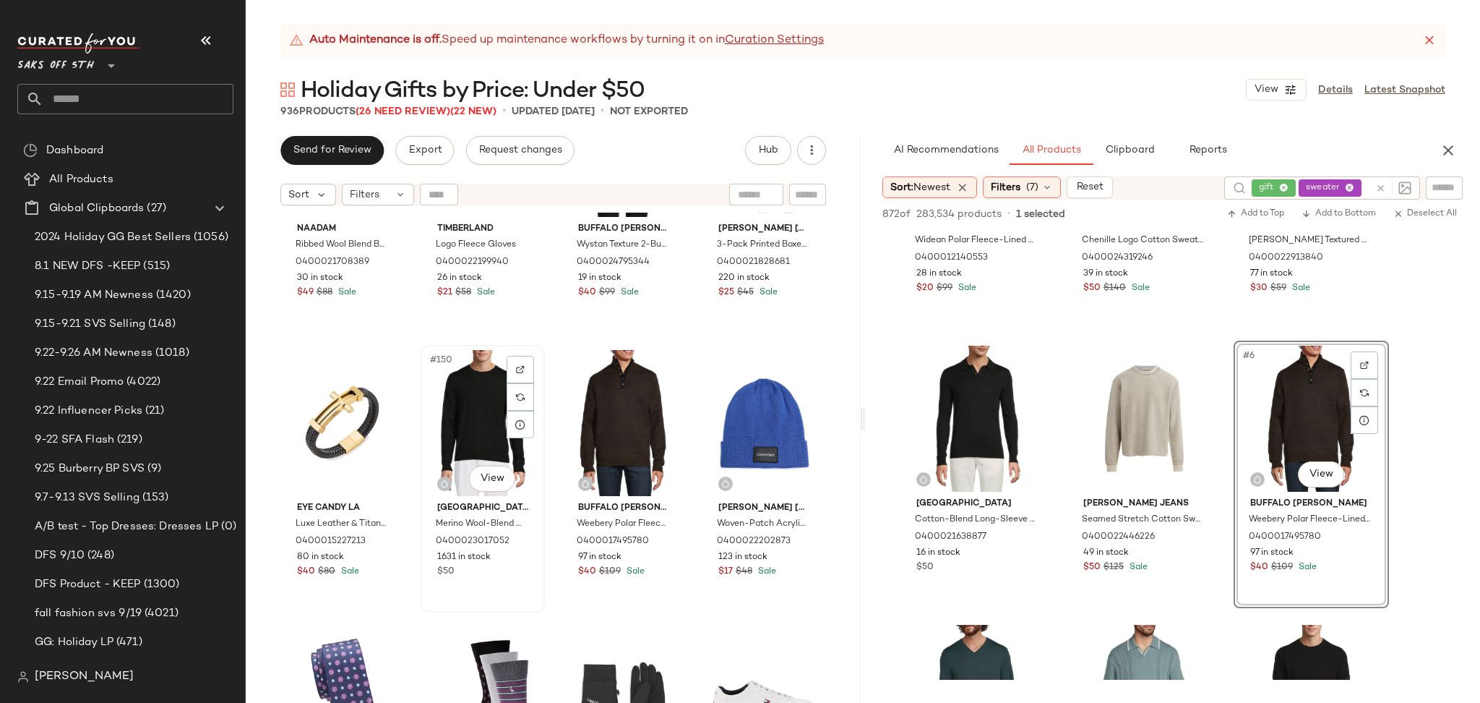
click at [460, 418] on div "#150 View" at bounding box center [483, 423] width 114 height 146
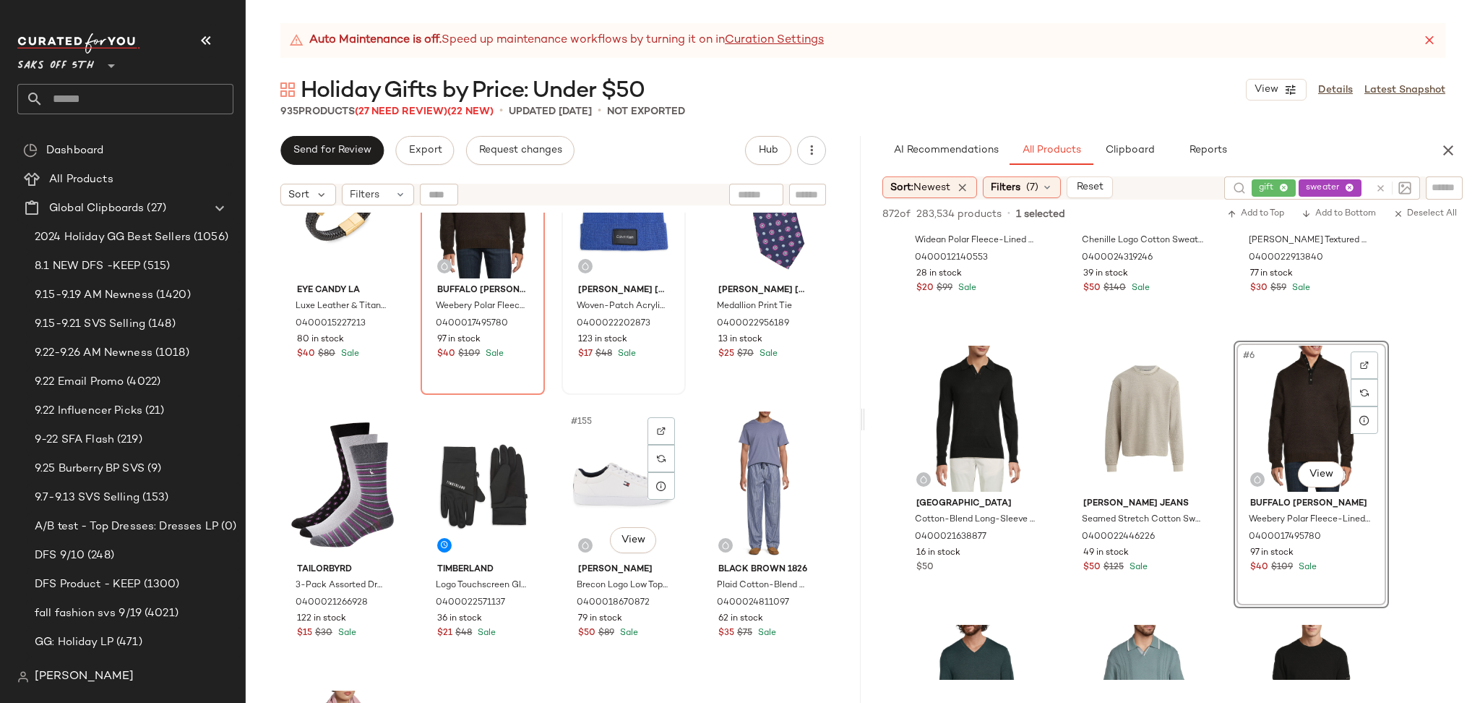
scroll to position [10426, 0]
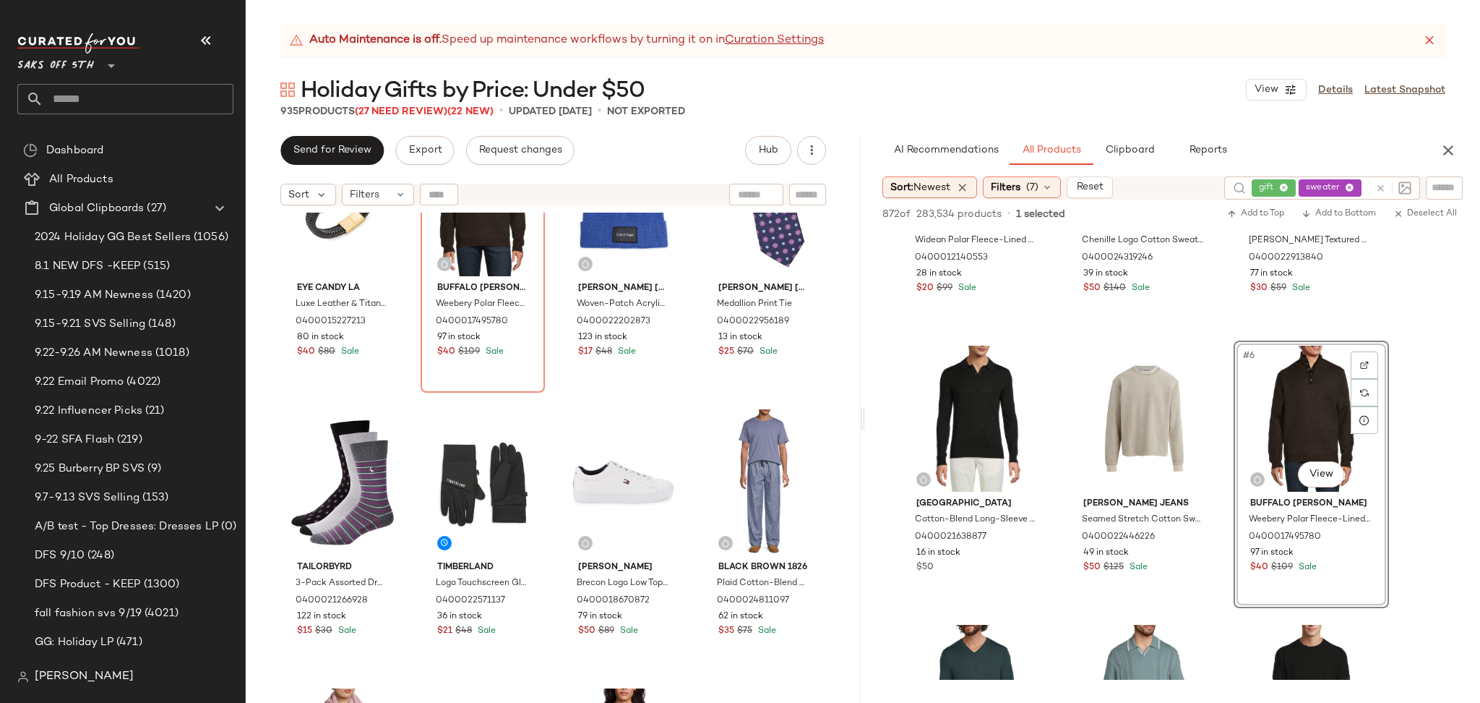
click at [1336, 189] on div "gift sweater" at bounding box center [1311, 187] width 118 height 23
click at [1308, 189] on icon at bounding box center [1308, 188] width 9 height 9
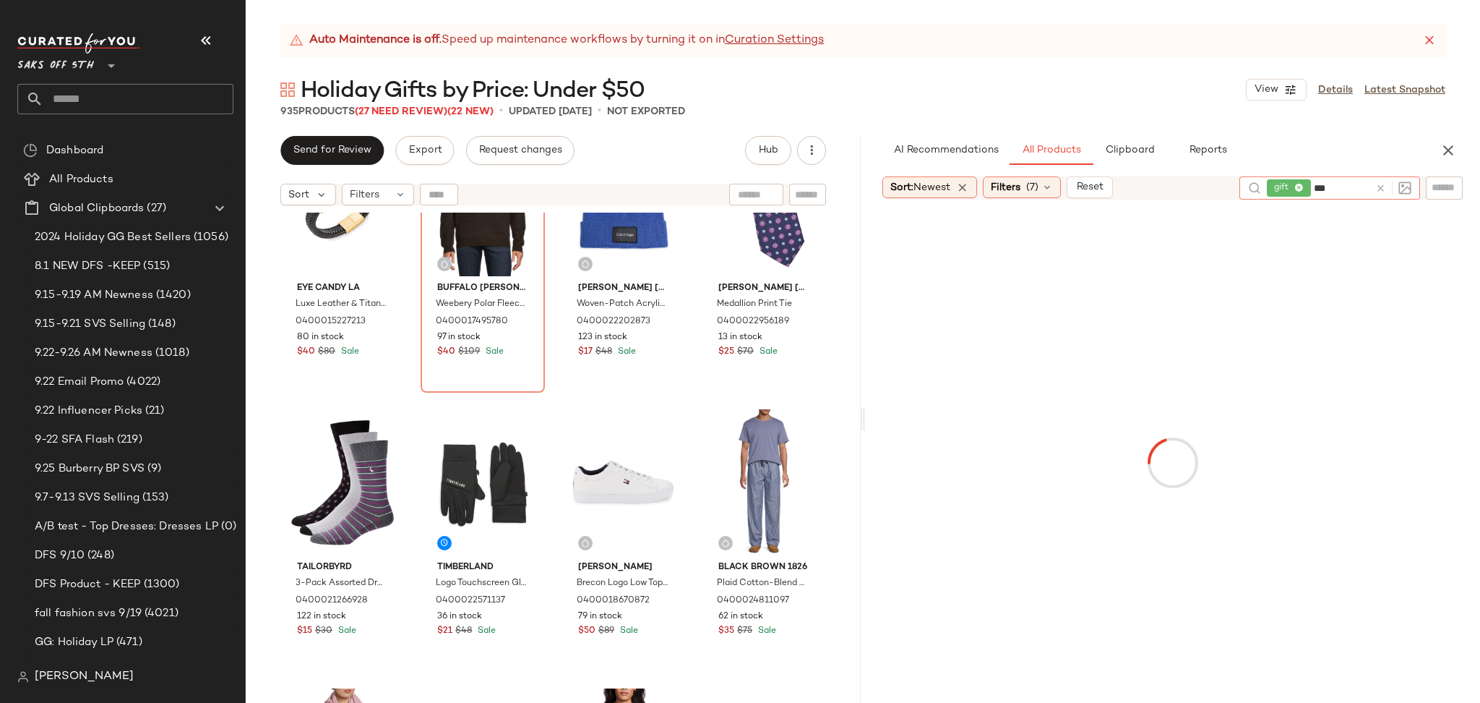
type input "****"
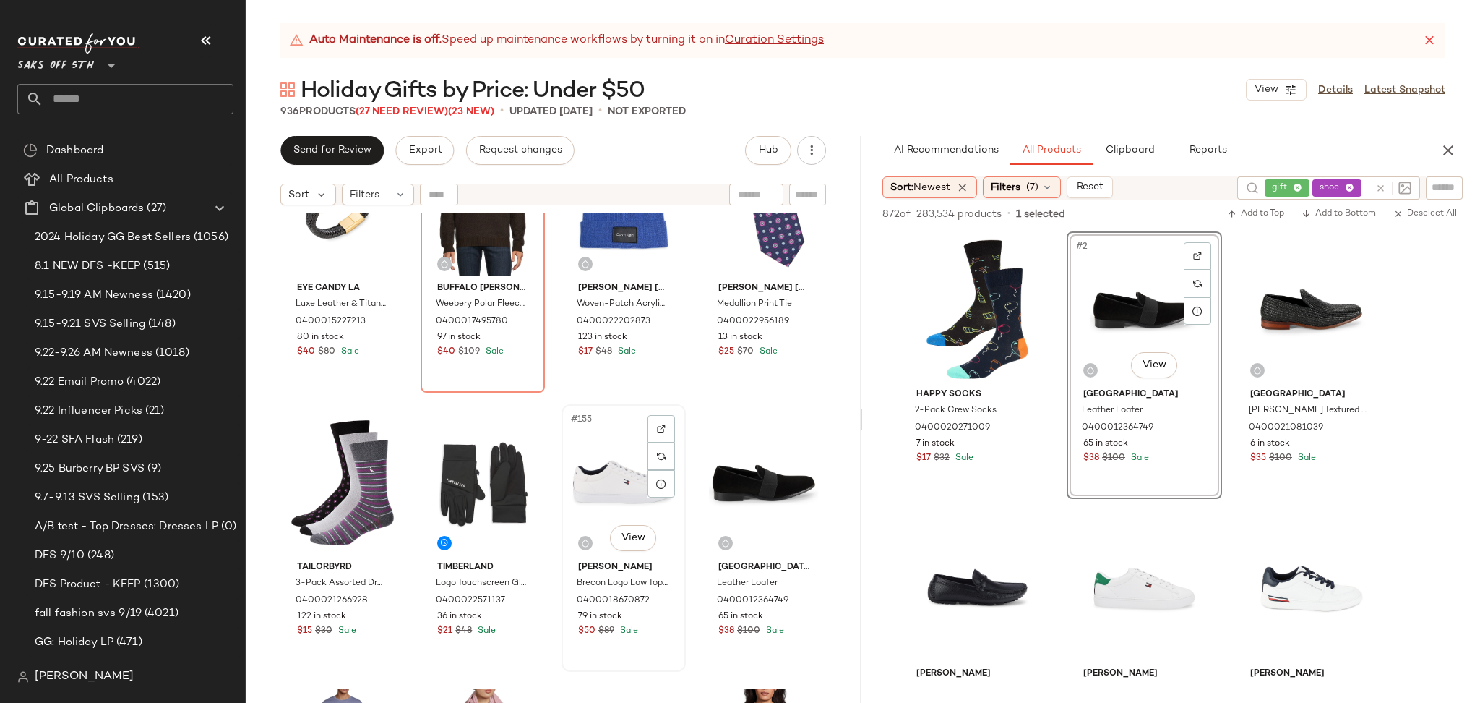
click at [610, 500] on div "#155 View" at bounding box center [624, 482] width 114 height 146
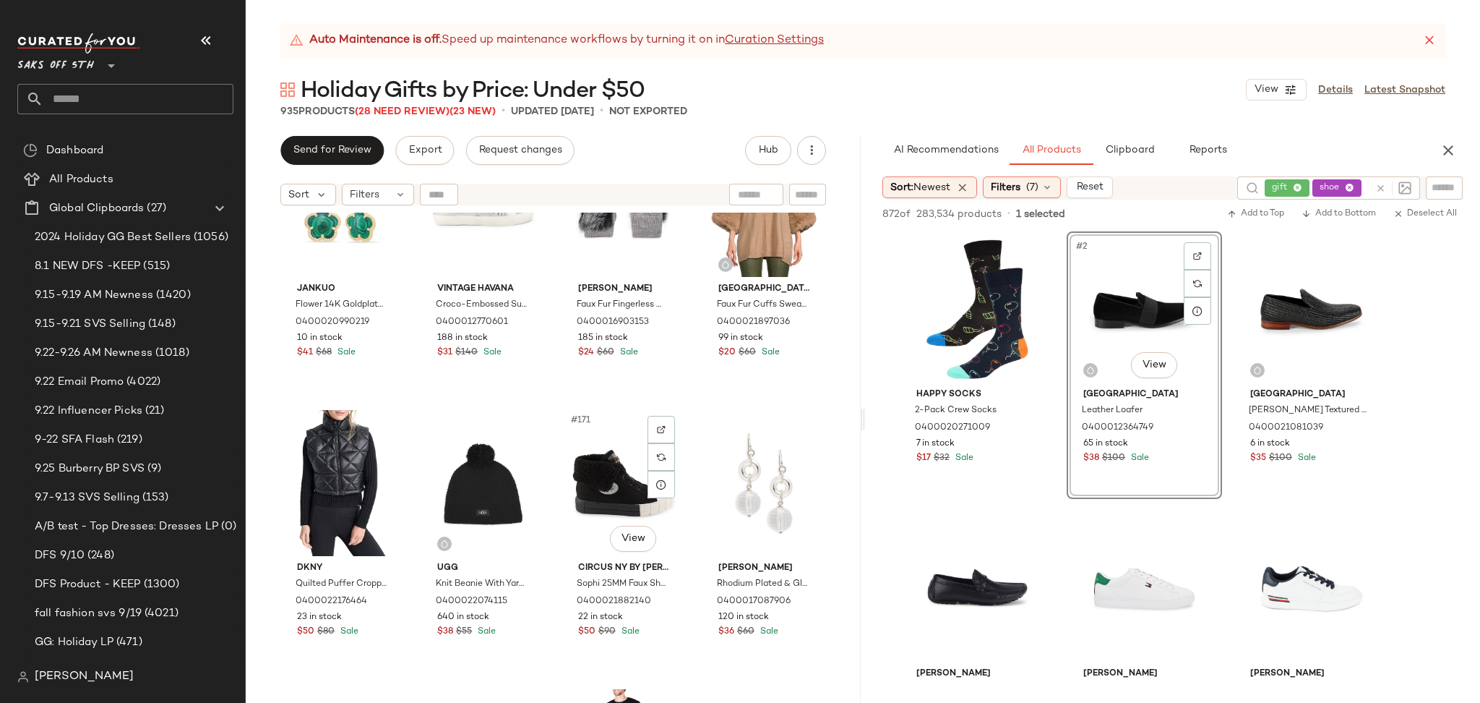
scroll to position [11543, 0]
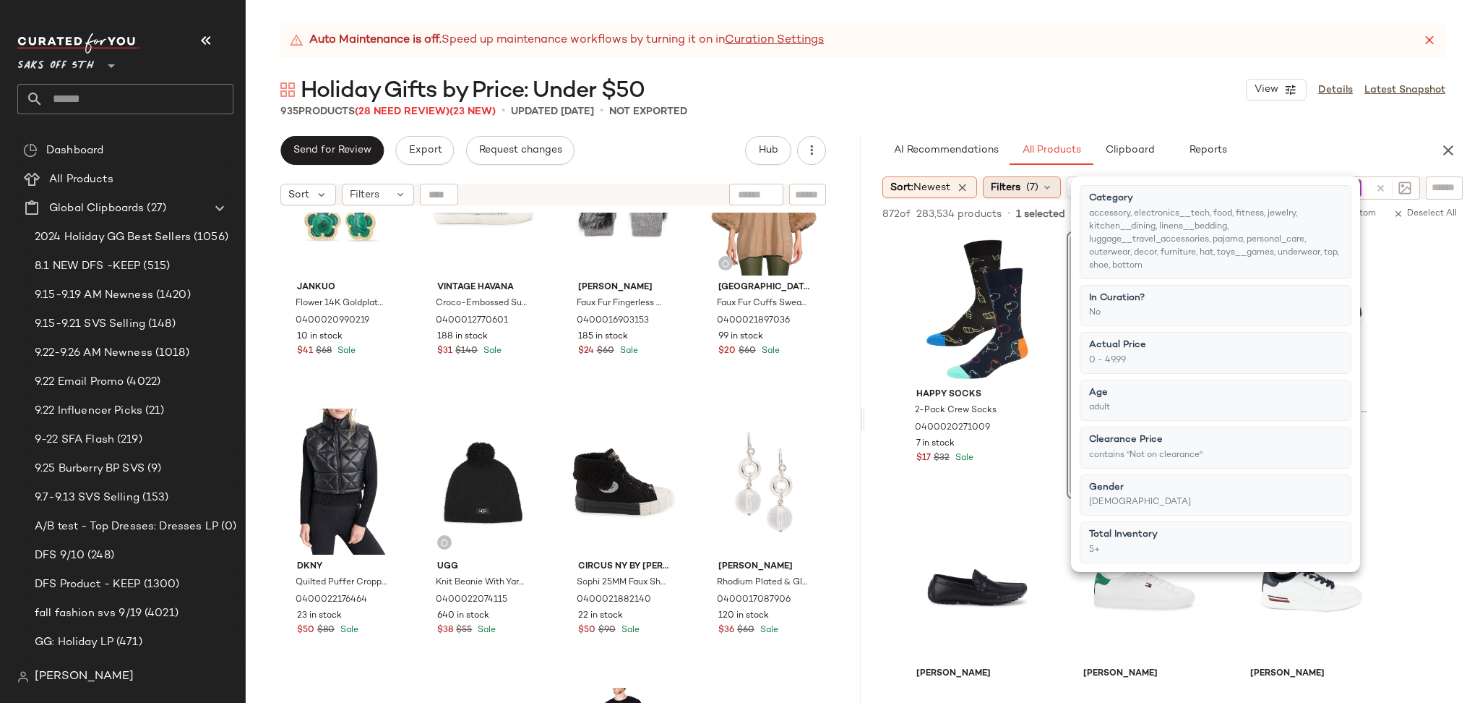
click at [1046, 187] on icon at bounding box center [1048, 187] width 12 height 12
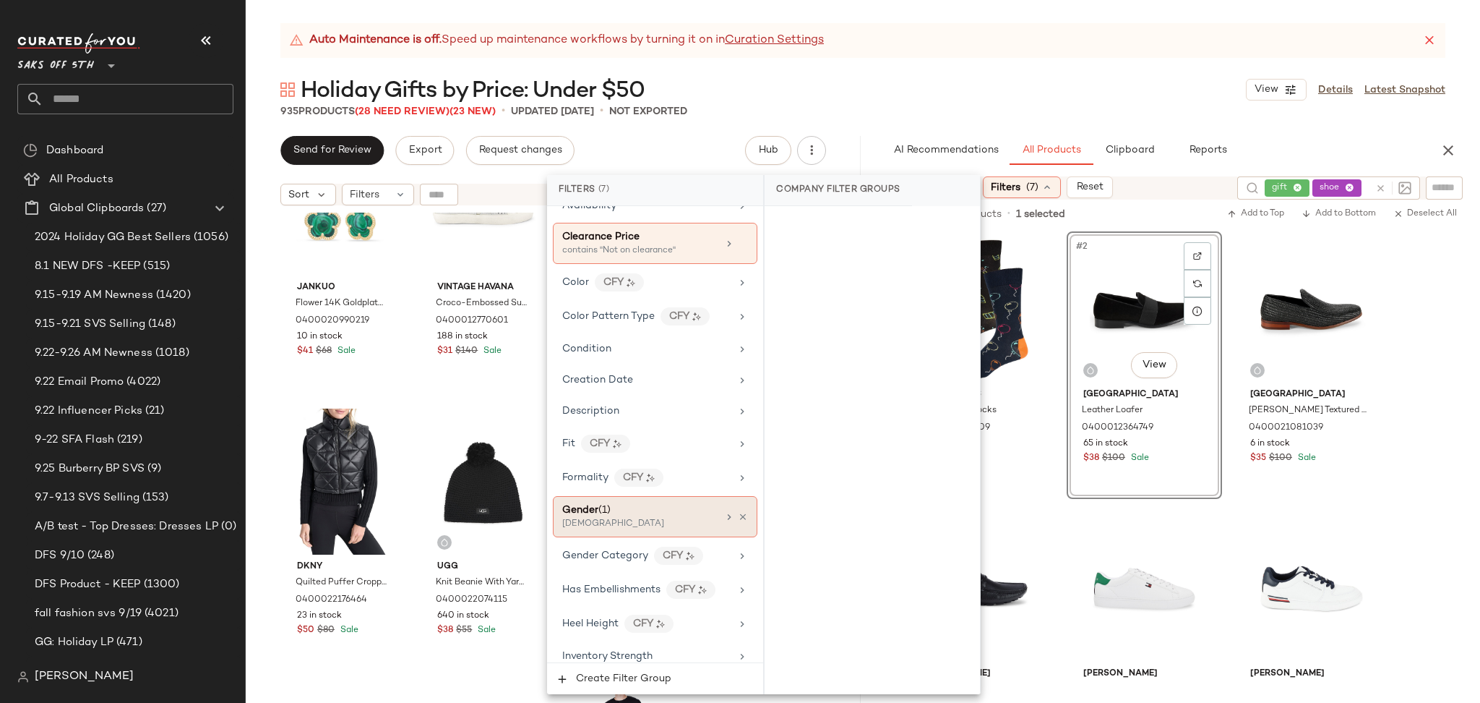
scroll to position [288, 0]
click at [642, 518] on div "[DEMOGRAPHIC_DATA]" at bounding box center [634, 523] width 145 height 13
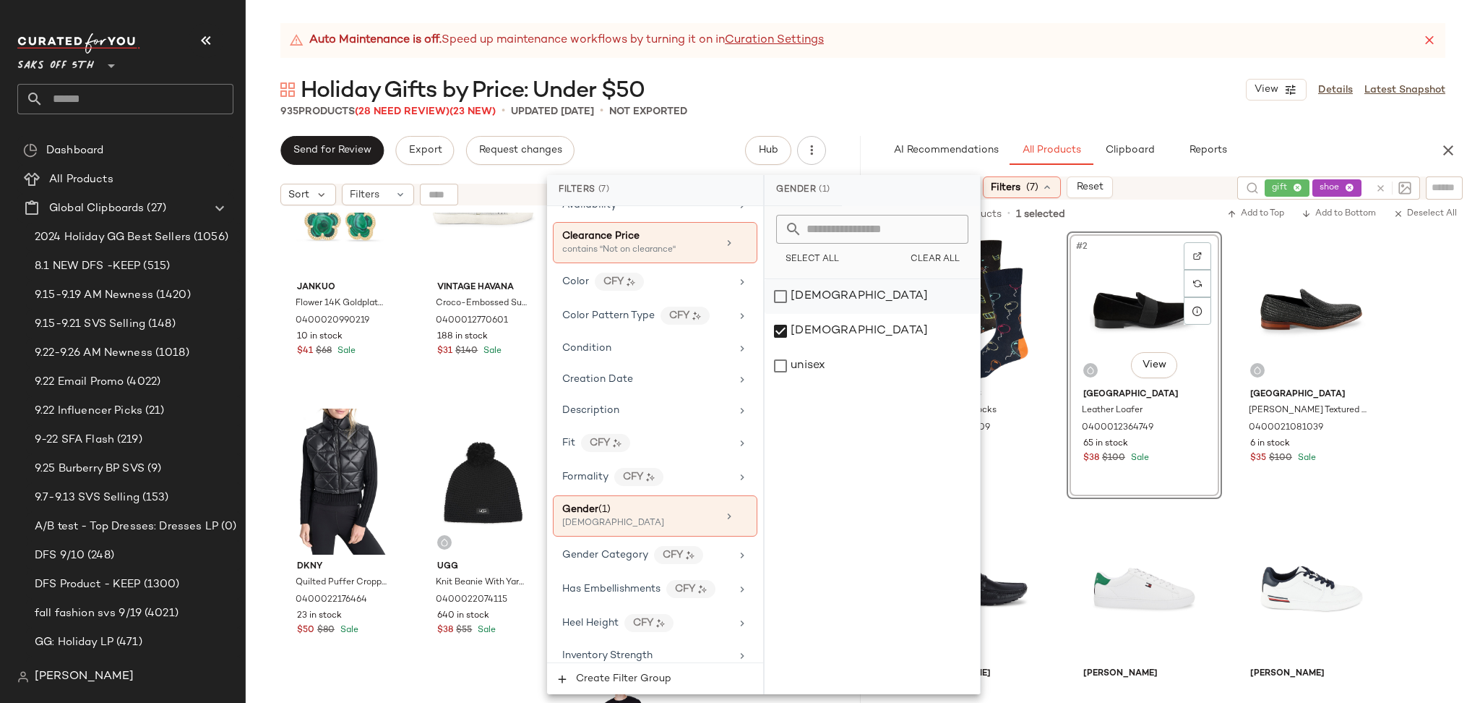
click at [782, 285] on div "[DEMOGRAPHIC_DATA]" at bounding box center [872, 296] width 215 height 35
click at [779, 330] on div "[DEMOGRAPHIC_DATA]" at bounding box center [872, 331] width 215 height 35
click at [995, 78] on div "Holiday Gifts by Price: Under $50 View Details Latest Snapshot" at bounding box center [863, 89] width 1235 height 29
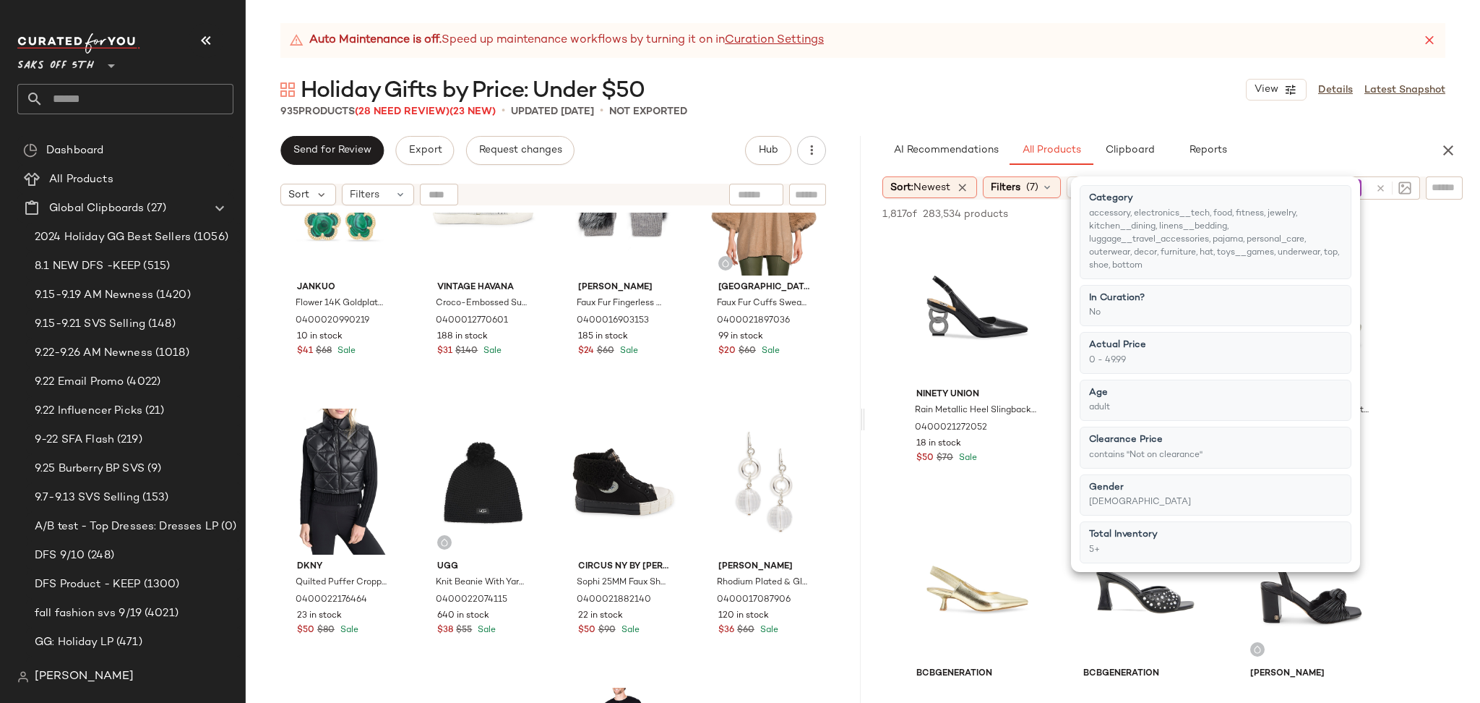
click at [995, 78] on div "Holiday Gifts by Price: Under $50 View Details Latest Snapshot" at bounding box center [863, 89] width 1235 height 29
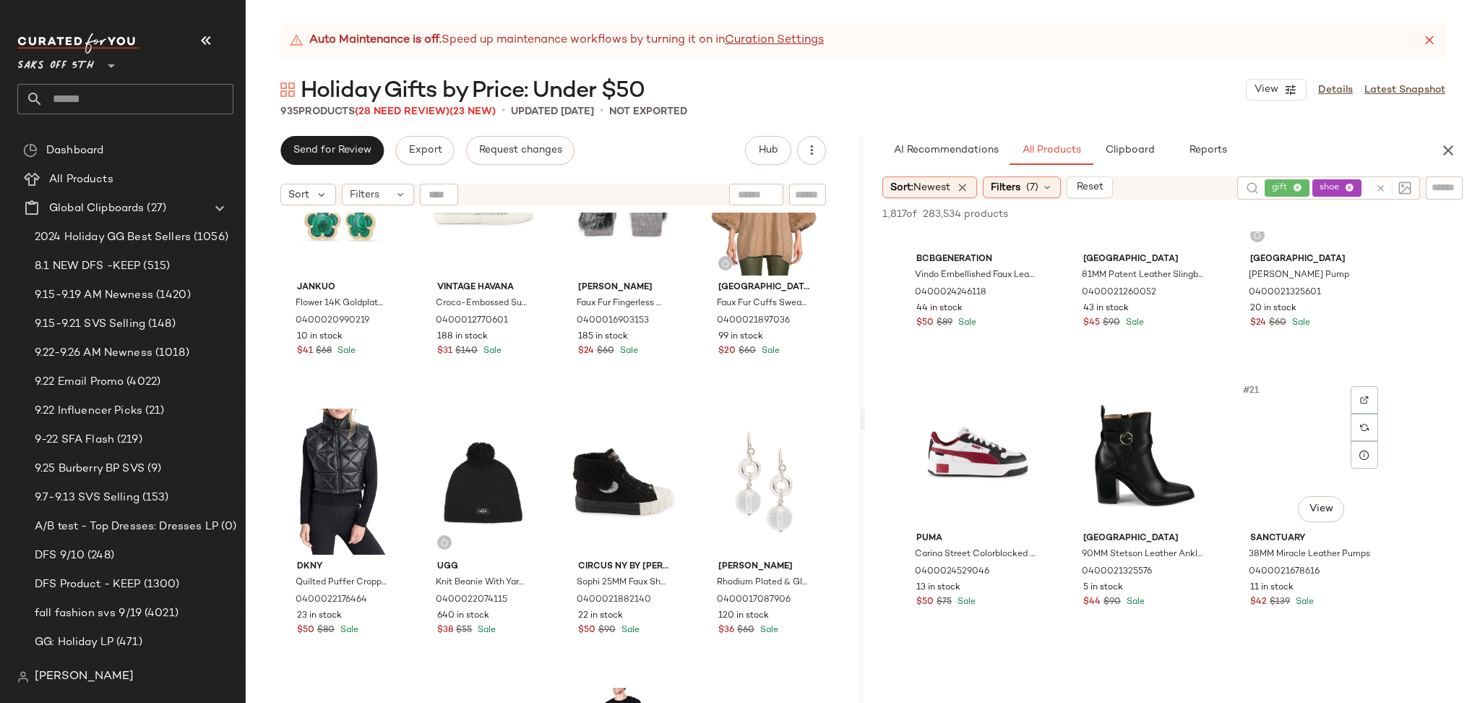
scroll to position [1531, 0]
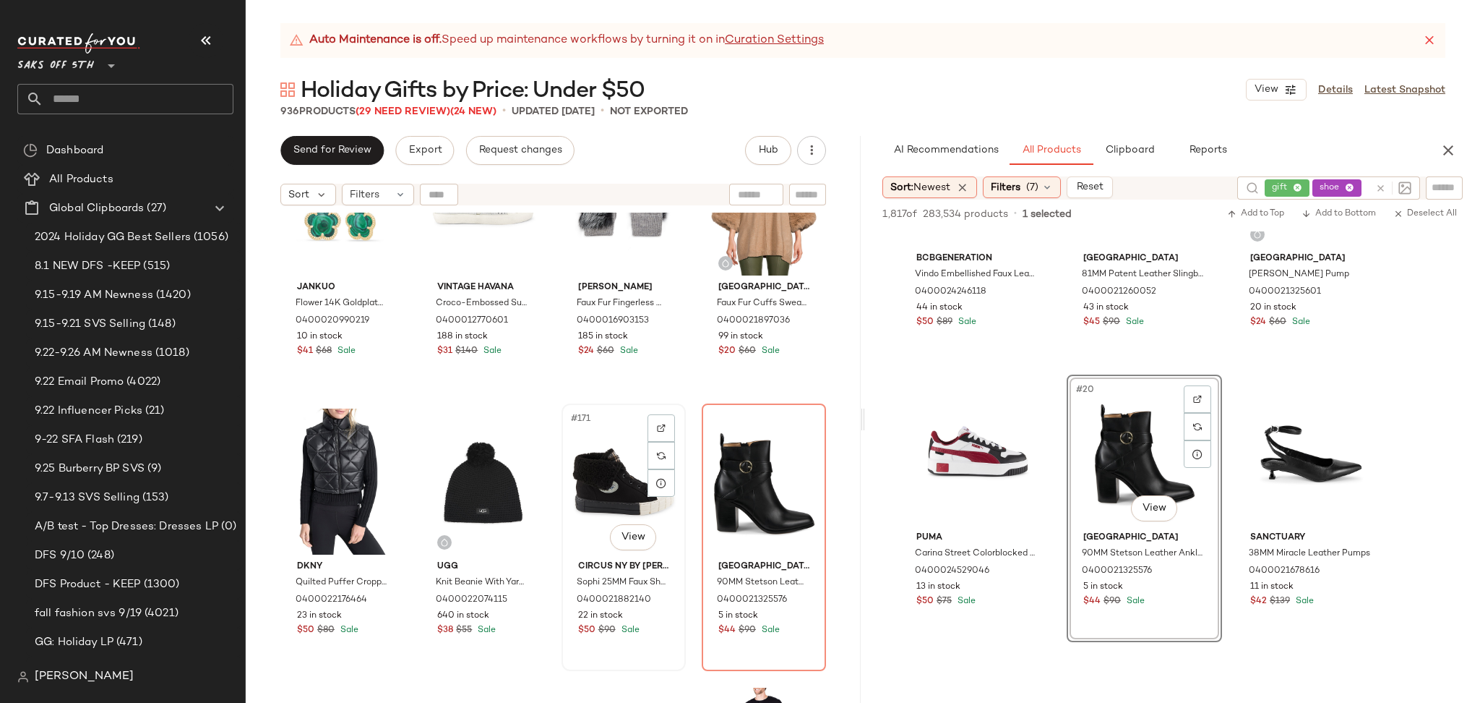
click at [579, 465] on div "#171 View" at bounding box center [624, 481] width 114 height 146
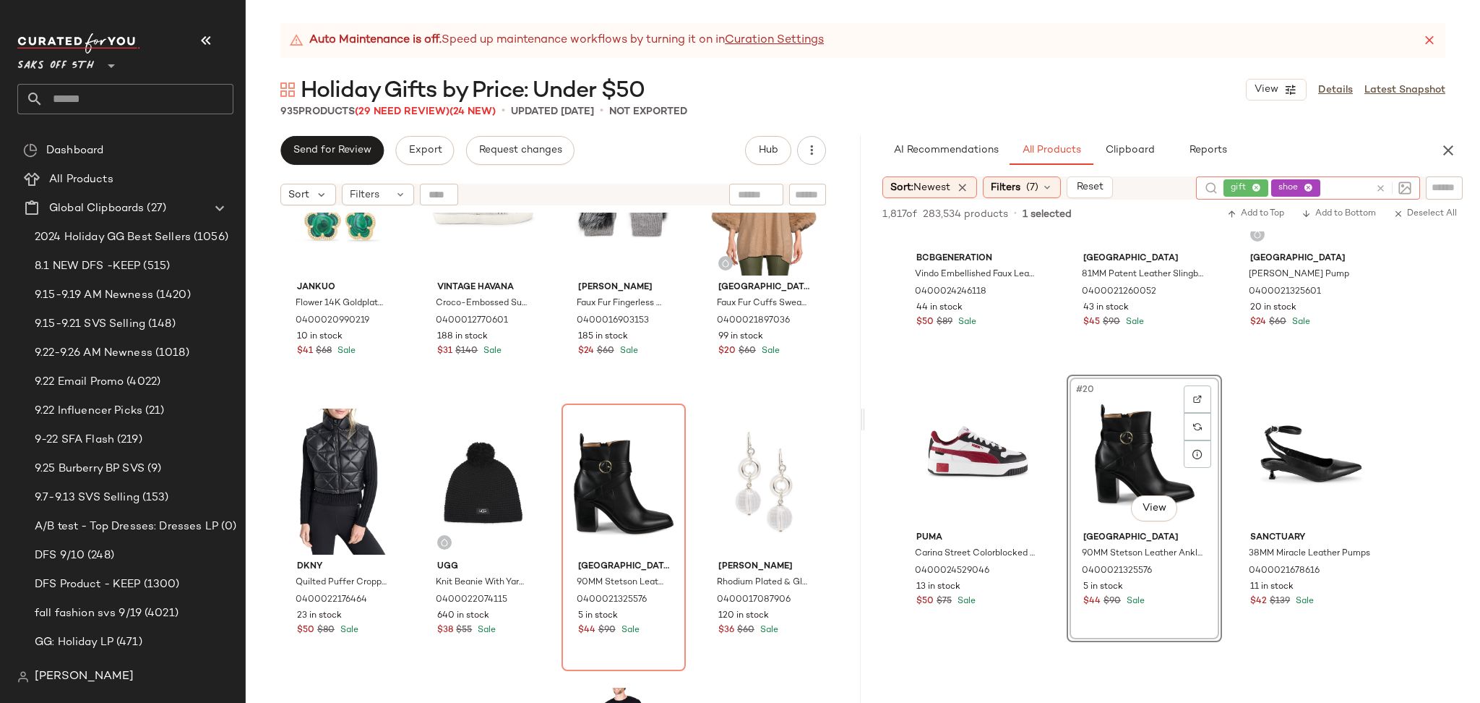
click at [1332, 182] on div "gift shoe" at bounding box center [1297, 187] width 146 height 23
click at [1306, 187] on icon at bounding box center [1308, 188] width 9 height 9
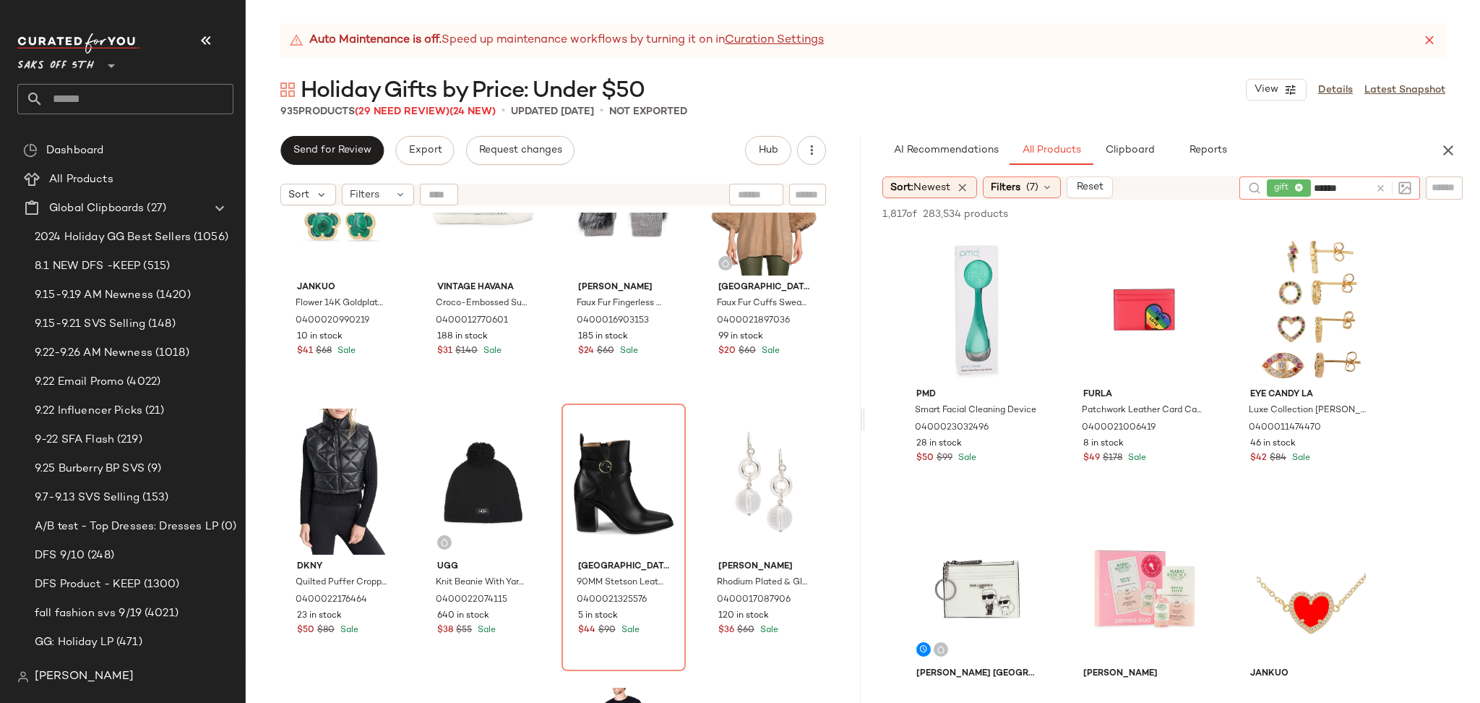
type input "*******"
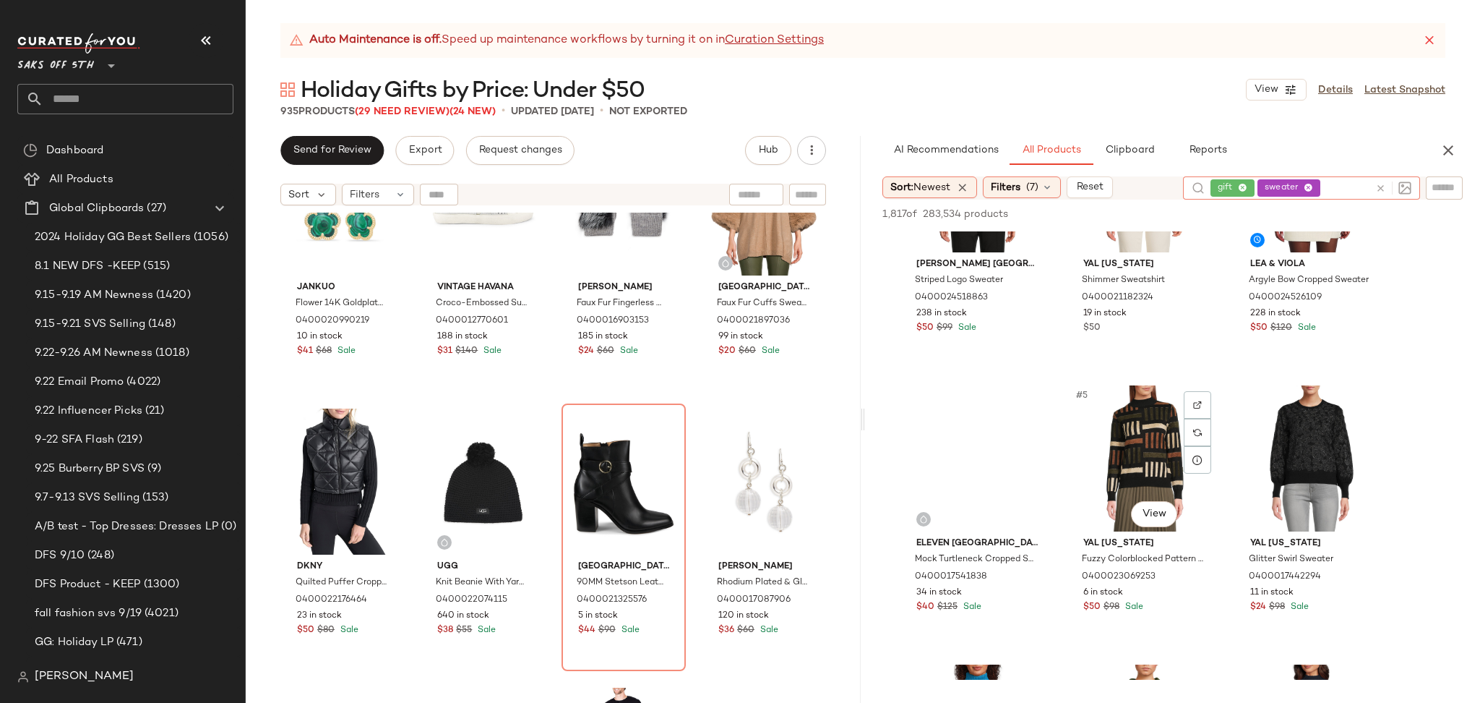
scroll to position [137, 0]
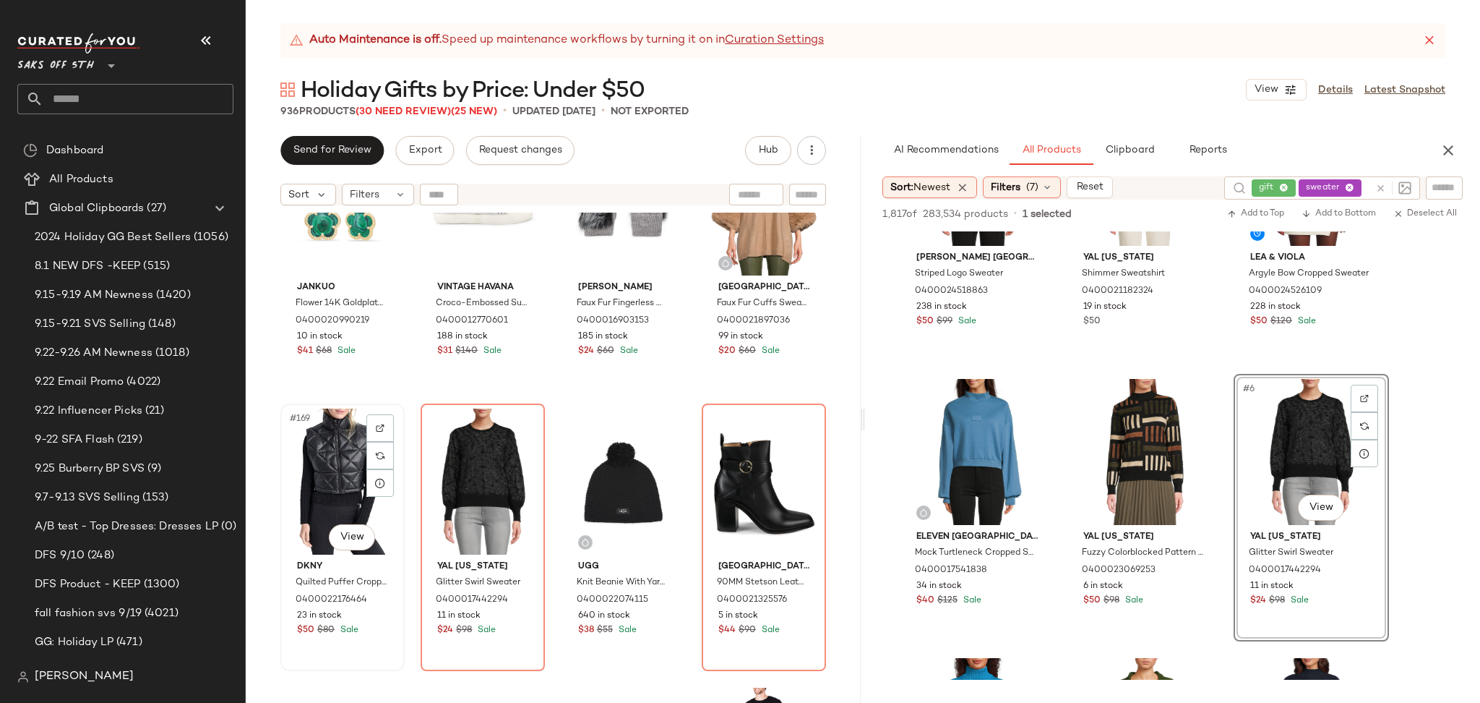
click at [308, 467] on div "#169 View" at bounding box center [343, 481] width 114 height 146
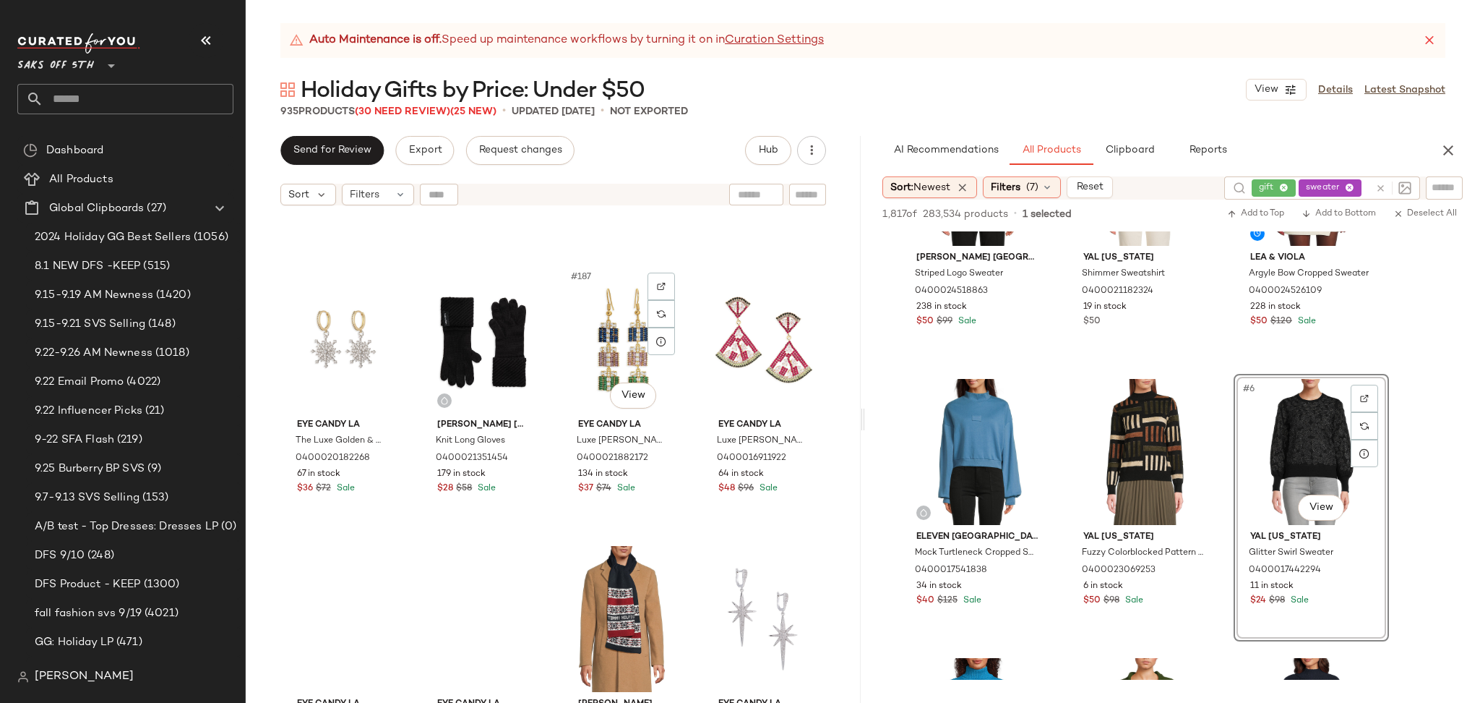
scroll to position [12805, 0]
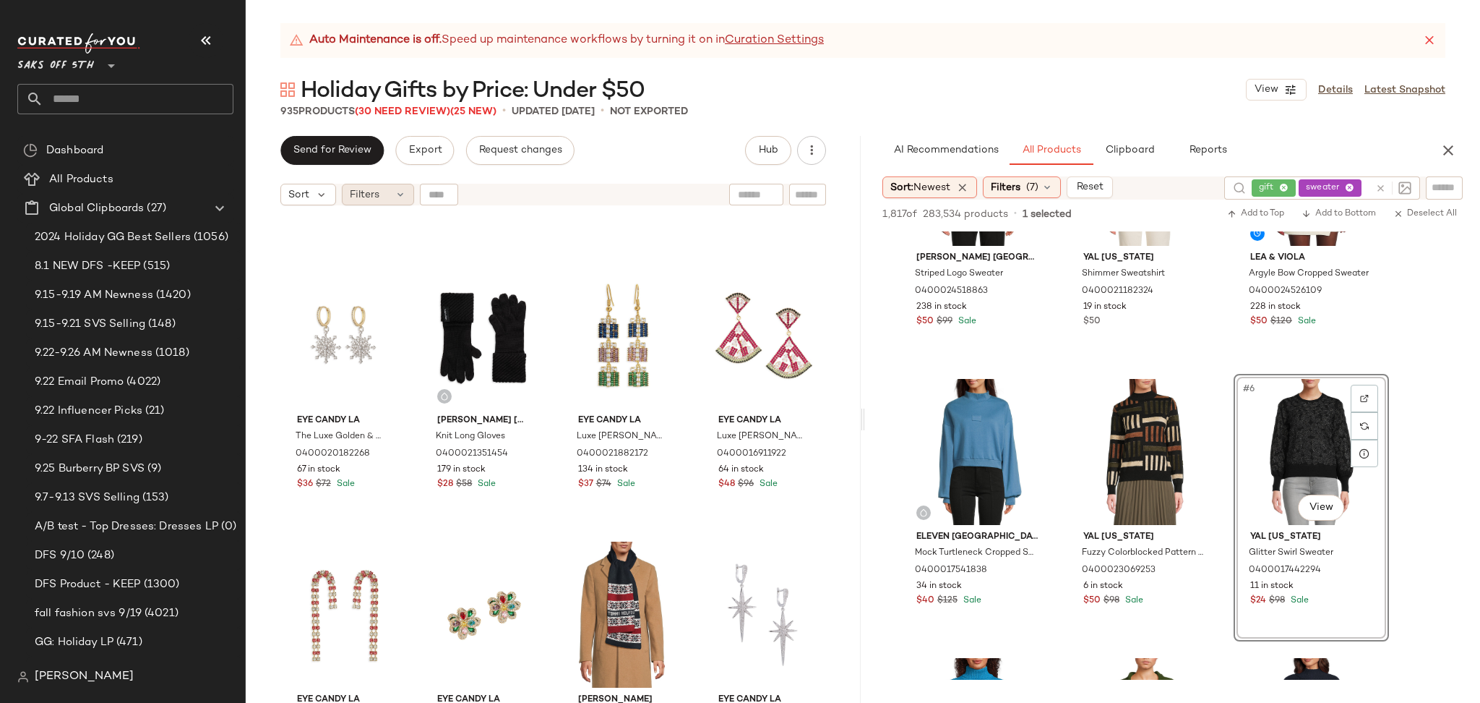
click at [390, 200] on div "Filters" at bounding box center [378, 195] width 72 height 22
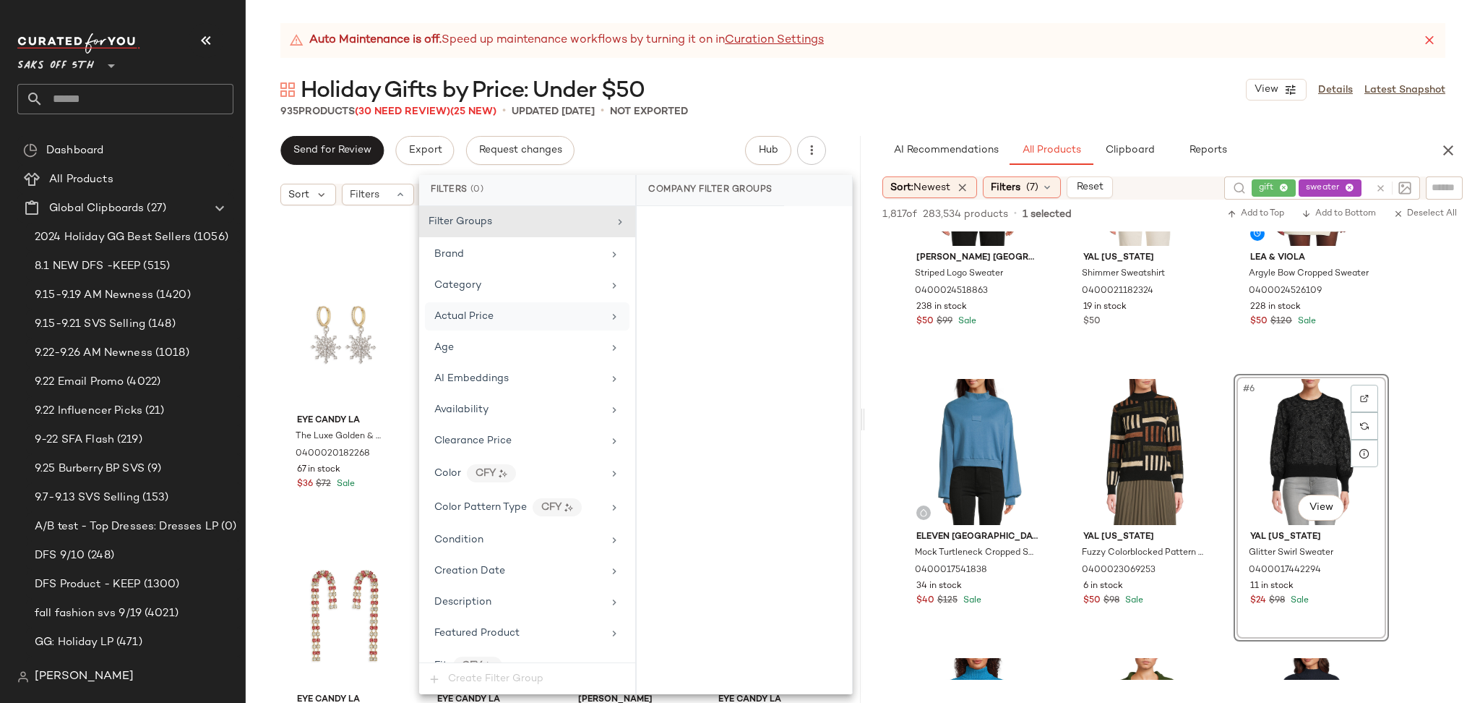
click at [492, 307] on div "Actual Price" at bounding box center [527, 316] width 205 height 28
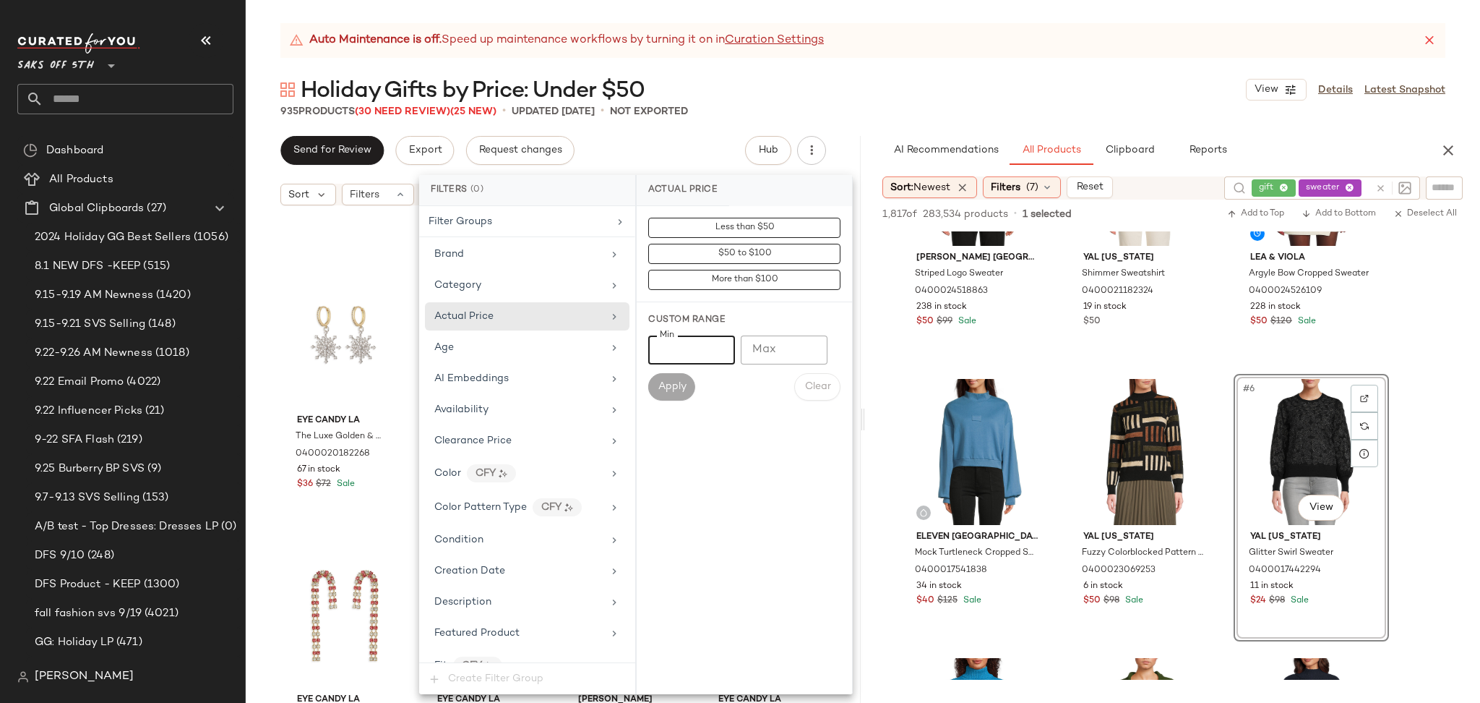
click at [663, 352] on input "Min" at bounding box center [691, 349] width 87 height 29
type input "**"
click at [669, 377] on button "Apply" at bounding box center [671, 386] width 46 height 27
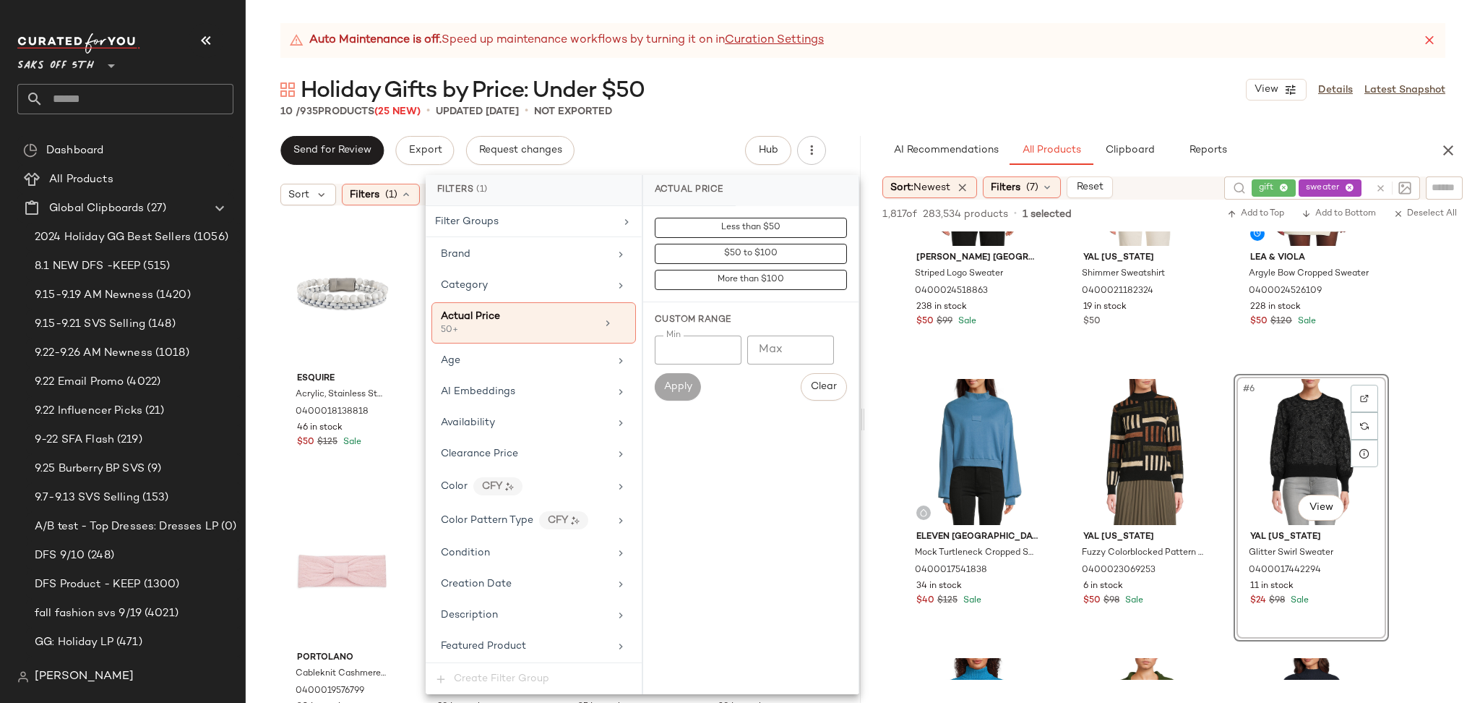
click at [749, 134] on div "Auto Maintenance is off. Speed up maintenance workflows by turning it on in Cur…" at bounding box center [863, 363] width 1235 height 680
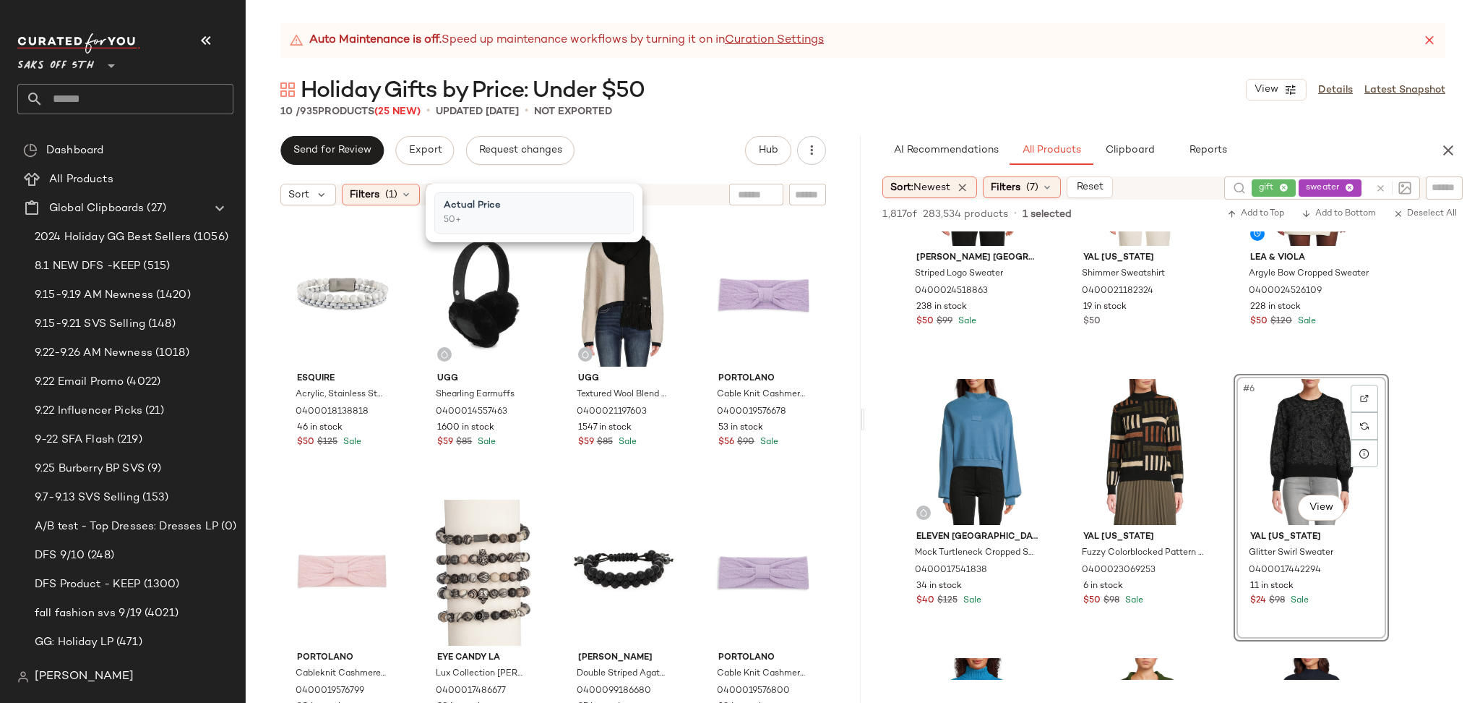
click at [711, 134] on div "Auto Maintenance is off. Speed up maintenance workflows by turning it on in Cur…" at bounding box center [863, 363] width 1235 height 680
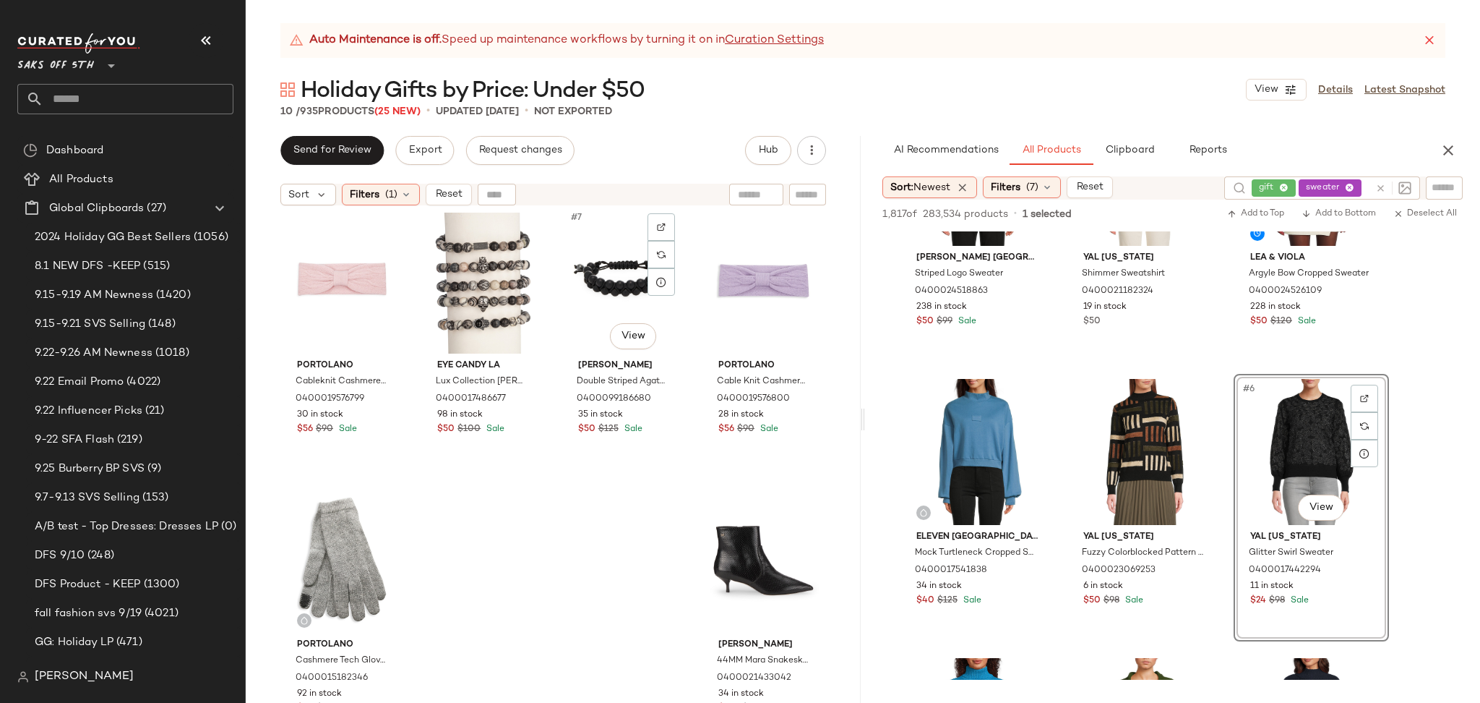
scroll to position [313, 0]
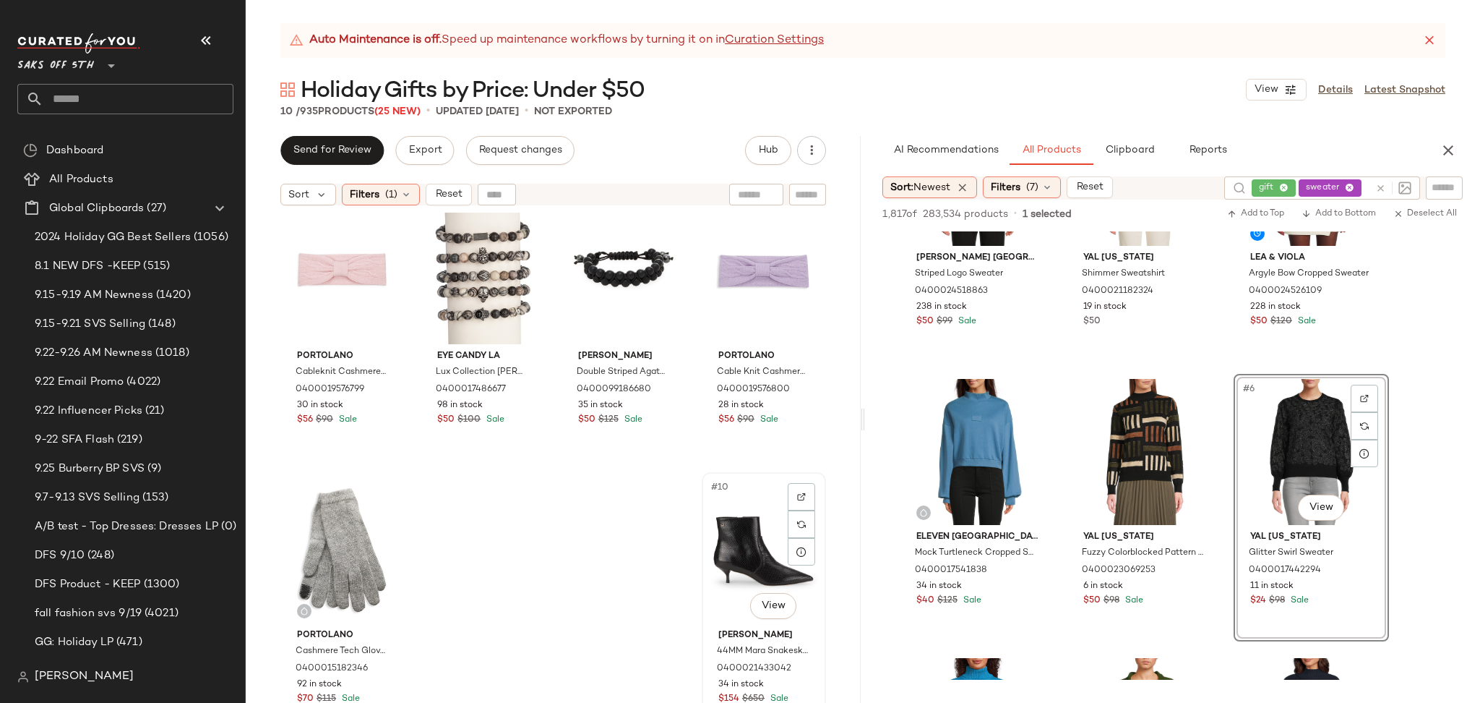
click at [724, 550] on div "#10 View" at bounding box center [764, 550] width 114 height 146
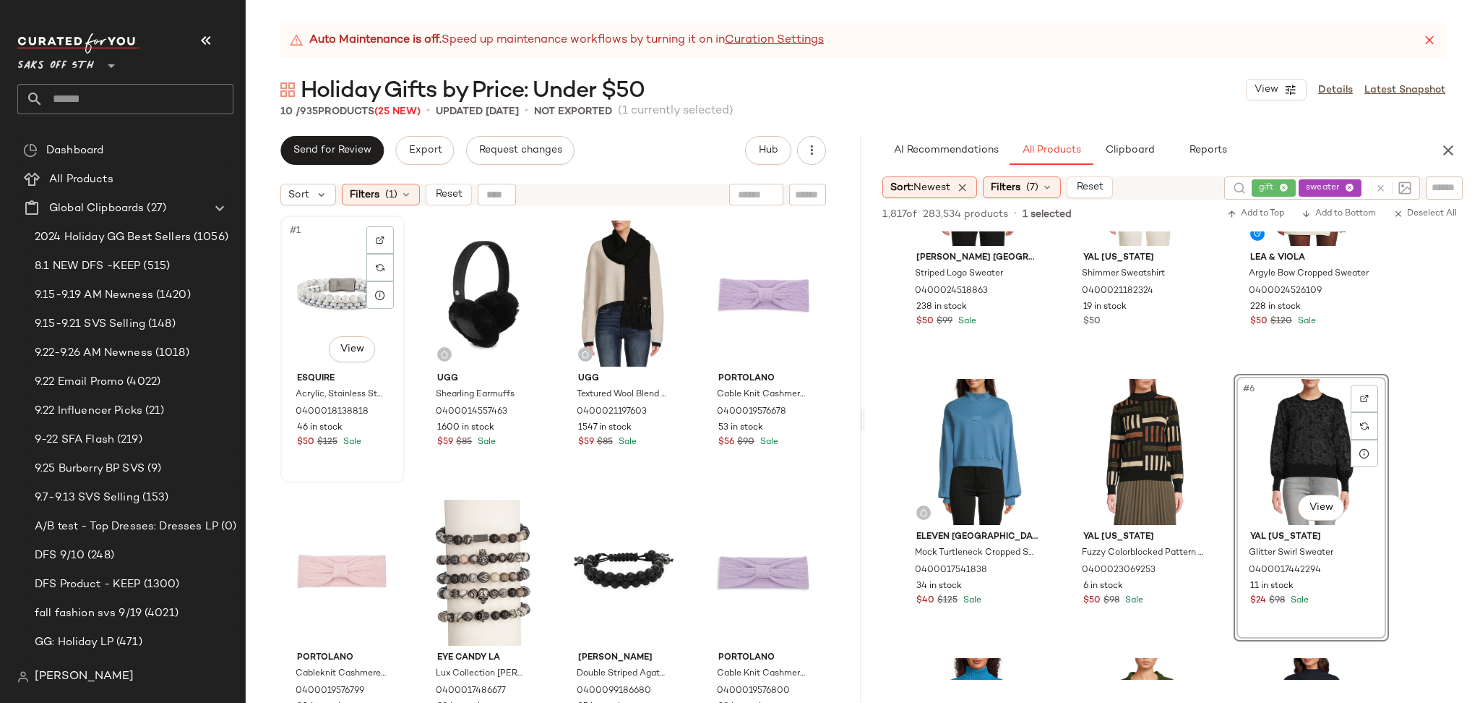
click at [307, 281] on div "#1 View" at bounding box center [343, 293] width 114 height 146
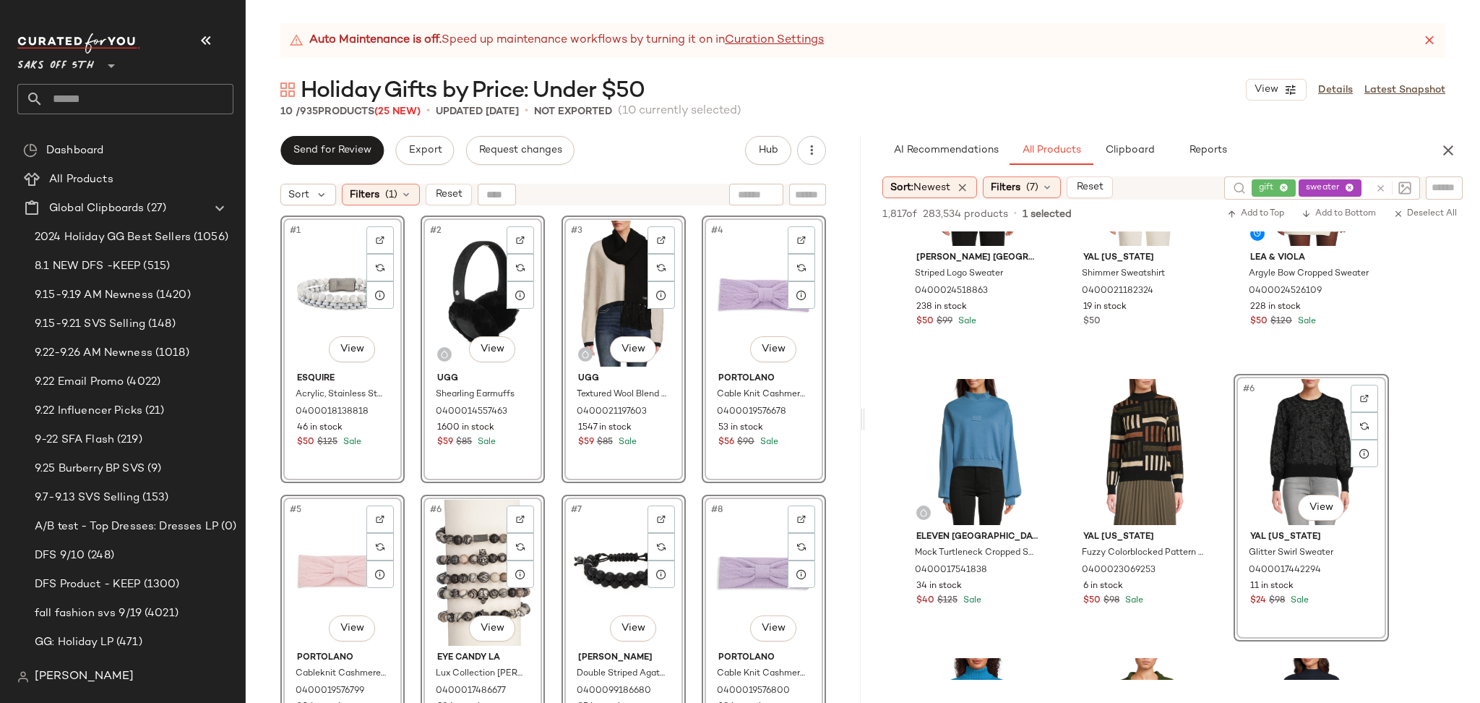
click at [707, 160] on div "Send for Review Export Request changes Hub" at bounding box center [553, 150] width 546 height 29
click at [836, 281] on div "#1 View Esquire Acrylic, Stainless Steel & Howlite Bead Double Row Bracelet 040…" at bounding box center [553, 476] width 615 height 526
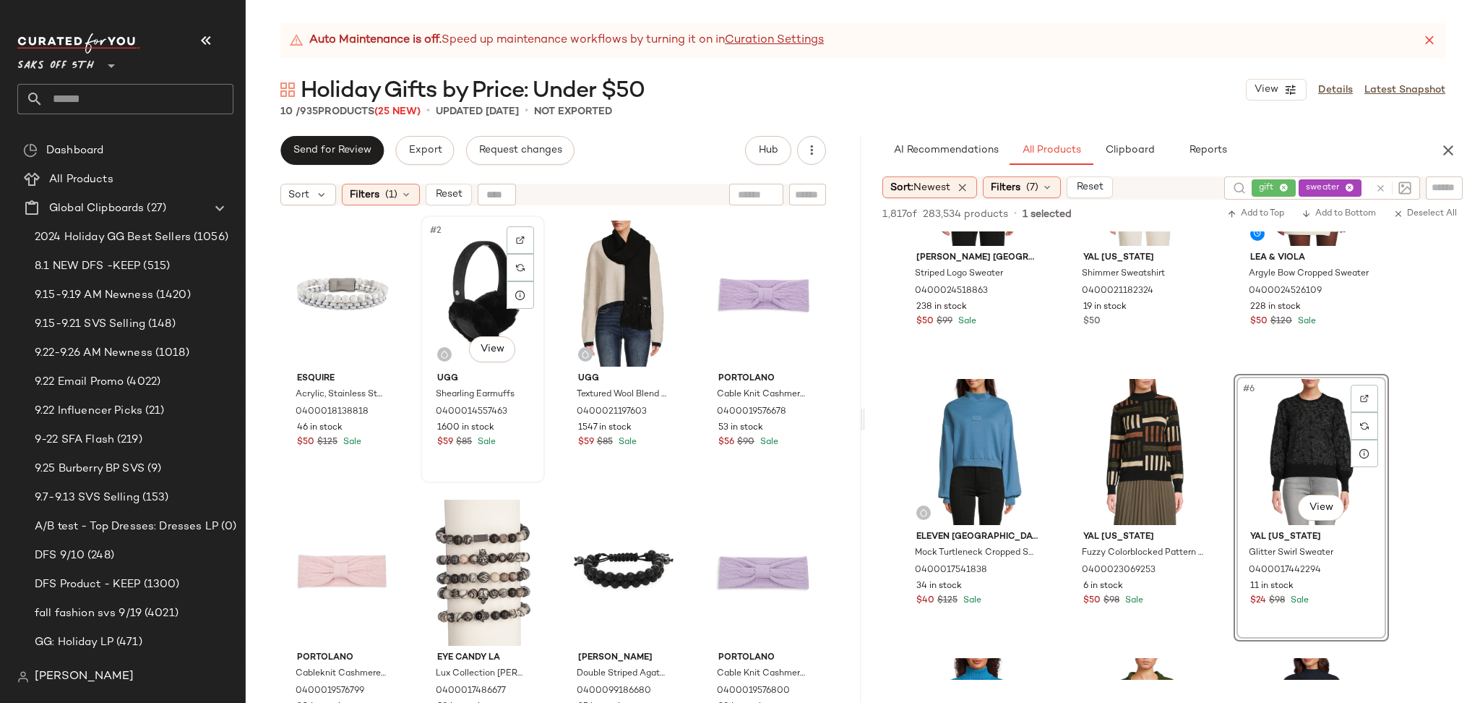
click at [455, 293] on div "#2 View" at bounding box center [483, 293] width 114 height 146
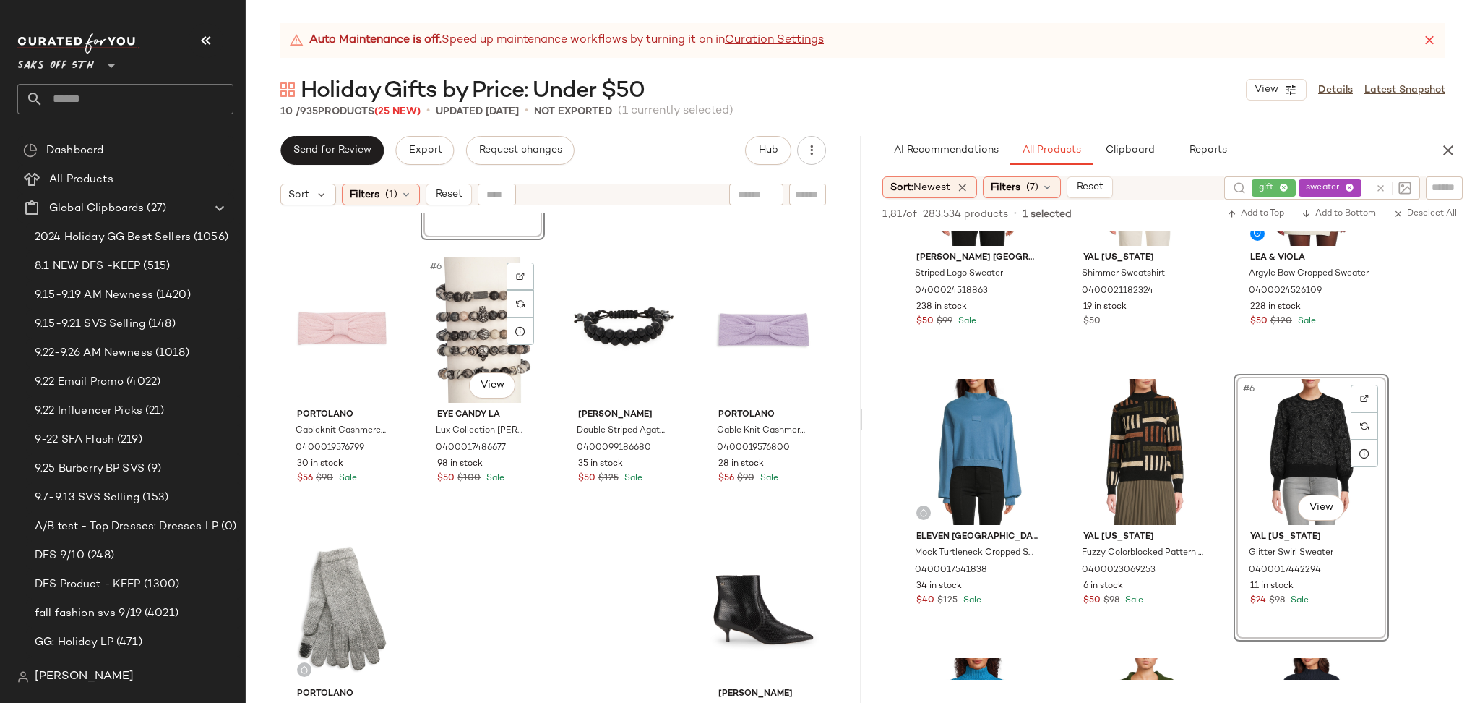
scroll to position [301, 0]
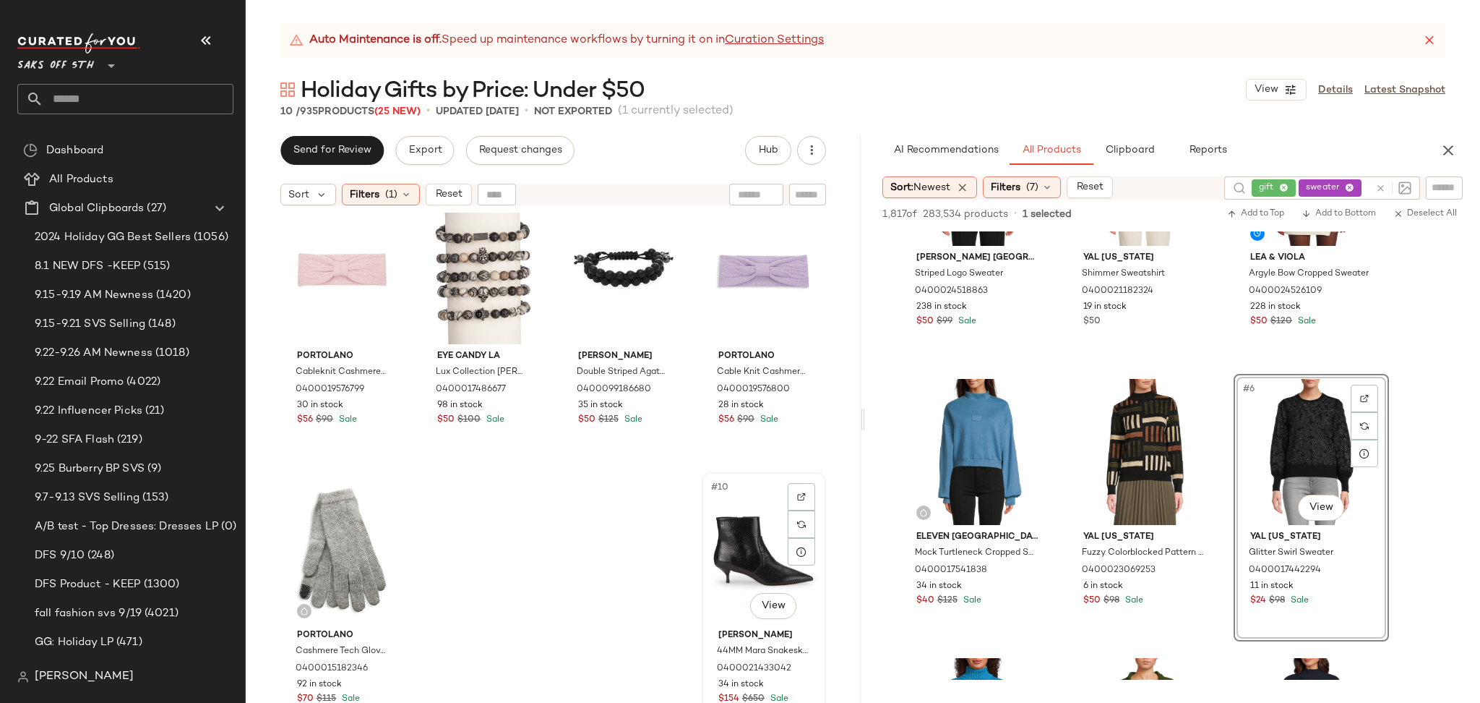
click at [727, 535] on div "#10 View" at bounding box center [764, 550] width 114 height 146
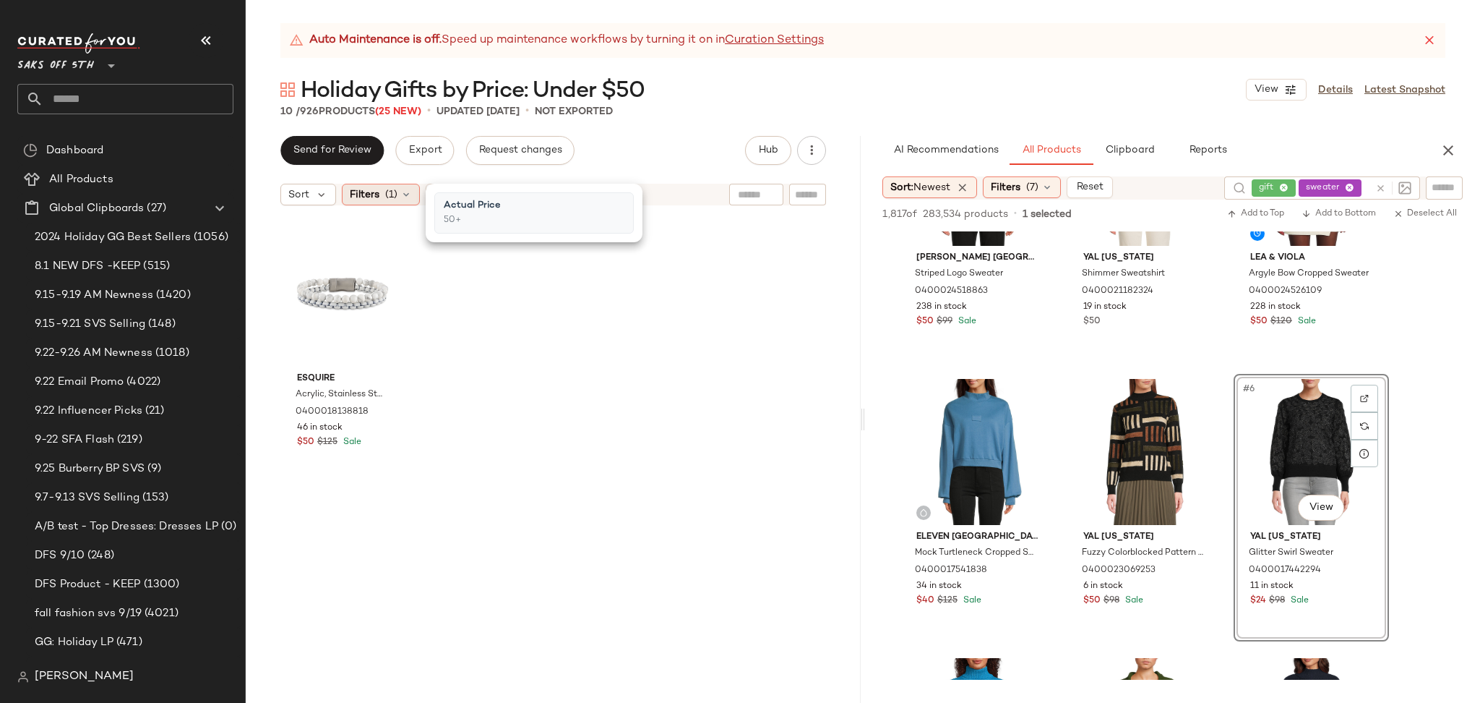
click at [386, 186] on div "Filters (1)" at bounding box center [381, 195] width 78 height 22
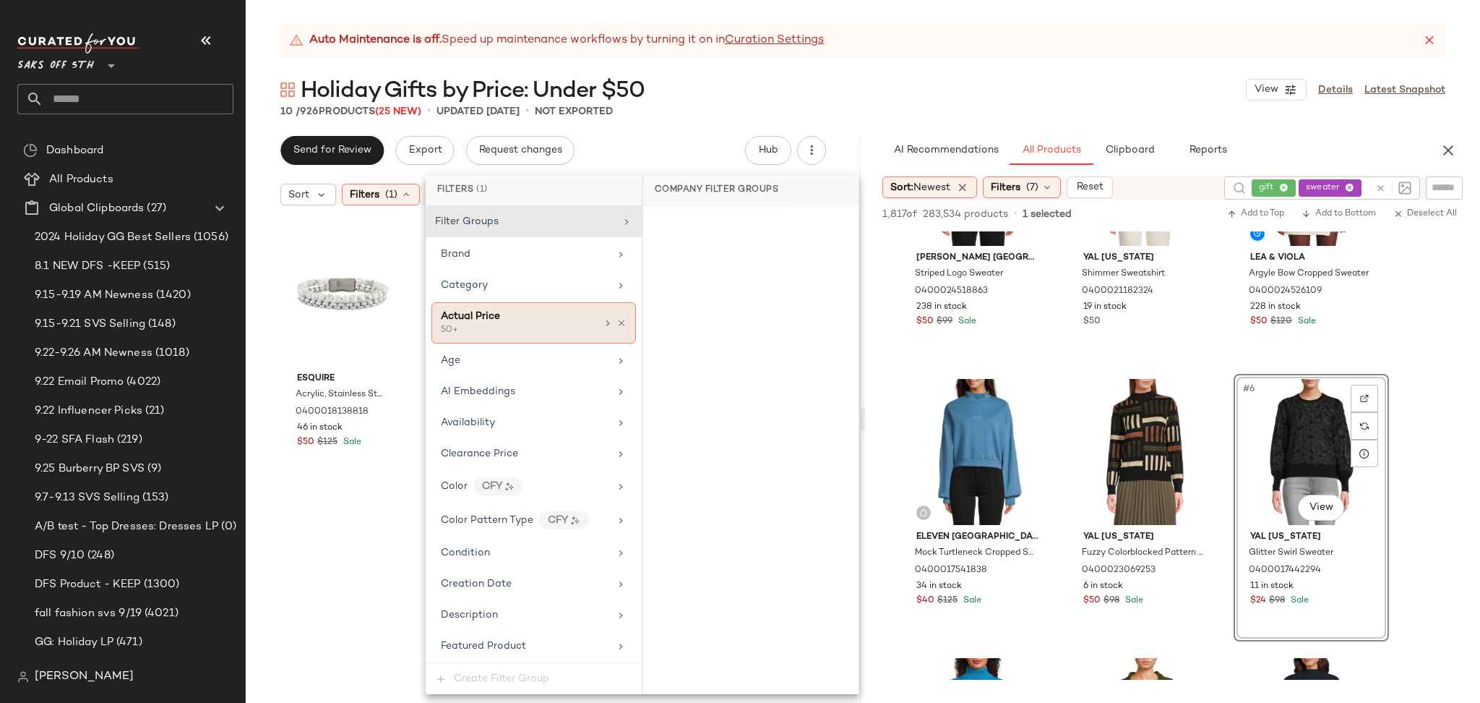
click at [491, 322] on span "Actual Price" at bounding box center [470, 316] width 59 height 11
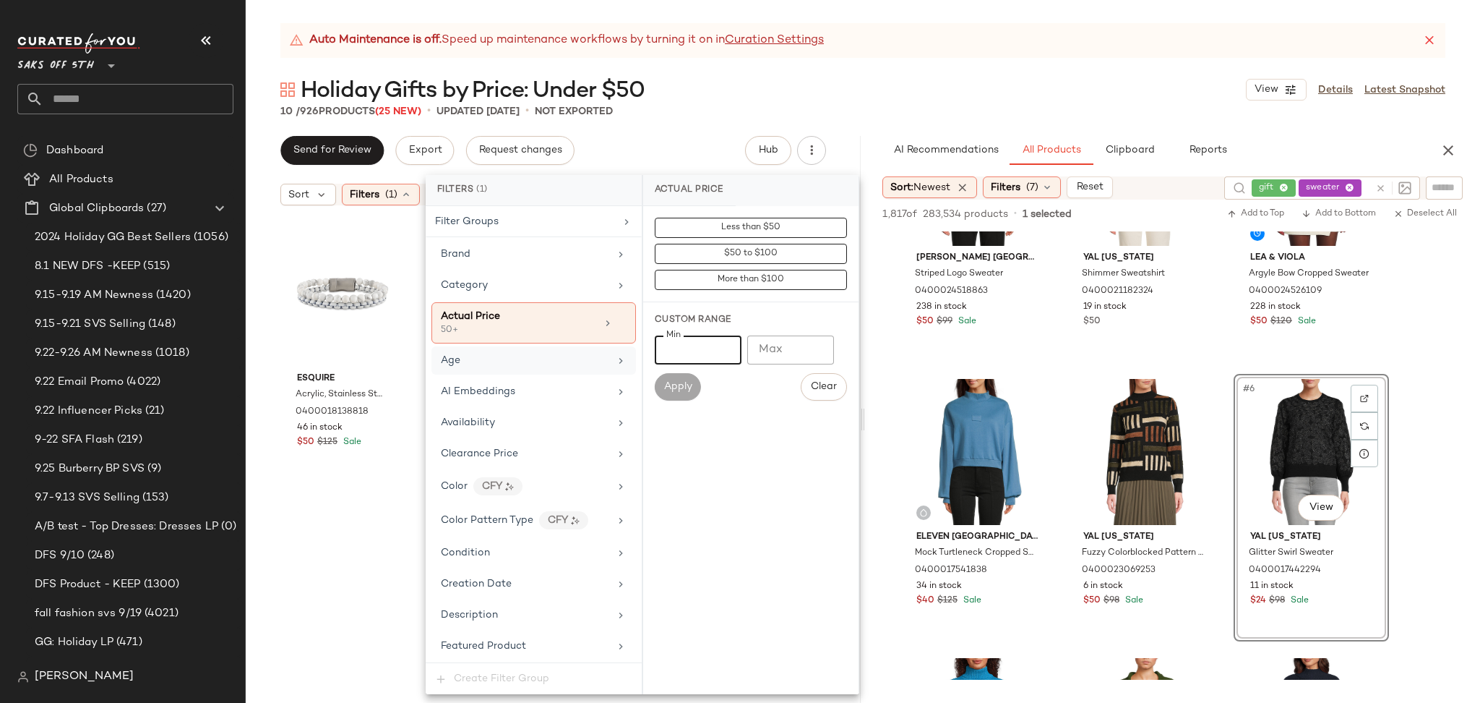
drag, startPoint x: 686, startPoint y: 349, endPoint x: 626, endPoint y: 364, distance: 61.9
click at [626, 364] on div "Filters (1) Filter Groups Brand Category Actual Price 50+ Age AI Embeddings Ava…" at bounding box center [643, 434] width 434 height 519
type input "*****"
click at [674, 381] on span "Apply" at bounding box center [678, 387] width 29 height 12
click at [667, 132] on div "Auto Maintenance is off. Speed up maintenance workflows by turning it on in Cur…" at bounding box center [863, 363] width 1235 height 680
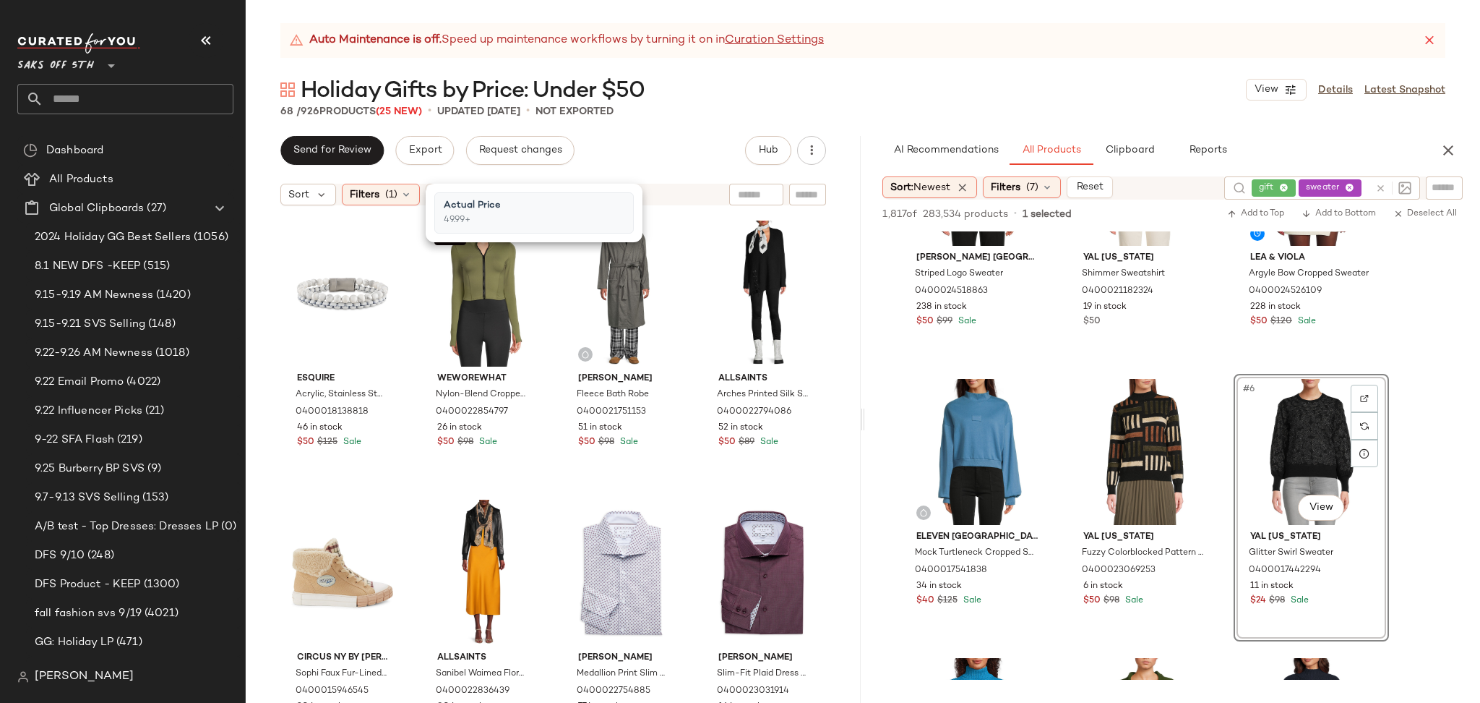
click at [667, 132] on div "Auto Maintenance is off. Speed up maintenance workflows by turning it on in Cur…" at bounding box center [863, 363] width 1235 height 680
click at [608, 265] on div "#3 View" at bounding box center [624, 293] width 114 height 146
click at [401, 202] on div "Filters (1)" at bounding box center [381, 195] width 78 height 22
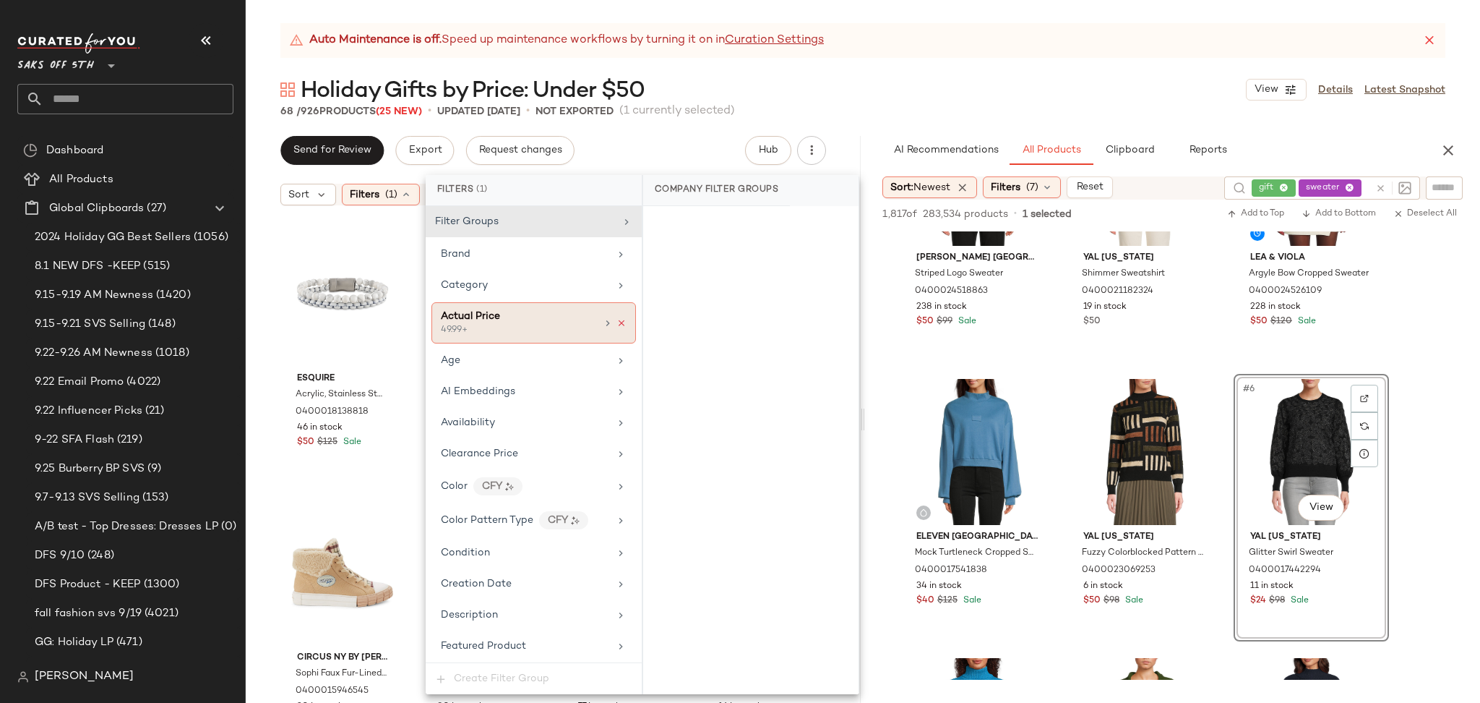
click at [617, 323] on icon at bounding box center [622, 323] width 10 height 10
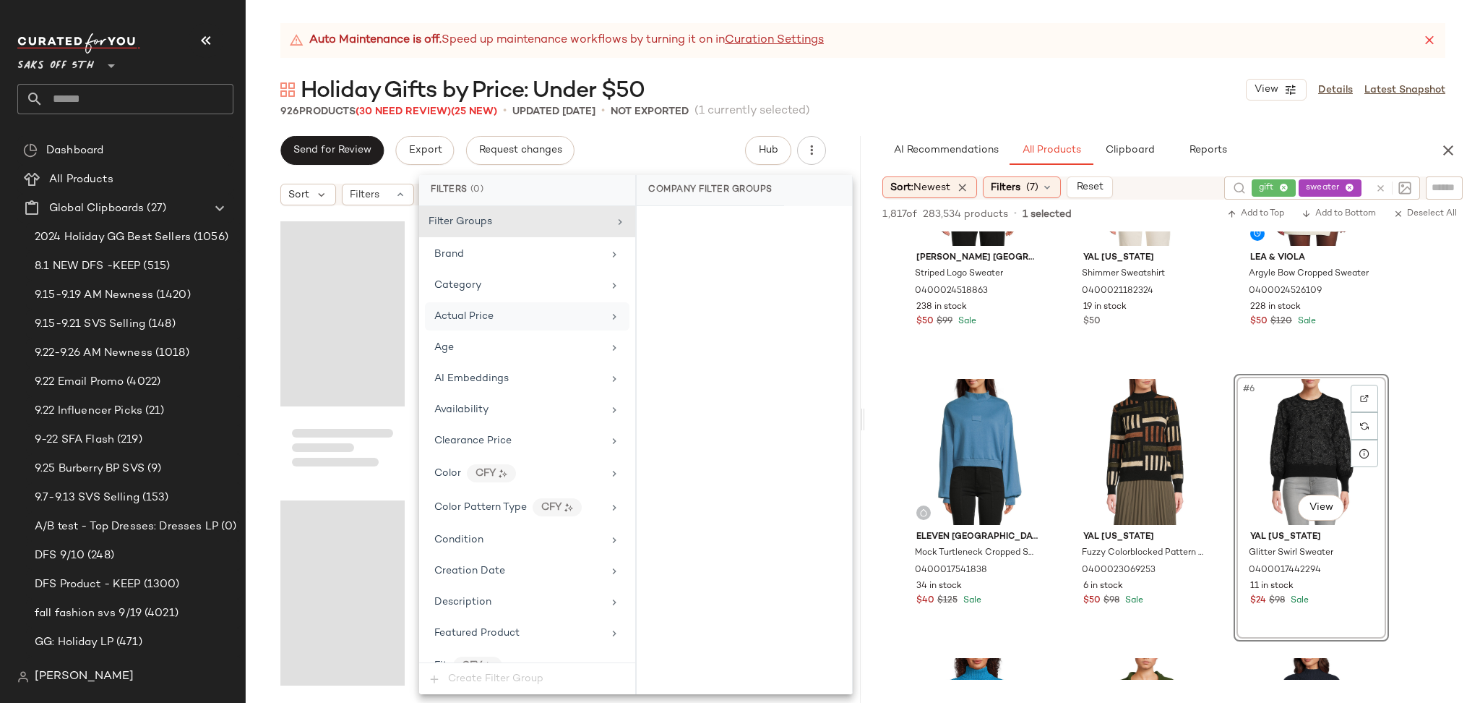
scroll to position [5302, 0]
click at [716, 141] on div "Send for Review Export Request changes Hub" at bounding box center [553, 150] width 546 height 29
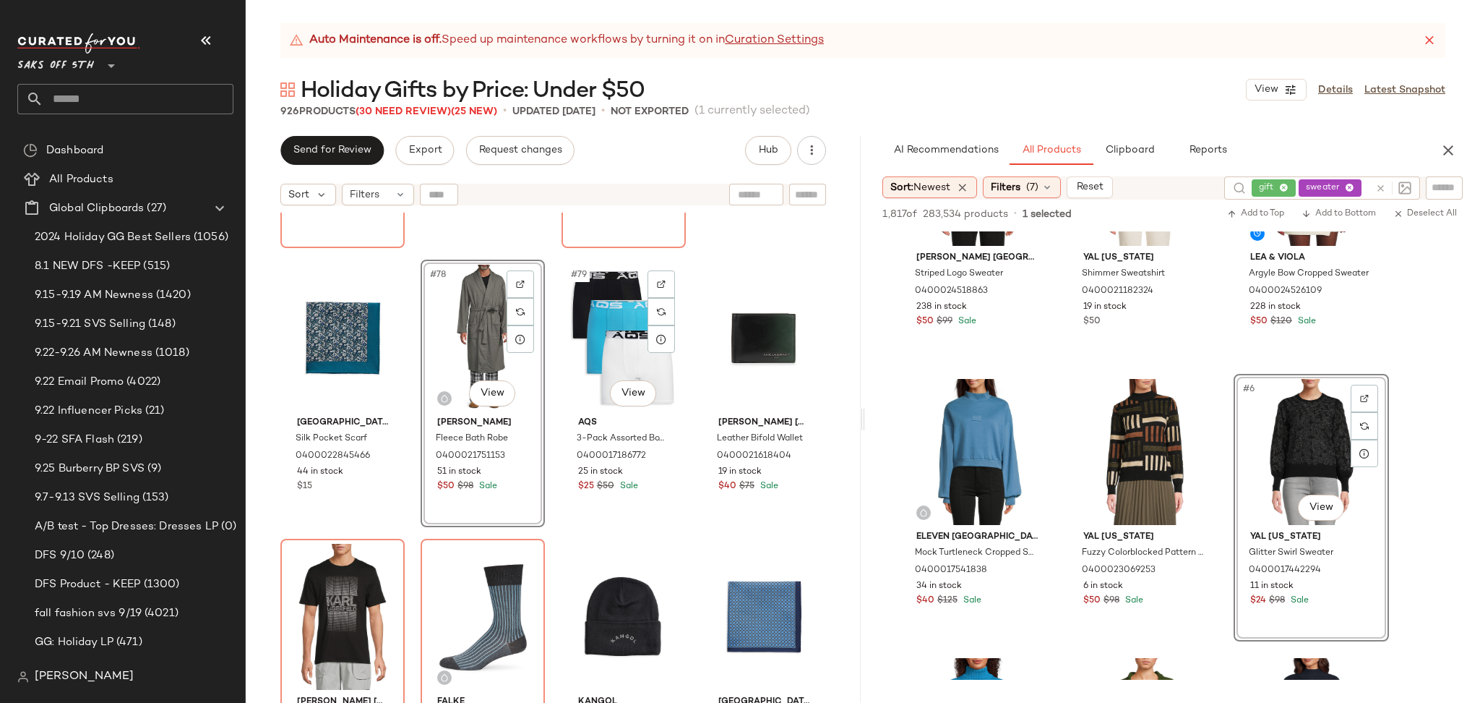
scroll to position [5252, 0]
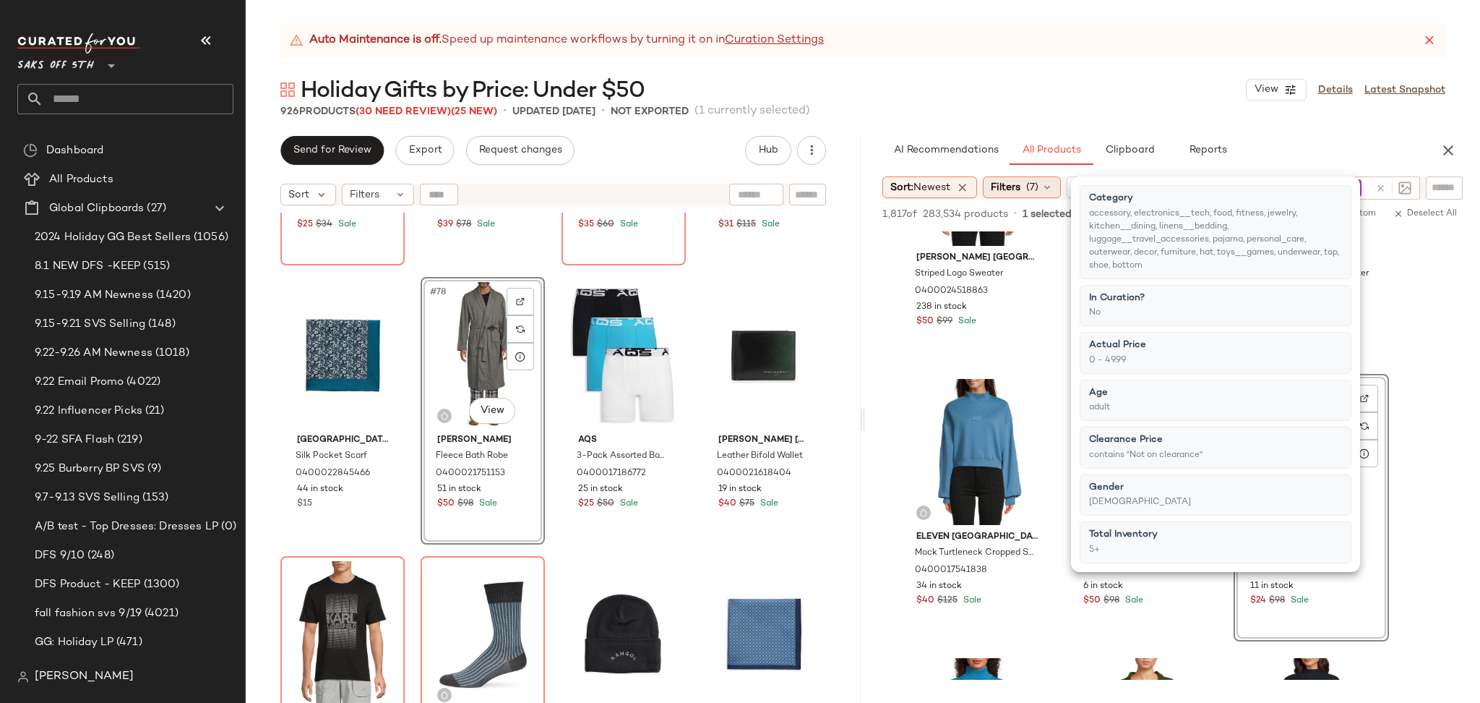
click at [1047, 192] on icon at bounding box center [1048, 187] width 12 height 12
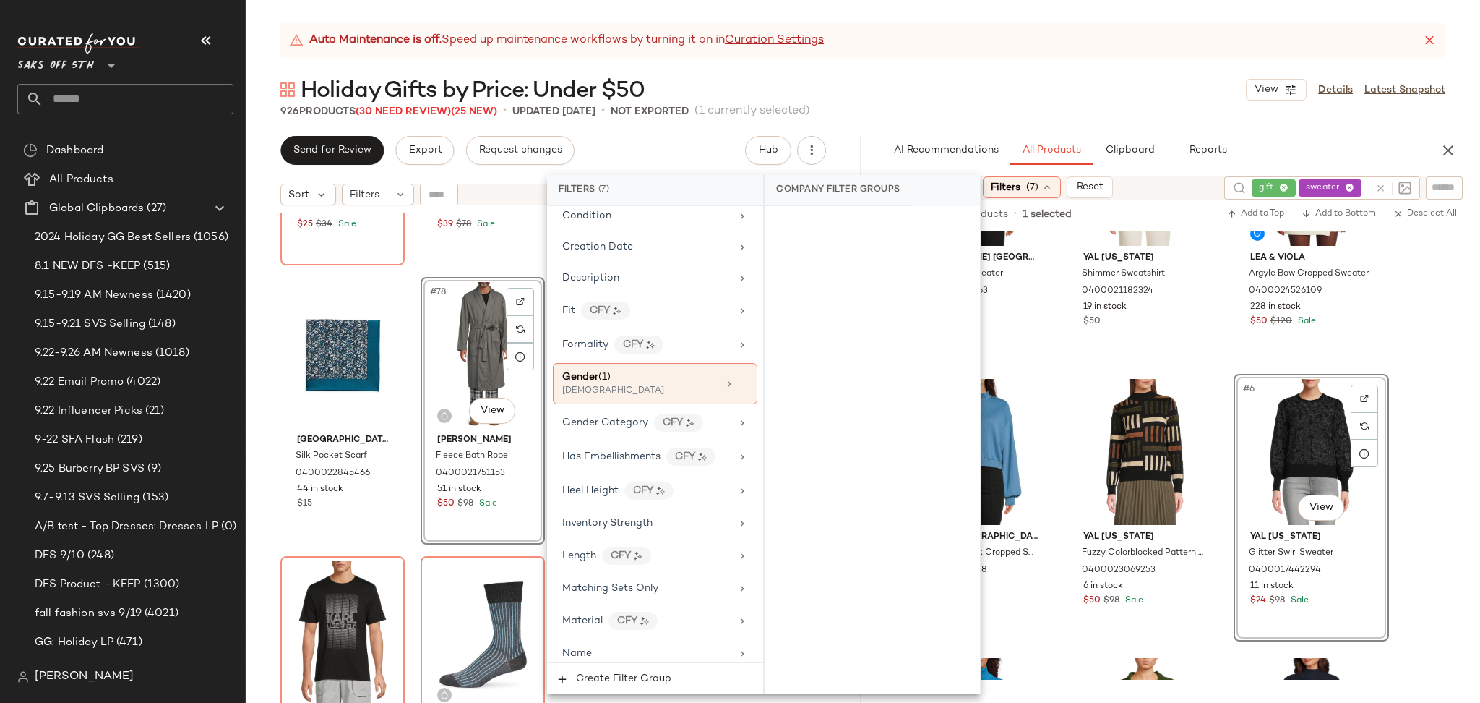
scroll to position [421, 0]
click at [652, 377] on div "Gender (1)" at bounding box center [639, 376] width 155 height 15
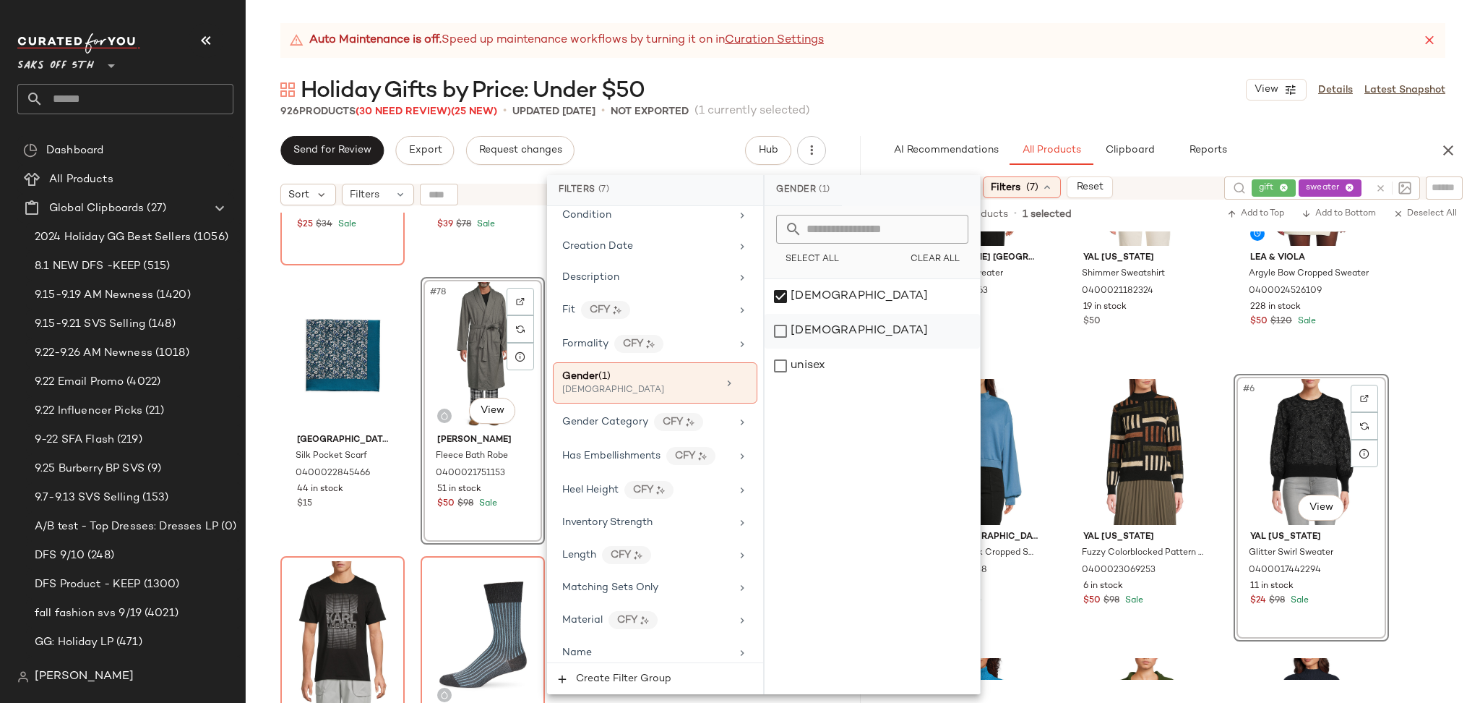
click at [779, 329] on div "[DEMOGRAPHIC_DATA]" at bounding box center [872, 331] width 215 height 35
click at [785, 303] on div "[DEMOGRAPHIC_DATA]" at bounding box center [872, 296] width 215 height 35
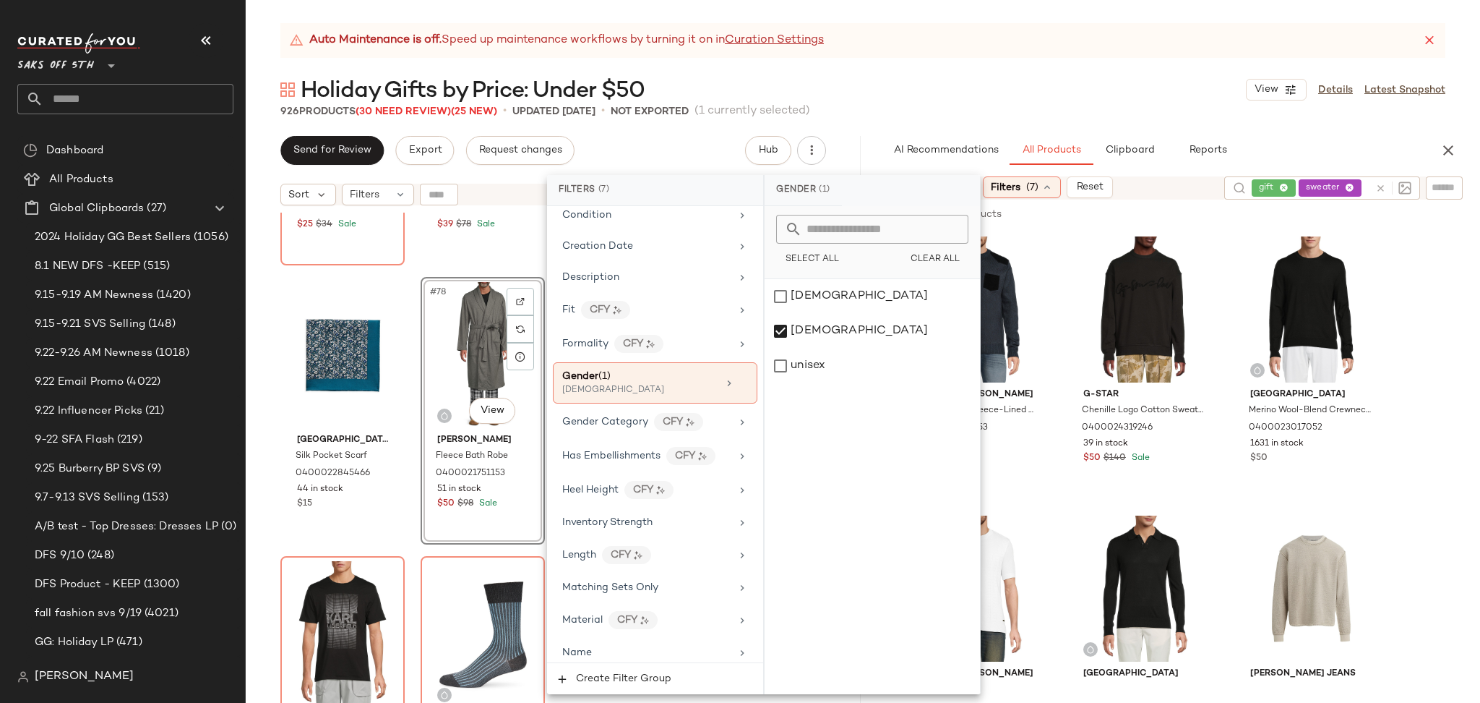
click at [1213, 99] on div "Holiday Gifts by Price: Under $50 View Details Latest Snapshot" at bounding box center [863, 89] width 1235 height 29
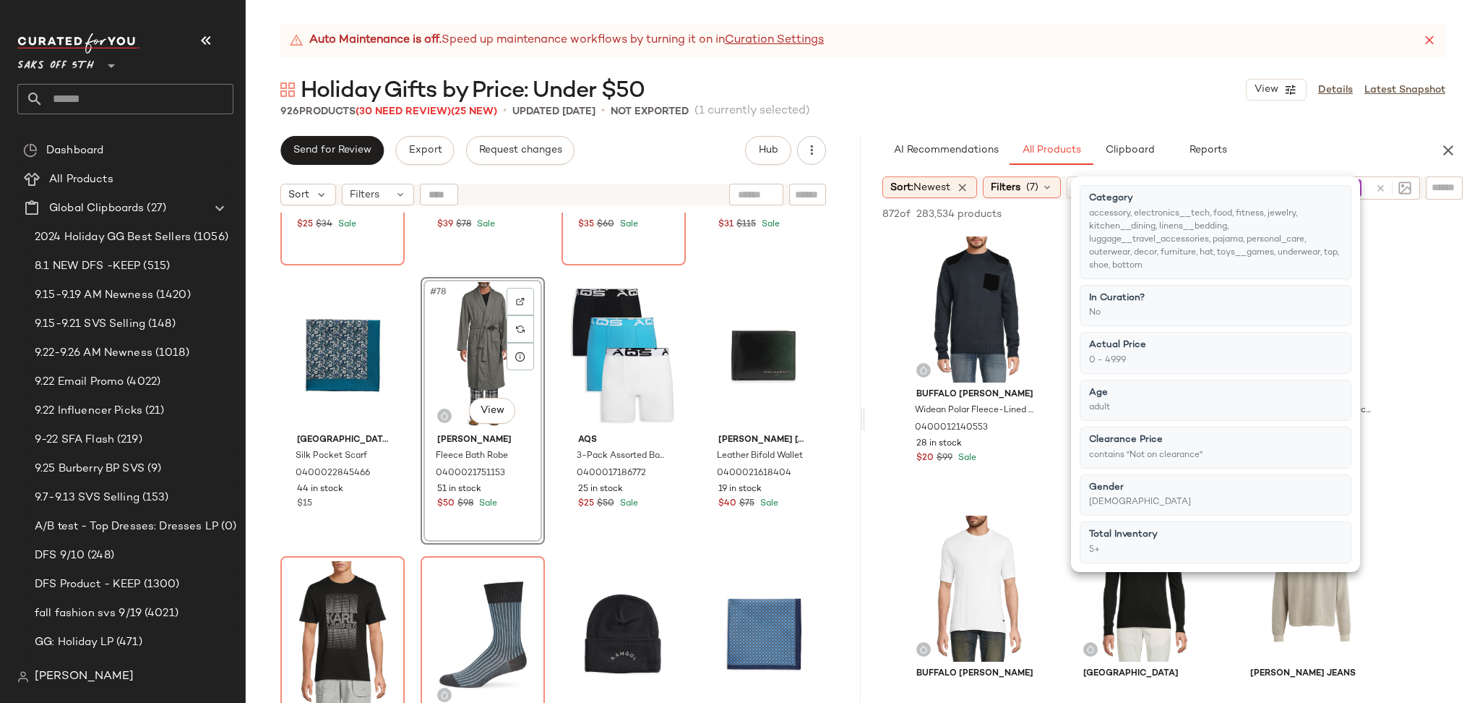
click at [1213, 99] on div "Holiday Gifts by Price: Under $50 View Details Latest Snapshot" at bounding box center [863, 89] width 1235 height 29
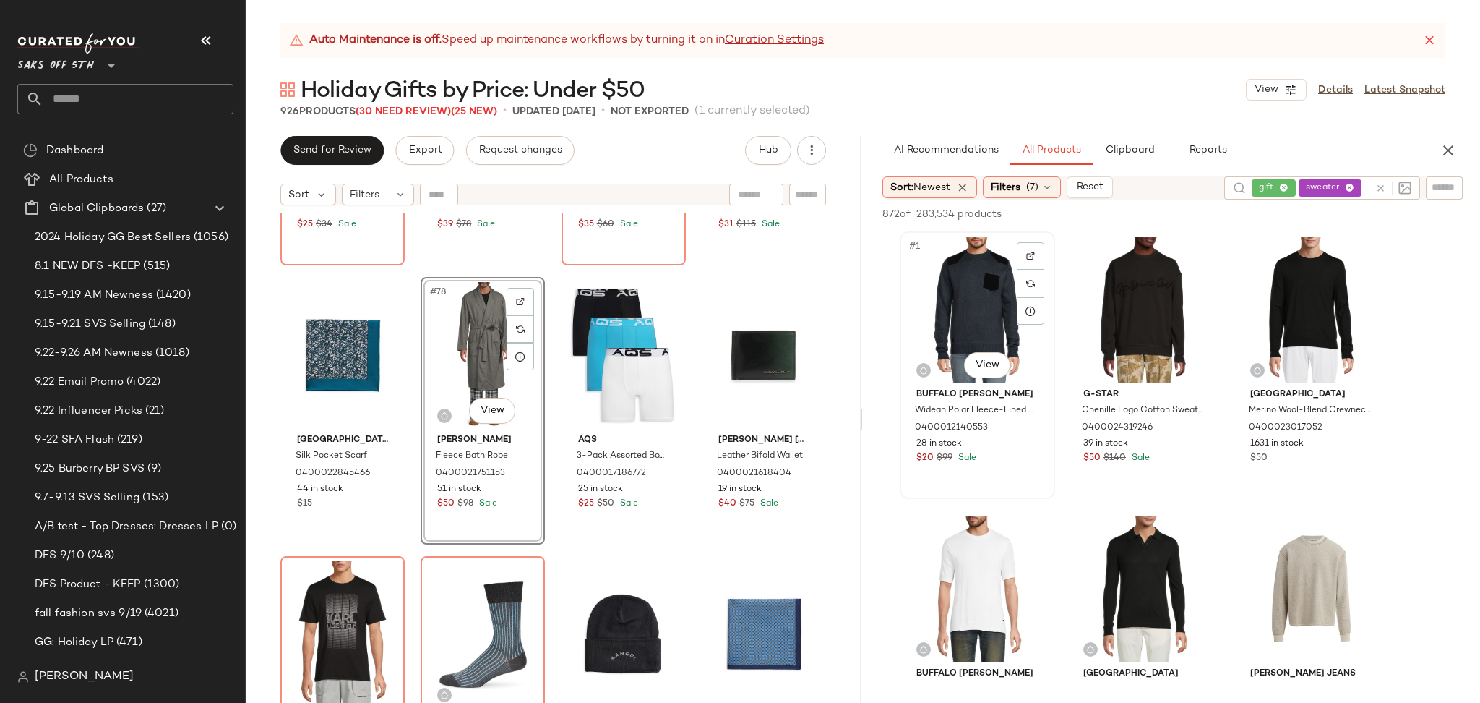
scroll to position [5250, 0]
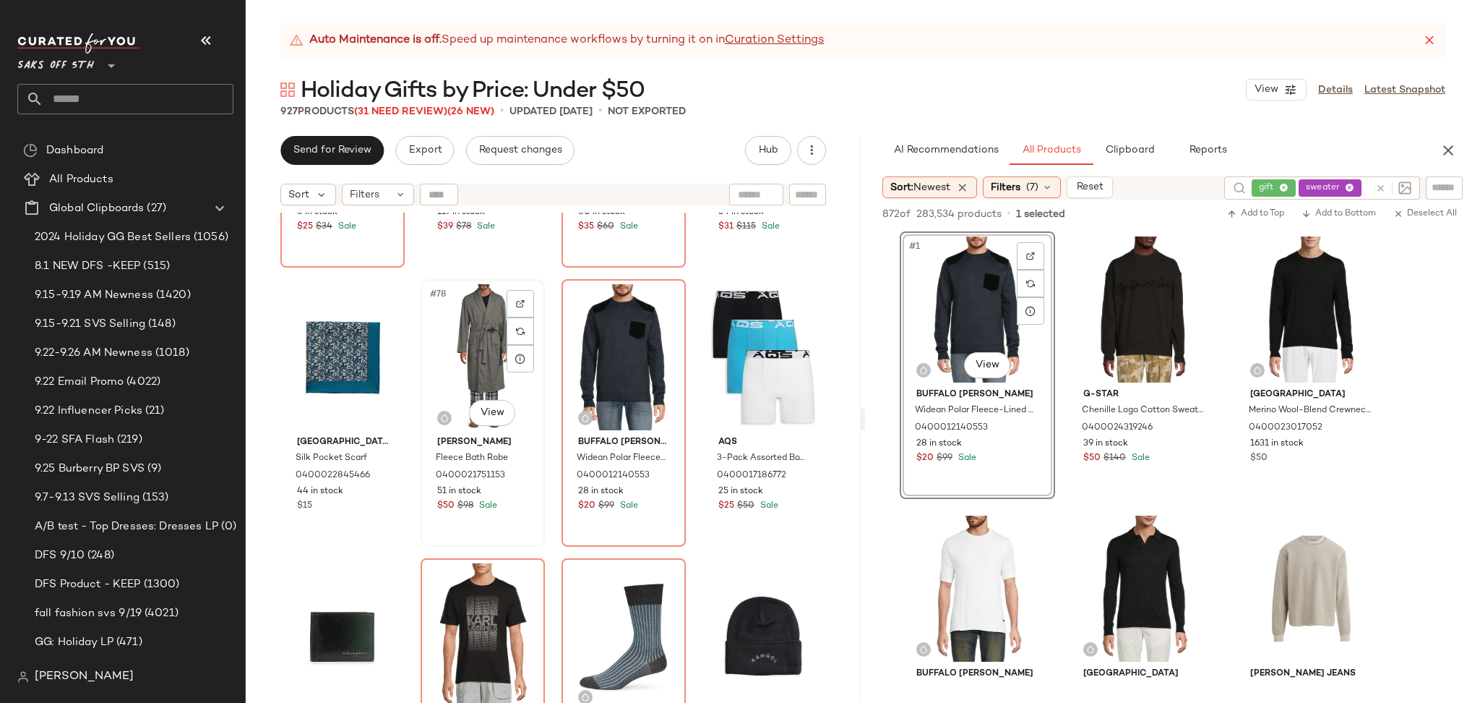
click at [457, 349] on div "#78 View" at bounding box center [483, 357] width 114 height 146
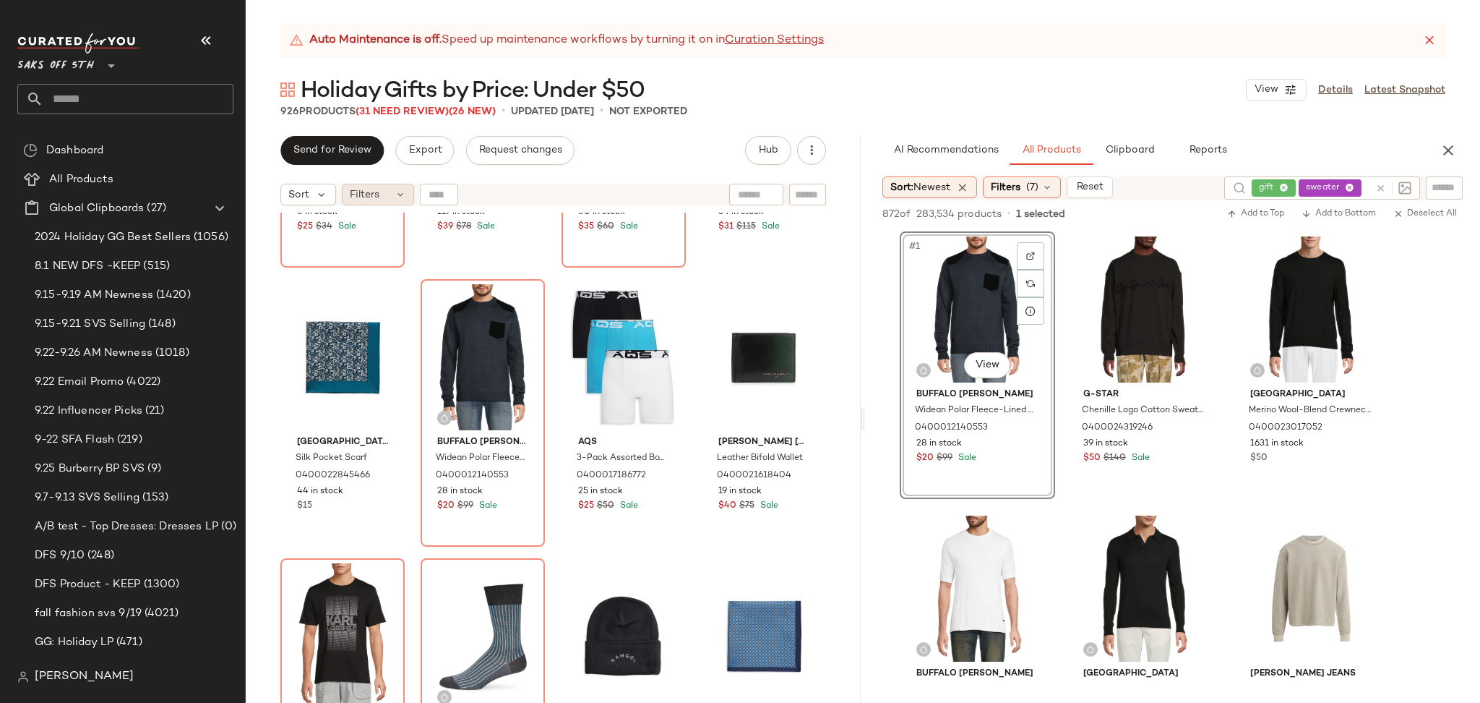
click at [385, 188] on div "Filters" at bounding box center [378, 195] width 72 height 22
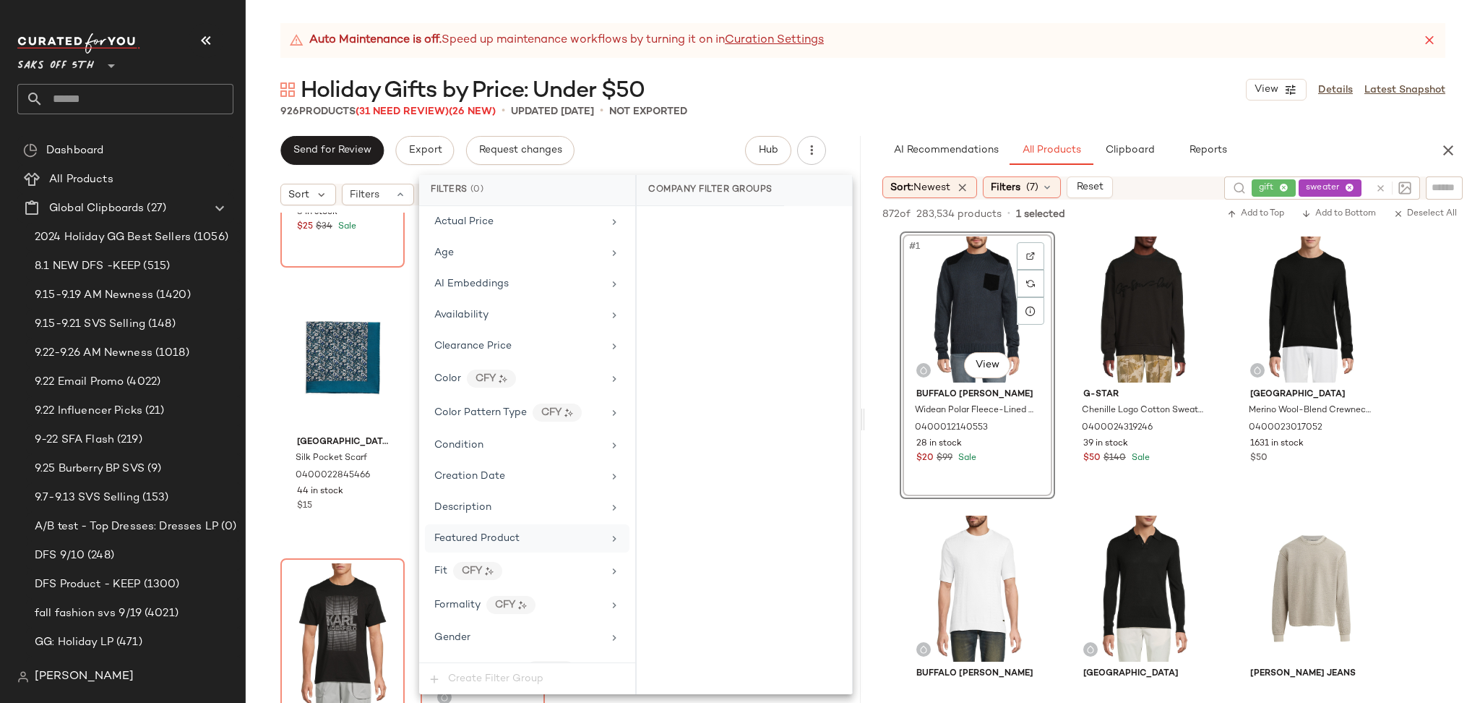
scroll to position [74, 0]
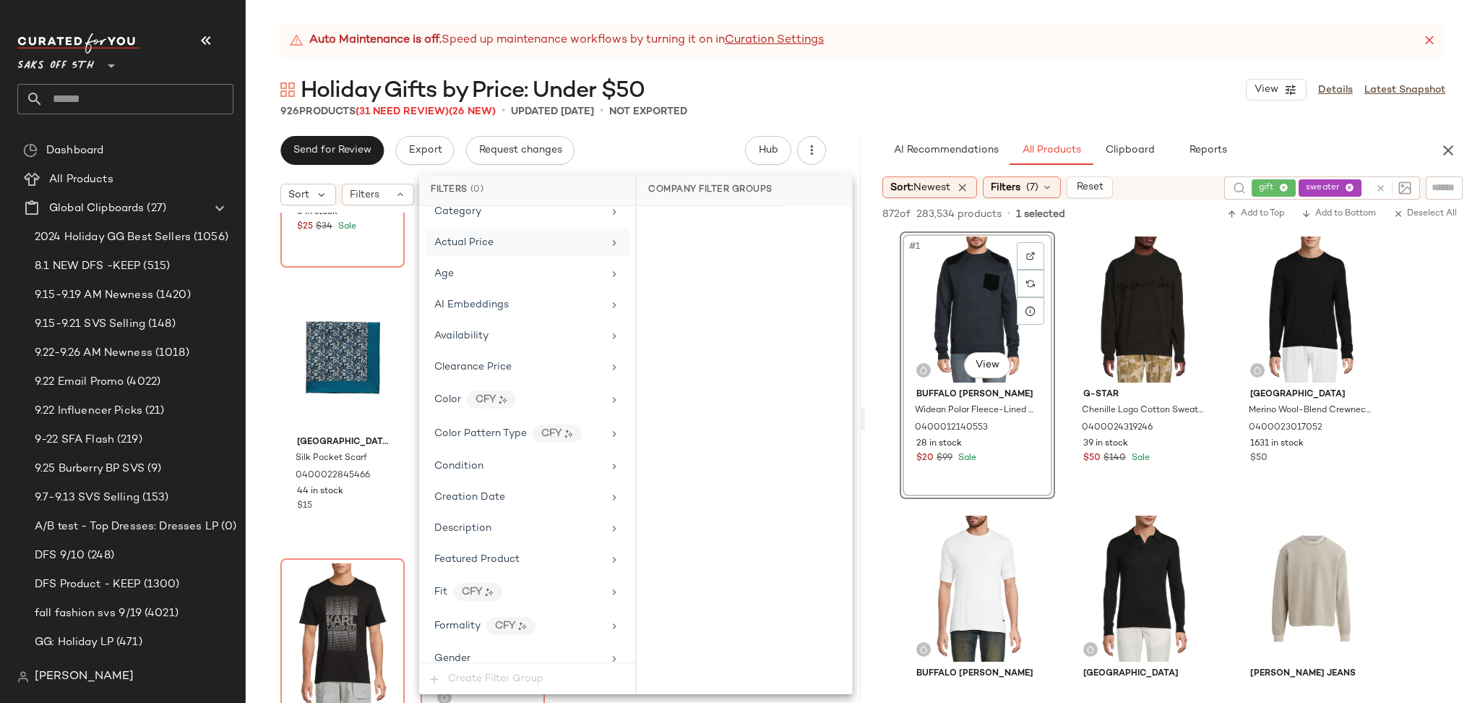
click at [529, 247] on div "Actual Price" at bounding box center [518, 242] width 168 height 15
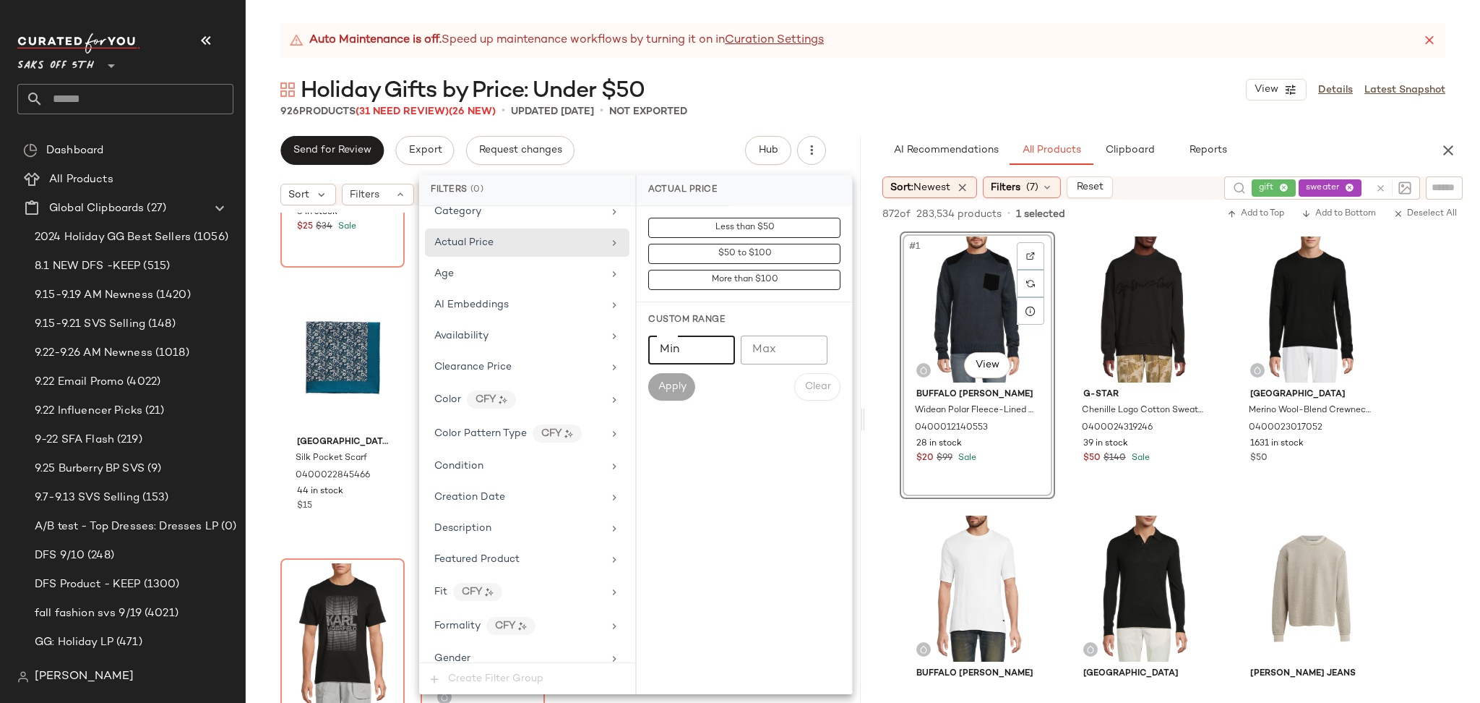
click at [698, 350] on input "Min" at bounding box center [691, 349] width 87 height 29
type input "*****"
click at [680, 385] on span "Apply" at bounding box center [671, 387] width 29 height 12
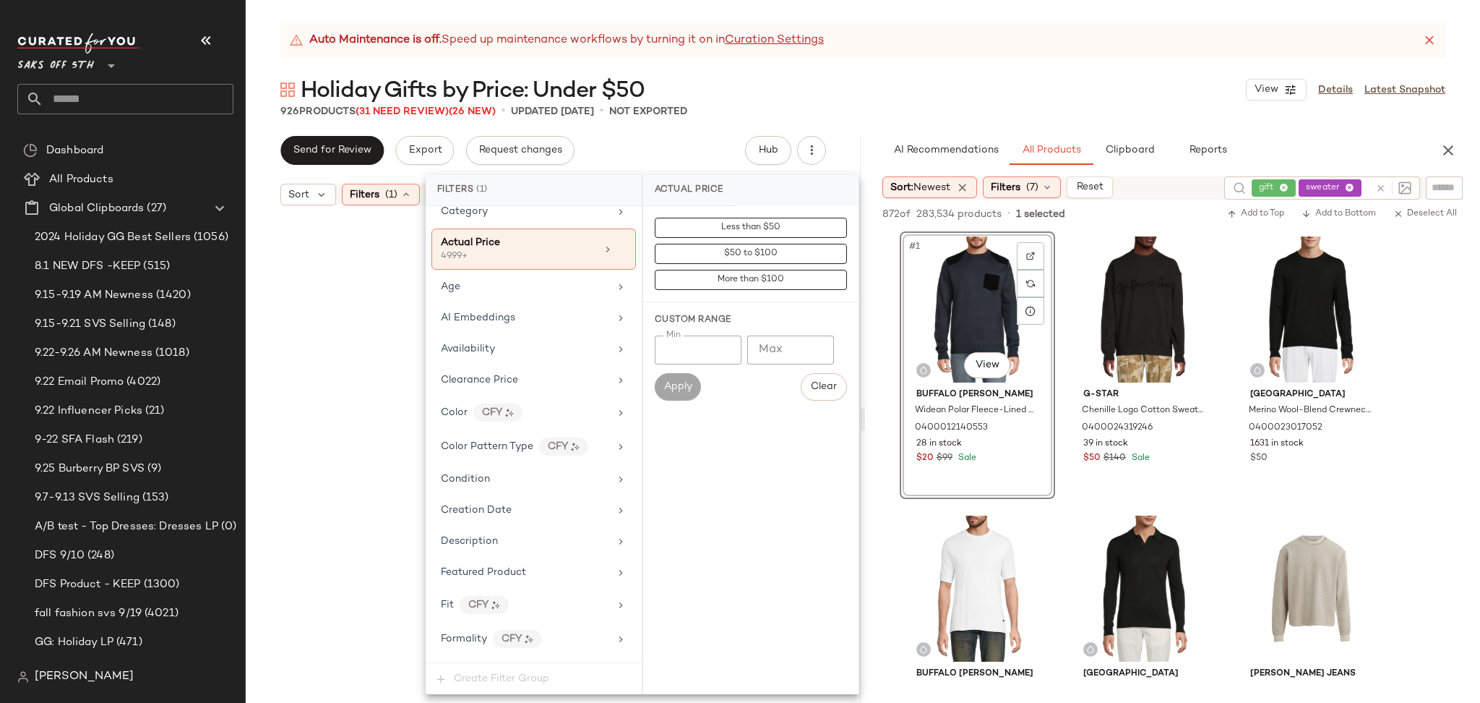
click at [743, 104] on div "926 Products (31 Need Review) (26 New) • updated Sep 25th • Not Exported" at bounding box center [863, 111] width 1235 height 14
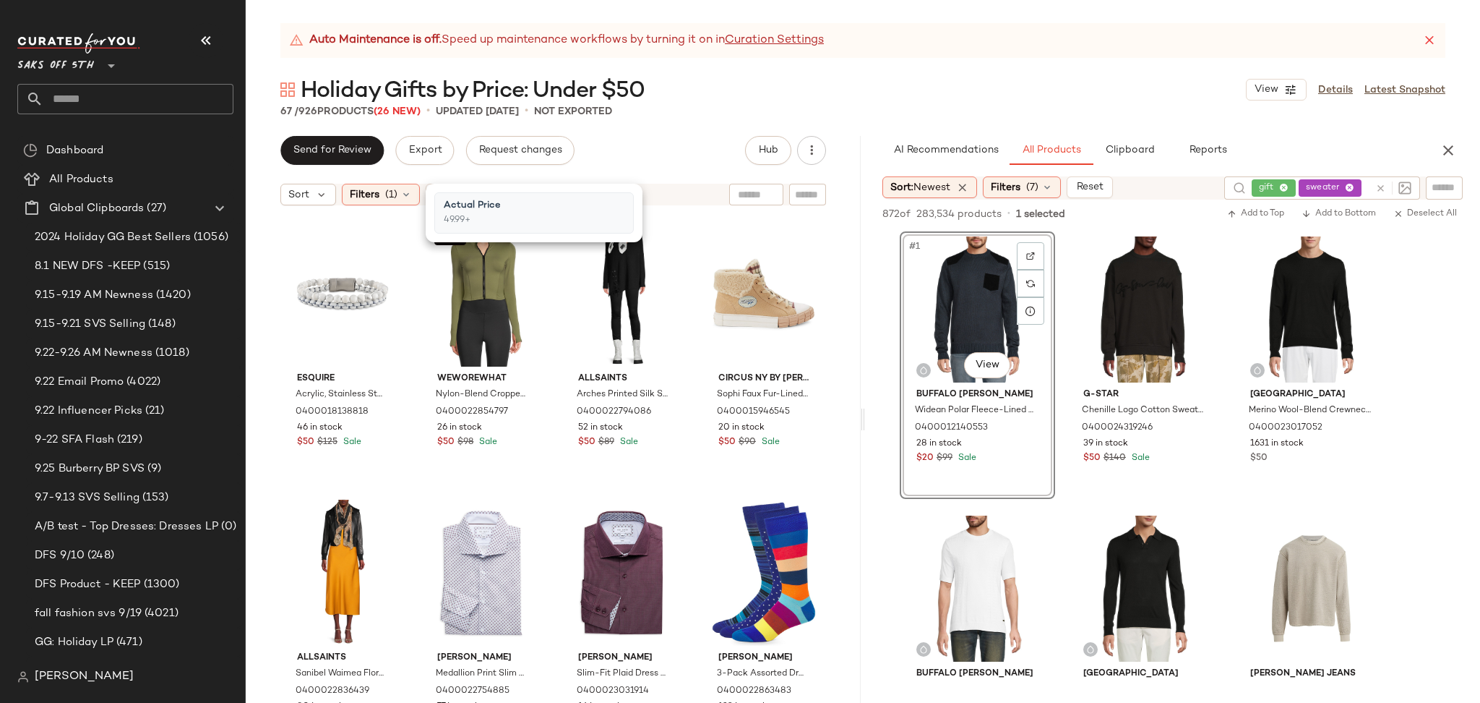
click at [743, 104] on div "67 / 926 Products (26 New) • updated Sep 25th • Not Exported" at bounding box center [863, 111] width 1235 height 14
click at [615, 265] on div "#3 View" at bounding box center [624, 293] width 114 height 146
click at [398, 189] on div "Filters (1)" at bounding box center [381, 195] width 78 height 22
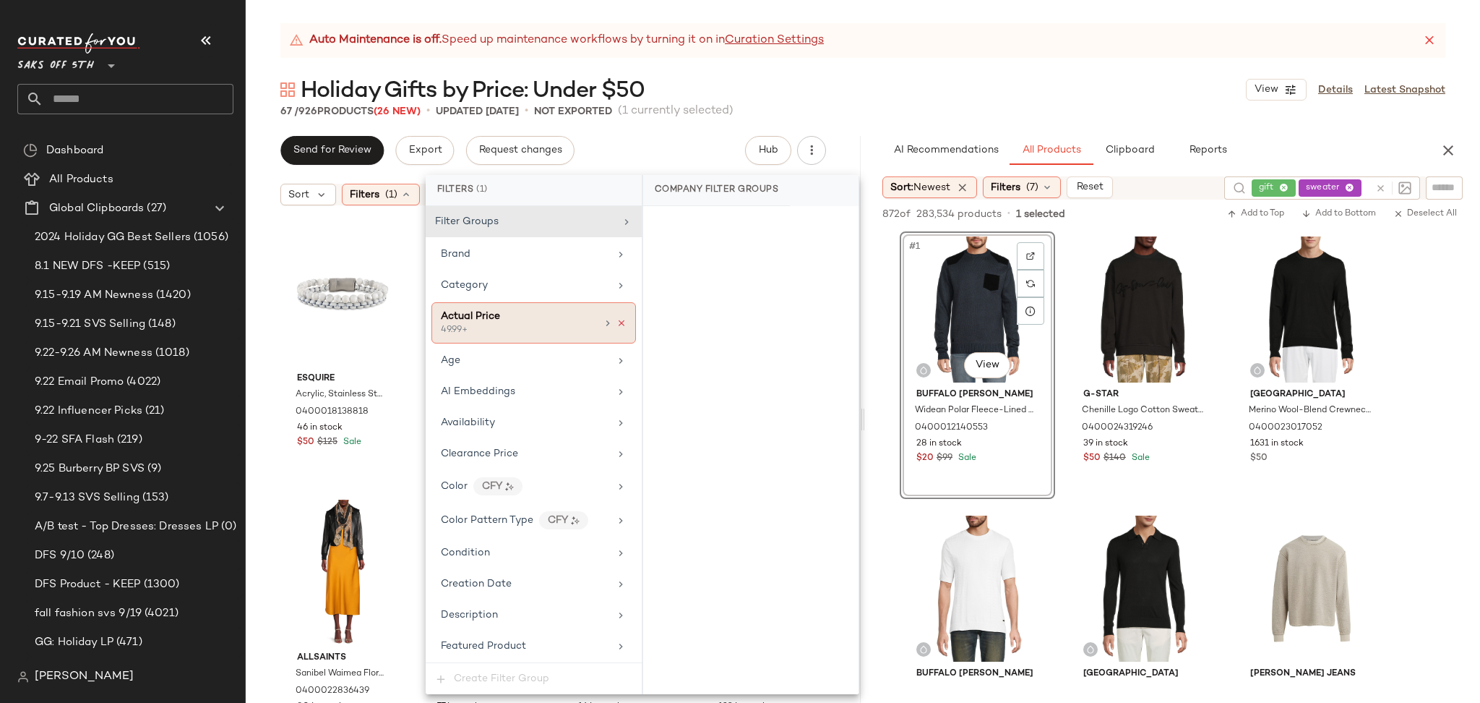
click at [619, 321] on icon at bounding box center [622, 323] width 10 height 10
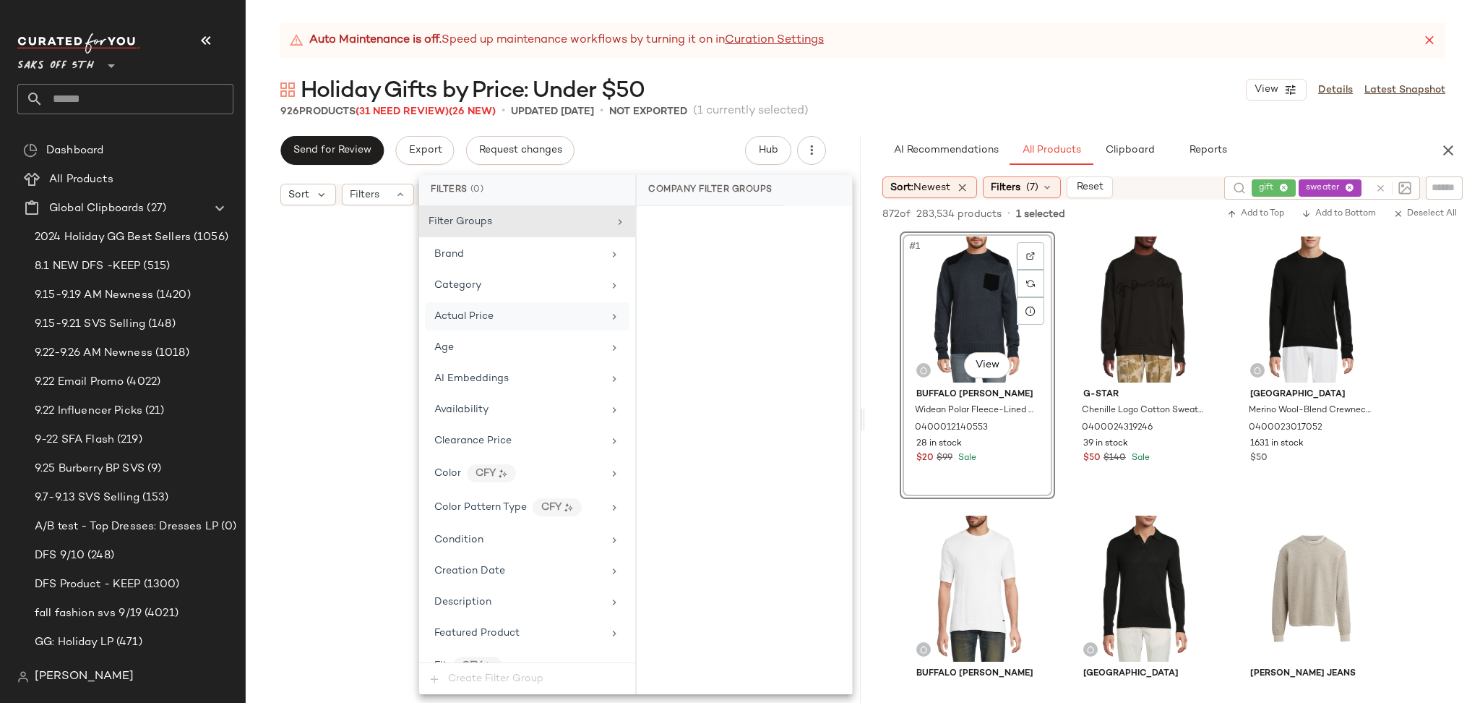
scroll to position [14510, 0]
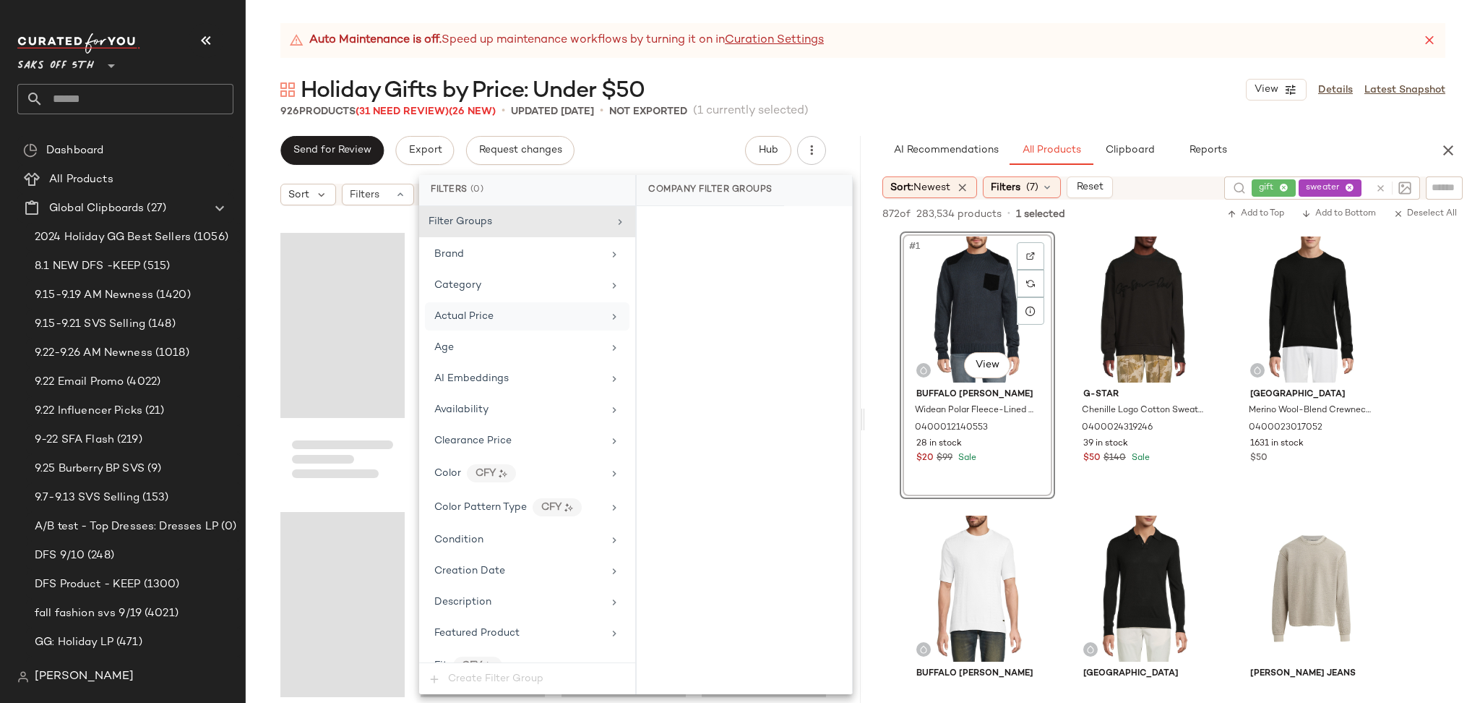
click at [721, 132] on div "Auto Maintenance is off. Speed up maintenance workflows by turning it on in Cur…" at bounding box center [863, 363] width 1235 height 680
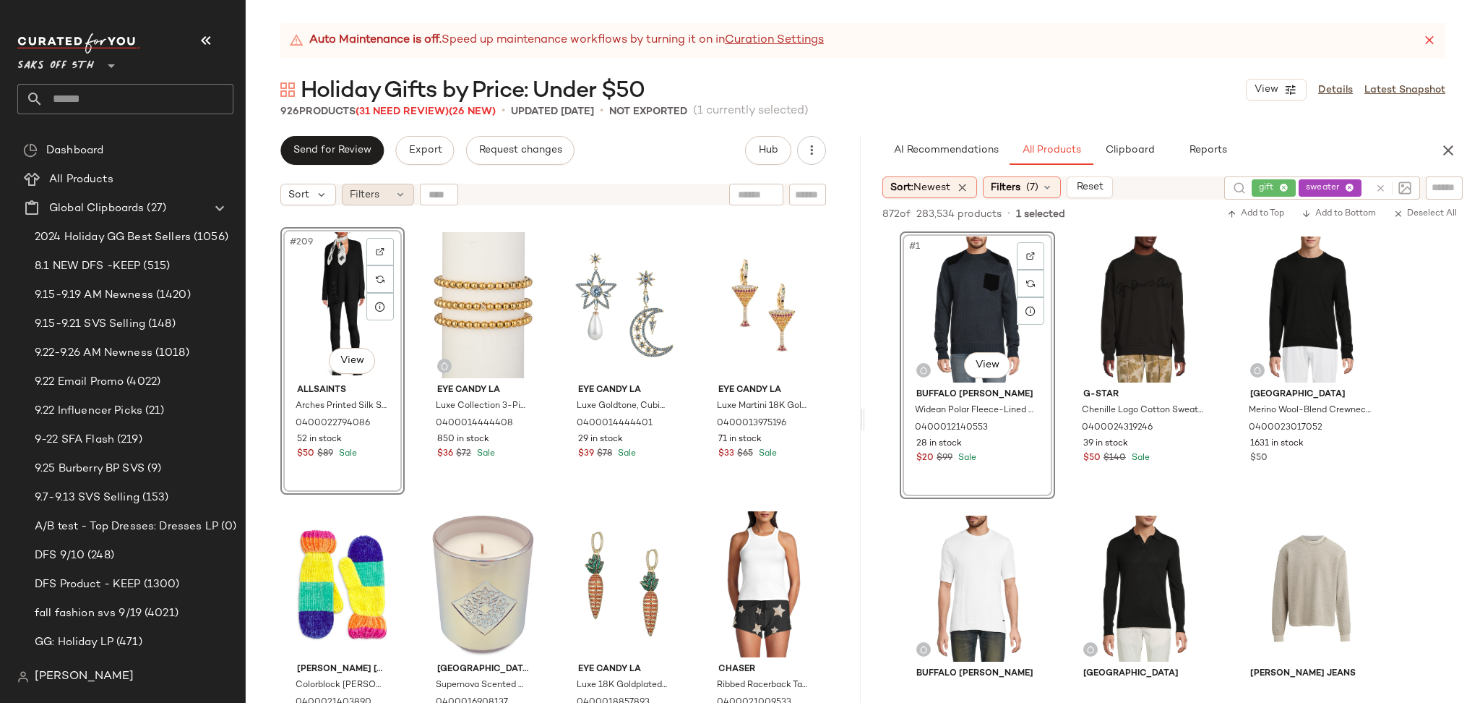
click at [387, 202] on div "Filters" at bounding box center [378, 195] width 72 height 22
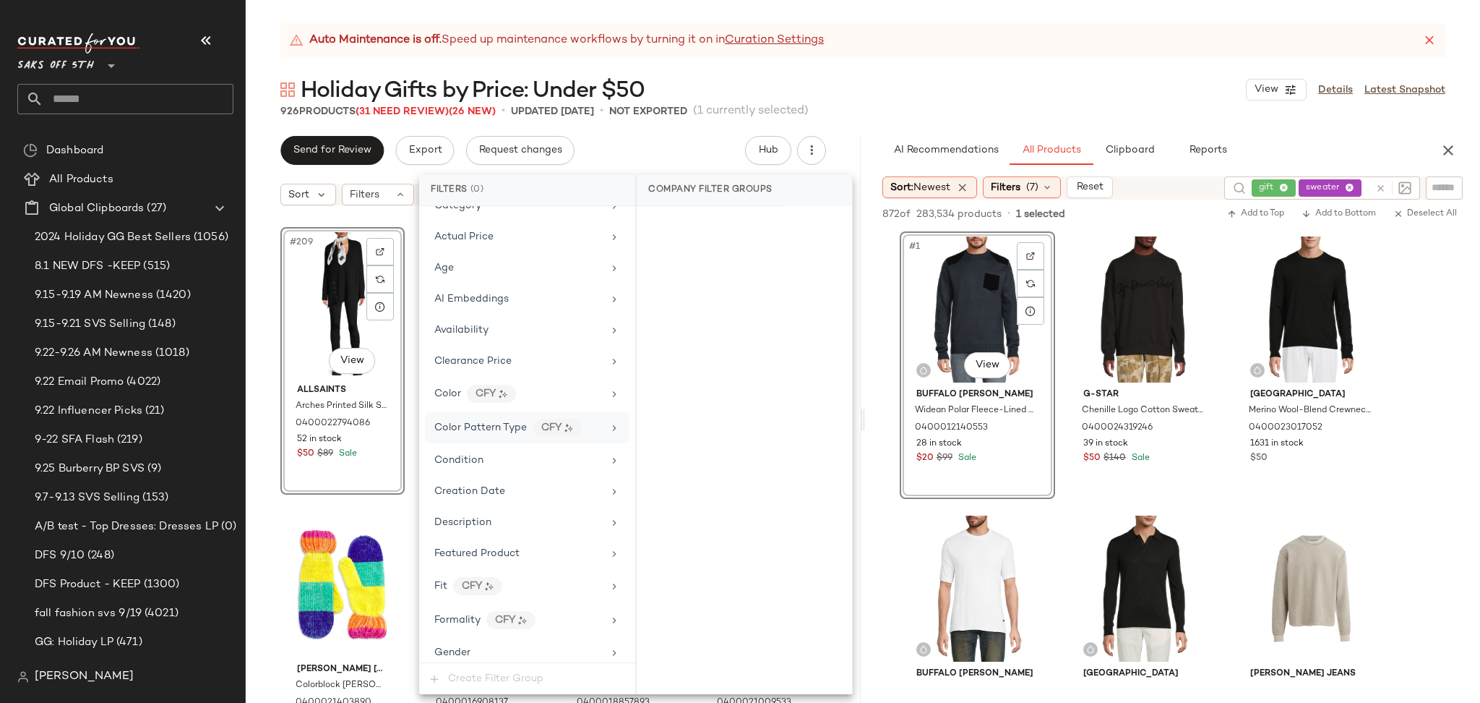
scroll to position [56, 0]
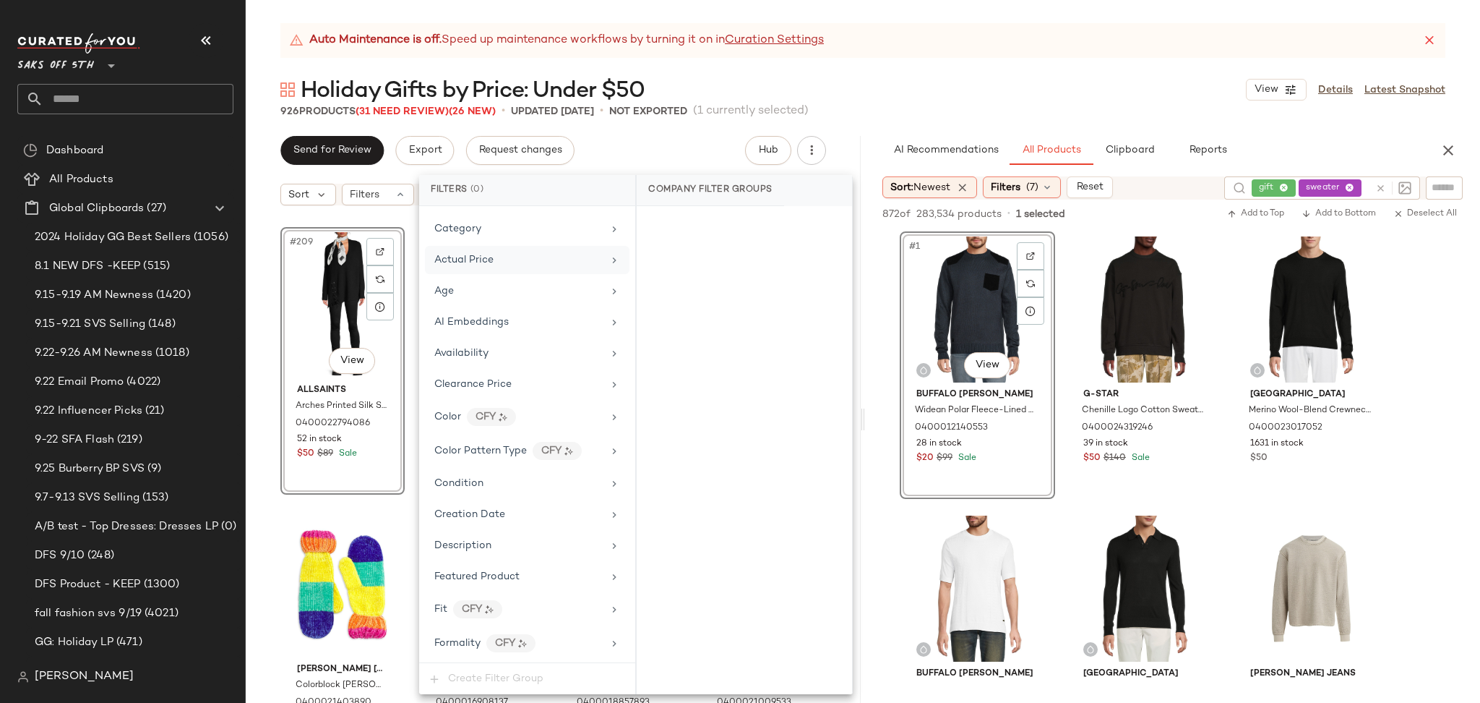
click at [505, 258] on div "Actual Price" at bounding box center [518, 259] width 168 height 15
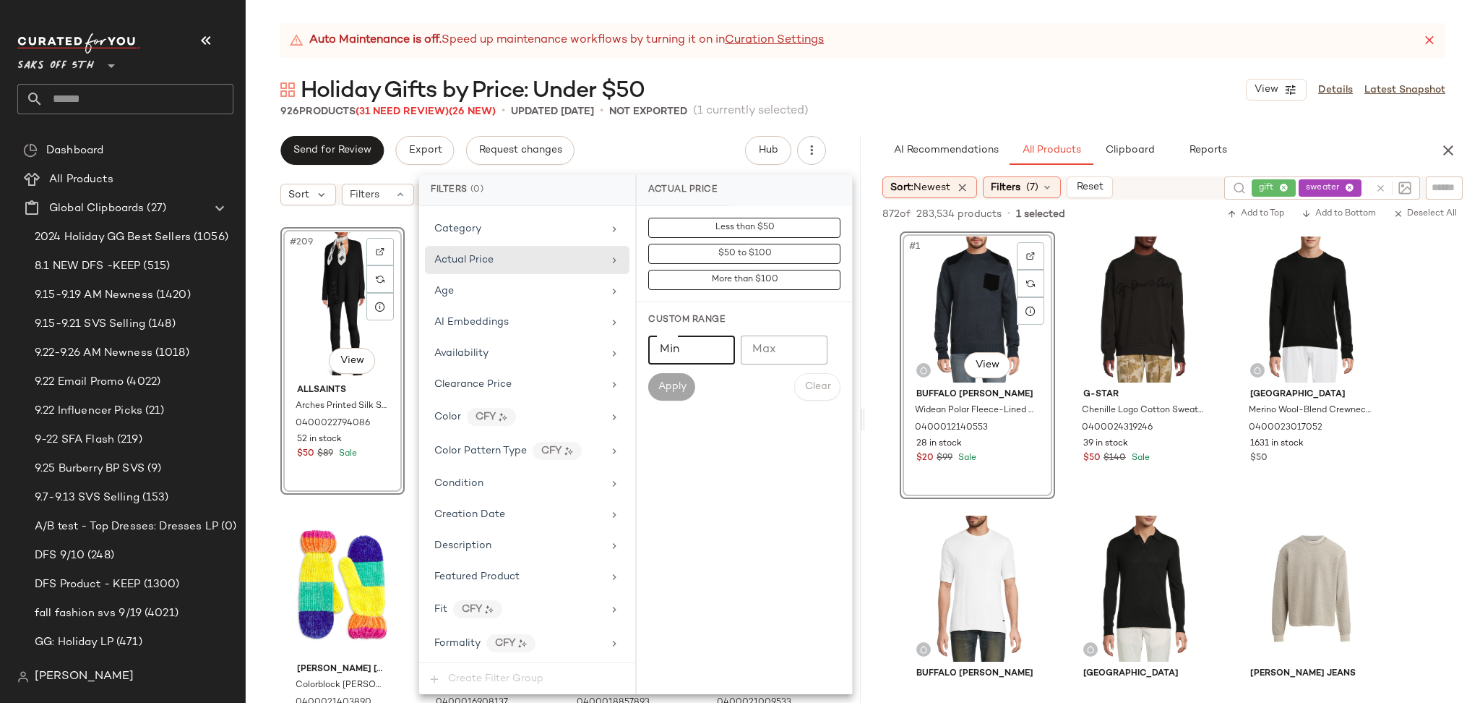
click at [702, 352] on input "Min" at bounding box center [691, 349] width 87 height 29
type input "*****"
click at [686, 377] on button "Apply" at bounding box center [671, 386] width 46 height 27
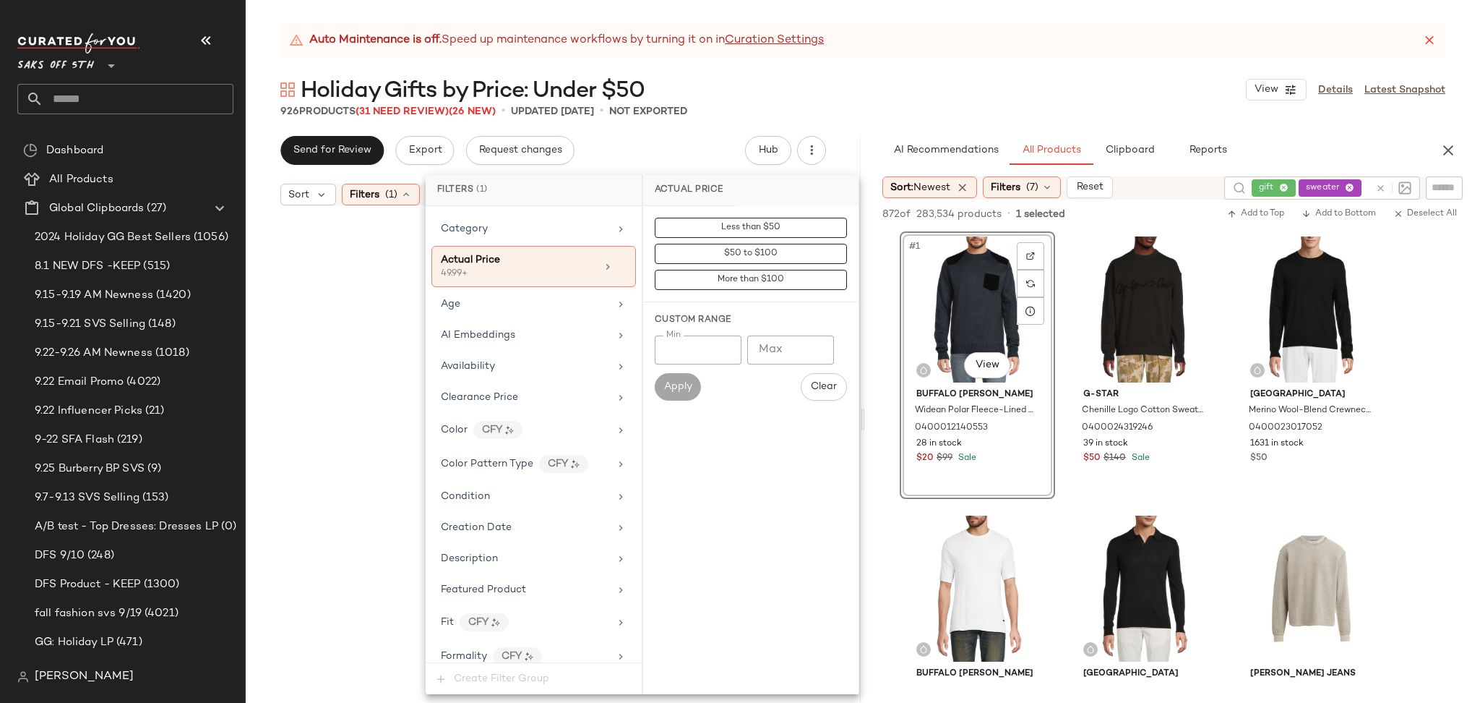
click at [933, 113] on div "926 Products (31 Need Review) (26 New) • updated Sep 25th • Not Exported" at bounding box center [863, 111] width 1235 height 14
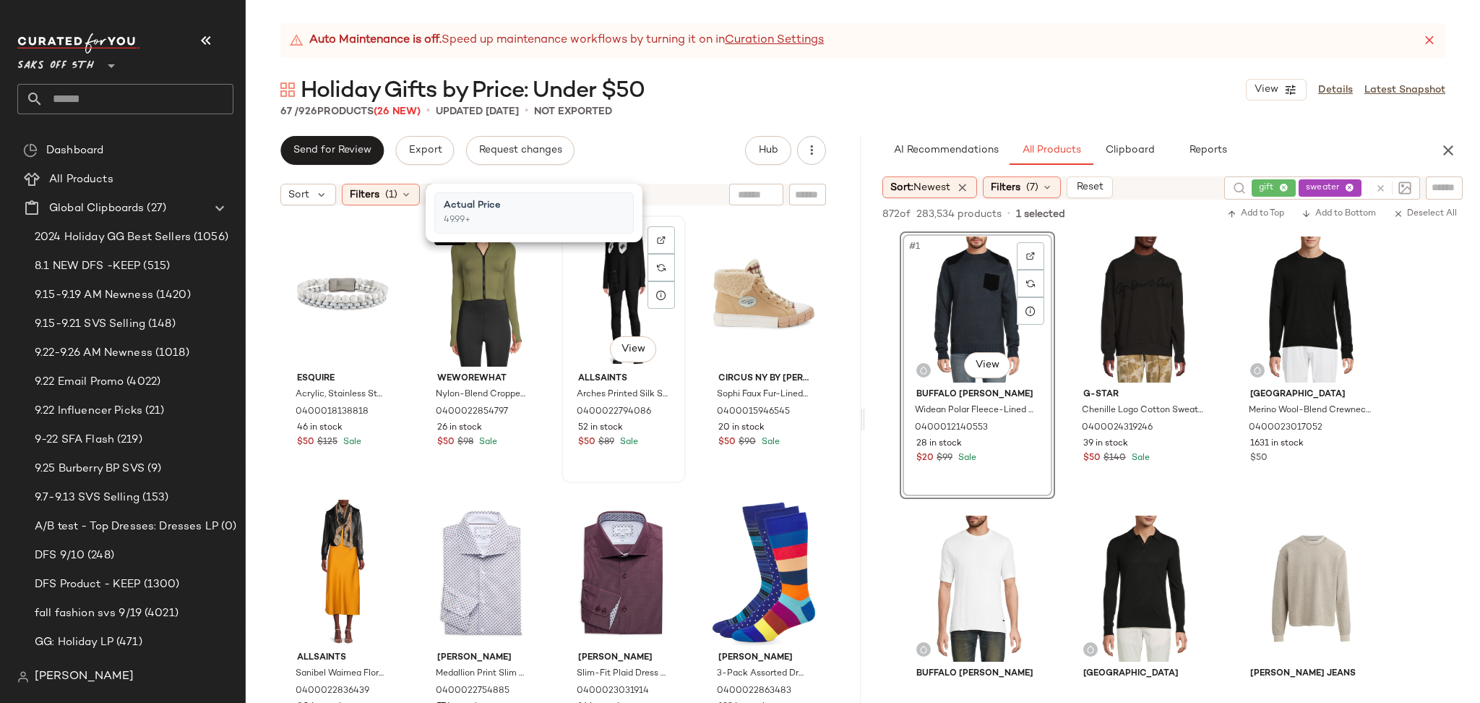
click at [626, 279] on div "#3 View" at bounding box center [624, 293] width 114 height 146
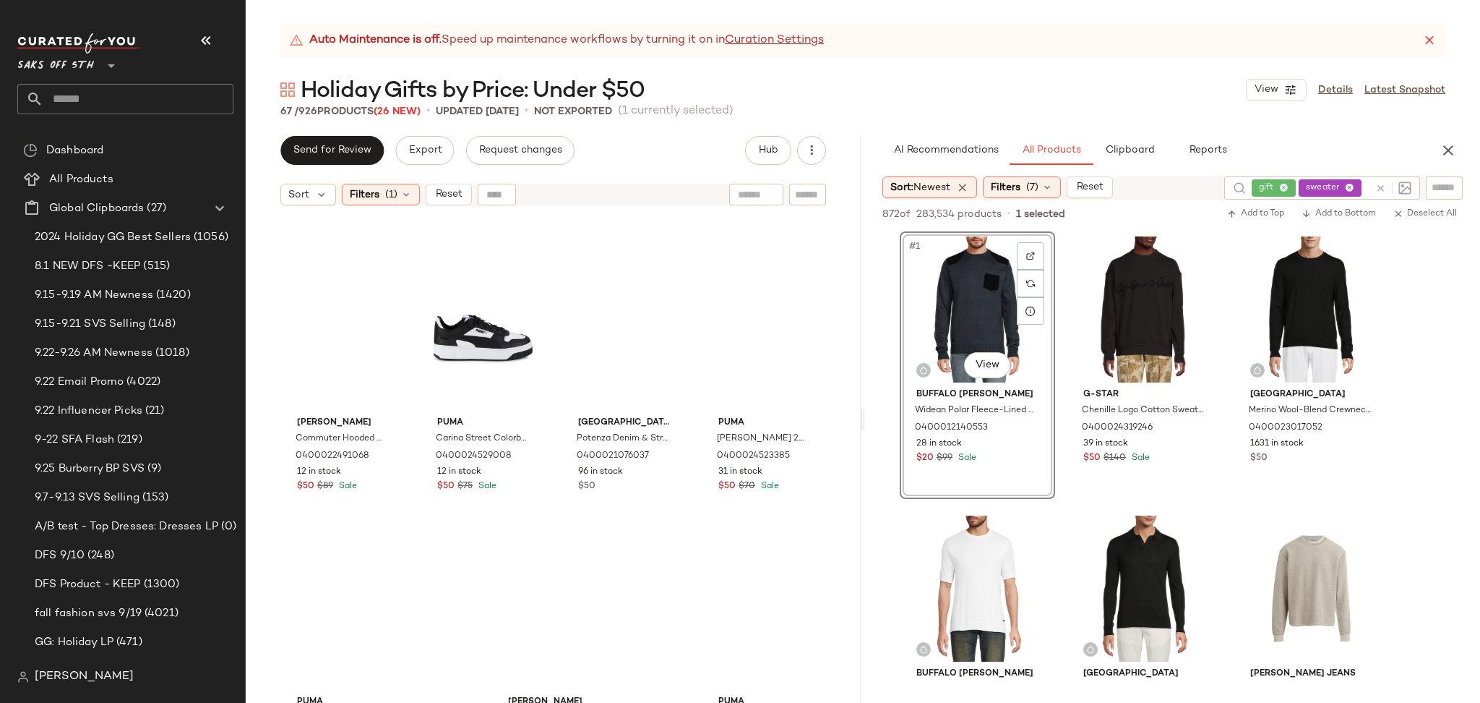
scroll to position [4219, 0]
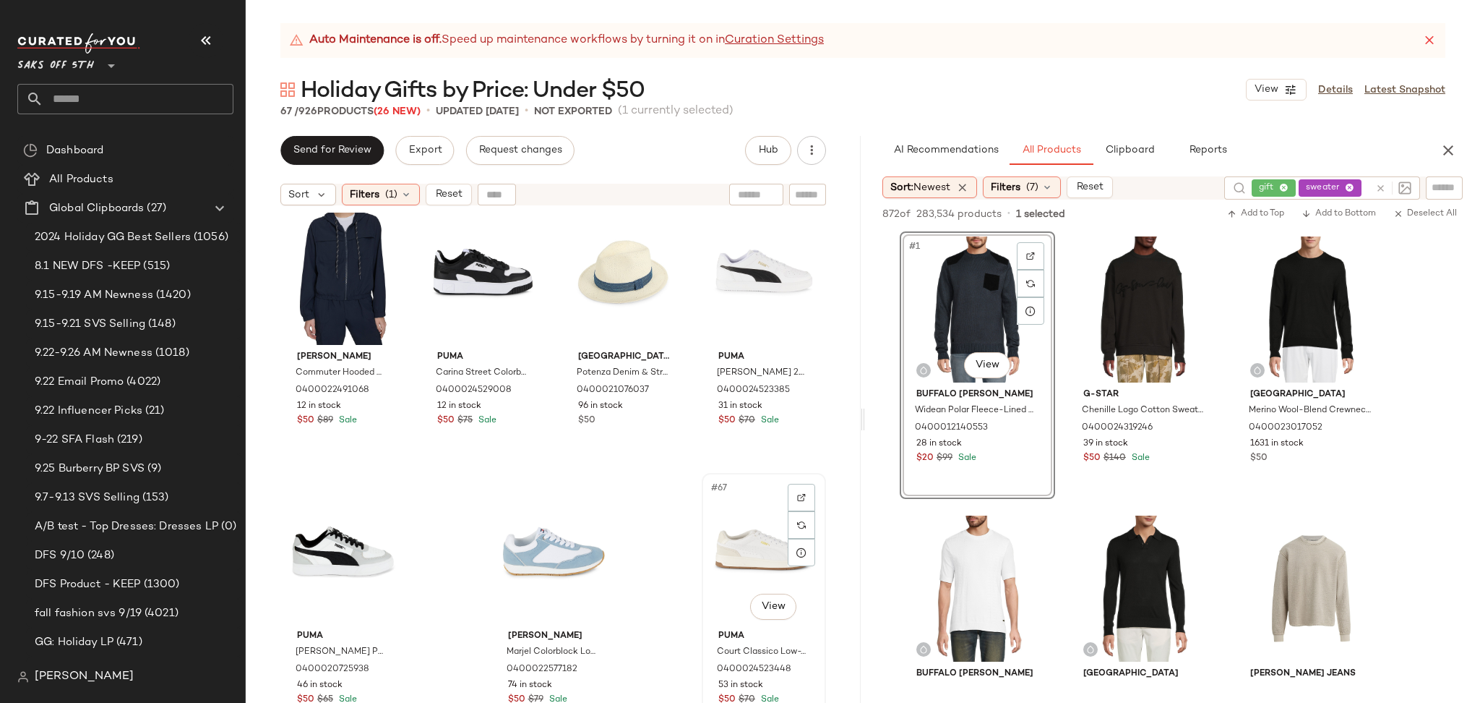
click at [753, 528] on div "#67 View" at bounding box center [764, 551] width 114 height 146
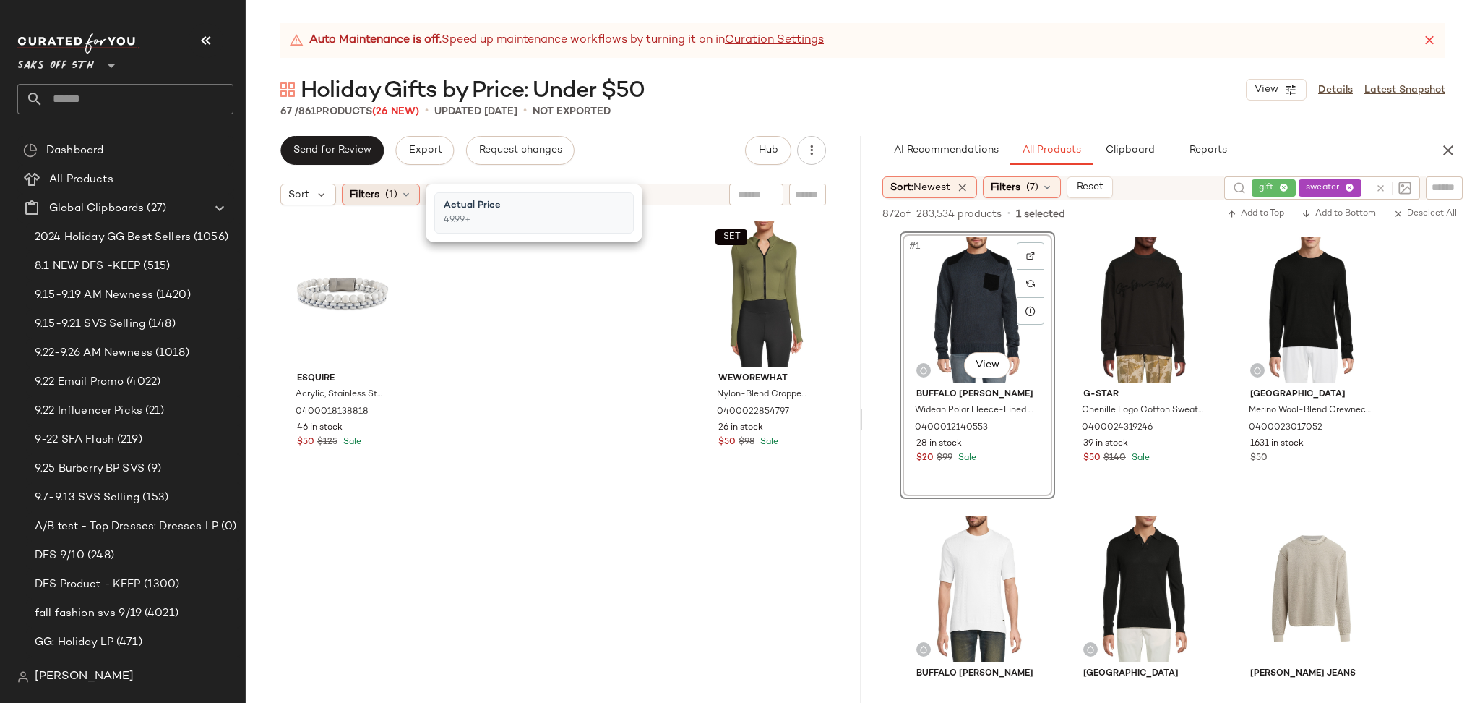
click at [392, 191] on span "(1)" at bounding box center [391, 194] width 12 height 15
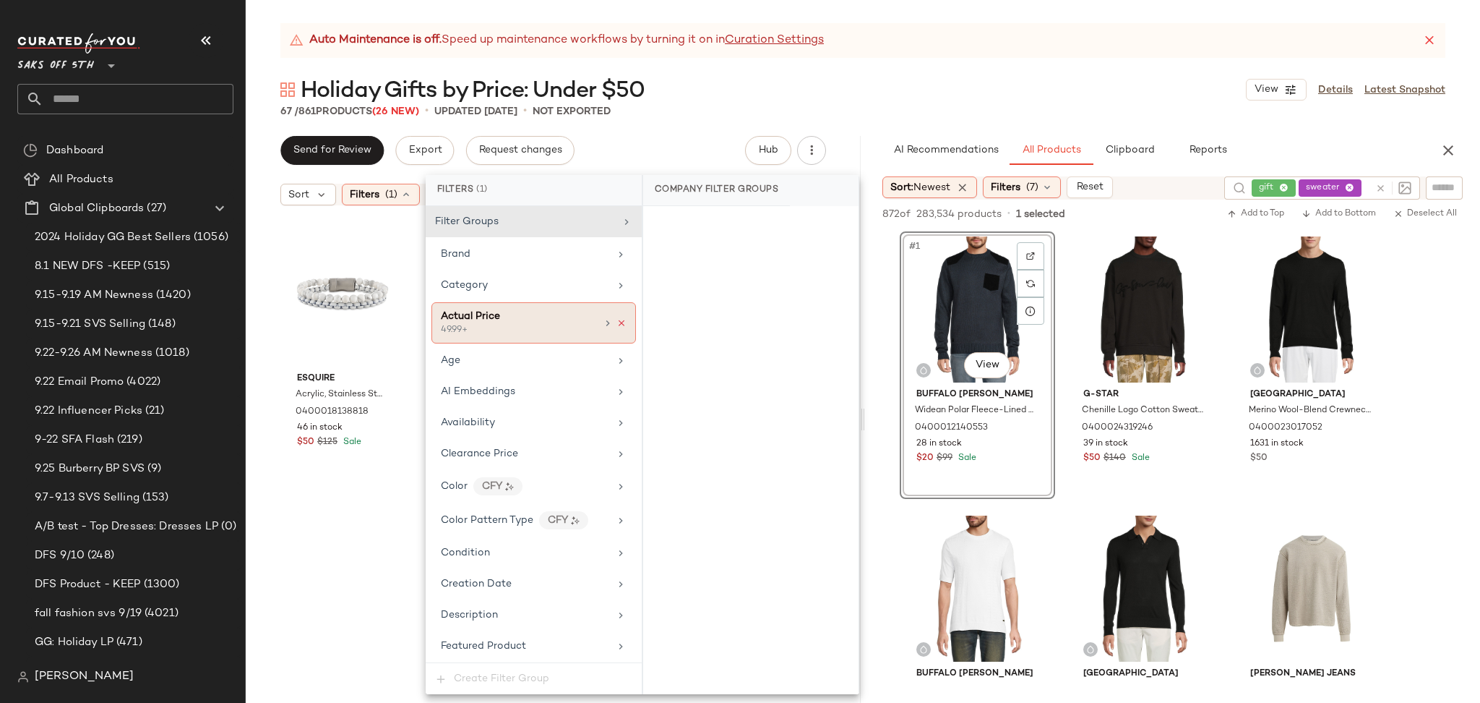
click at [617, 325] on icon at bounding box center [622, 323] width 10 height 10
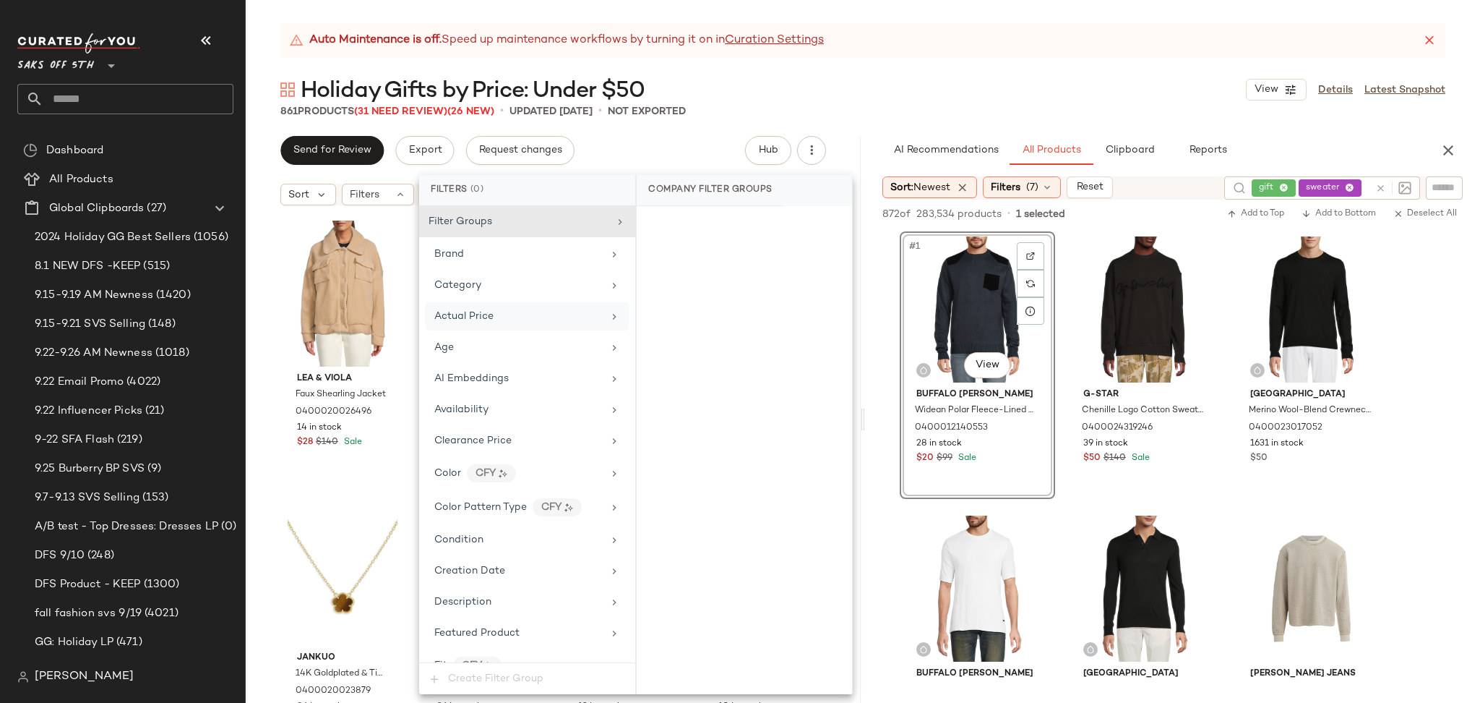
click at [923, 106] on div "861 Products (31 Need Review) (26 New) • updated Sep 25th • Not Exported" at bounding box center [863, 111] width 1235 height 14
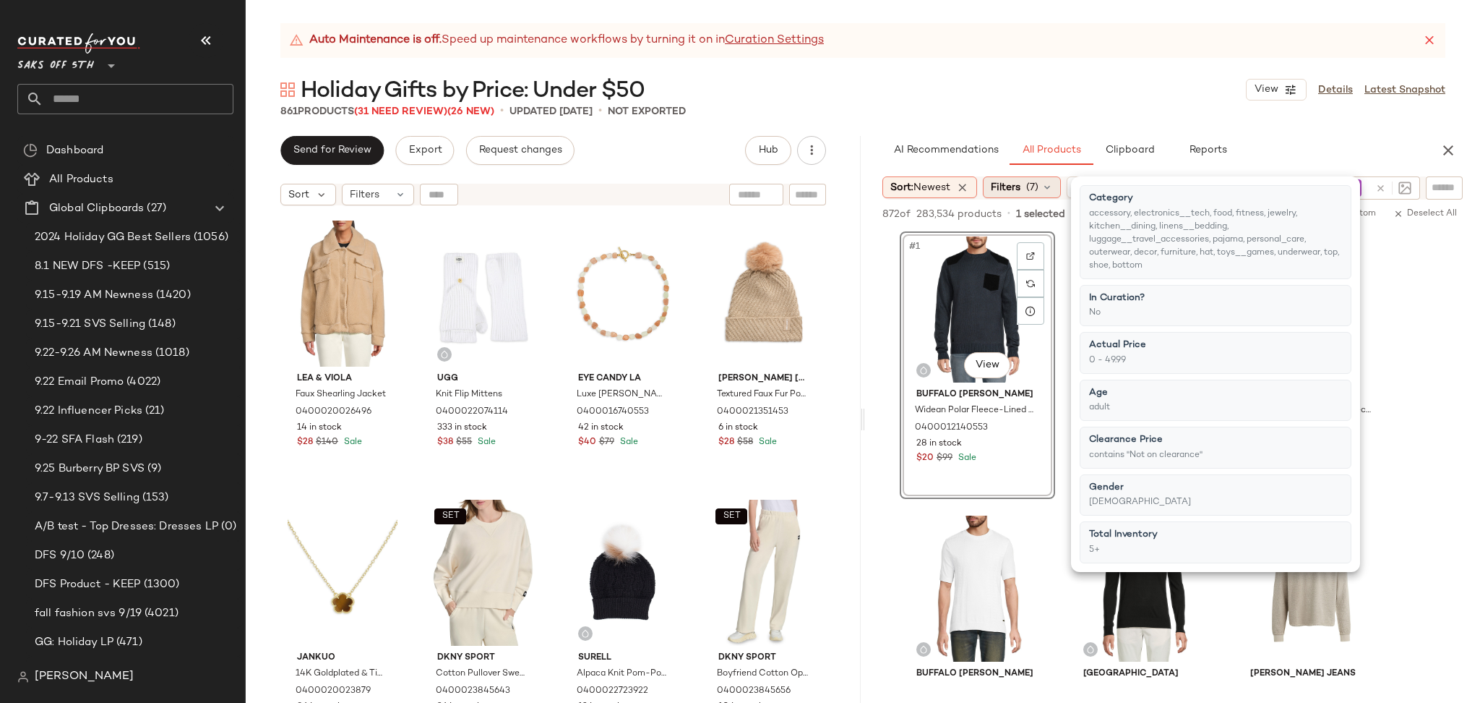
click at [1010, 187] on span "Filters" at bounding box center [1006, 187] width 30 height 15
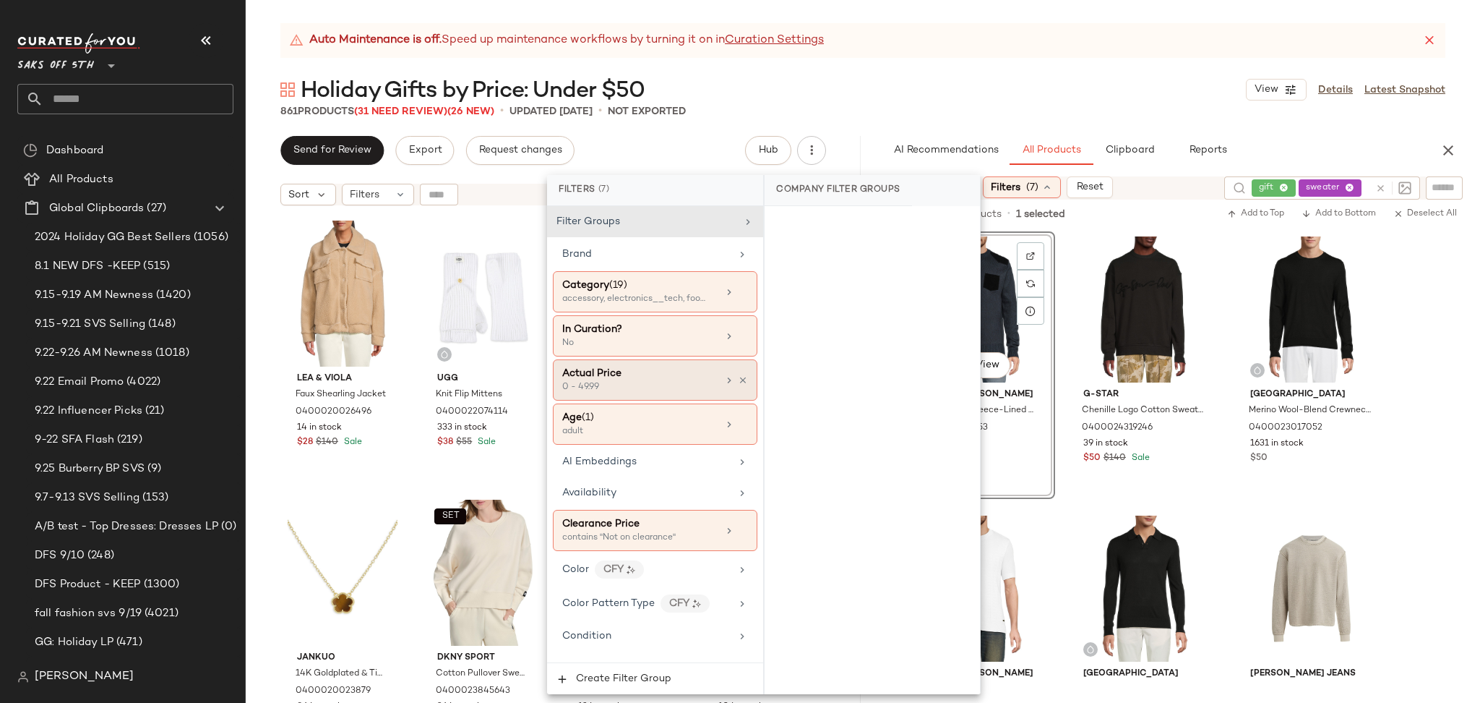
click at [648, 387] on div "0 - 49.99" at bounding box center [634, 387] width 145 height 13
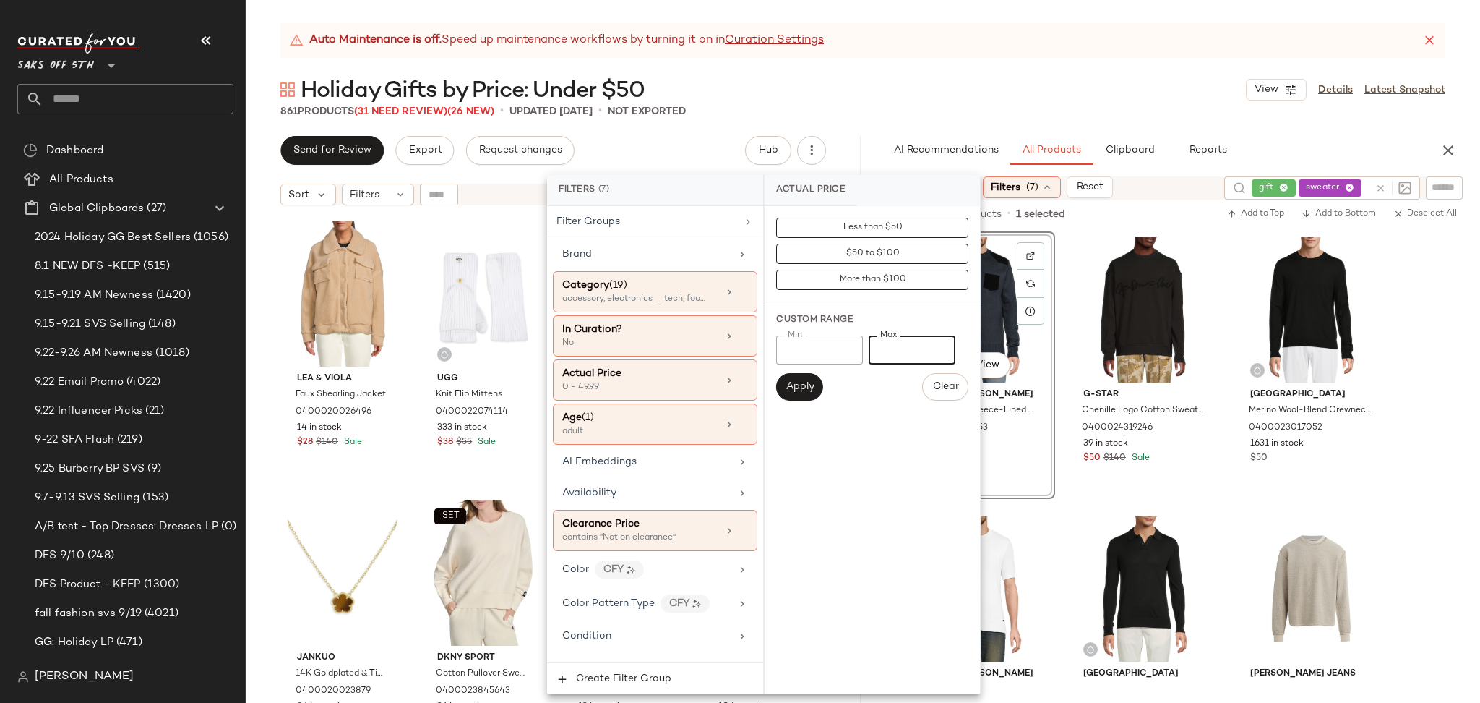
click at [916, 348] on input "*****" at bounding box center [912, 349] width 87 height 29
type input "*****"
click at [804, 384] on span "Apply" at bounding box center [799, 387] width 29 height 12
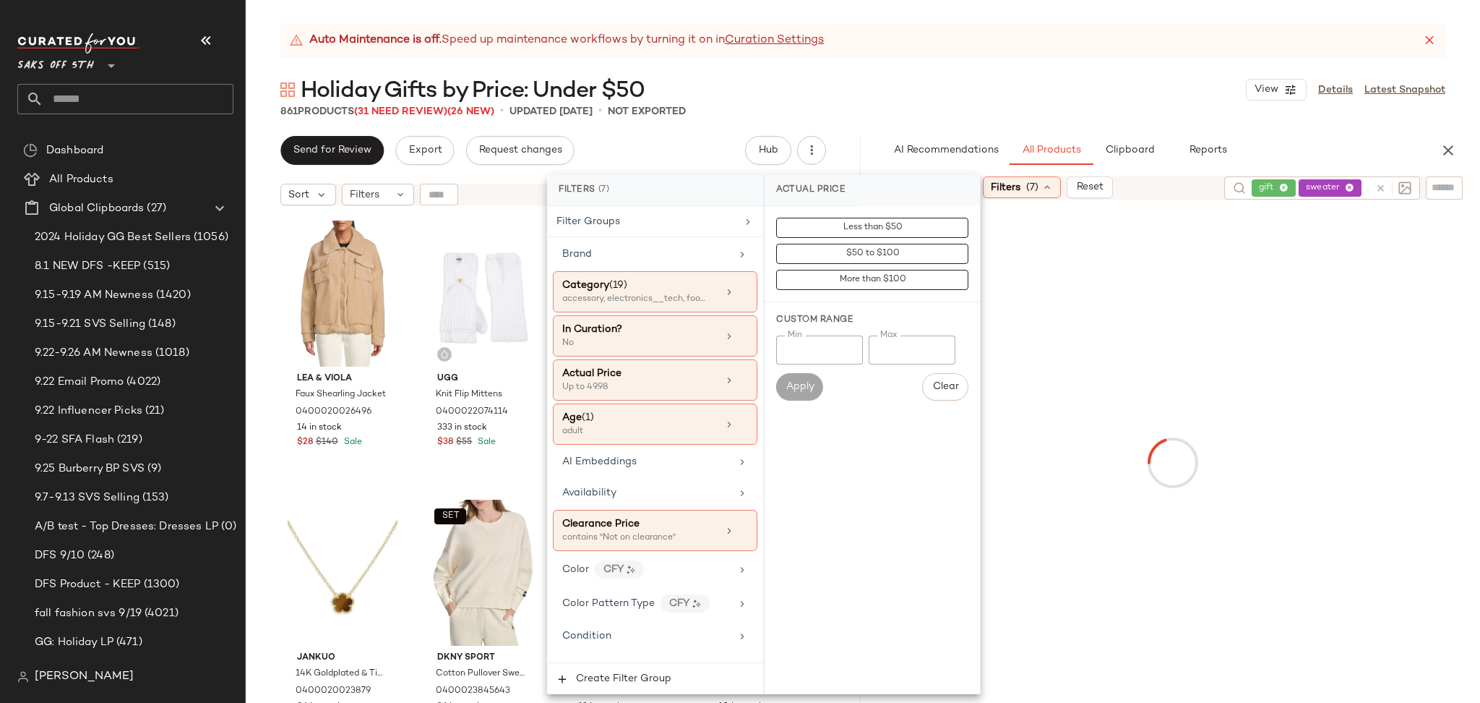
click at [1021, 82] on div "Holiday Gifts by Price: Under $50 View Details Latest Snapshot" at bounding box center [863, 89] width 1235 height 29
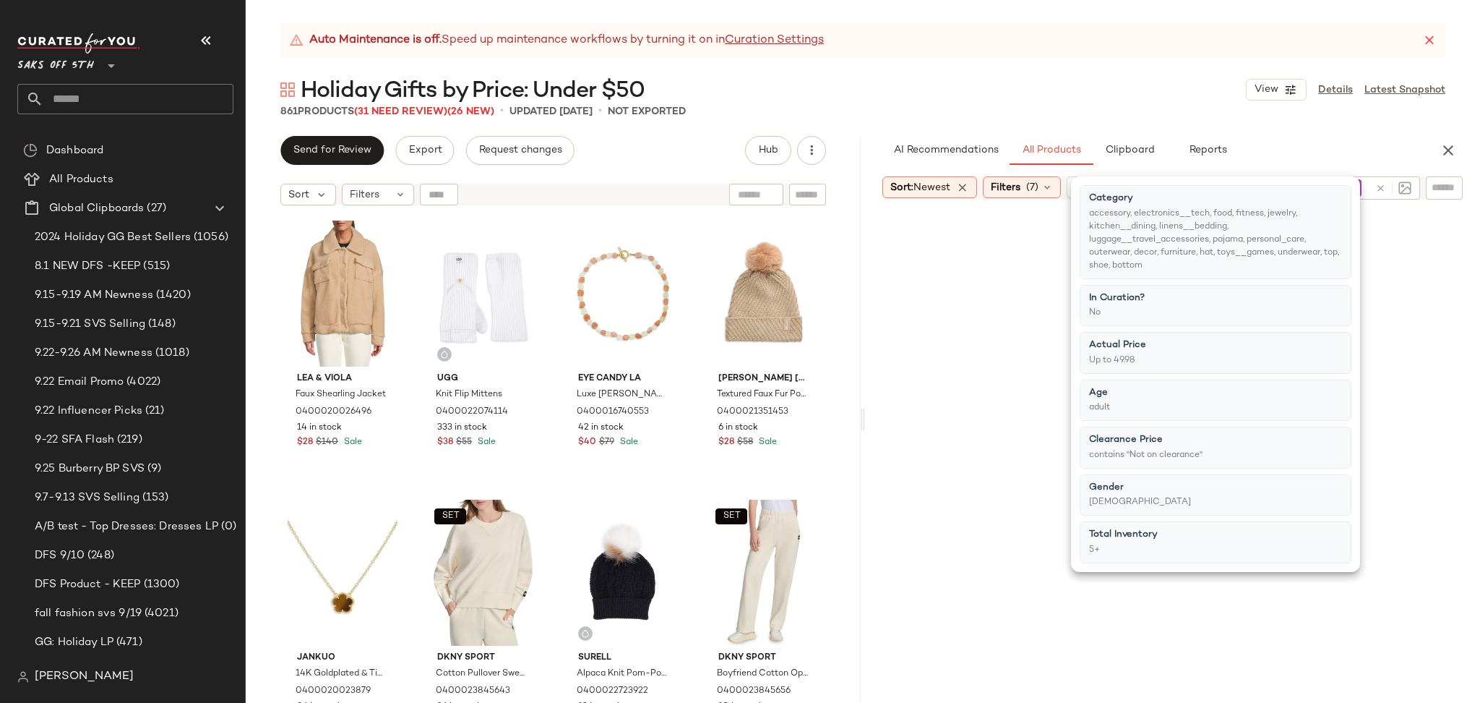
click at [1021, 82] on div "Holiday Gifts by Price: Under $50 View Details Latest Snapshot" at bounding box center [863, 89] width 1235 height 29
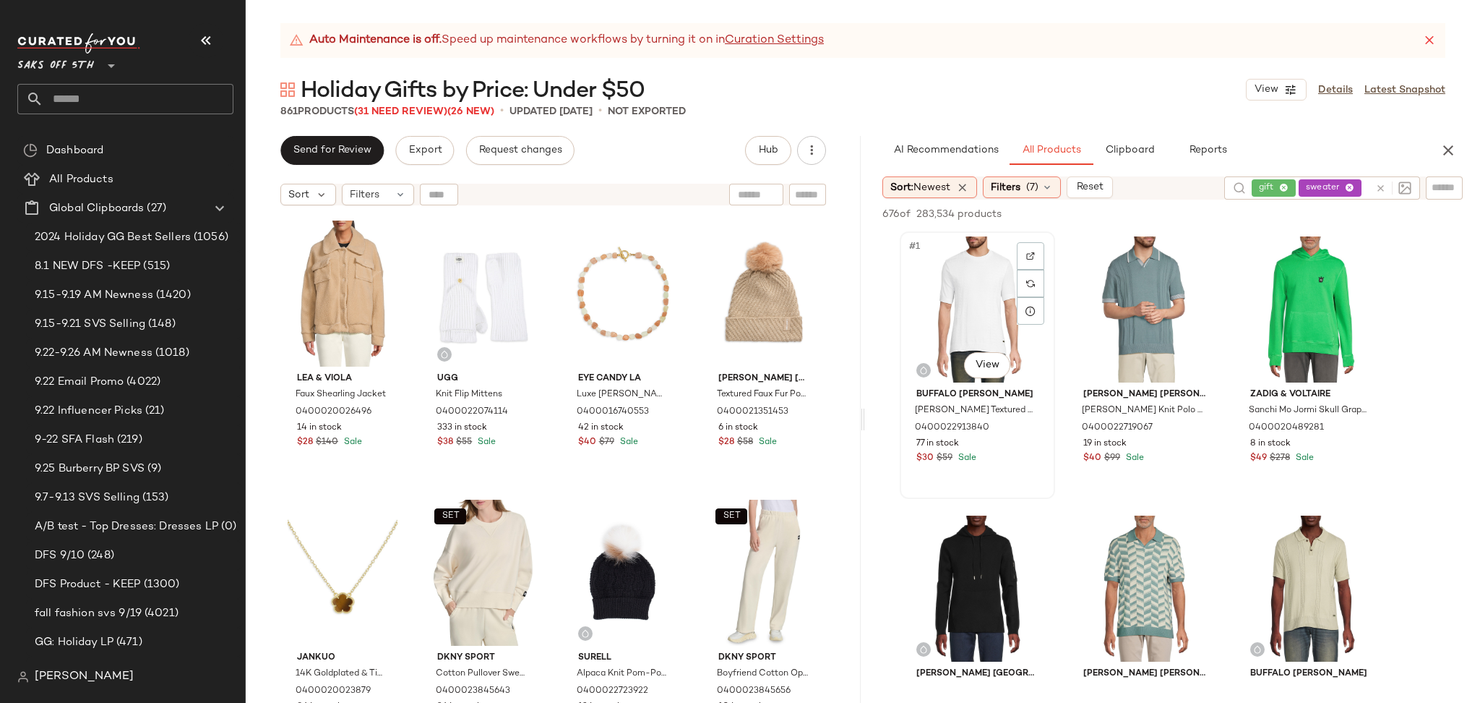
click at [974, 291] on div "#1 View" at bounding box center [977, 309] width 145 height 146
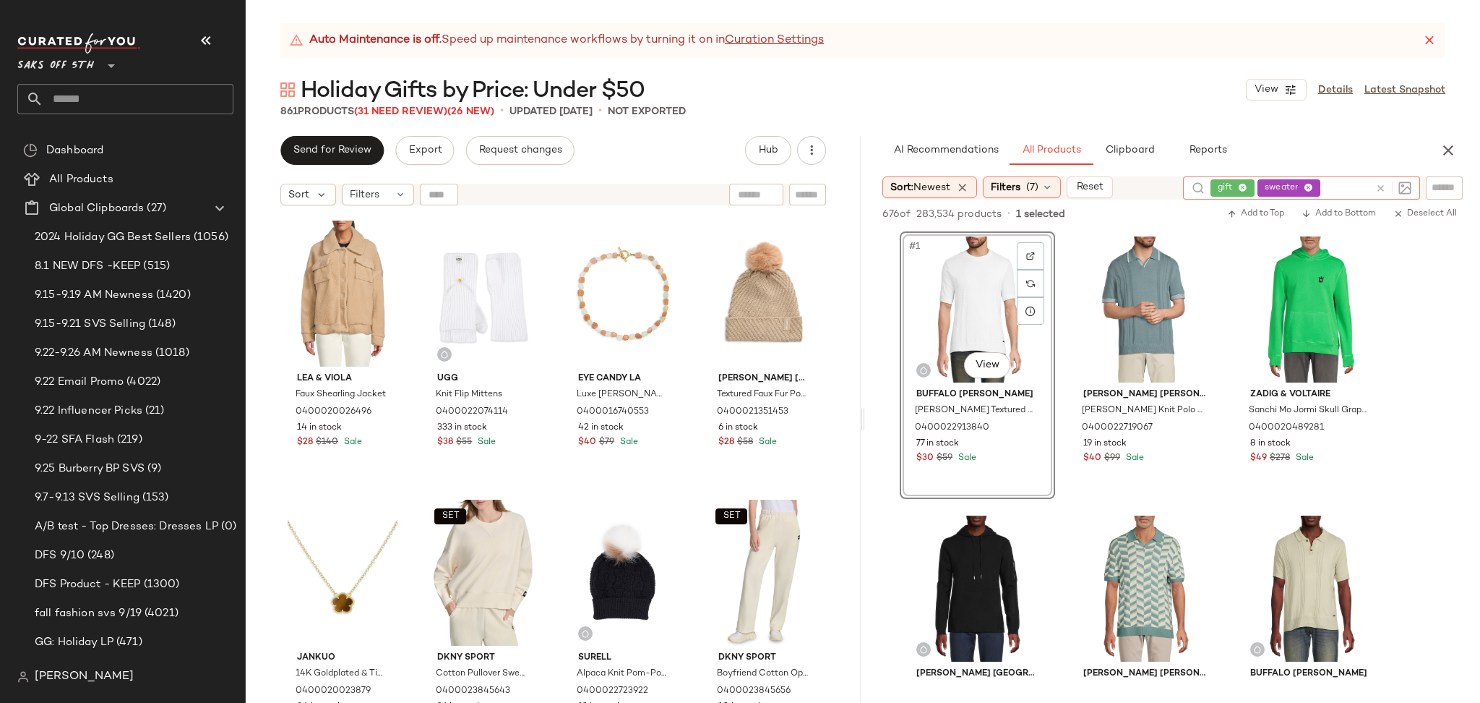
click at [1335, 187] on div "gift sweater" at bounding box center [1290, 187] width 159 height 23
click at [1311, 185] on icon at bounding box center [1308, 188] width 9 height 9
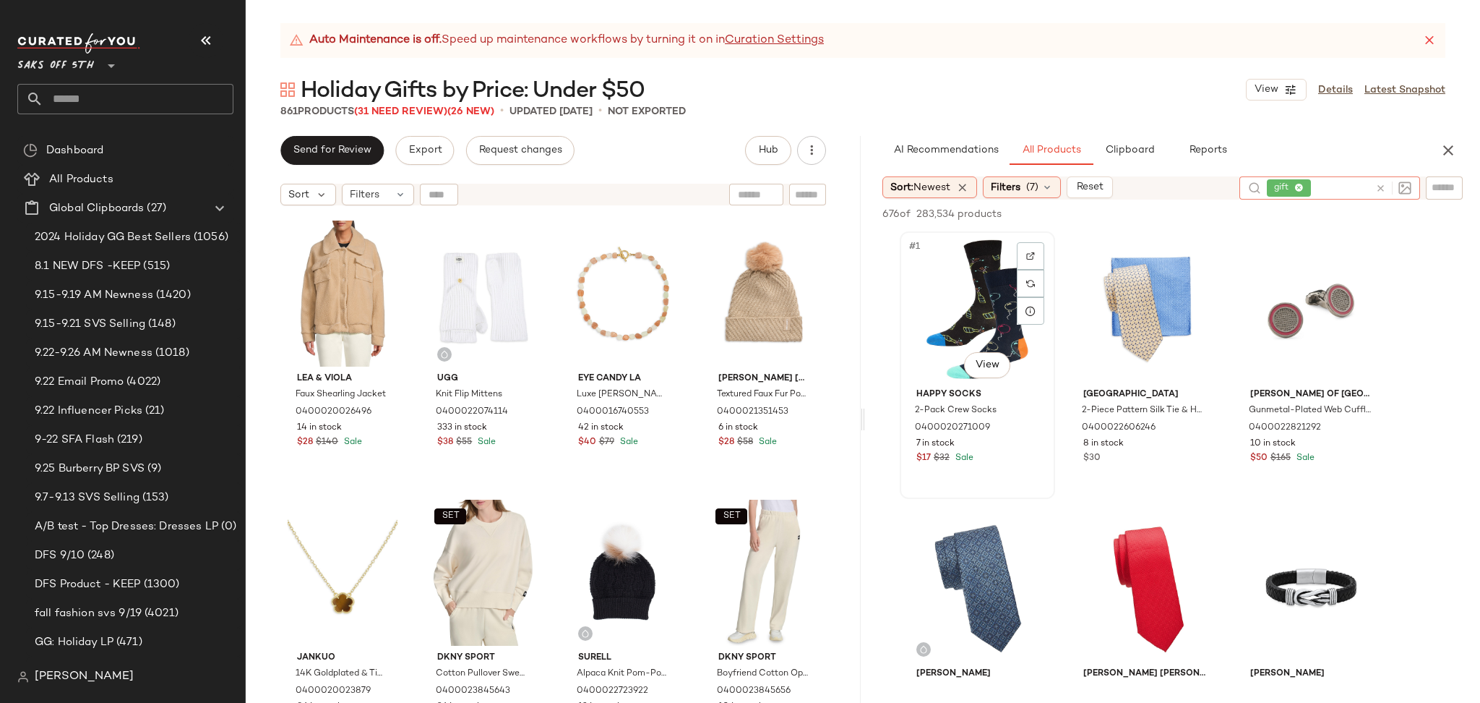
click at [977, 281] on div "#1 View" at bounding box center [977, 309] width 145 height 146
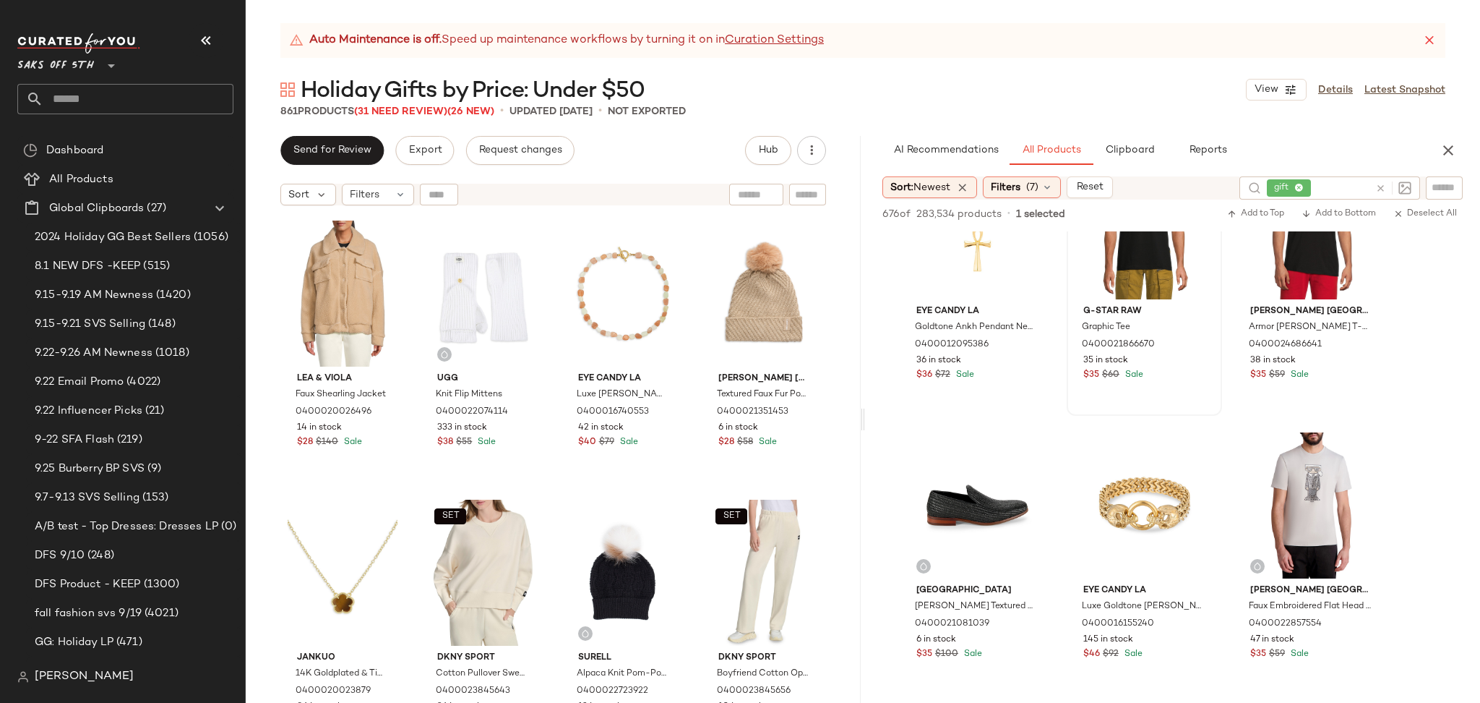
scroll to position [7003, 0]
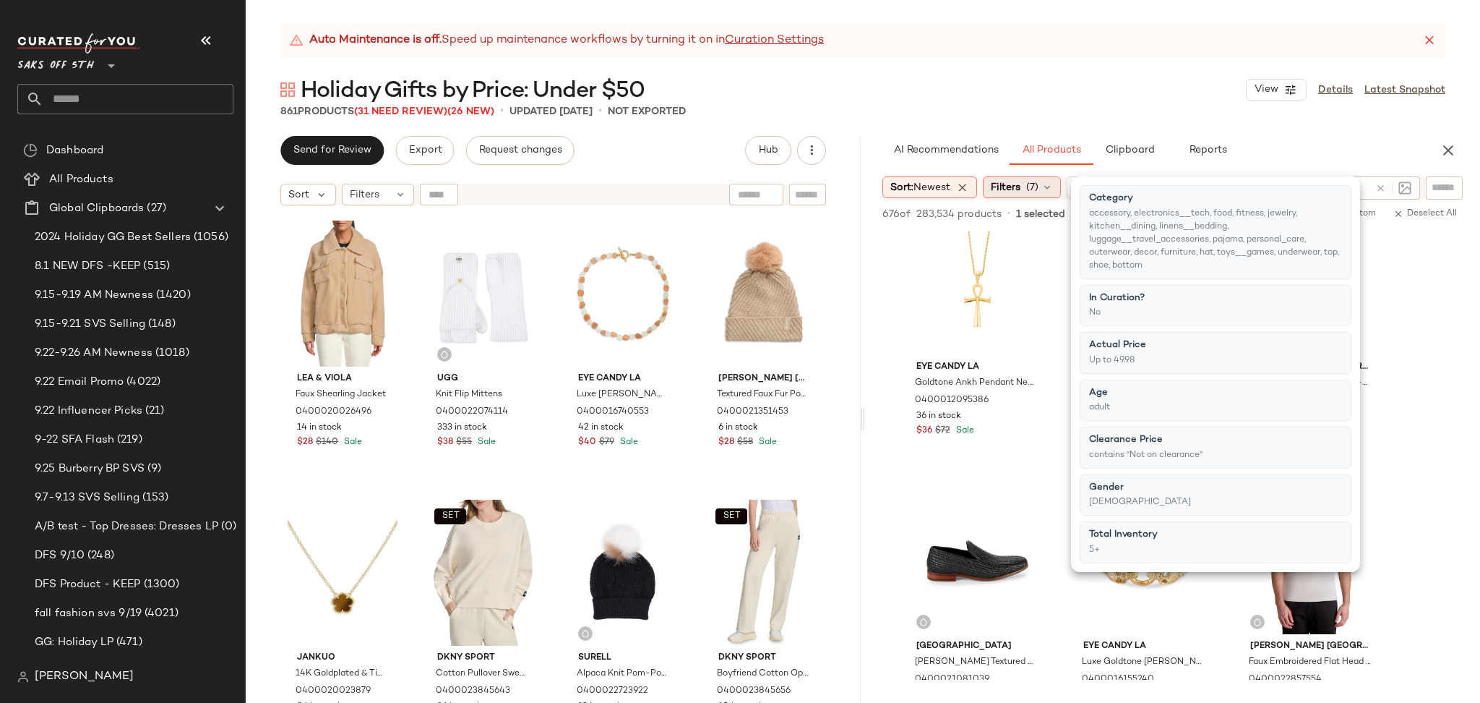
click at [1021, 180] on span "Filters" at bounding box center [1006, 187] width 30 height 15
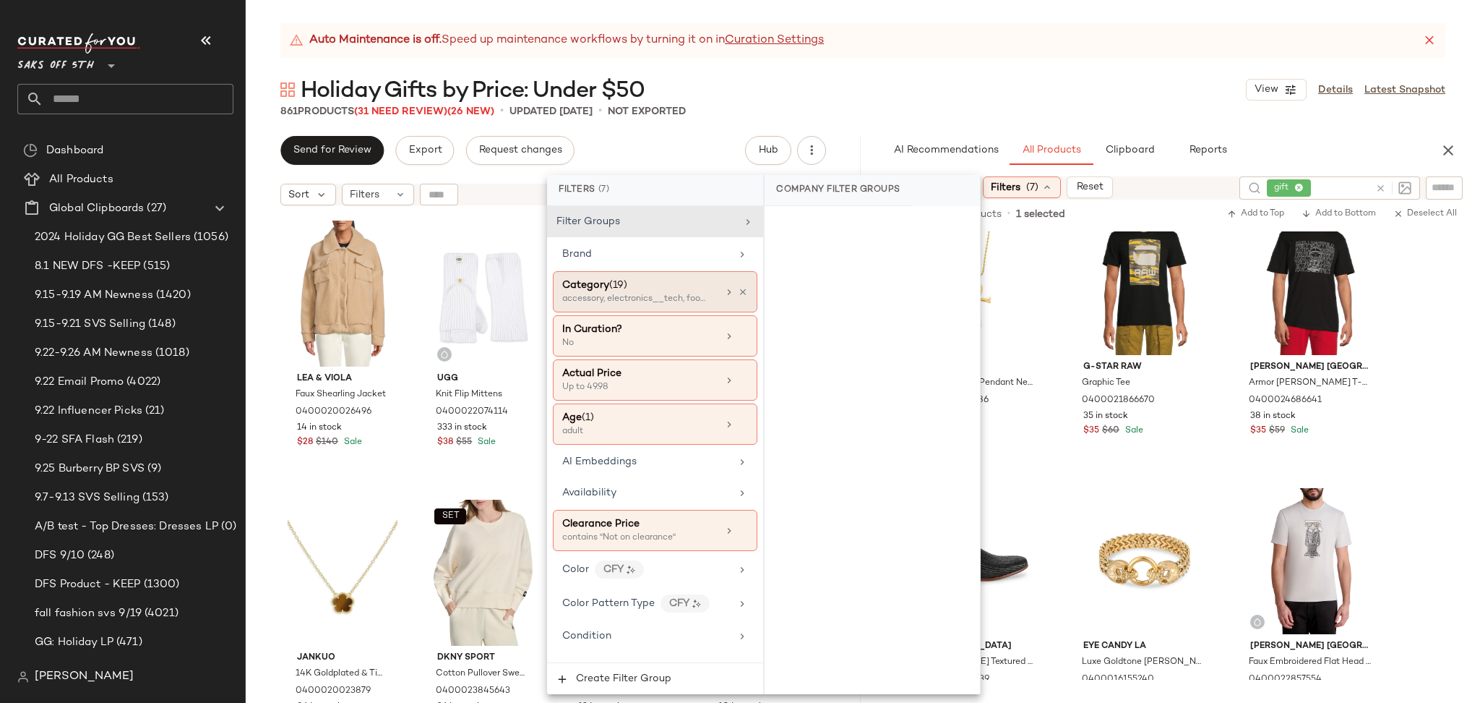
click at [693, 288] on div "Category (19)" at bounding box center [639, 285] width 155 height 15
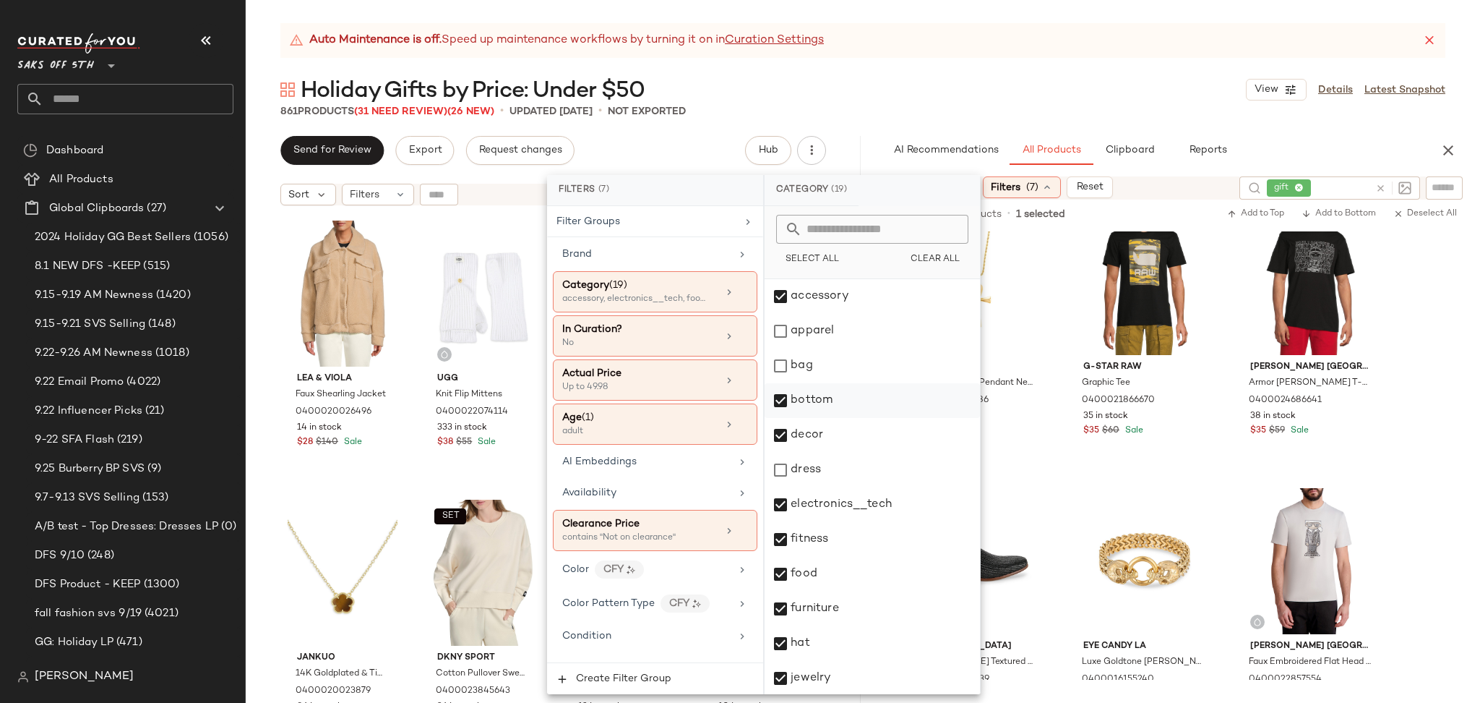
click at [779, 398] on div "bottom" at bounding box center [872, 400] width 215 height 35
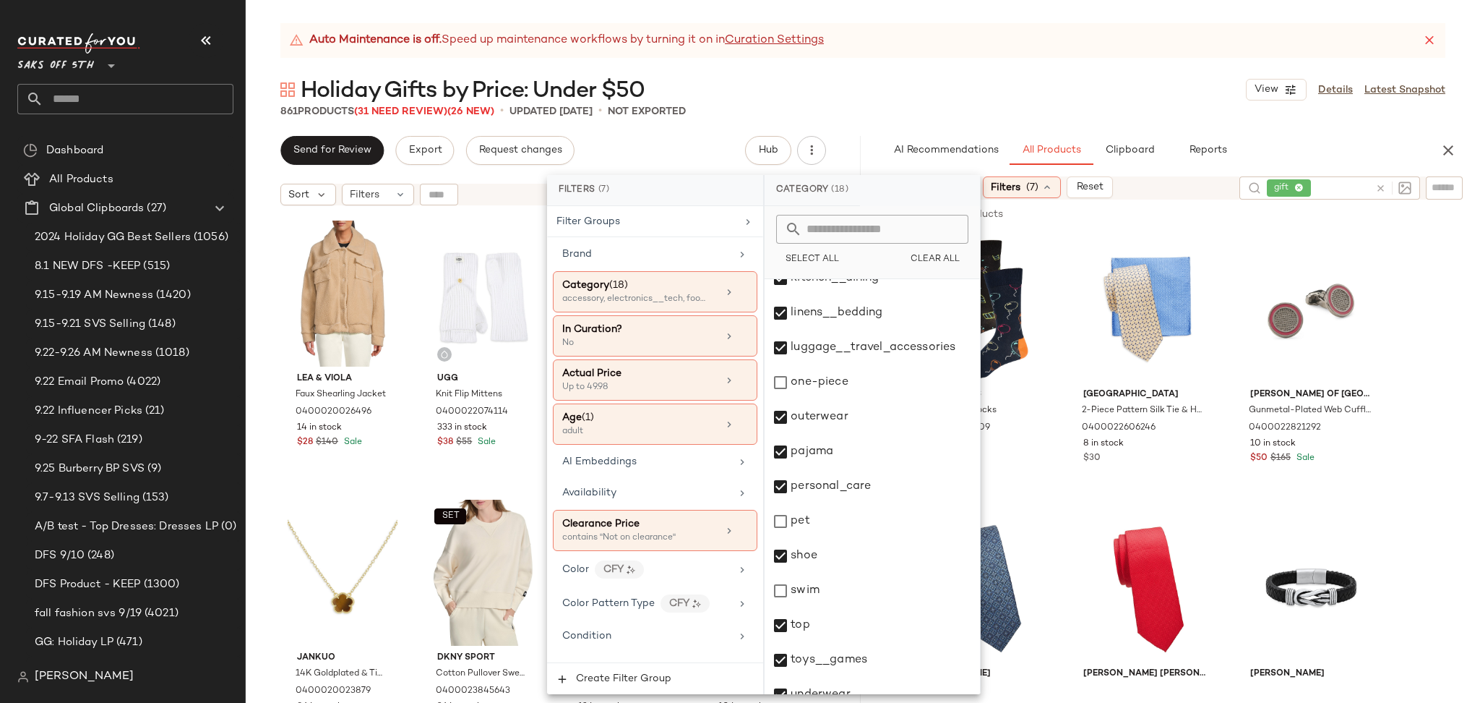
scroll to position [452, 0]
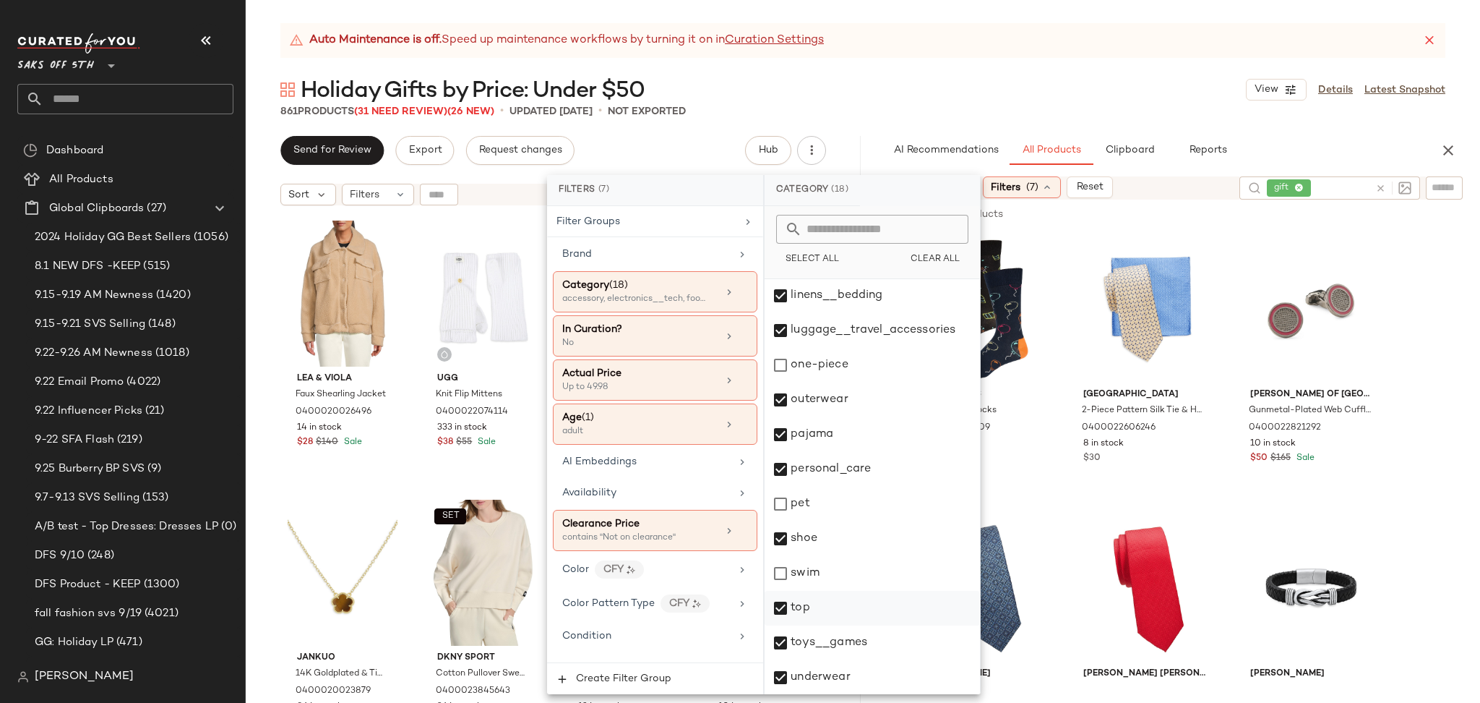
click at [779, 605] on div "top" at bounding box center [872, 608] width 215 height 35
click at [930, 113] on div "861 Products (31 Need Review) (26 New) • updated Sep 25th • Not Exported" at bounding box center [863, 111] width 1235 height 14
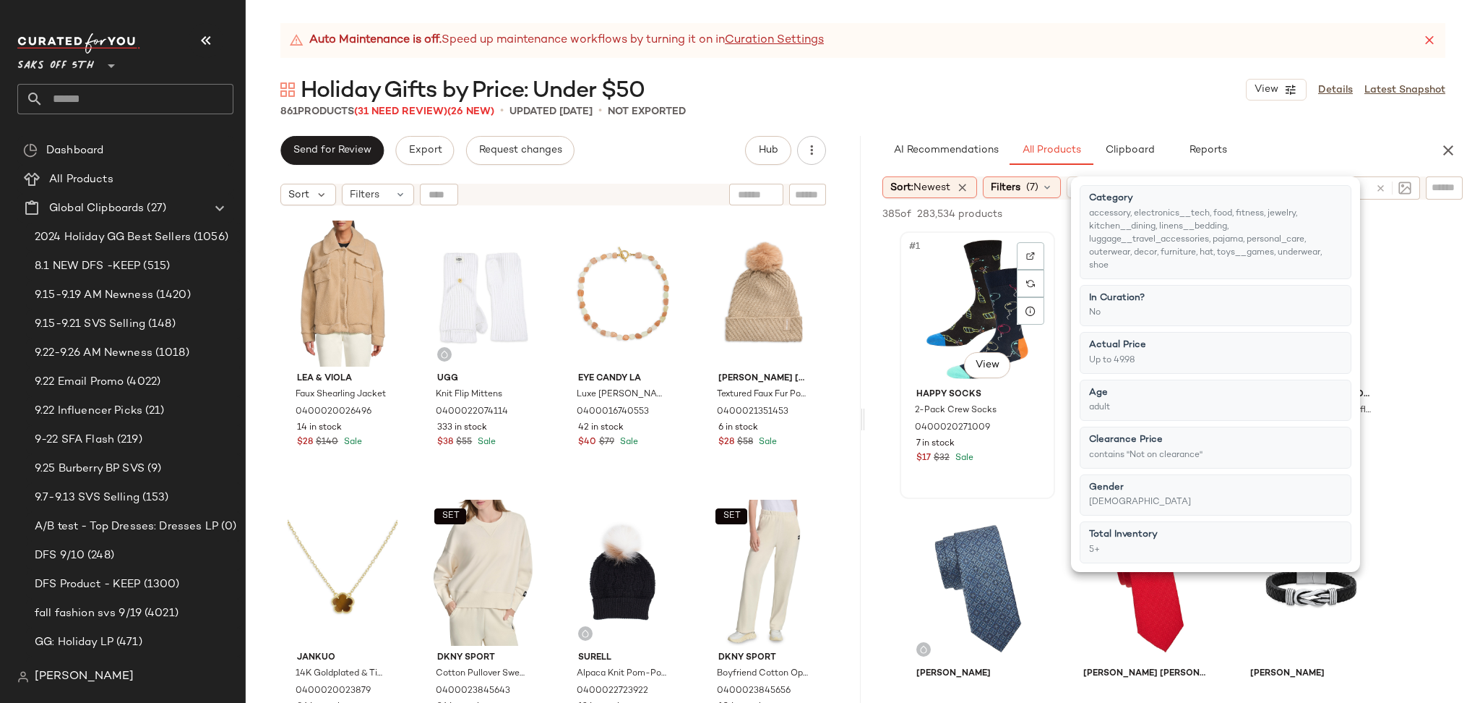
click at [963, 280] on div "#1 View" at bounding box center [977, 309] width 145 height 146
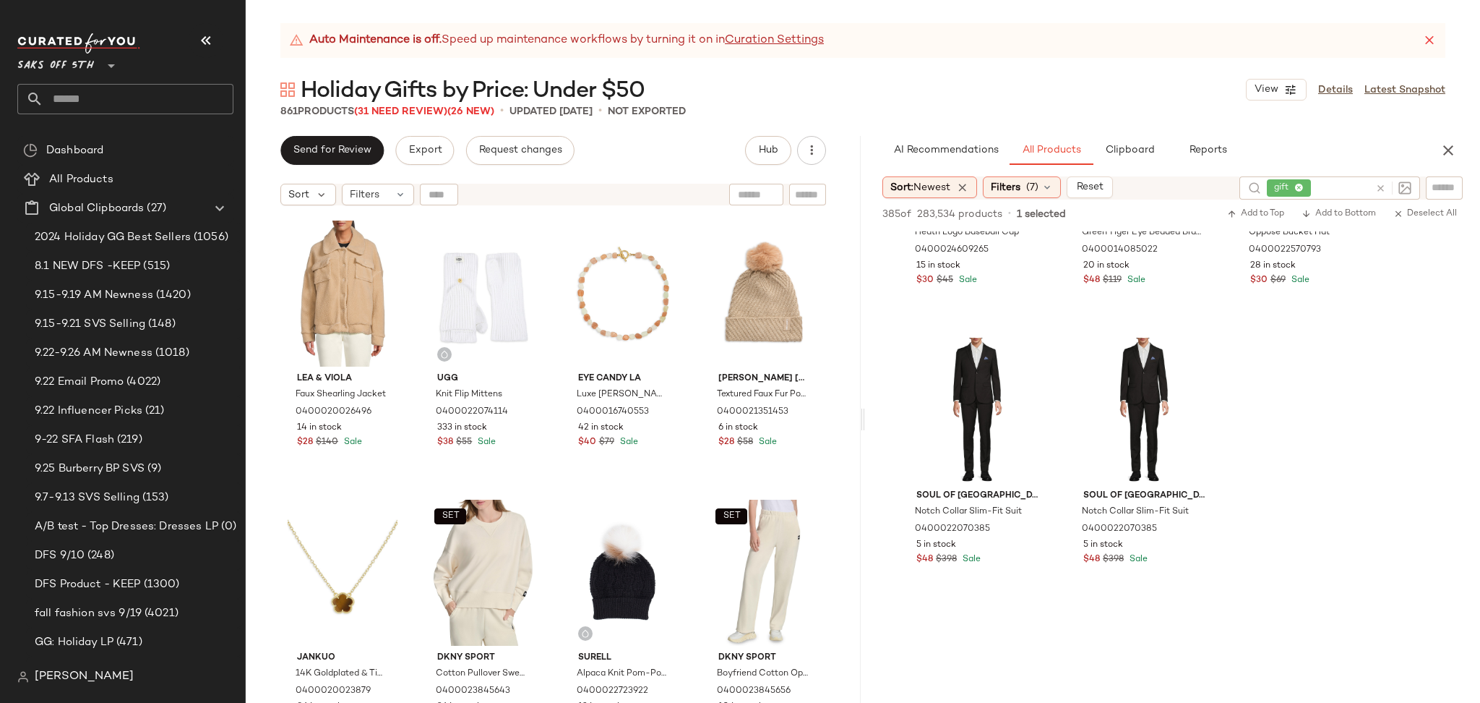
scroll to position [10499, 0]
click at [1120, 379] on div "#382 View" at bounding box center [1144, 414] width 145 height 146
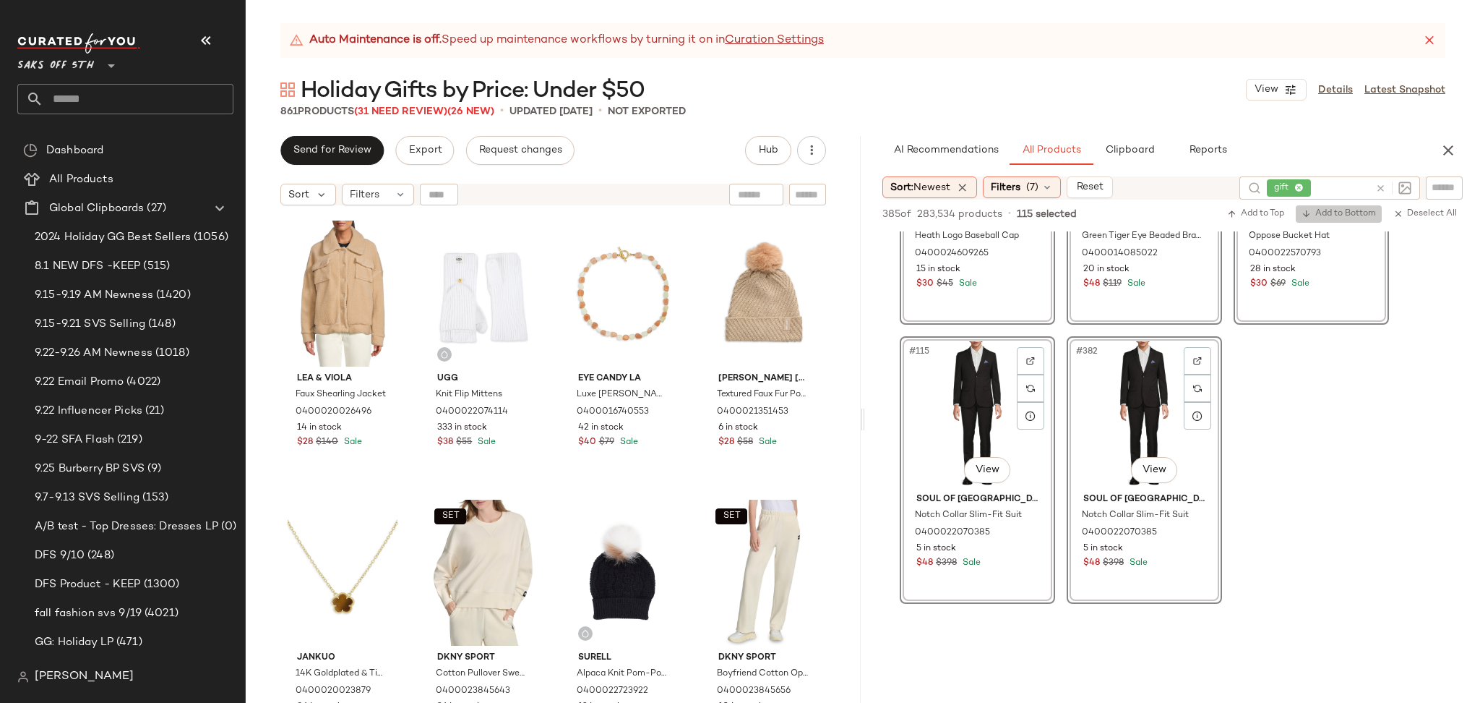
click at [1328, 211] on span "Add to Bottom" at bounding box center [1339, 214] width 74 height 10
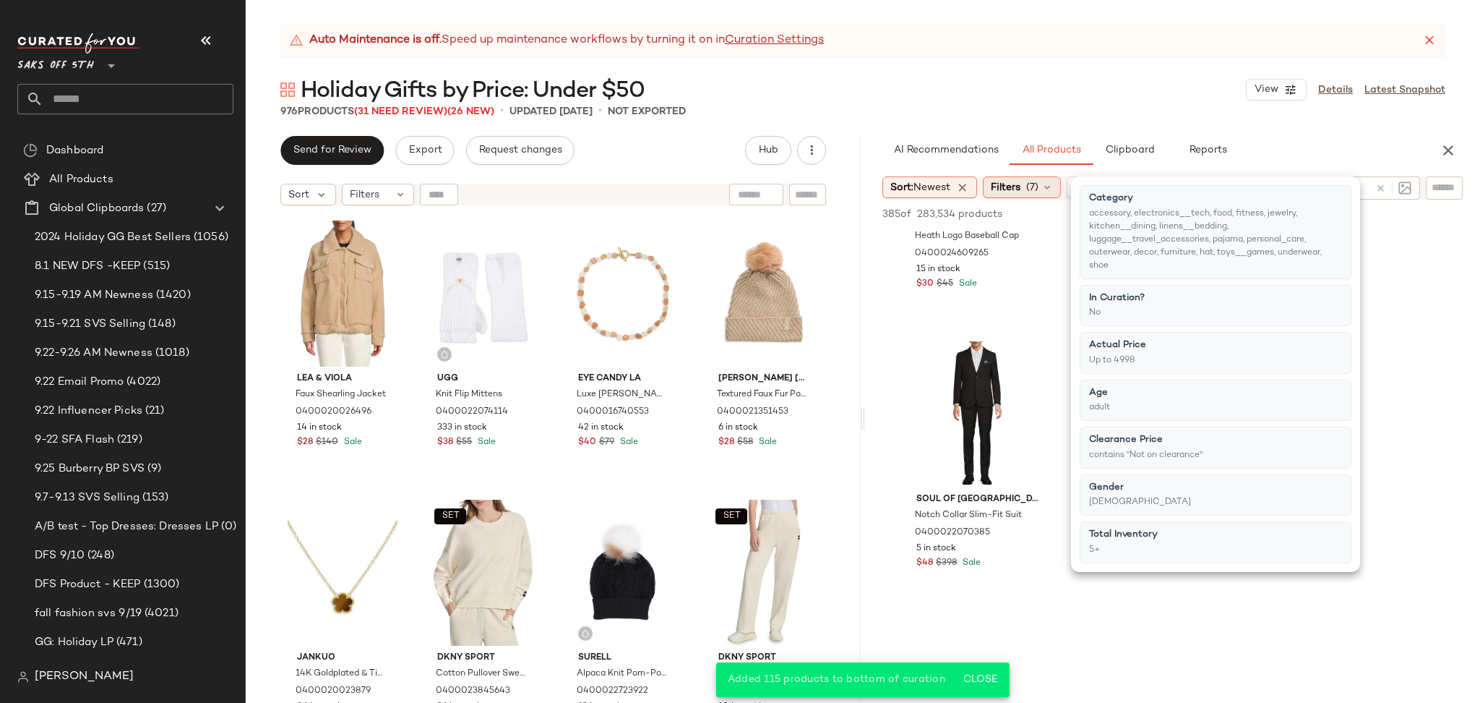
click at [1039, 180] on span "(7)" at bounding box center [1033, 187] width 12 height 15
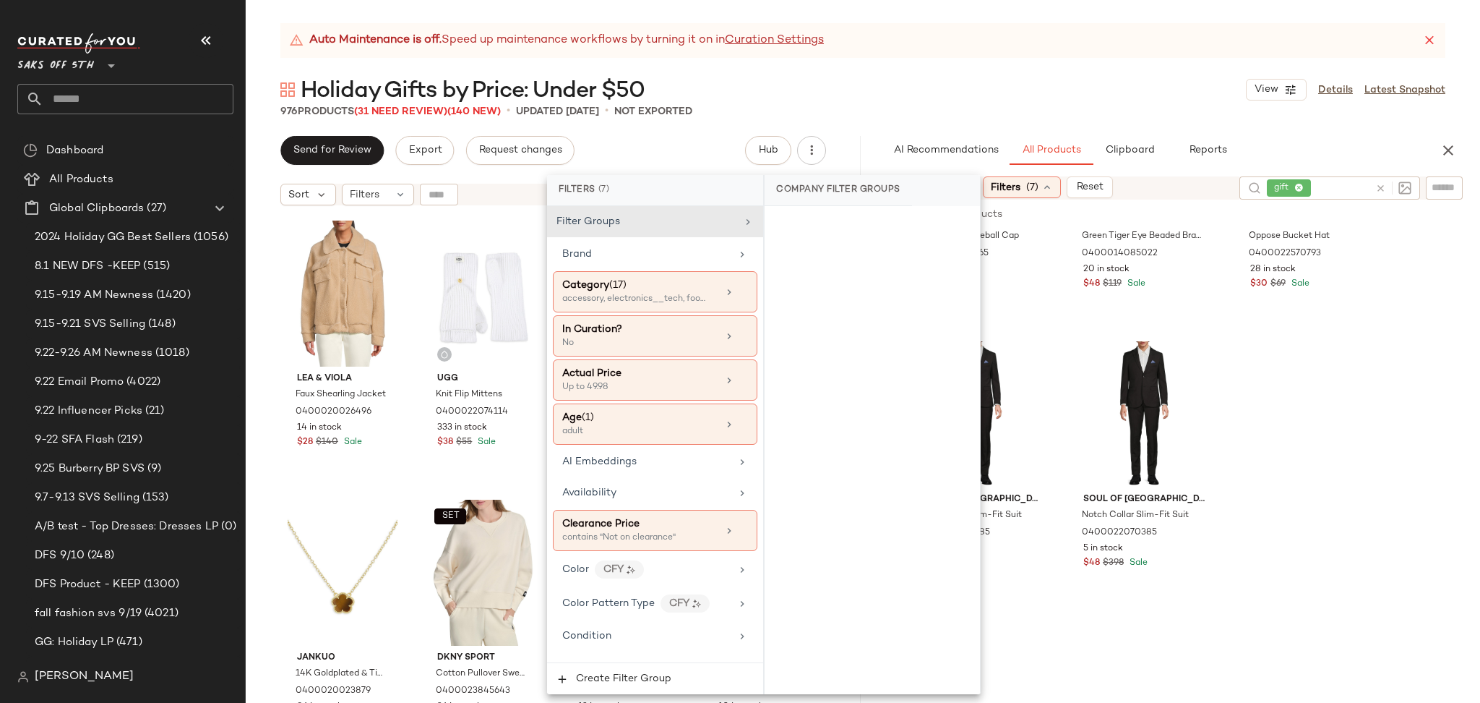
scroll to position [227, 0]
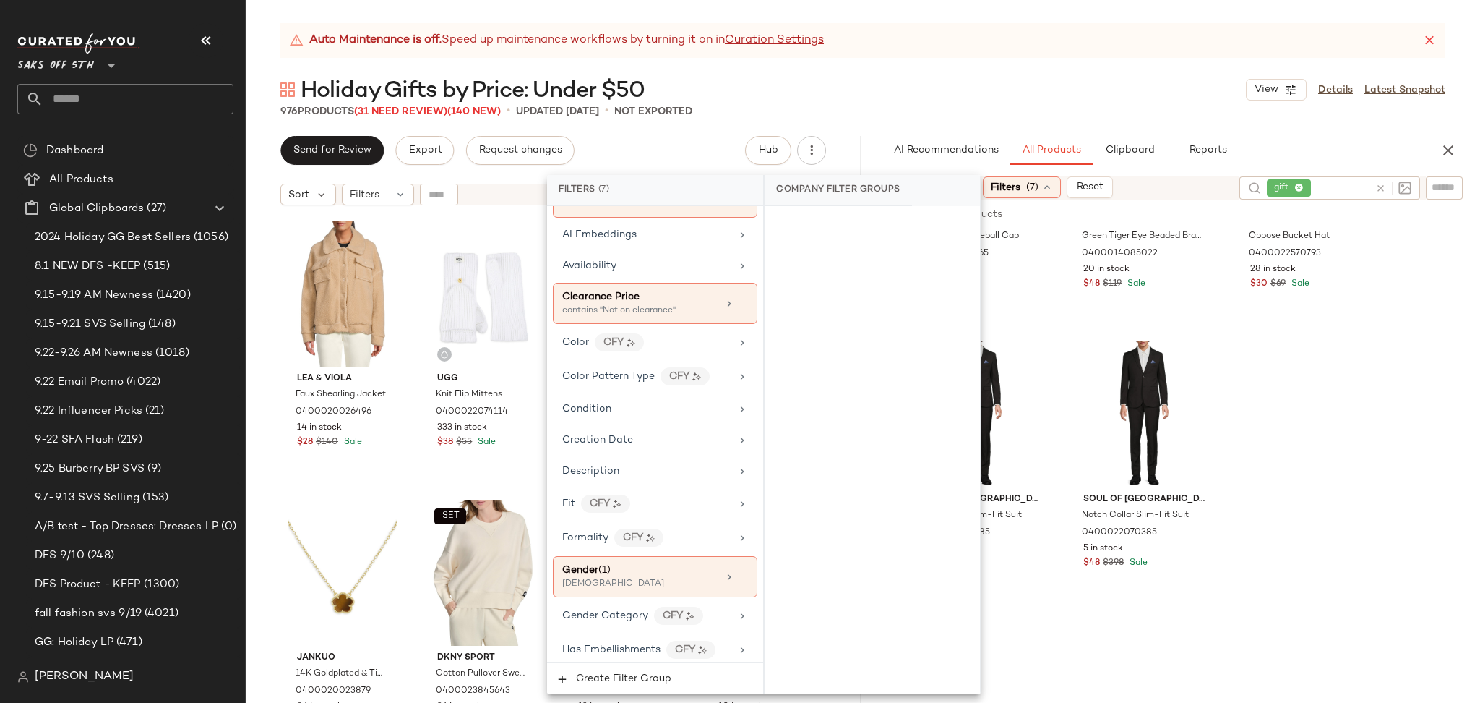
click at [651, 587] on div "[DEMOGRAPHIC_DATA]" at bounding box center [634, 584] width 145 height 13
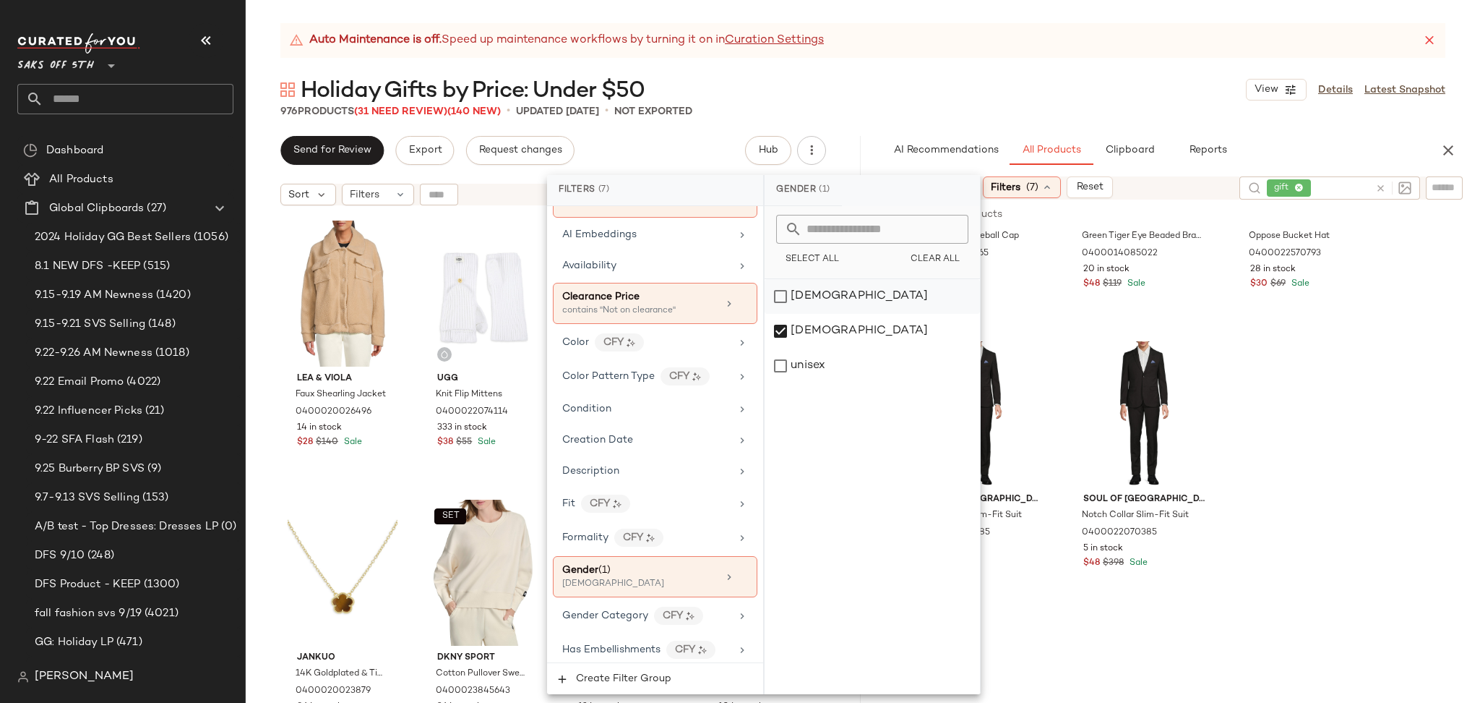
click at [776, 293] on div "[DEMOGRAPHIC_DATA]" at bounding box center [872, 296] width 215 height 35
click at [788, 330] on div "[DEMOGRAPHIC_DATA]" at bounding box center [872, 331] width 215 height 35
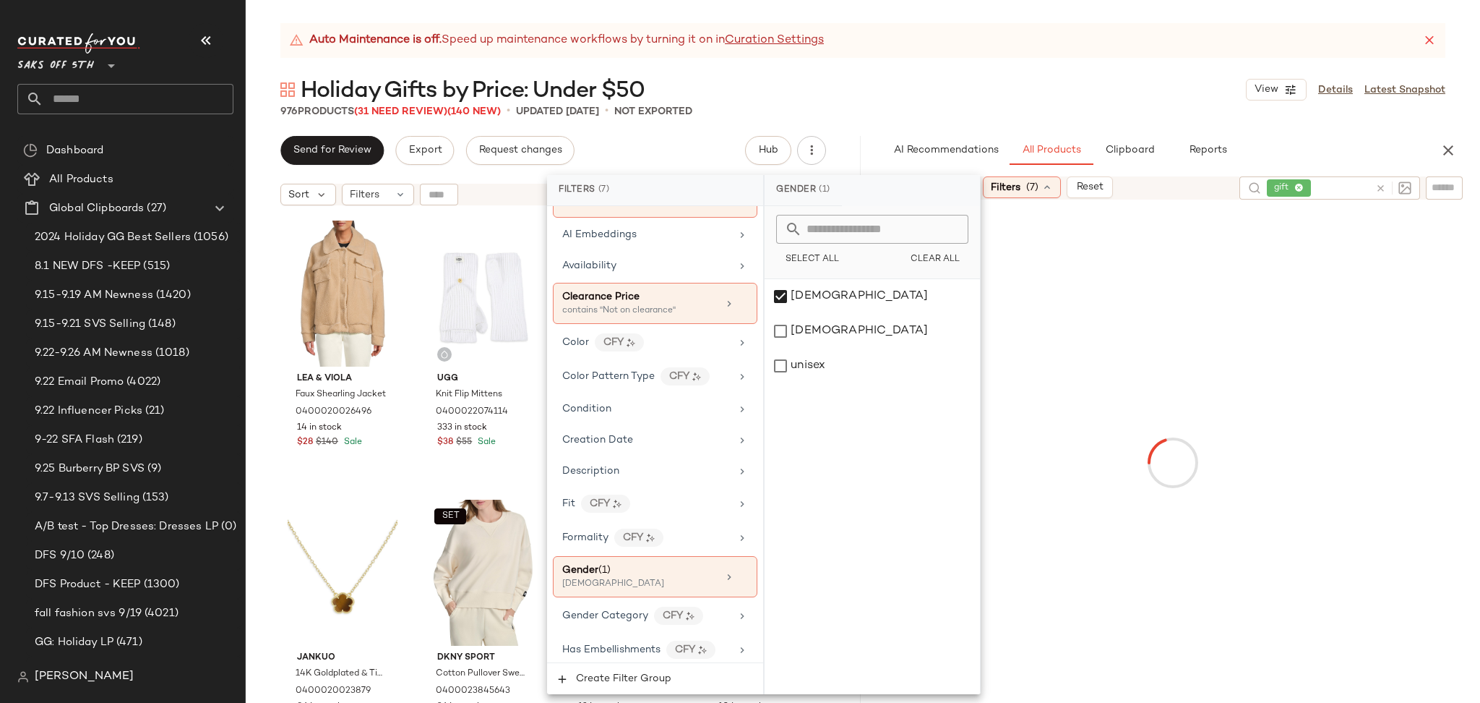
click at [920, 119] on div "Auto Maintenance is off. Speed up maintenance workflows by turning it on in Cur…" at bounding box center [863, 363] width 1235 height 680
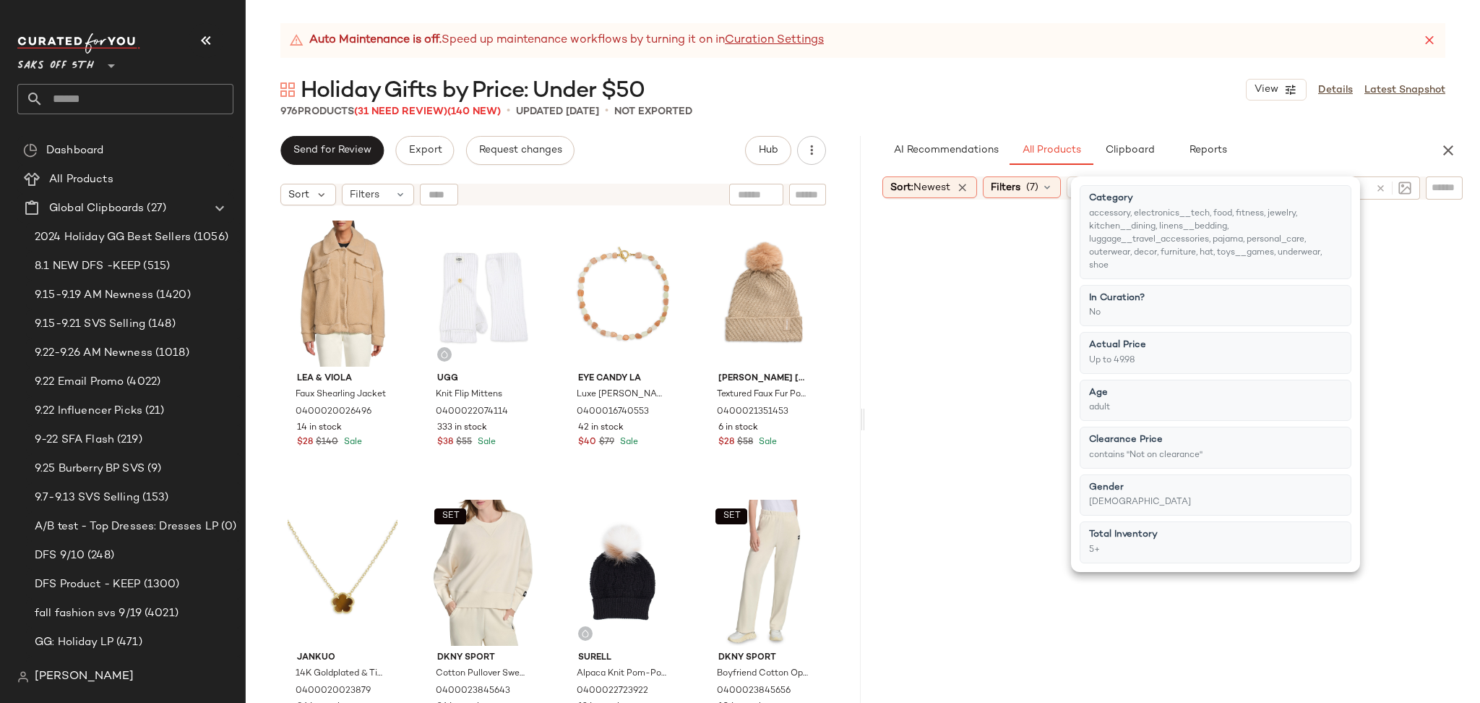
click at [920, 119] on div "Auto Maintenance is off. Speed up maintenance workflows by turning it on in Cur…" at bounding box center [863, 363] width 1235 height 680
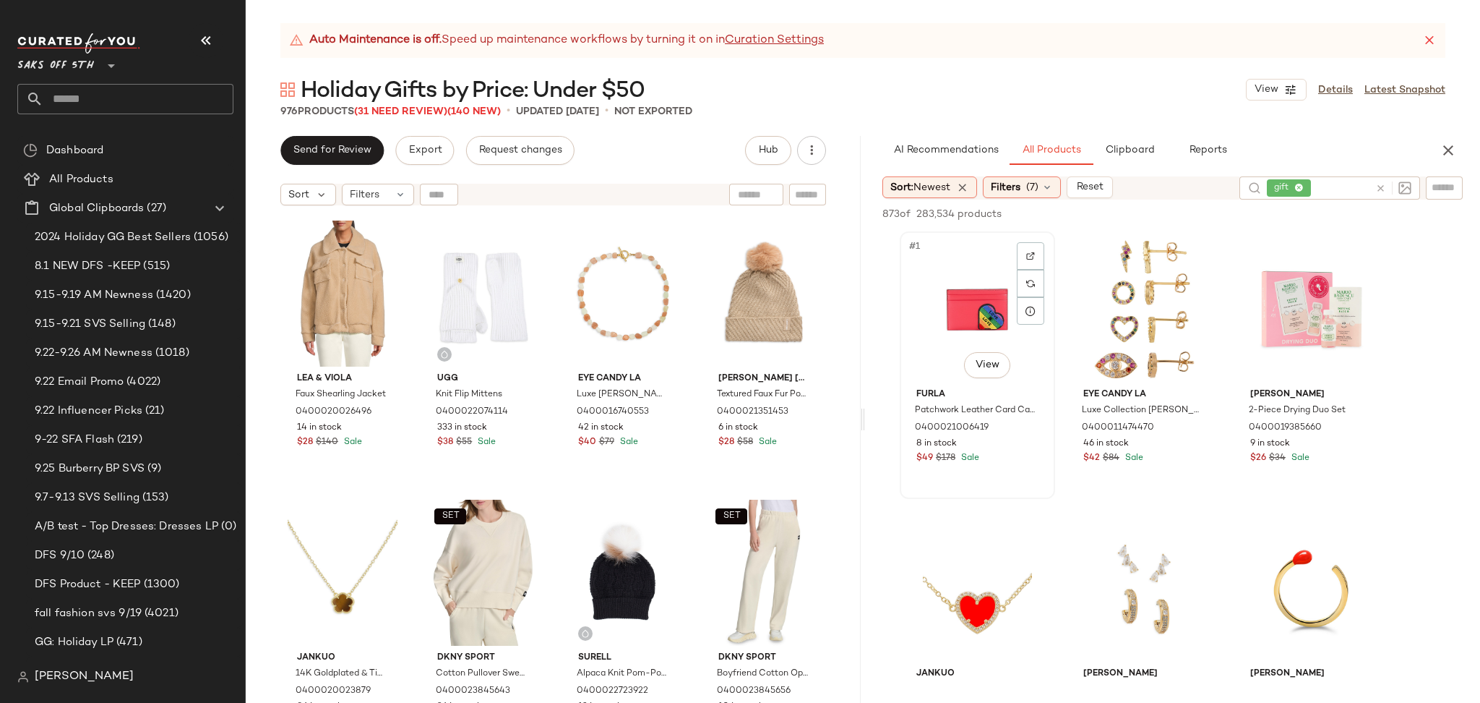
click at [938, 280] on div "#1 View" at bounding box center [977, 309] width 145 height 146
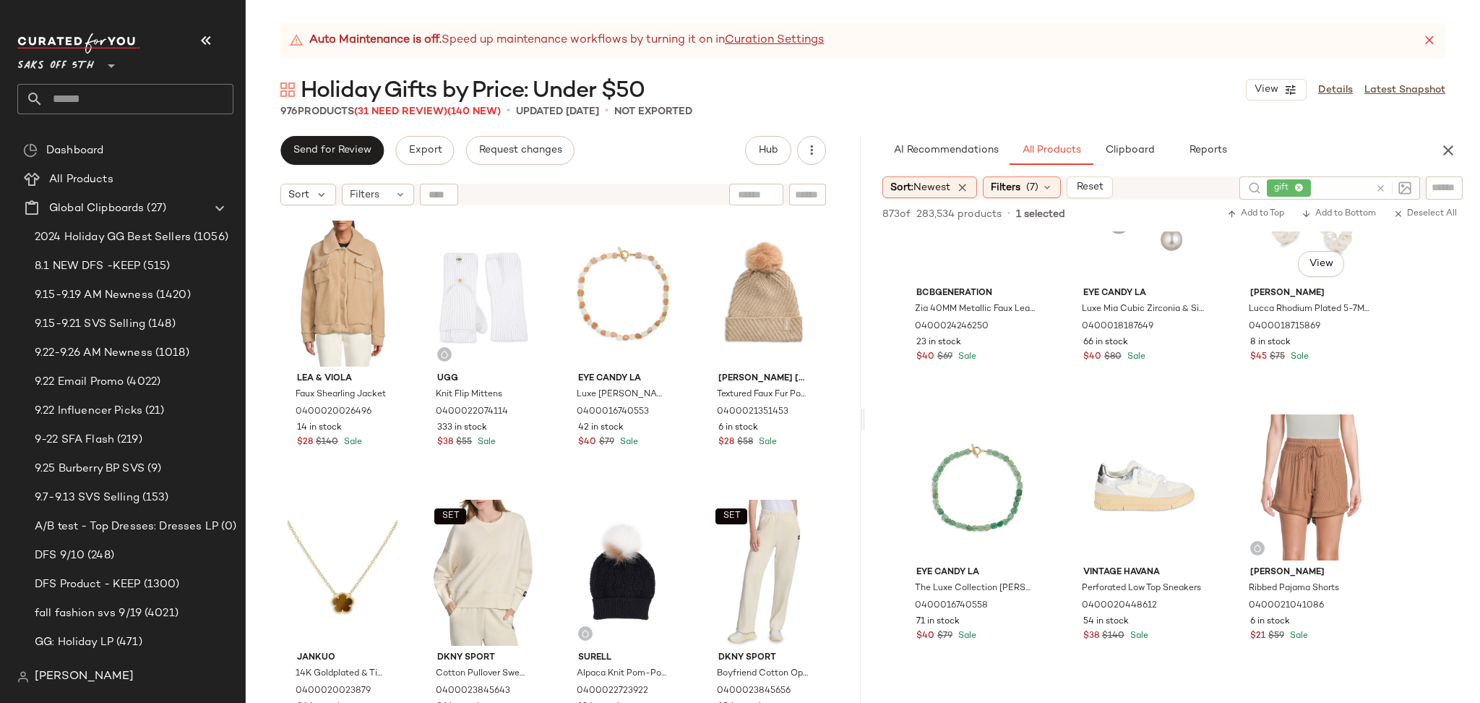
scroll to position [26060, 0]
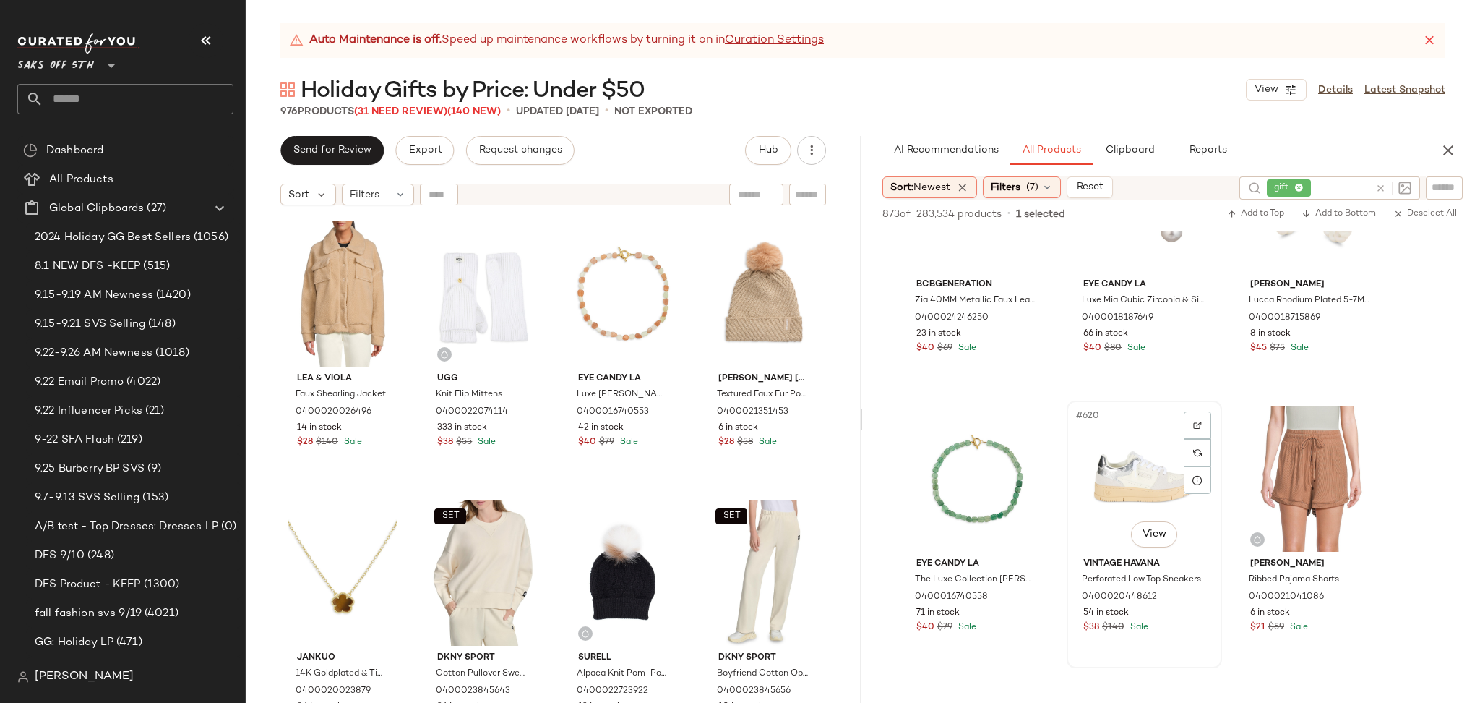
click at [1118, 467] on div "#620 View" at bounding box center [1144, 479] width 145 height 146
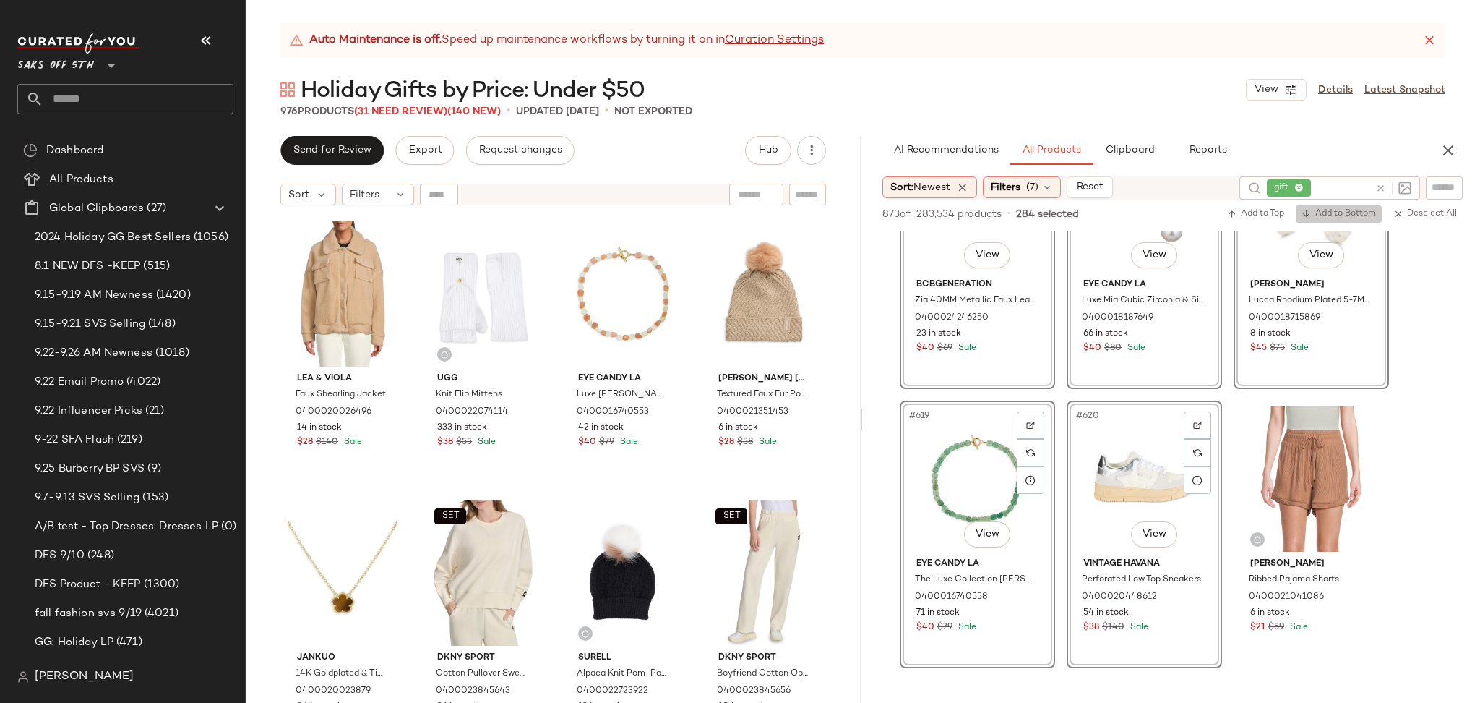
click at [1321, 215] on span "Add to Bottom" at bounding box center [1339, 214] width 74 height 10
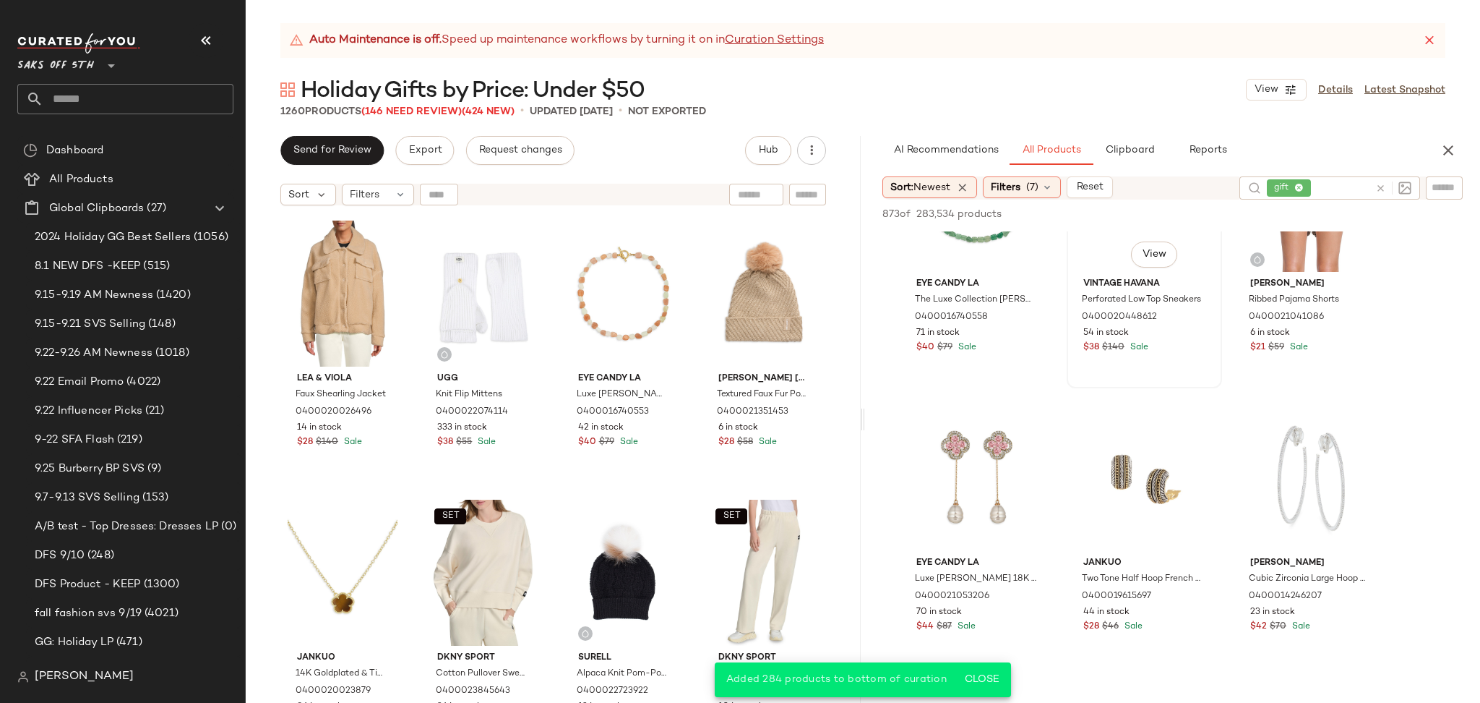
scroll to position [26342, 0]
click at [945, 437] on div "#622 View" at bounding box center [977, 476] width 145 height 146
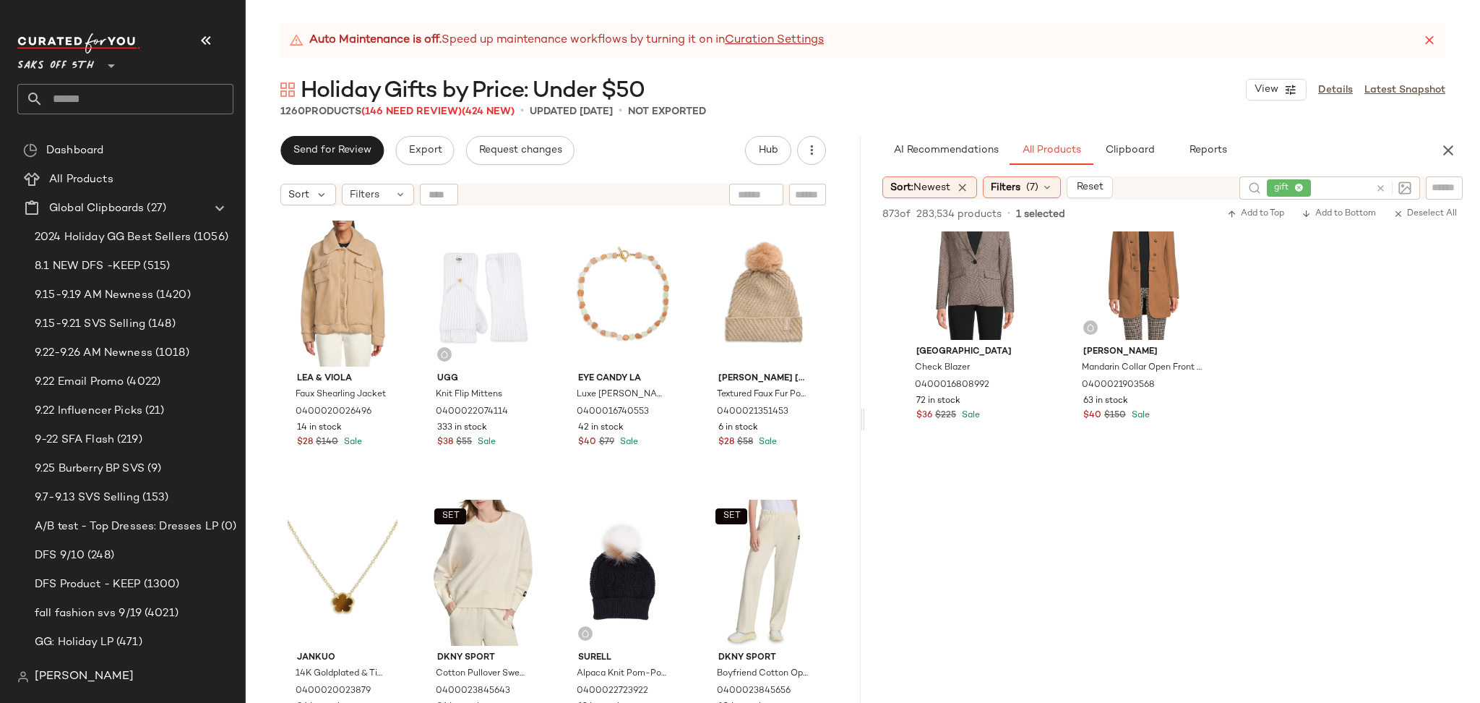
scroll to position [70625, 0]
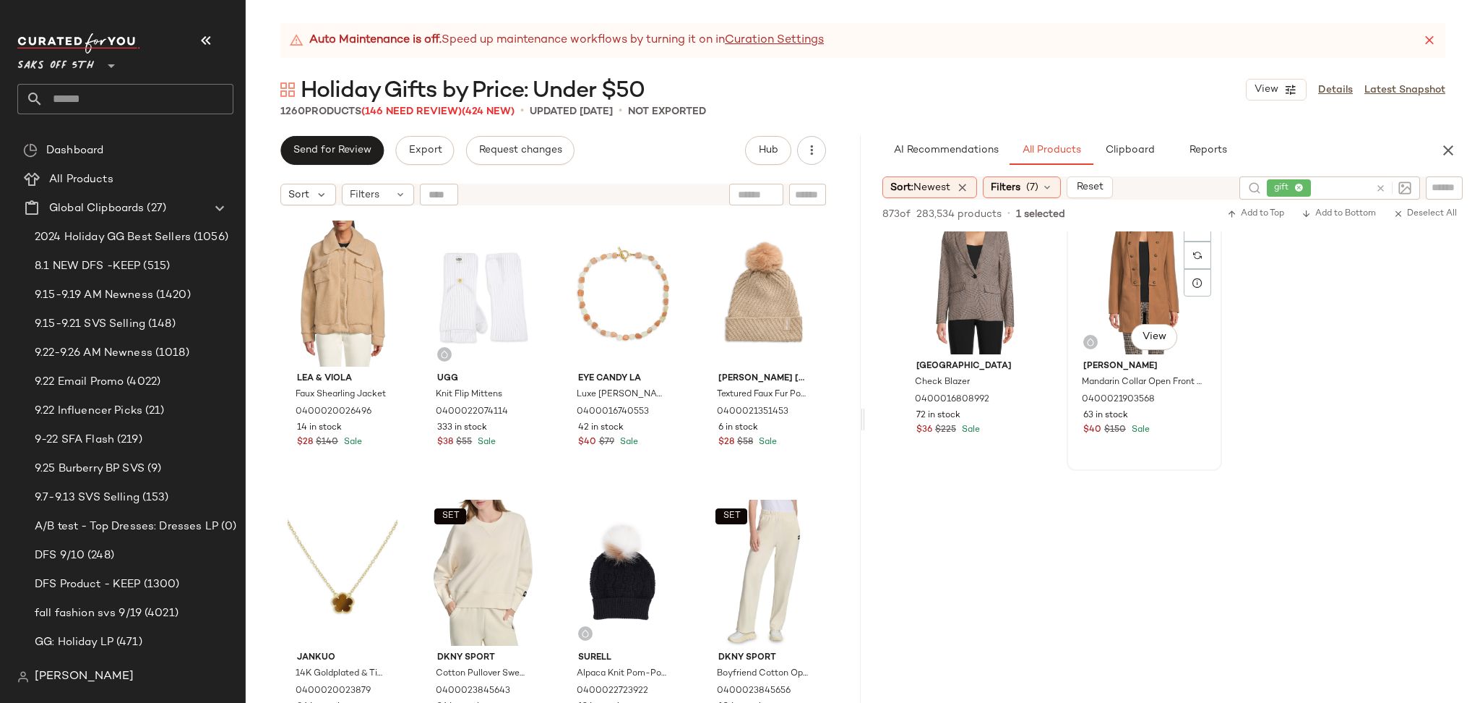
click at [1126, 302] on div "#761 View" at bounding box center [1144, 281] width 145 height 146
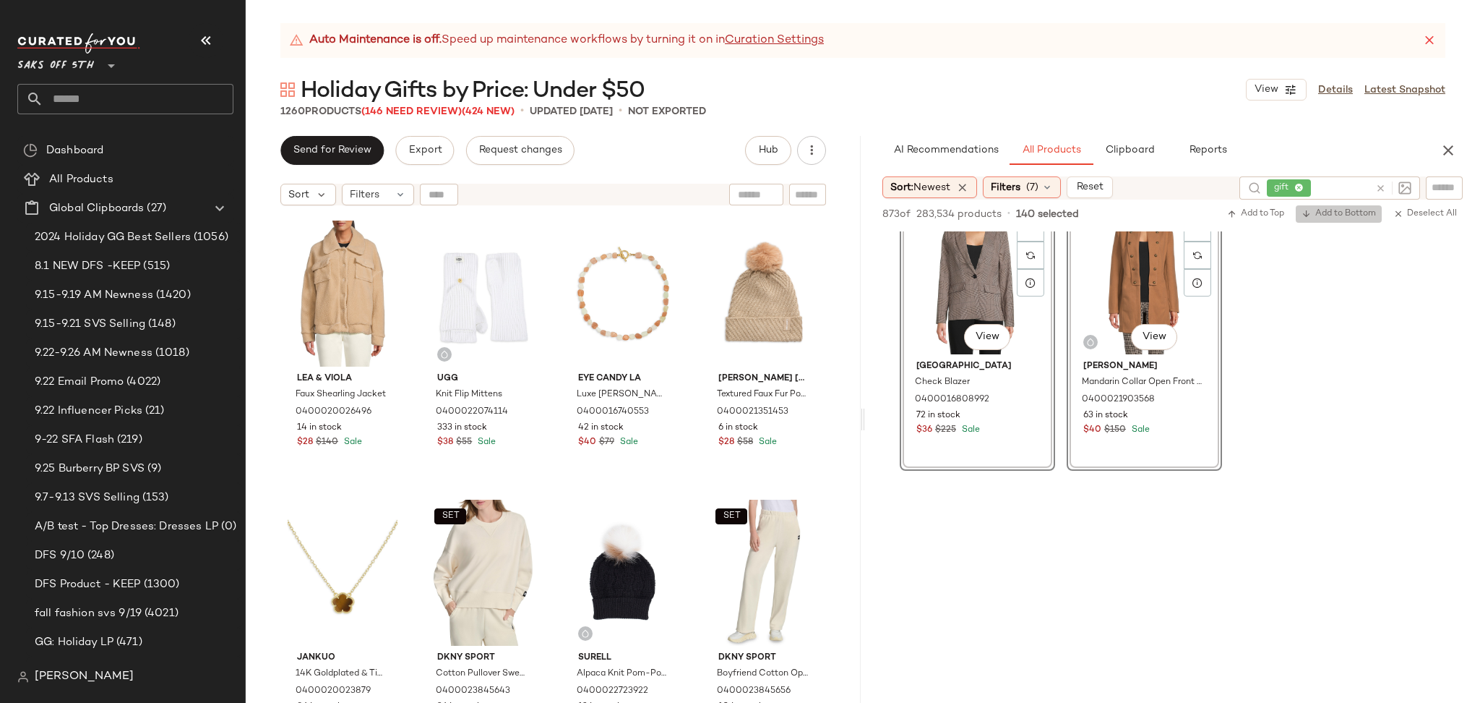
click at [1328, 215] on span "Add to Bottom" at bounding box center [1339, 214] width 74 height 10
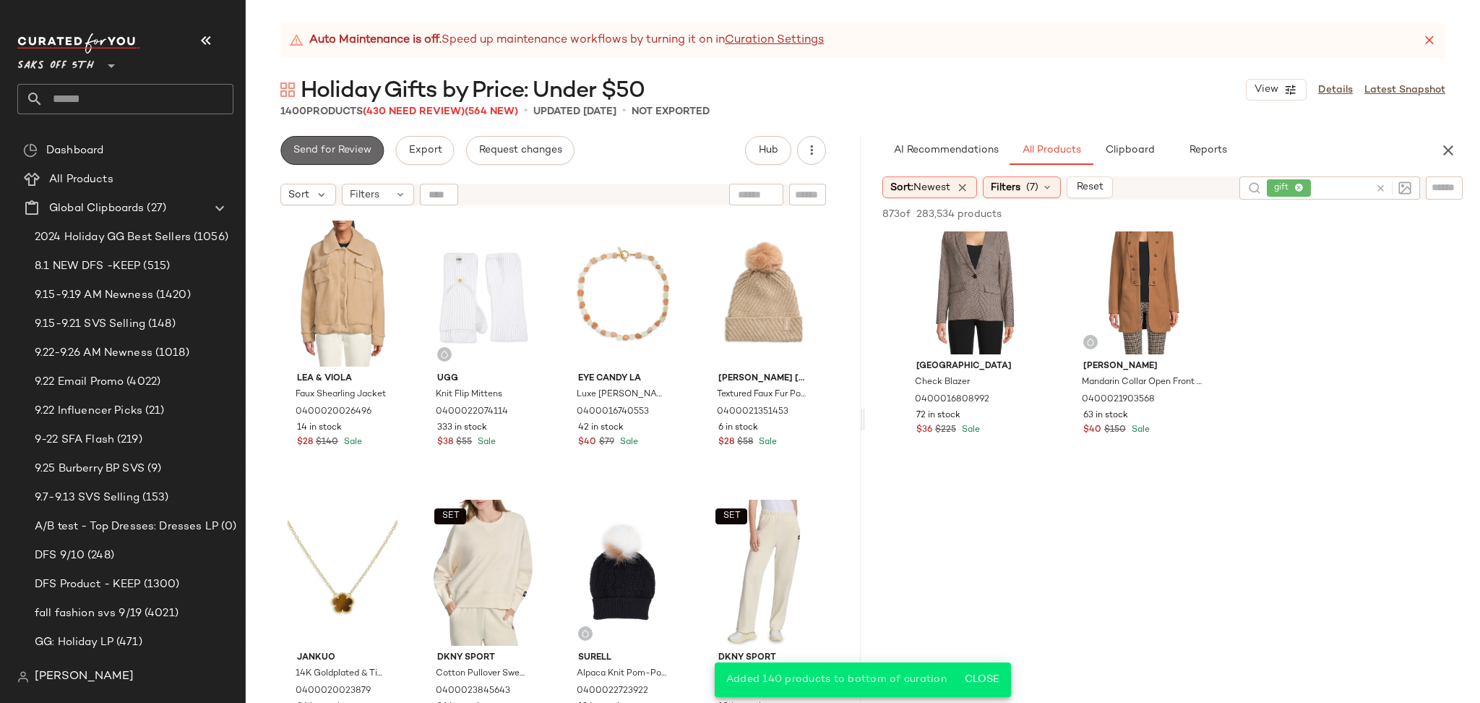
click at [348, 149] on span "Send for Review" at bounding box center [332, 151] width 79 height 12
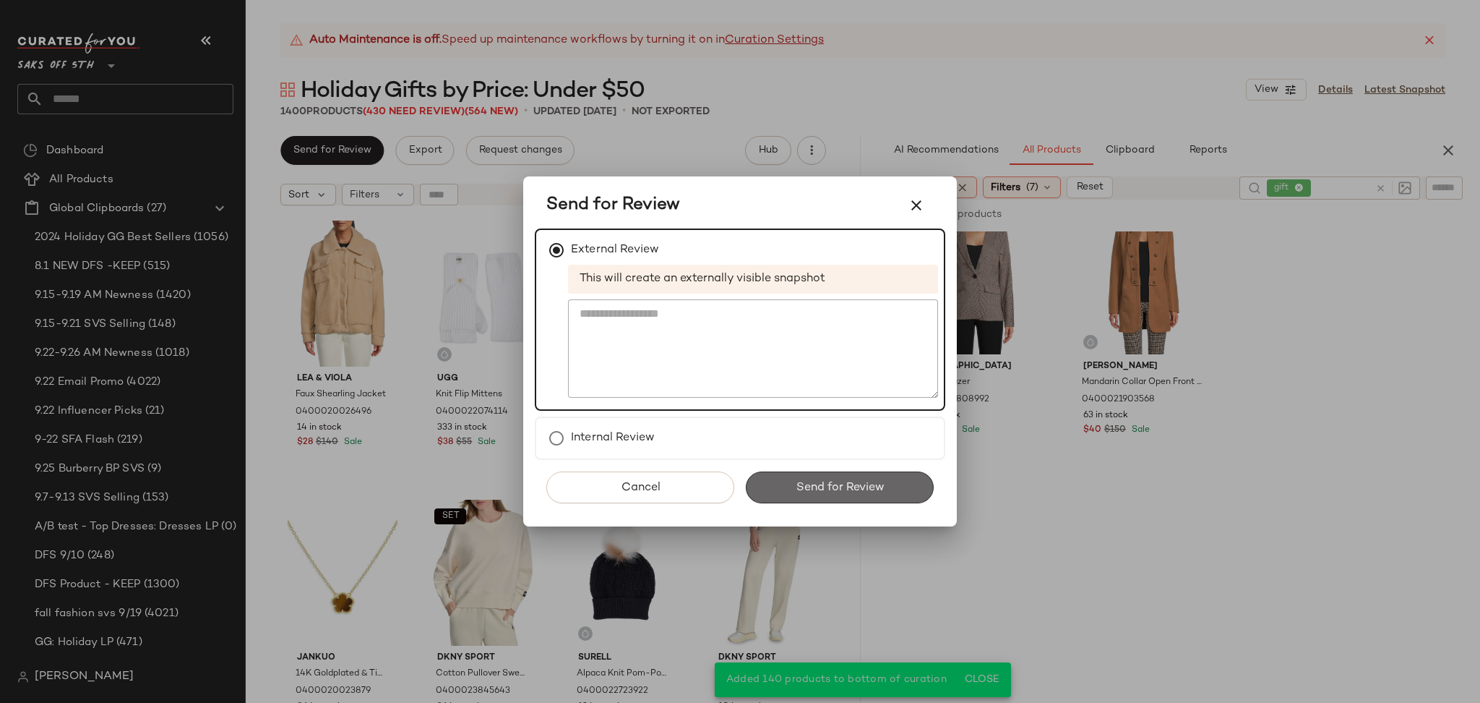
click at [784, 484] on button "Send for Review" at bounding box center [840, 487] width 188 height 32
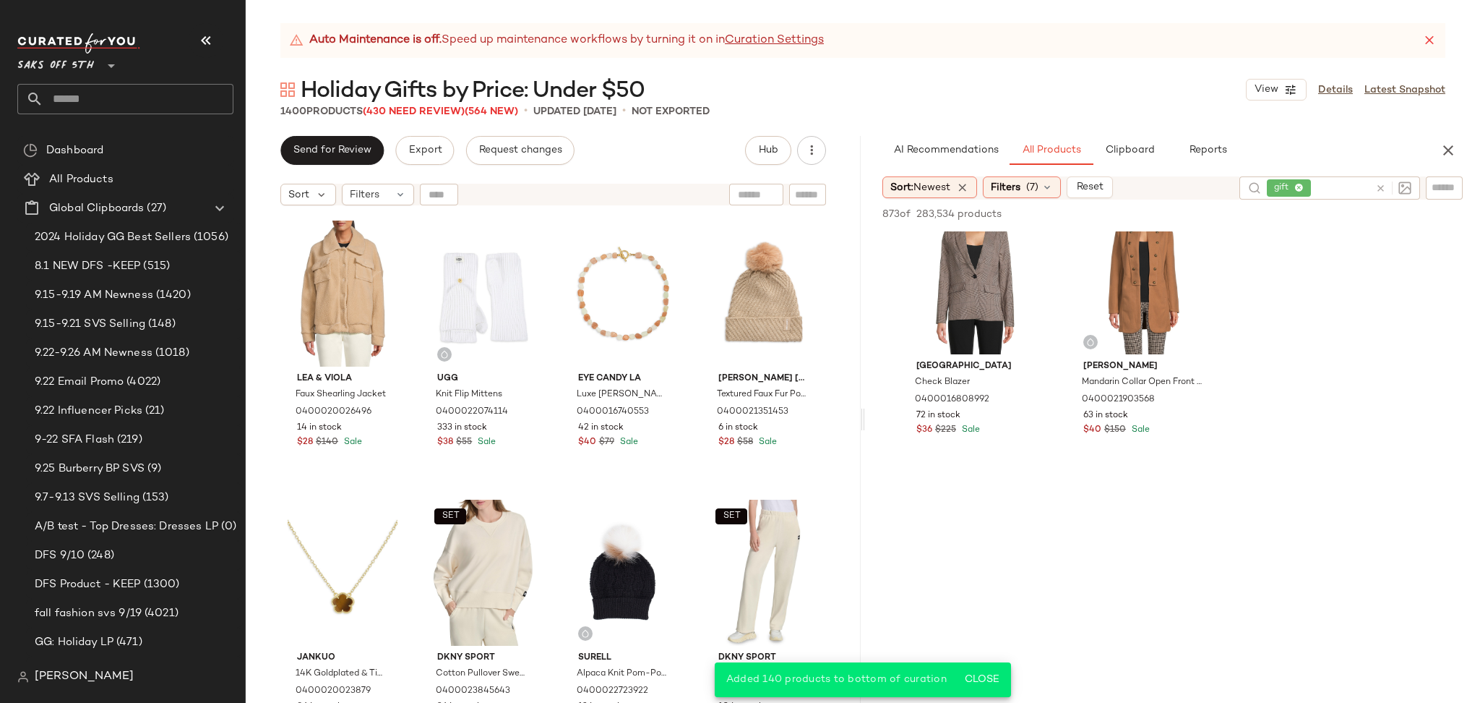
scroll to position [77601, 0]
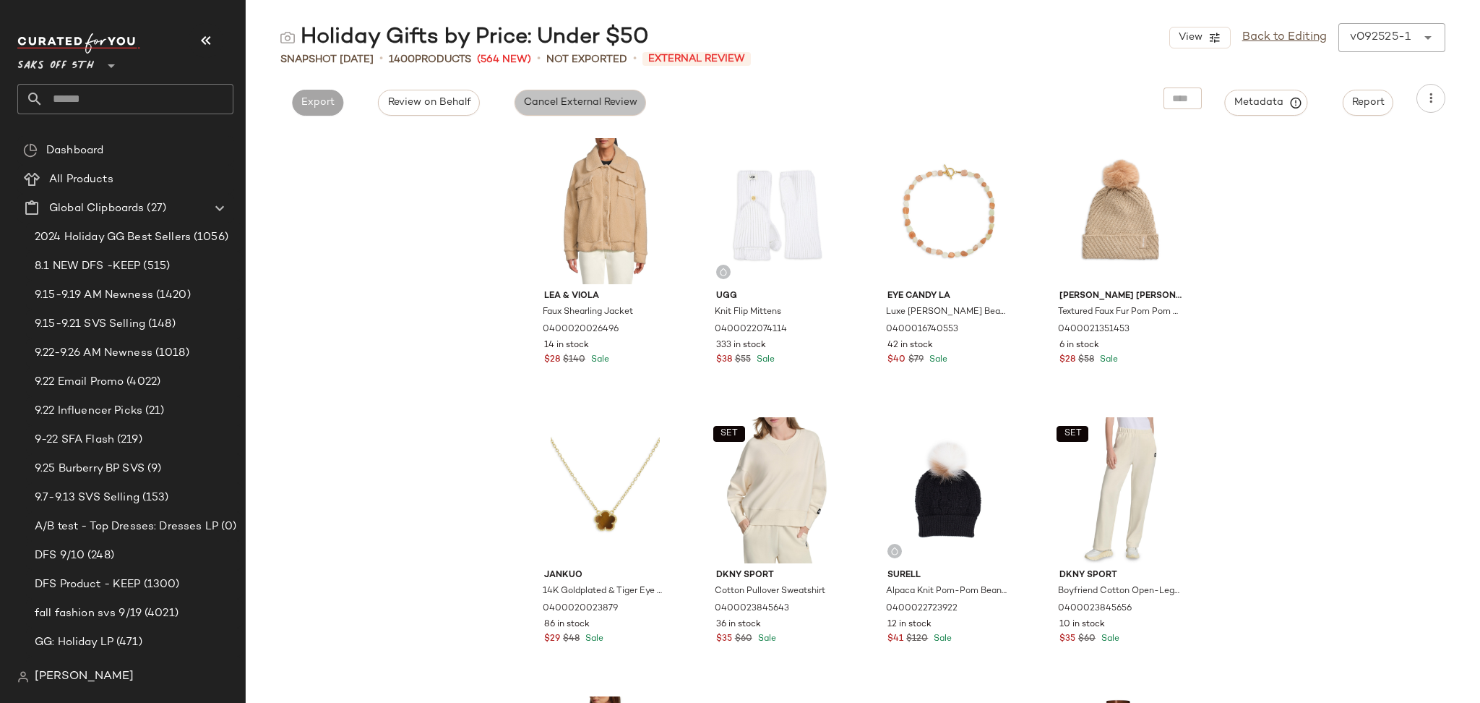
click at [551, 113] on button "Cancel External Review" at bounding box center [581, 103] width 132 height 26
